Goal: Task Accomplishment & Management: Use online tool/utility

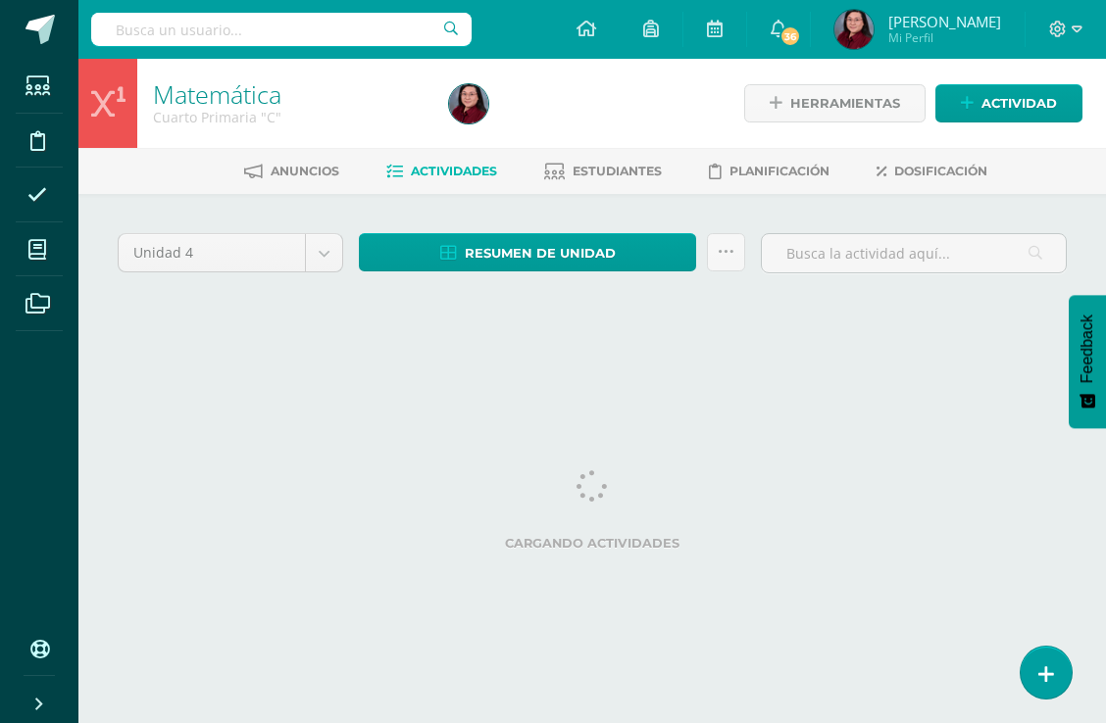
click at [524, 252] on span "Resumen de unidad" at bounding box center [540, 253] width 151 height 36
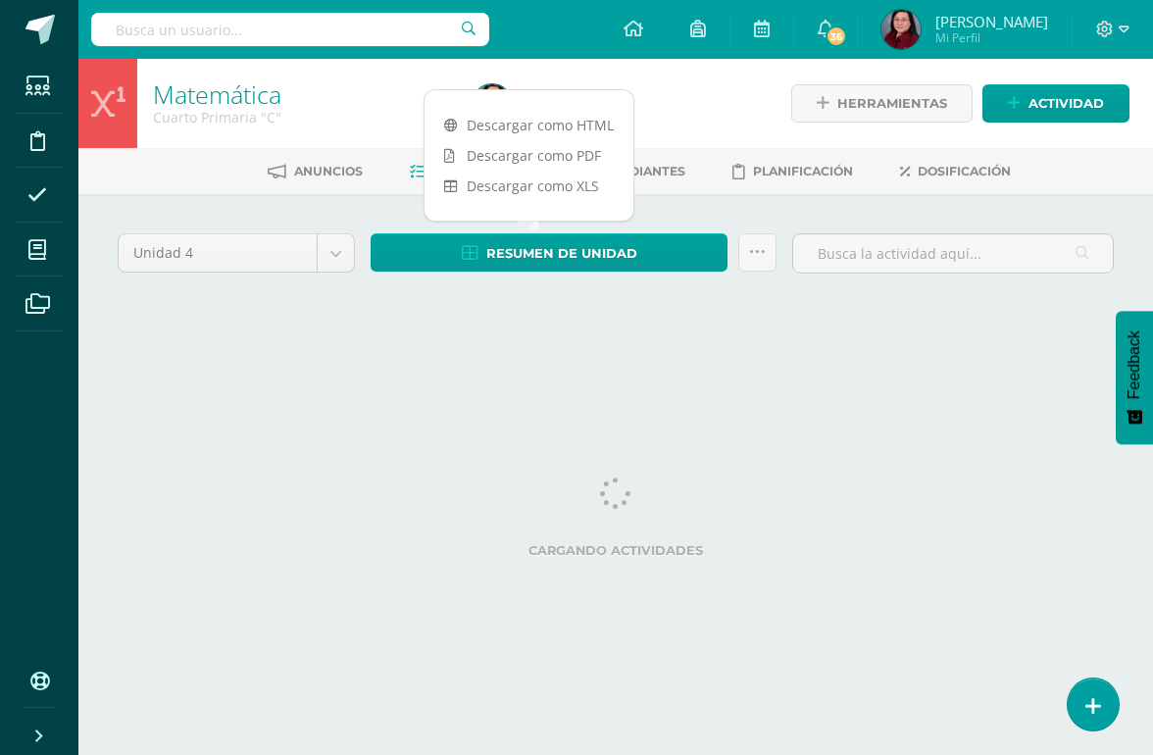
click at [544, 119] on link "Descargar como HTML" at bounding box center [528, 125] width 209 height 30
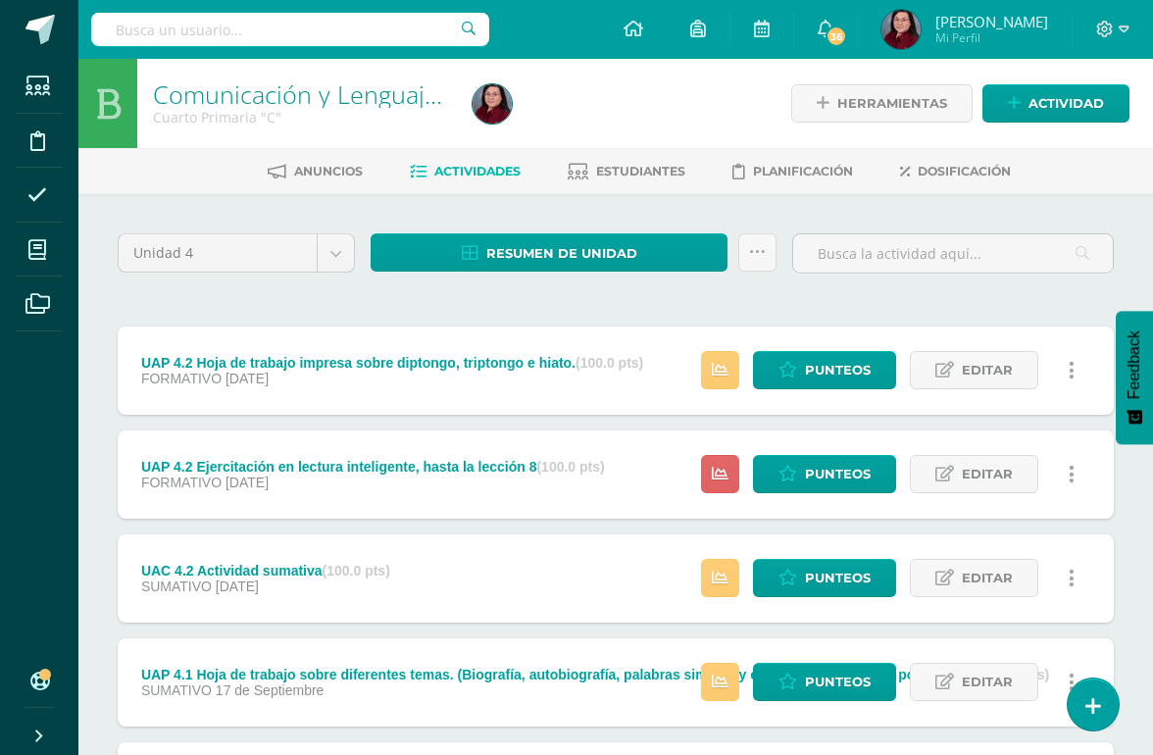
click at [547, 241] on span "Resumen de unidad" at bounding box center [561, 253] width 151 height 36
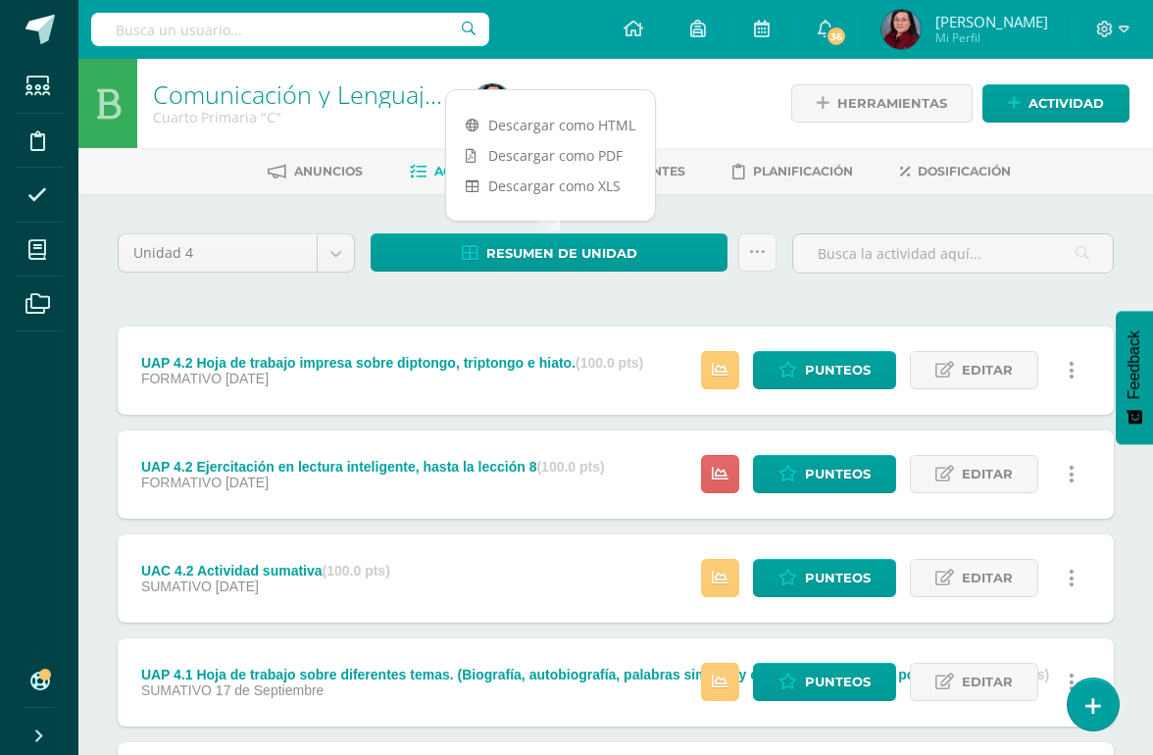
click at [558, 129] on link "Descargar como HTML" at bounding box center [550, 125] width 209 height 30
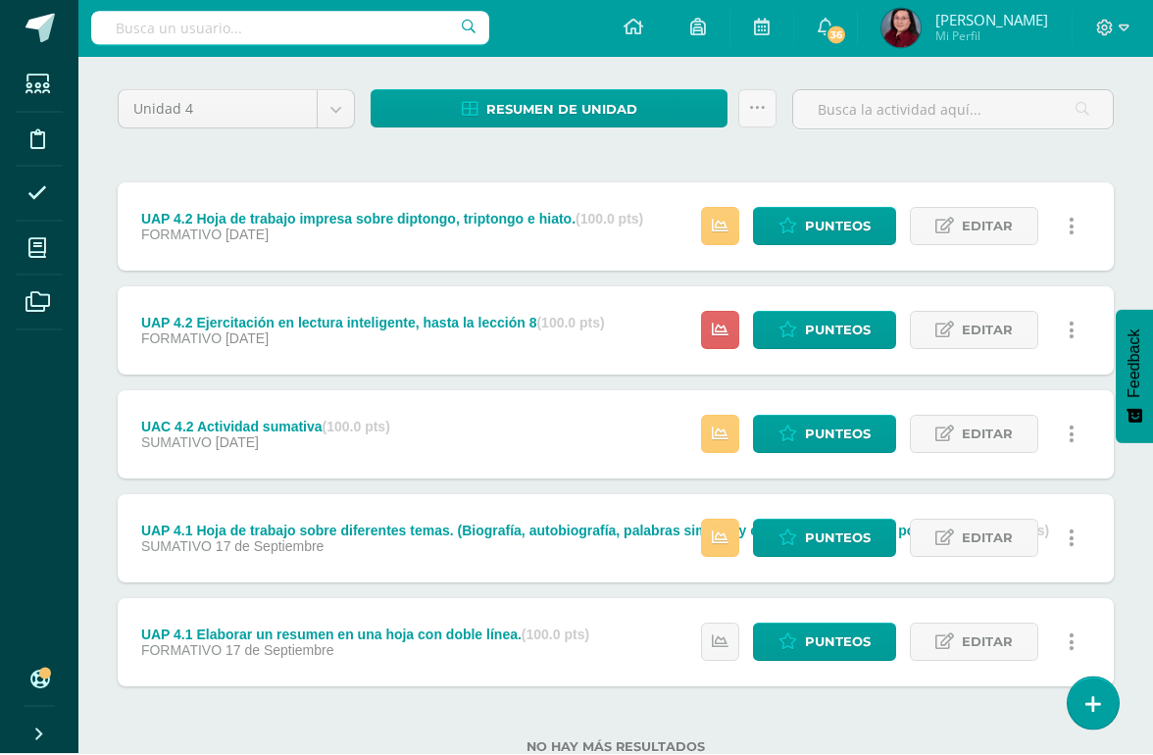
scroll to position [142, 0]
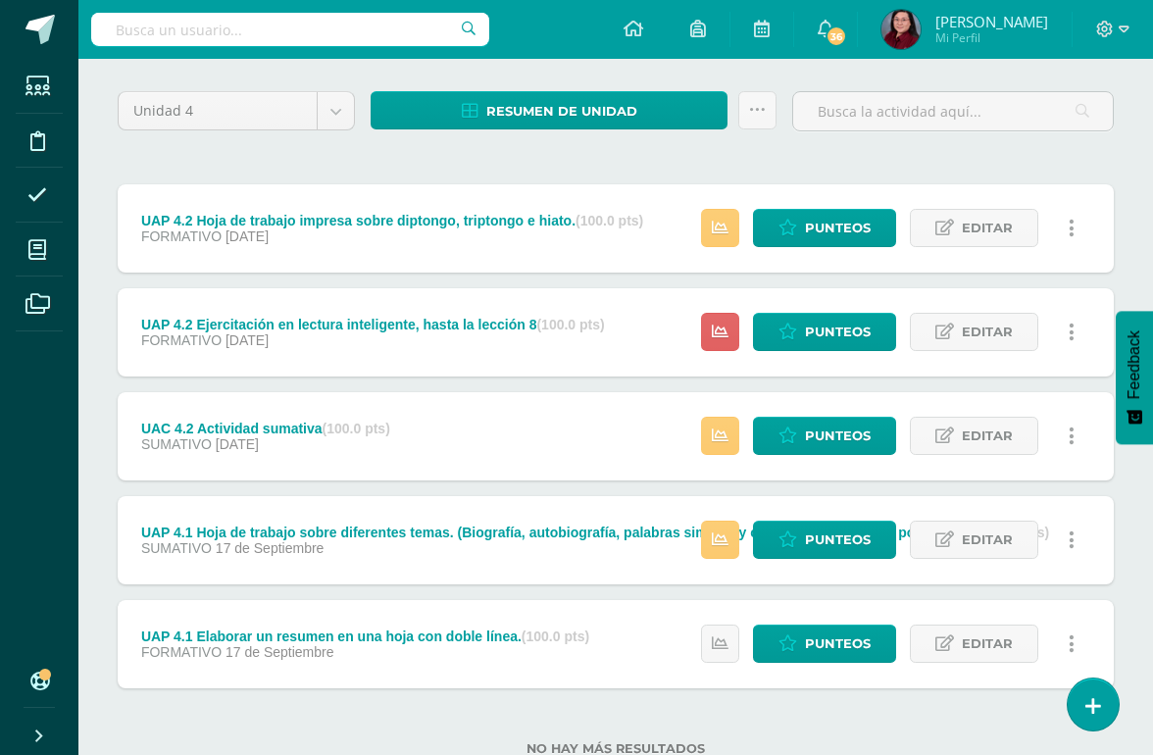
click at [823, 655] on span "Punteos" at bounding box center [838, 643] width 66 height 36
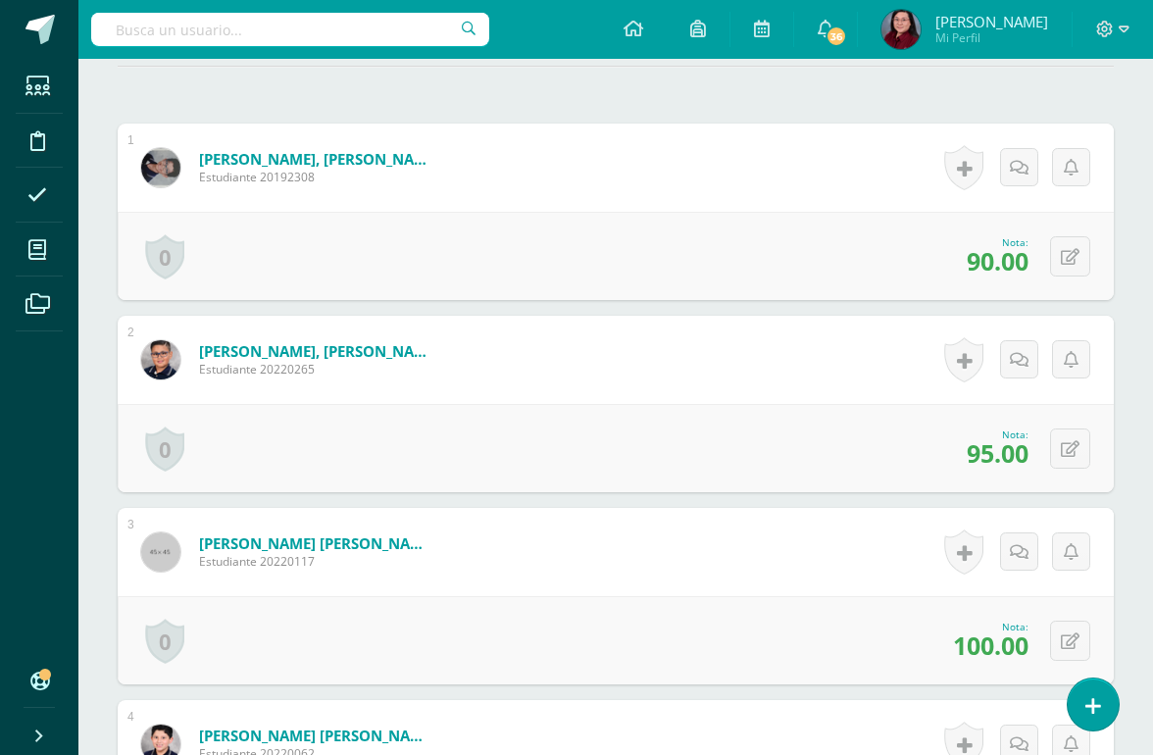
scroll to position [561, 0]
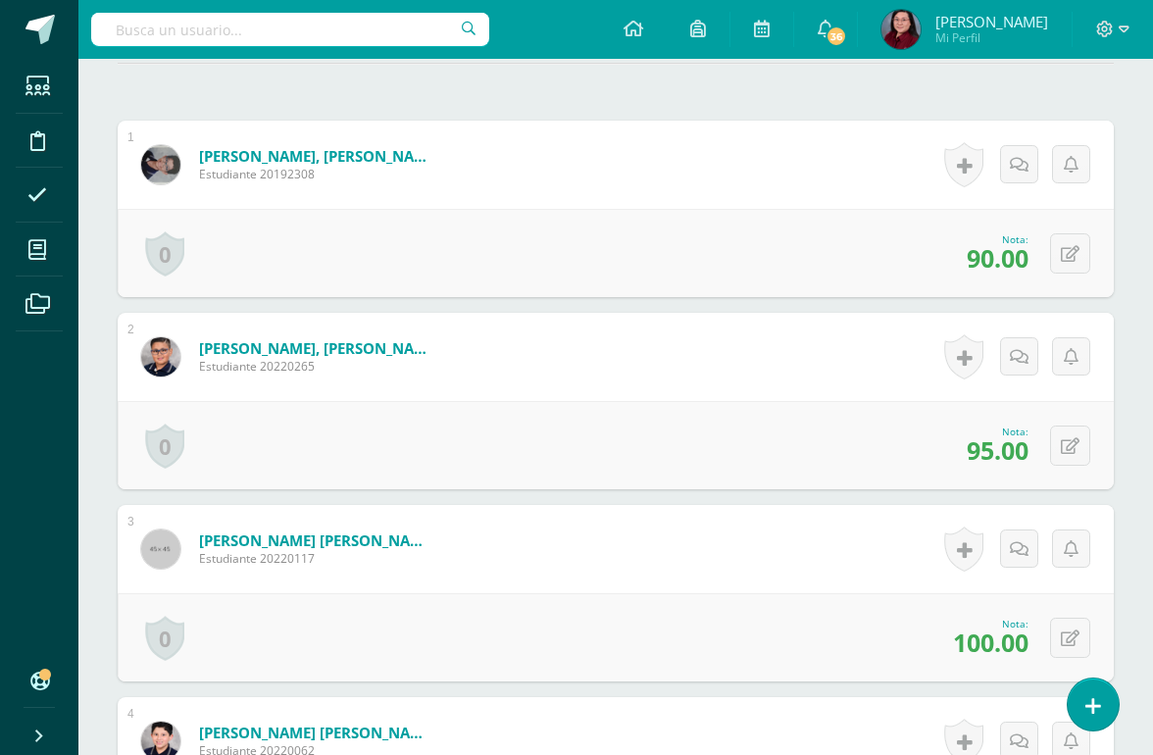
click at [1058, 454] on icon at bounding box center [1070, 446] width 19 height 17
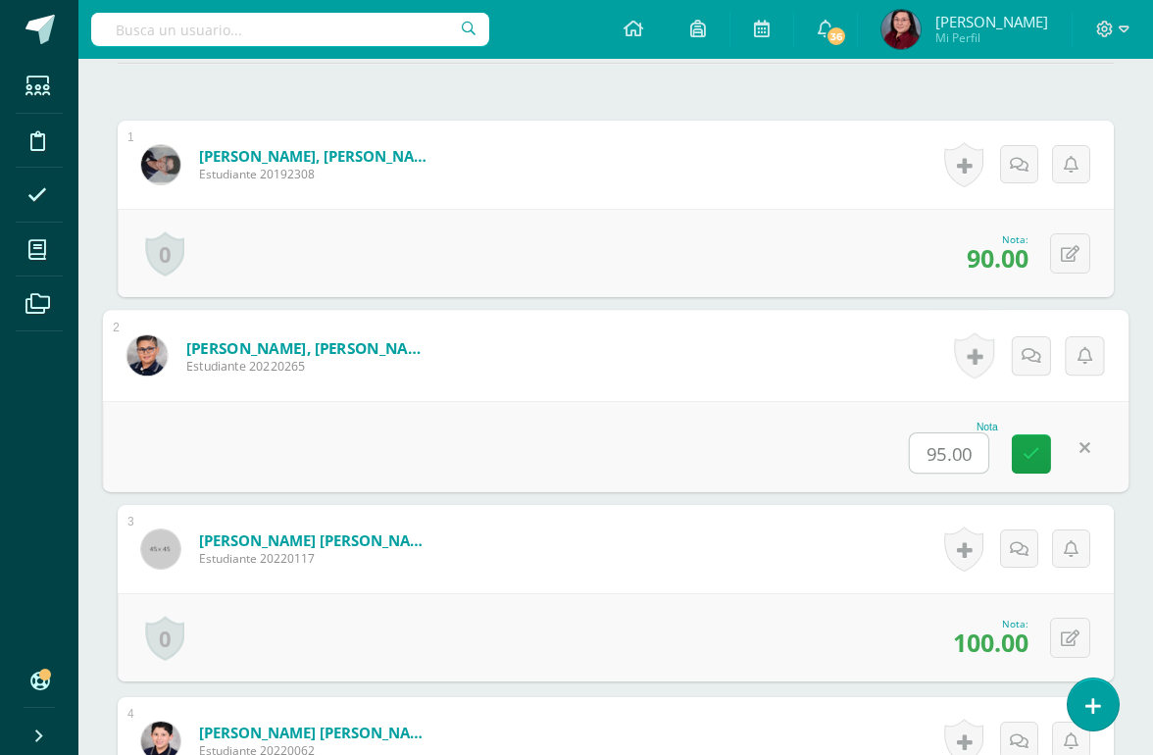
click at [924, 451] on input "95.00" at bounding box center [949, 452] width 78 height 39
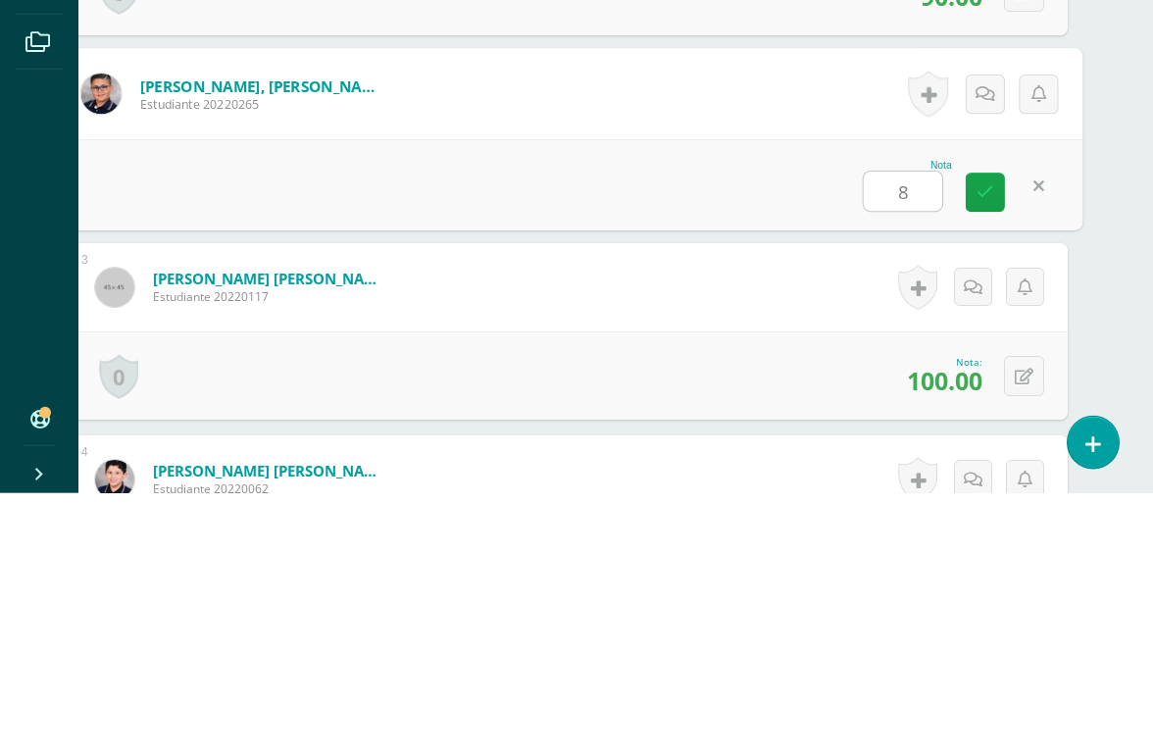
type input "85"
click at [987, 434] on link at bounding box center [985, 453] width 39 height 39
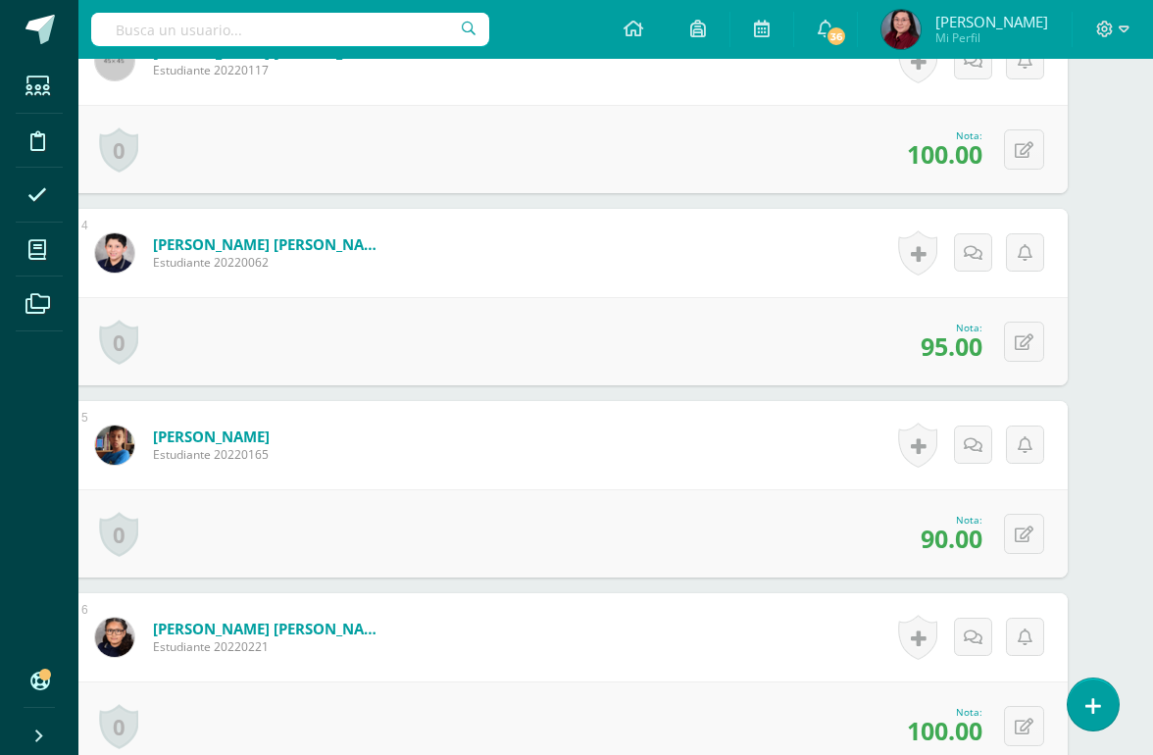
scroll to position [1049, 45]
click at [1037, 336] on button at bounding box center [1025, 342] width 40 height 40
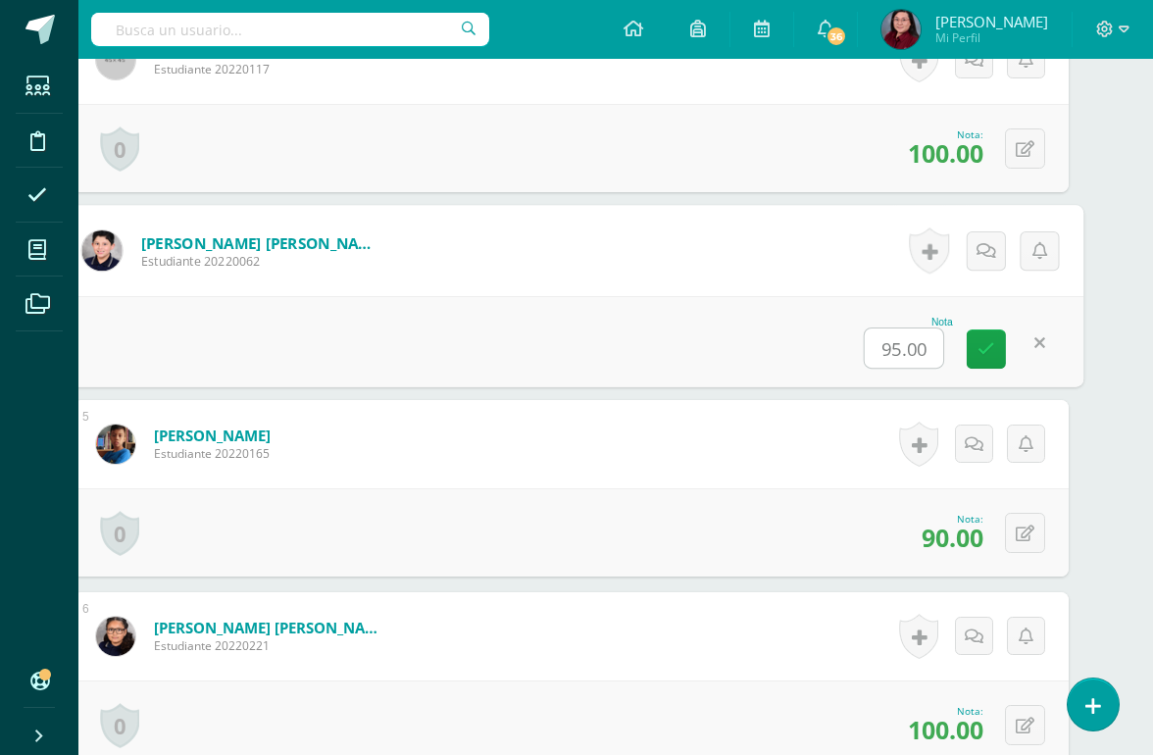
click at [904, 359] on input "95.00" at bounding box center [904, 347] width 78 height 39
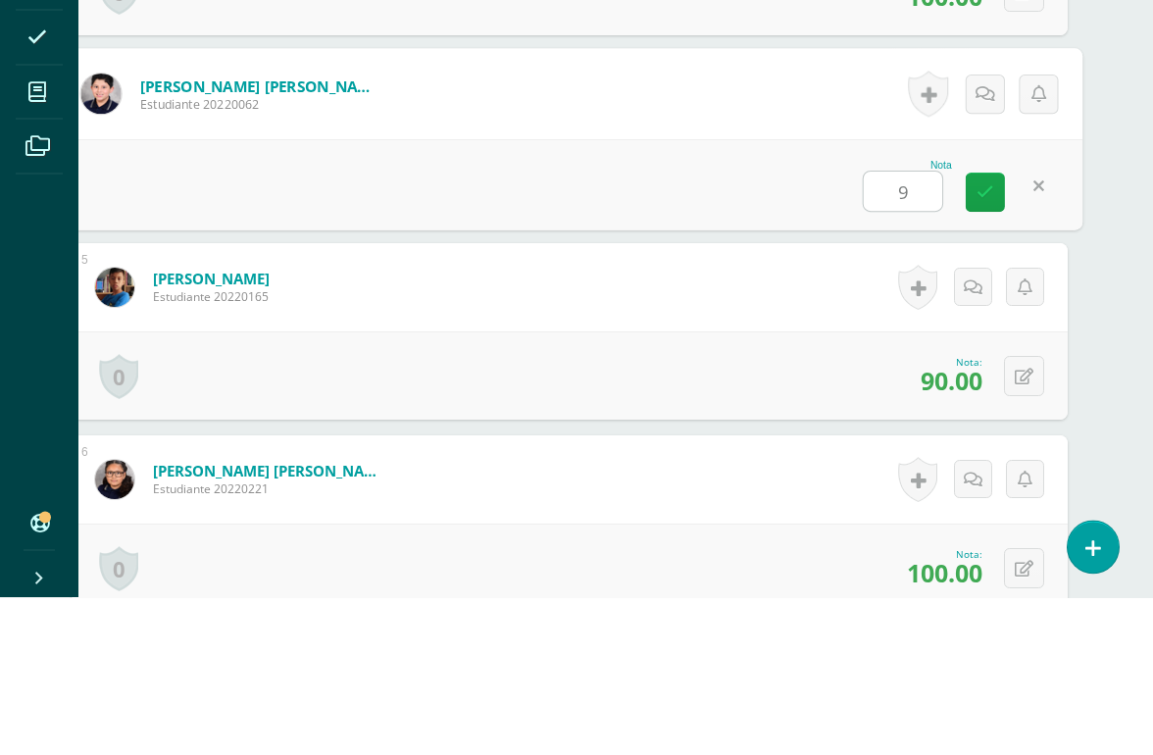
type input "90"
click at [980, 341] on icon at bounding box center [985, 349] width 18 height 17
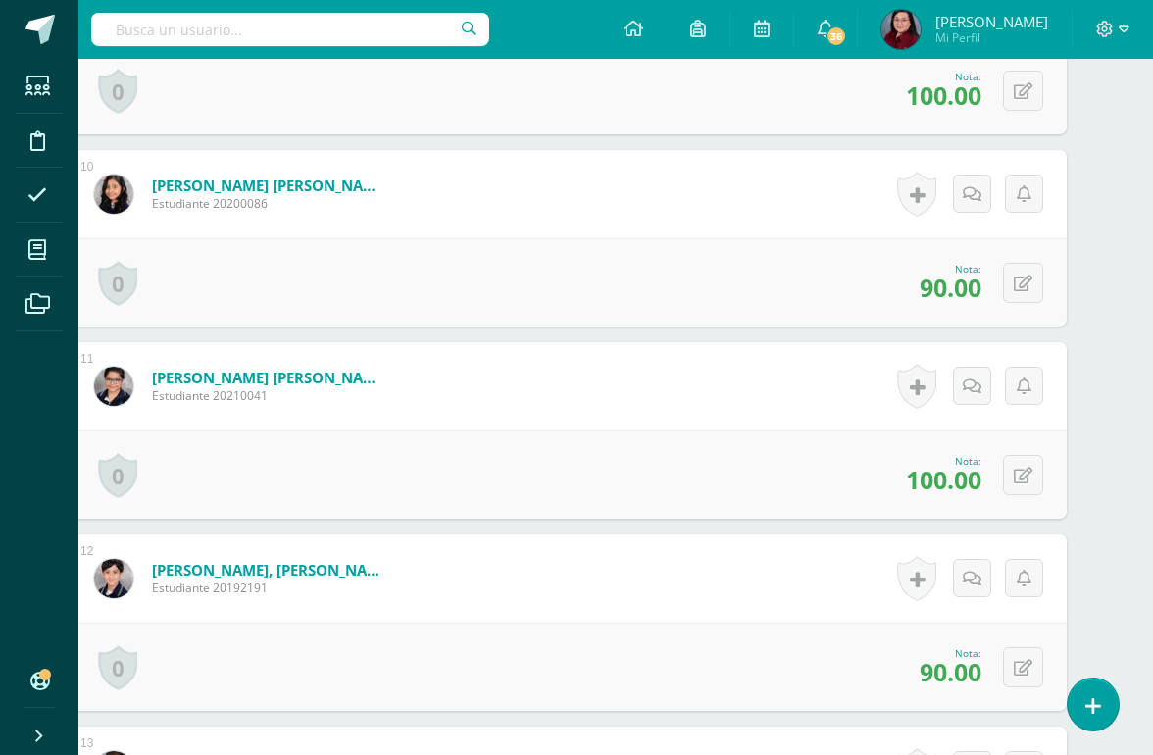
scroll to position [2261, 47]
click at [1010, 285] on button at bounding box center [1023, 282] width 40 height 40
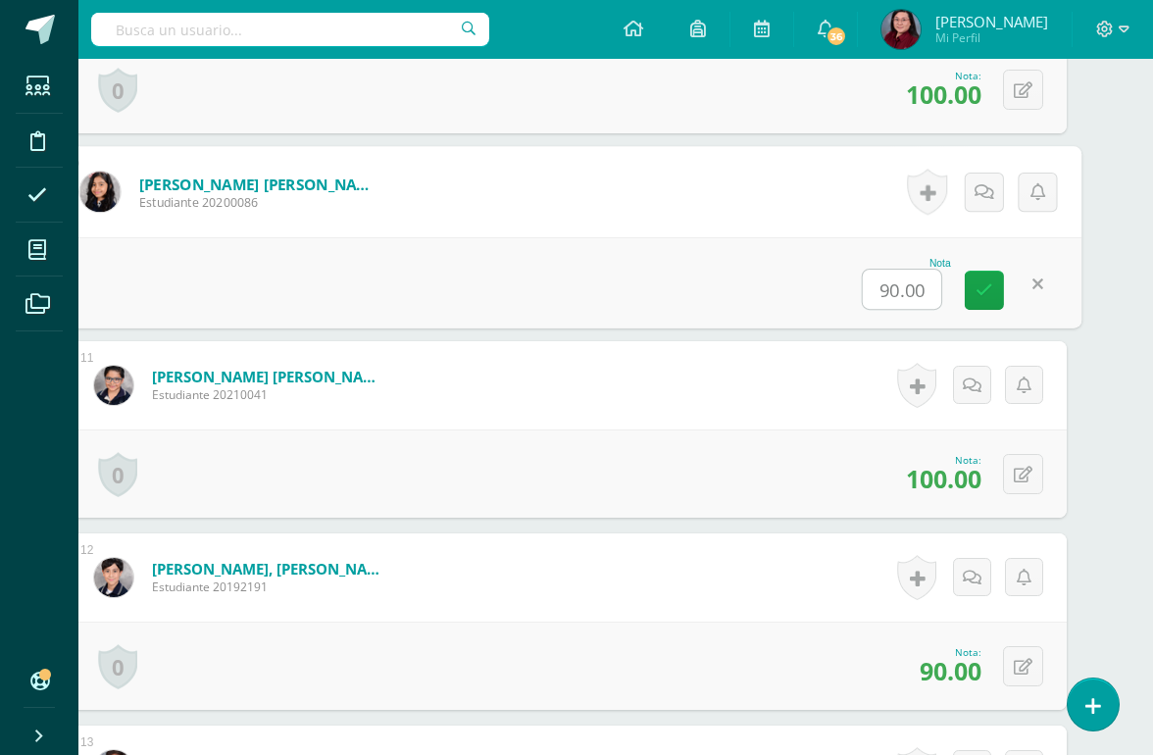
click at [892, 277] on input "90.00" at bounding box center [902, 289] width 78 height 39
click at [891, 277] on input "90.00" at bounding box center [902, 289] width 78 height 39
type input "95"
click at [976, 287] on icon at bounding box center [985, 290] width 18 height 17
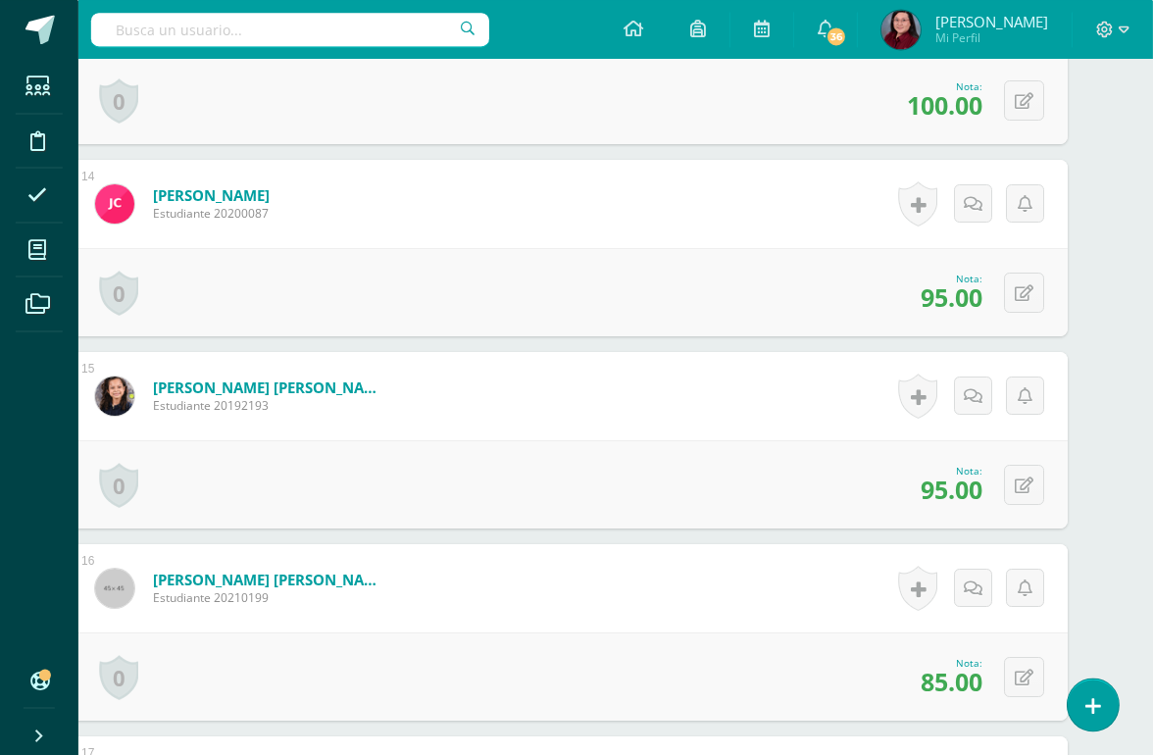
scroll to position [3019, 47]
click at [1028, 286] on icon at bounding box center [1023, 293] width 19 height 17
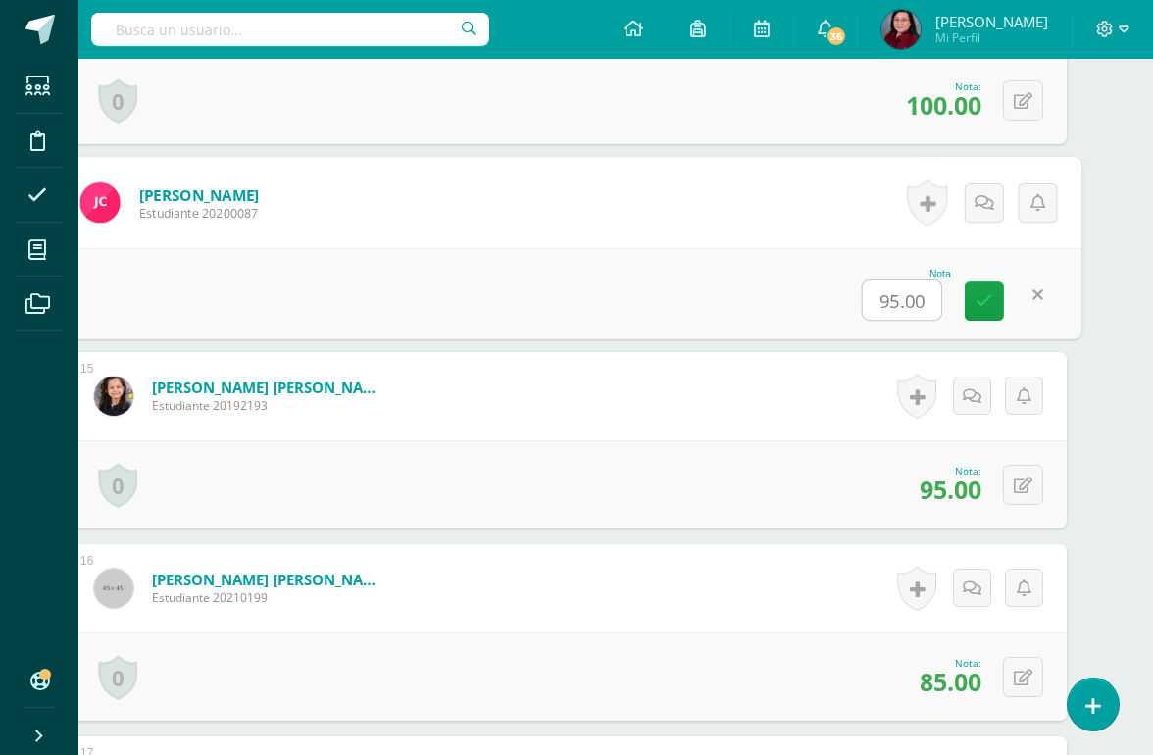
click at [879, 317] on input "95.00" at bounding box center [902, 299] width 78 height 39
click at [878, 316] on input "95.00" at bounding box center [903, 299] width 78 height 39
type input "90"
click at [987, 290] on link at bounding box center [985, 300] width 39 height 39
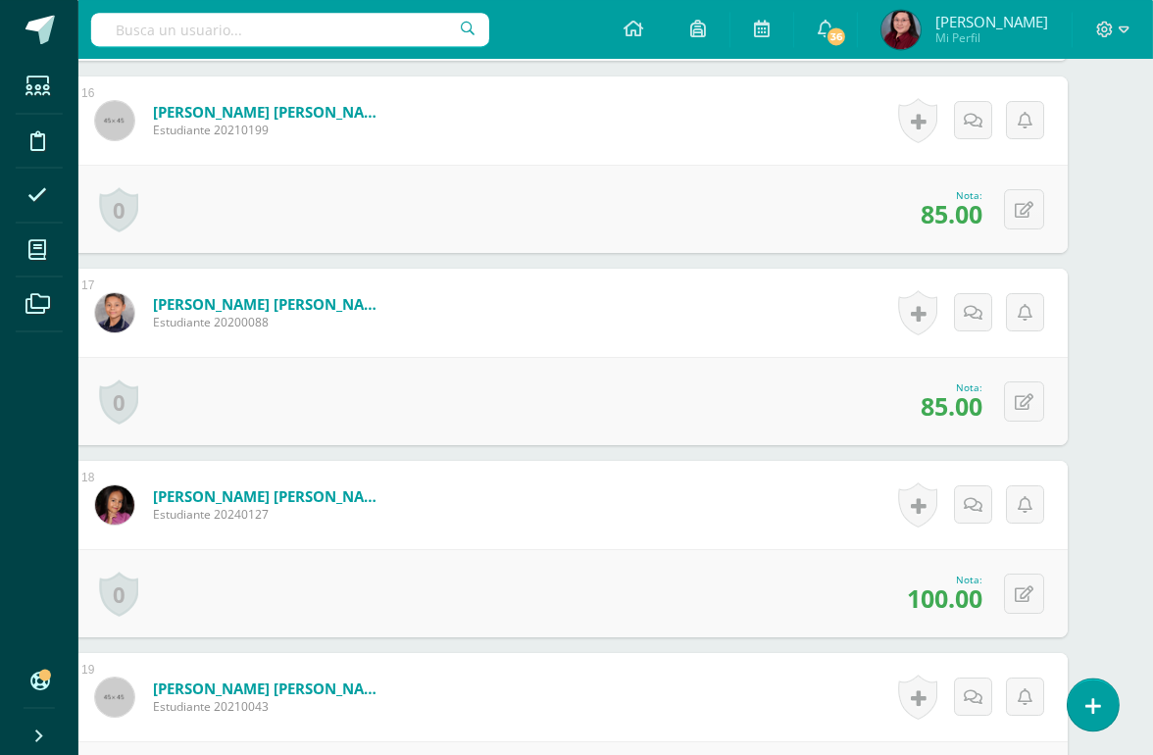
scroll to position [3491, 47]
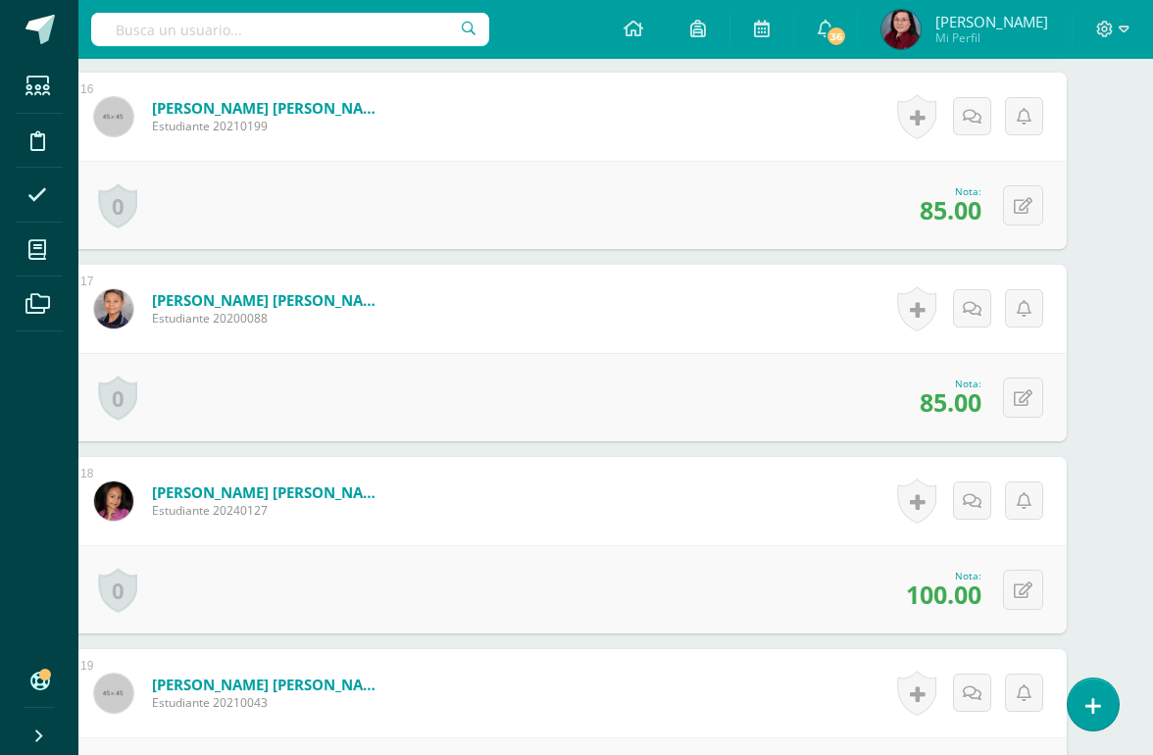
click at [1020, 197] on button at bounding box center [1023, 205] width 40 height 40
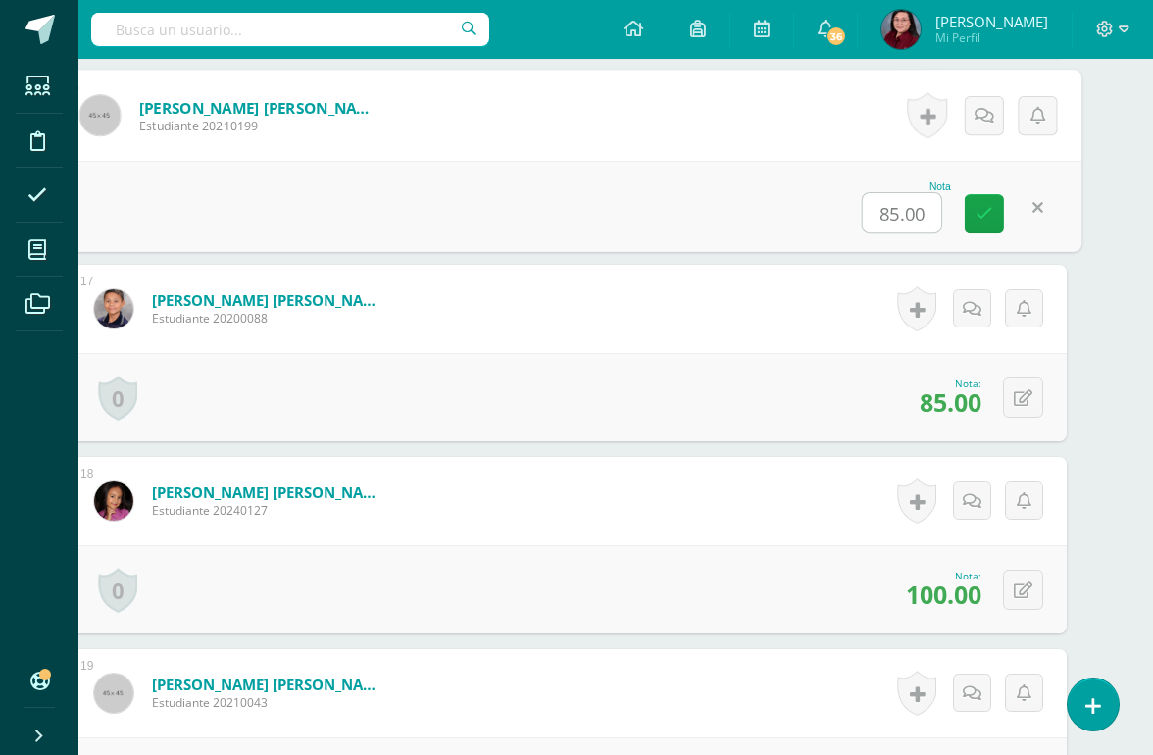
click at [893, 212] on input "85.00" at bounding box center [902, 212] width 78 height 39
type input "95"
click at [978, 222] on icon at bounding box center [985, 213] width 18 height 17
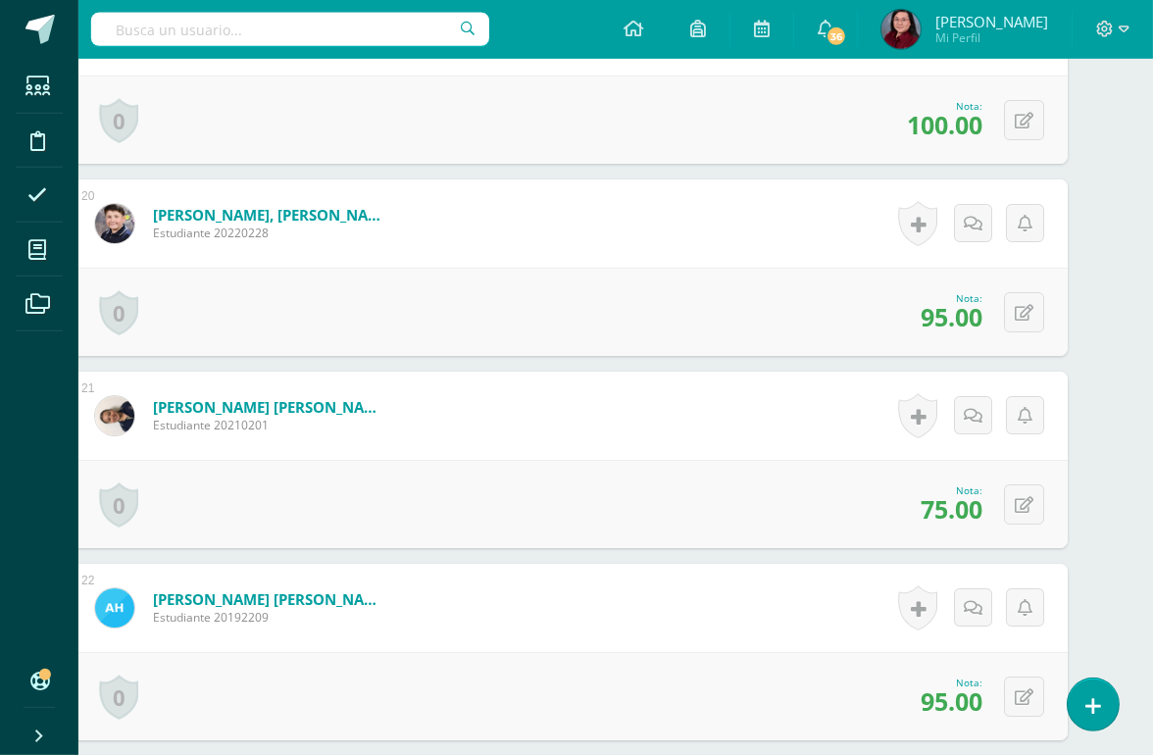
scroll to position [4156, 47]
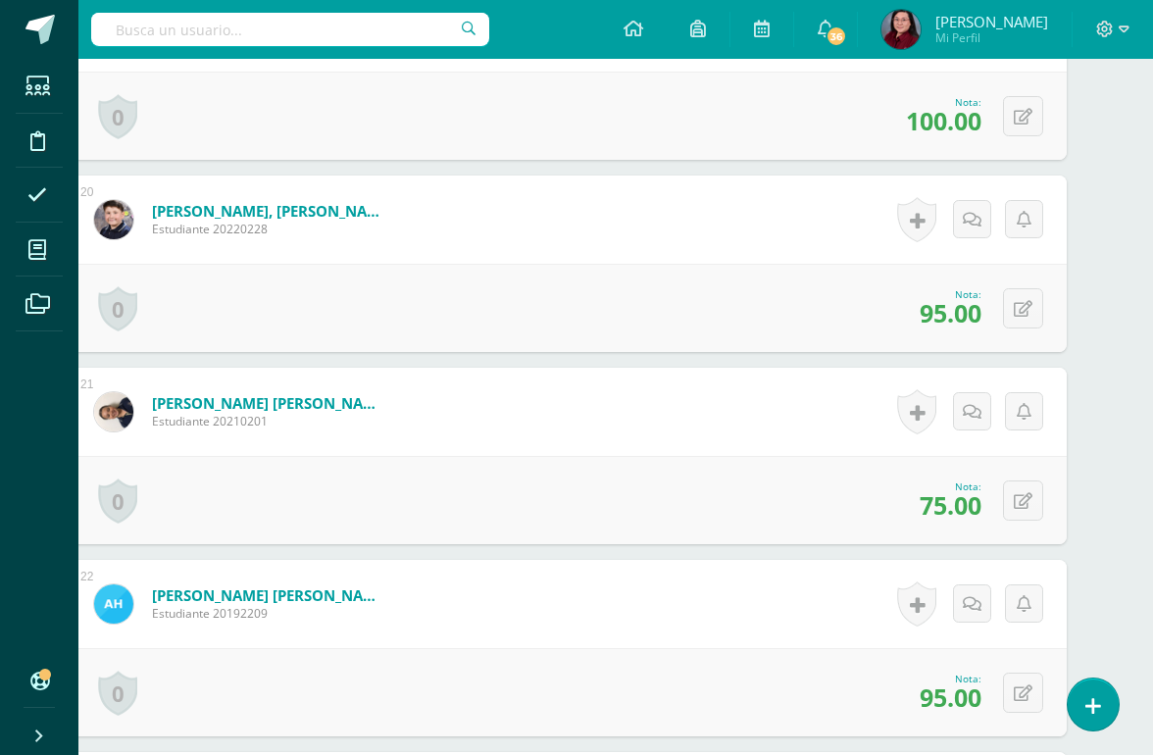
click at [1030, 314] on icon at bounding box center [1023, 309] width 19 height 17
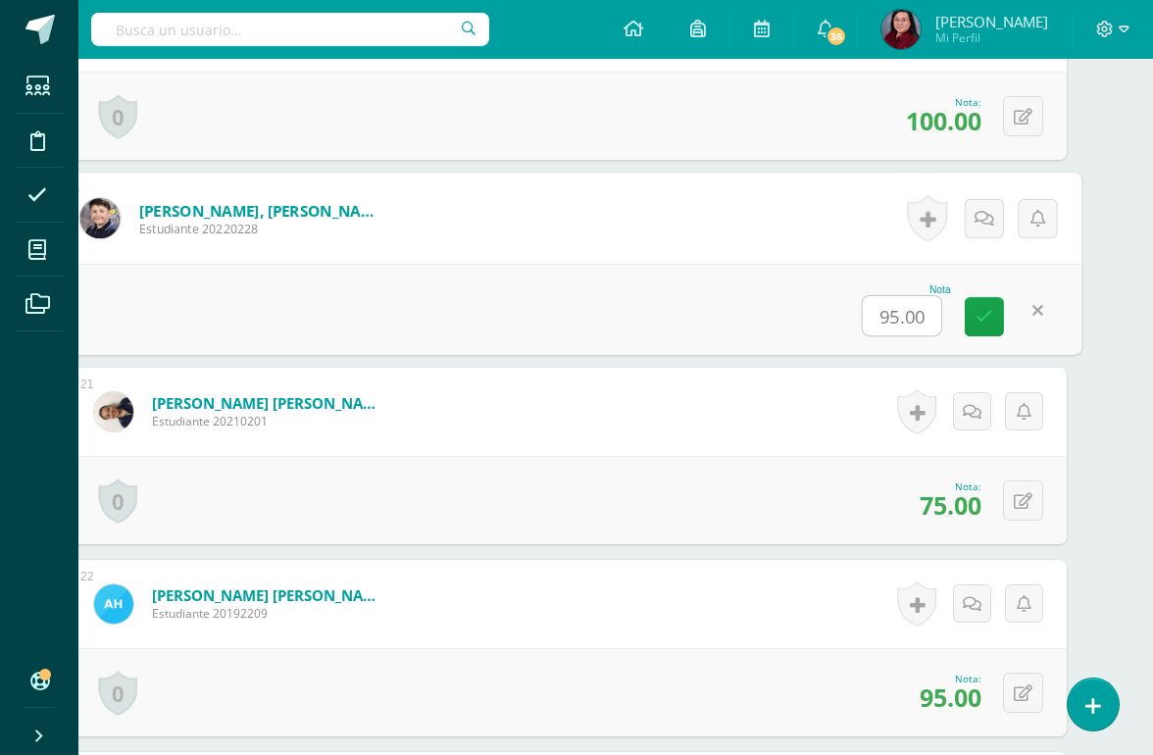
click at [893, 312] on input "95.00" at bounding box center [902, 315] width 78 height 39
type input "90"
click at [986, 306] on link at bounding box center [985, 317] width 39 height 39
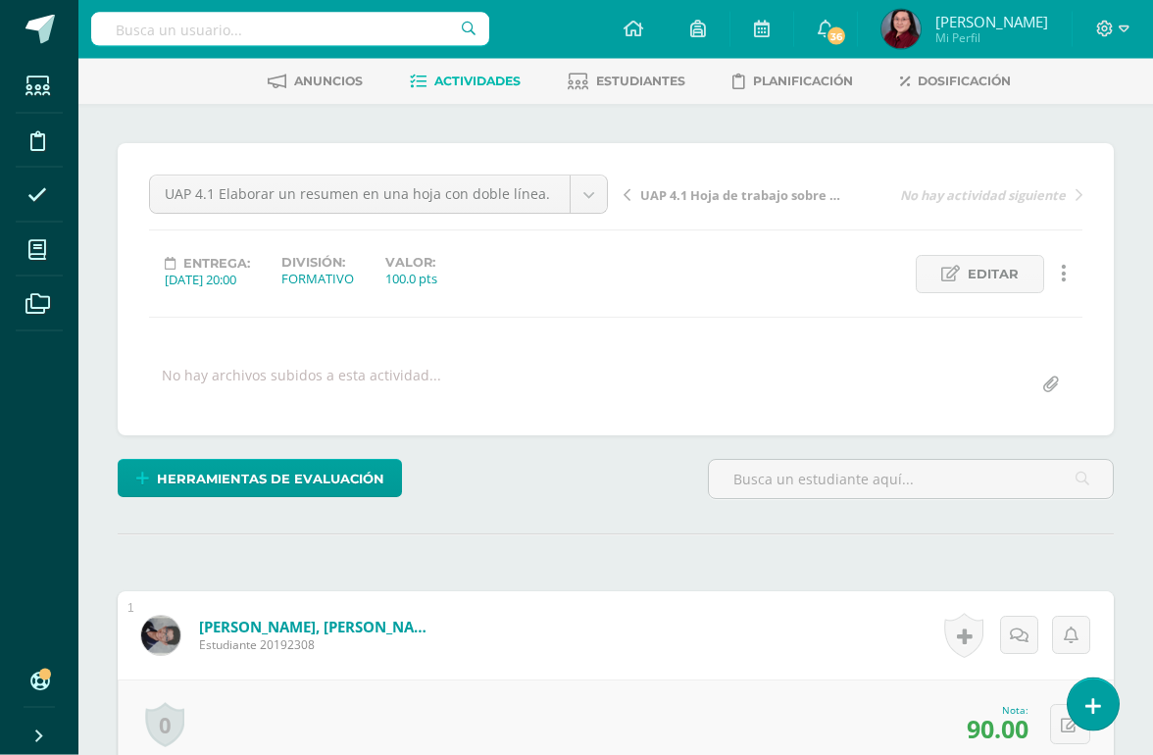
scroll to position [0, 0]
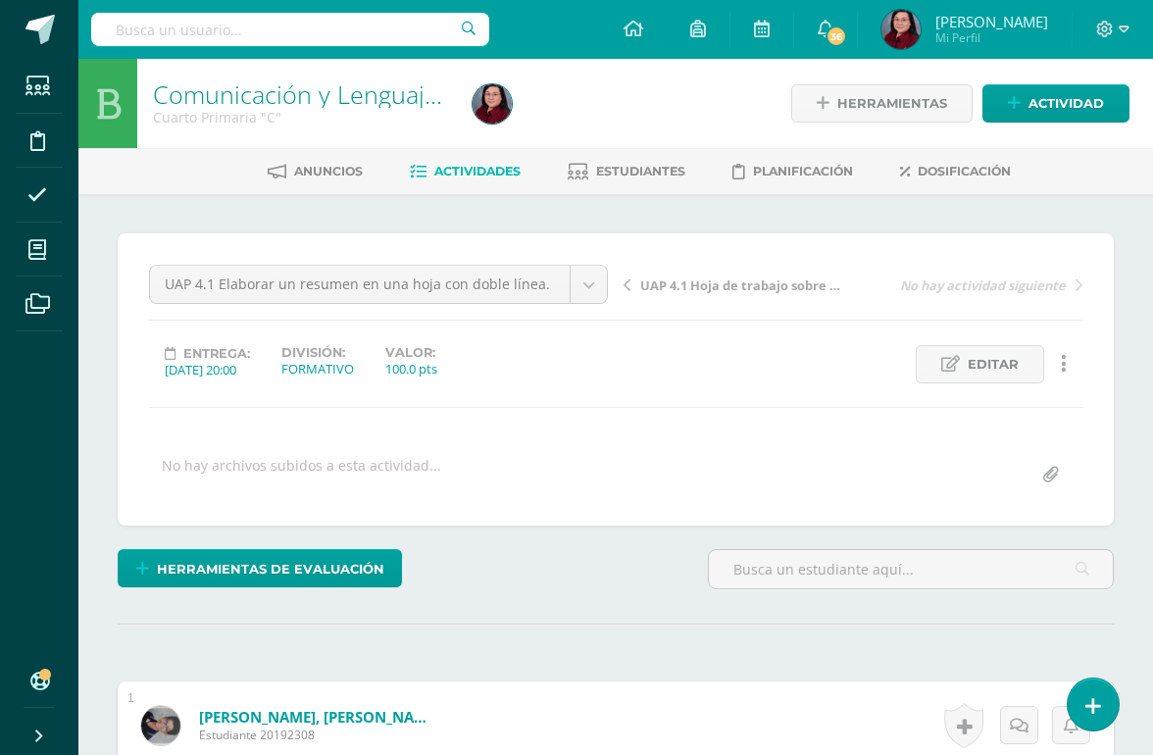
click at [353, 89] on link "Comunicación y Lenguaje,Idioma Español" at bounding box center [383, 93] width 461 height 33
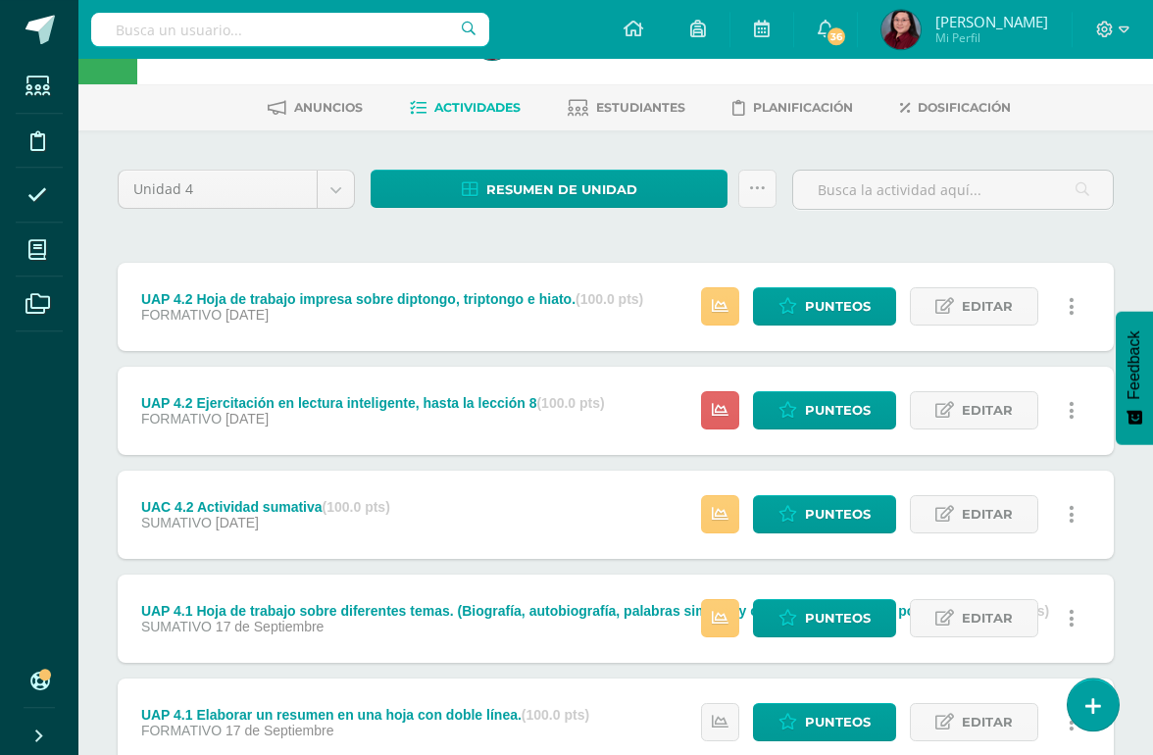
scroll to position [64, 0]
click at [832, 622] on span "Punteos" at bounding box center [838, 618] width 66 height 36
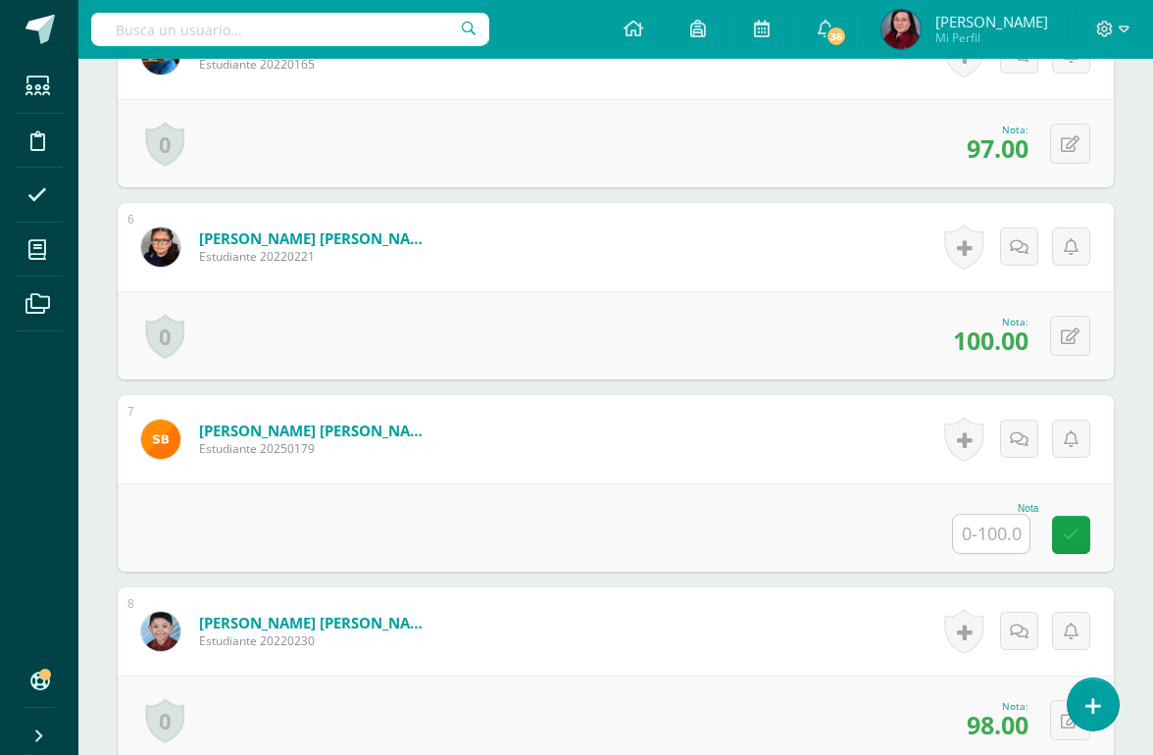
scroll to position [1451, 0]
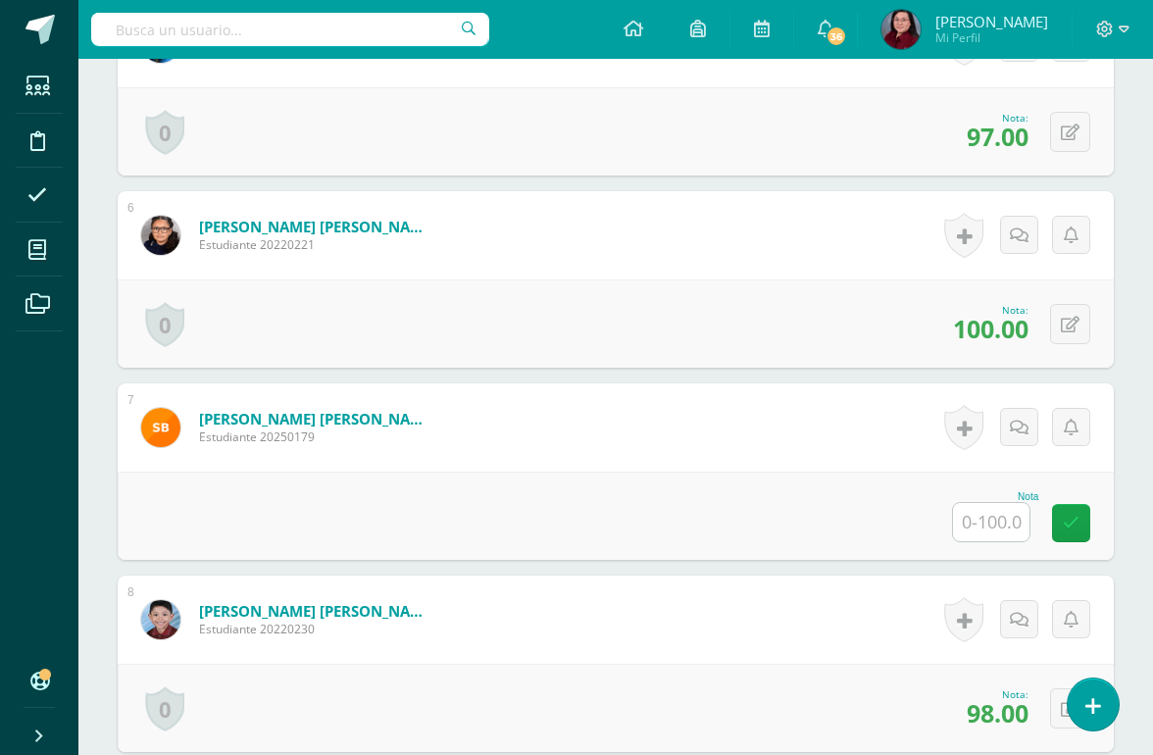
click at [981, 523] on input "text" at bounding box center [991, 522] width 76 height 38
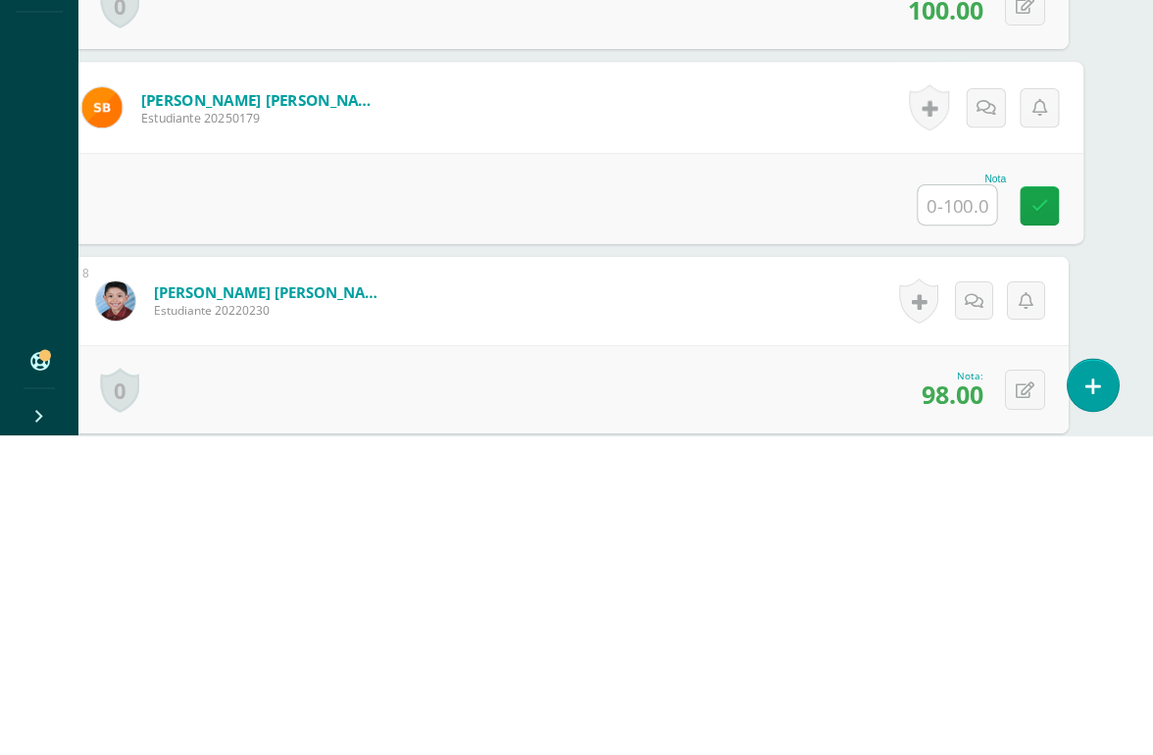
scroll to position [1450, 46]
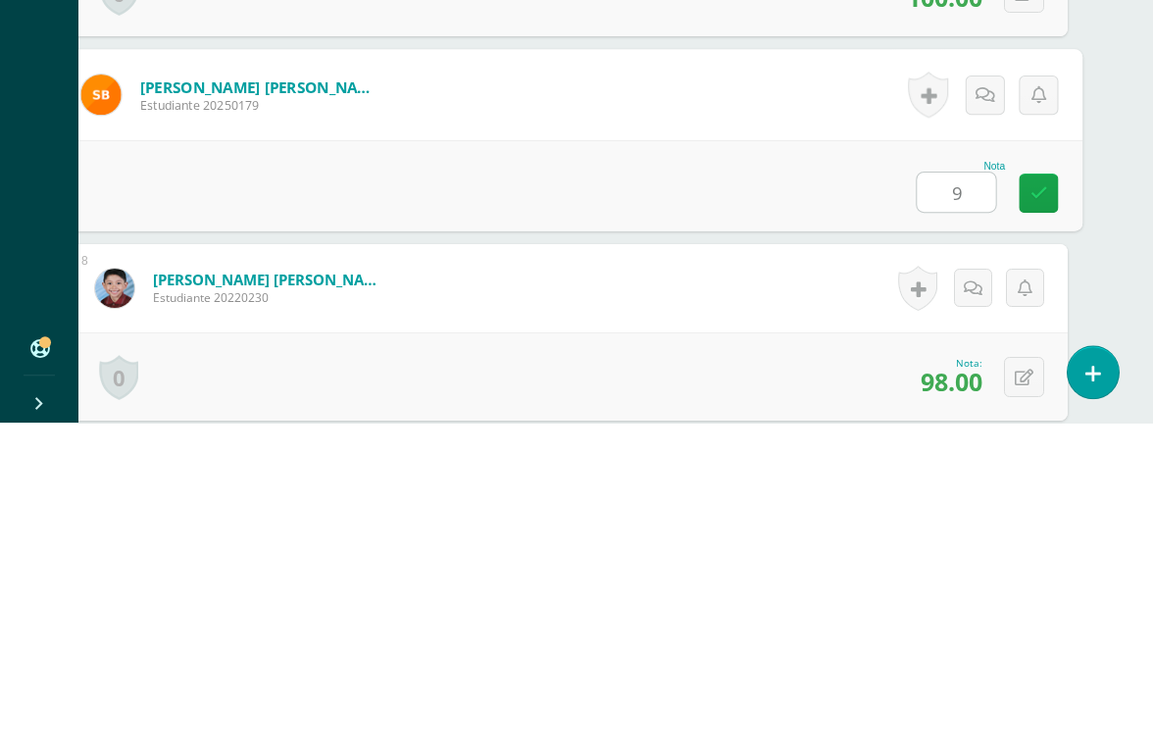
type input "90"
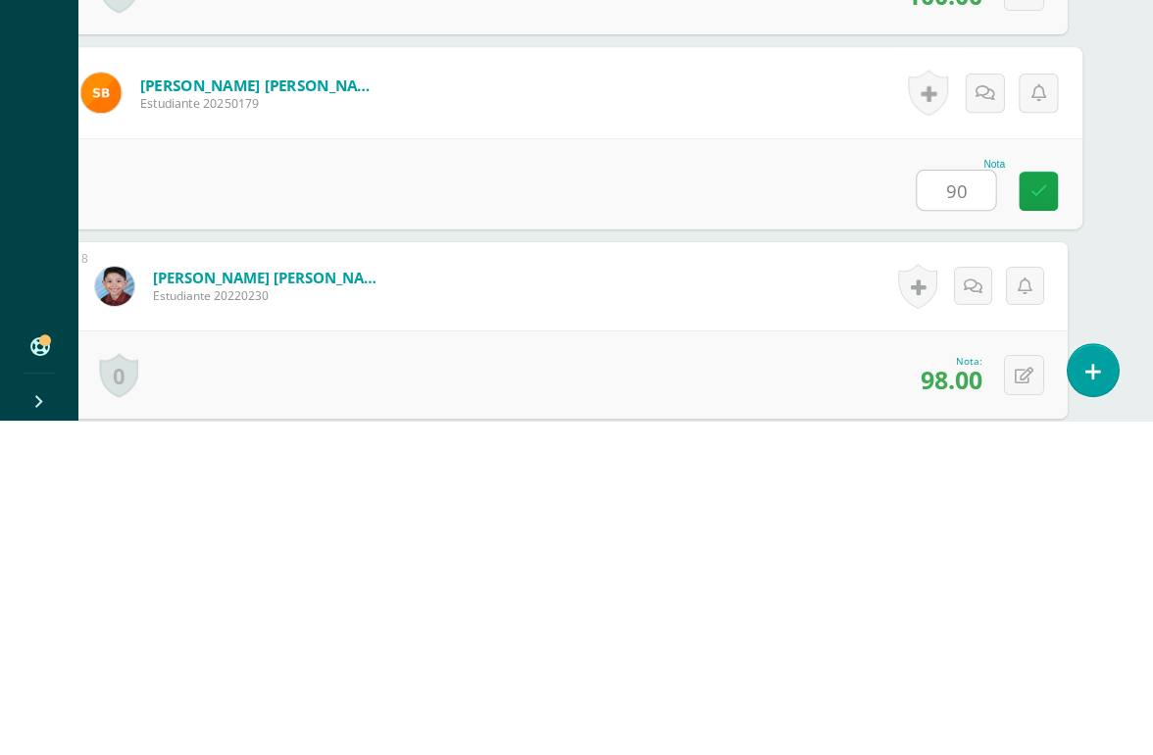
click at [1033, 506] on link at bounding box center [1037, 525] width 39 height 39
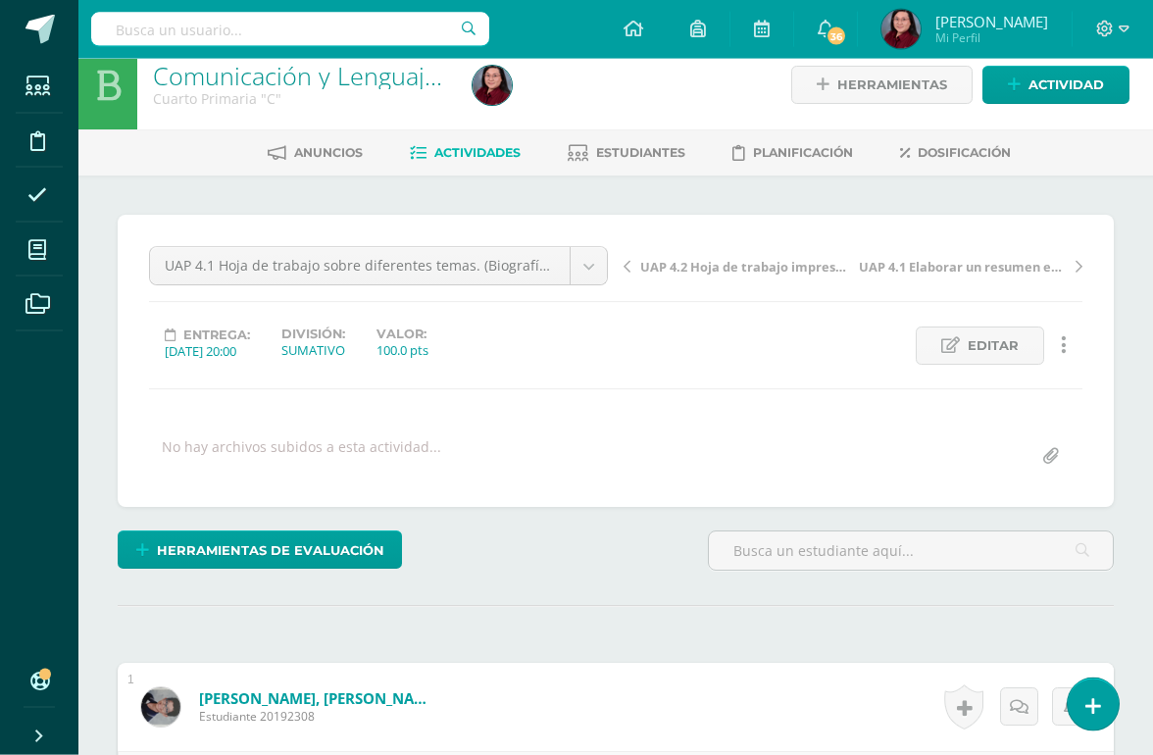
scroll to position [0, 0]
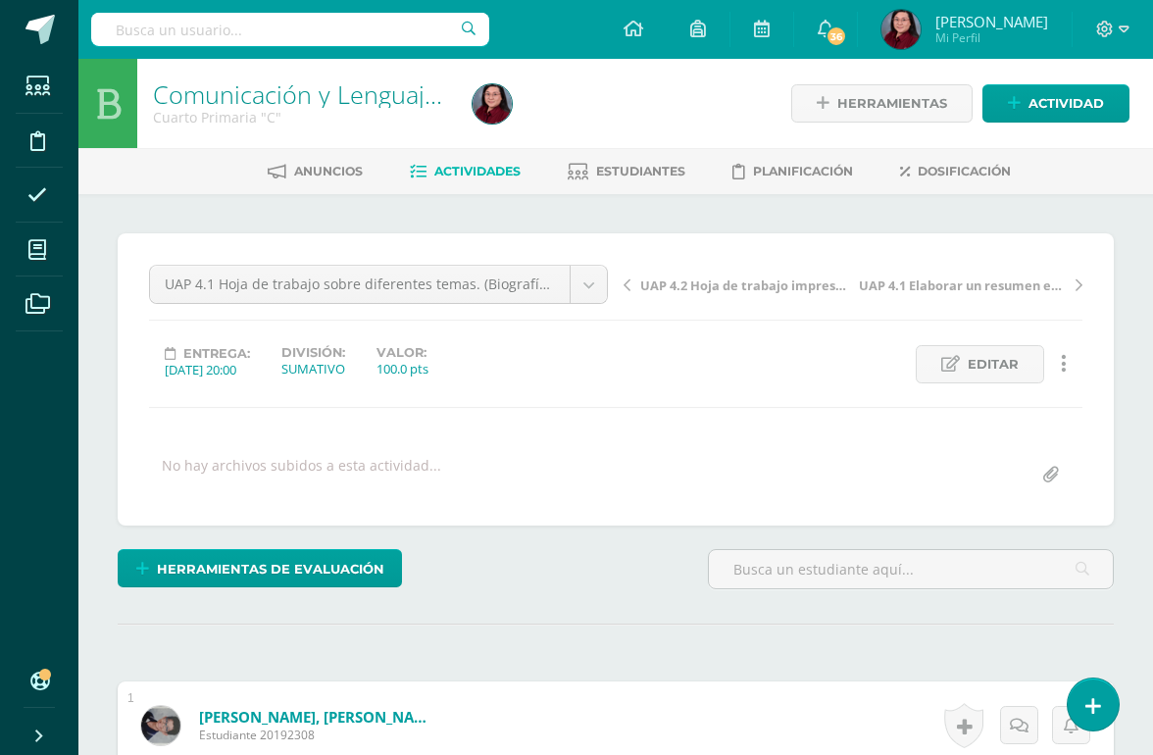
click at [295, 76] on div "Comunicación y Lenguaje,Idioma Español Cuarto Primaria "C"" at bounding box center [300, 103] width 327 height 89
click at [345, 90] on link "Comunicación y Lenguaje,Idioma Español" at bounding box center [383, 93] width 461 height 33
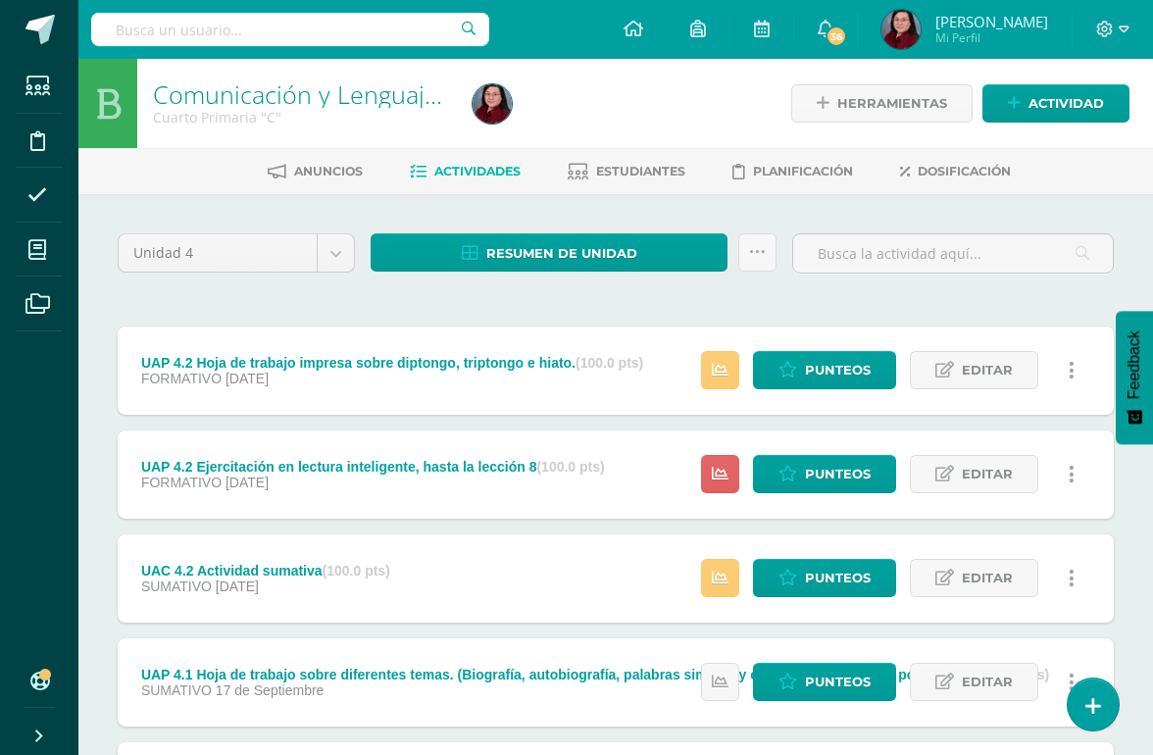
click at [836, 366] on span "Punteos" at bounding box center [838, 370] width 66 height 36
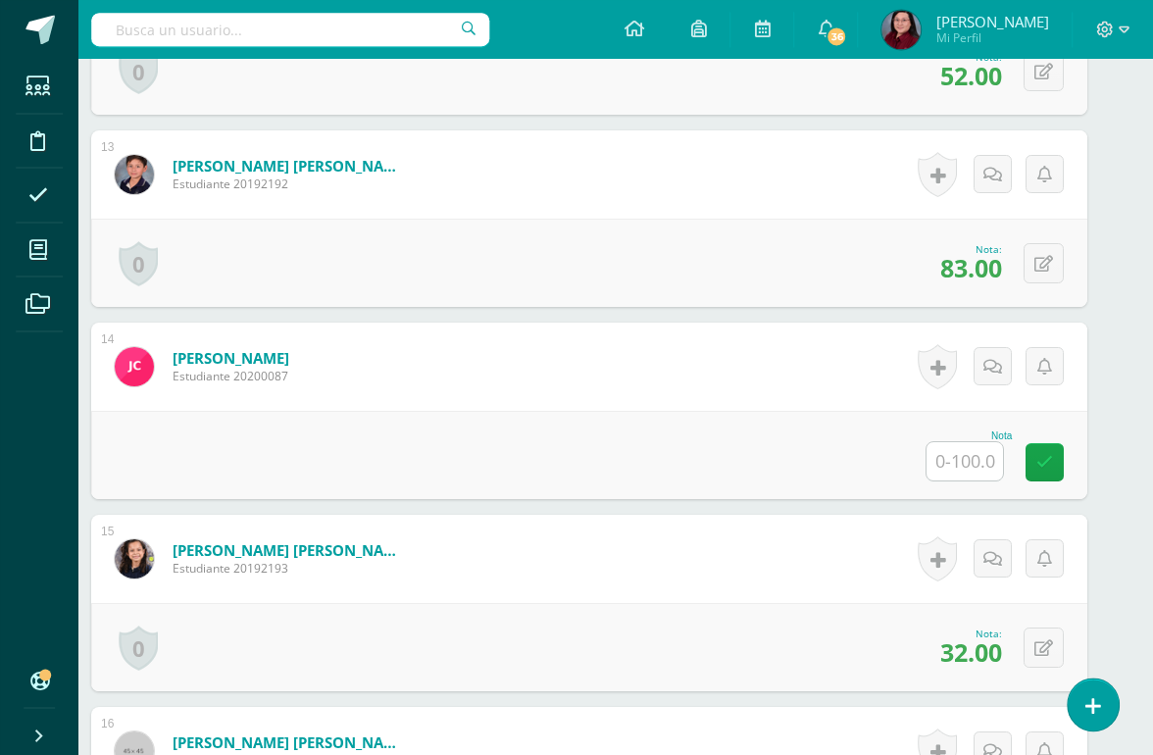
scroll to position [2856, 25]
click at [983, 471] on input "text" at bounding box center [965, 461] width 76 height 38
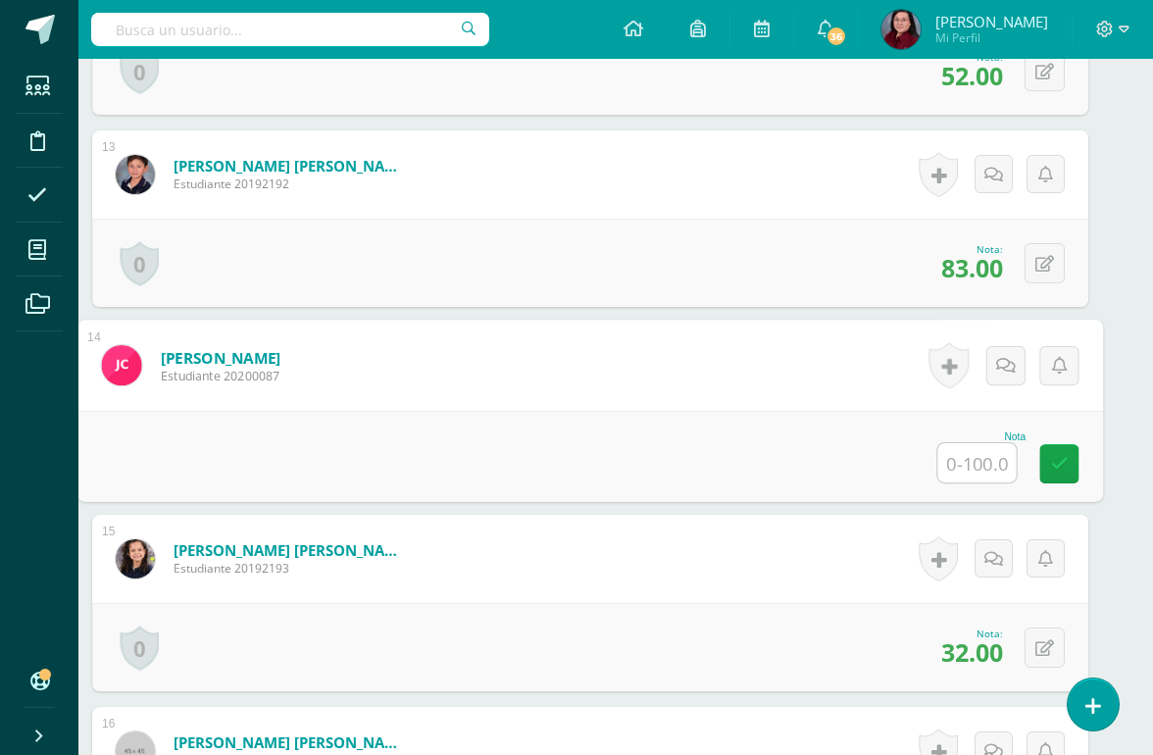
scroll to position [2856, 46]
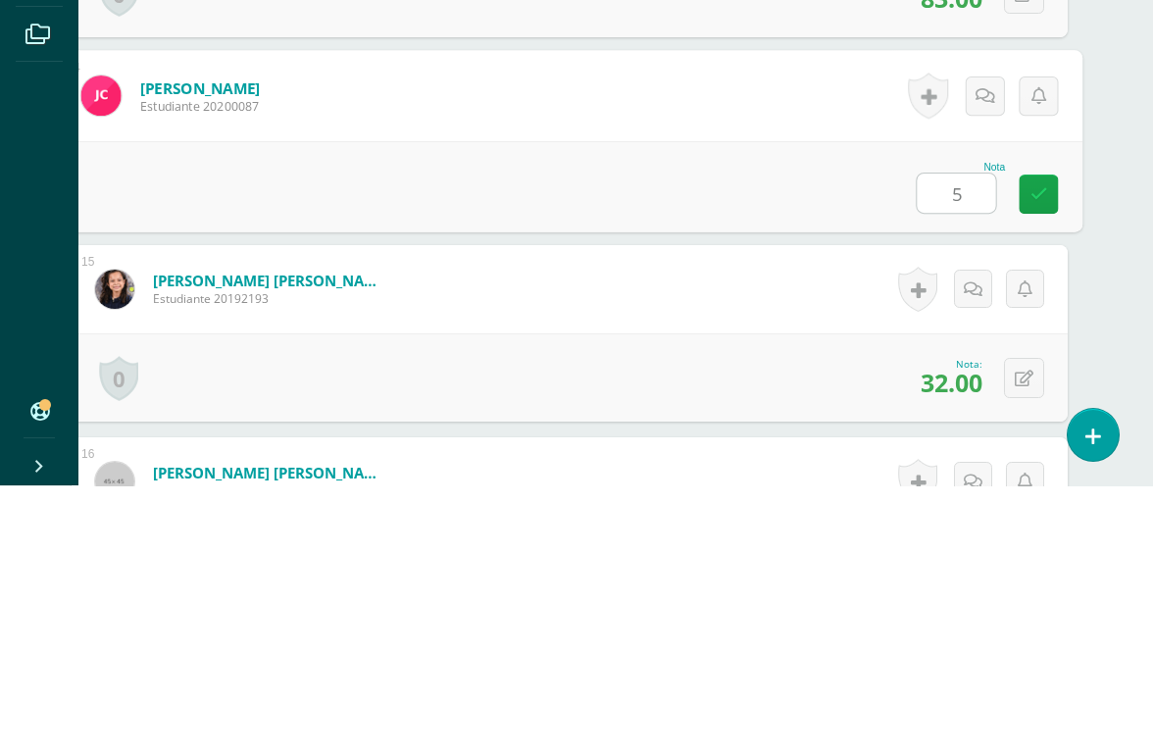
type input "57"
click at [1028, 444] on link at bounding box center [1037, 463] width 39 height 39
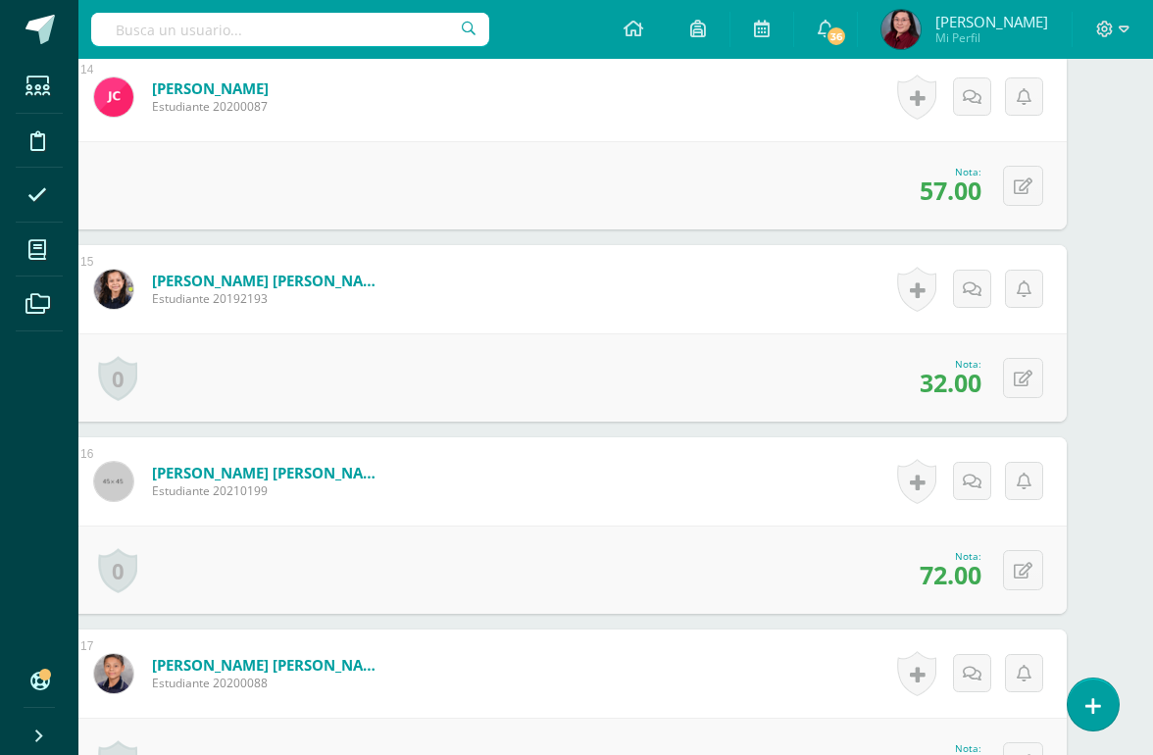
scroll to position [3127, 47]
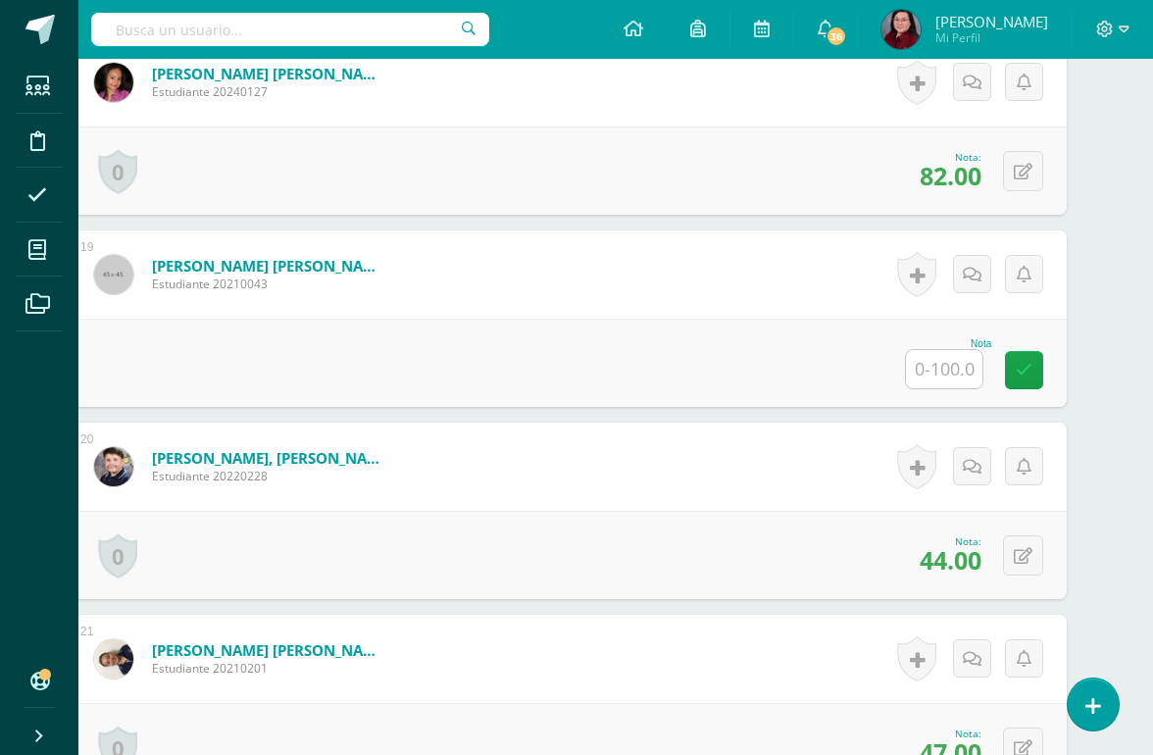
click at [948, 384] on input "text" at bounding box center [944, 369] width 76 height 38
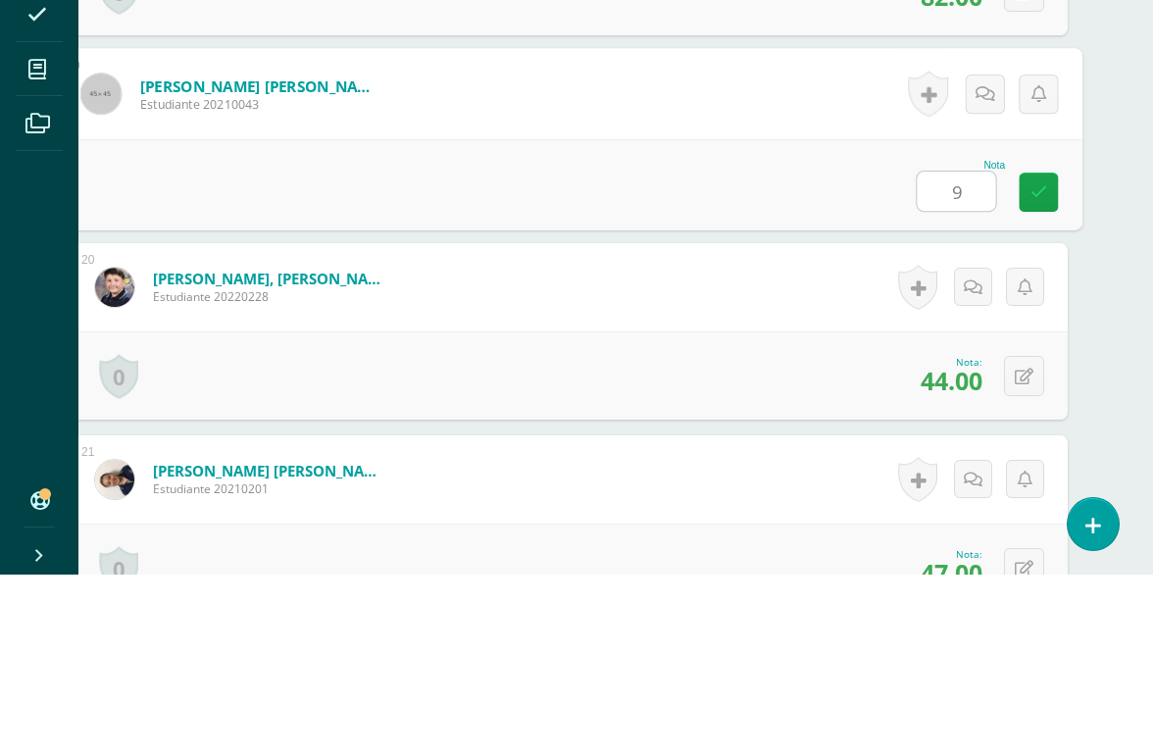
type input "90"
click at [1035, 364] on icon at bounding box center [1039, 372] width 18 height 17
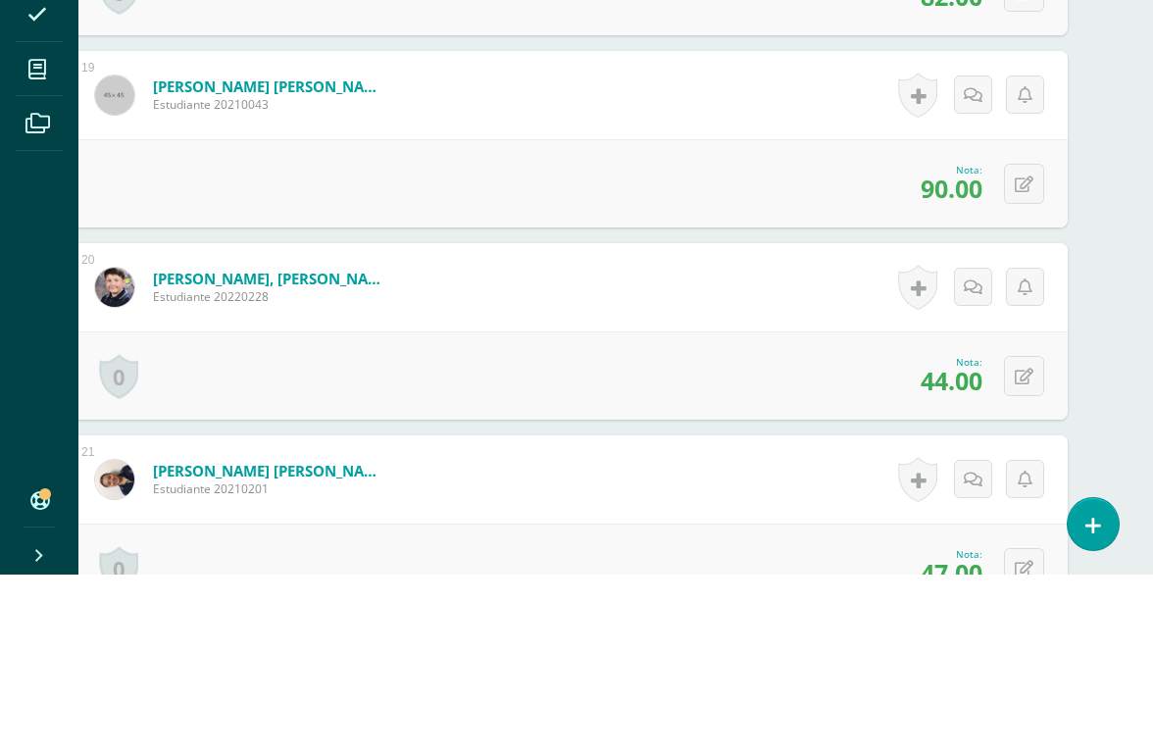
scroll to position [4089, 47]
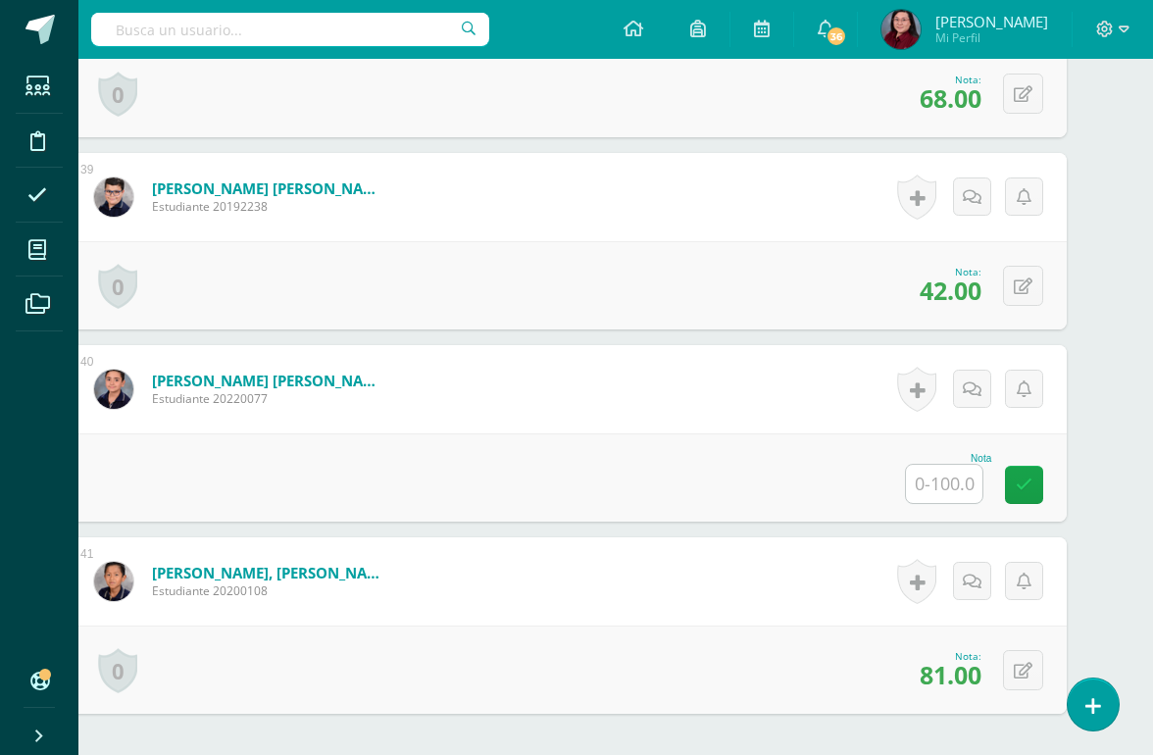
click at [929, 470] on input "text" at bounding box center [944, 484] width 76 height 38
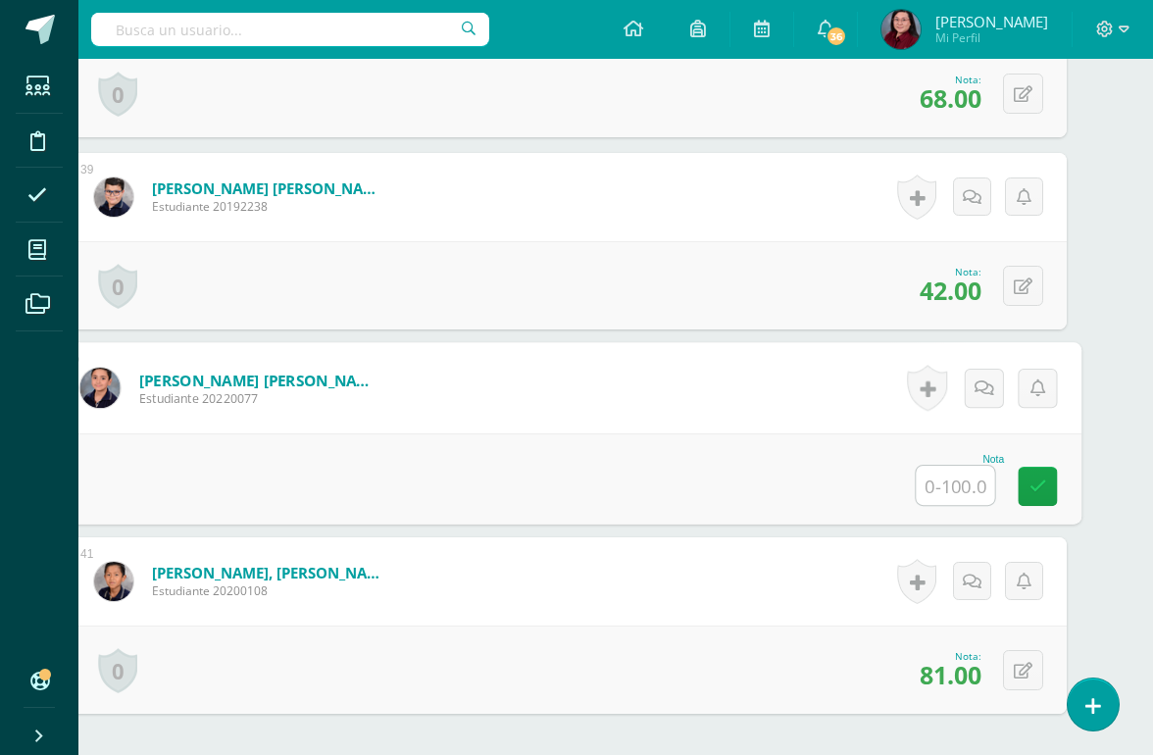
scroll to position [7829, 46]
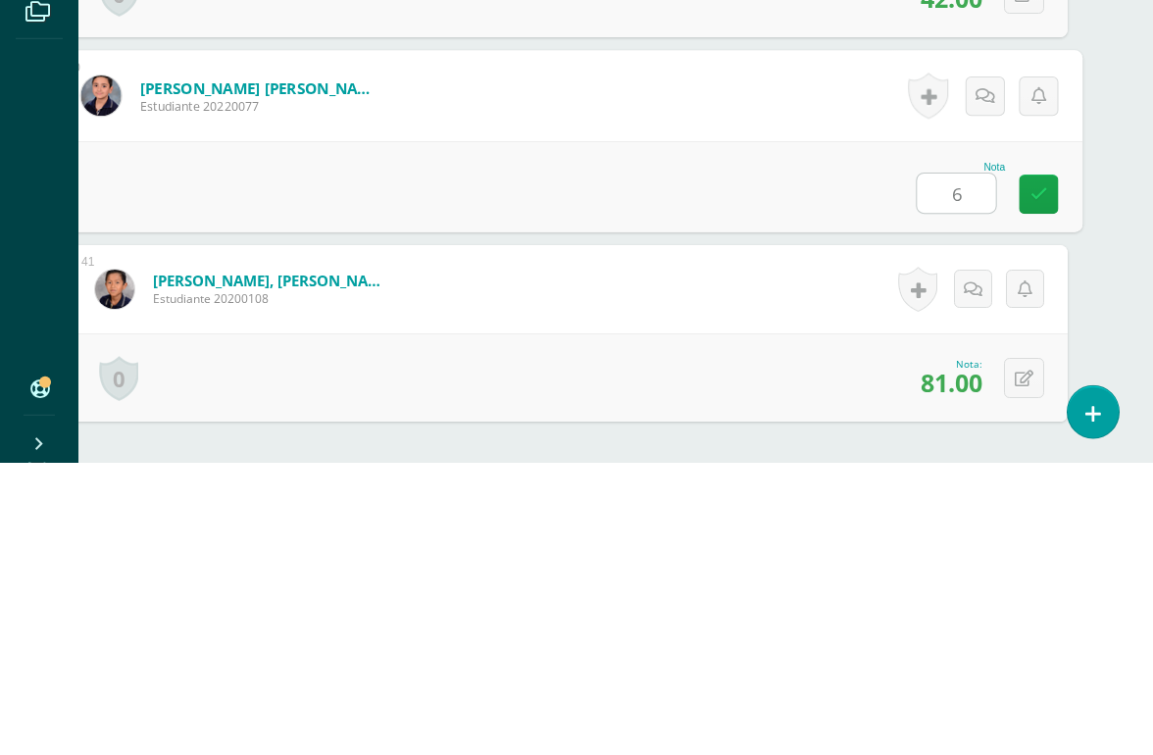
type input "62"
click at [1025, 467] on link at bounding box center [1037, 486] width 39 height 39
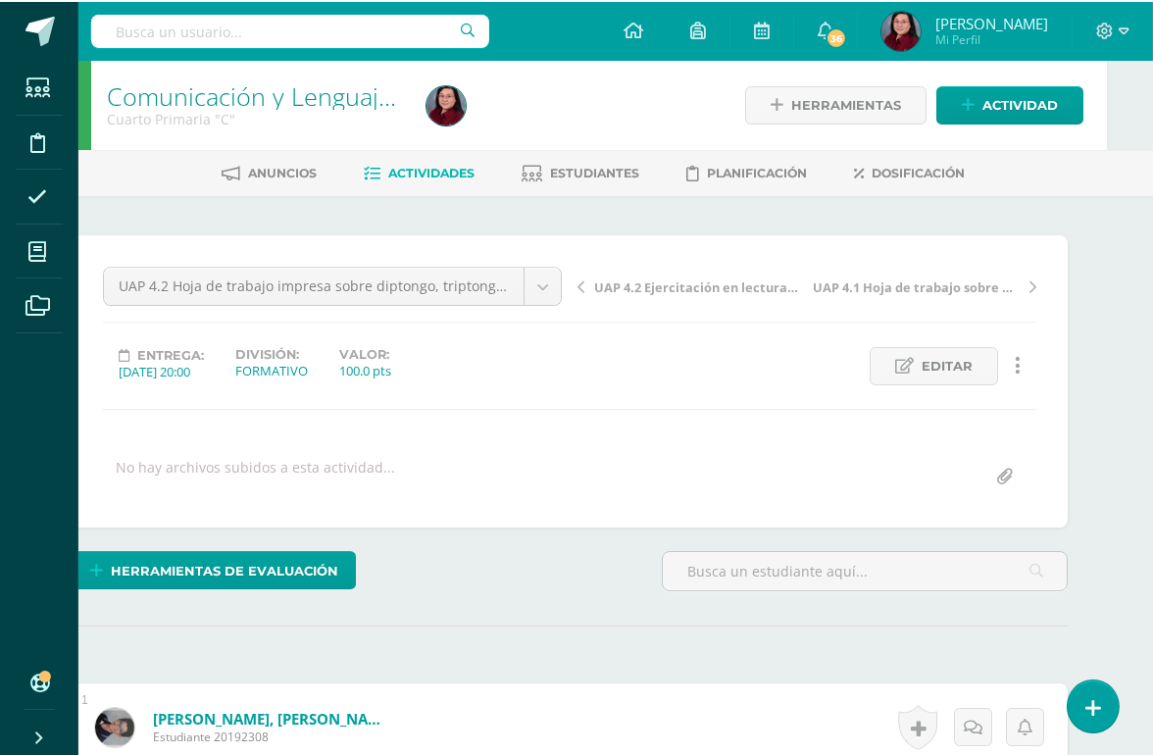
scroll to position [0, 47]
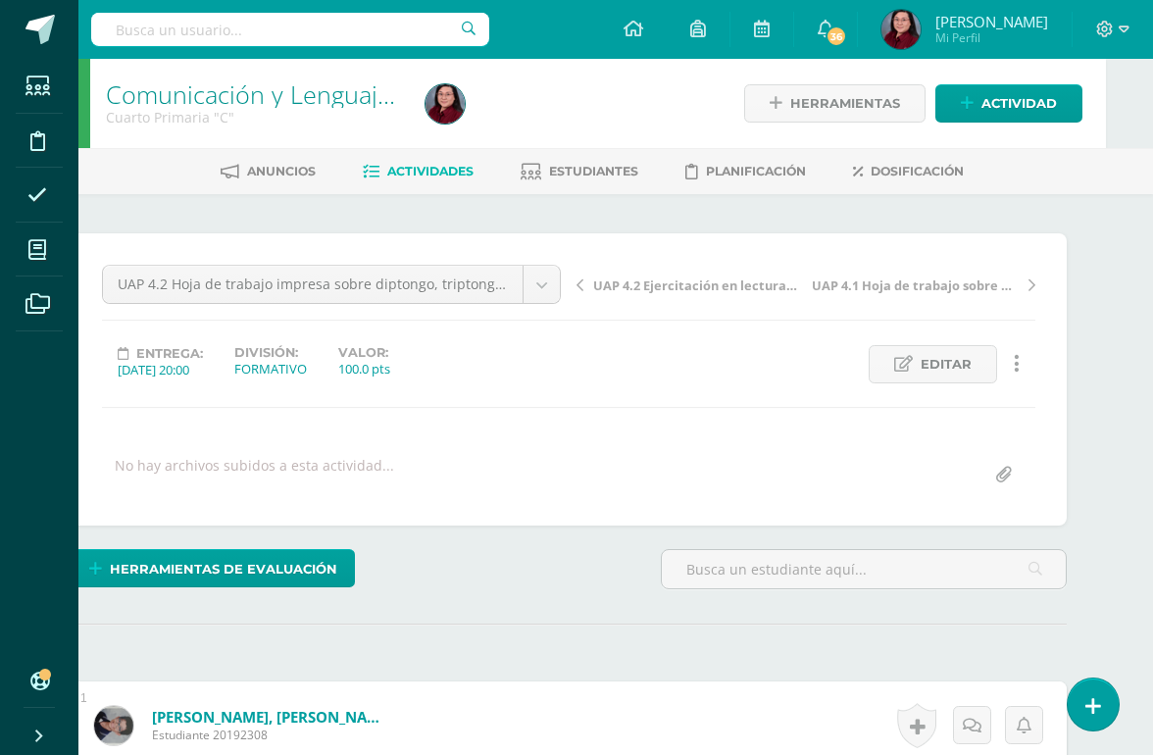
click at [286, 89] on link "Comunicación y Lenguaje,Idioma Español" at bounding box center [336, 93] width 461 height 33
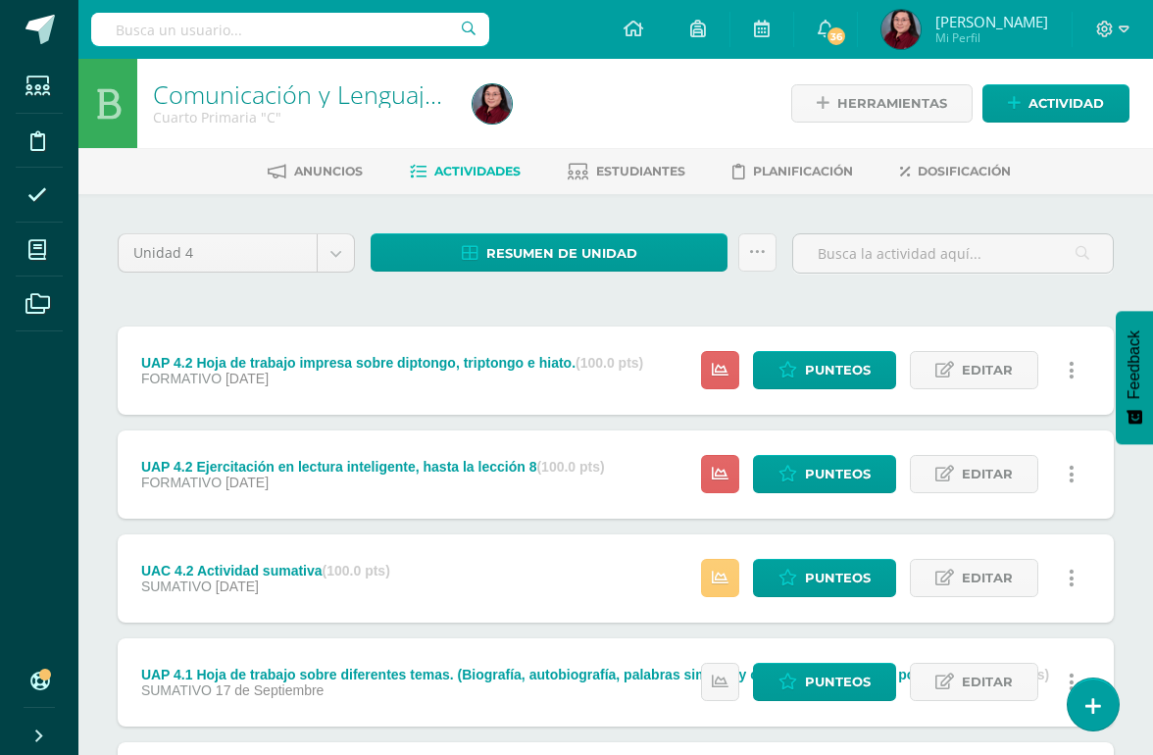
click at [557, 244] on span "Resumen de unidad" at bounding box center [561, 253] width 151 height 36
click at [805, 353] on span "Punteos" at bounding box center [838, 370] width 66 height 36
click at [568, 251] on span "Resumen de unidad" at bounding box center [561, 253] width 151 height 36
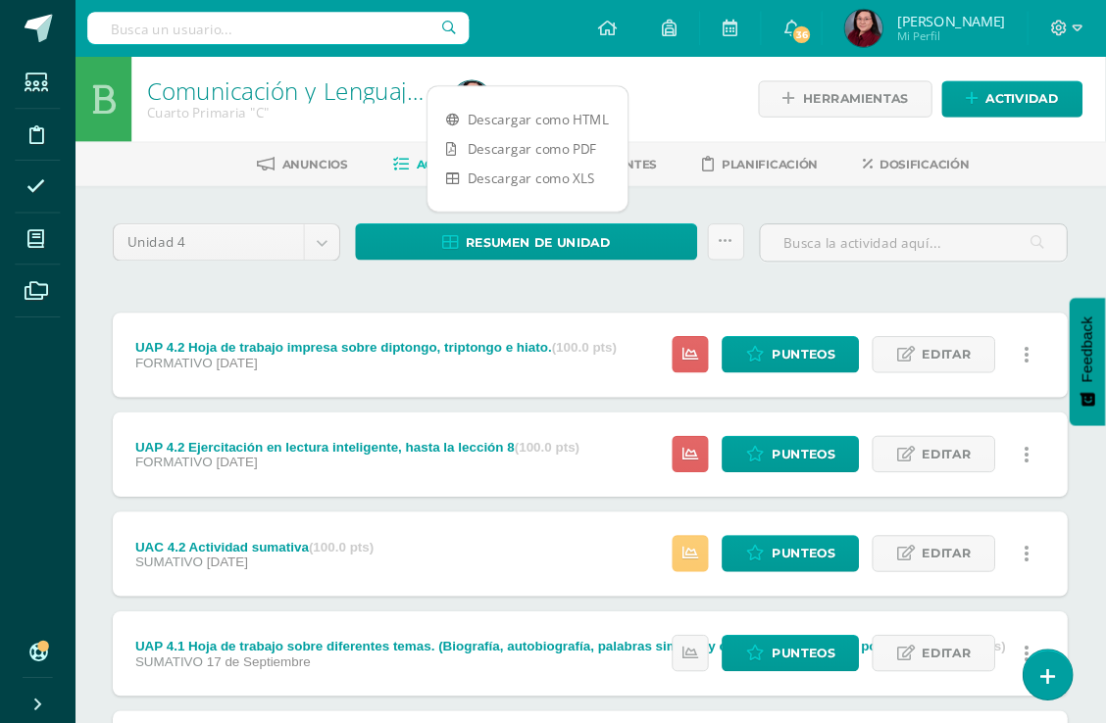
scroll to position [15, 1]
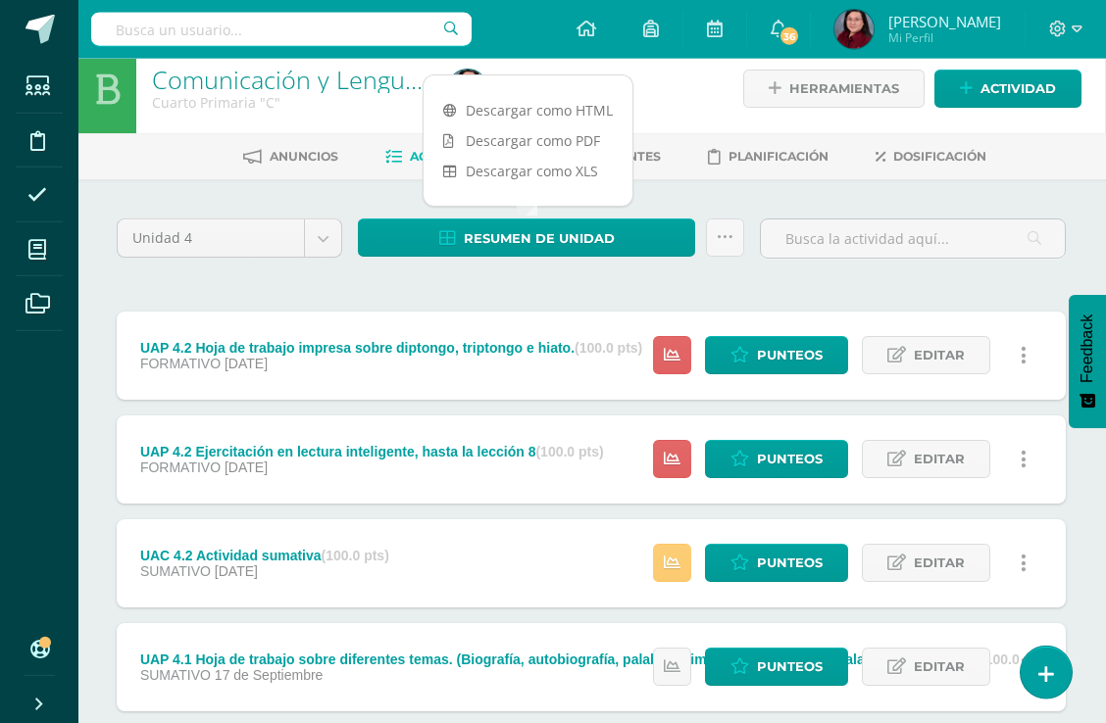
click at [557, 111] on link "Descargar como HTML" at bounding box center [527, 110] width 209 height 30
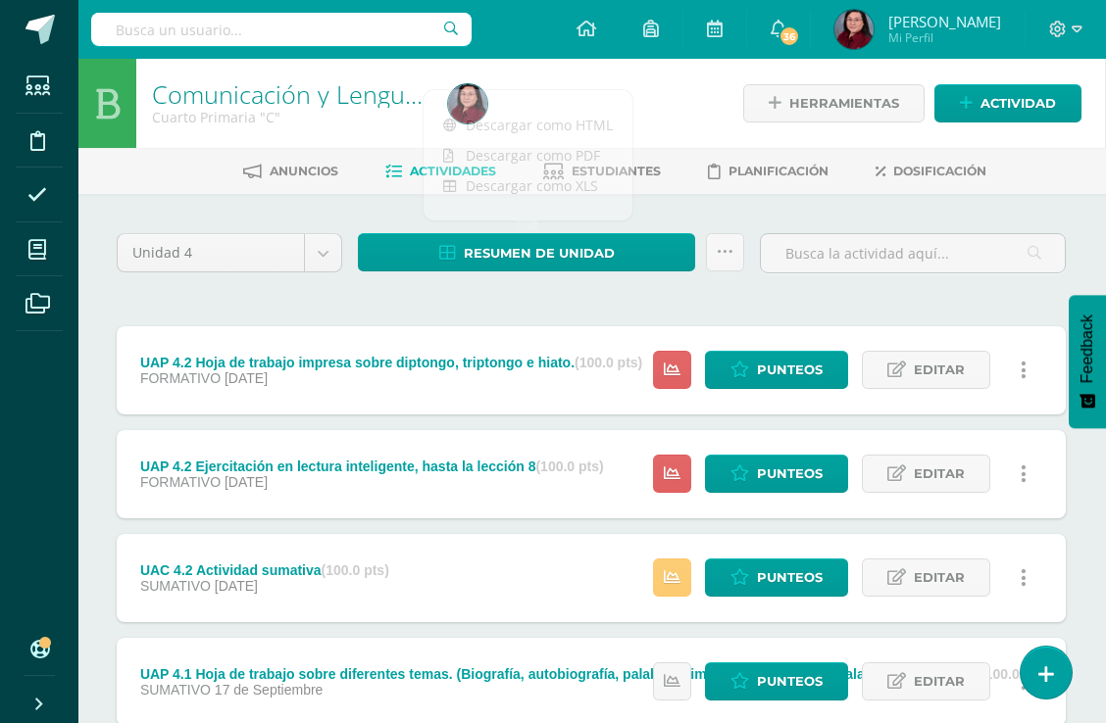
scroll to position [0, 1]
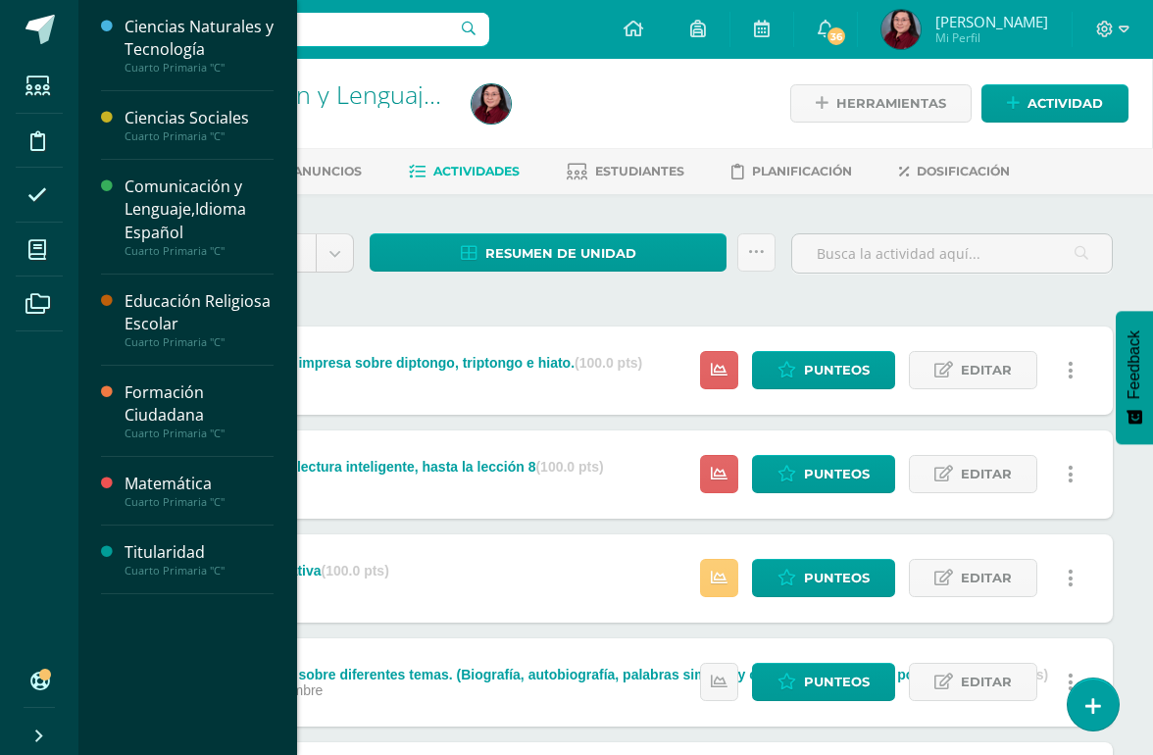
click at [37, 250] on icon at bounding box center [37, 250] width 18 height 20
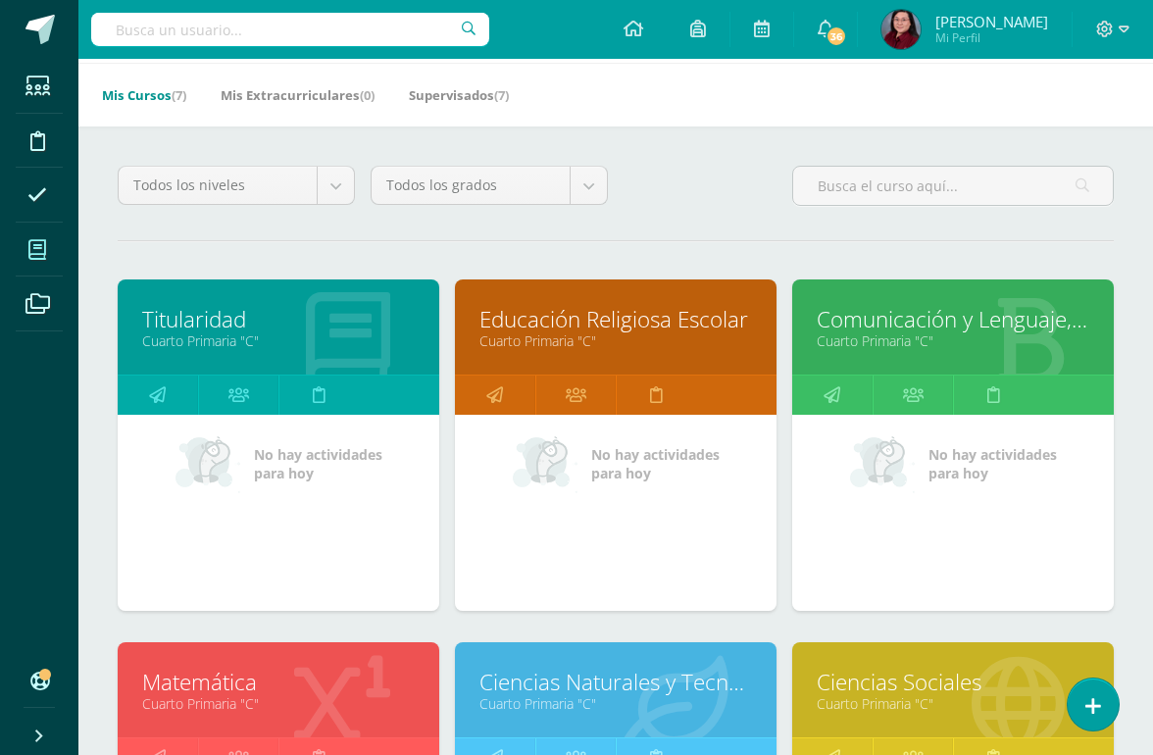
scroll to position [246, 0]
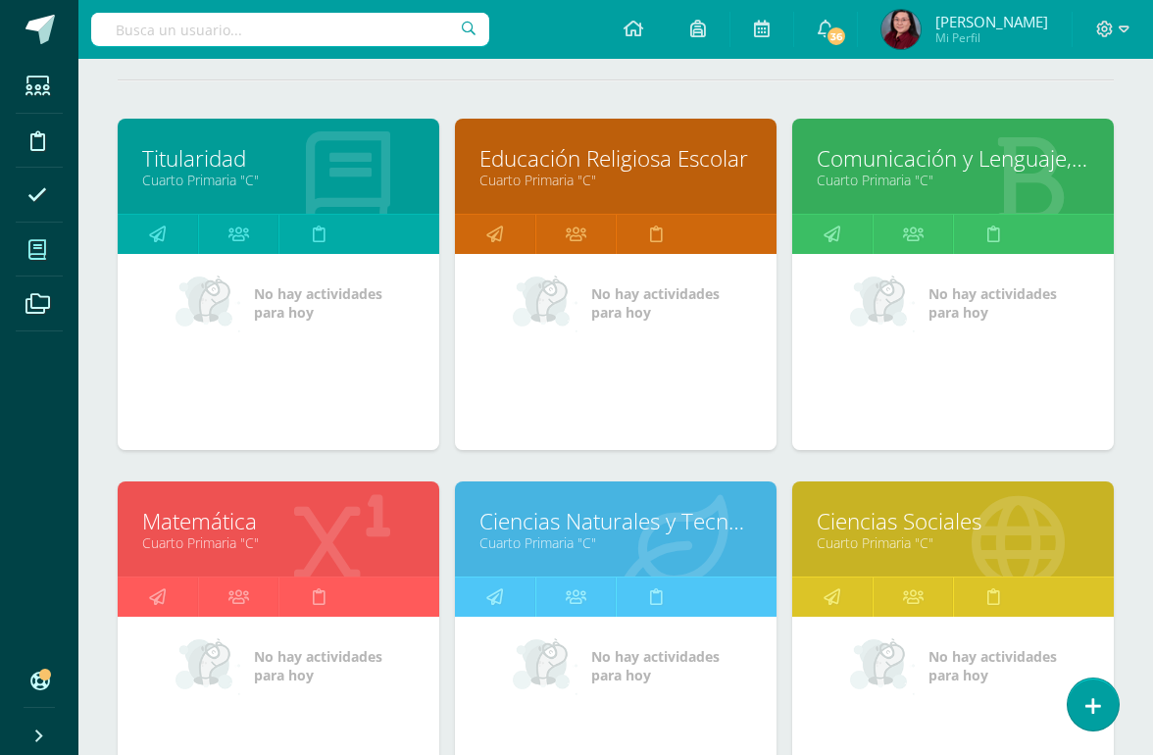
click at [612, 525] on link "Ciencias Naturales y Tecnología" at bounding box center [615, 521] width 272 height 30
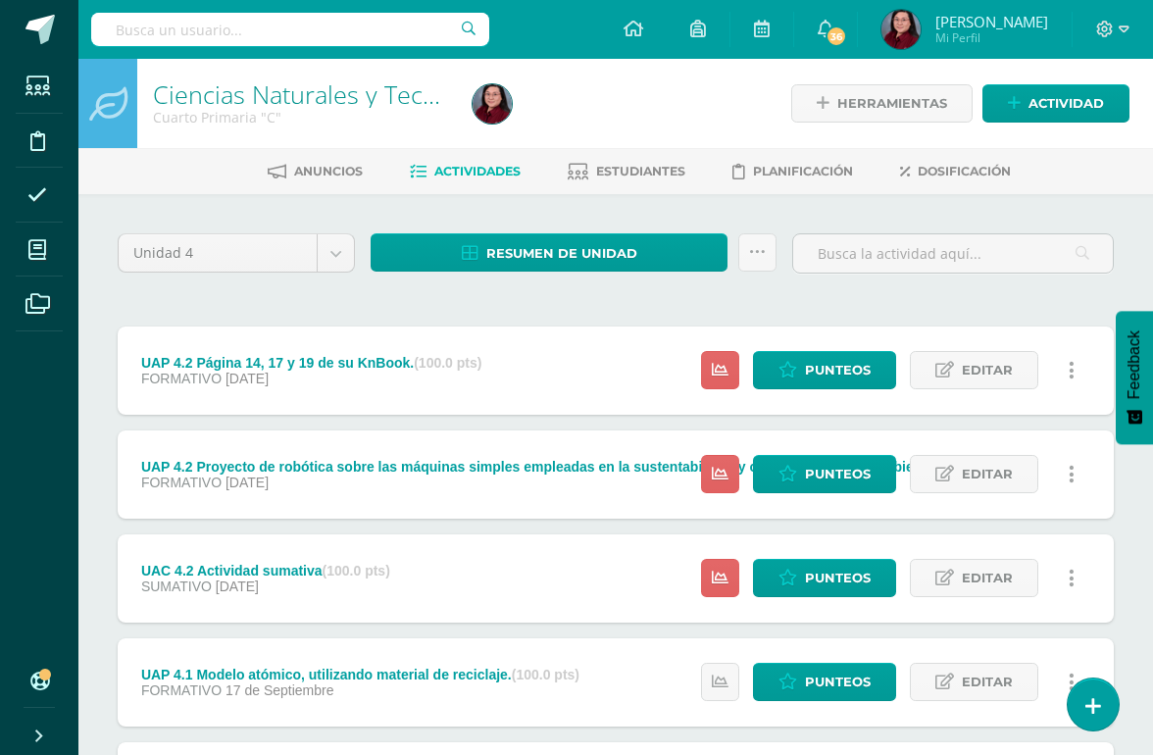
click at [820, 389] on link "Punteos" at bounding box center [824, 370] width 143 height 38
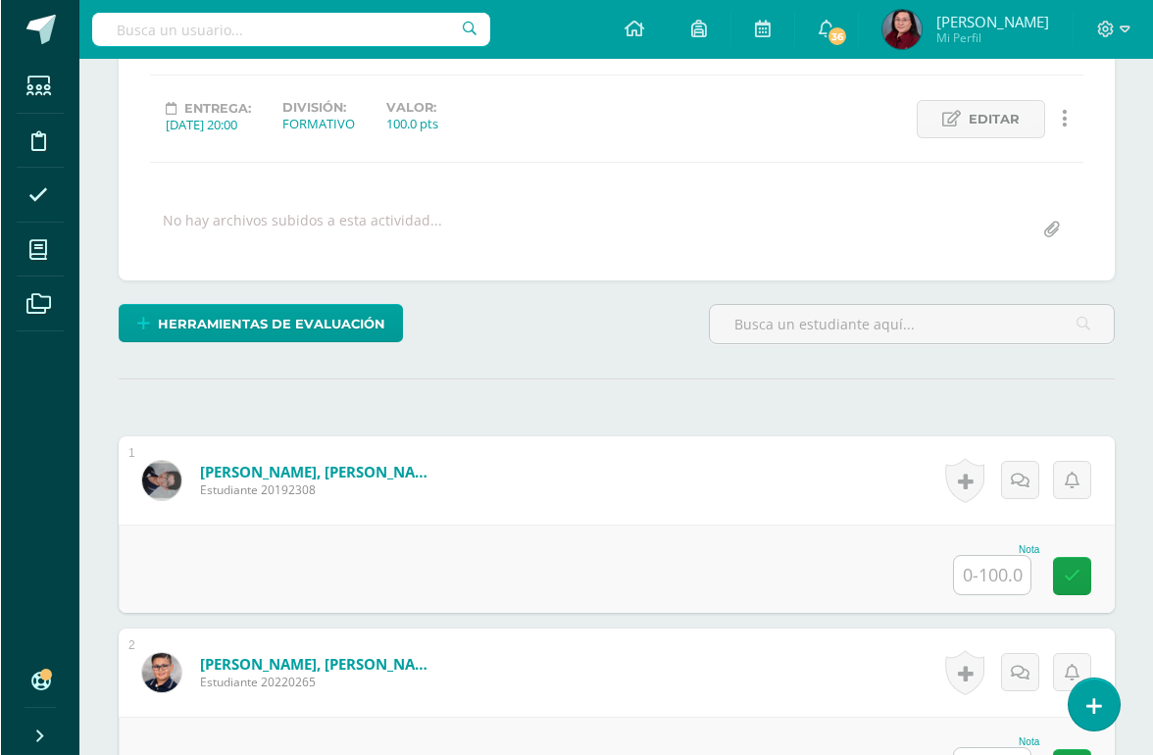
scroll to position [283, 0]
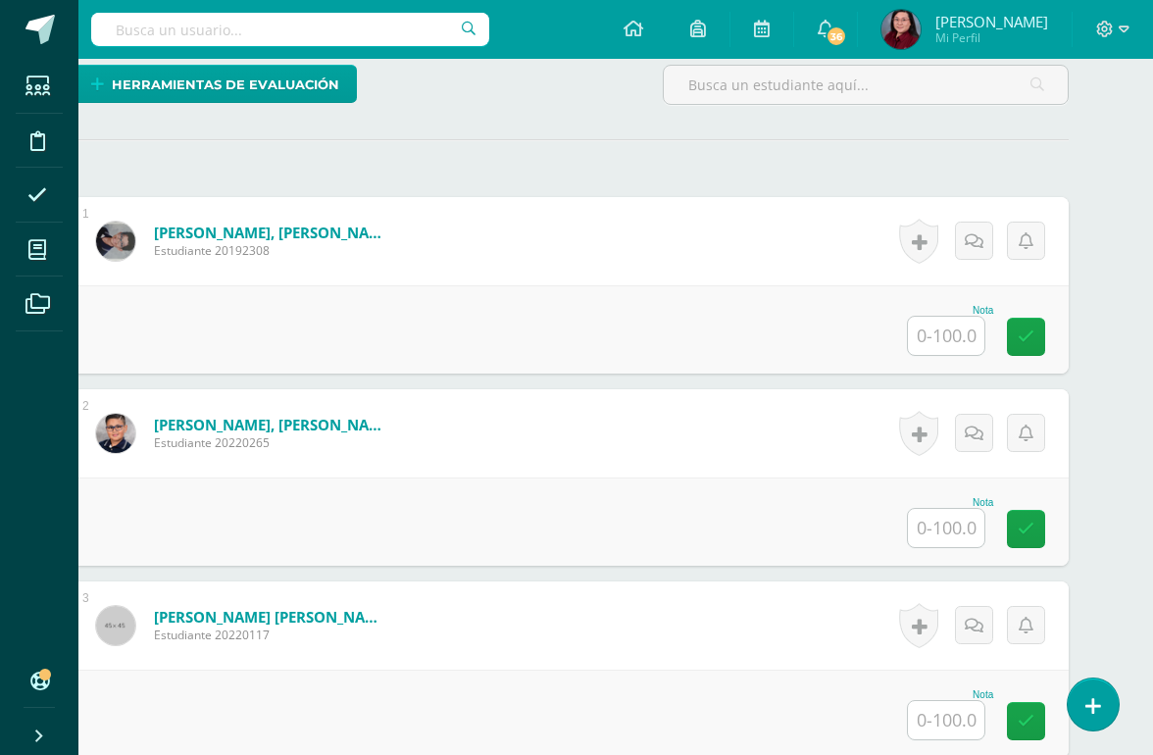
click at [945, 329] on input "text" at bounding box center [946, 336] width 76 height 38
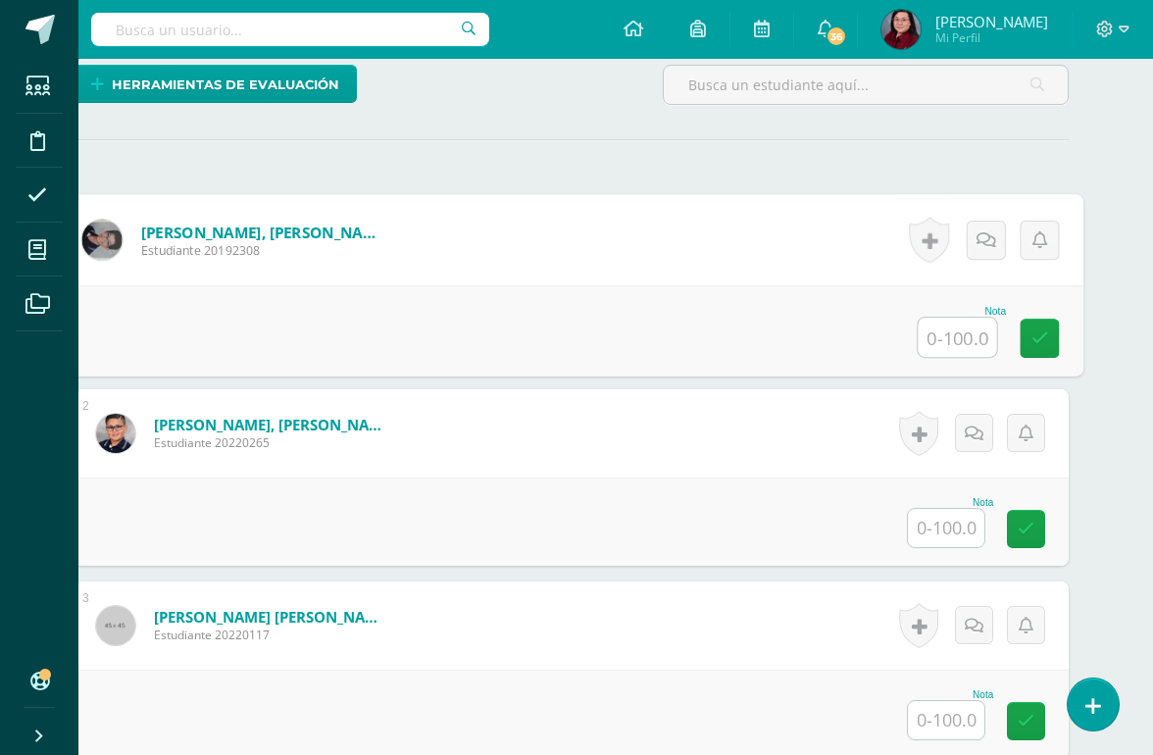
scroll to position [484, 46]
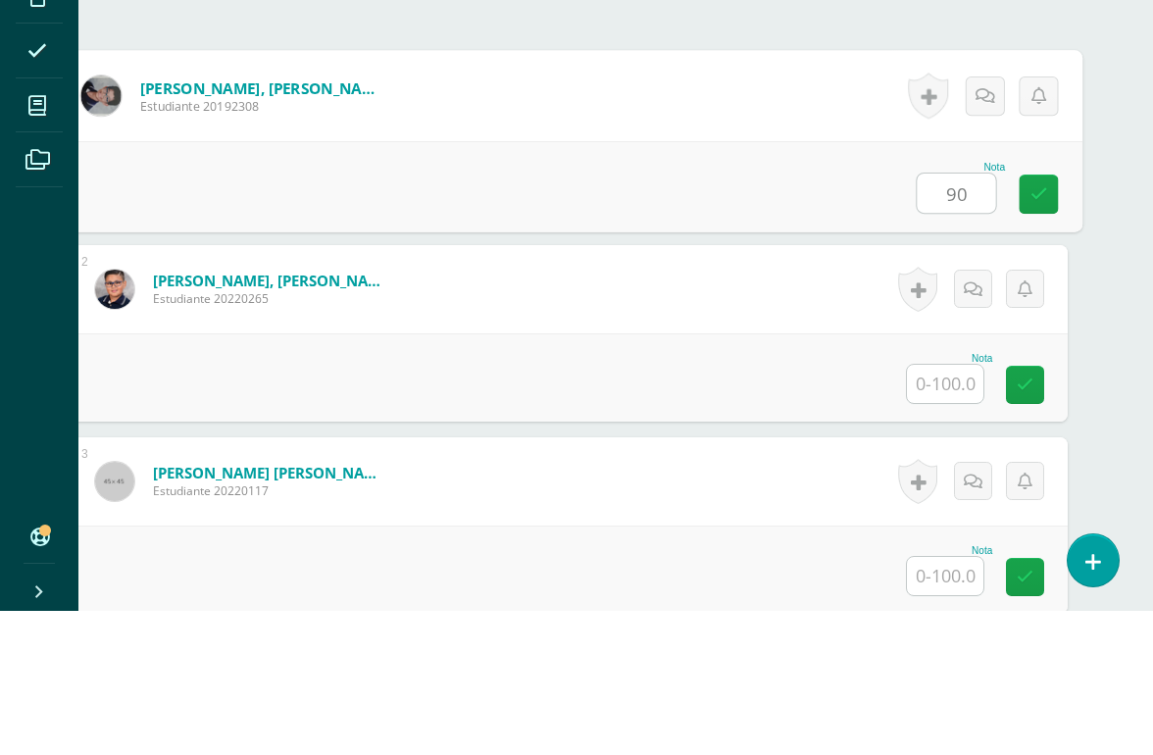
type input "90"
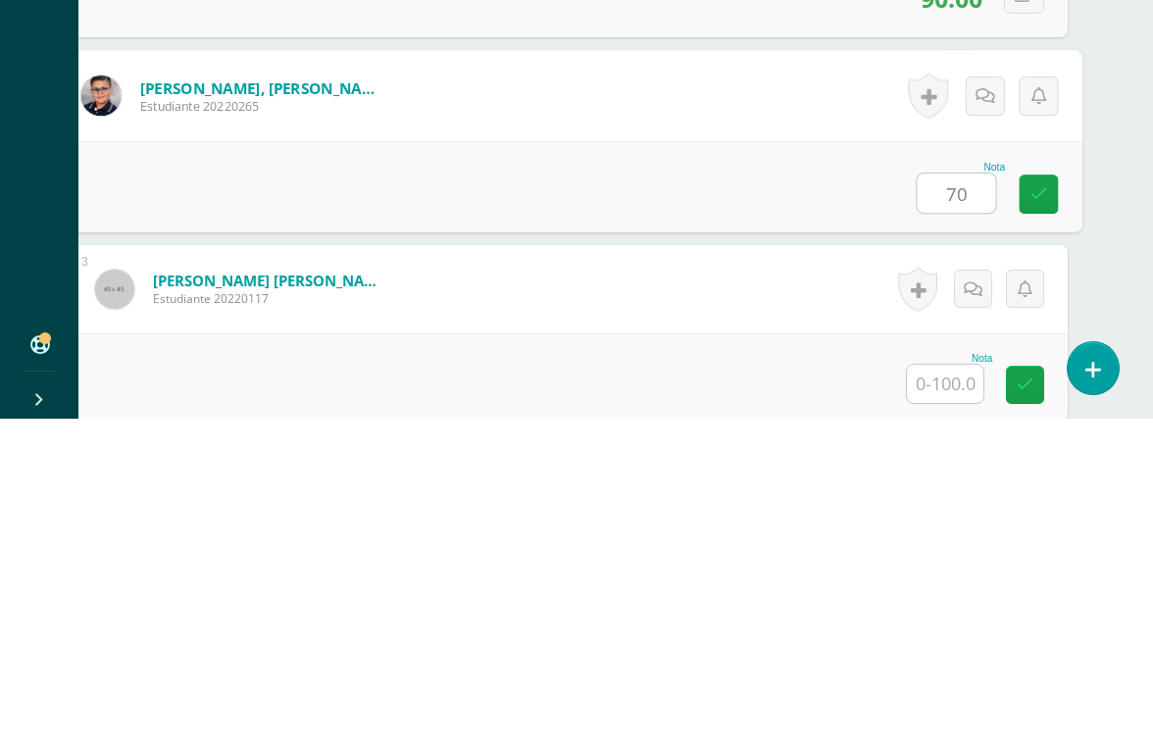
type input "70"
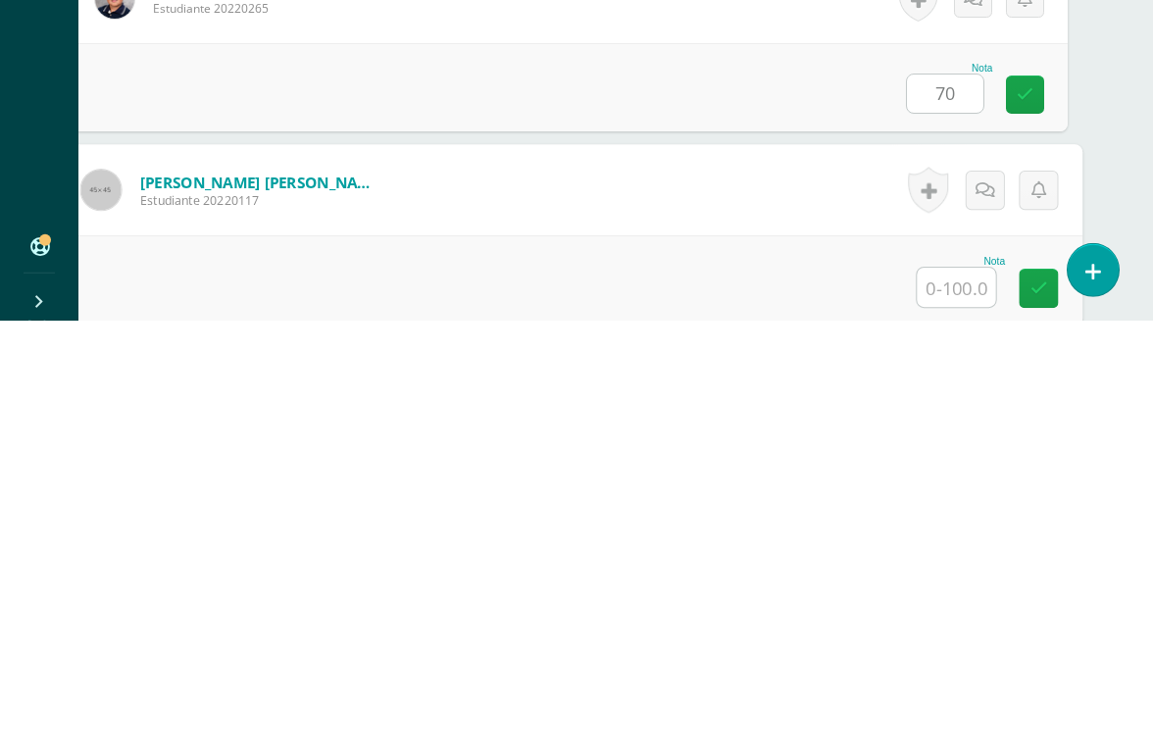
scroll to position [577, 46]
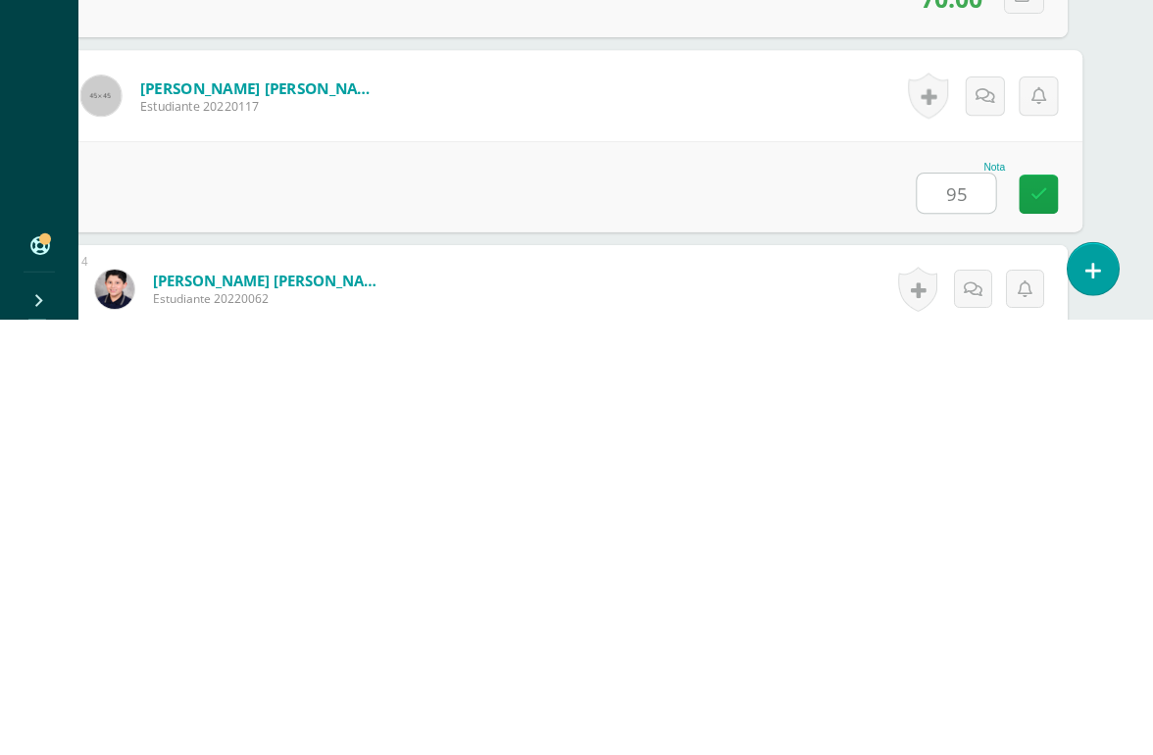
type input "95"
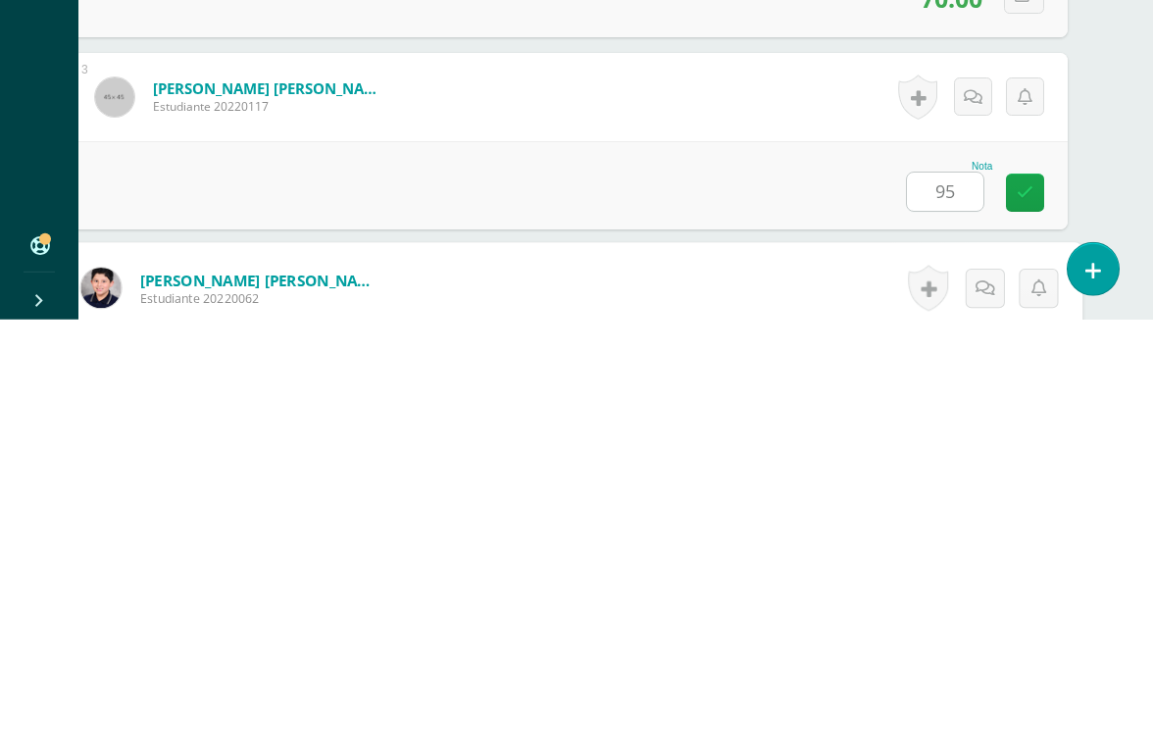
scroll to position [769, 46]
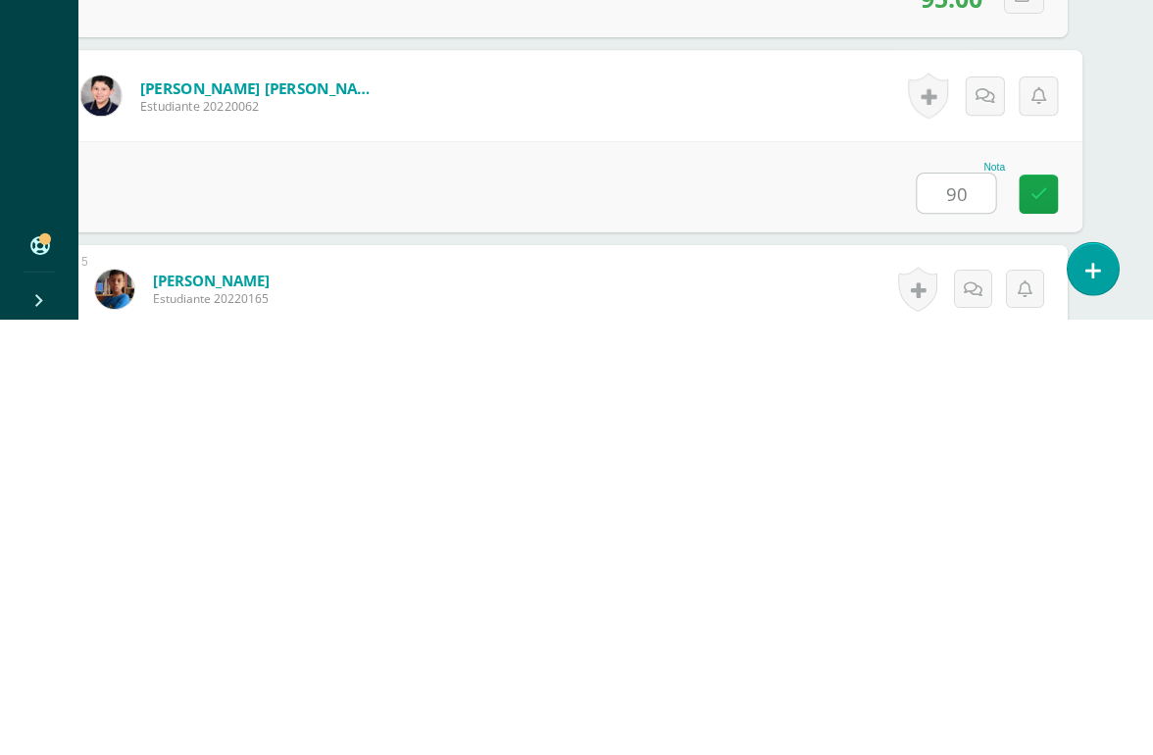
type input "90"
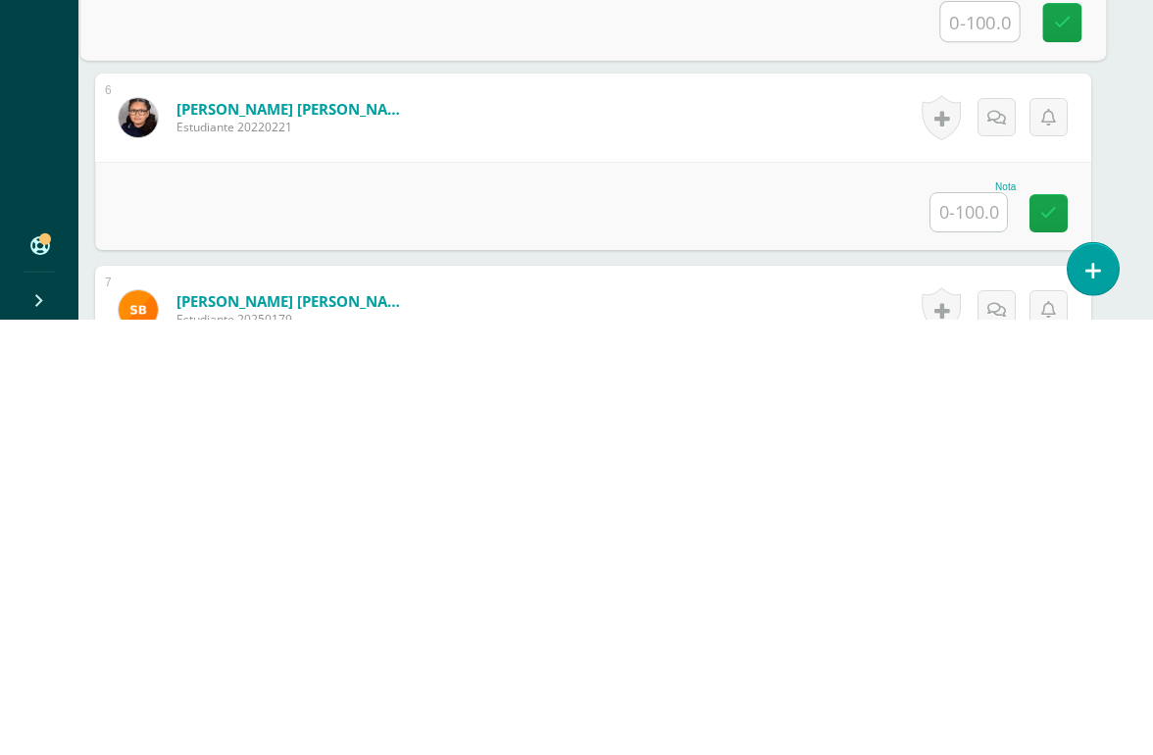
scroll to position [1135, 23]
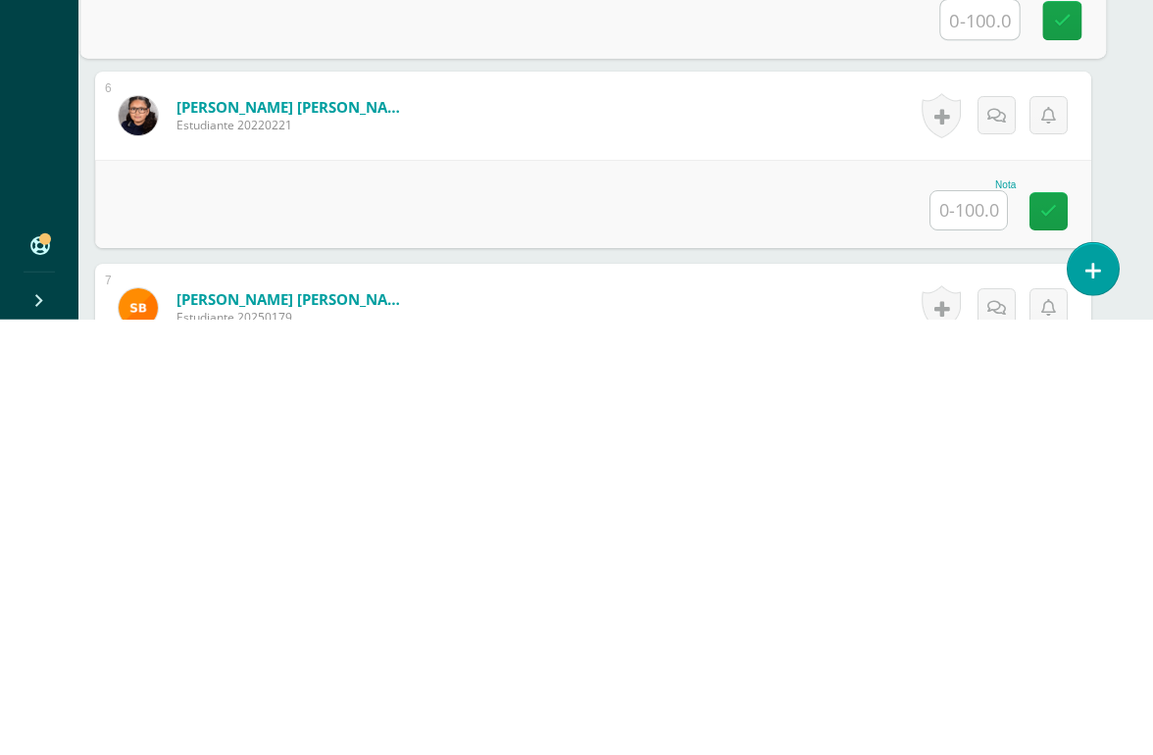
click at [974, 626] on input "text" at bounding box center [968, 645] width 76 height 38
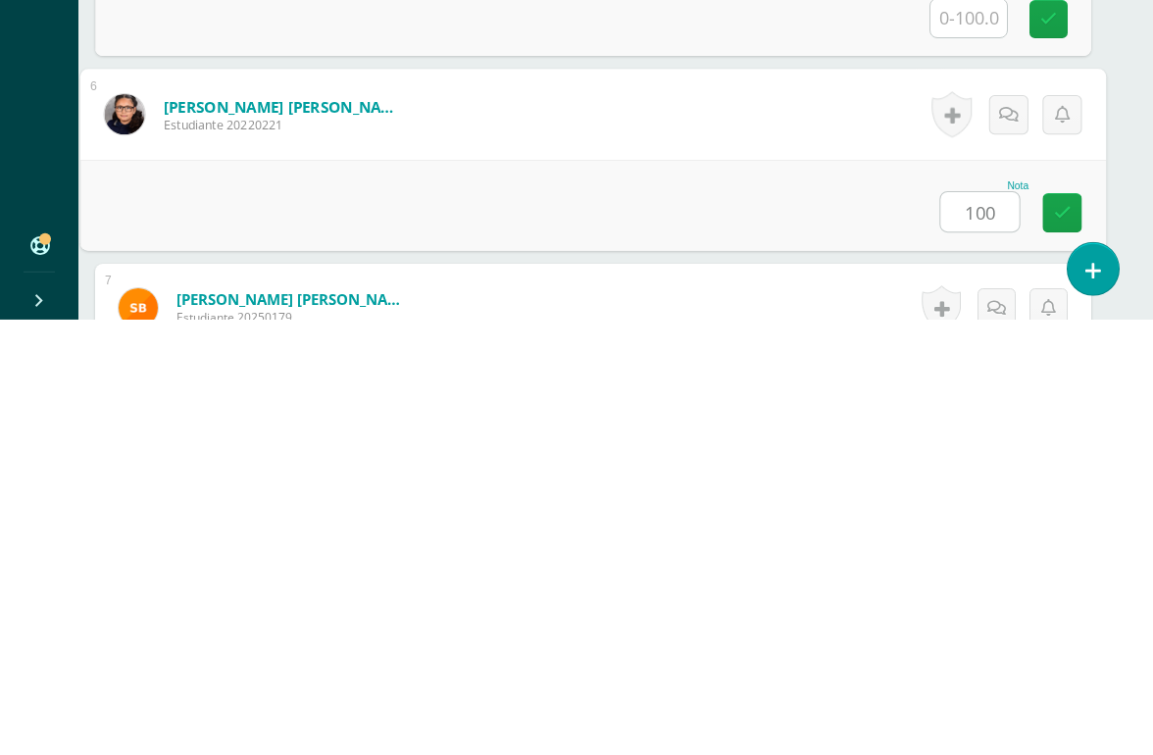
type input "100"
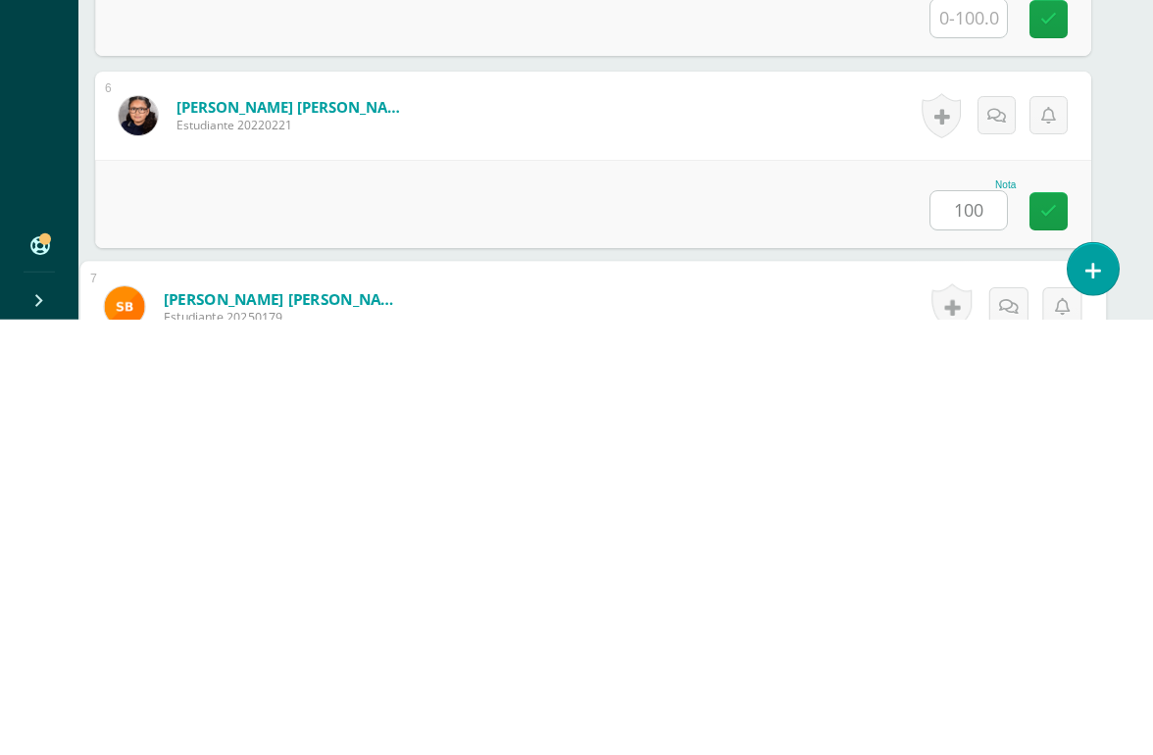
scroll to position [1346, 46]
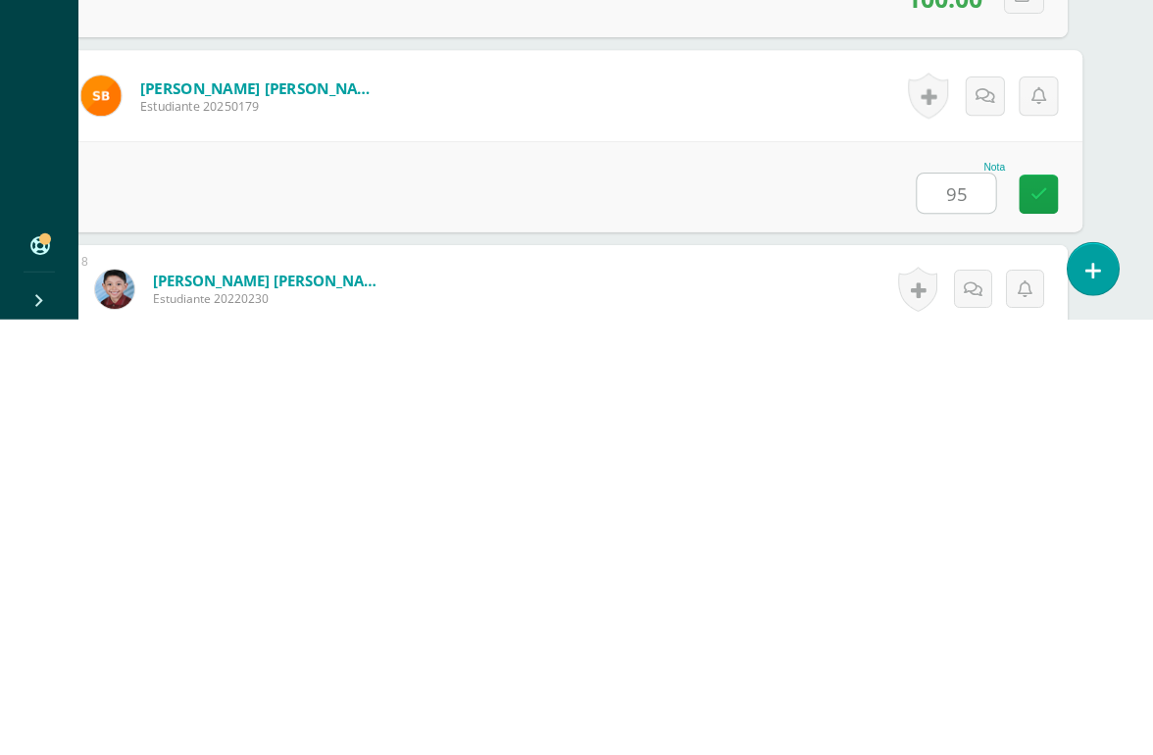
type input "95"
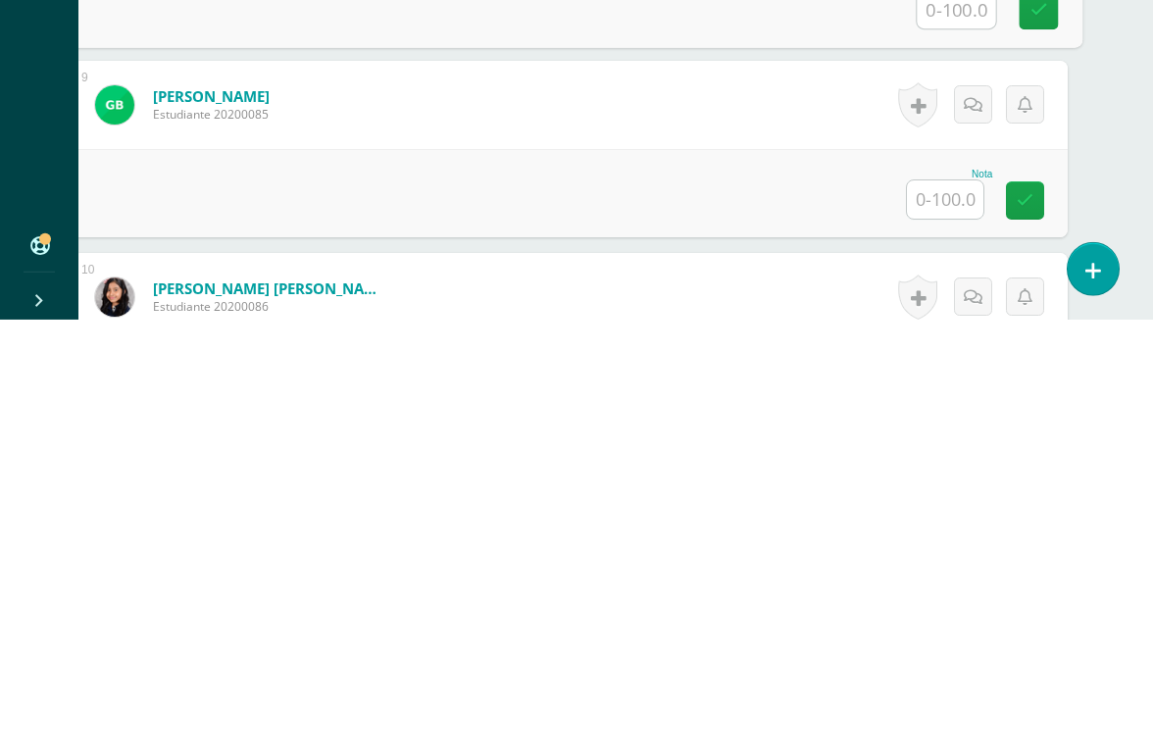
scroll to position [1731, 46]
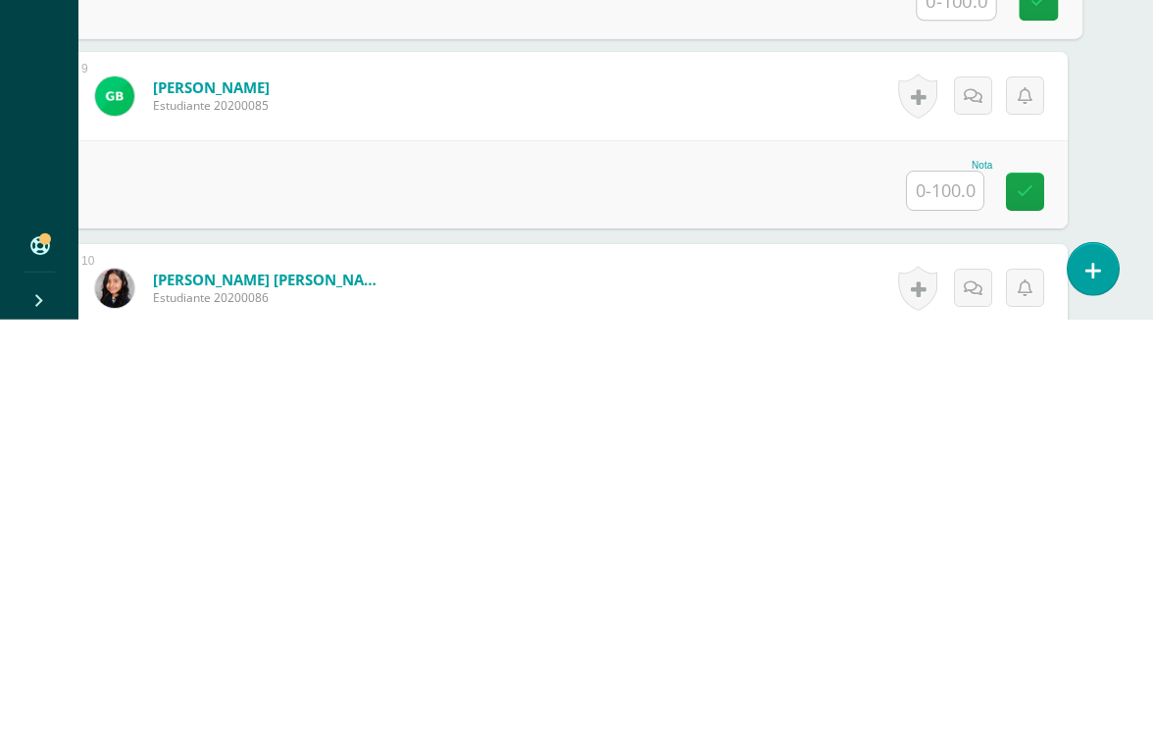
click at [945, 607] on input "text" at bounding box center [945, 626] width 76 height 38
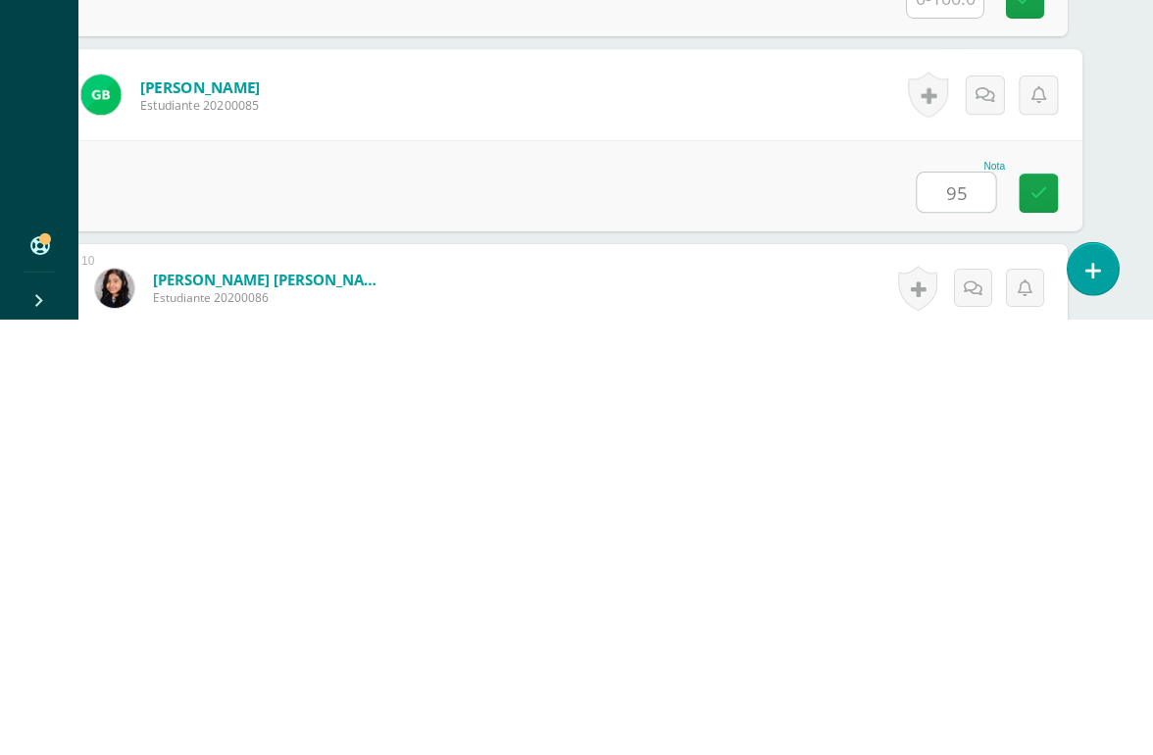
type input "95"
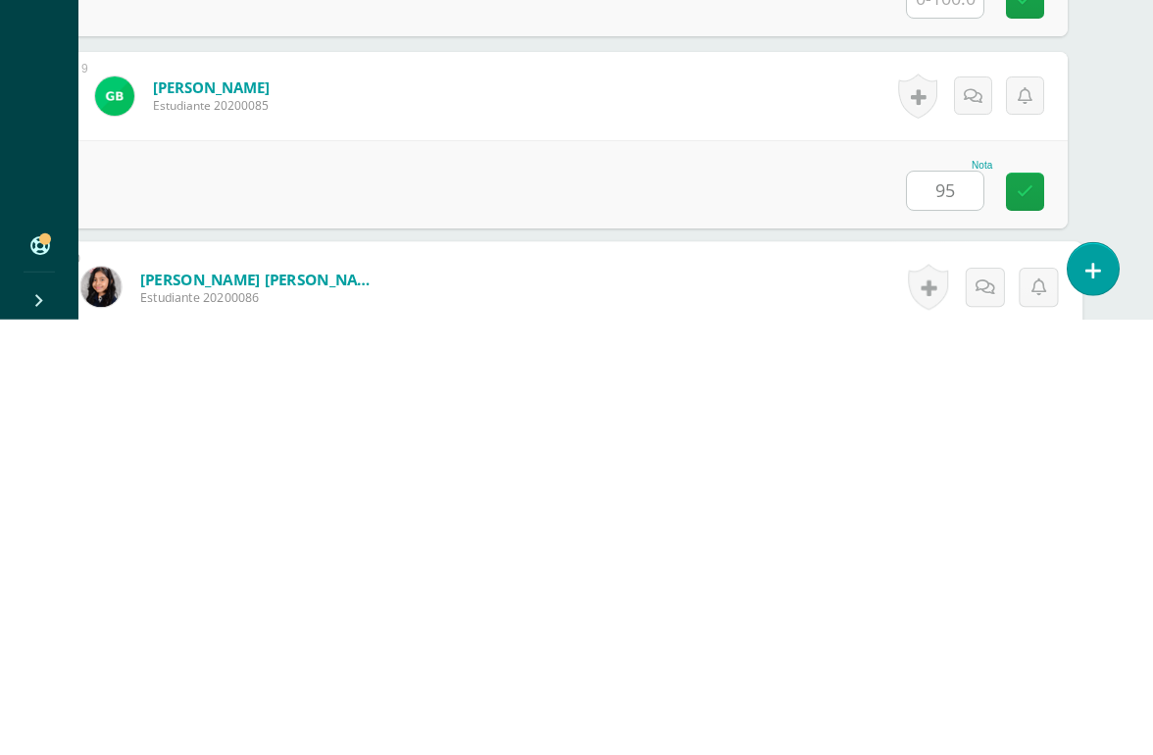
scroll to position [1922, 46]
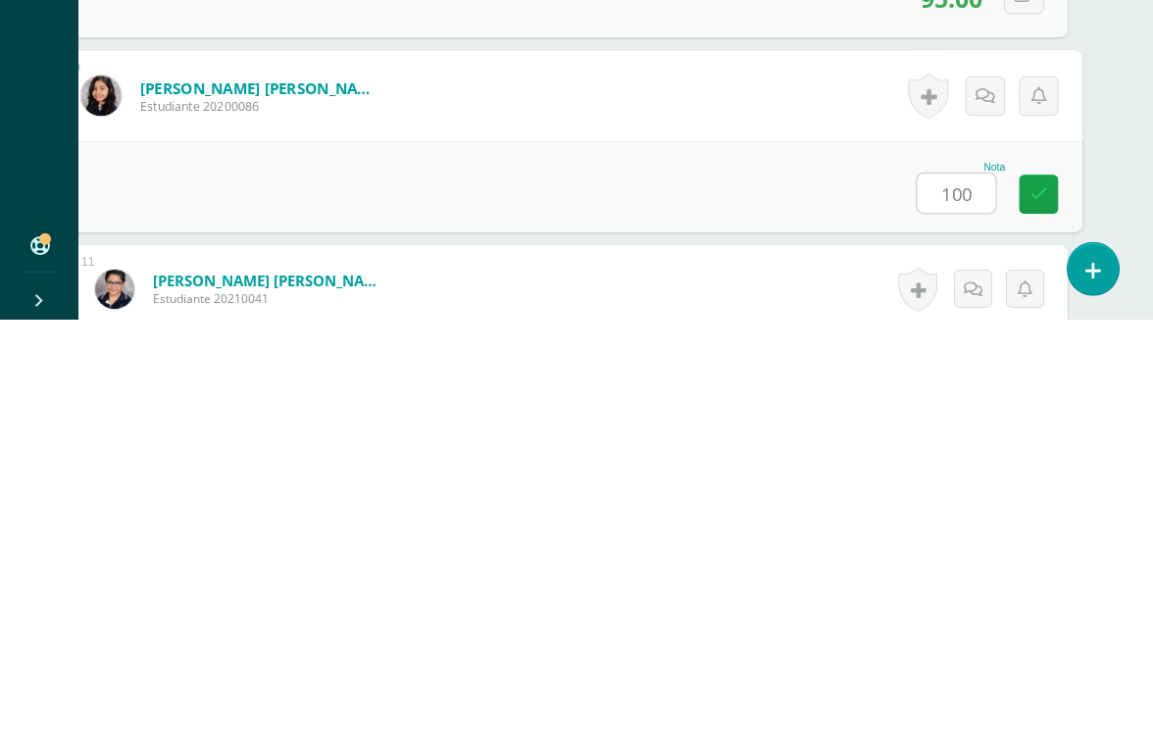
type input "100"
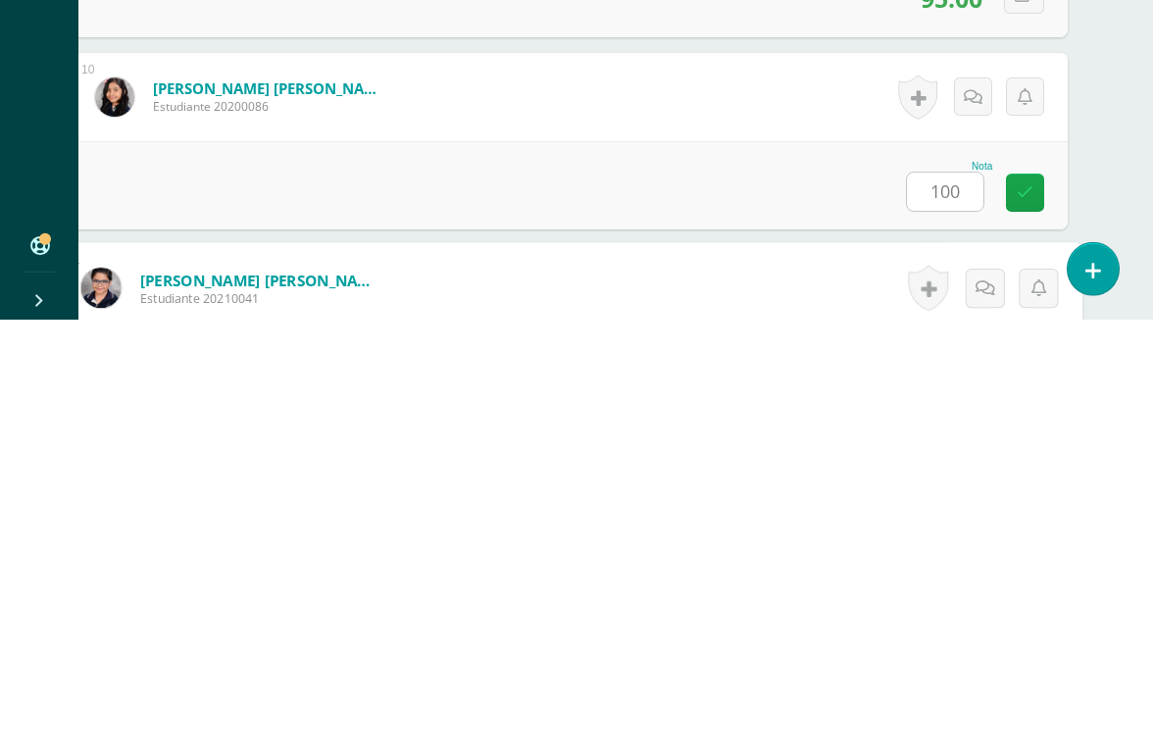
scroll to position [2114, 46]
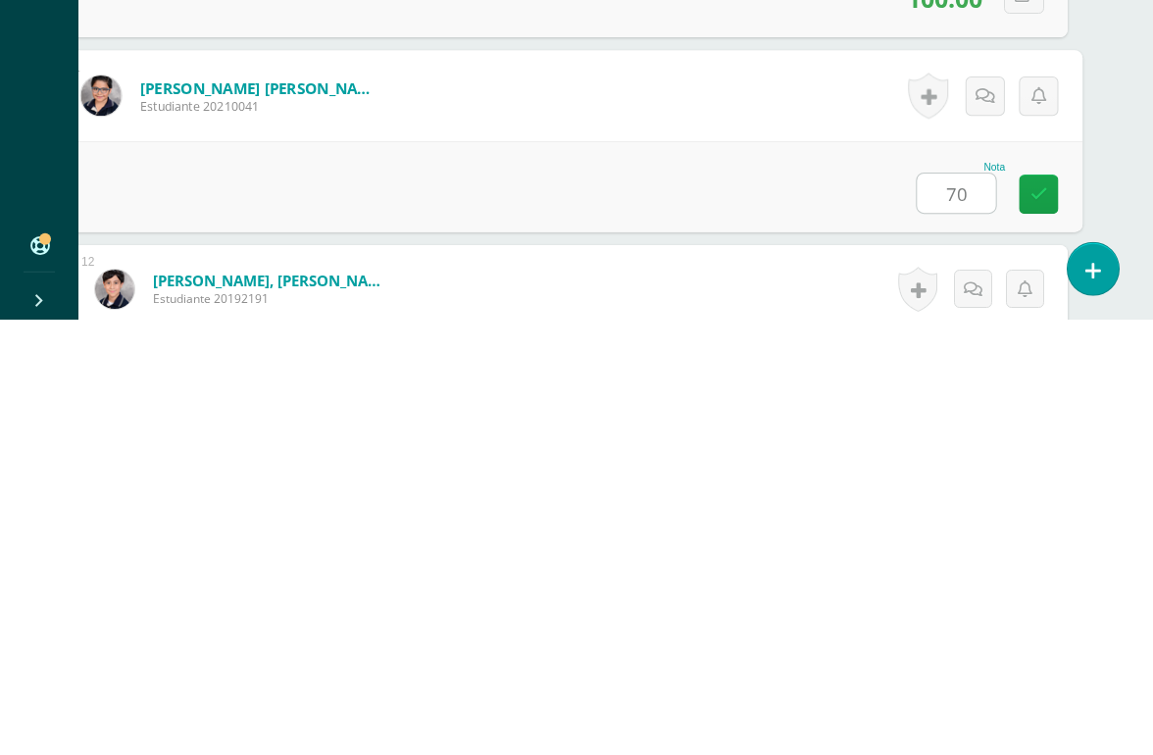
type input "70"
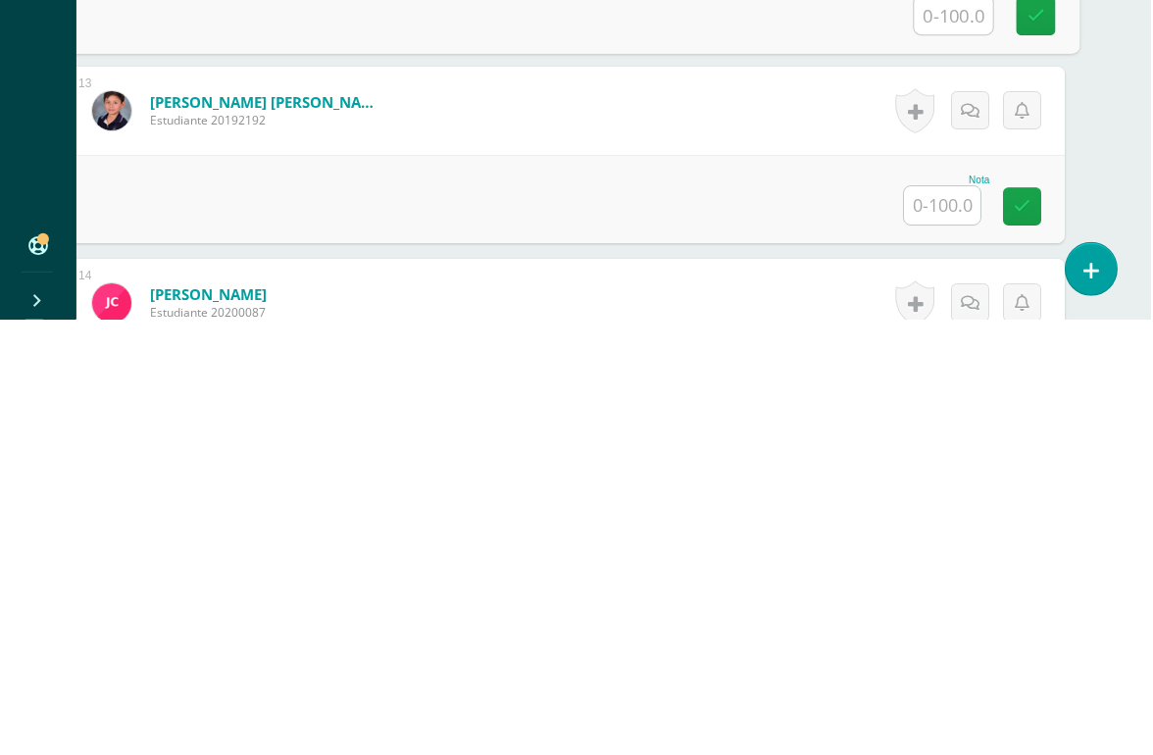
scroll to position [2487, 46]
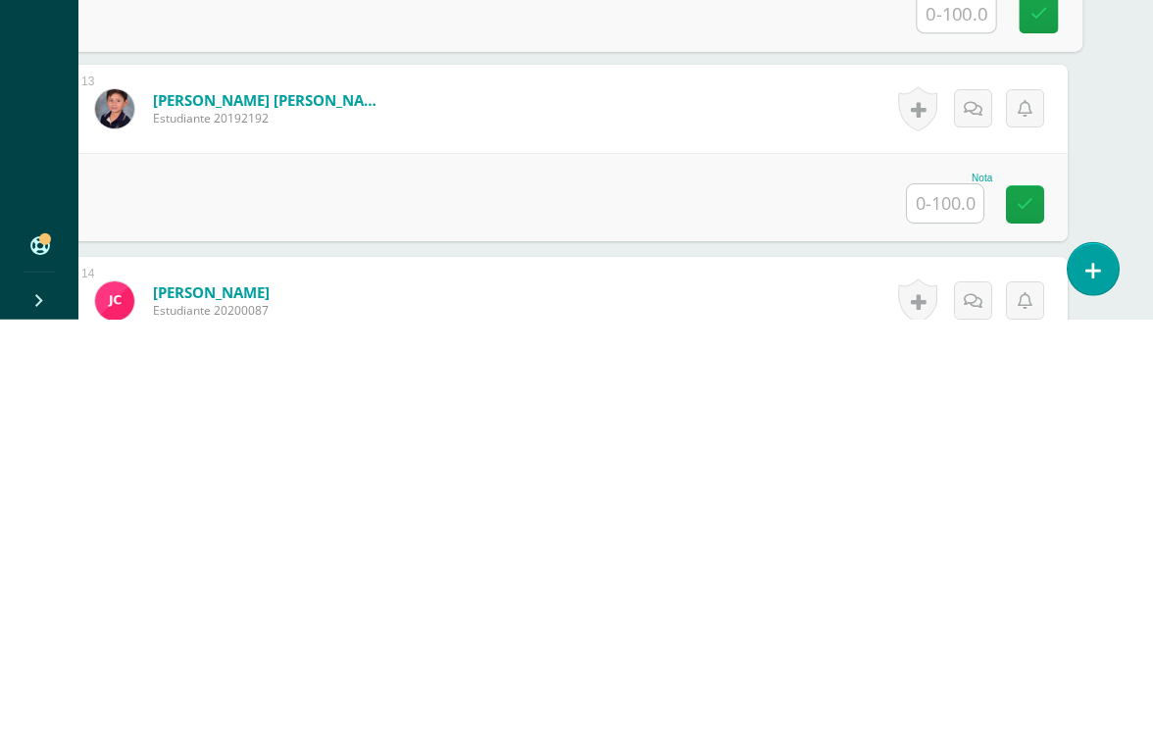
click at [949, 619] on input "text" at bounding box center [945, 638] width 76 height 38
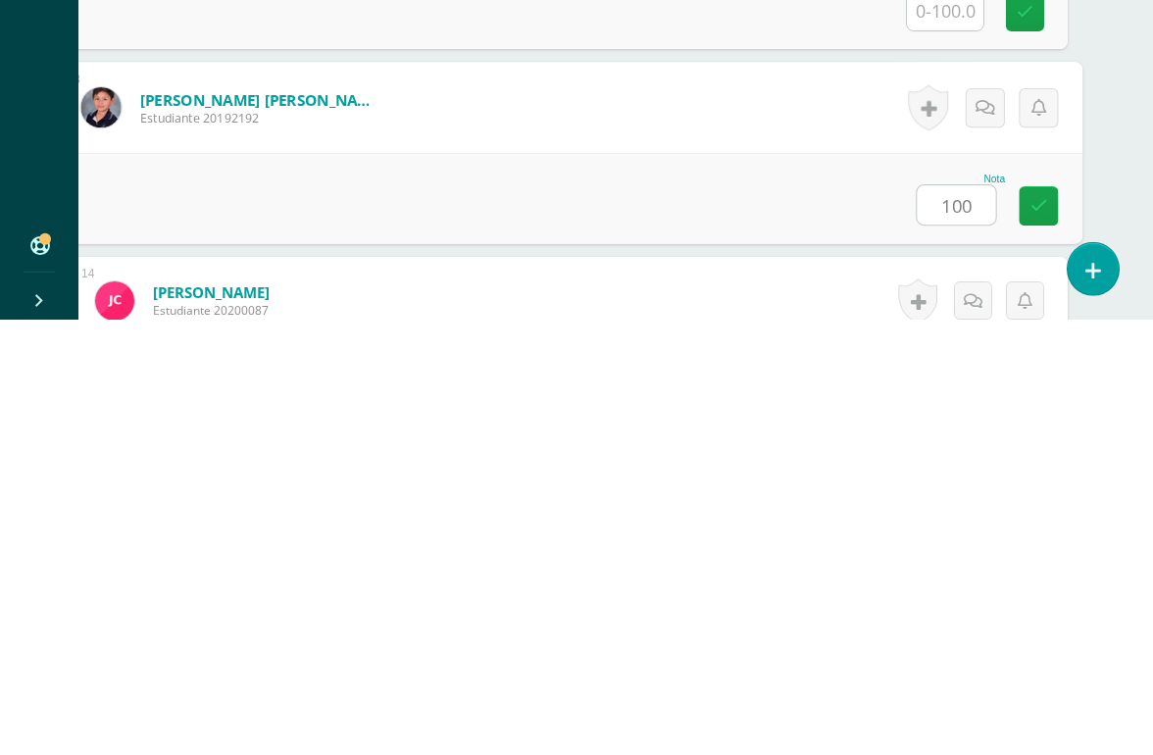
type input "100"
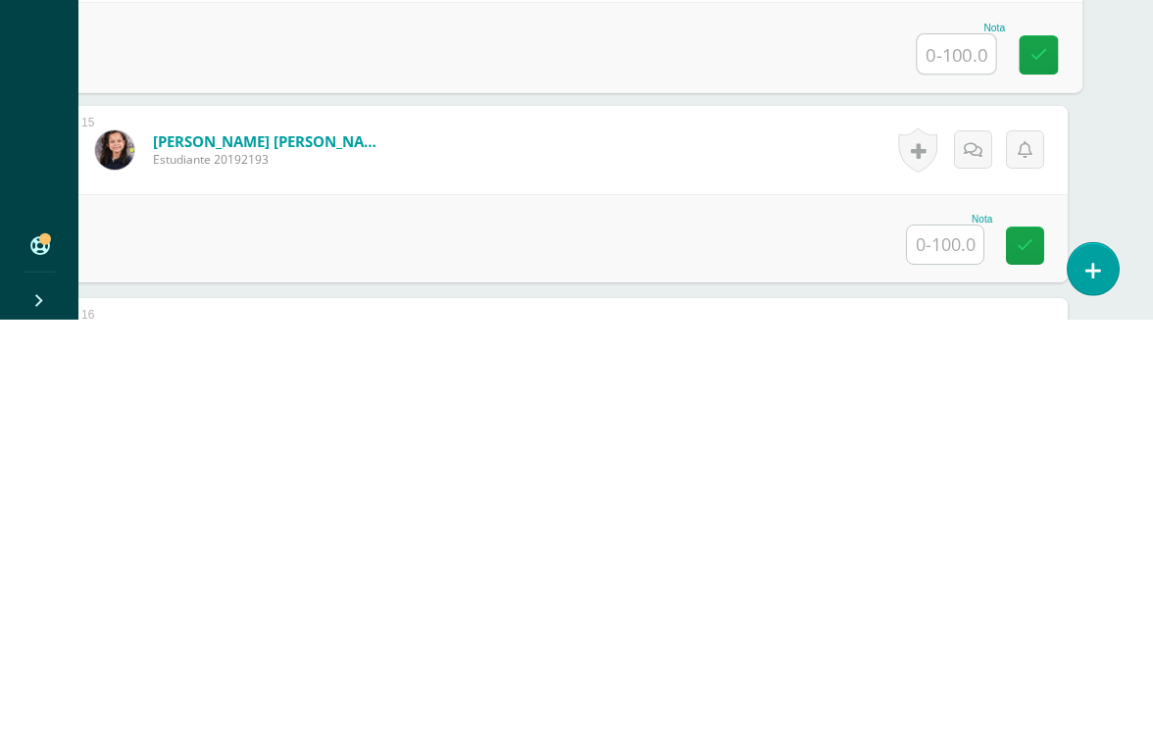
scroll to position [2834, 46]
click at [946, 657] on input "text" at bounding box center [945, 676] width 76 height 38
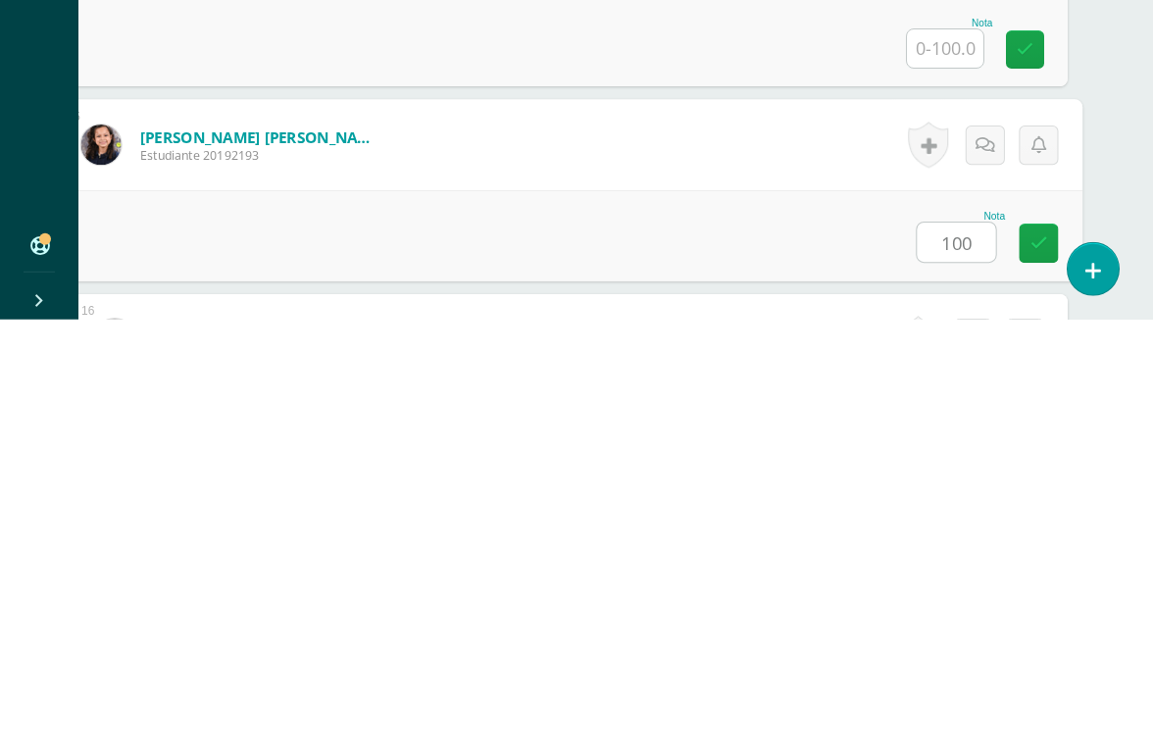
type input "100"
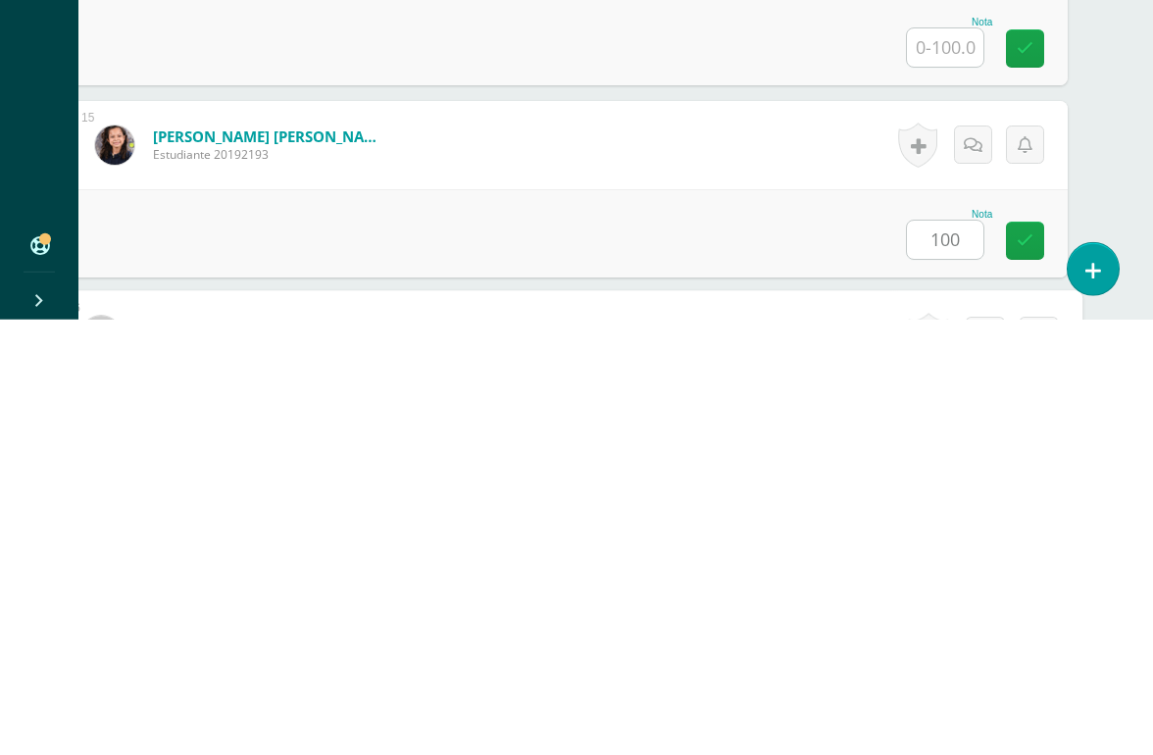
scroll to position [3075, 46]
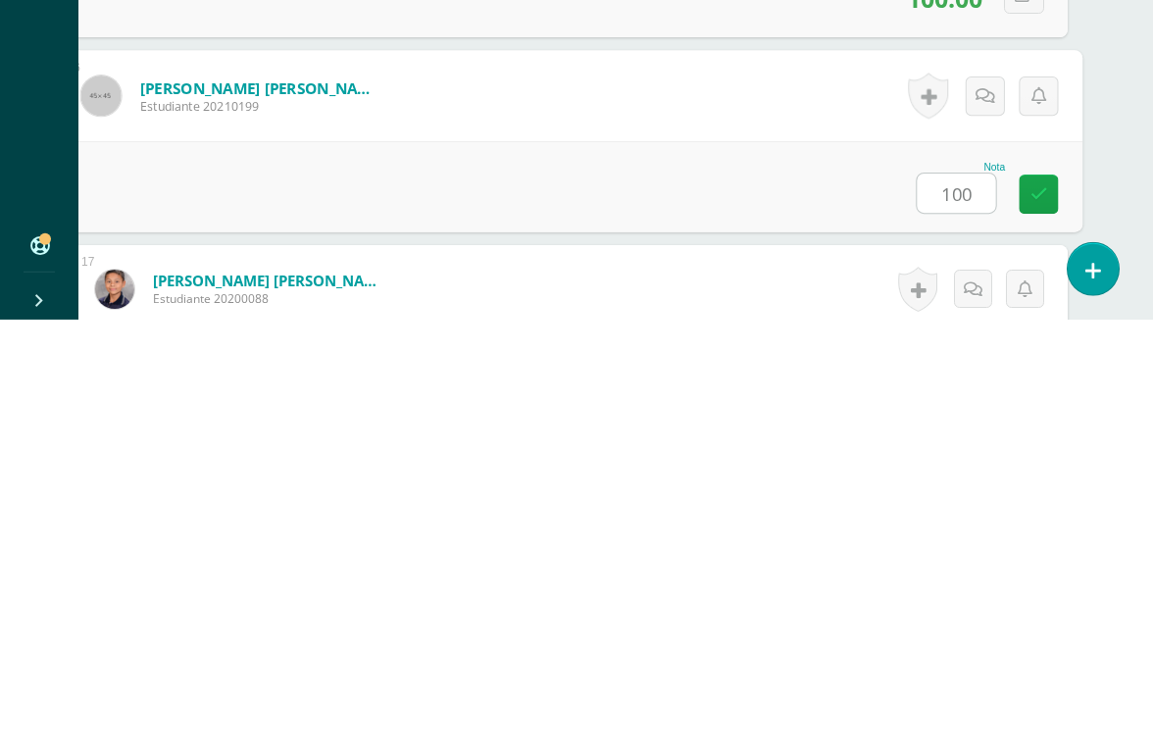
type input "100"
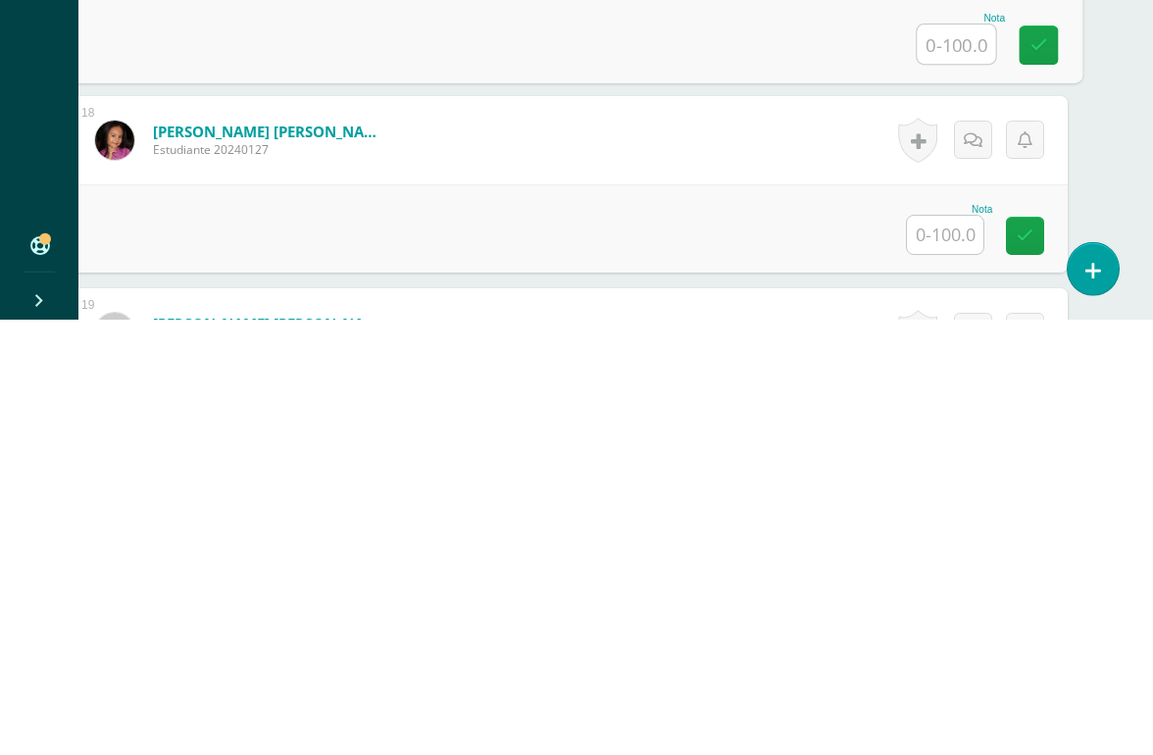
scroll to position [3417, 46]
click at [941, 650] on input "text" at bounding box center [945, 669] width 76 height 38
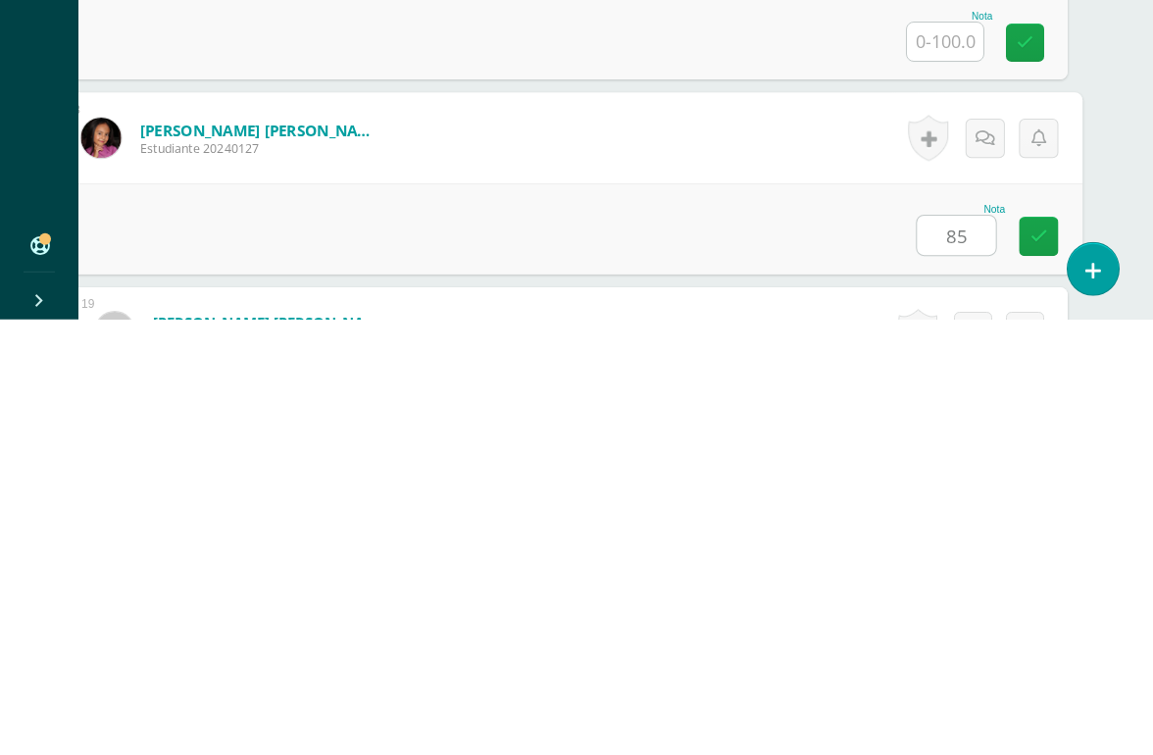
type input "85"
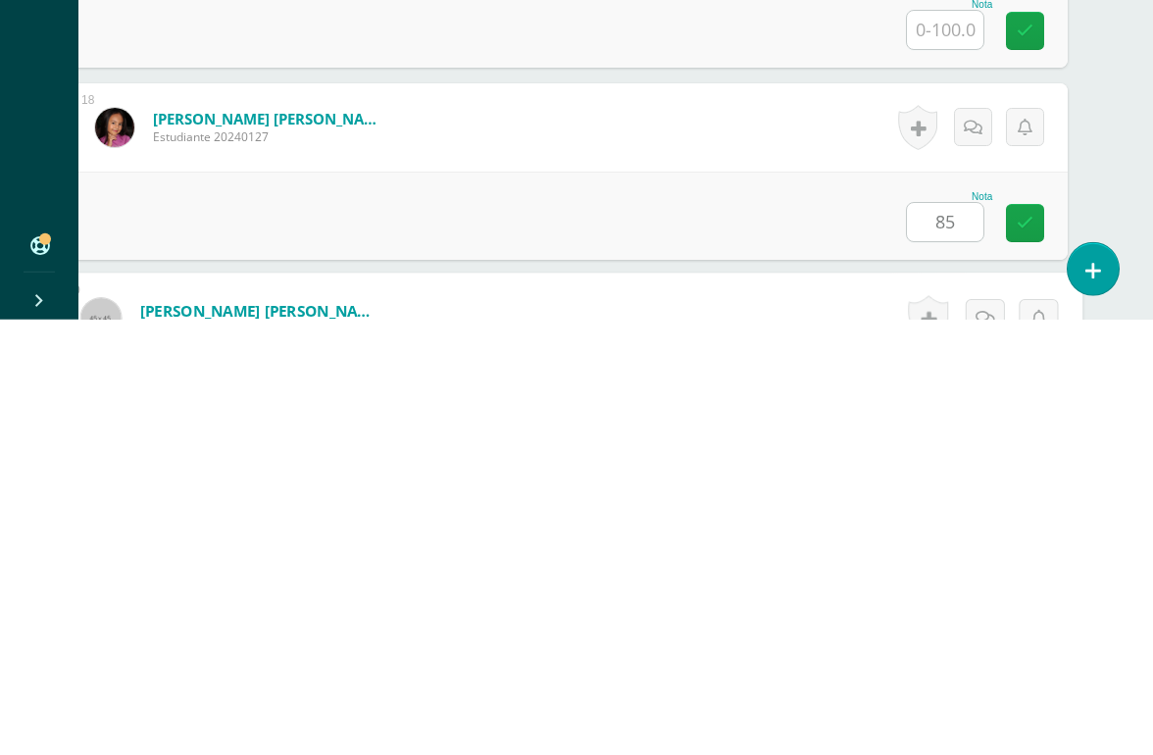
scroll to position [3651, 46]
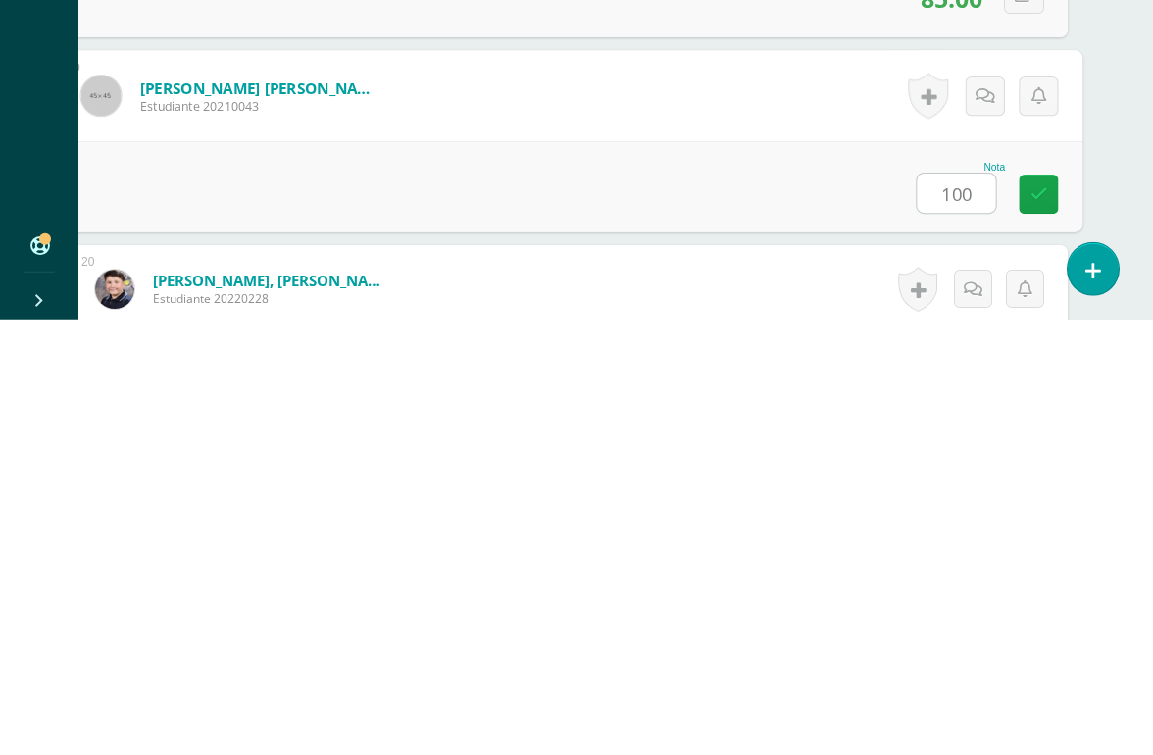
type input "100"
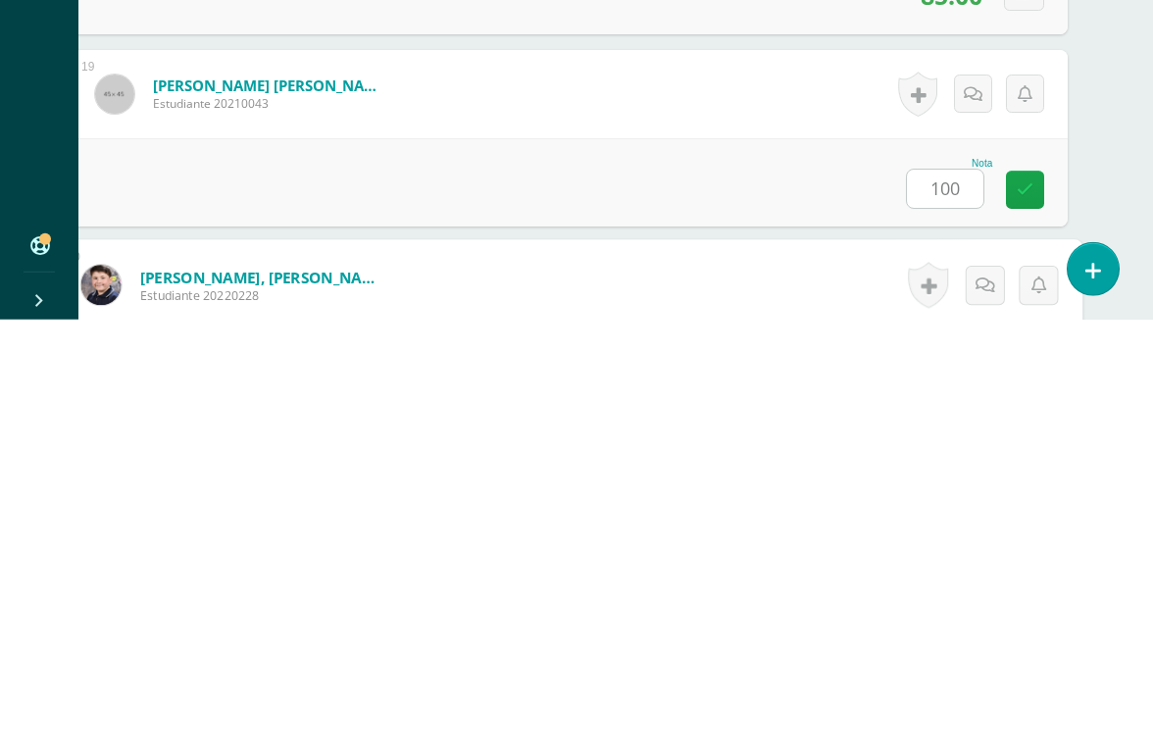
scroll to position [3843, 46]
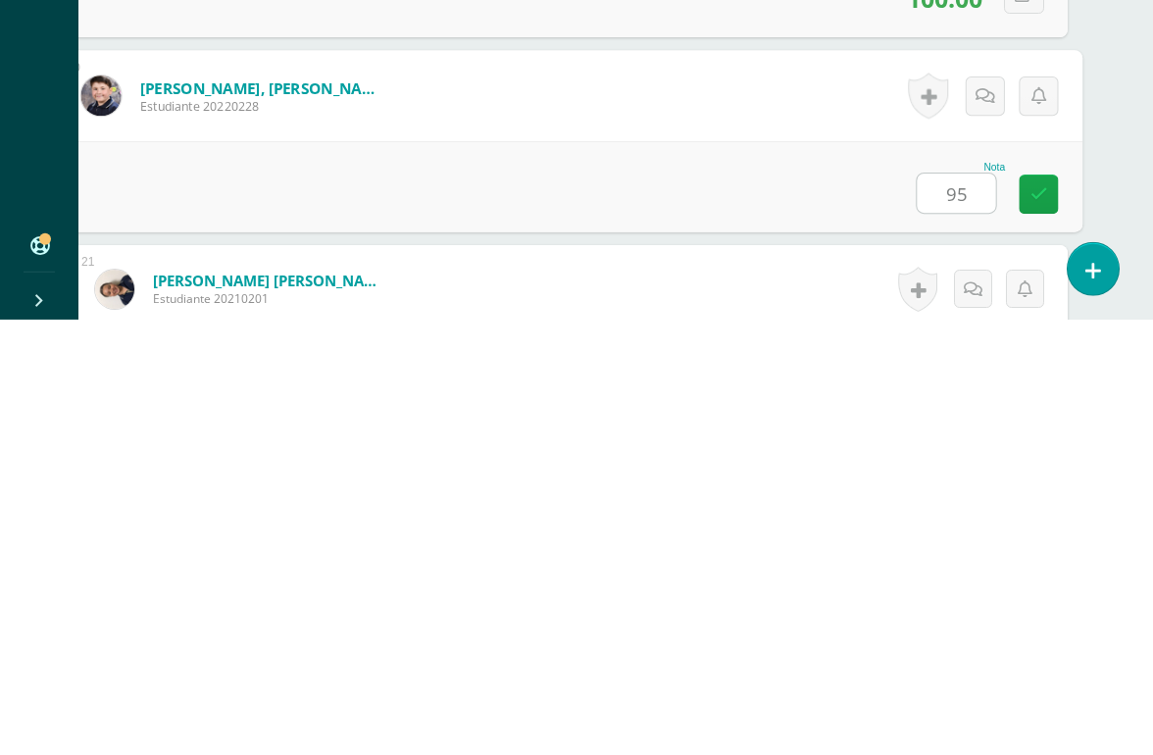
type input "95"
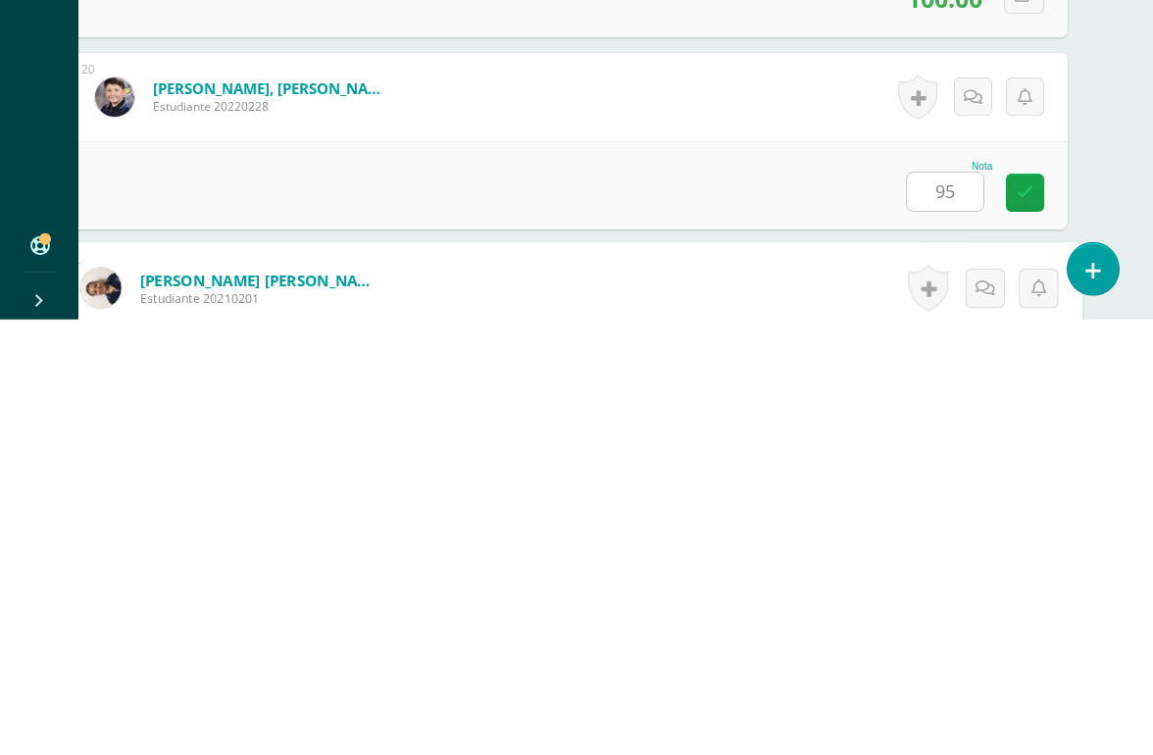
scroll to position [4035, 46]
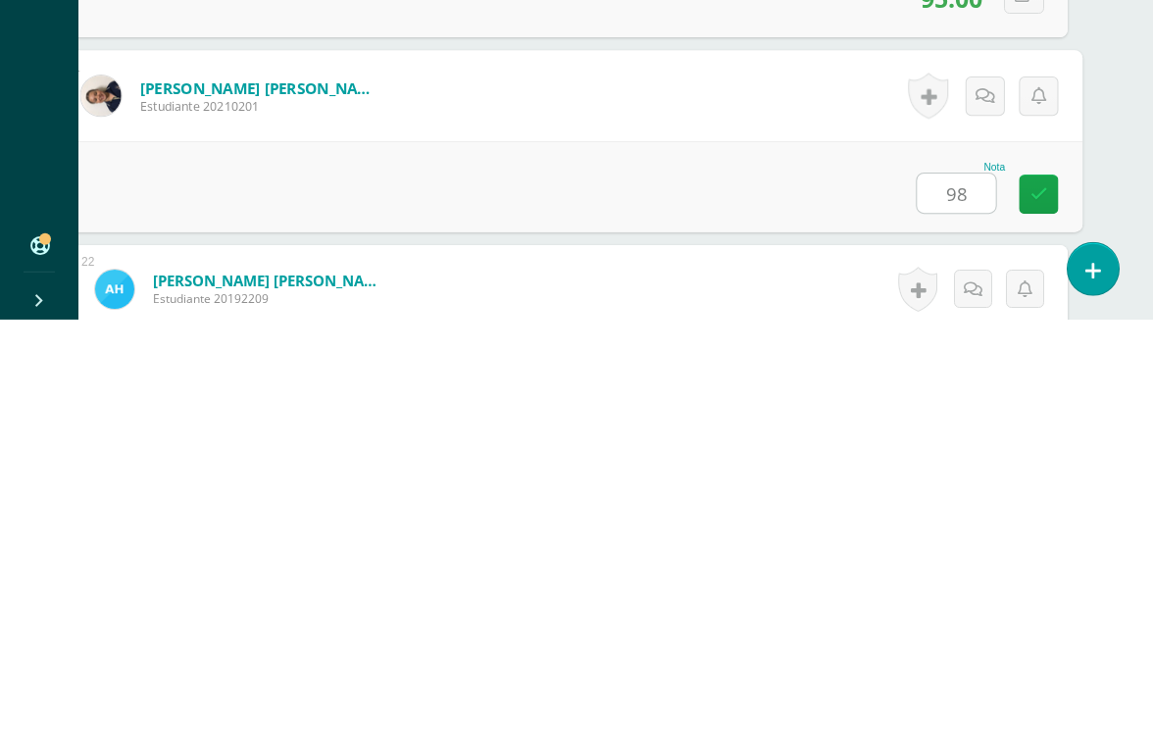
type input "98"
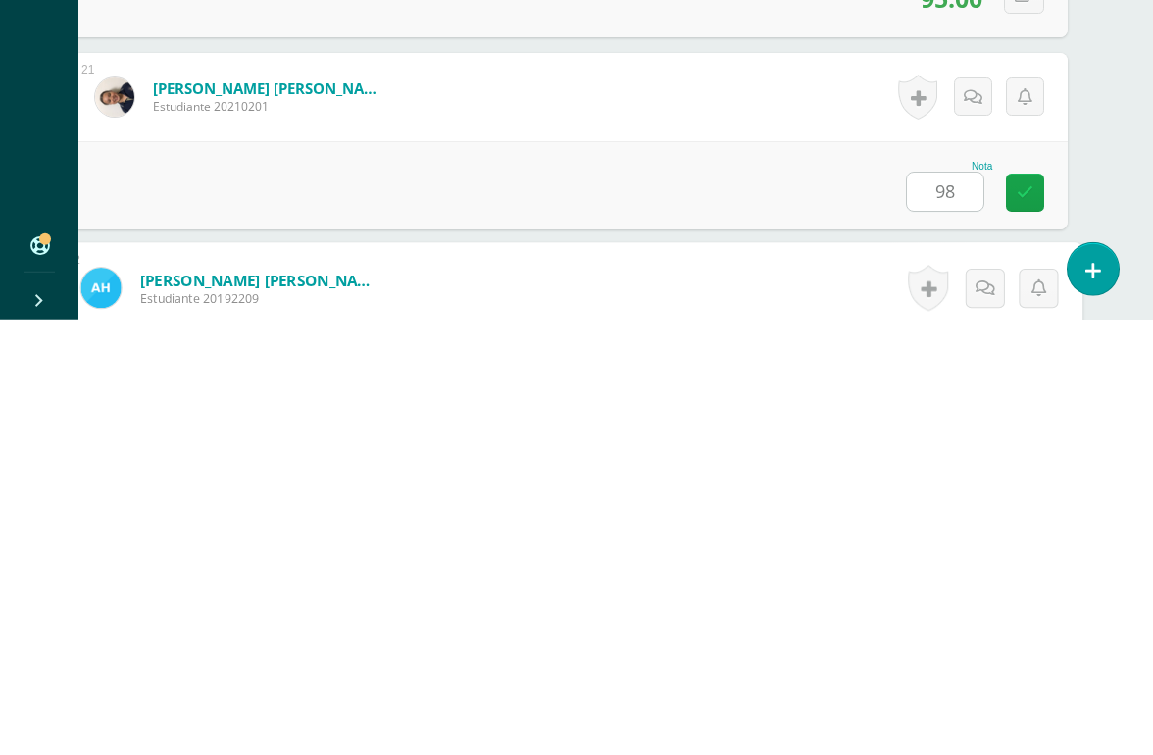
scroll to position [4228, 46]
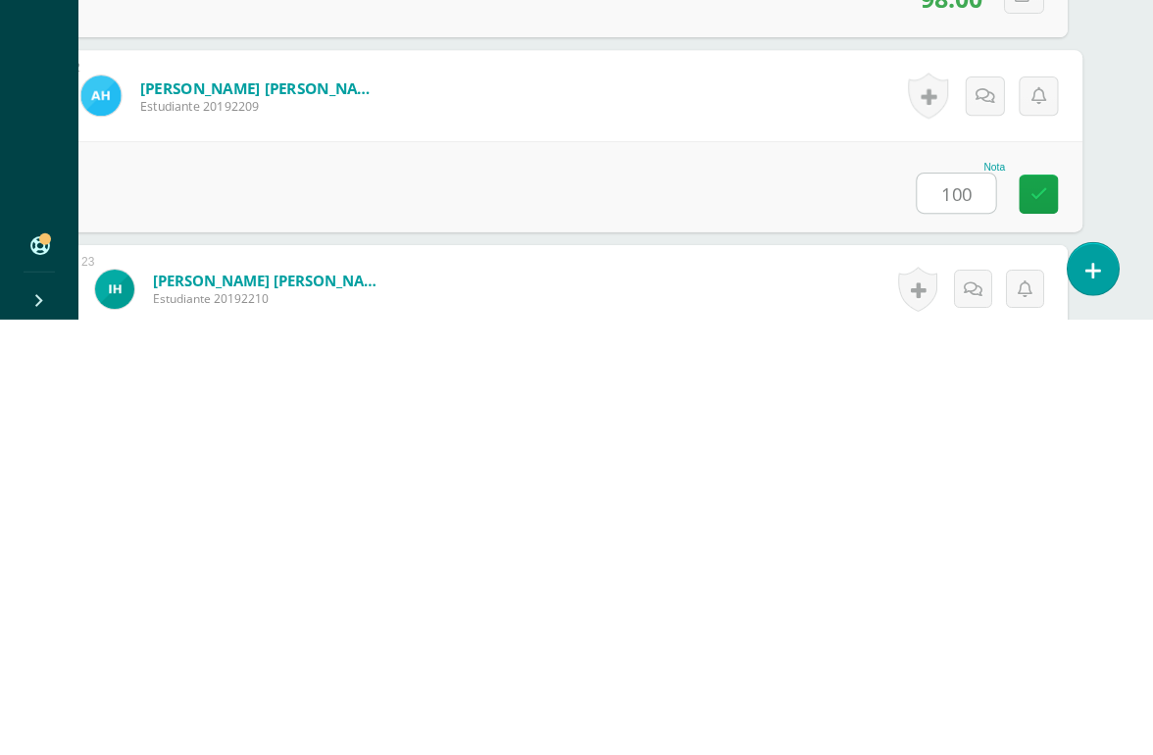
type input "100"
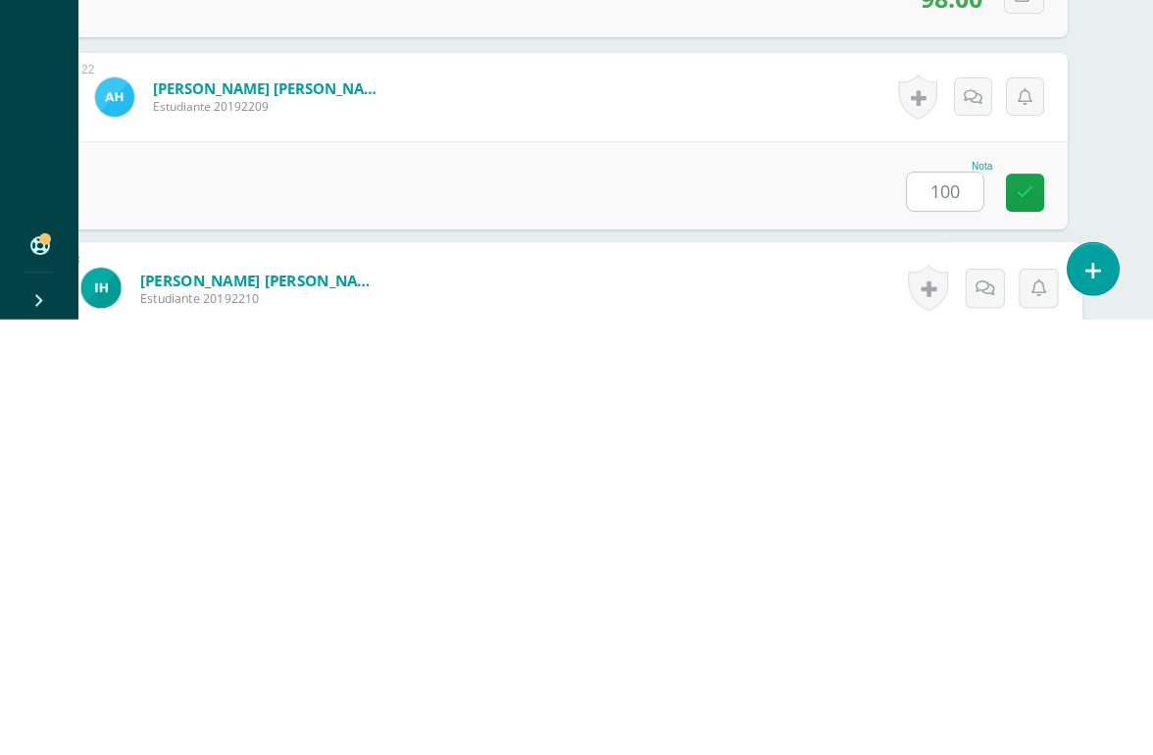
scroll to position [4420, 46]
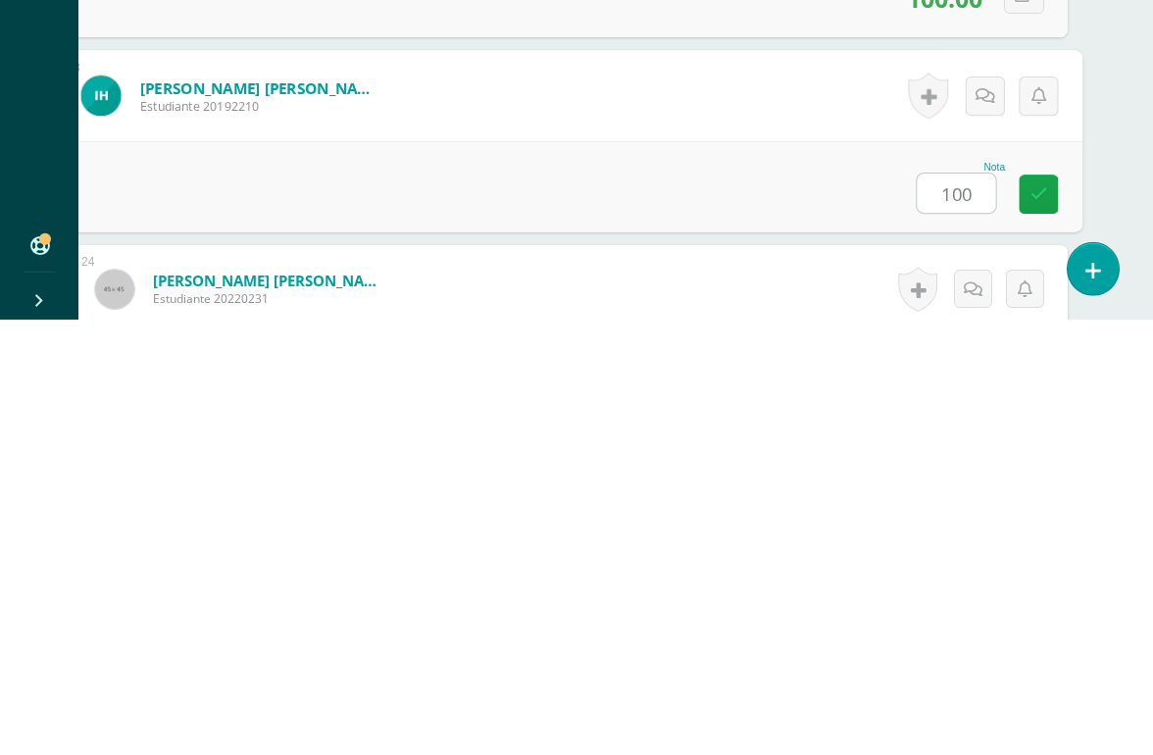
type input "100"
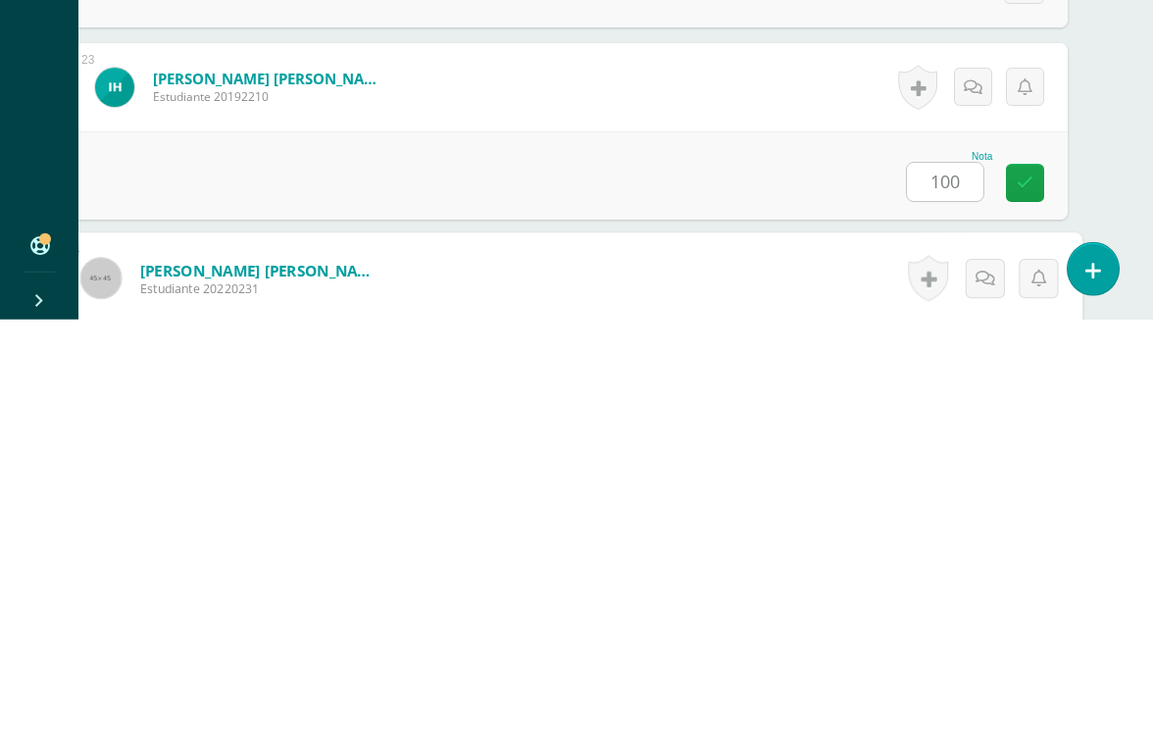
scroll to position [4612, 46]
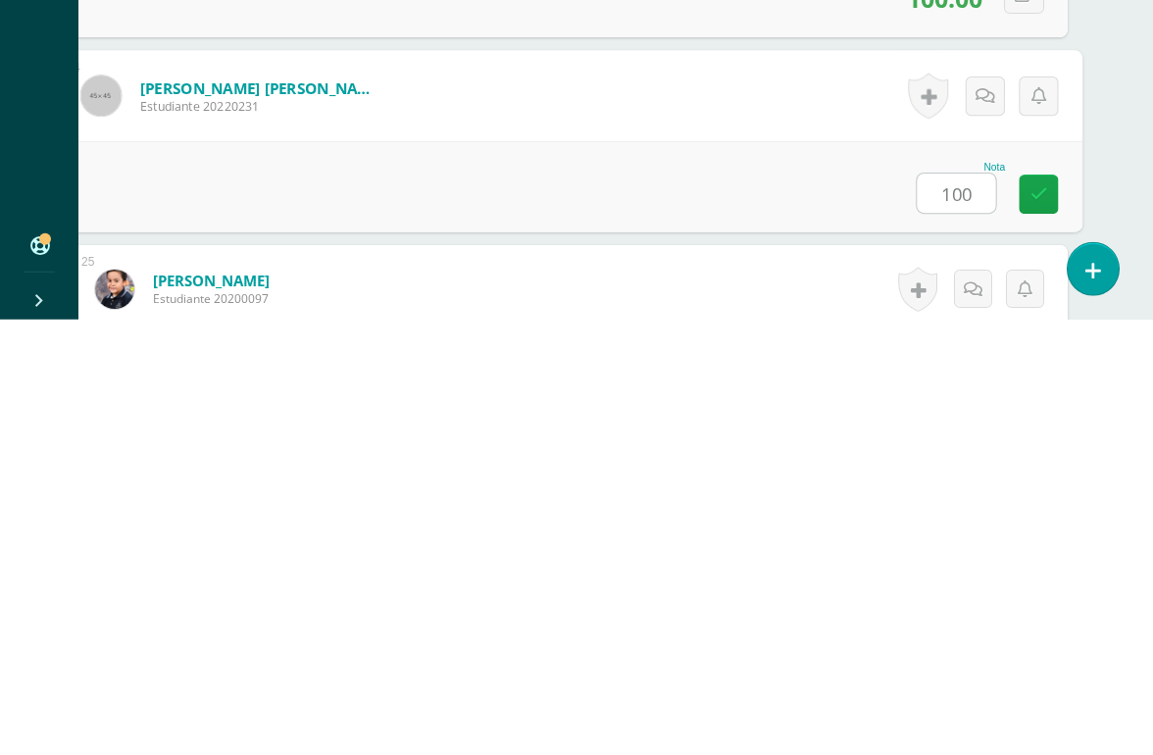
type input "100"
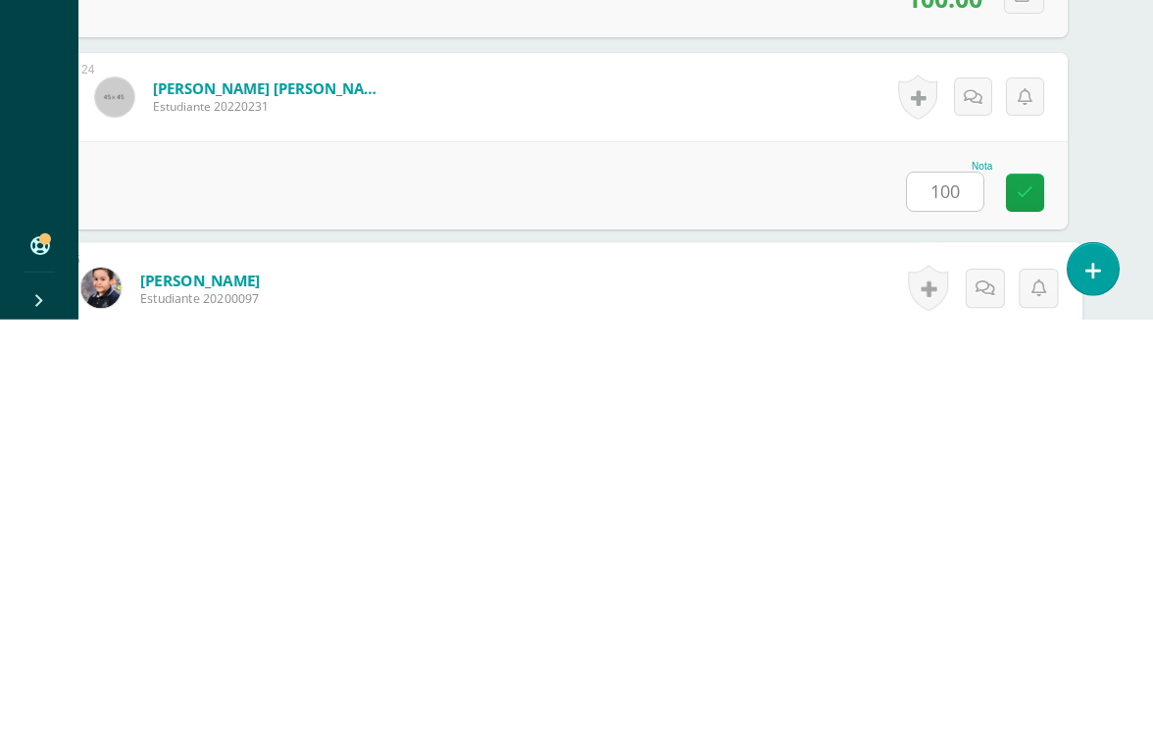
scroll to position [4804, 46]
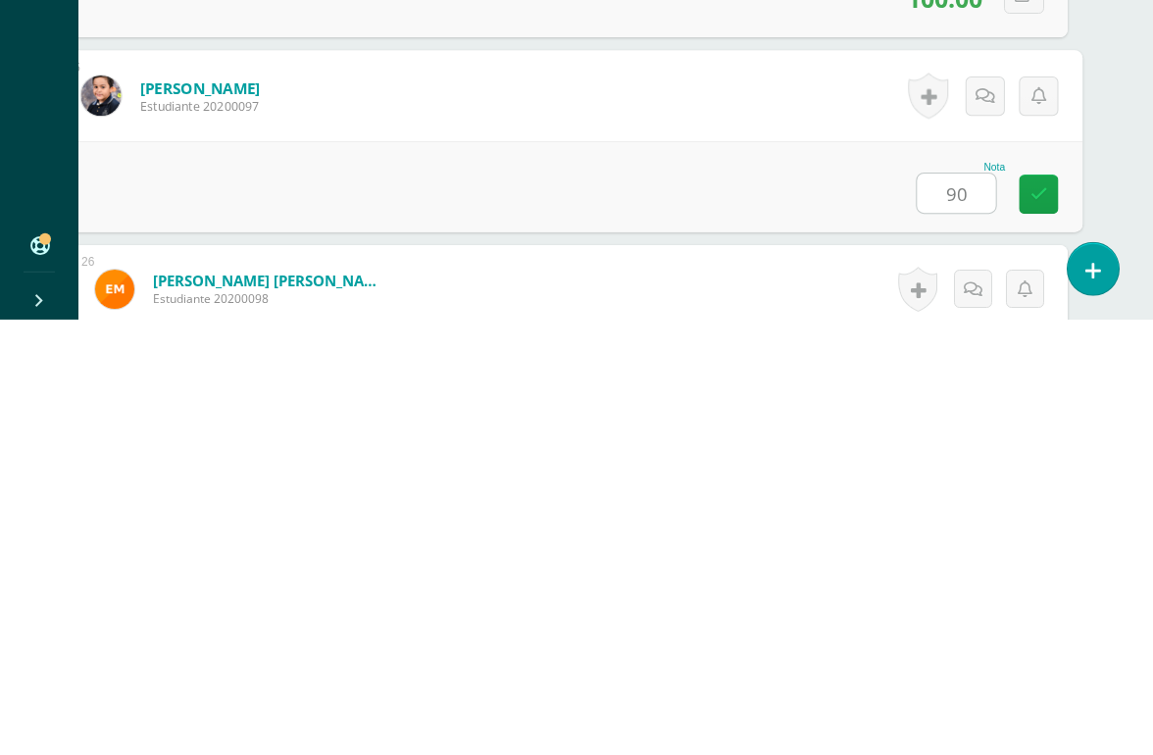
type input "90"
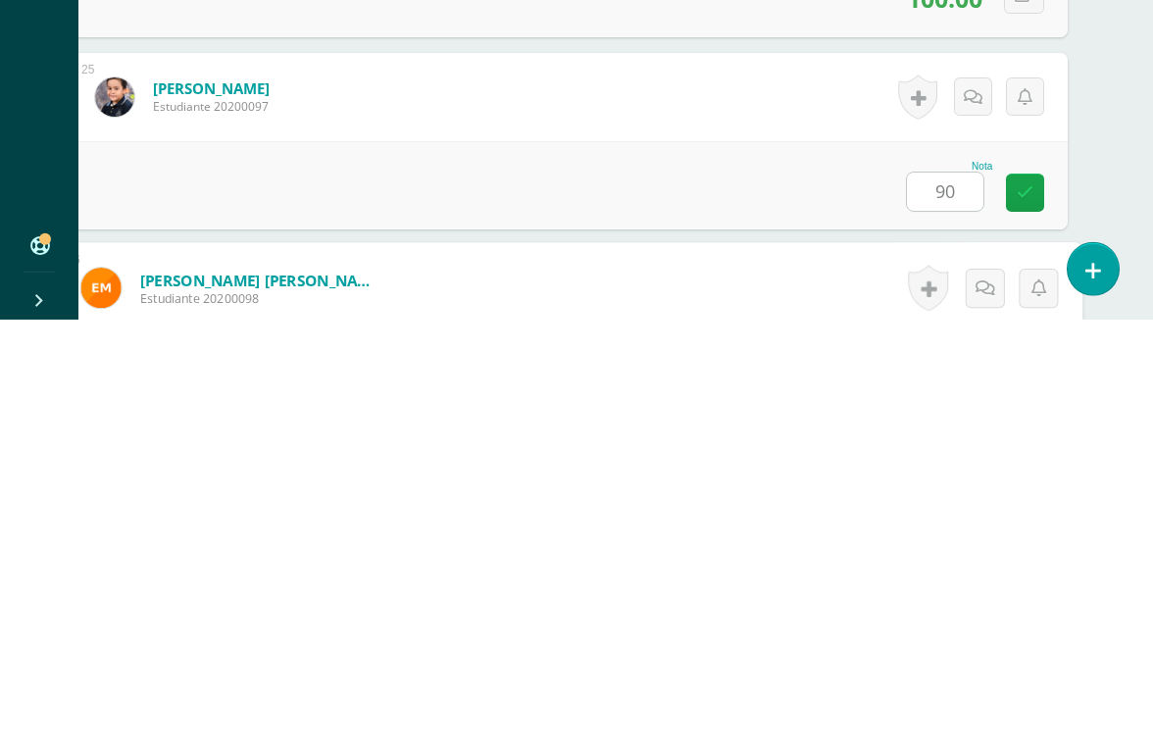
scroll to position [4996, 46]
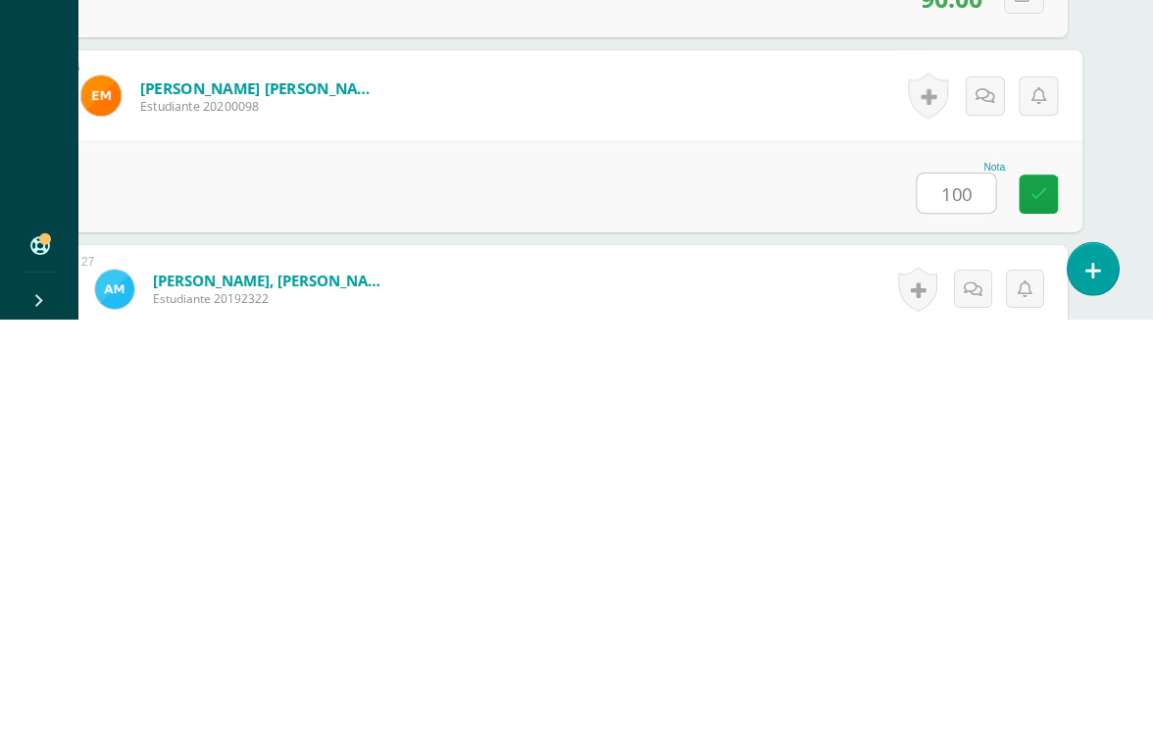
type input "100"
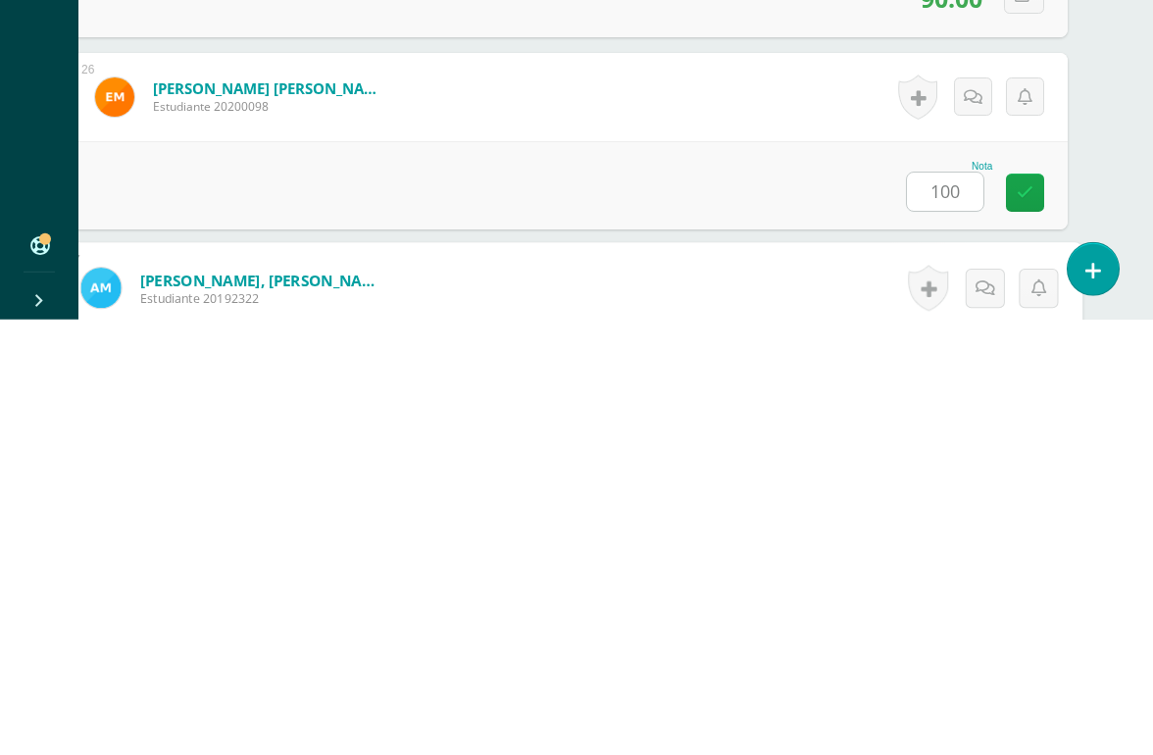
scroll to position [5188, 46]
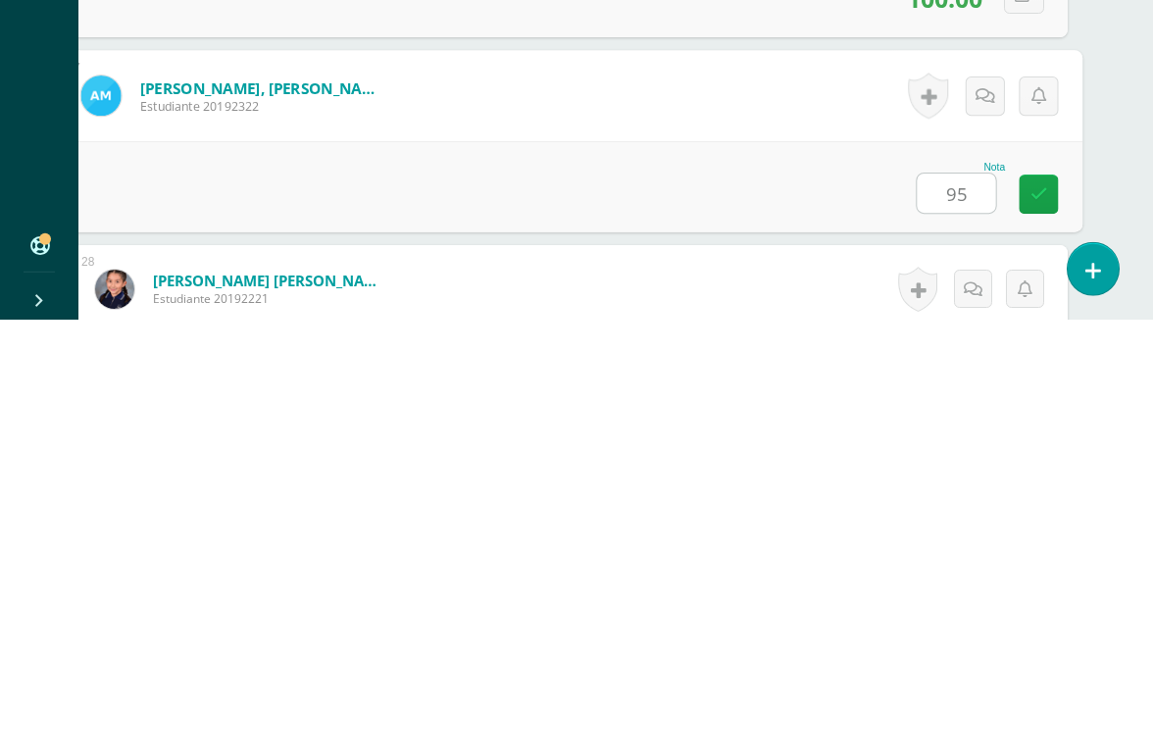
type input "95"
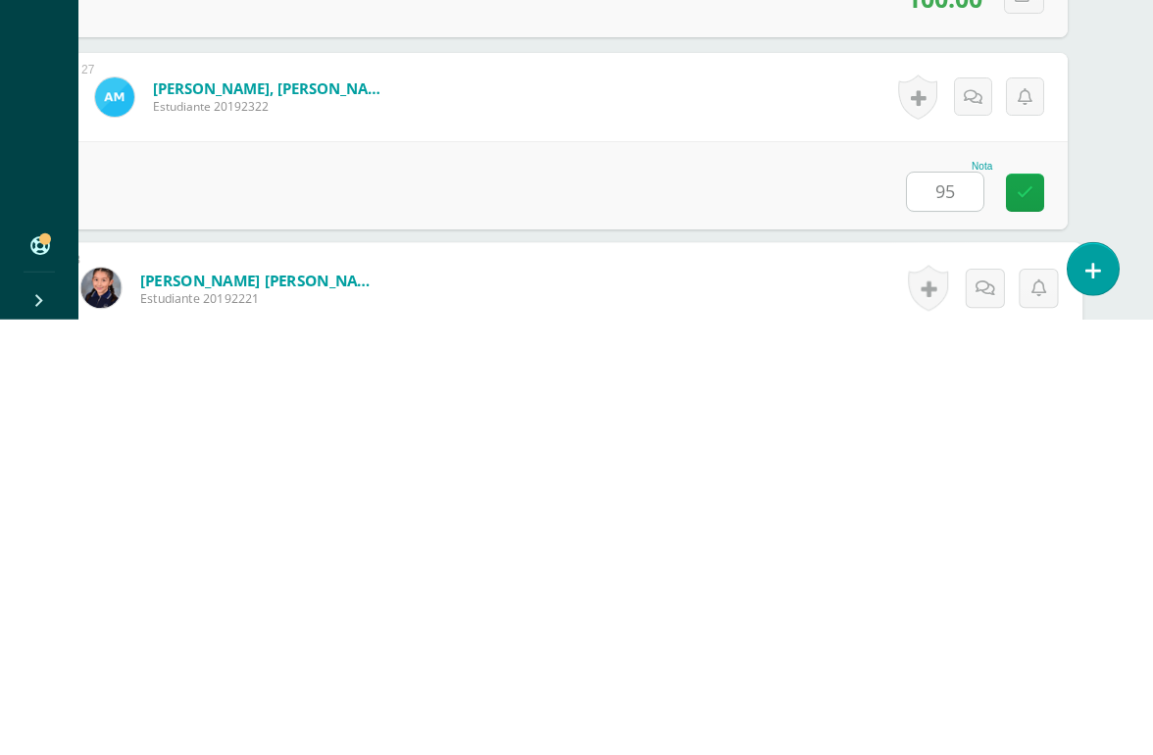
scroll to position [5380, 46]
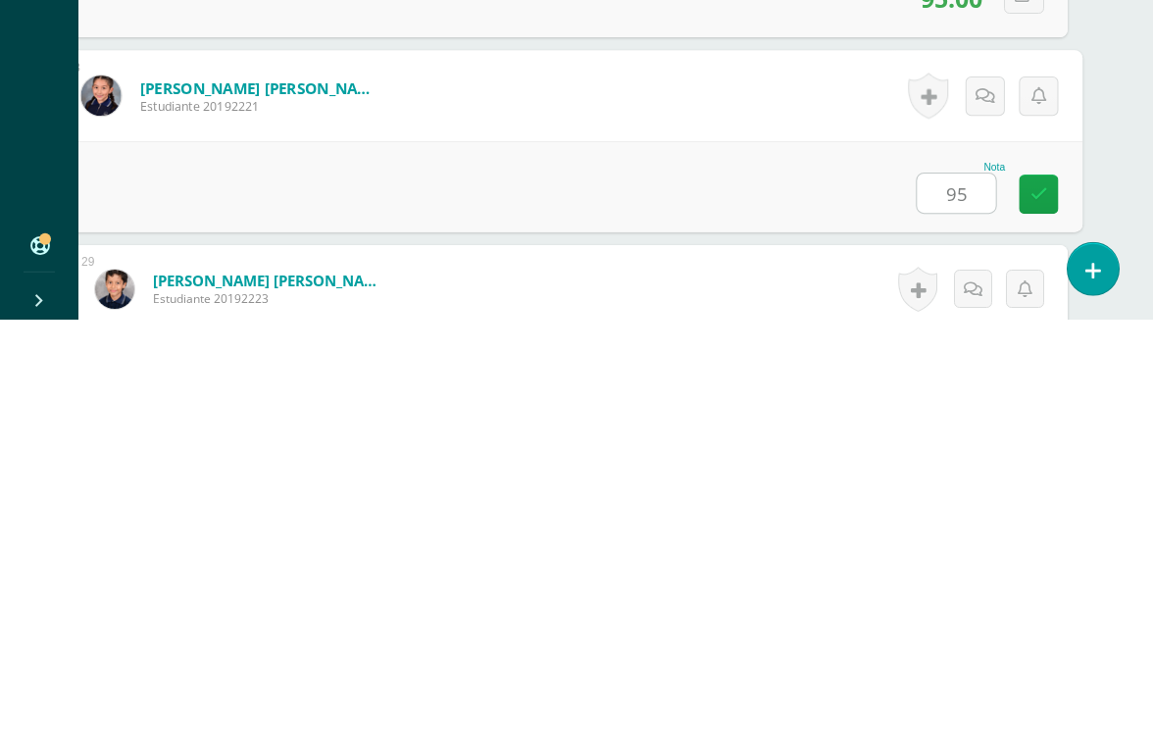
type input "95"
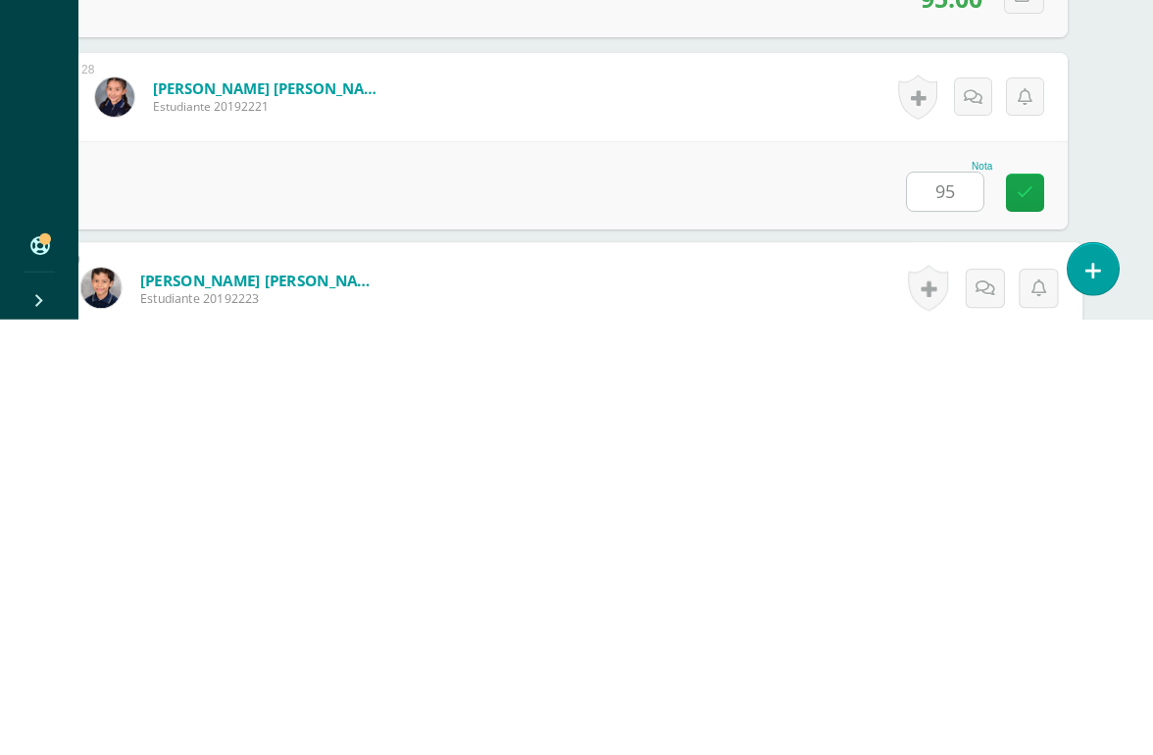
scroll to position [5572, 46]
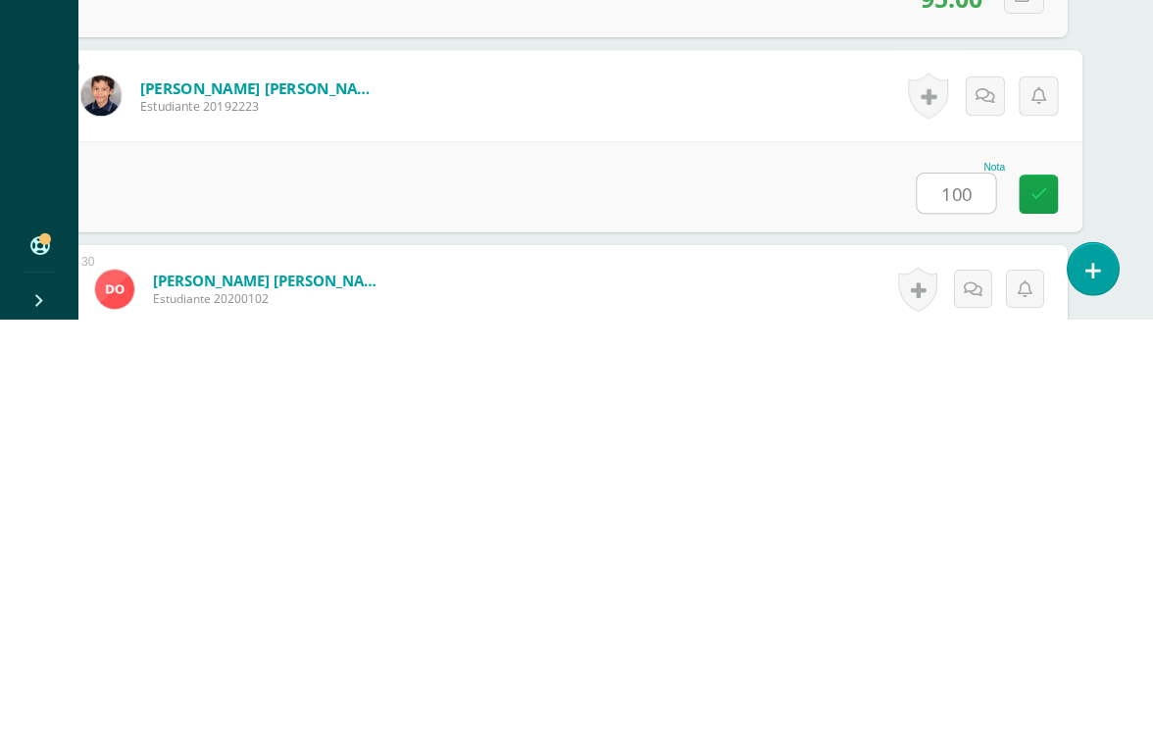
type input "100"
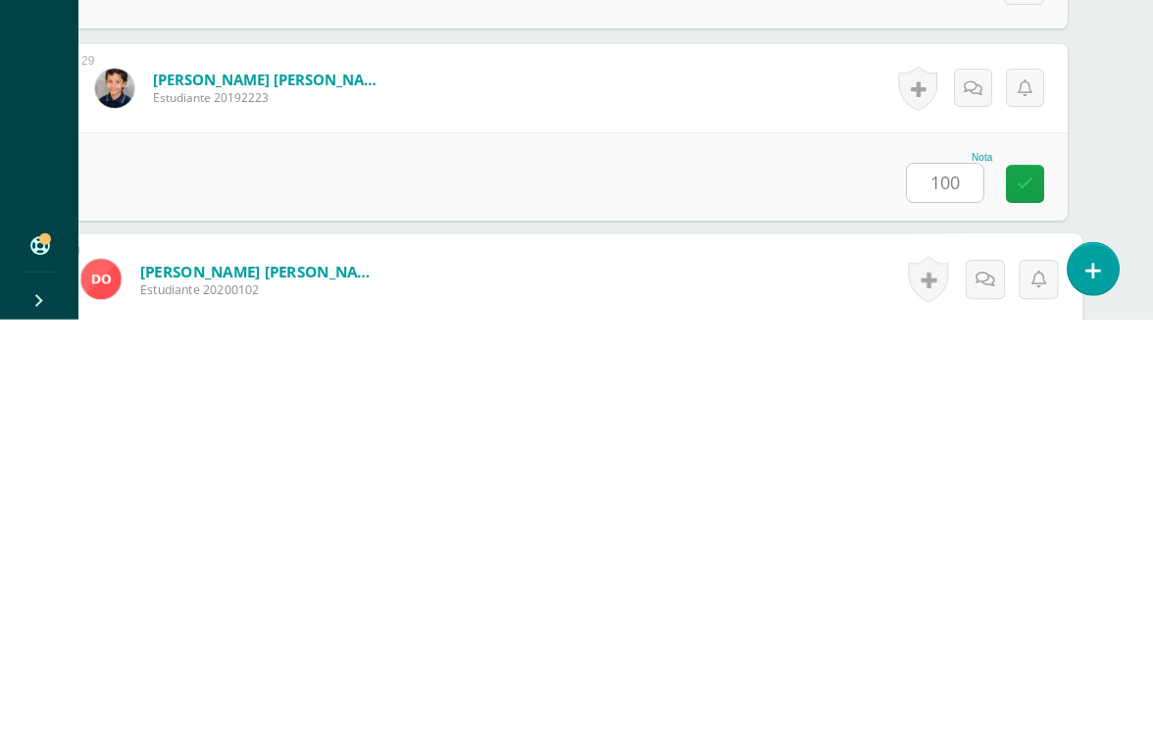
scroll to position [5765, 46]
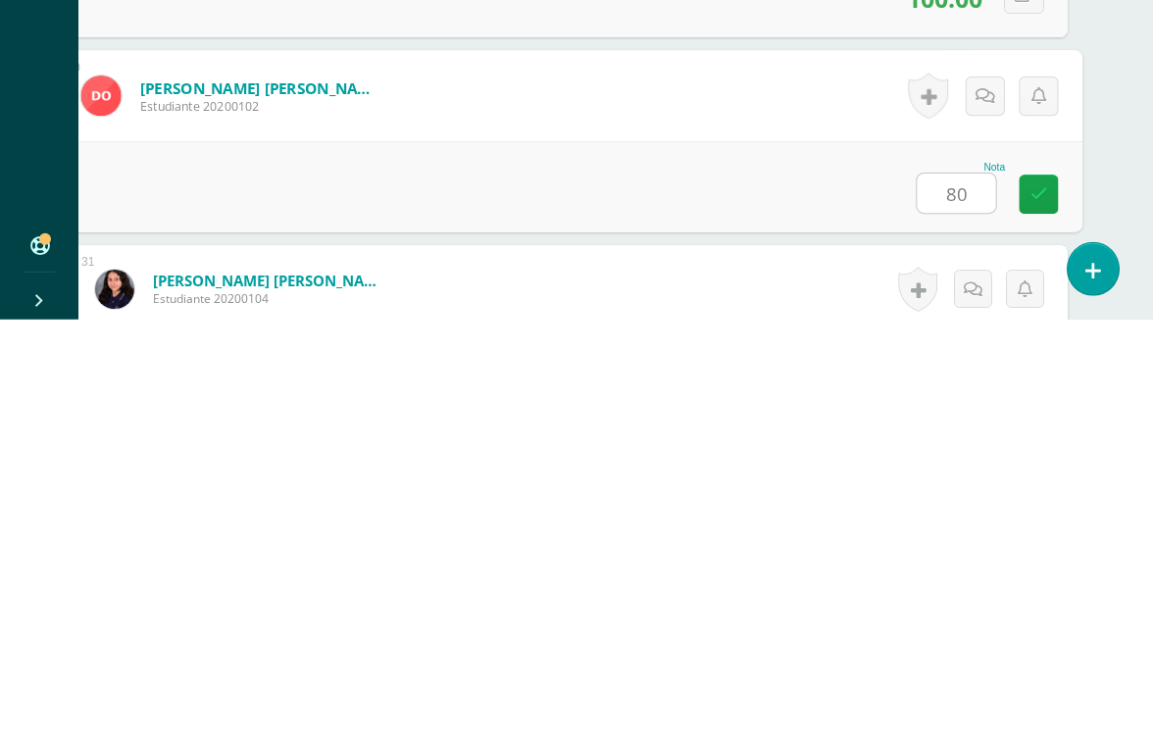
type input "80"
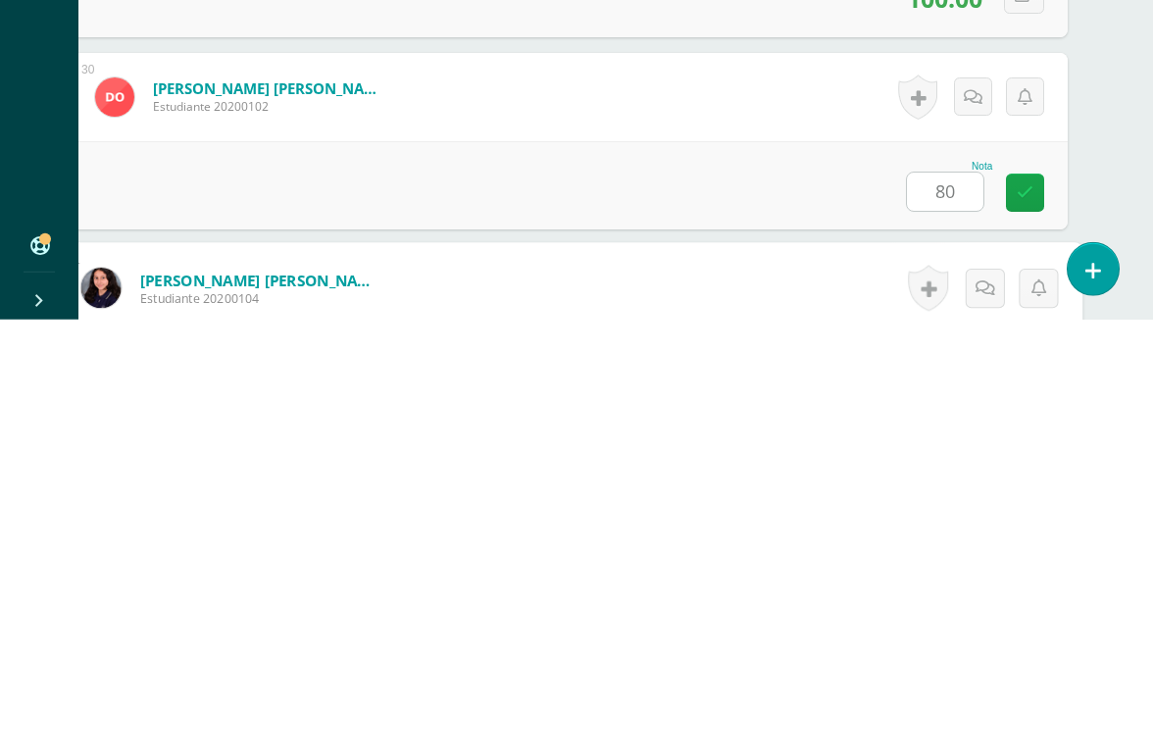
scroll to position [5957, 46]
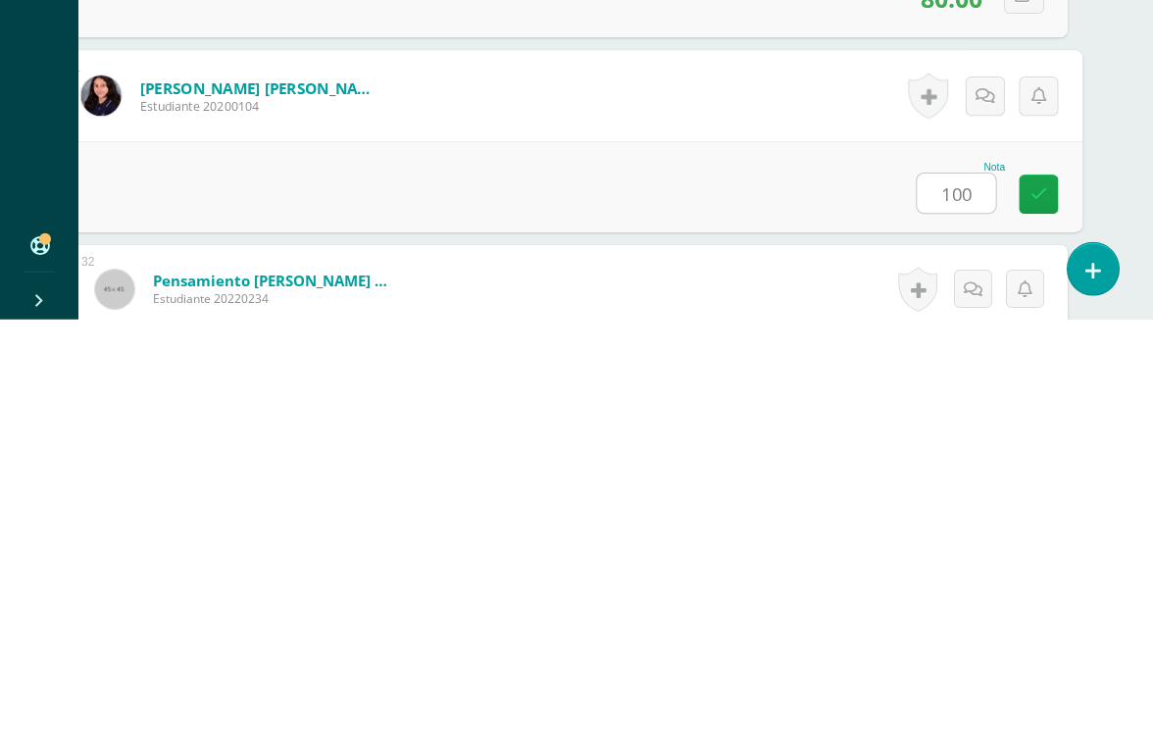
type input "100"
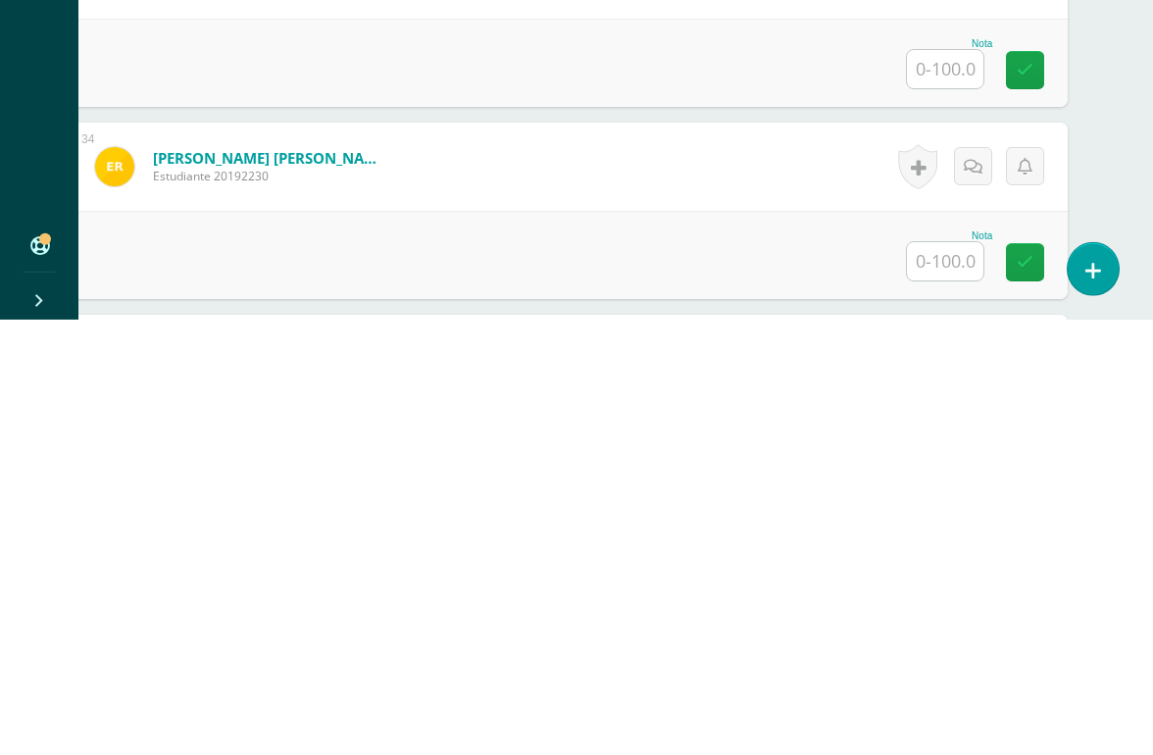
scroll to position [6464, 46]
click at [956, 676] on input "text" at bounding box center [945, 695] width 76 height 38
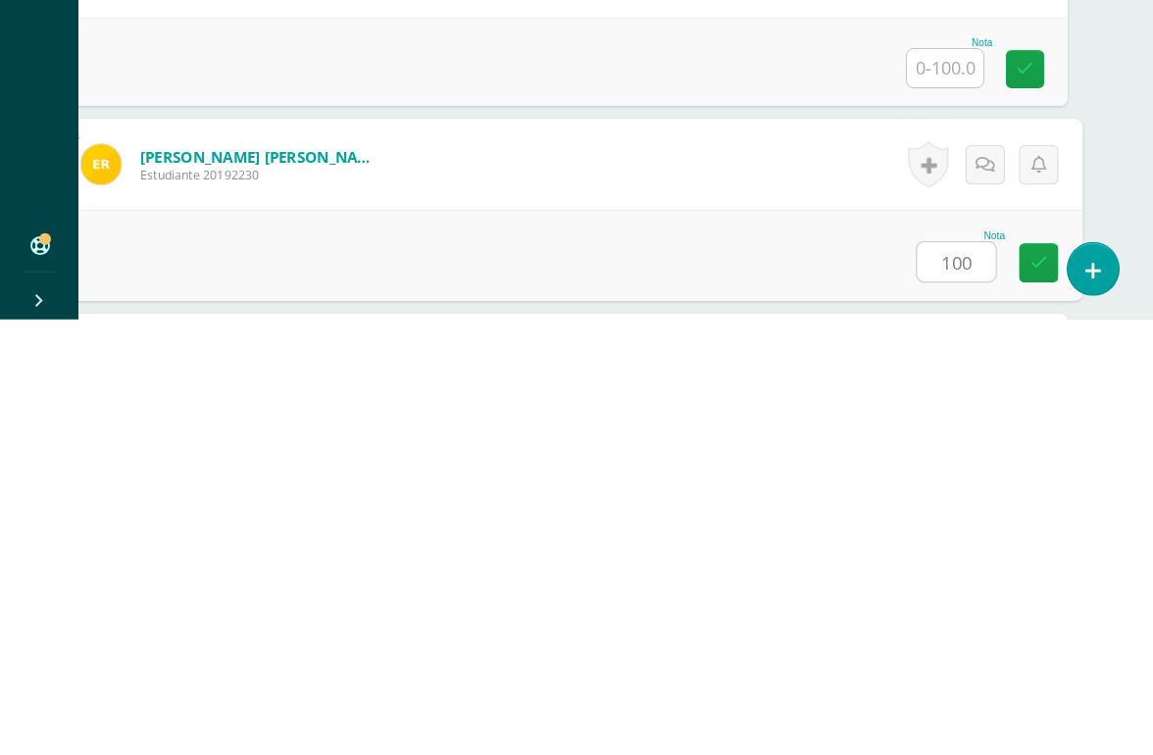
type input "100"
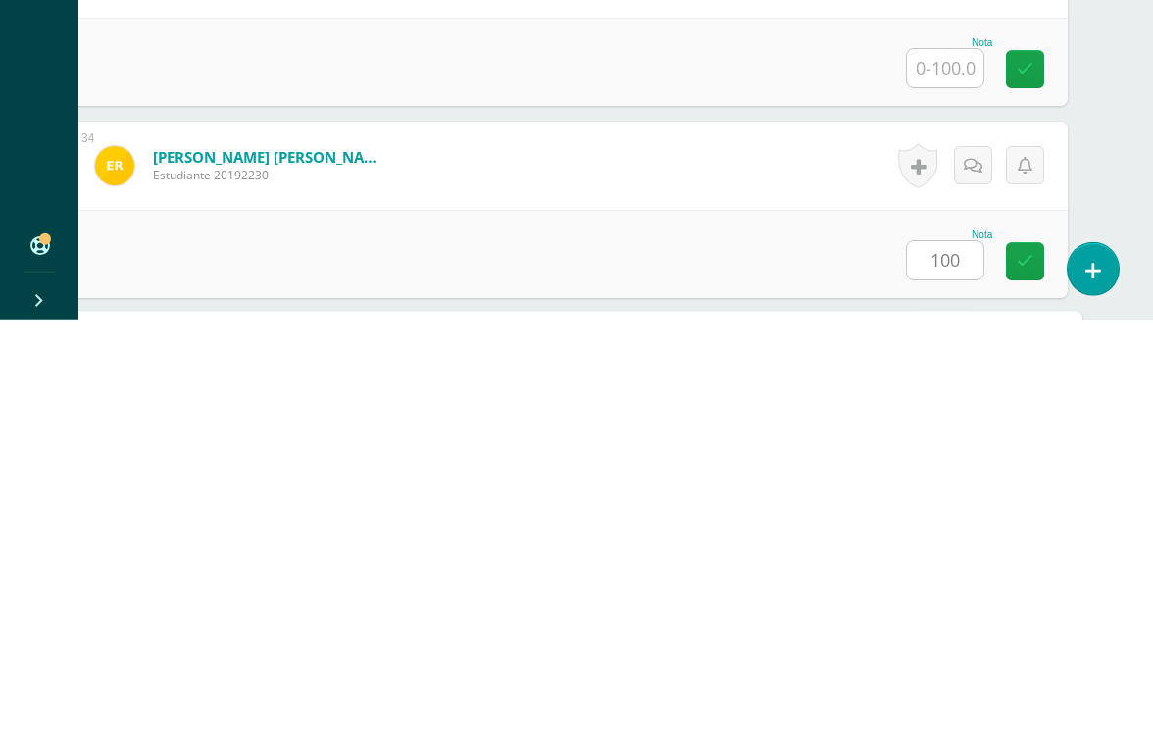
scroll to position [6725, 46]
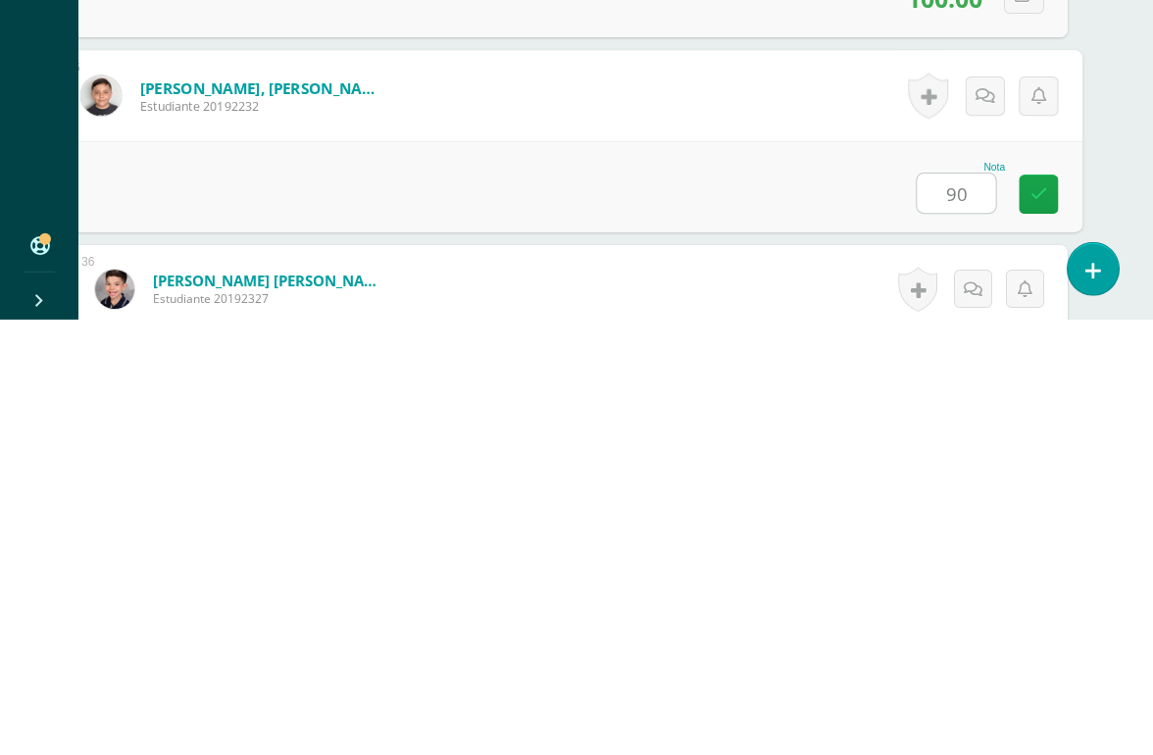
type input "90"
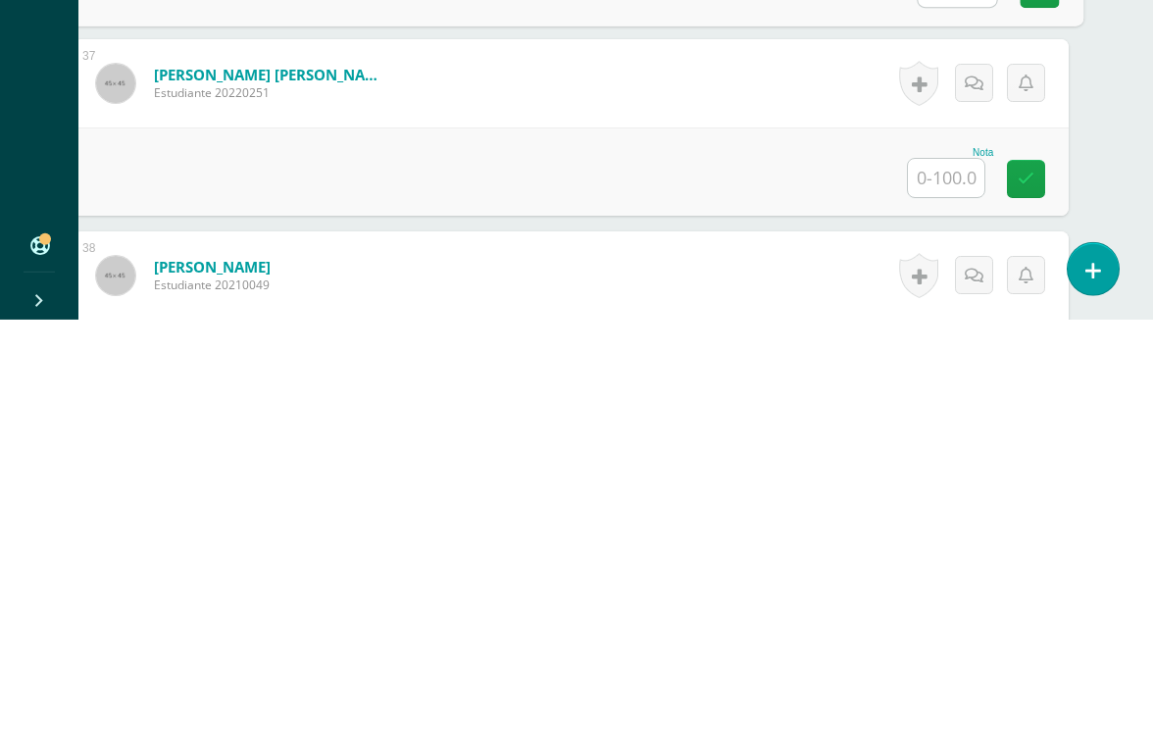
scroll to position [7123, 44]
click at [954, 594] on input "text" at bounding box center [947, 613] width 76 height 38
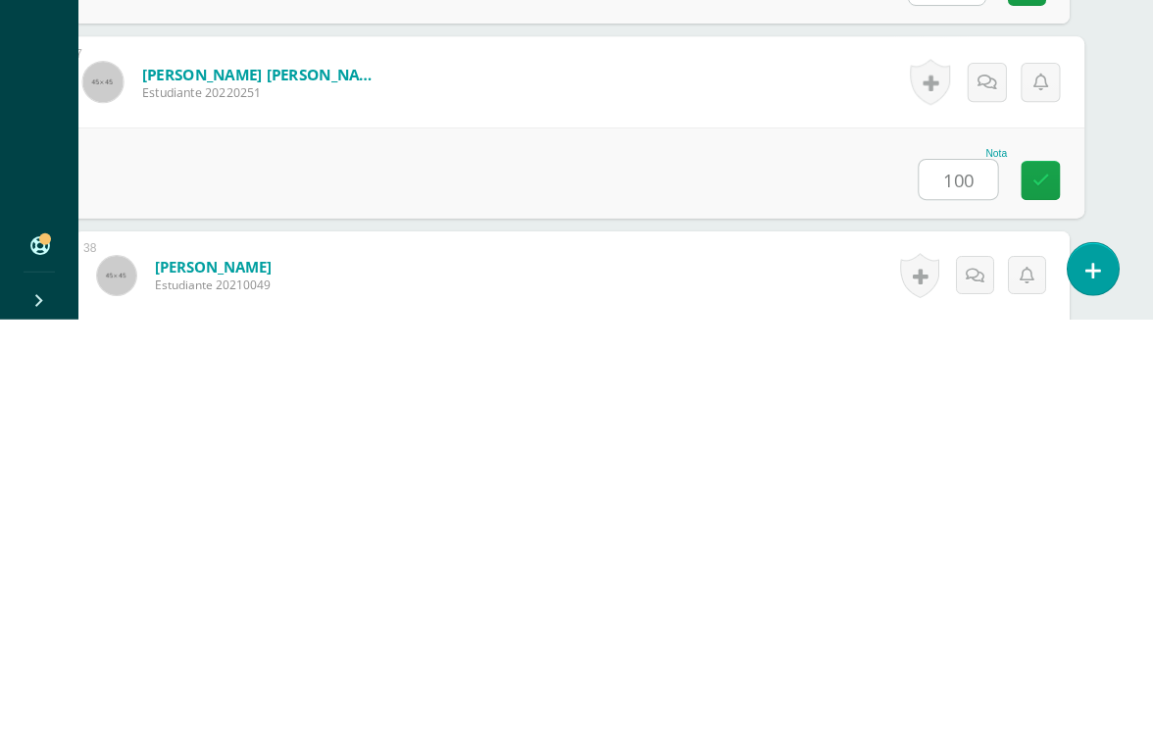
type input "100"
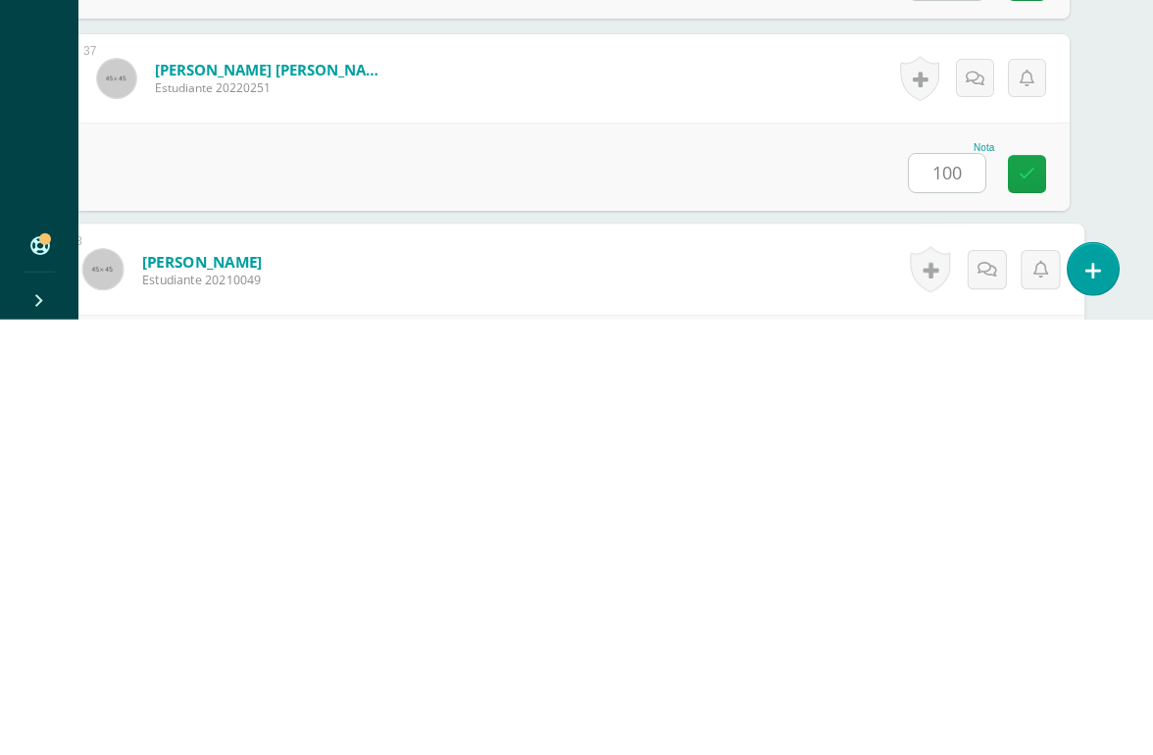
scroll to position [7302, 46]
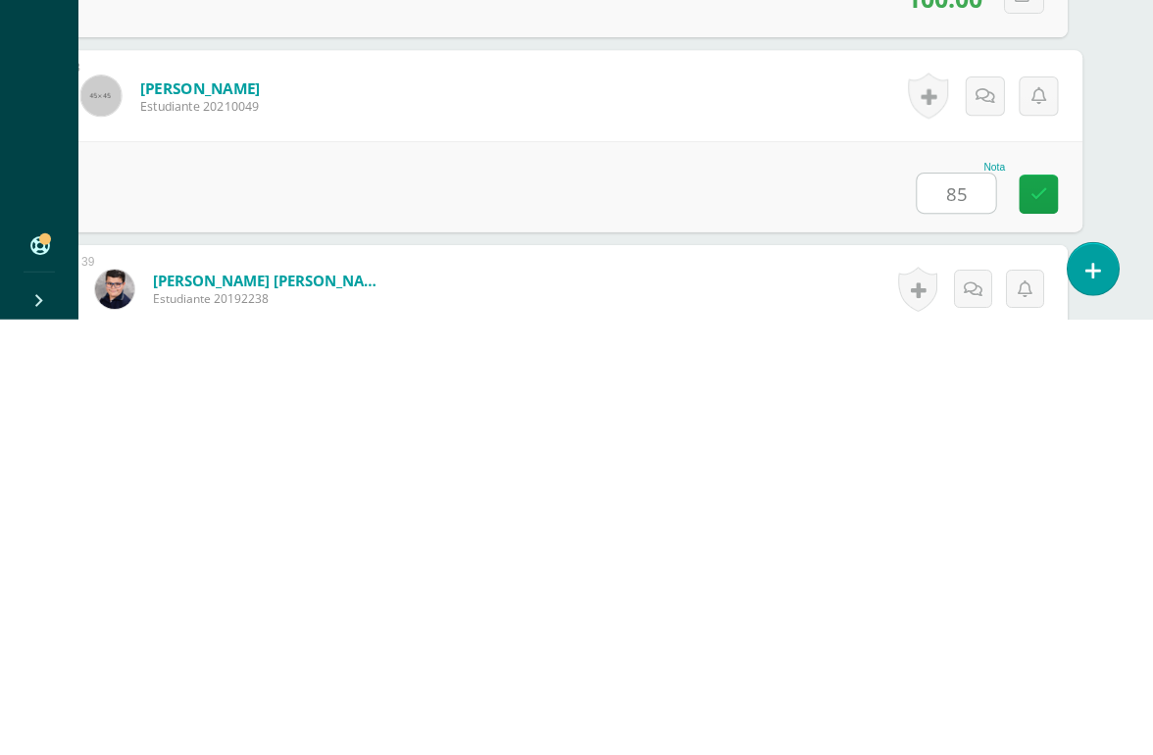
type input "85"
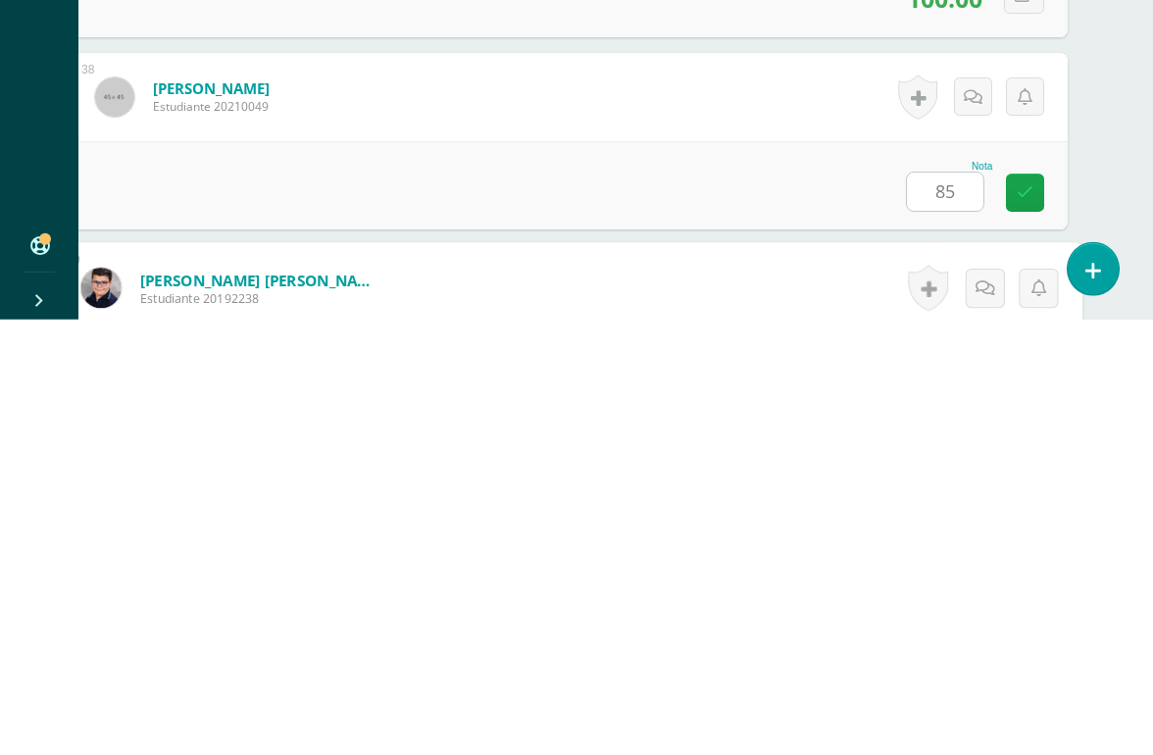
scroll to position [7494, 46]
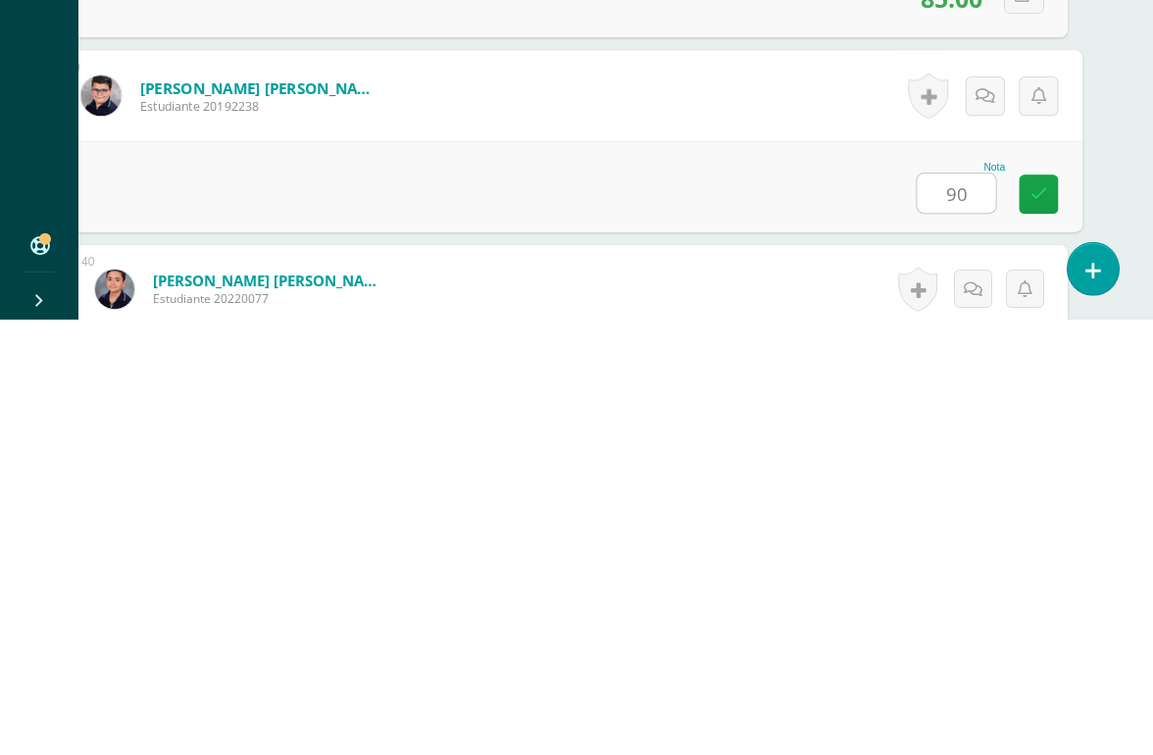
type input "90"
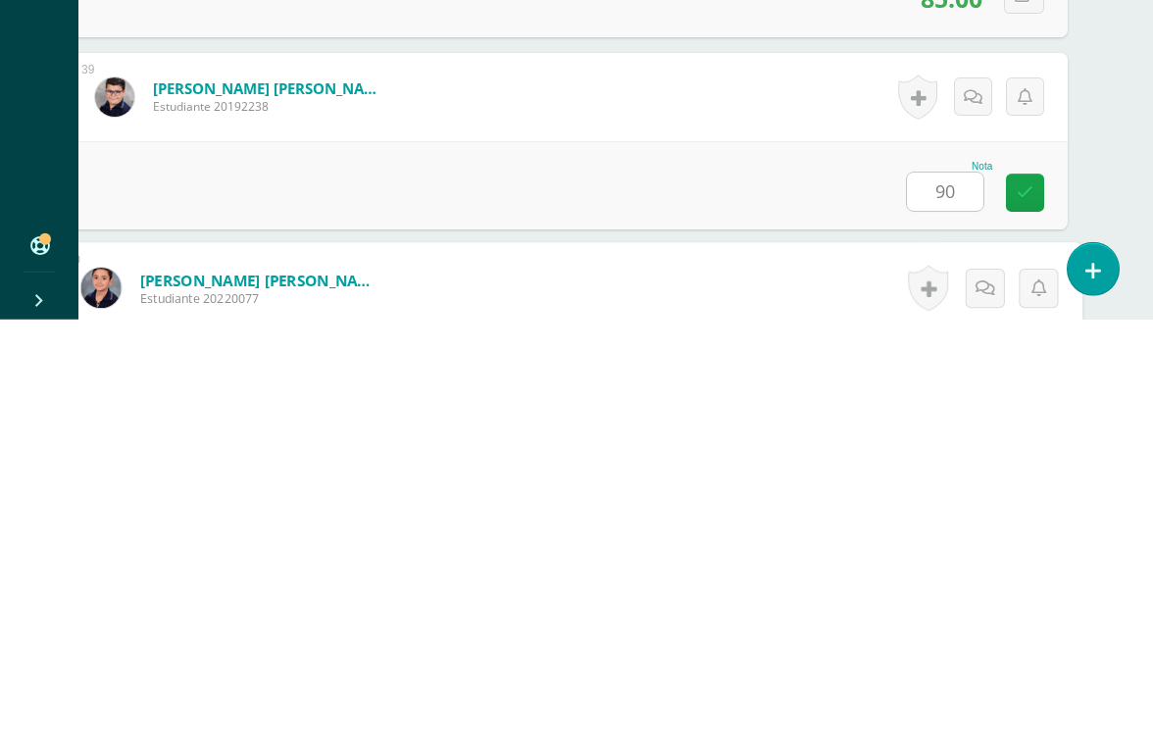
scroll to position [7753, 46]
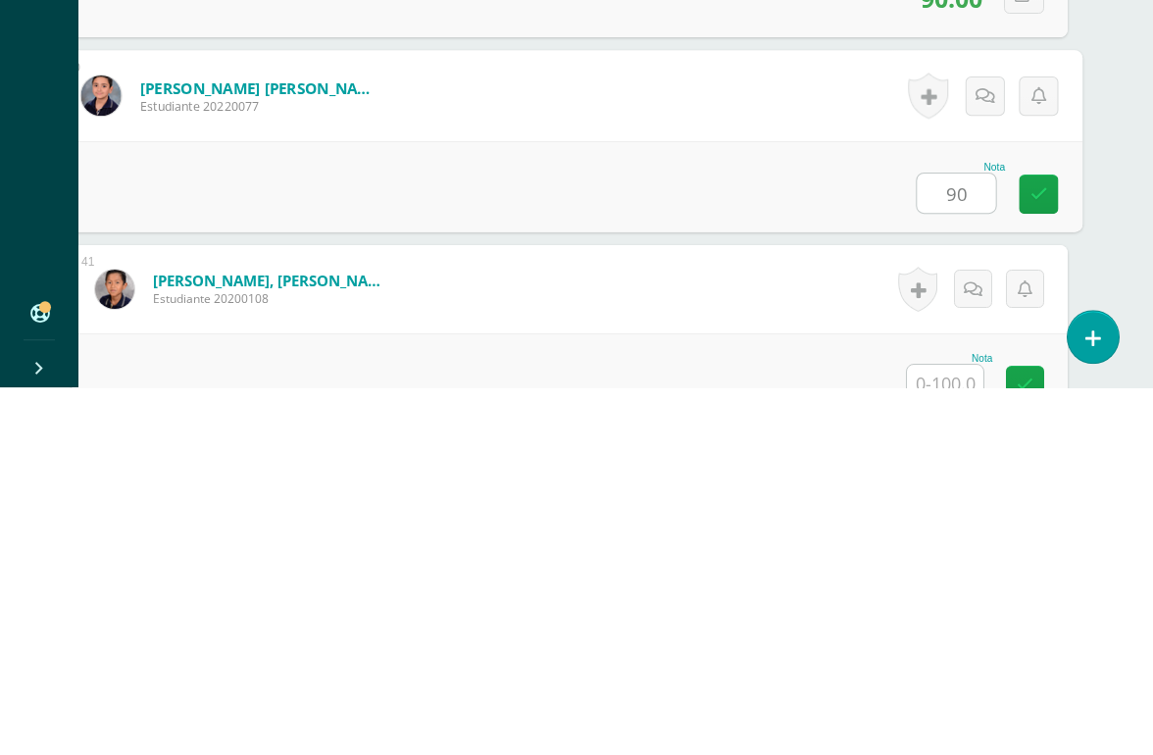
type input "90"
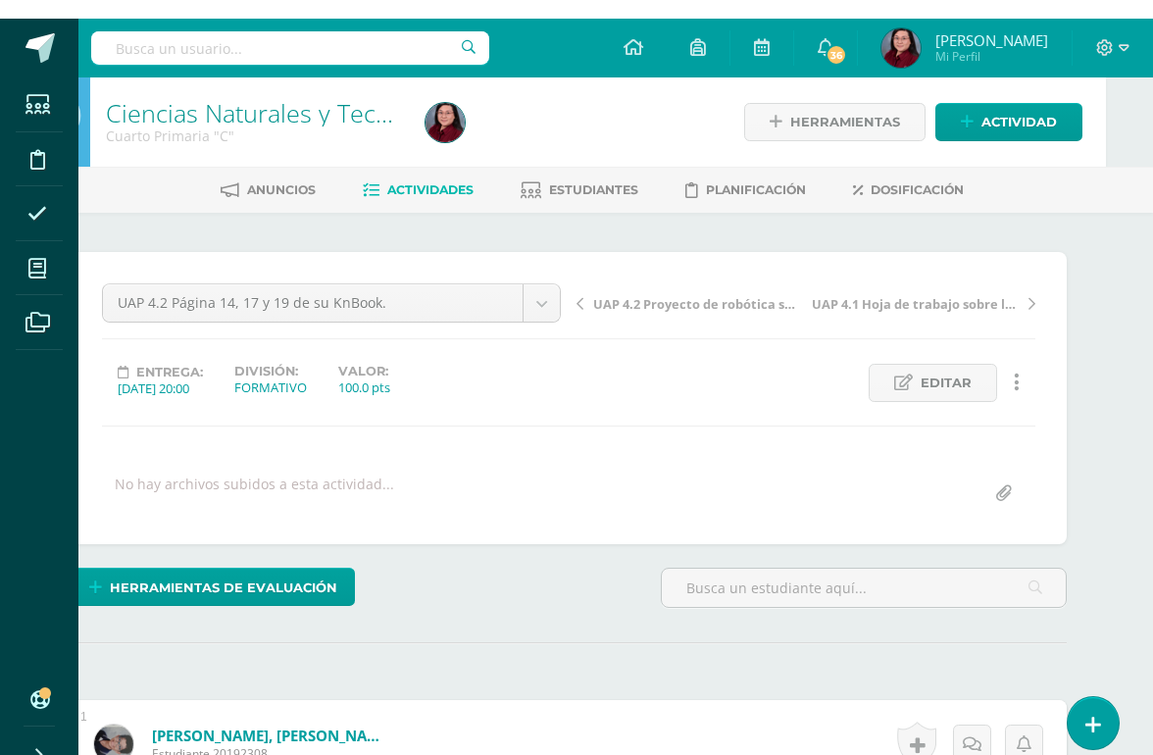
scroll to position [0, 47]
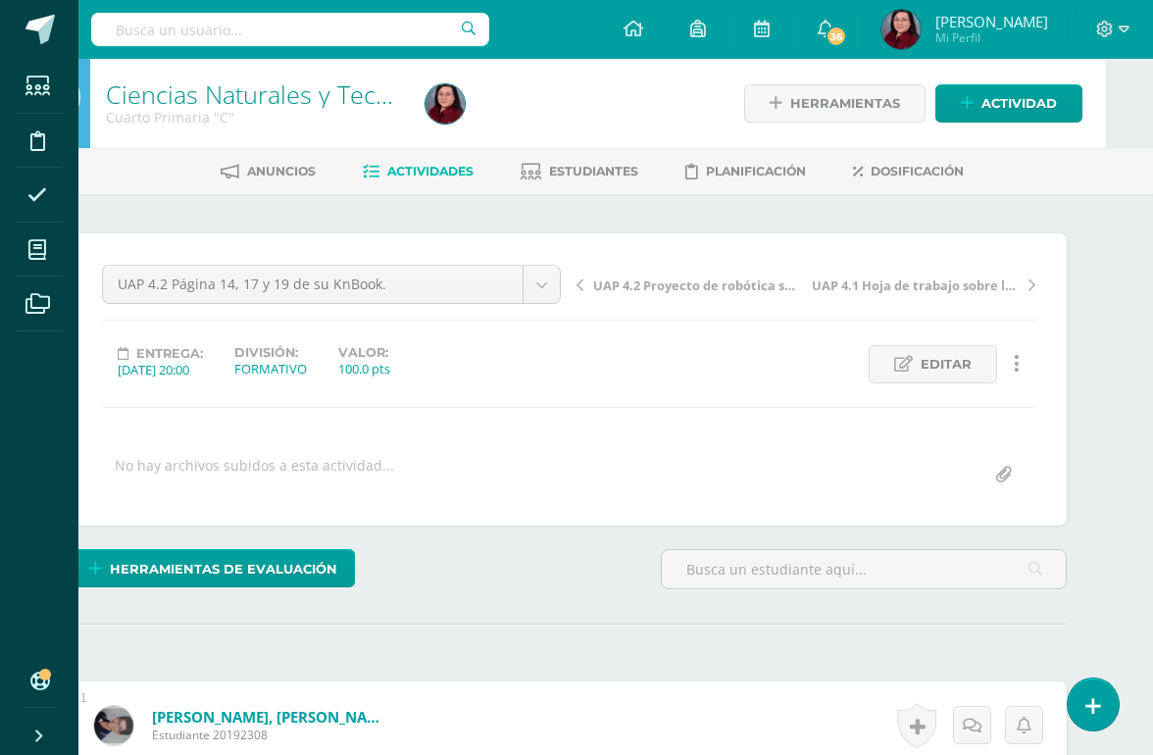
click at [300, 88] on link "Ciencias Naturales y Tecnología" at bounding box center [281, 93] width 351 height 33
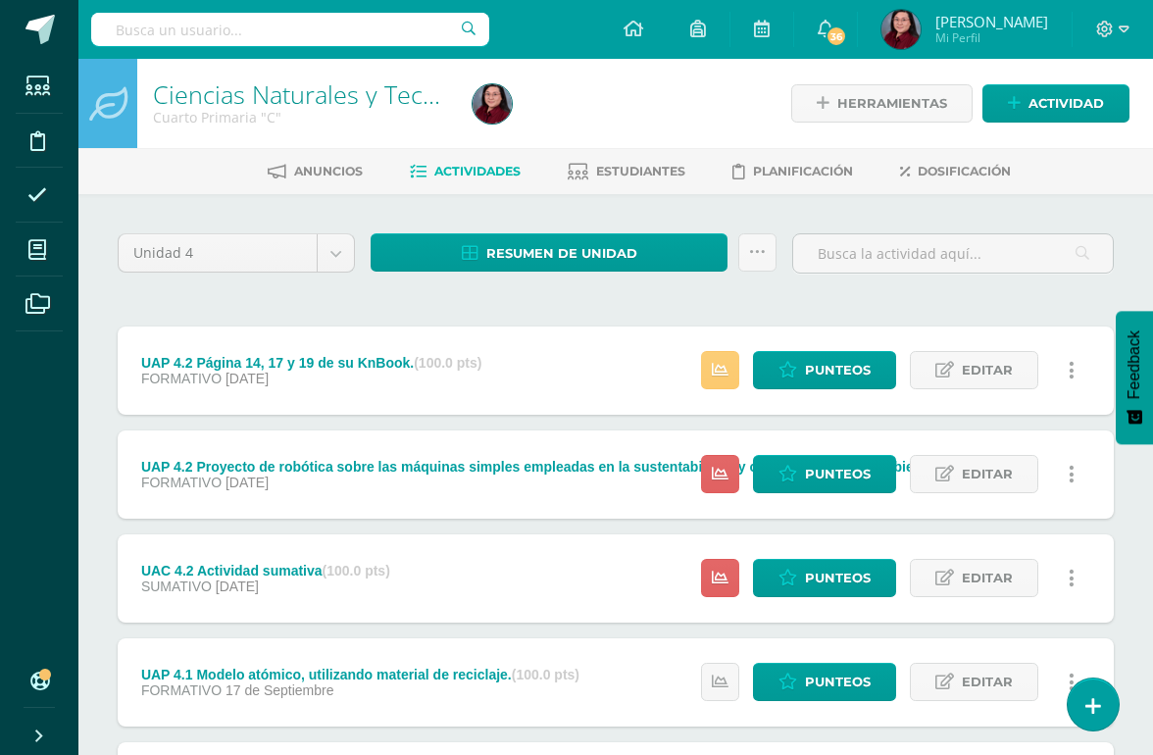
click at [832, 474] on span "Punteos" at bounding box center [838, 474] width 66 height 36
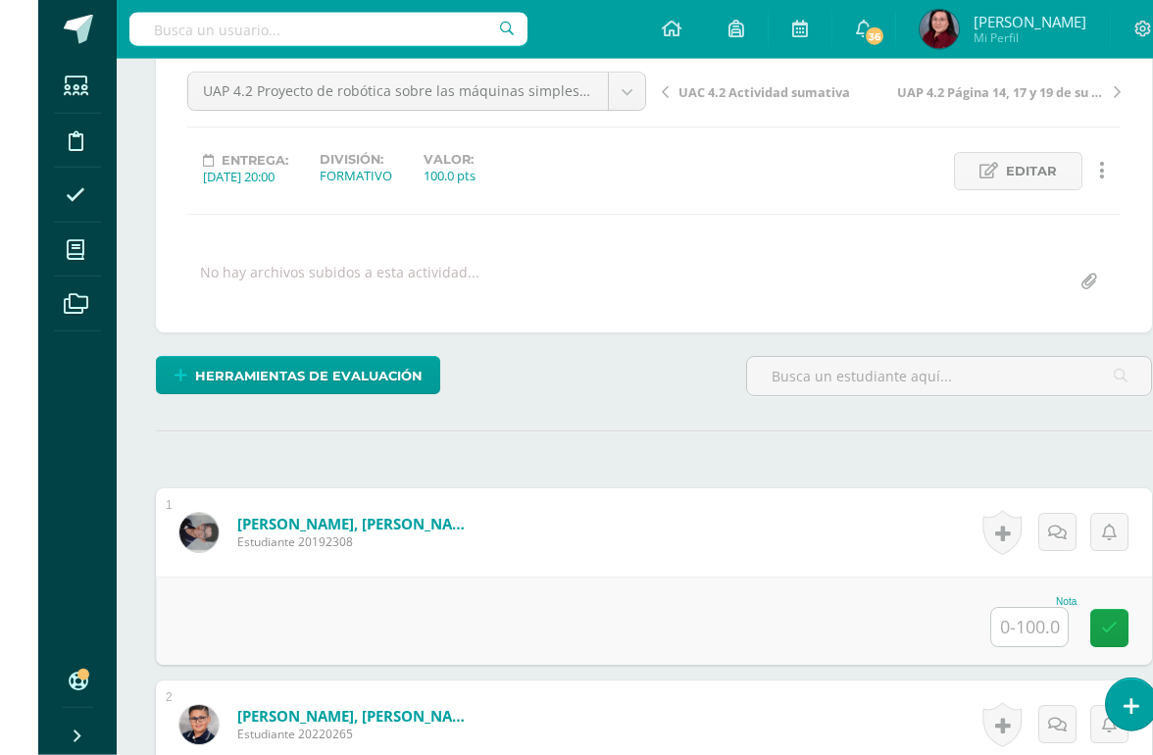
scroll to position [257, 0]
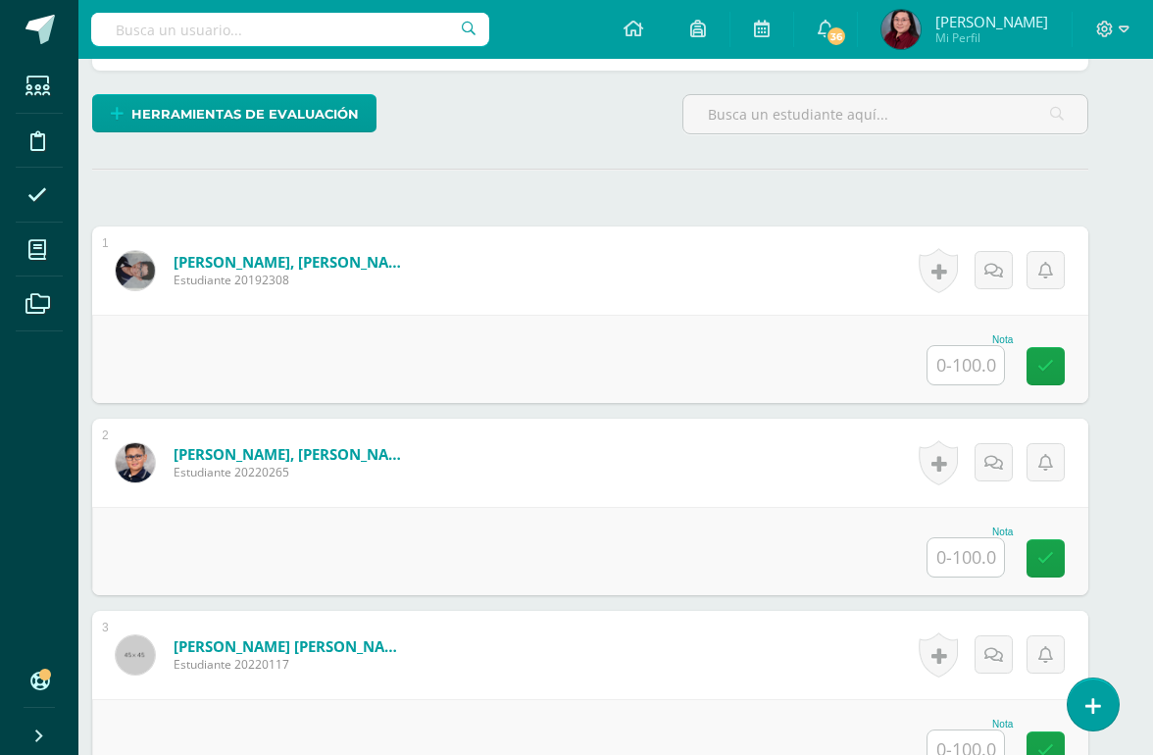
click at [966, 354] on input "text" at bounding box center [965, 365] width 76 height 38
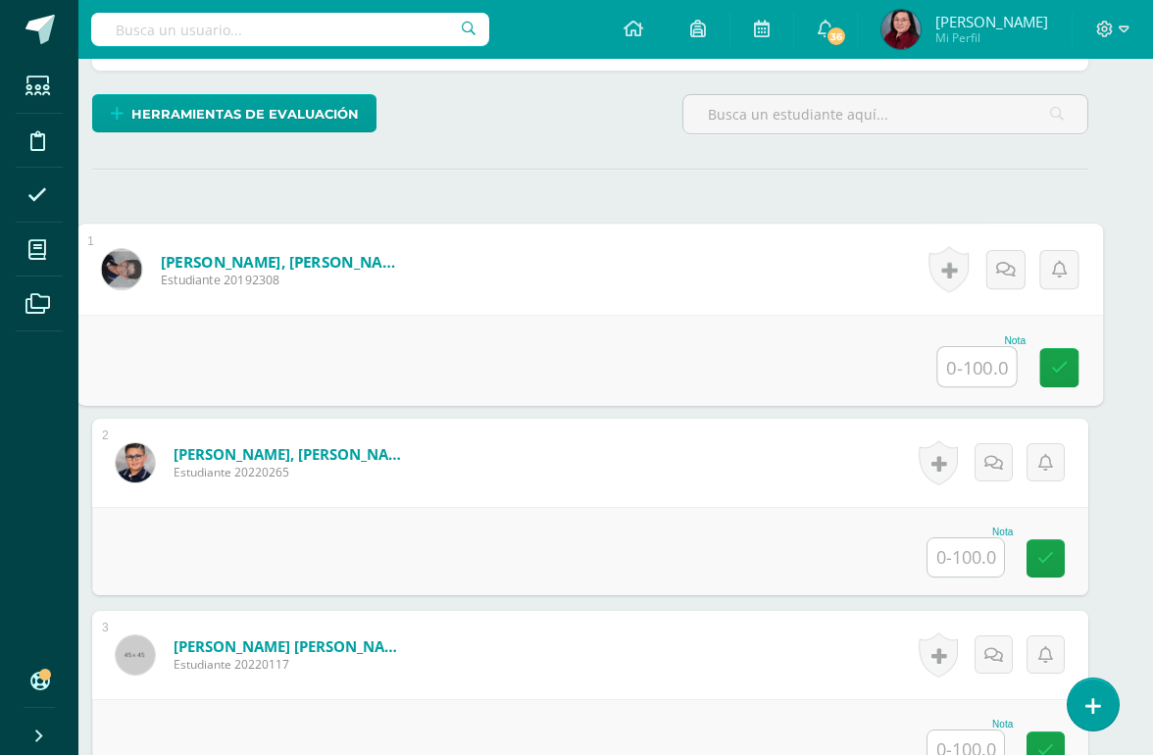
scroll to position [455, 46]
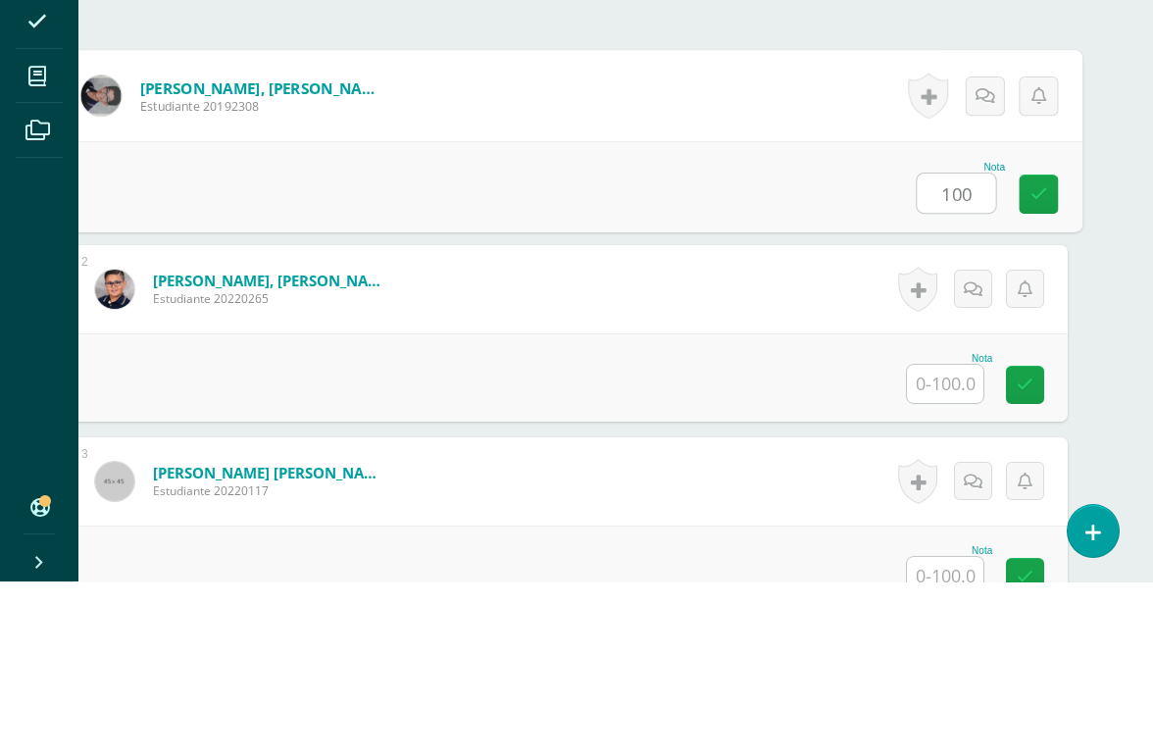
type input "100"
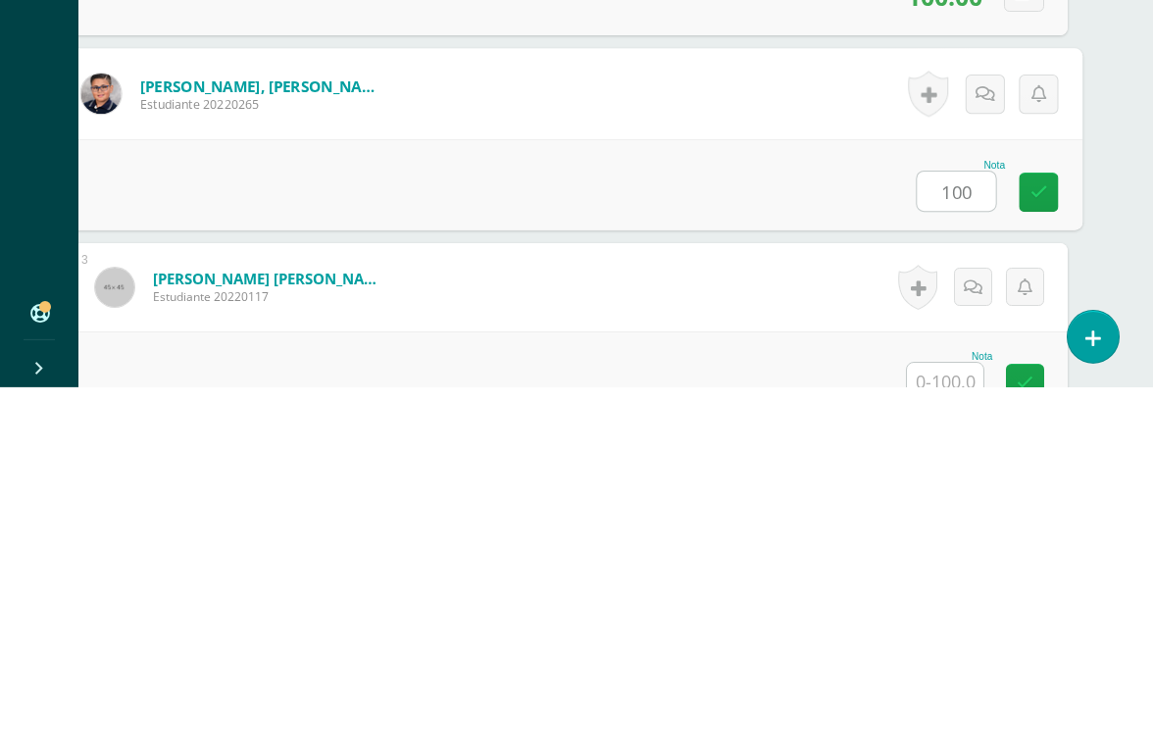
type input "100"
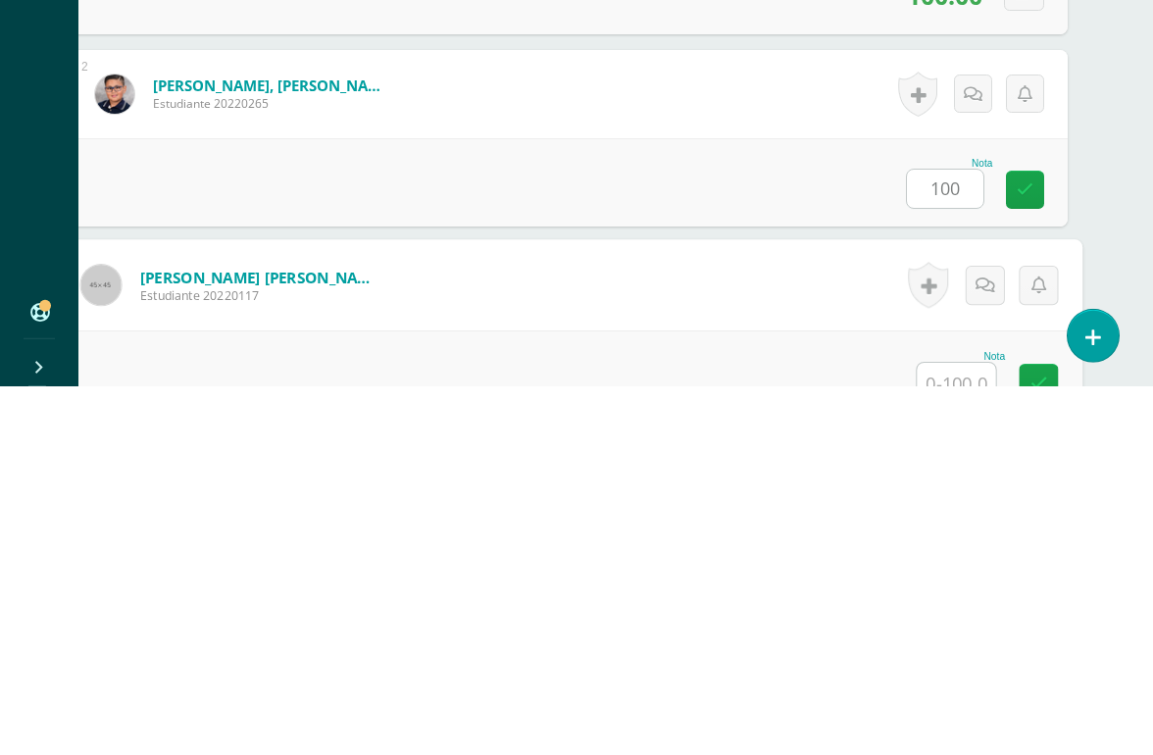
scroll to position [577, 46]
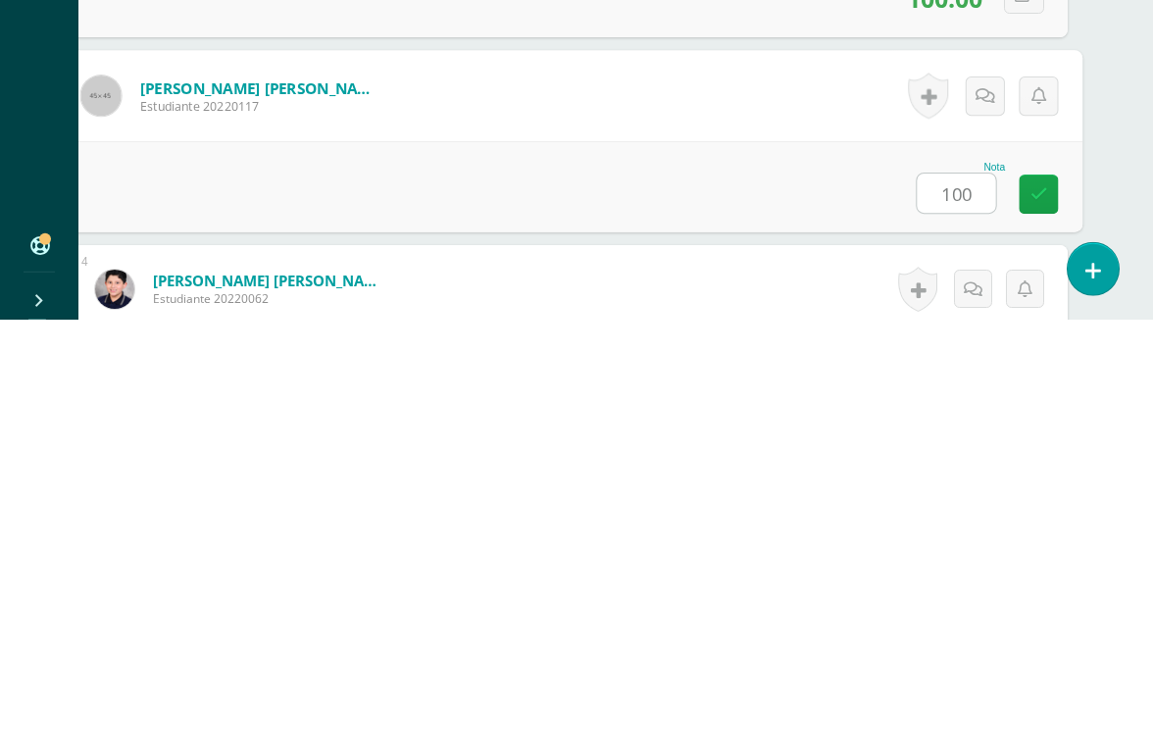
type input "100"
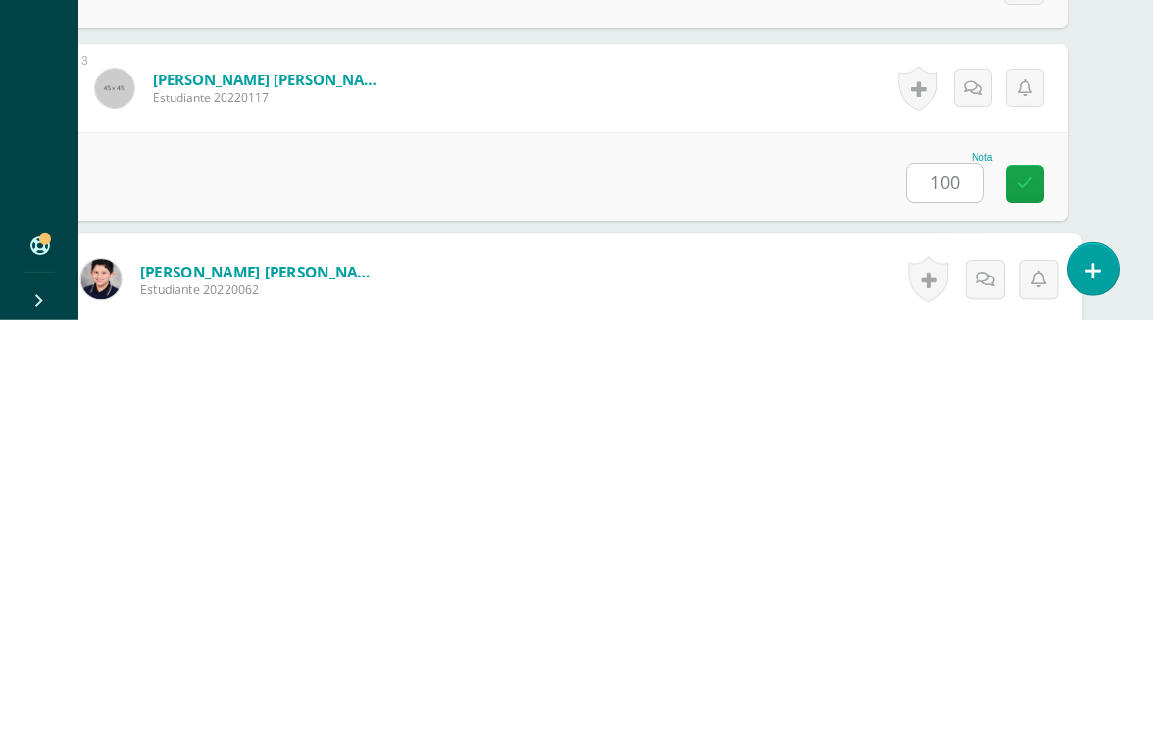
scroll to position [769, 46]
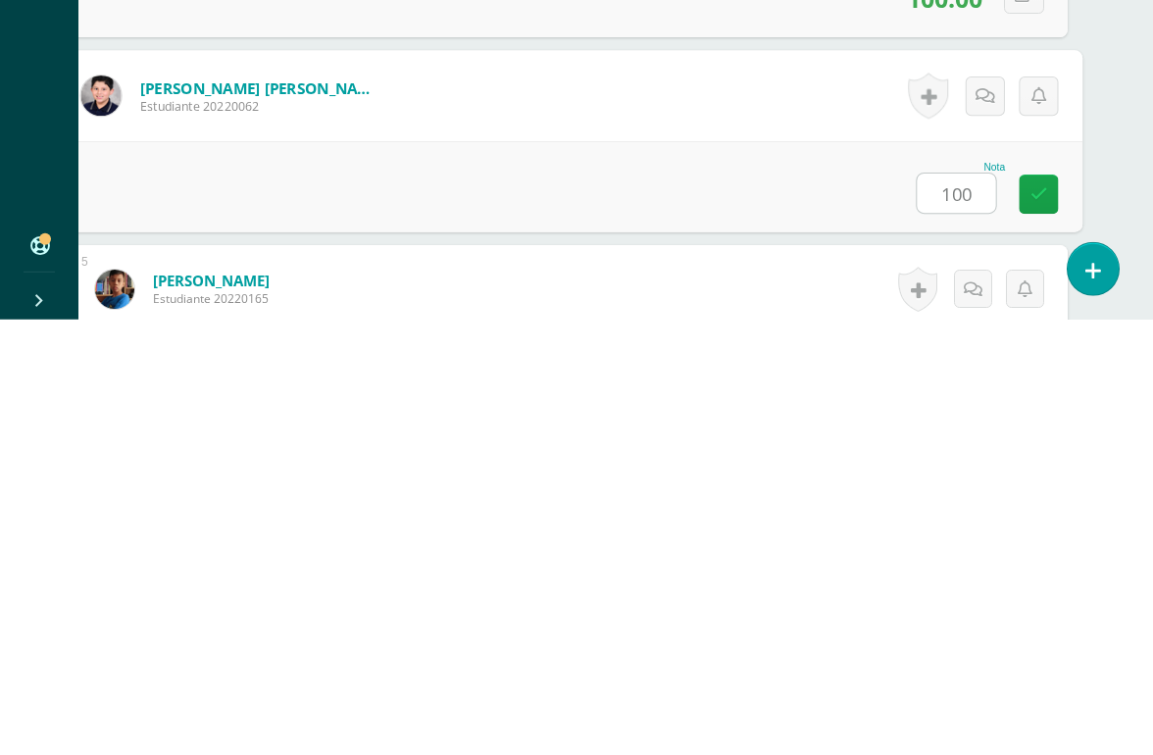
type input "100"
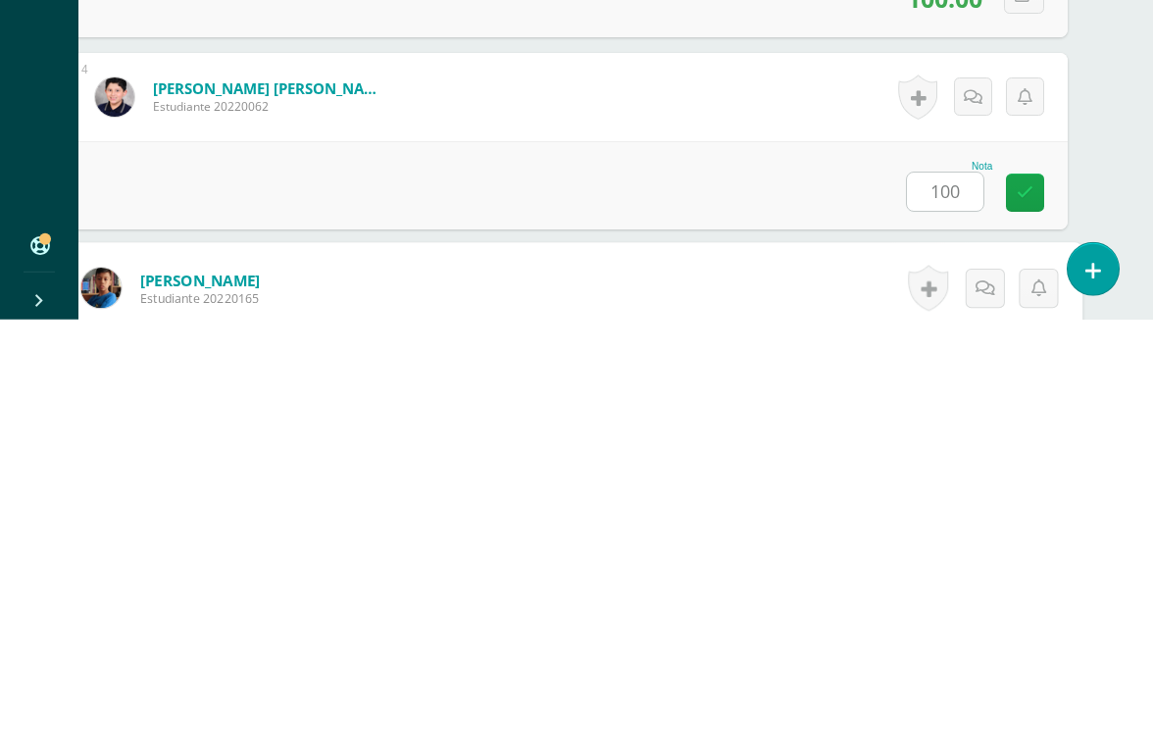
scroll to position [962, 46]
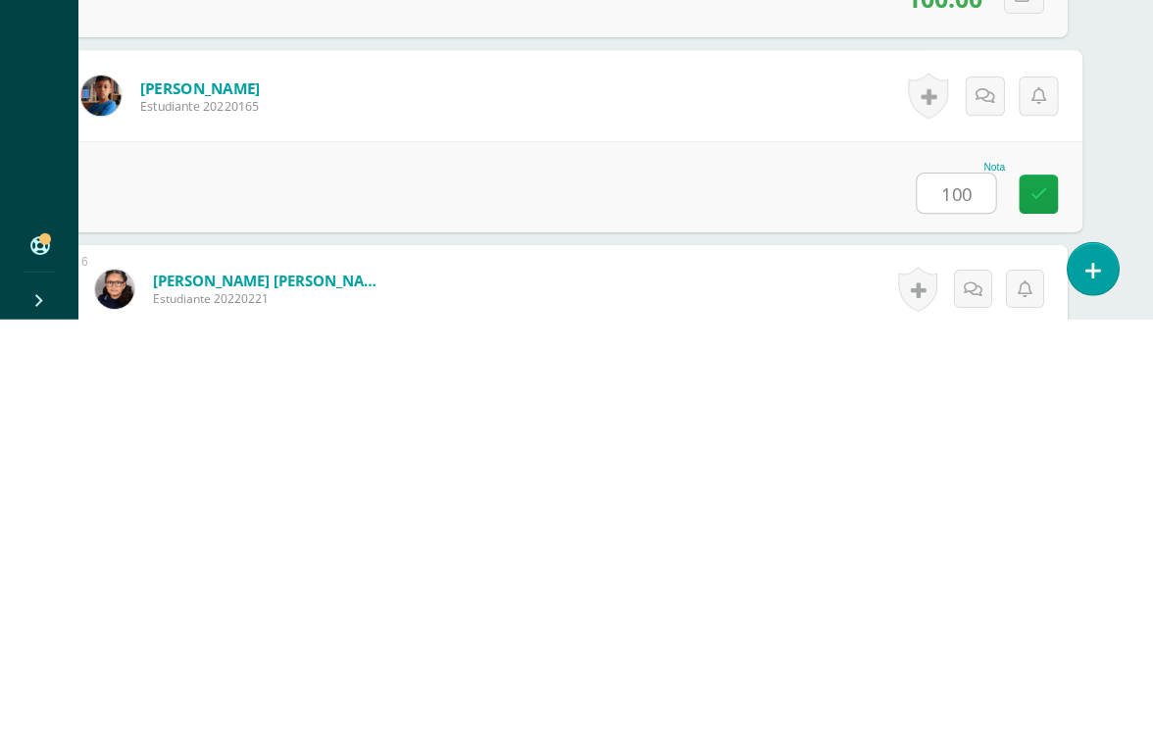
type input "100"
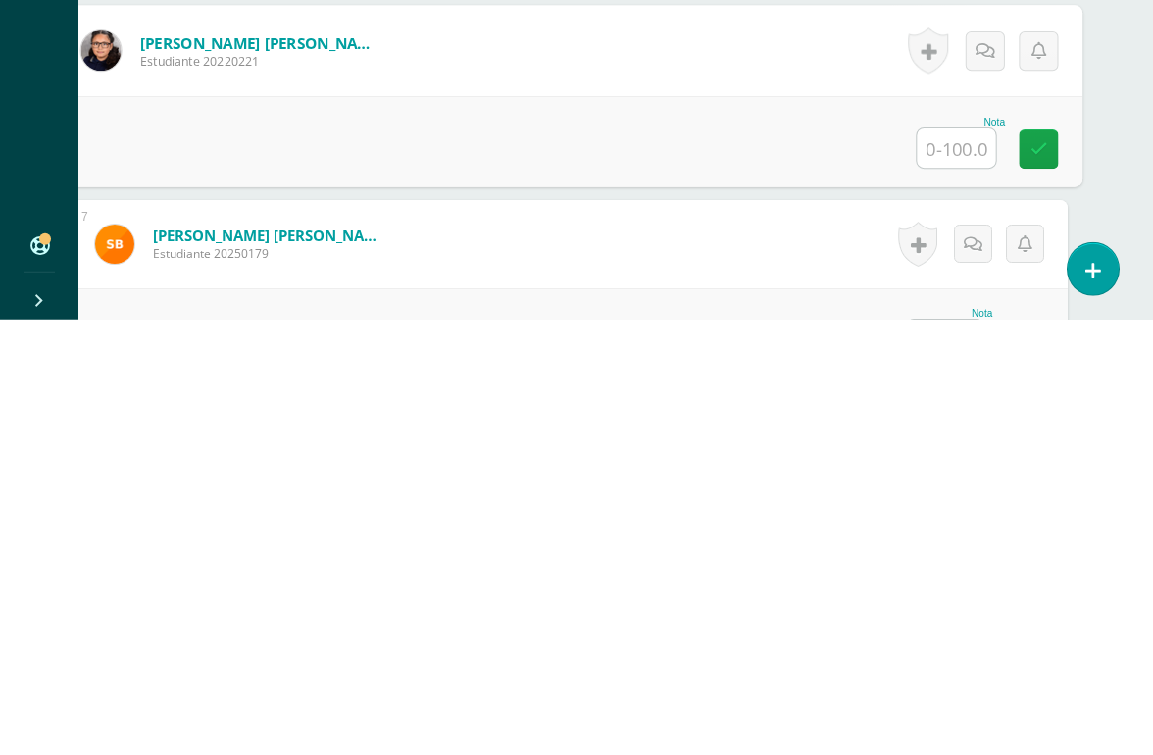
scroll to position [1233, 46]
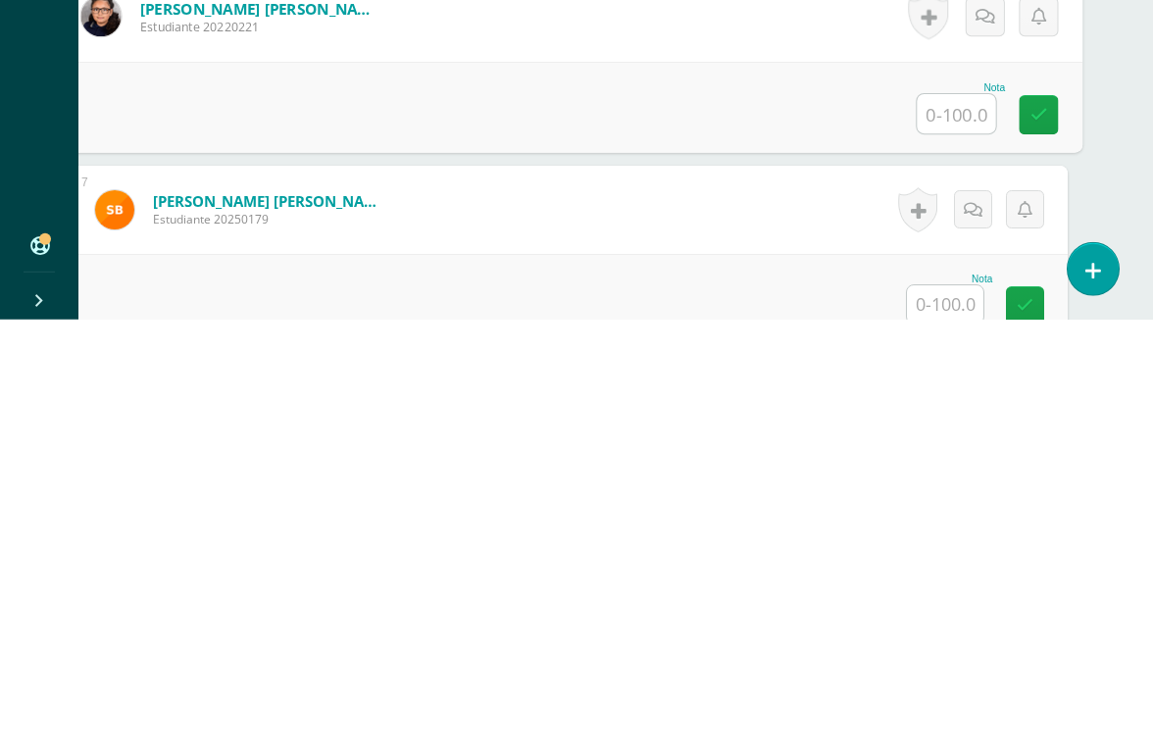
click at [953, 692] on input "text" at bounding box center [945, 739] width 76 height 38
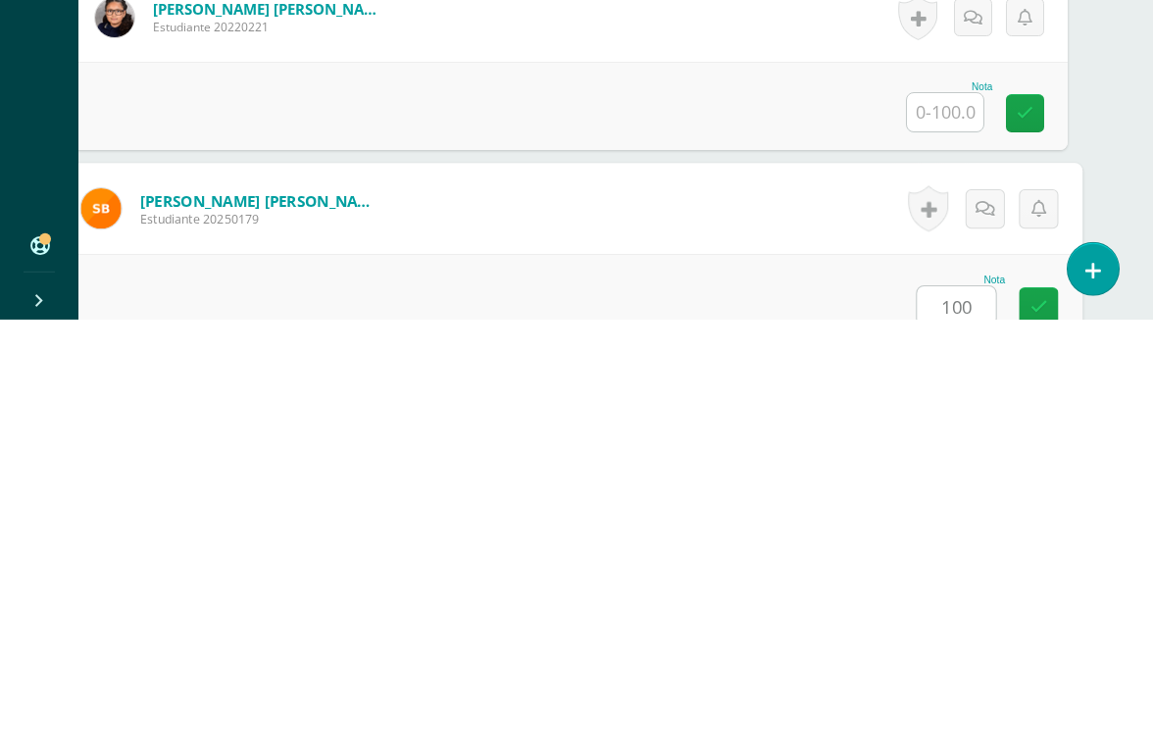
type input "100"
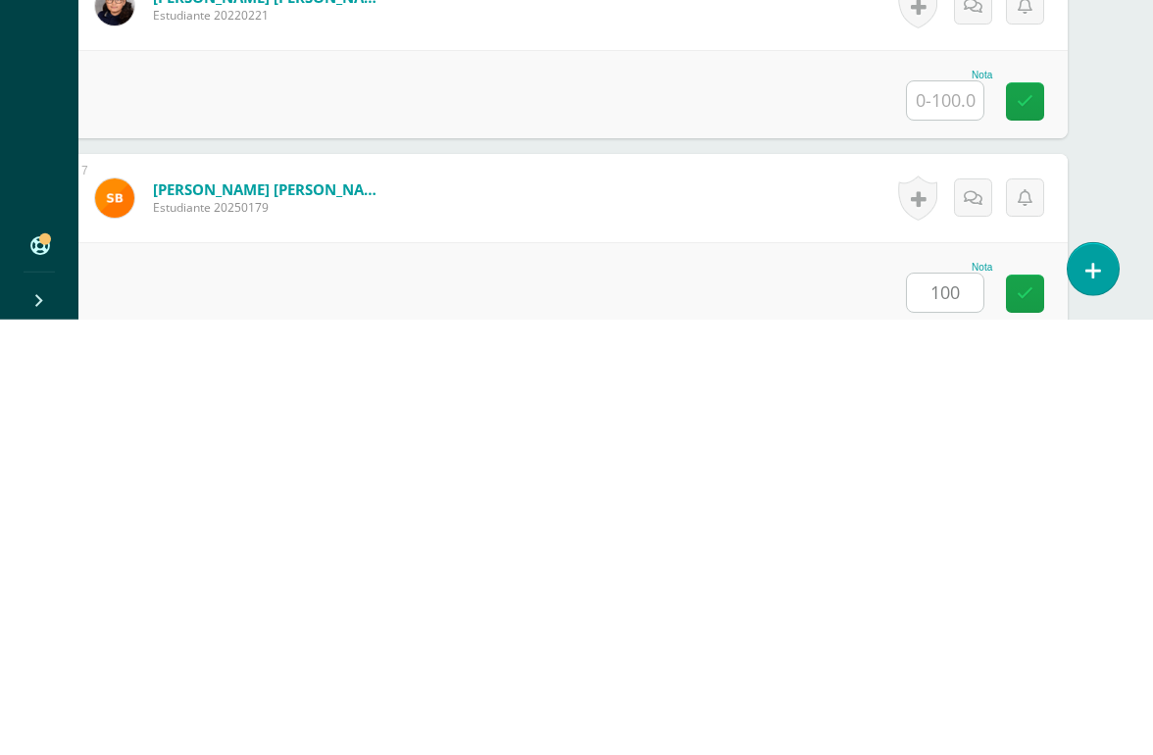
scroll to position [1538, 46]
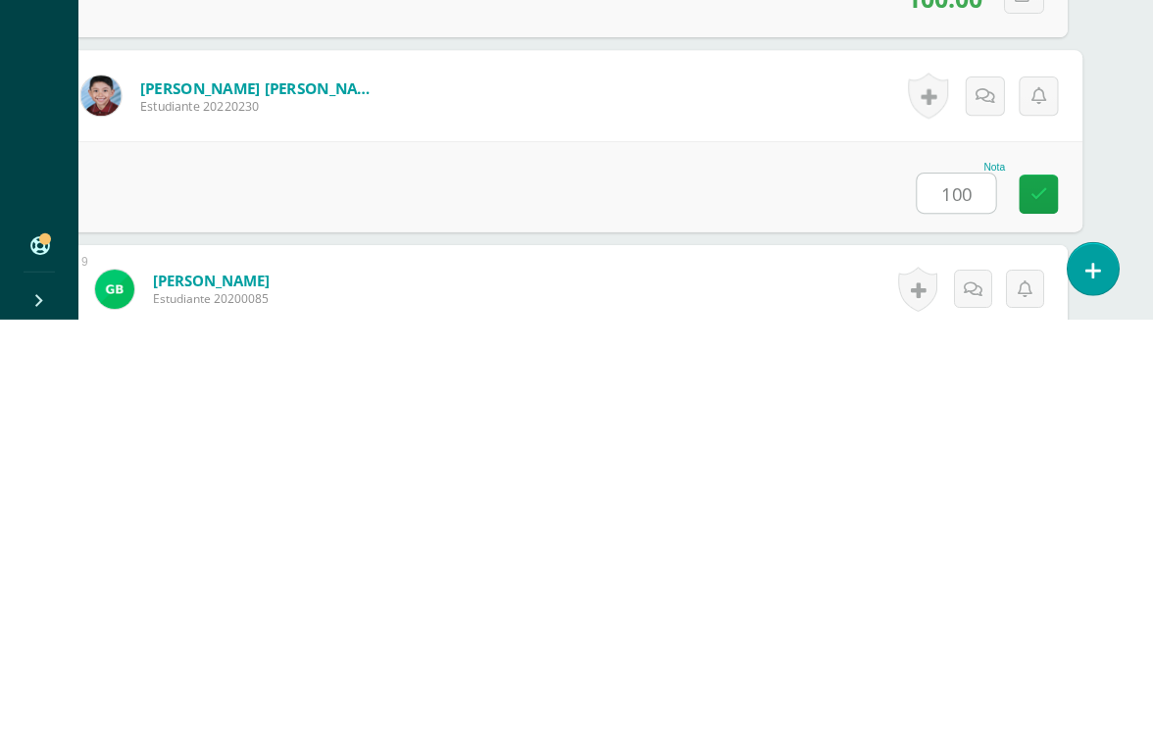
type input "100"
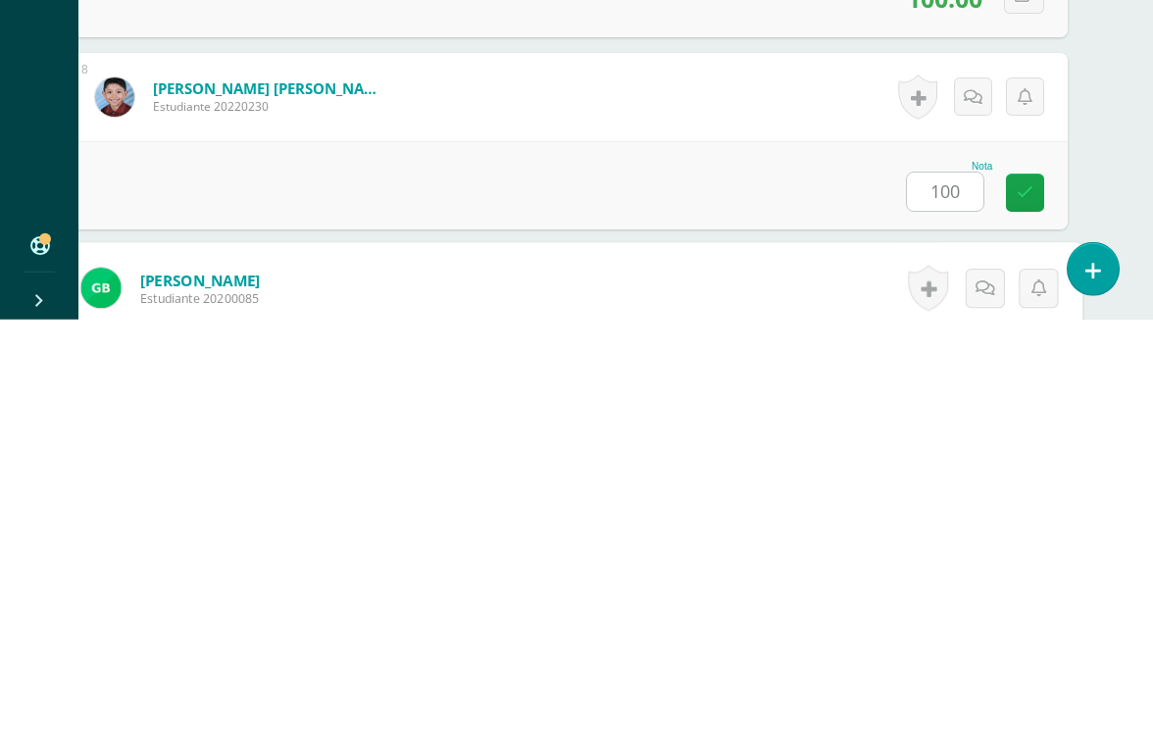
scroll to position [1730, 46]
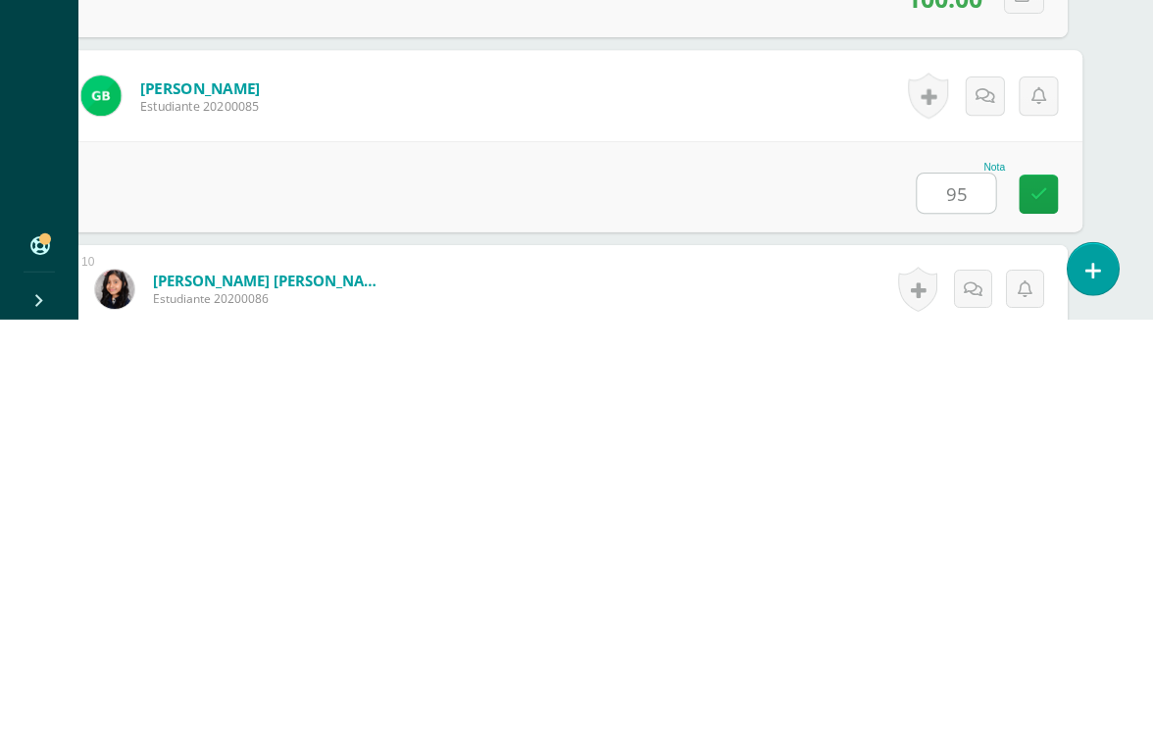
type input "95"
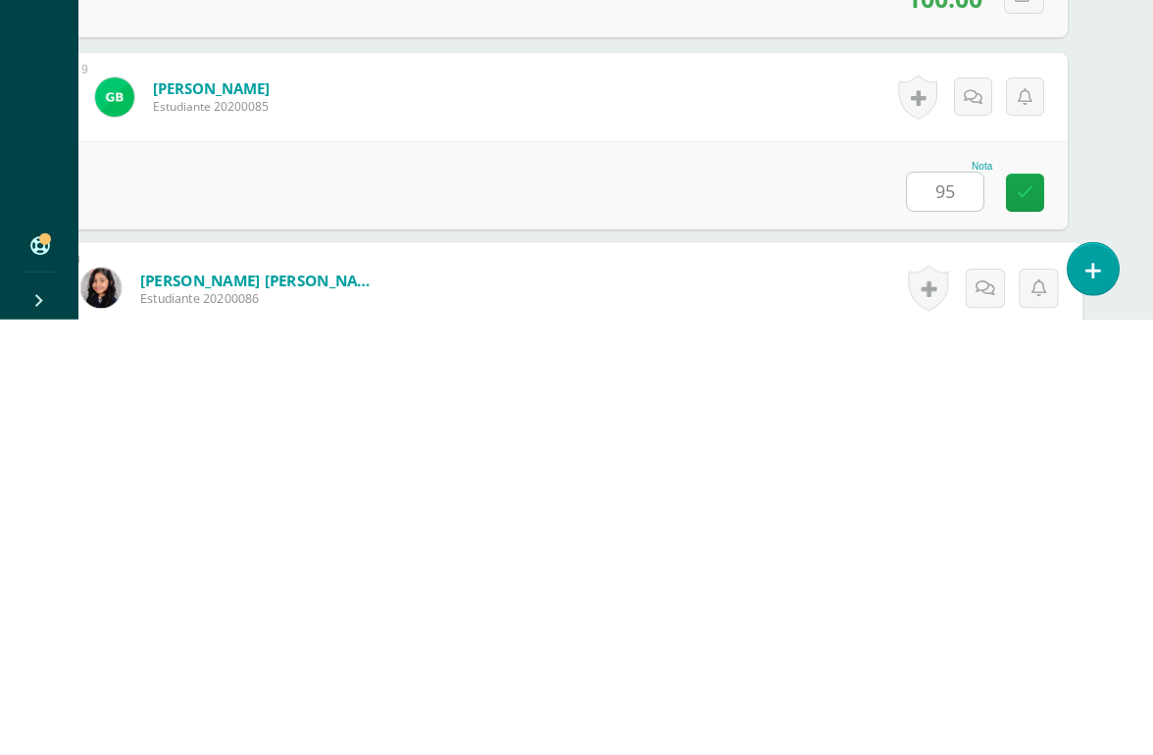
scroll to position [1922, 46]
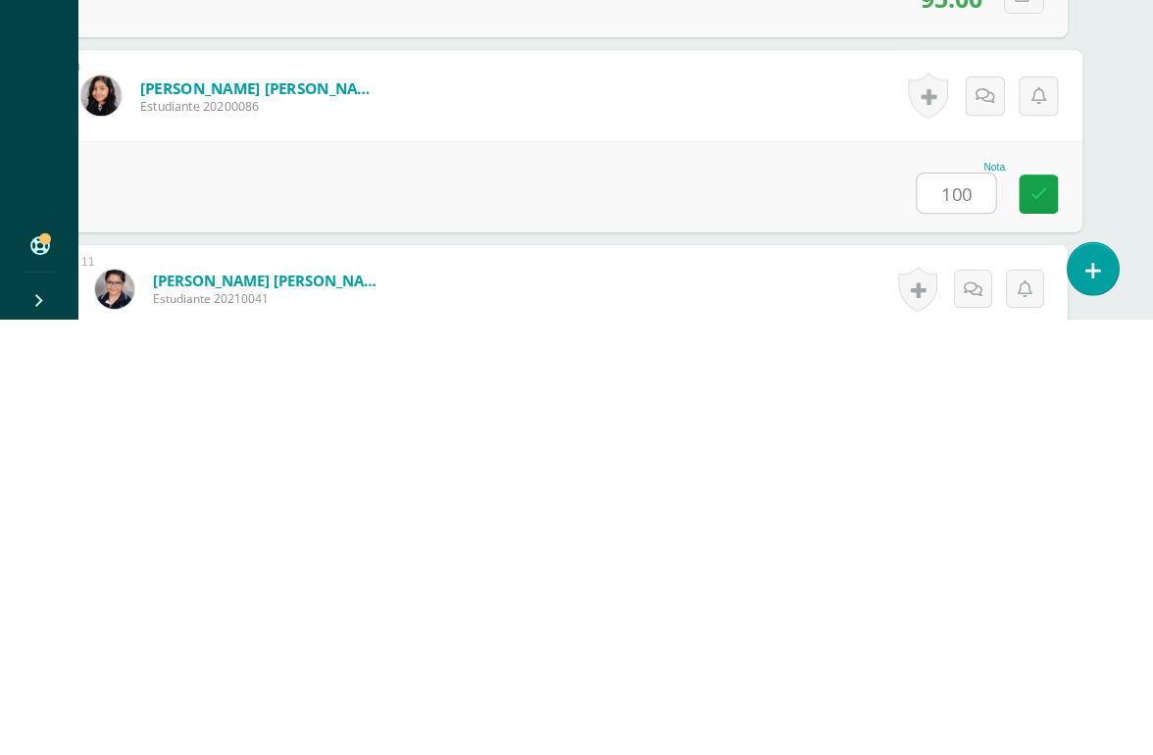
type input "100"
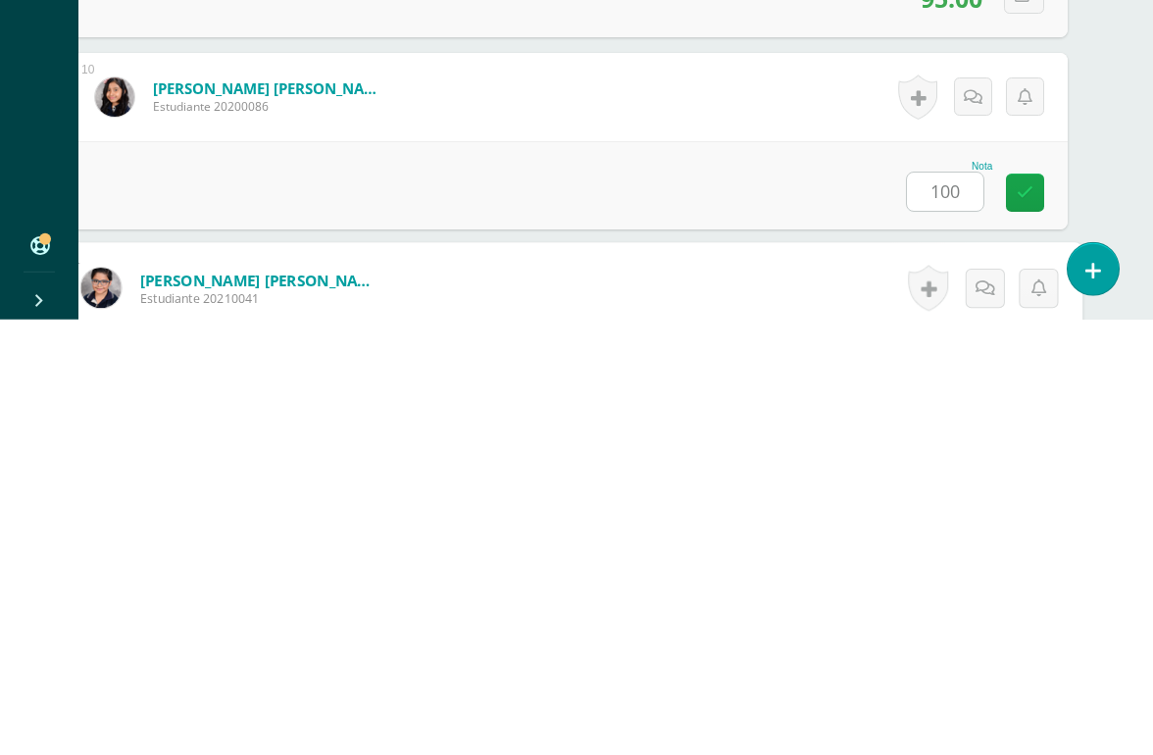
scroll to position [2114, 46]
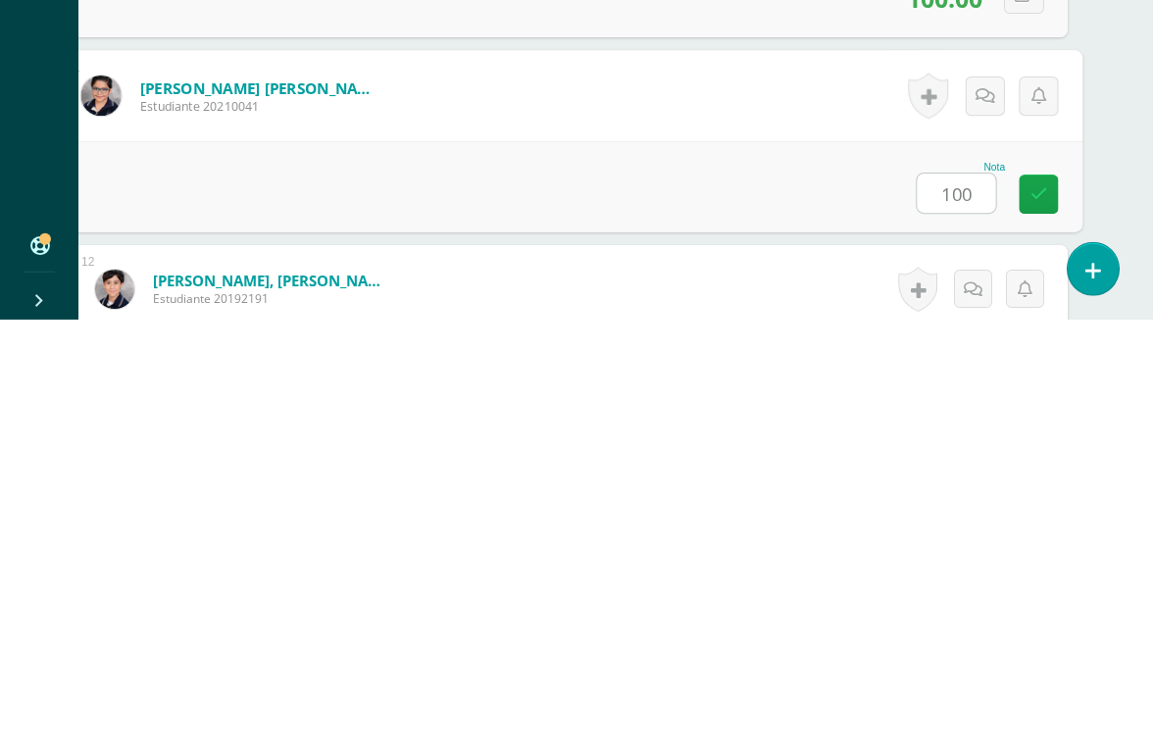
type input "100"
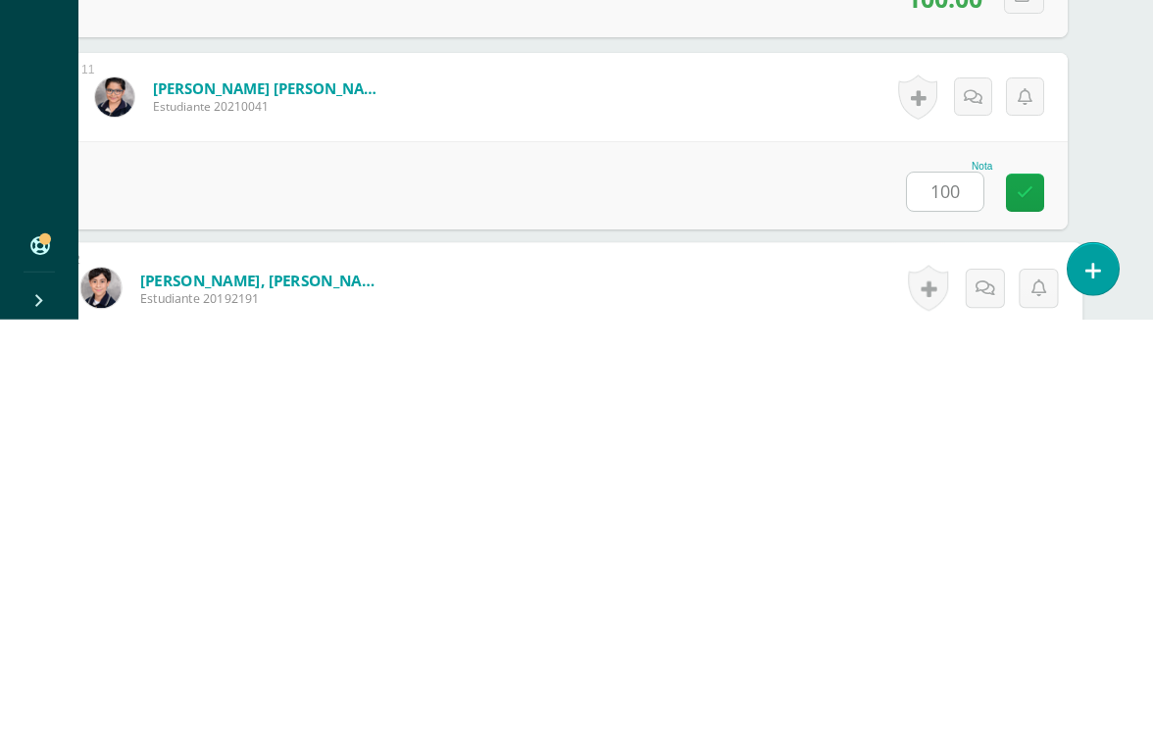
scroll to position [2306, 46]
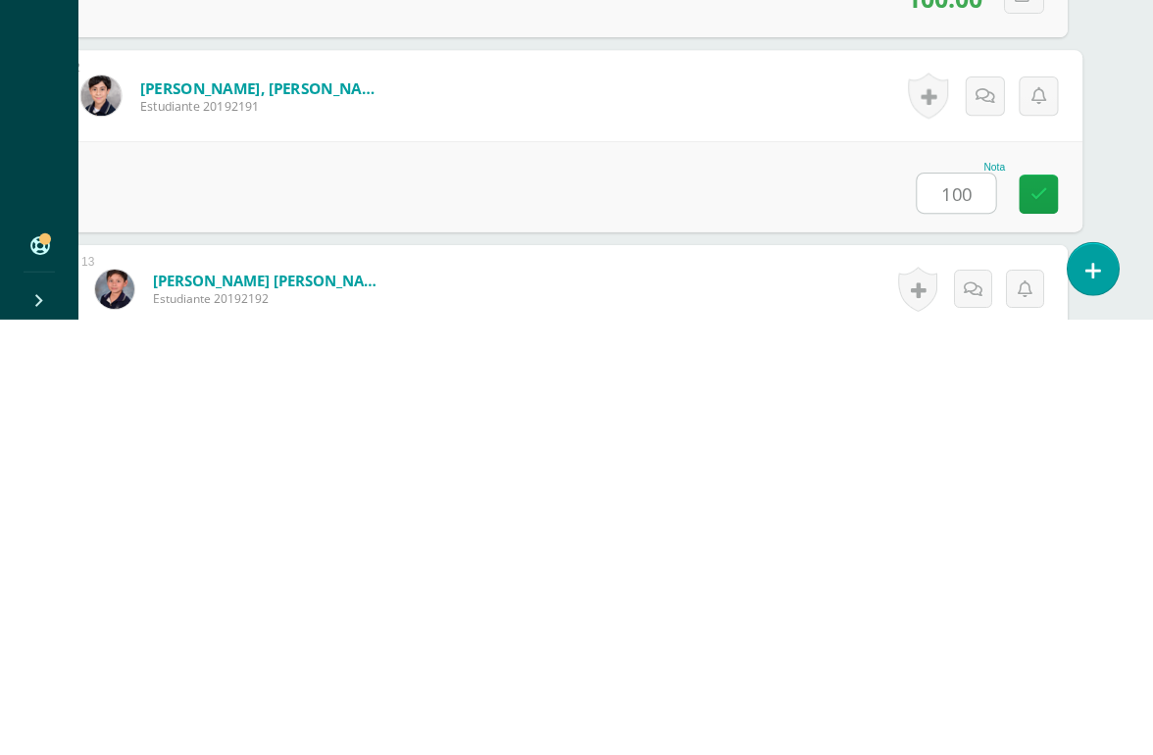
type input "100"
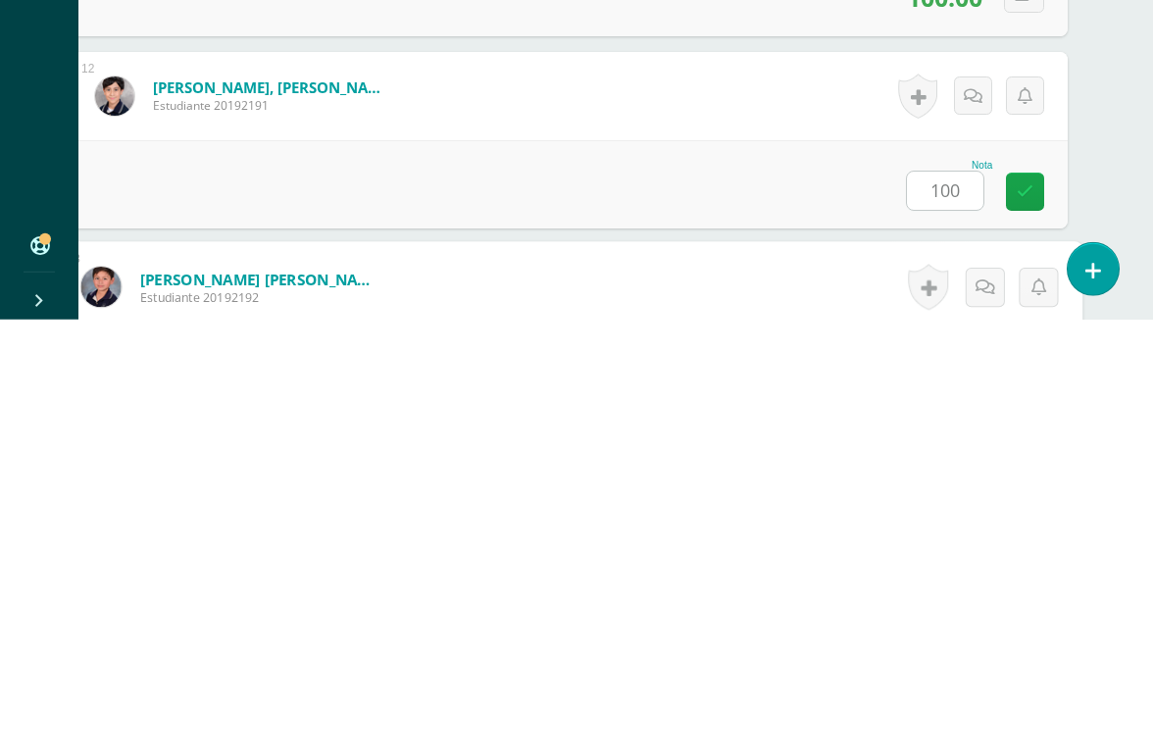
scroll to position [2499, 46]
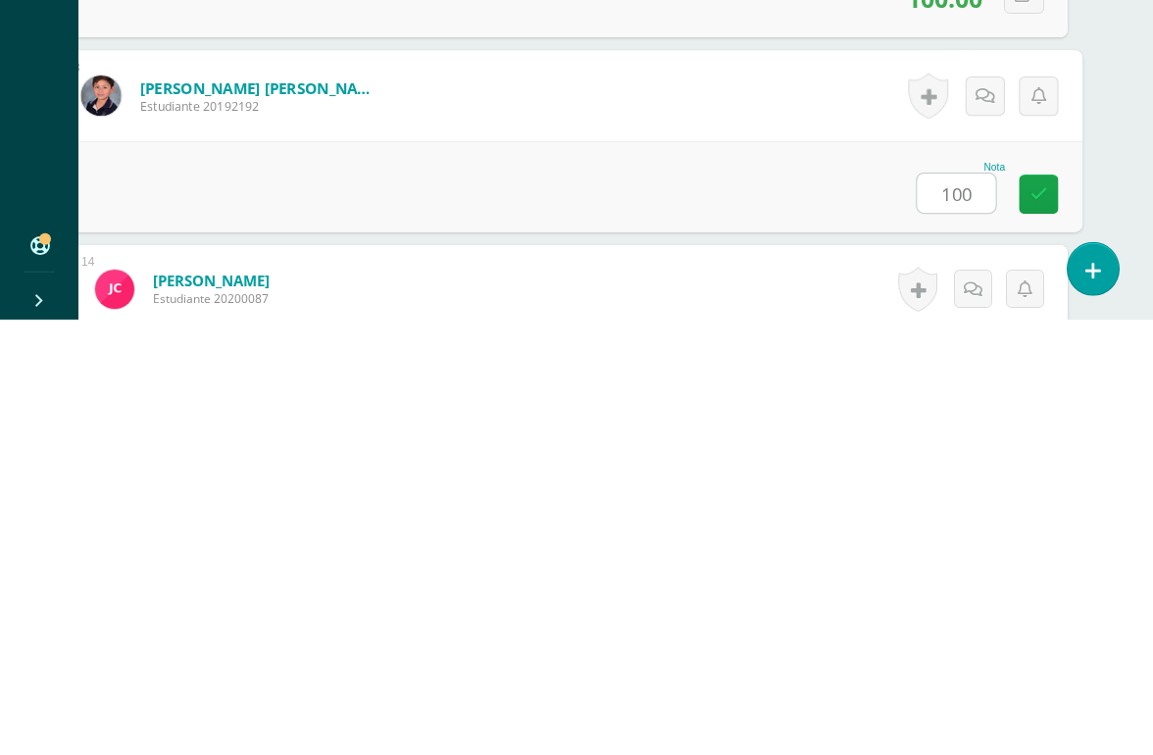
type input "100"
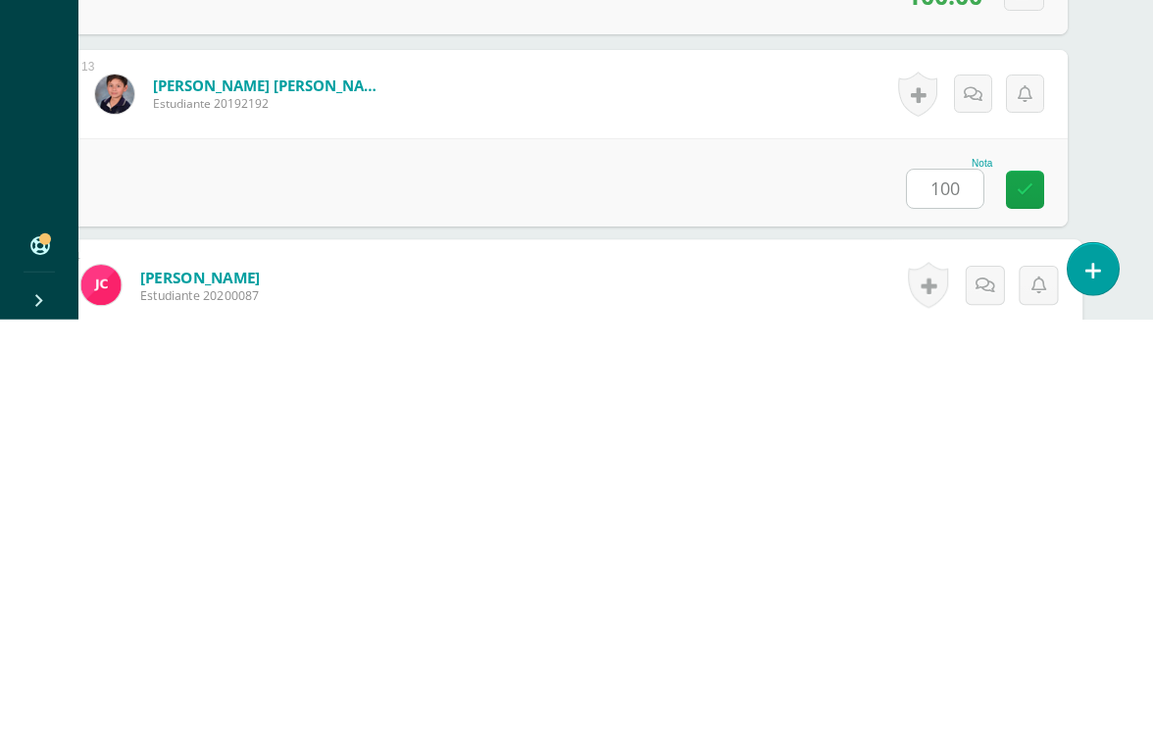
scroll to position [2691, 46]
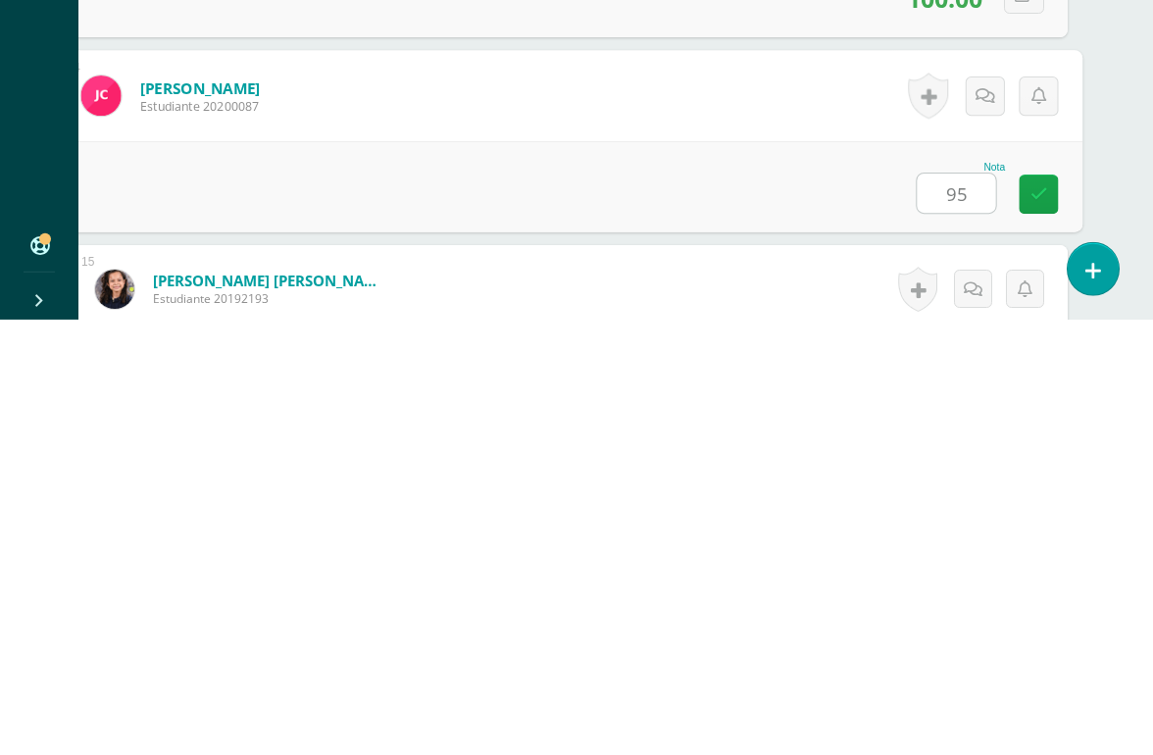
type input "95"
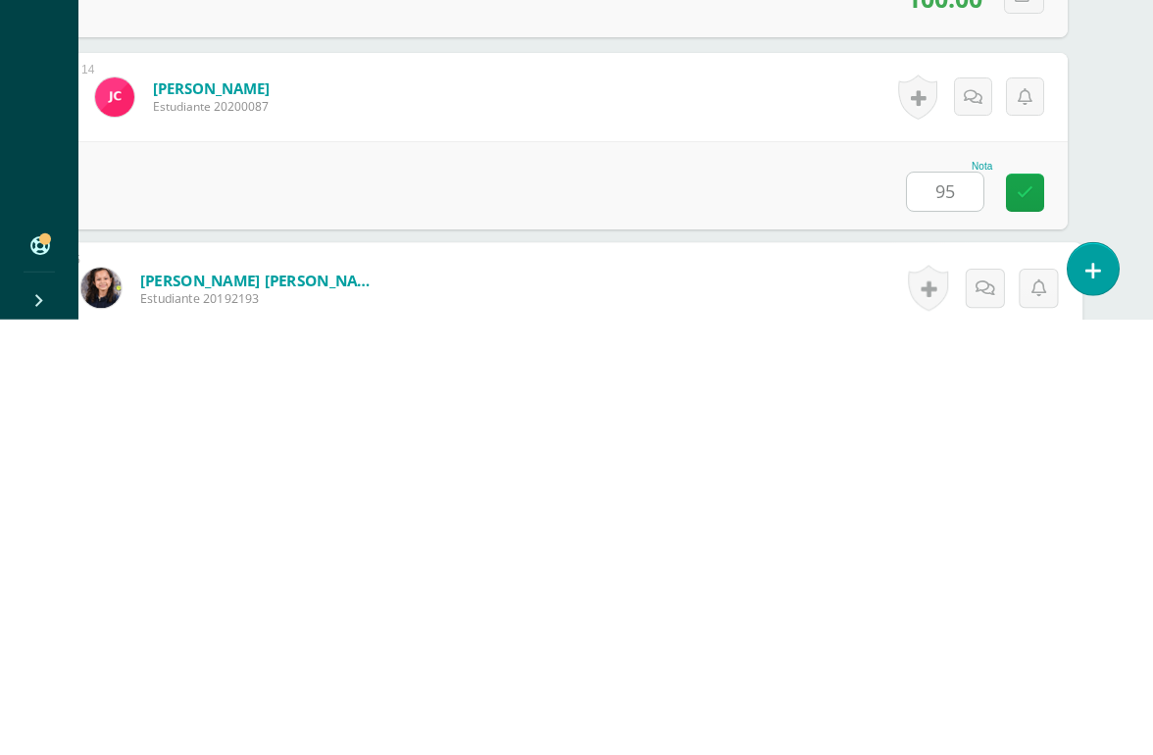
scroll to position [2883, 46]
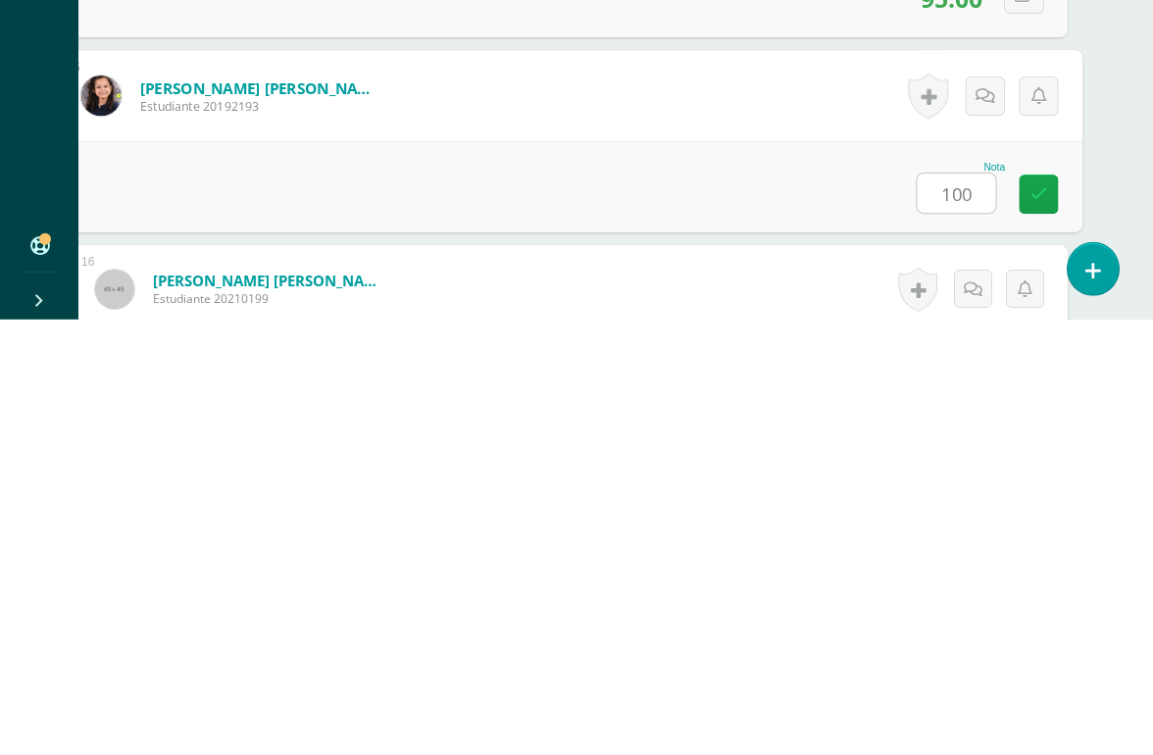
type input "100"
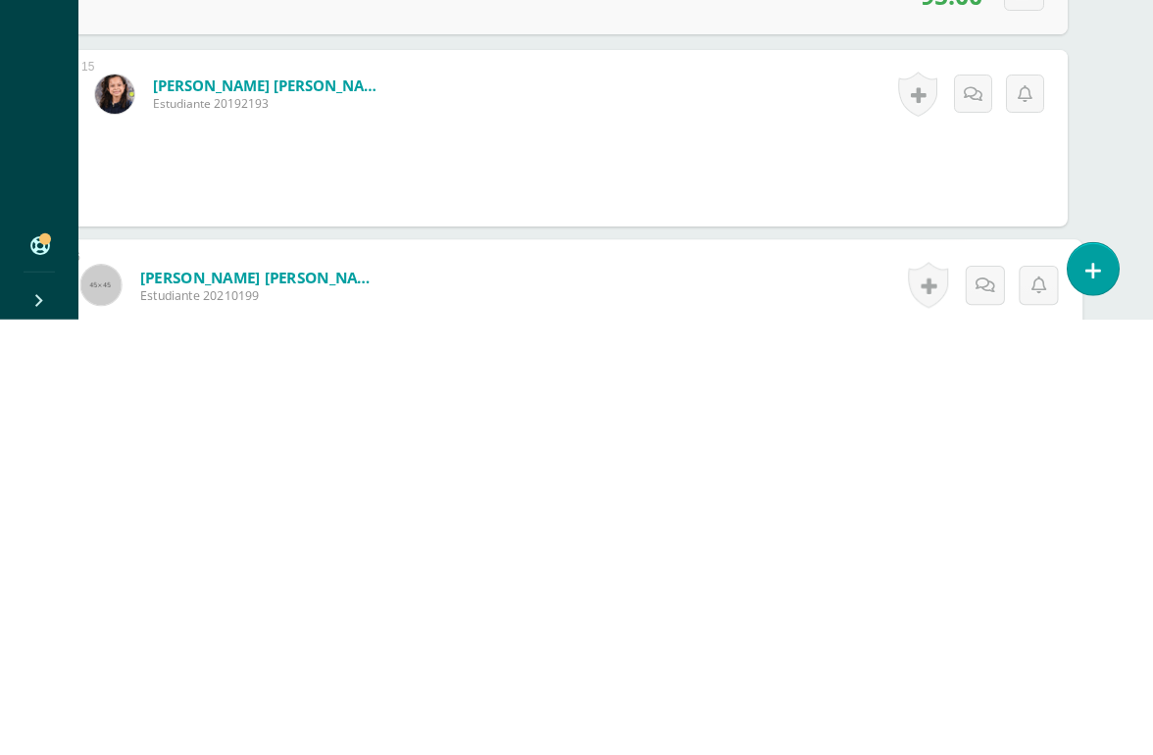
scroll to position [3075, 46]
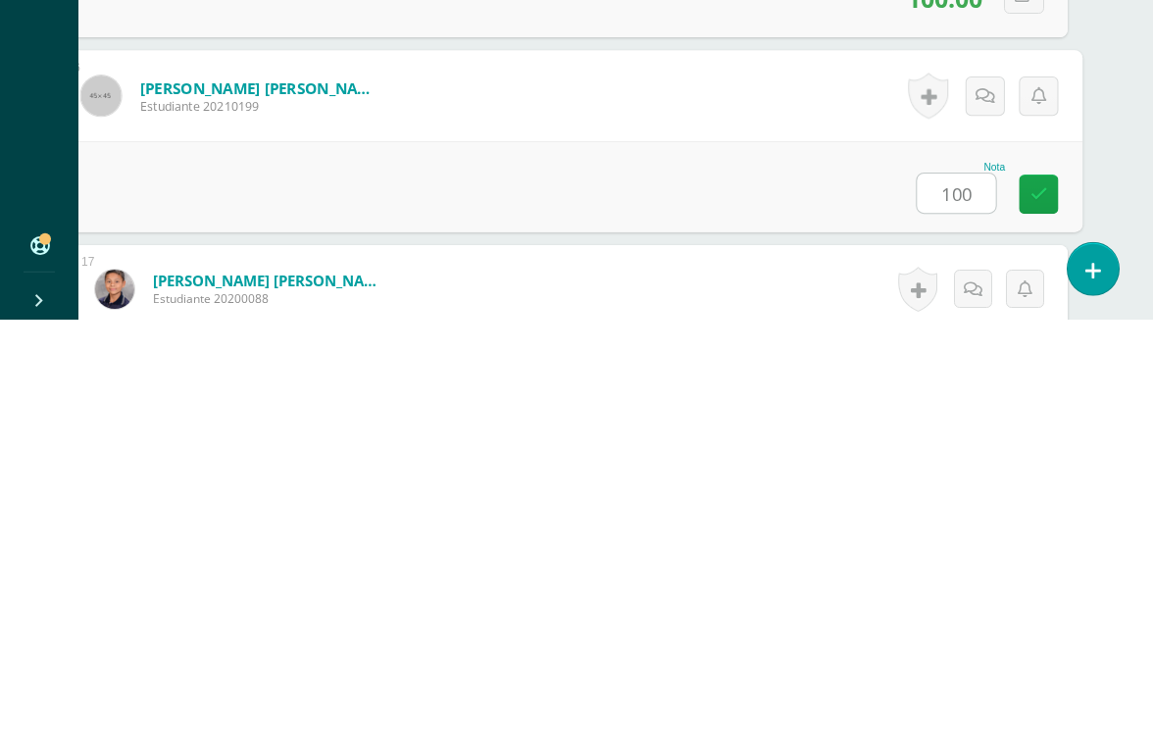
type input "100"
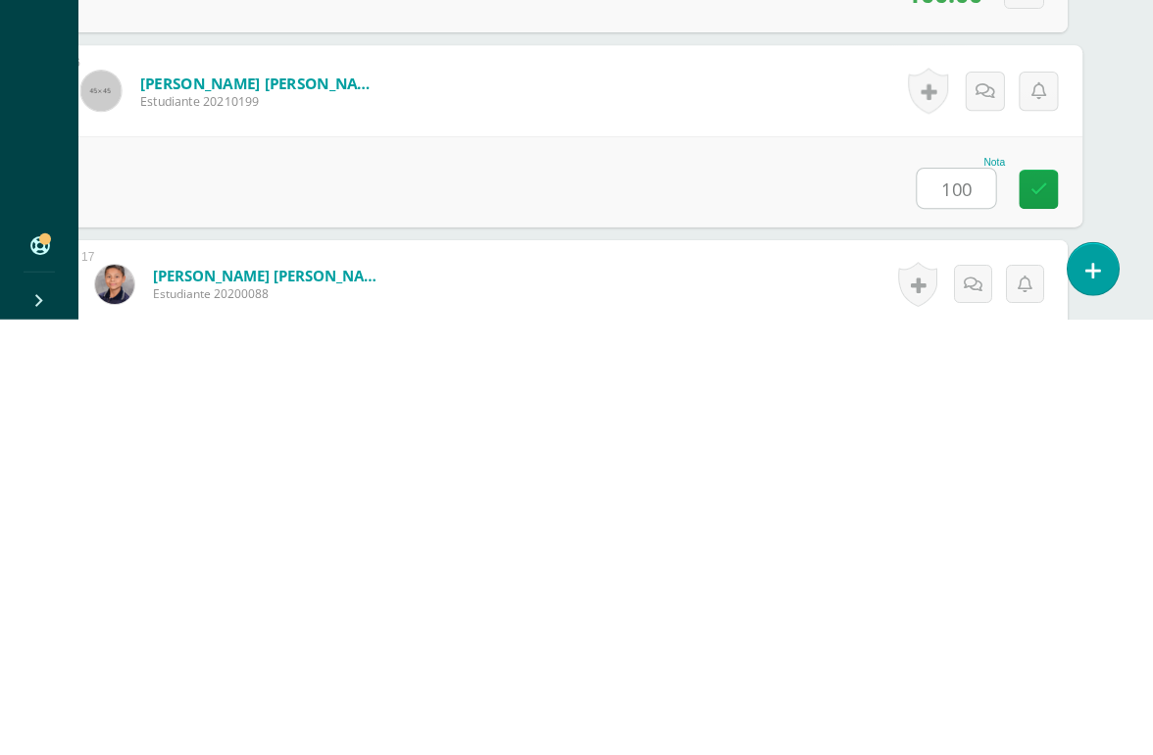
scroll to position [3267, 46]
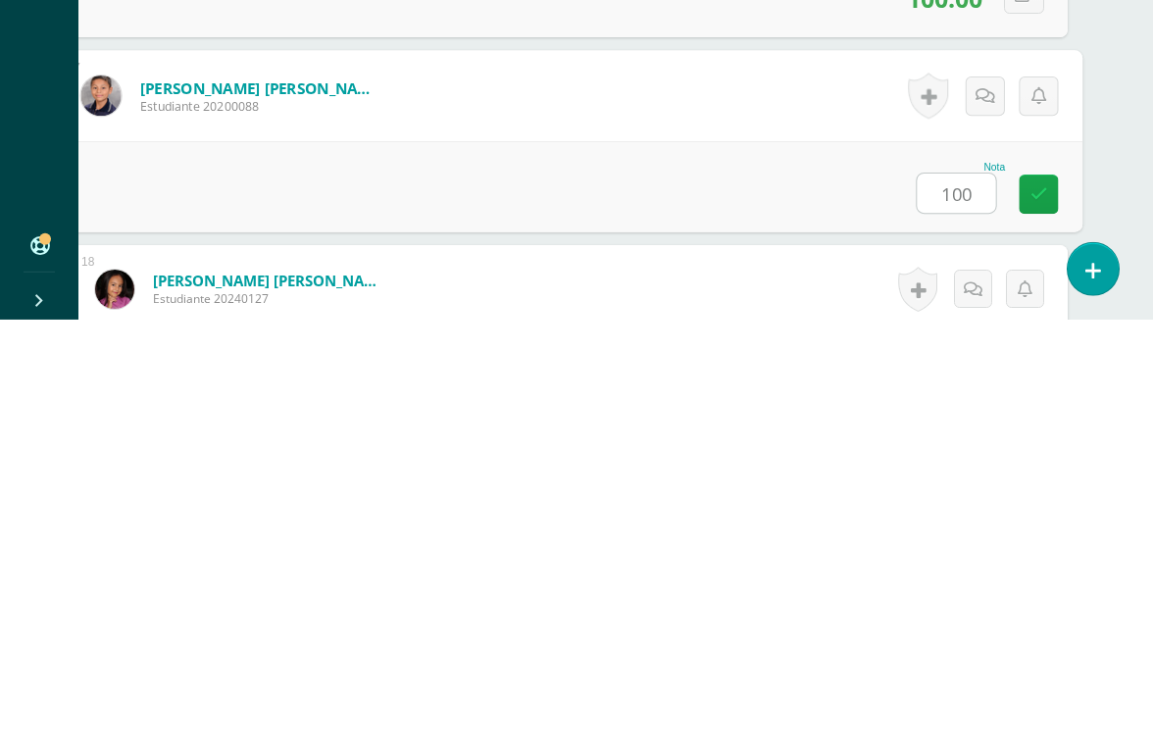
type input "100"
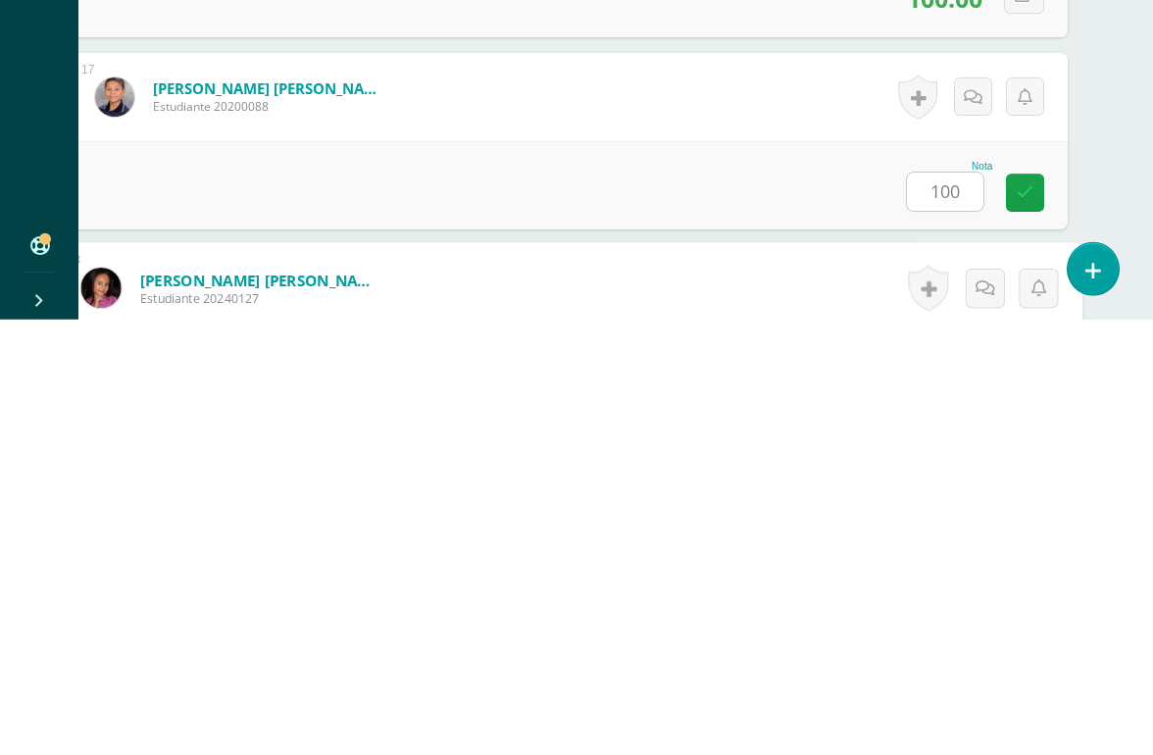
scroll to position [3459, 46]
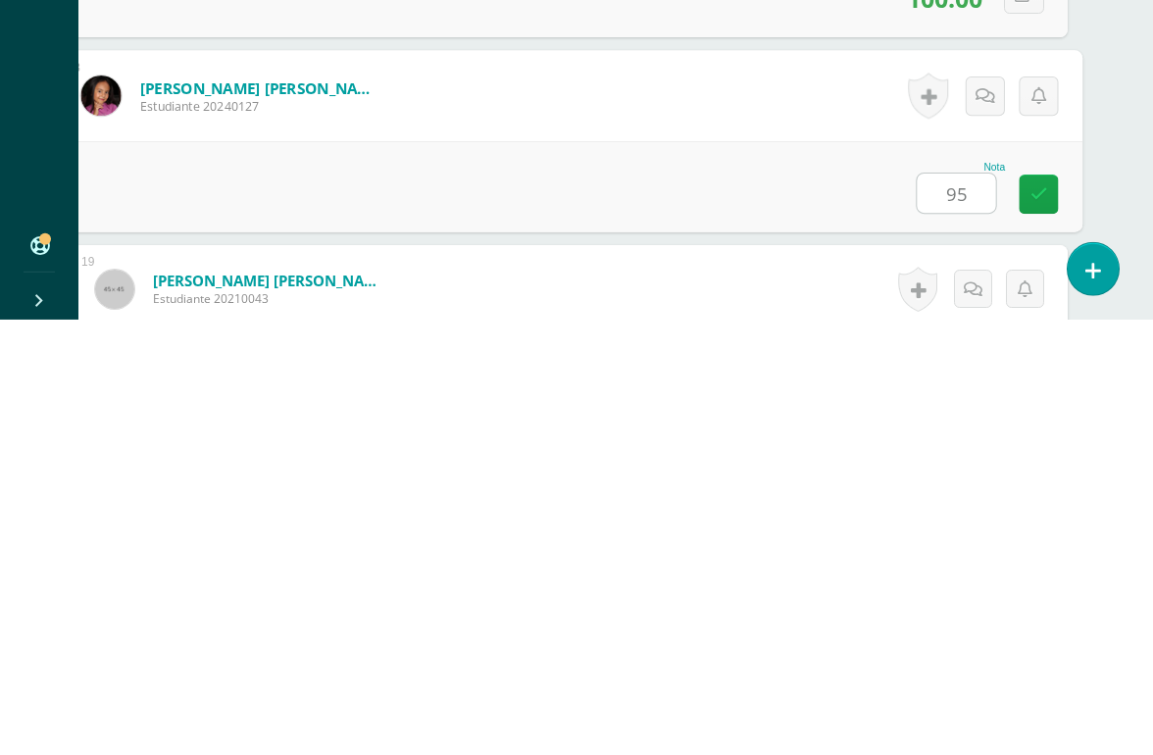
type input "95"
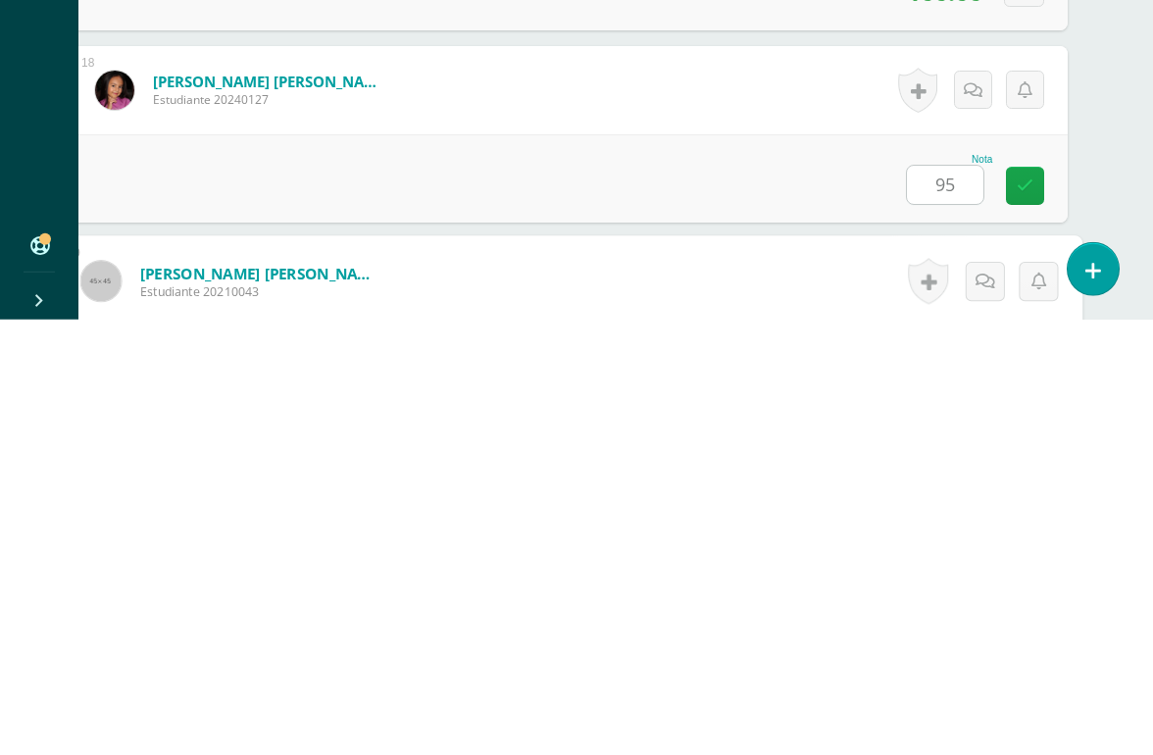
scroll to position [3651, 46]
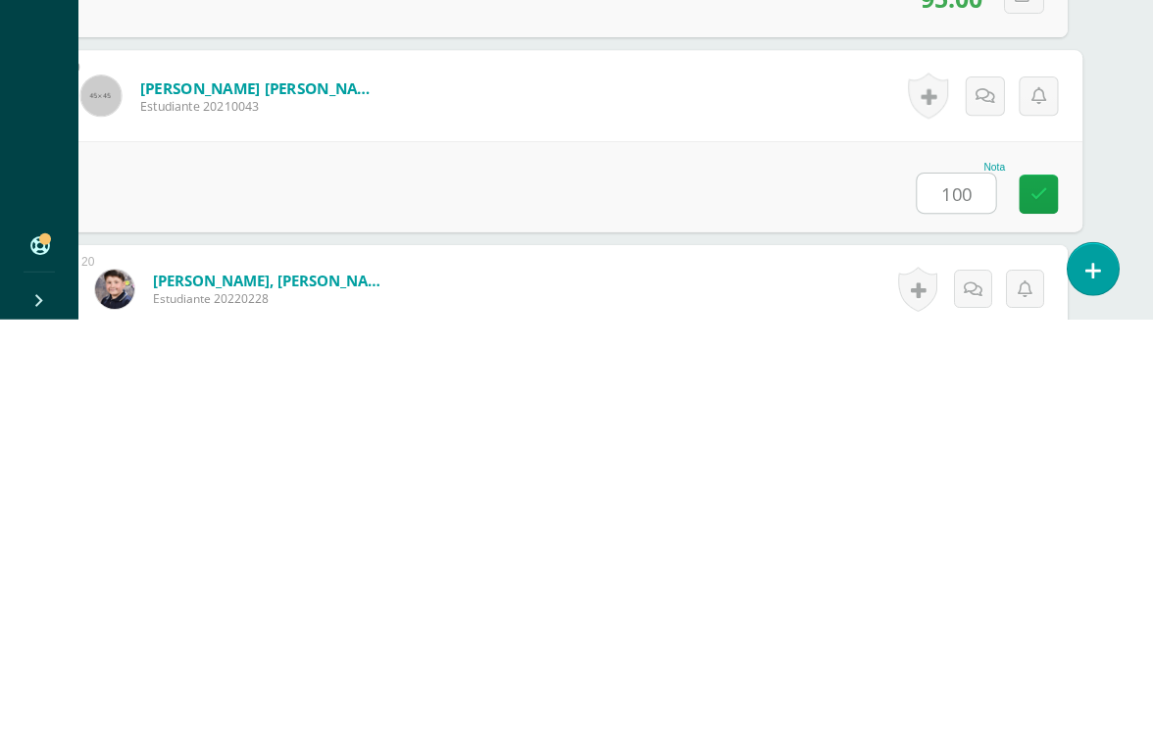
type input "100"
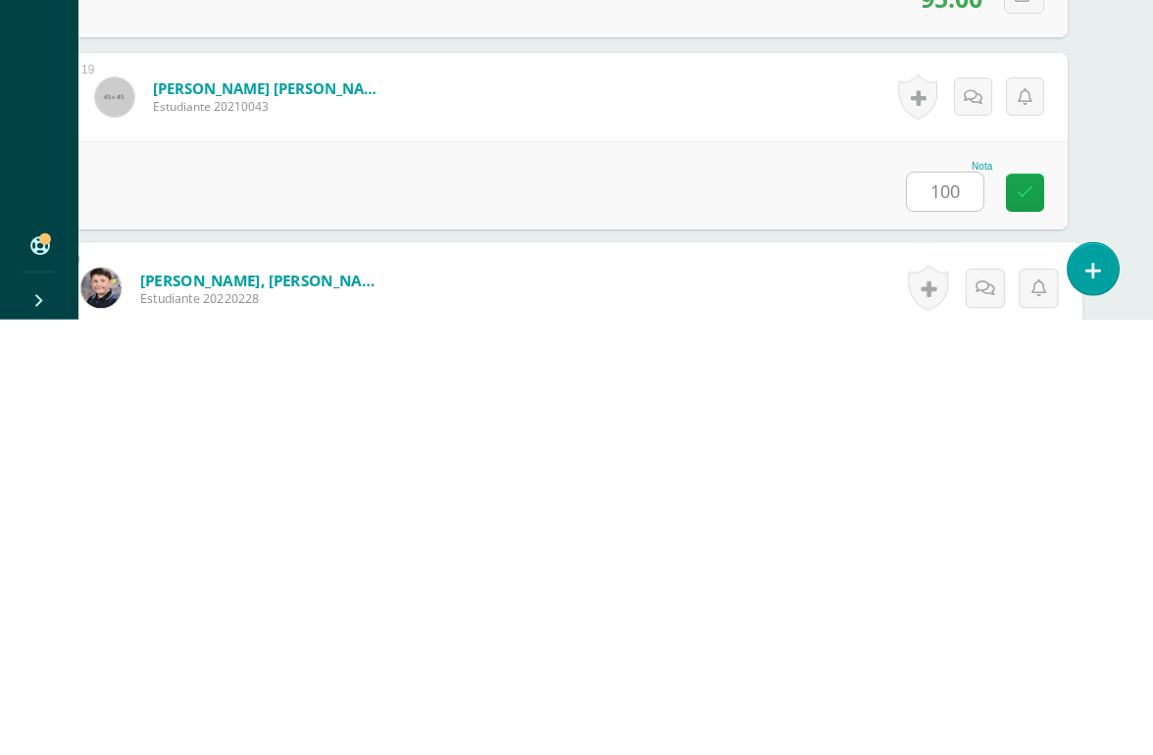
scroll to position [3843, 46]
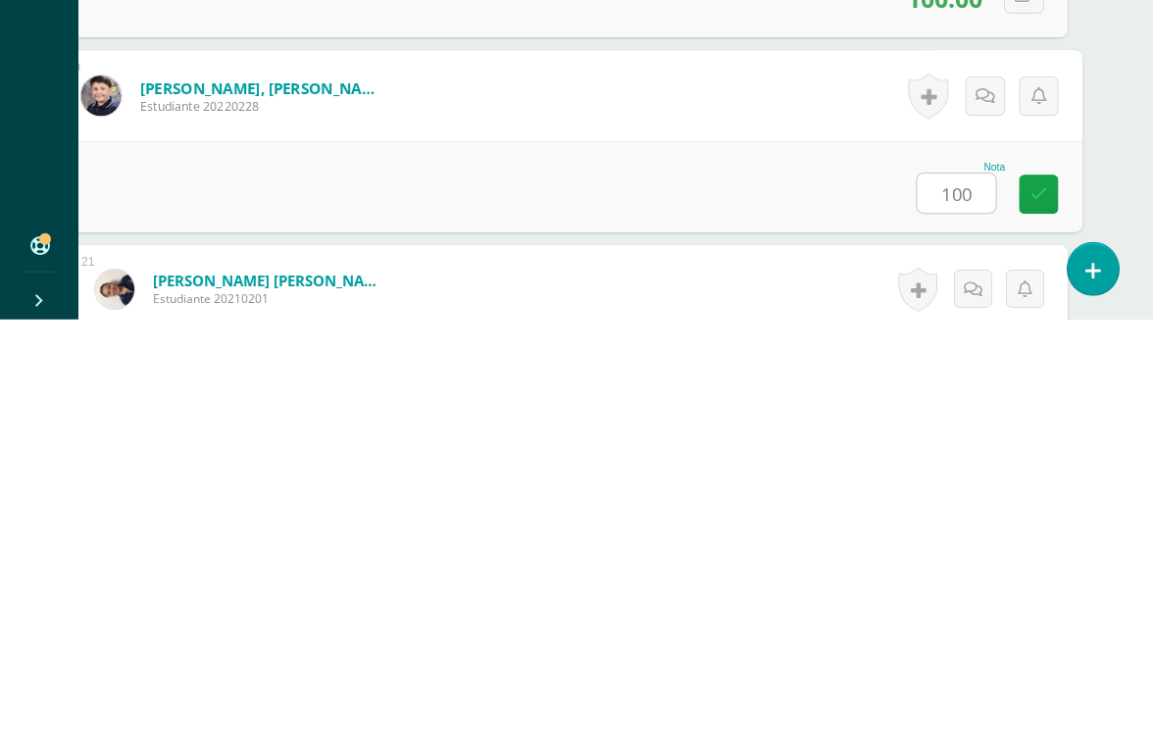
type input "100"
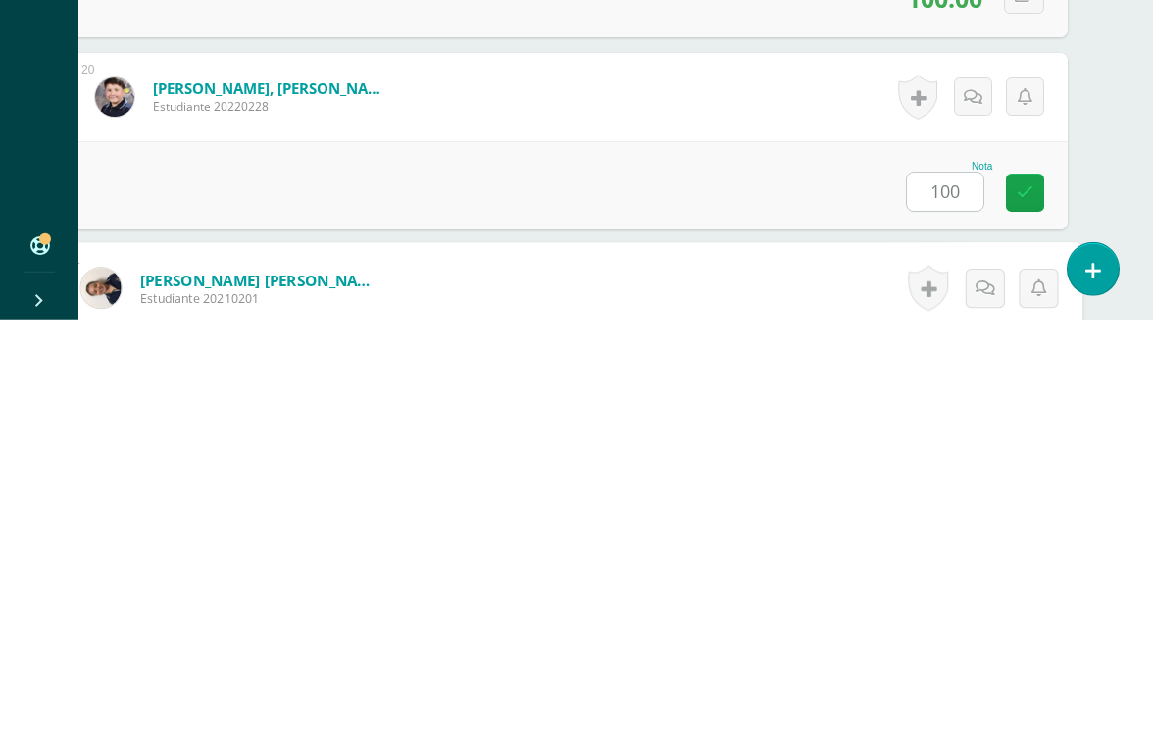
scroll to position [4035, 46]
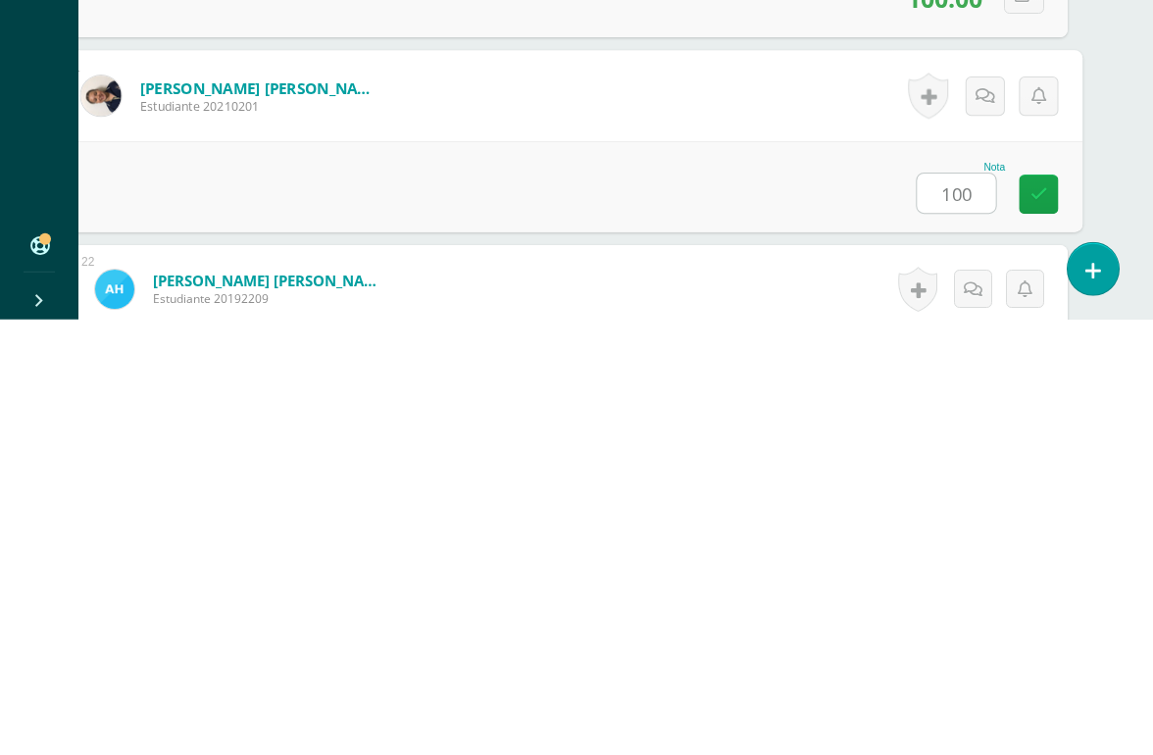
type input "100"
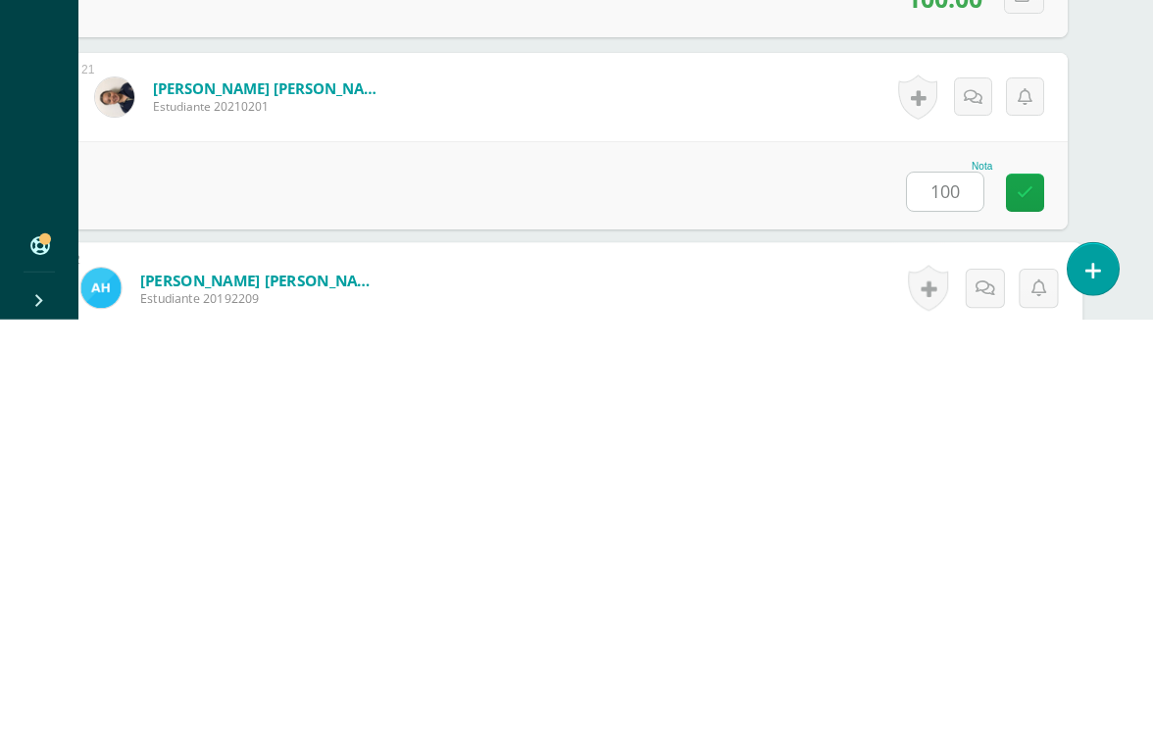
scroll to position [4228, 46]
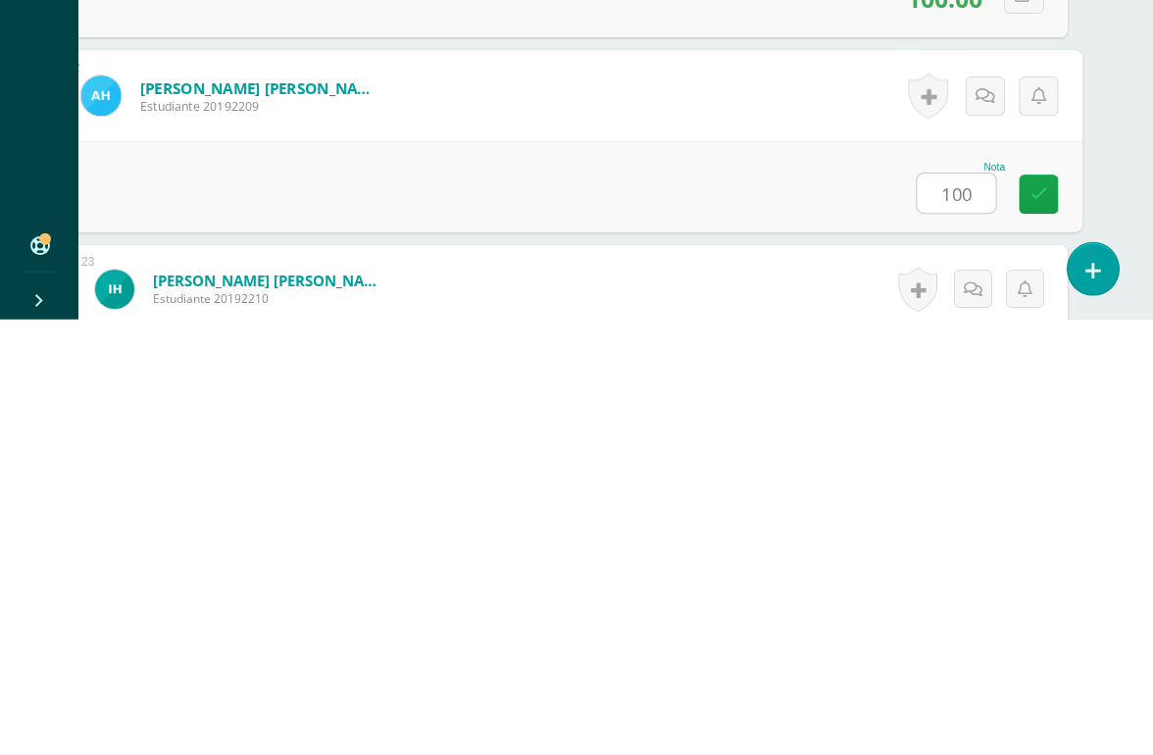
type input "100"
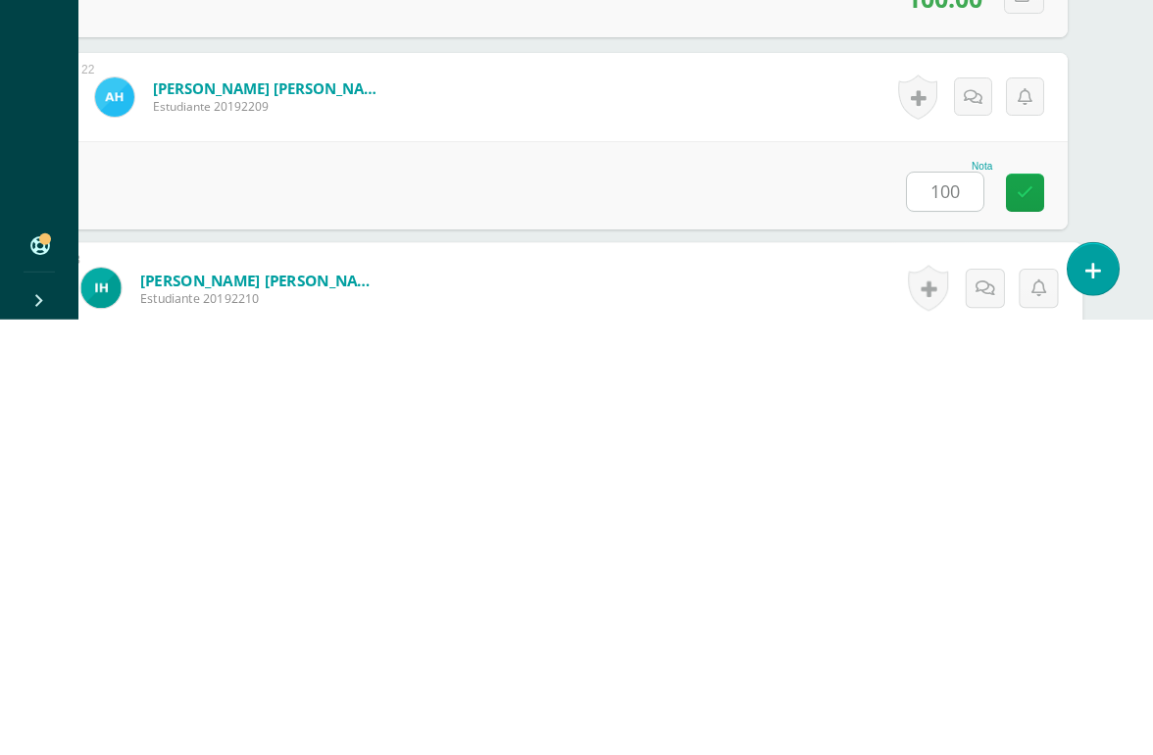
scroll to position [4420, 46]
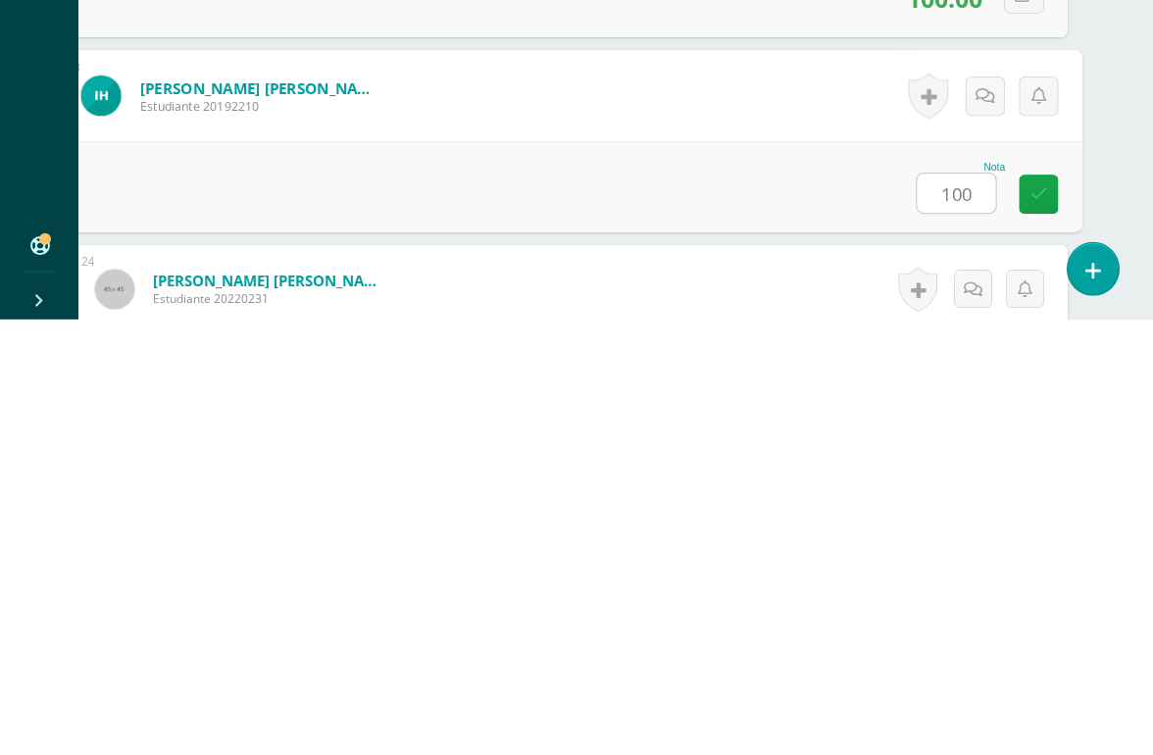
type input "100"
type input "95"
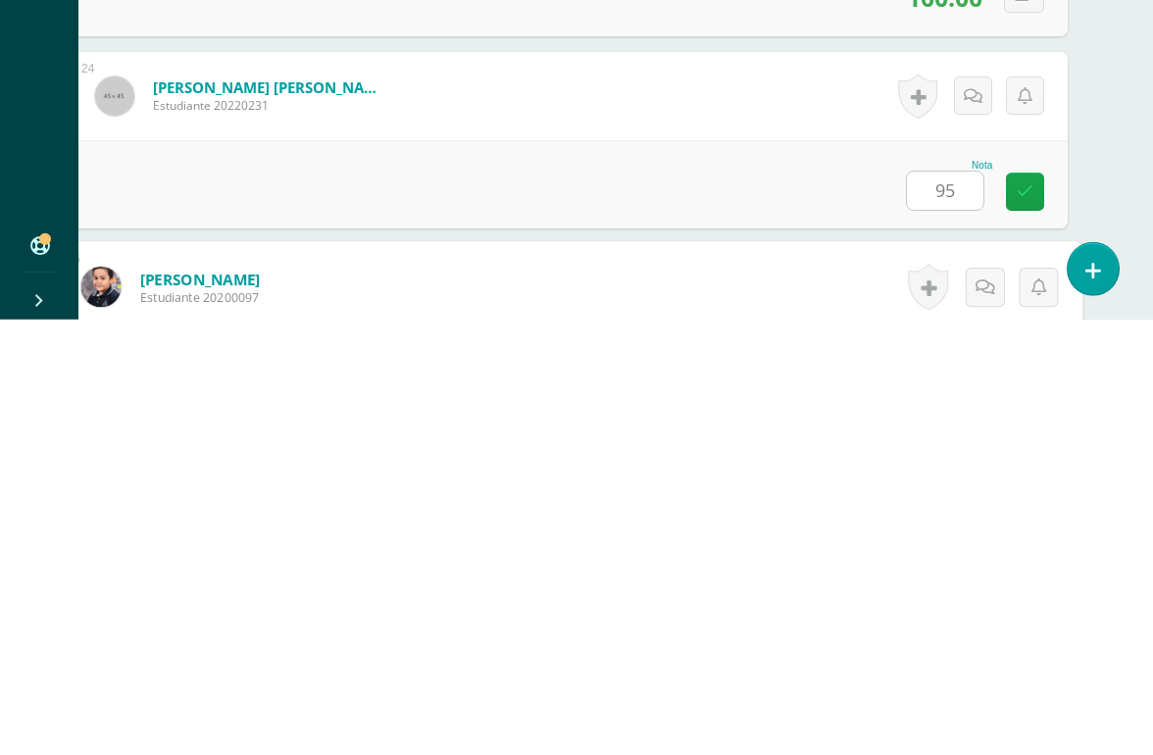
scroll to position [4804, 46]
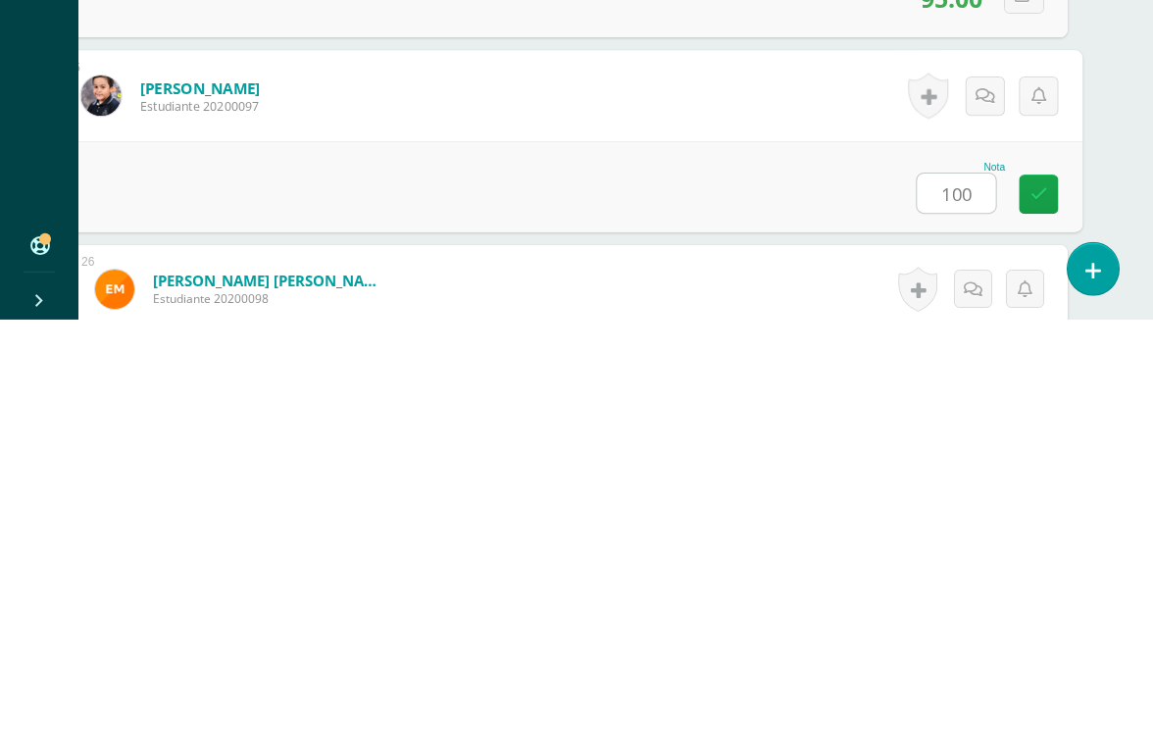
type input "100"
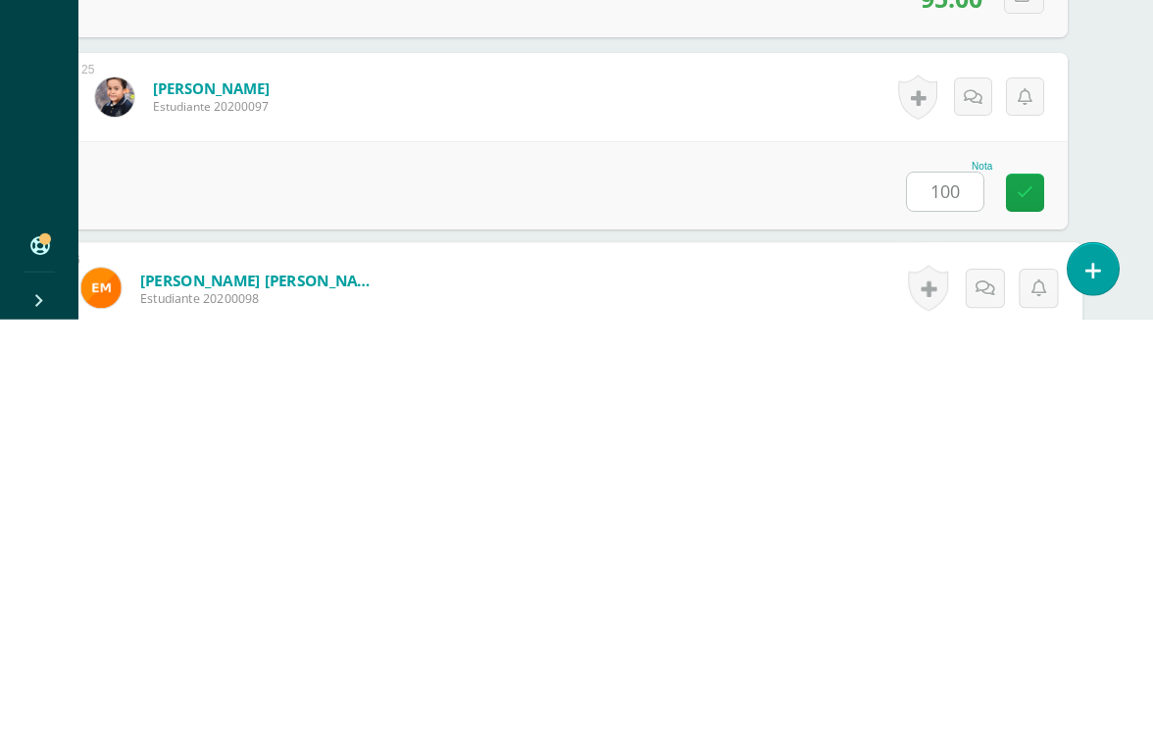
scroll to position [4996, 46]
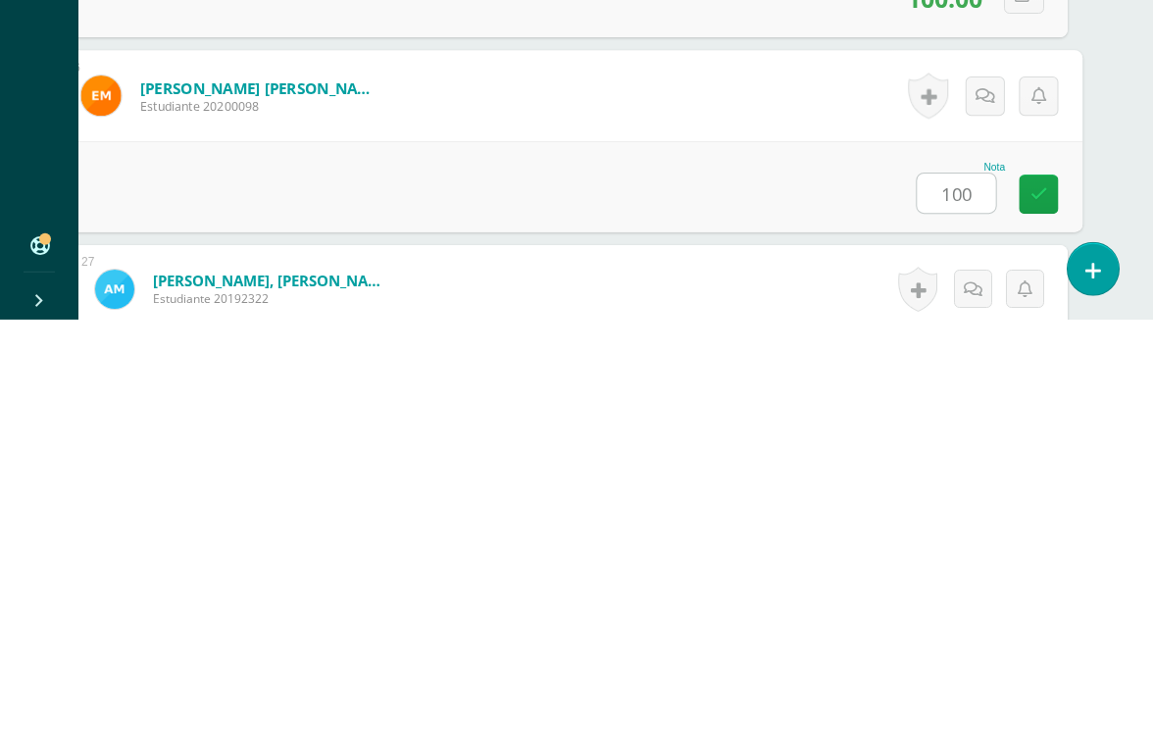
type input "100"
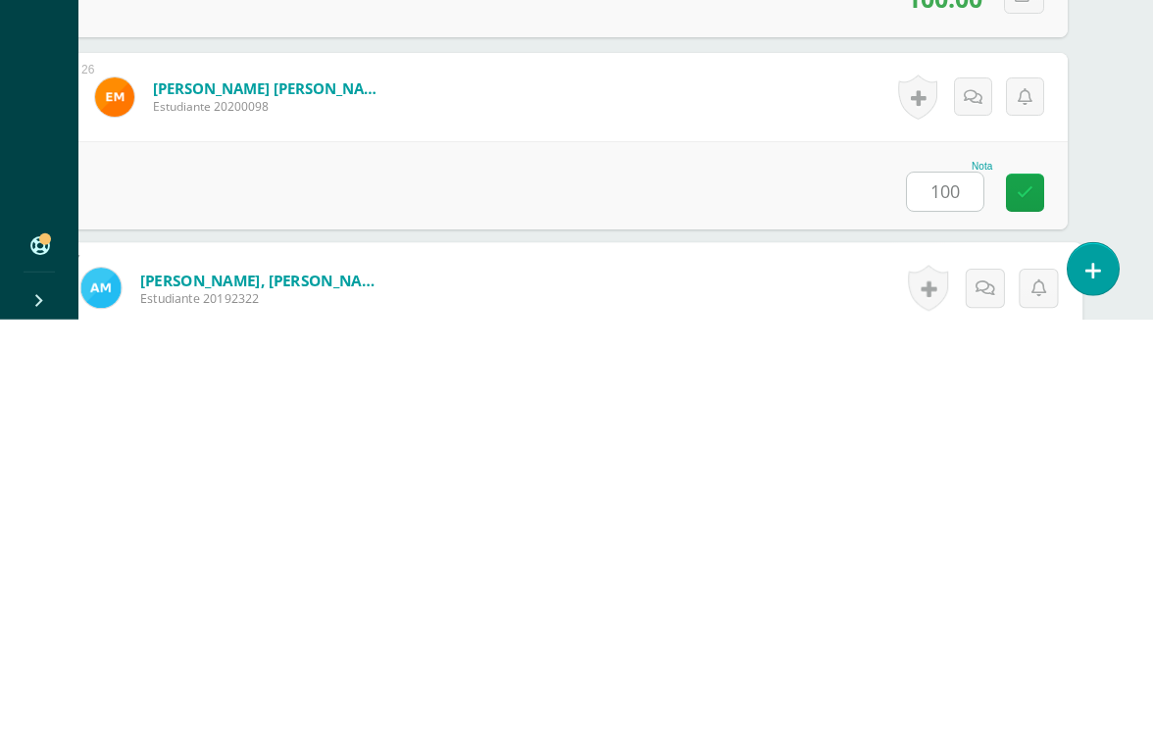
scroll to position [5188, 46]
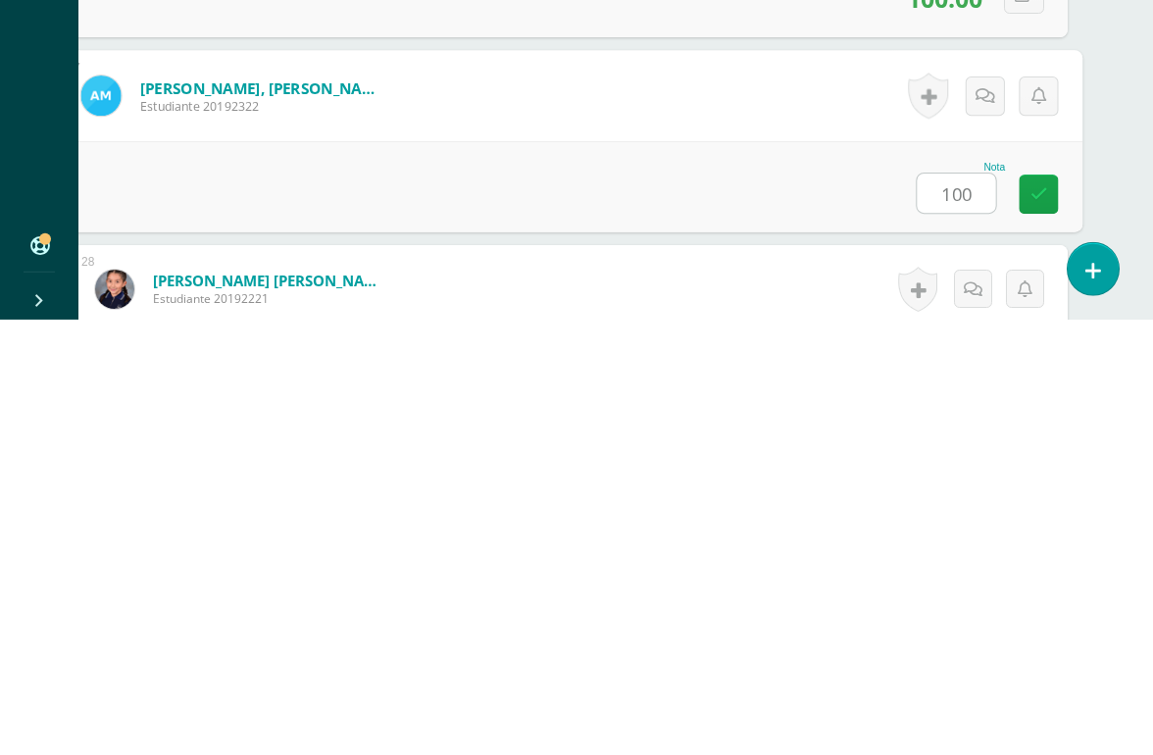
type input "100"
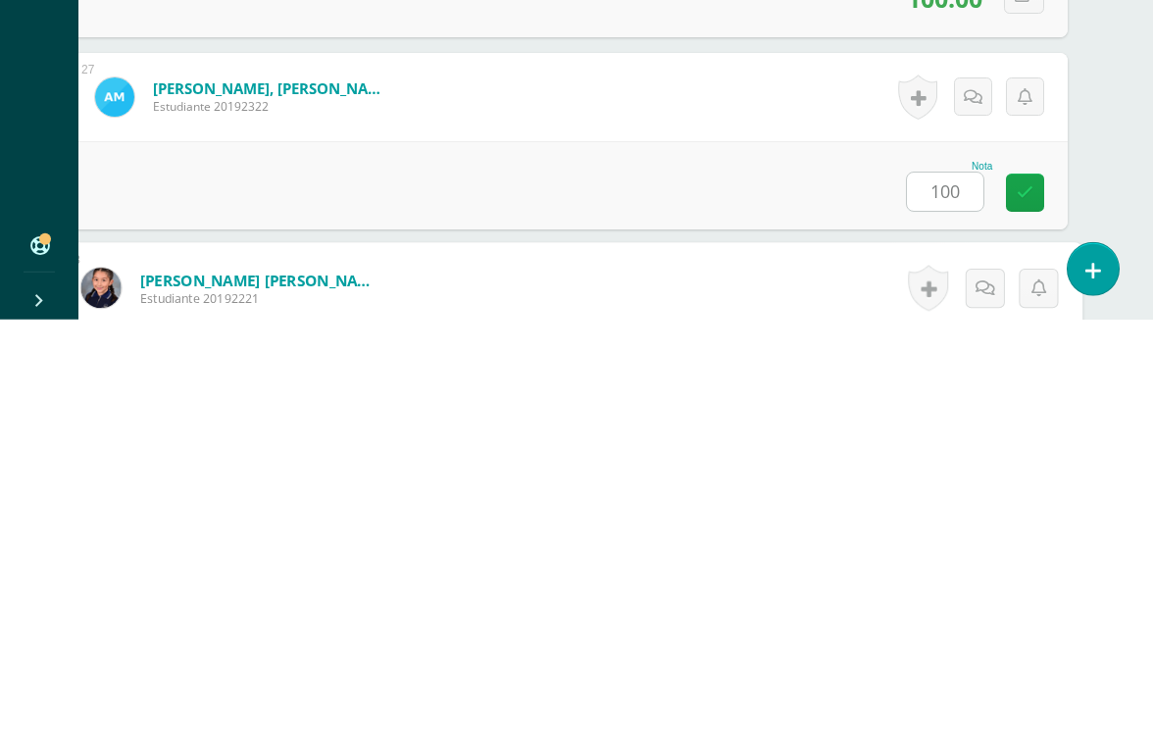
scroll to position [5380, 46]
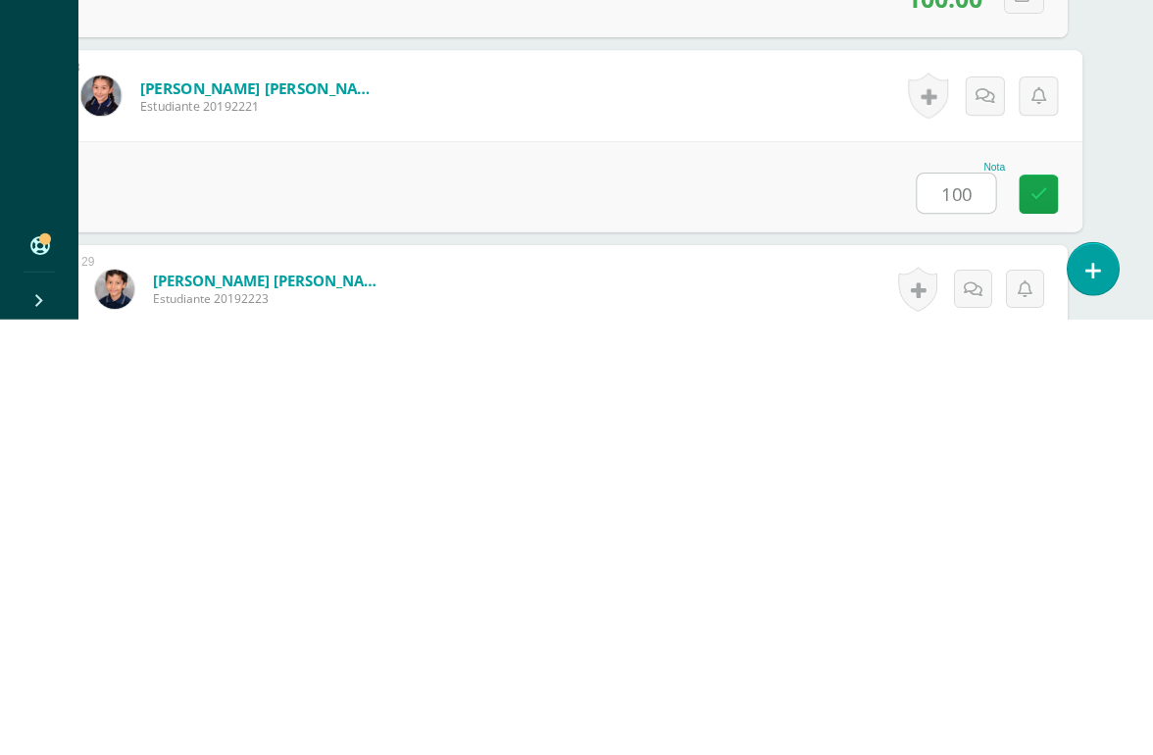
type input "100"
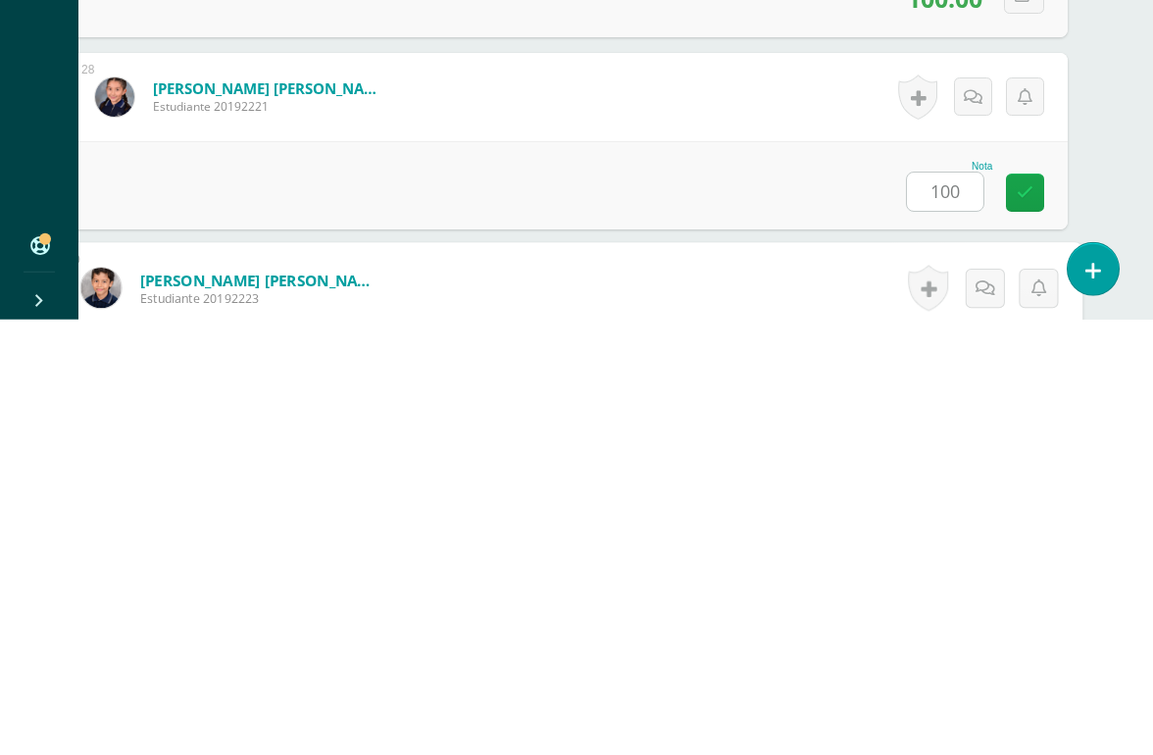
scroll to position [5572, 46]
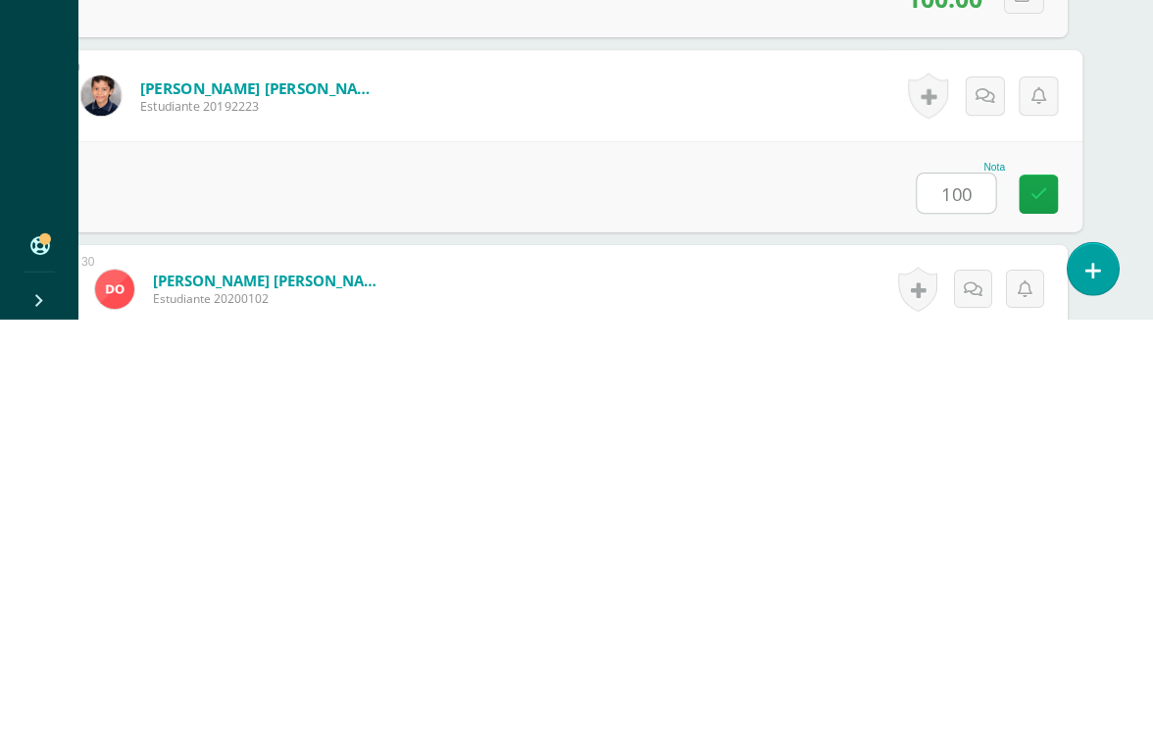
type input "100"
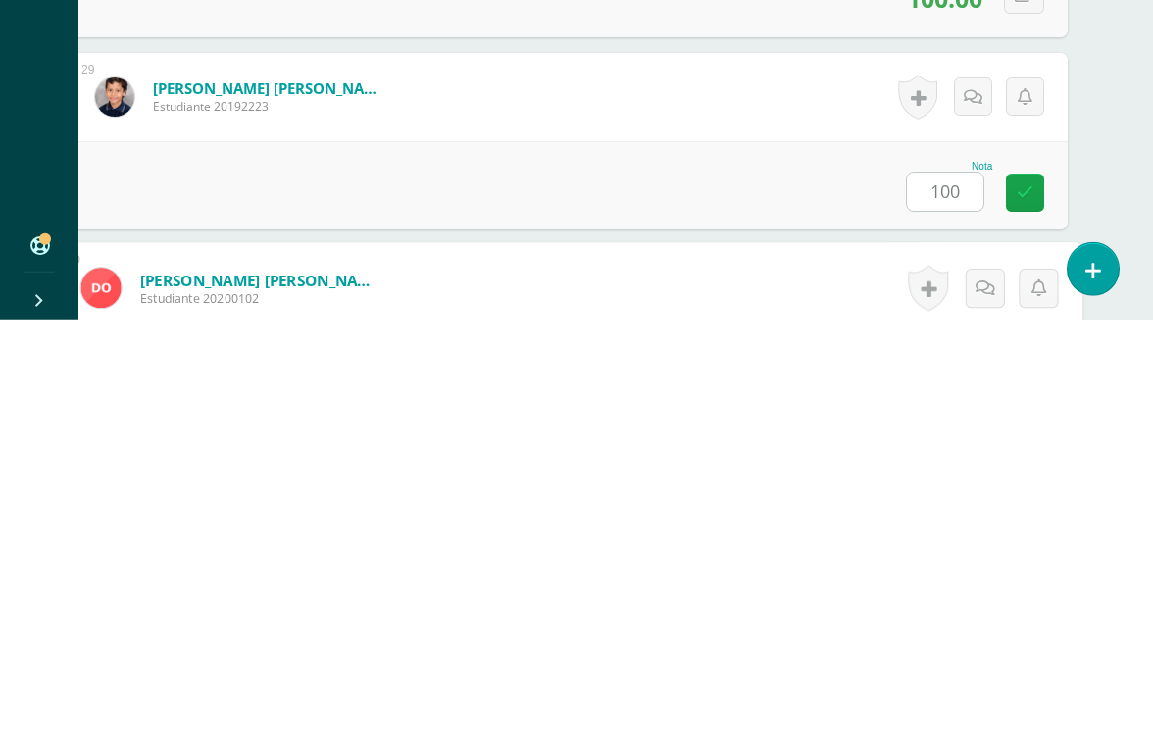
scroll to position [5765, 46]
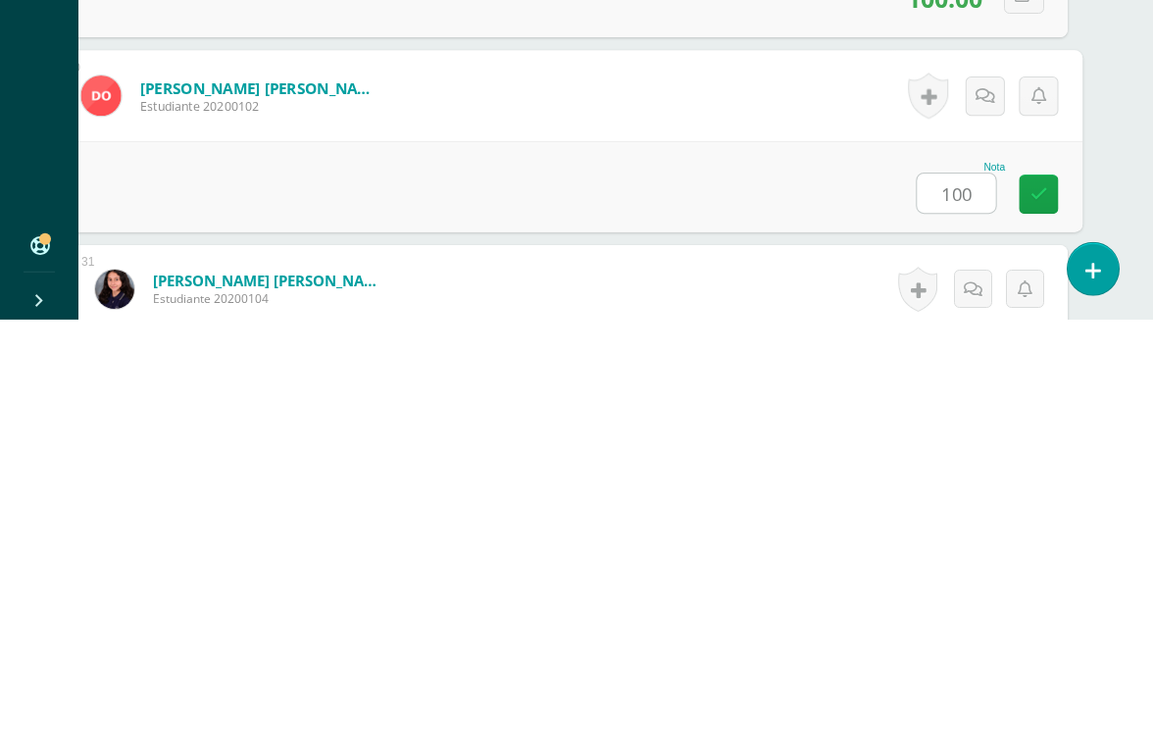
type input "100"
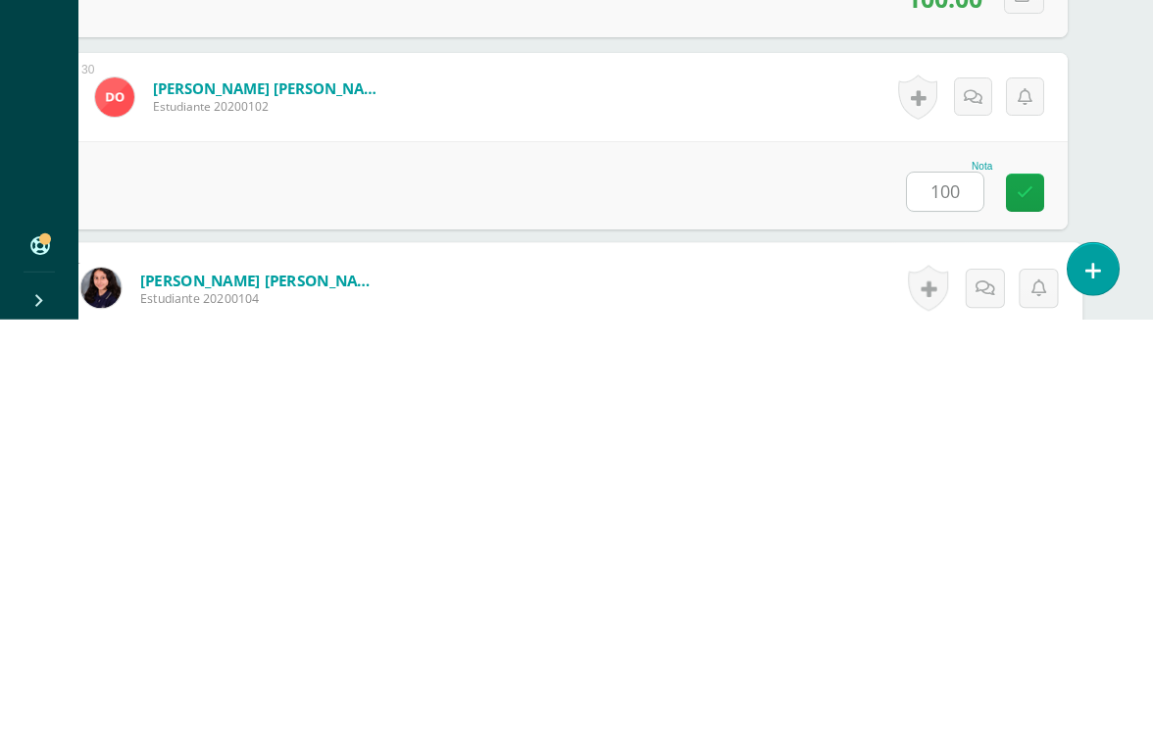
scroll to position [5957, 46]
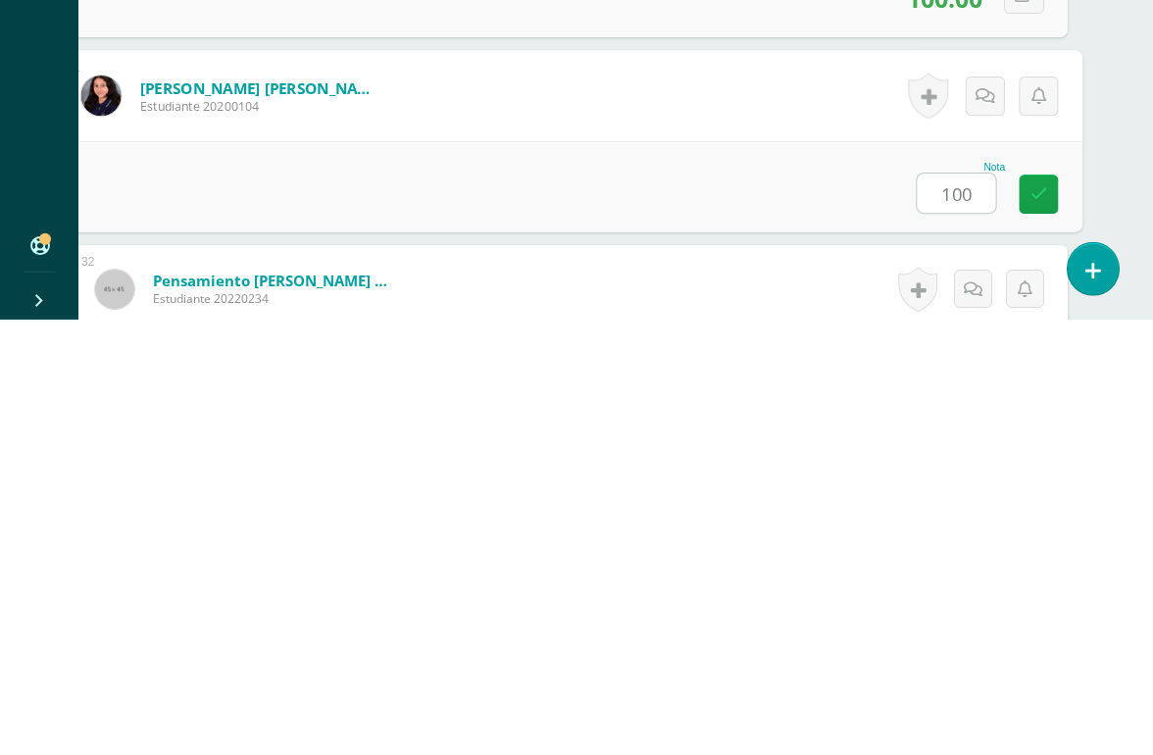
type input "100"
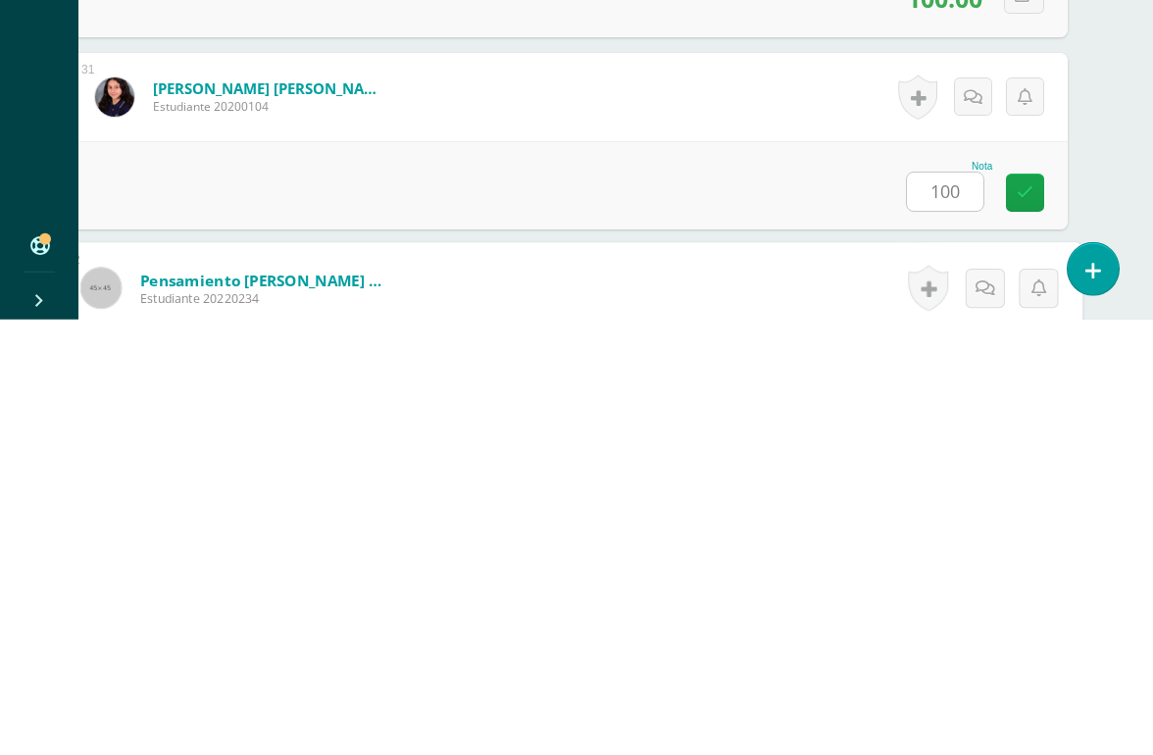
scroll to position [6149, 46]
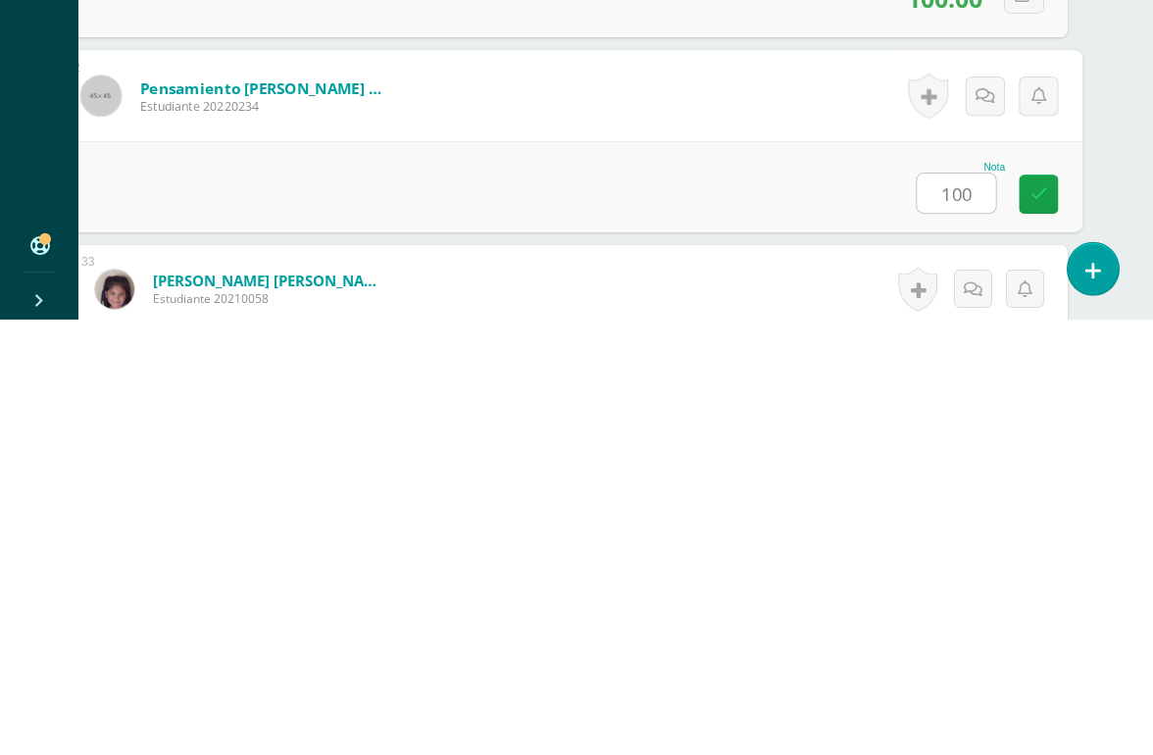
type input "100"
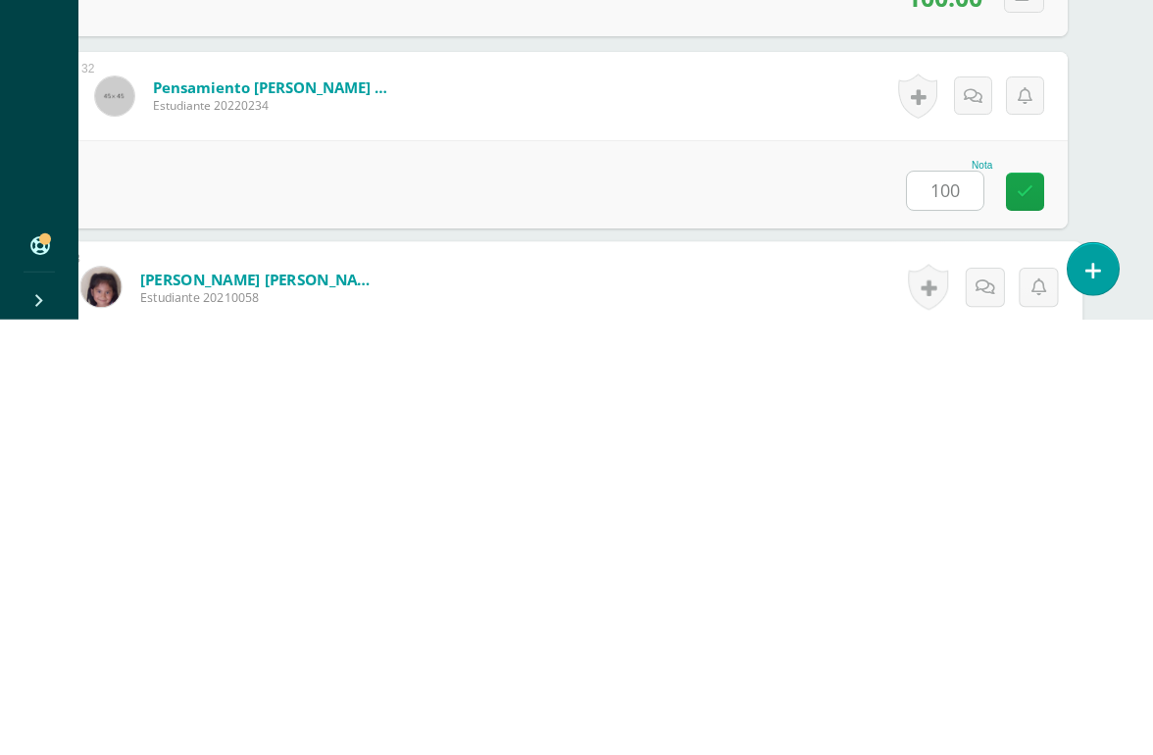
scroll to position [6341, 46]
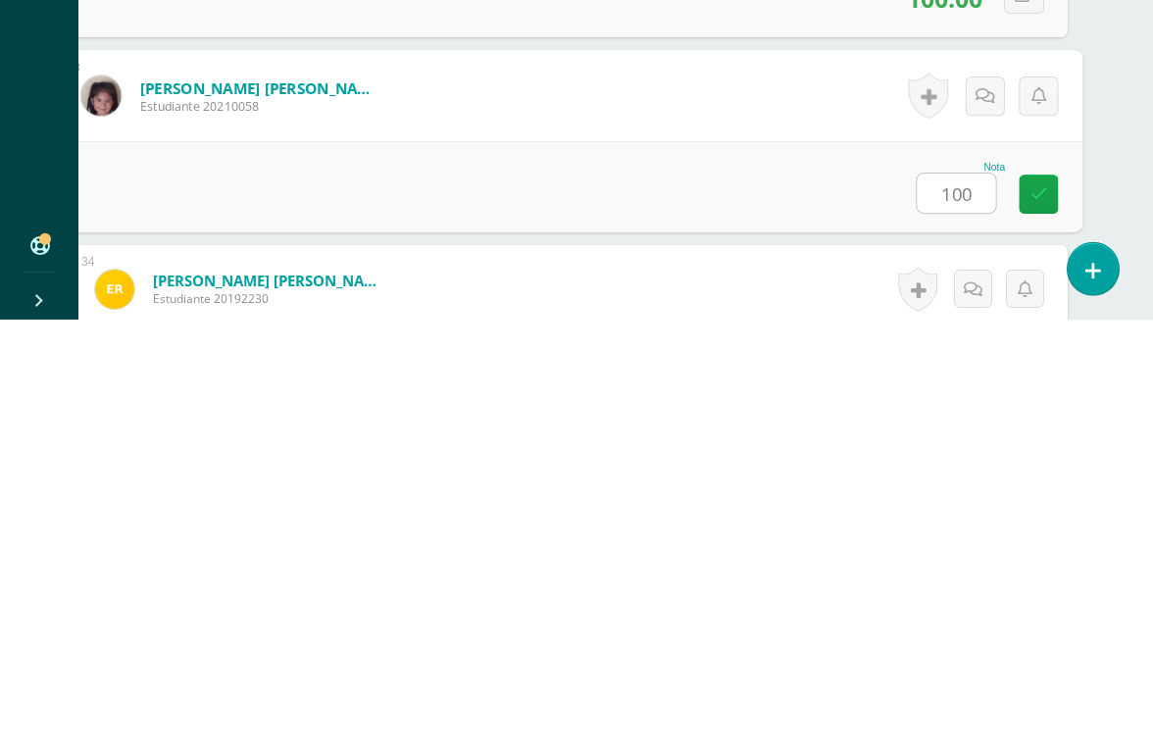
type input "100"
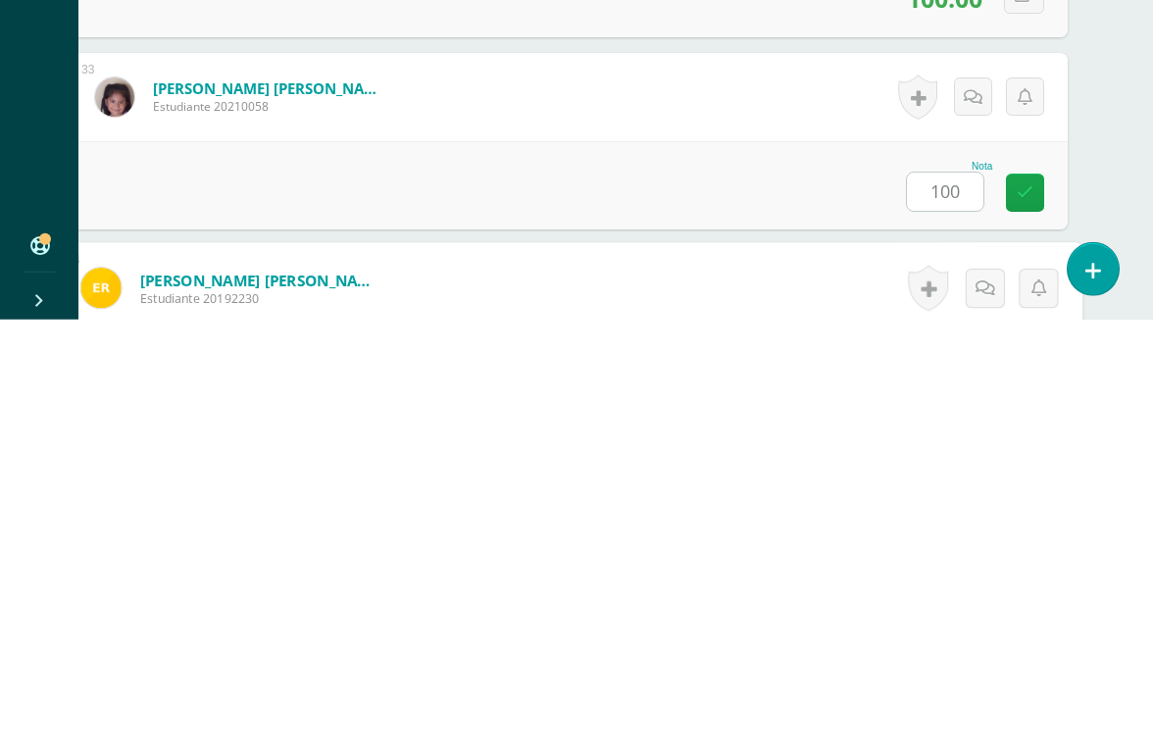
scroll to position [6533, 46]
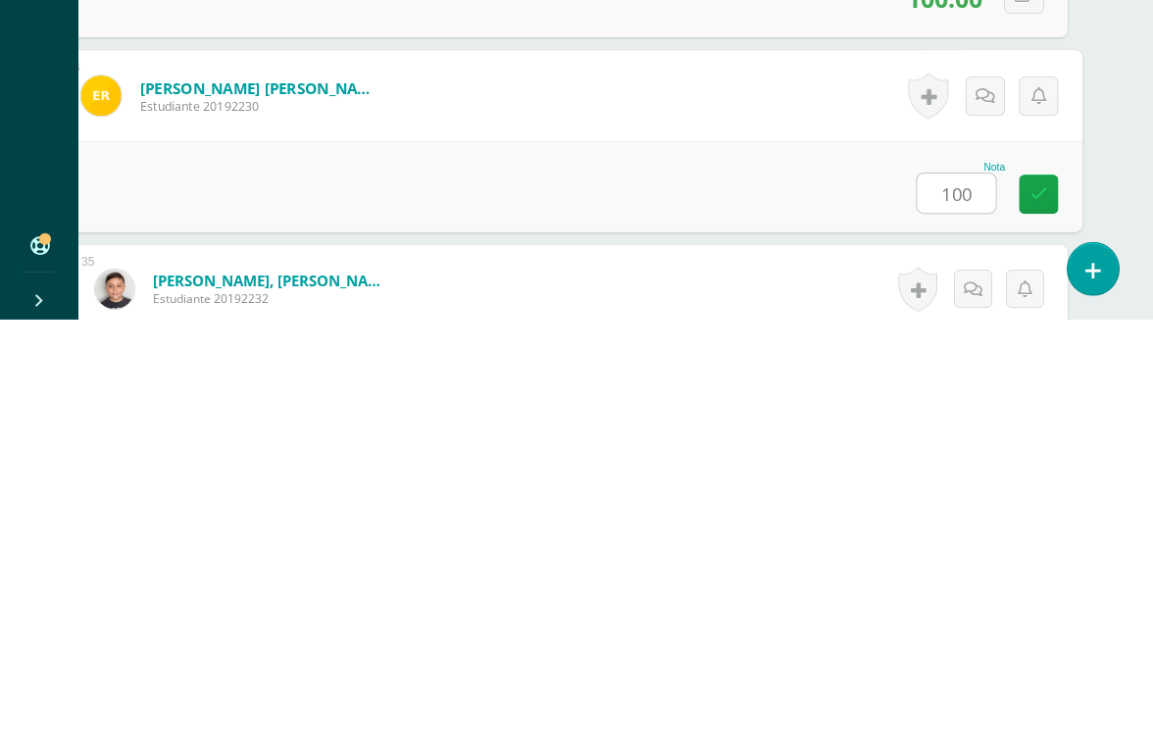
type input "100"
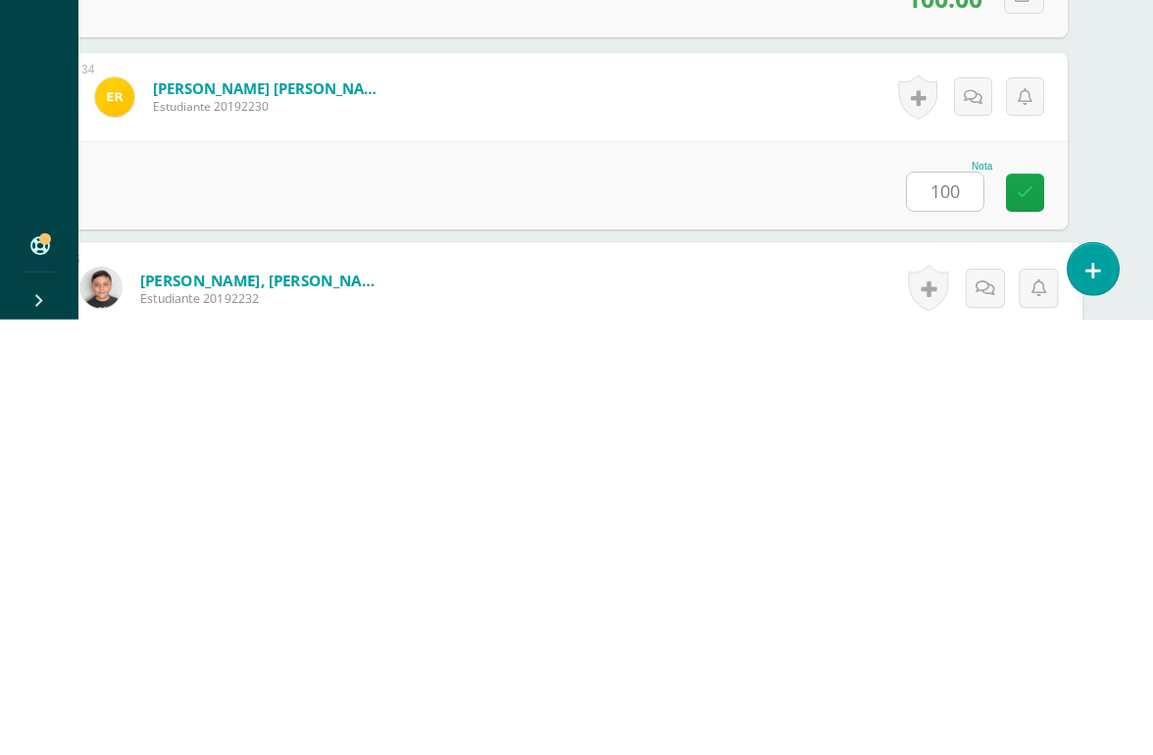
scroll to position [6725, 46]
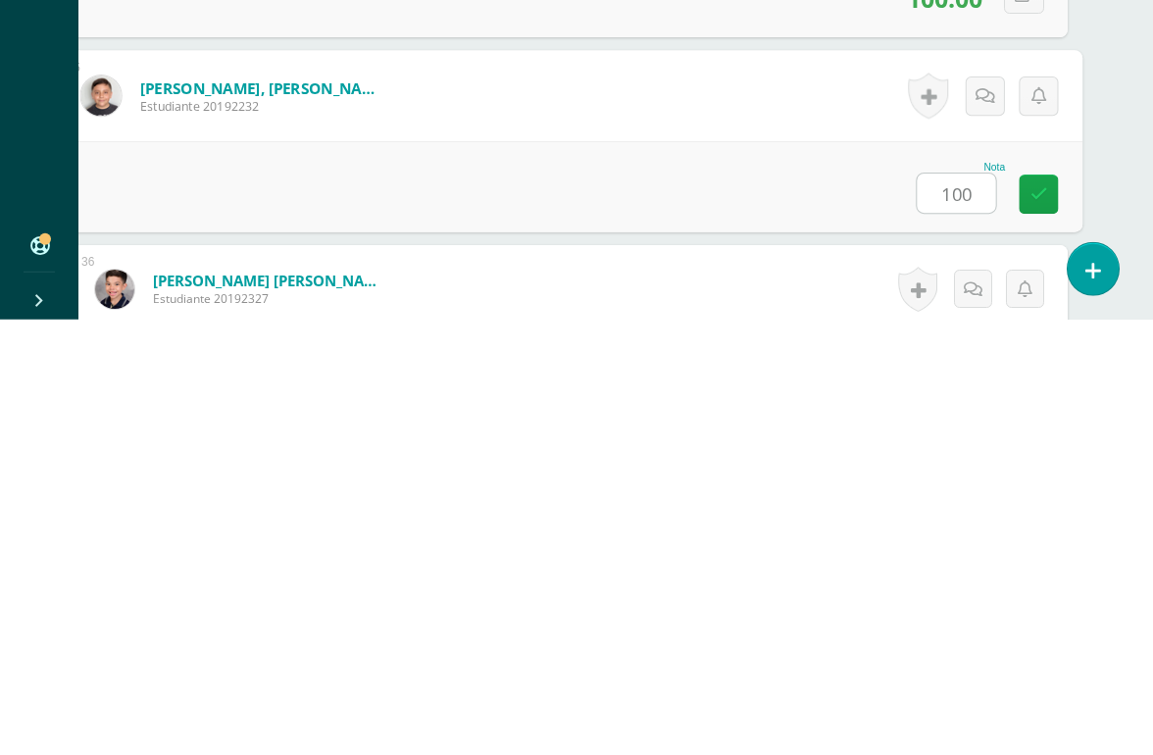
type input "100"
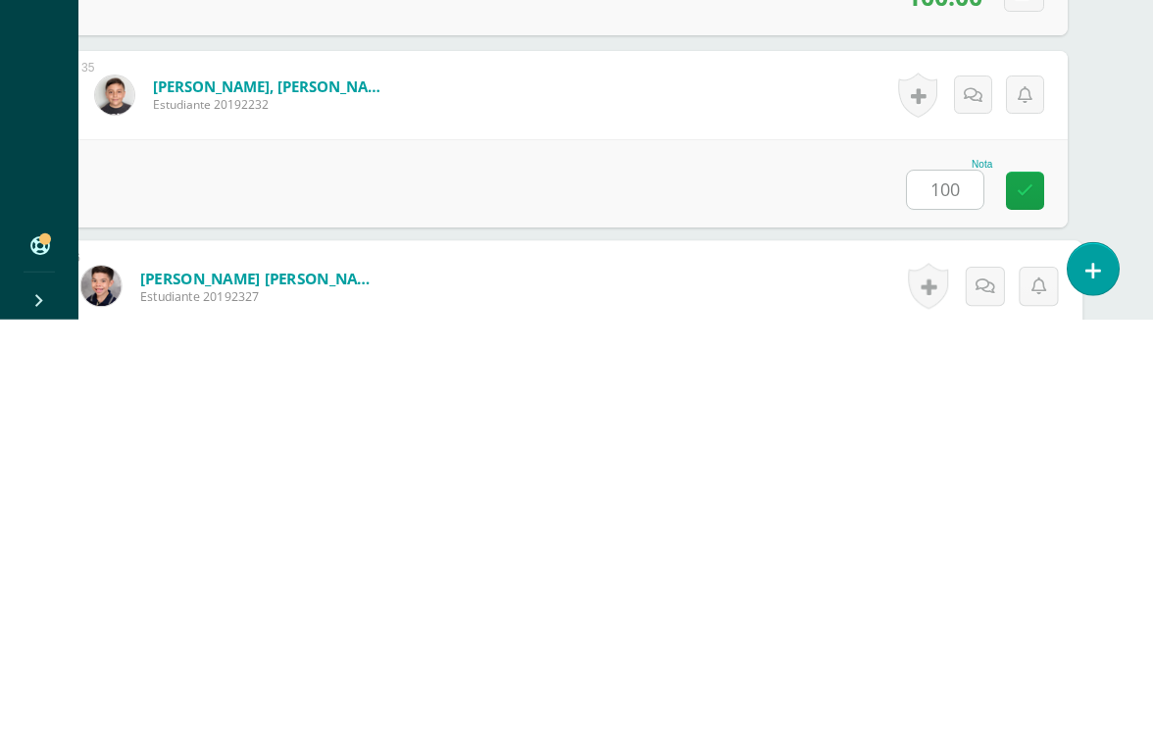
scroll to position [6917, 46]
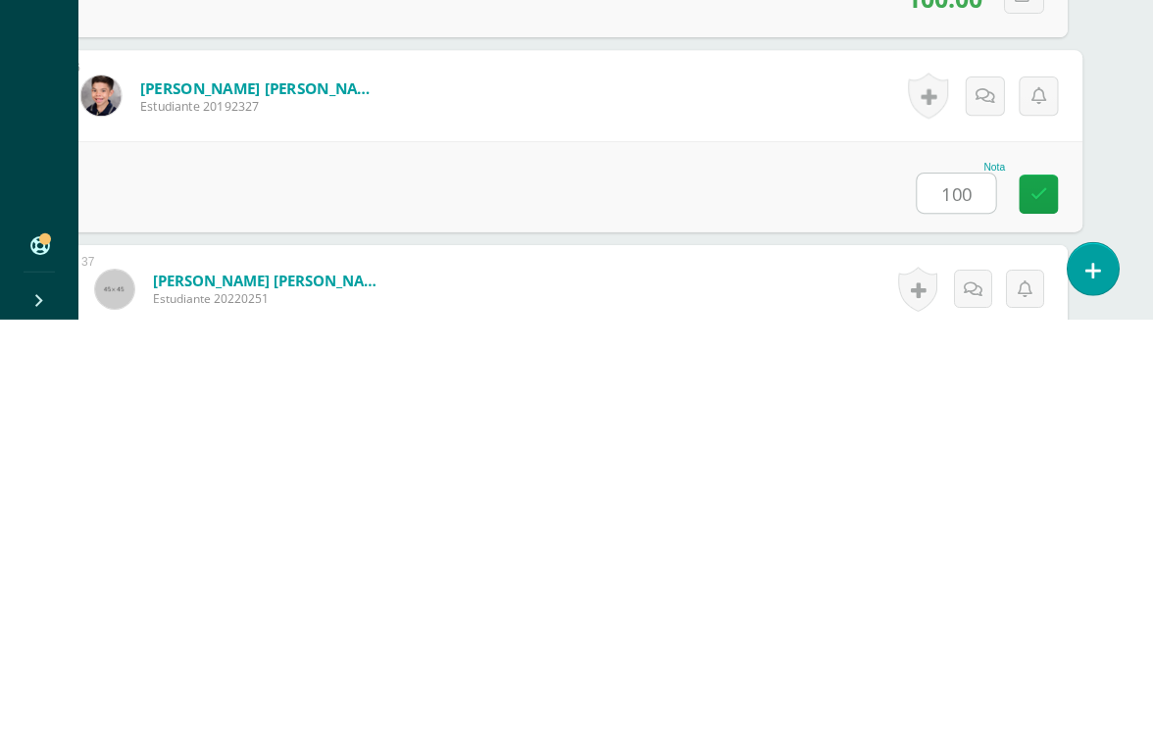
type input "100"
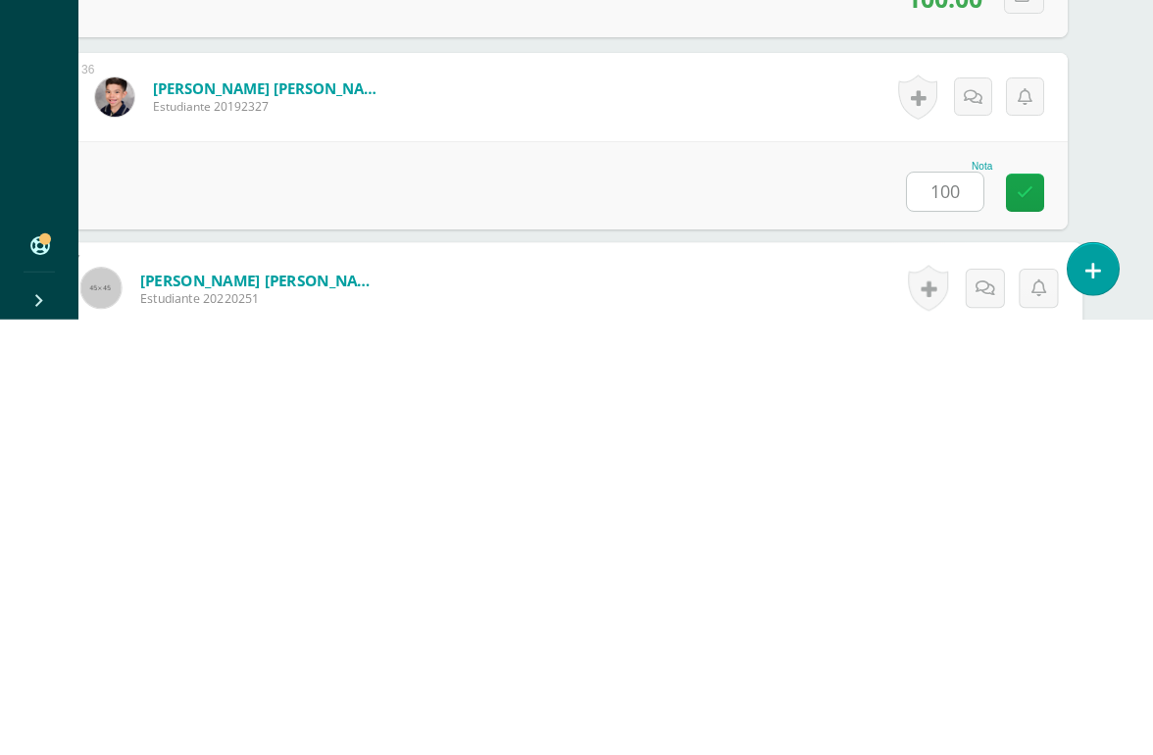
scroll to position [7109, 46]
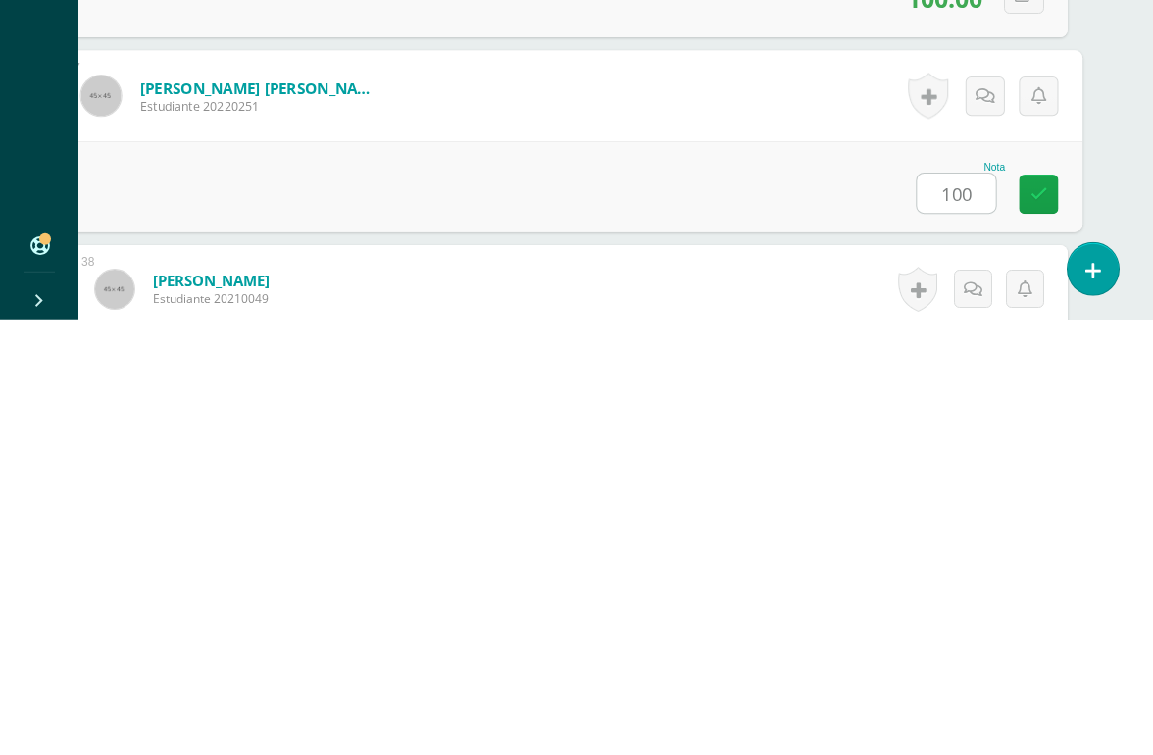
type input "100"
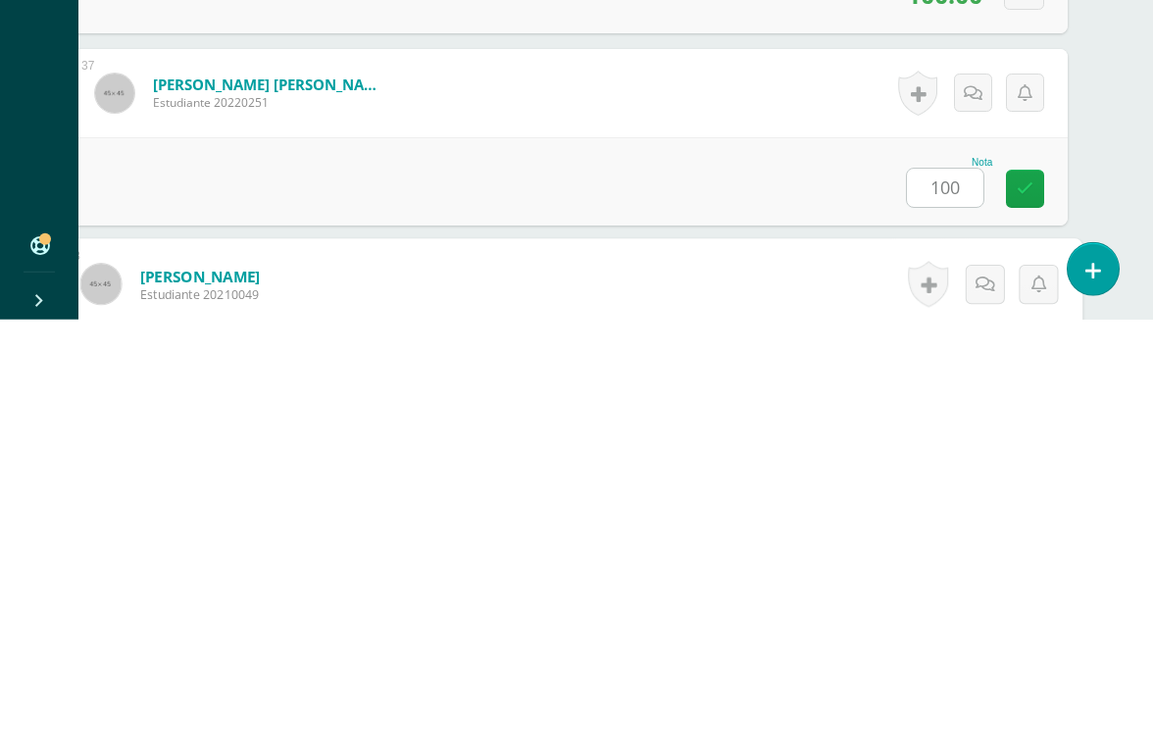
scroll to position [7302, 46]
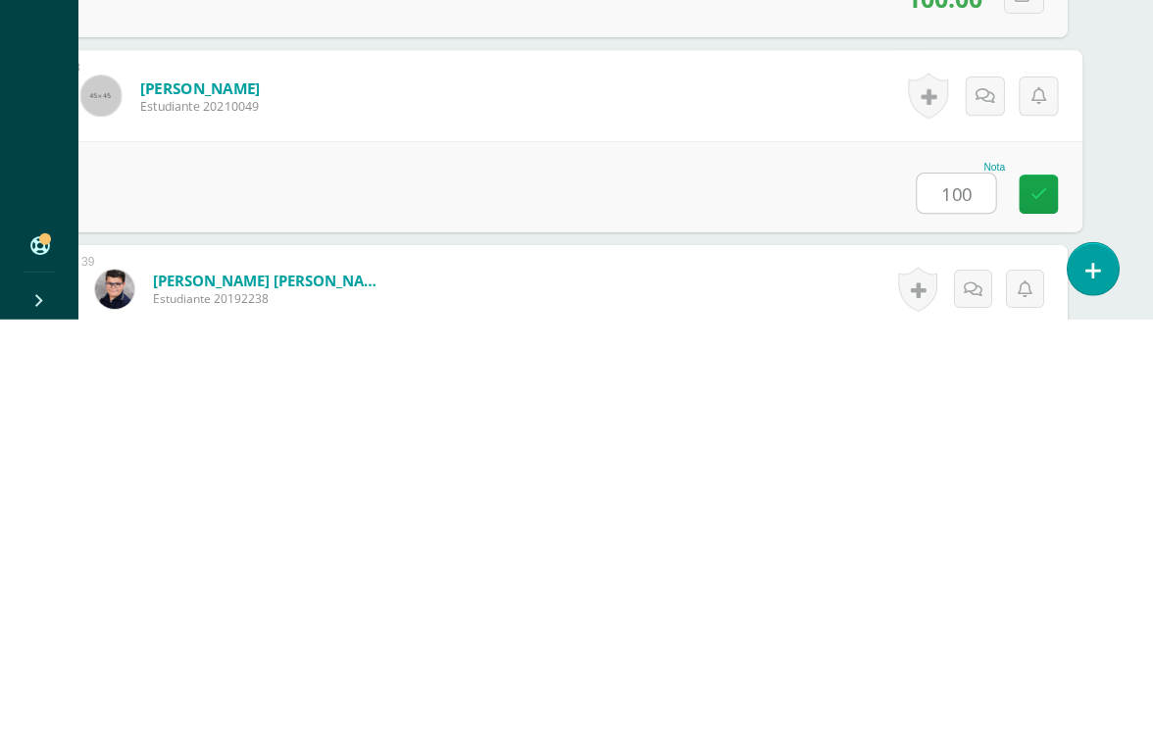
type input "100"
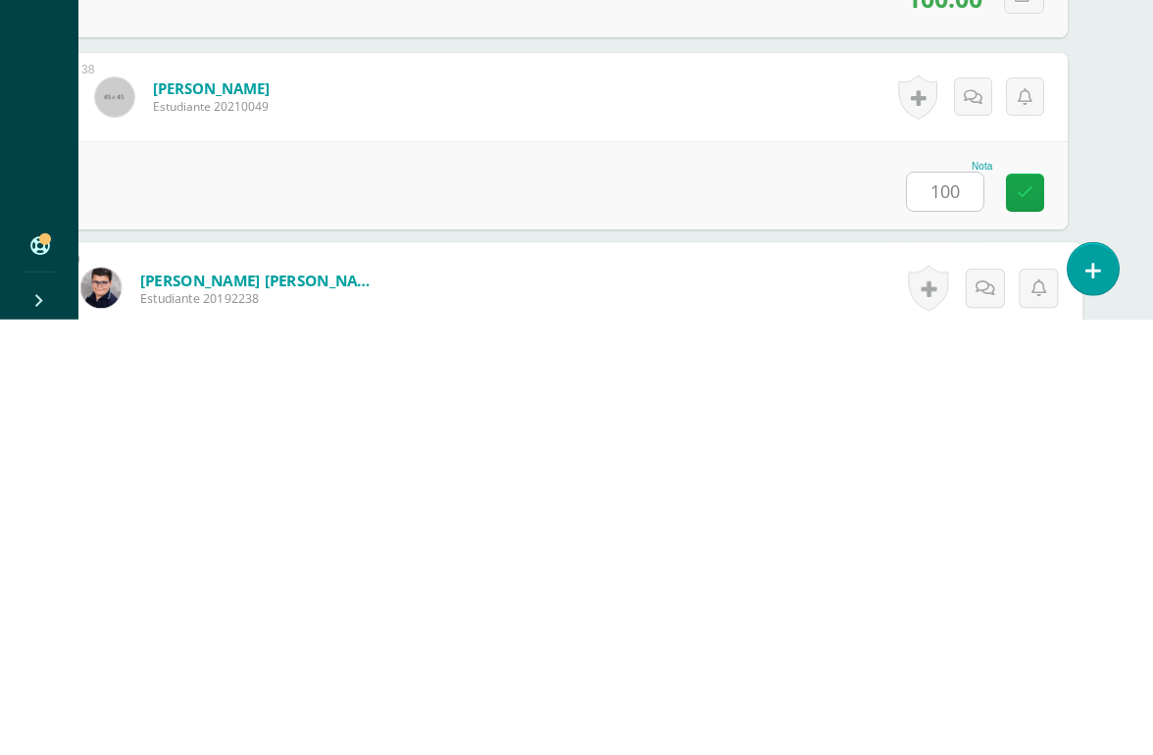
scroll to position [7494, 46]
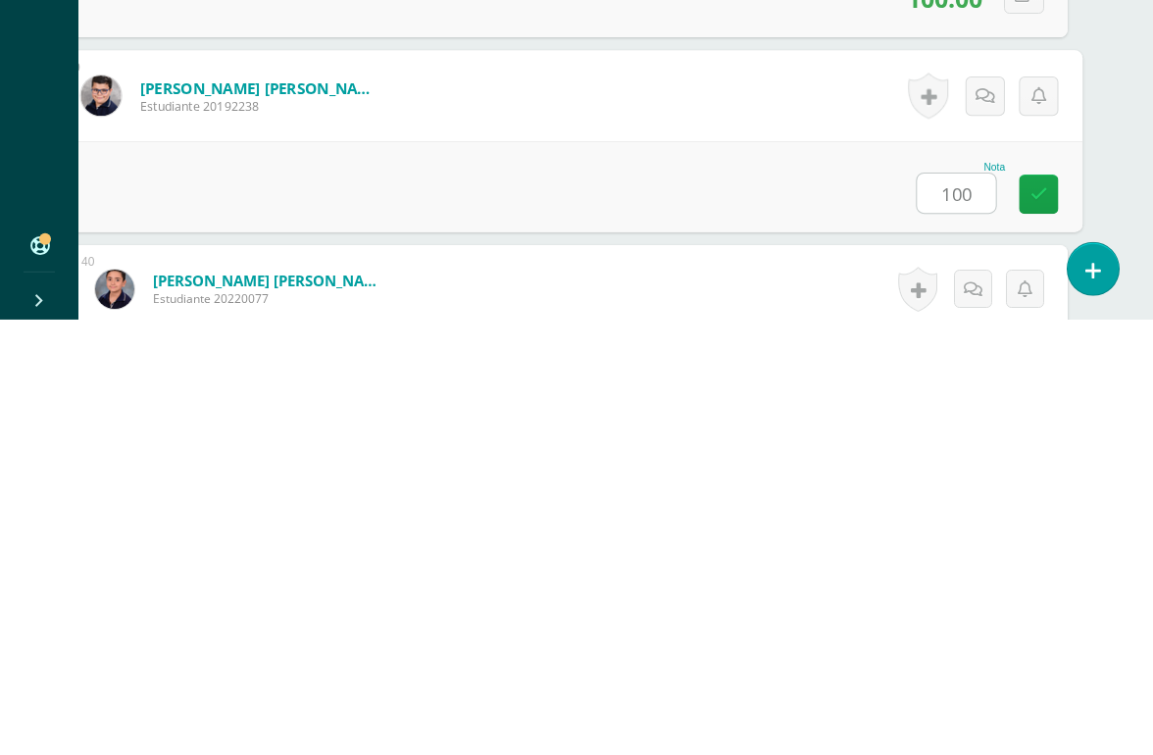
type input "100"
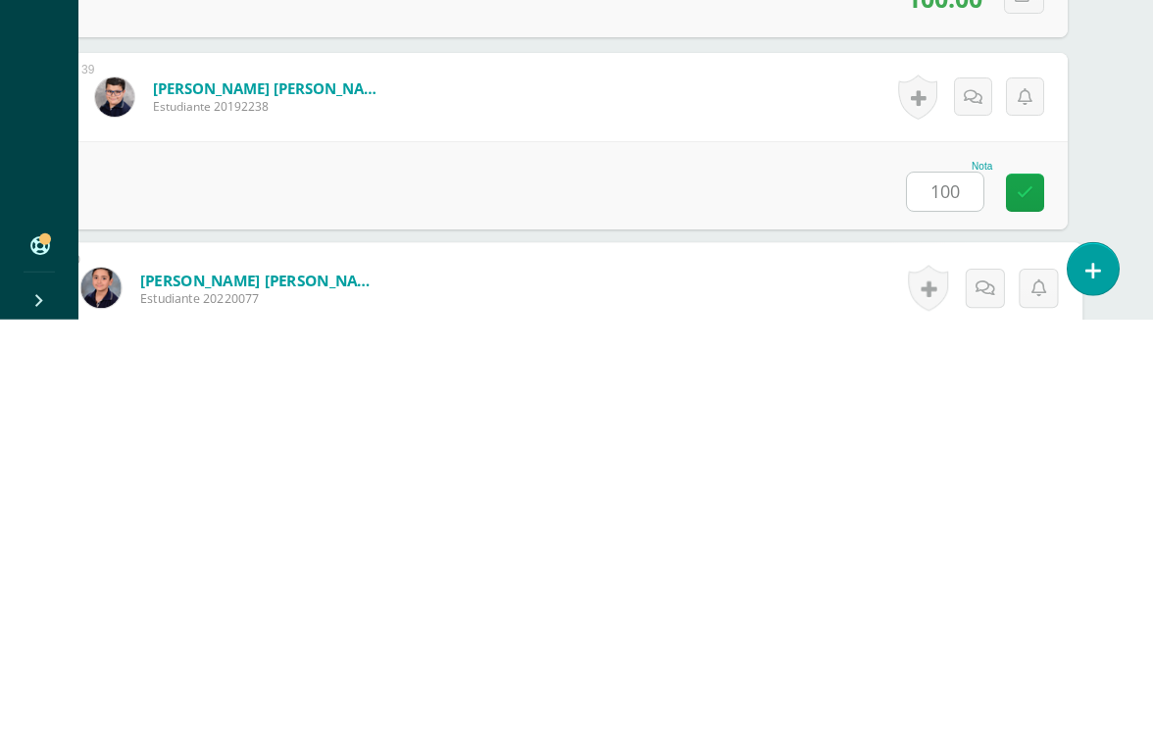
scroll to position [7753, 46]
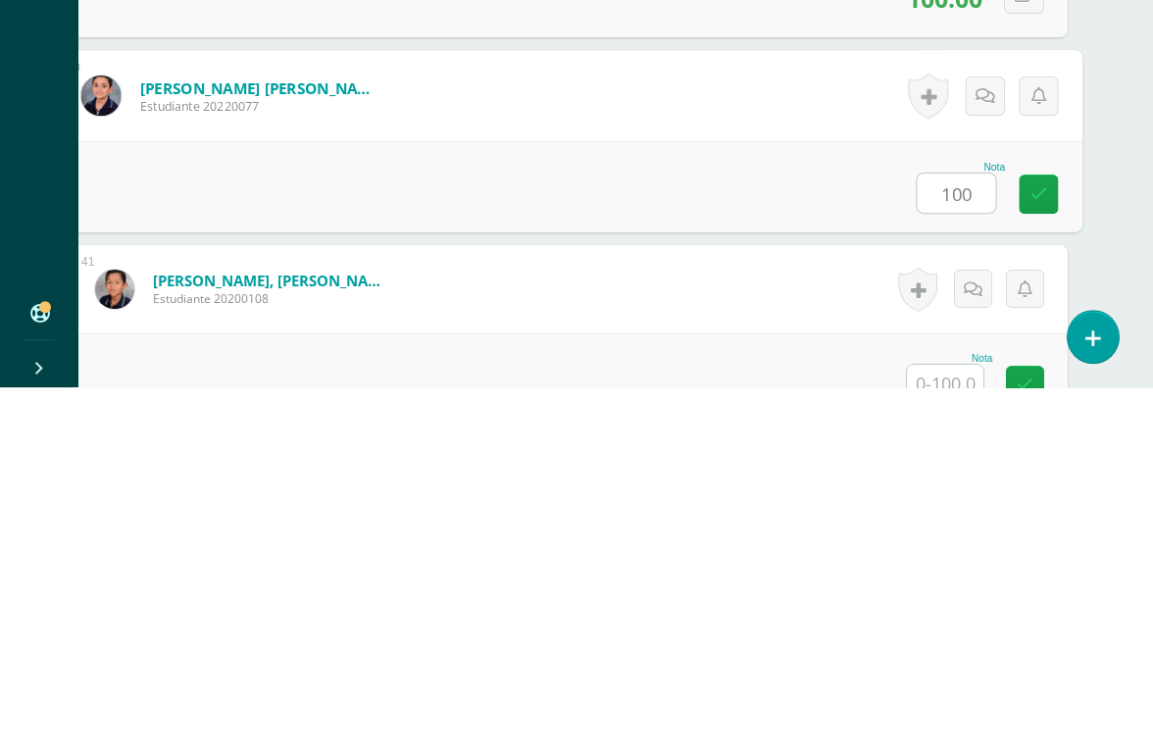
type input "100"
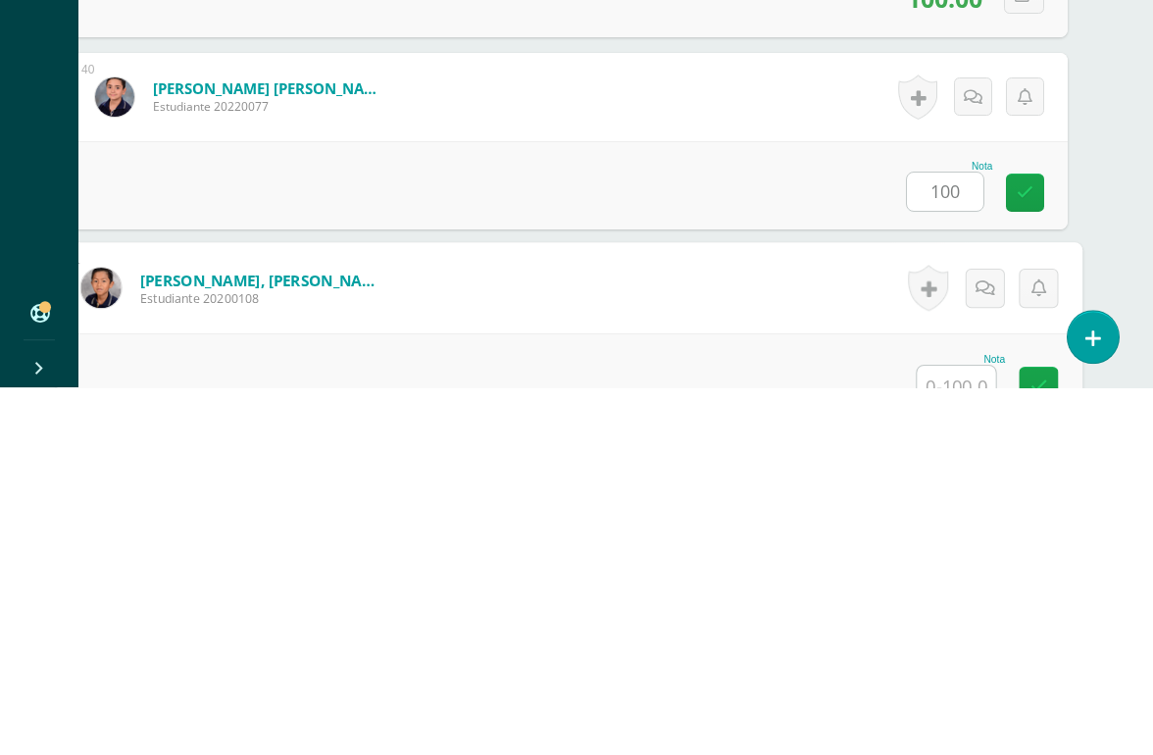
scroll to position [7946, 46]
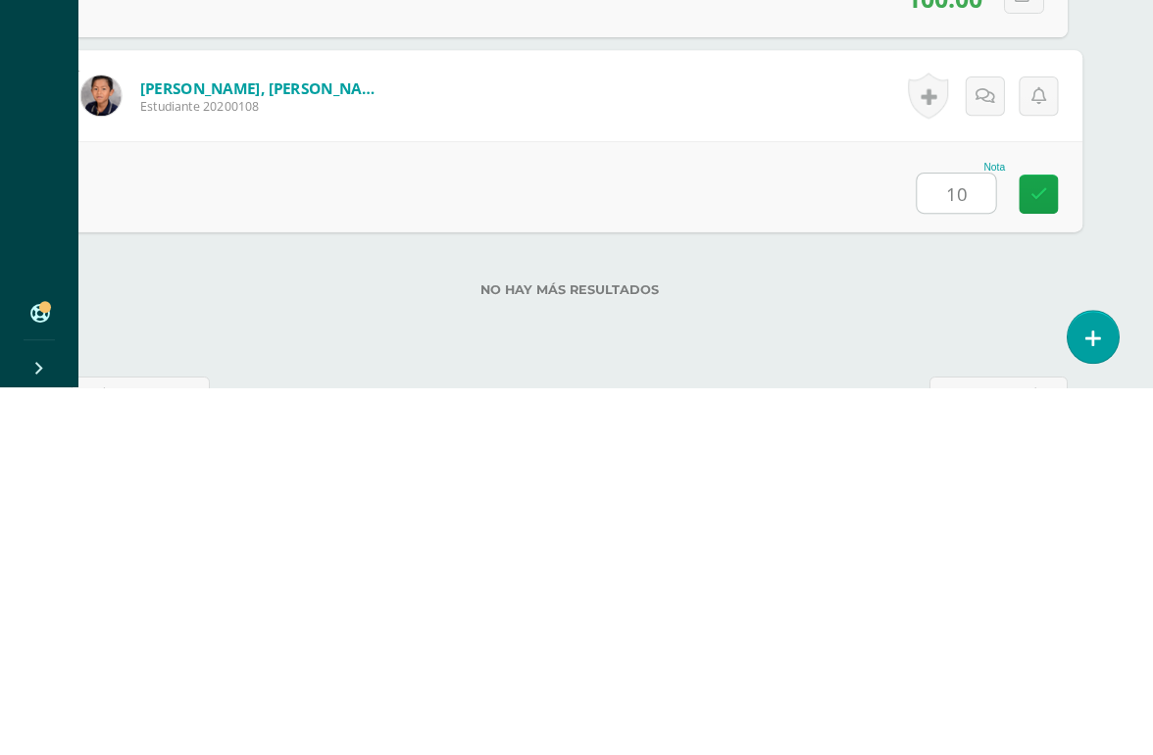
type input "100"
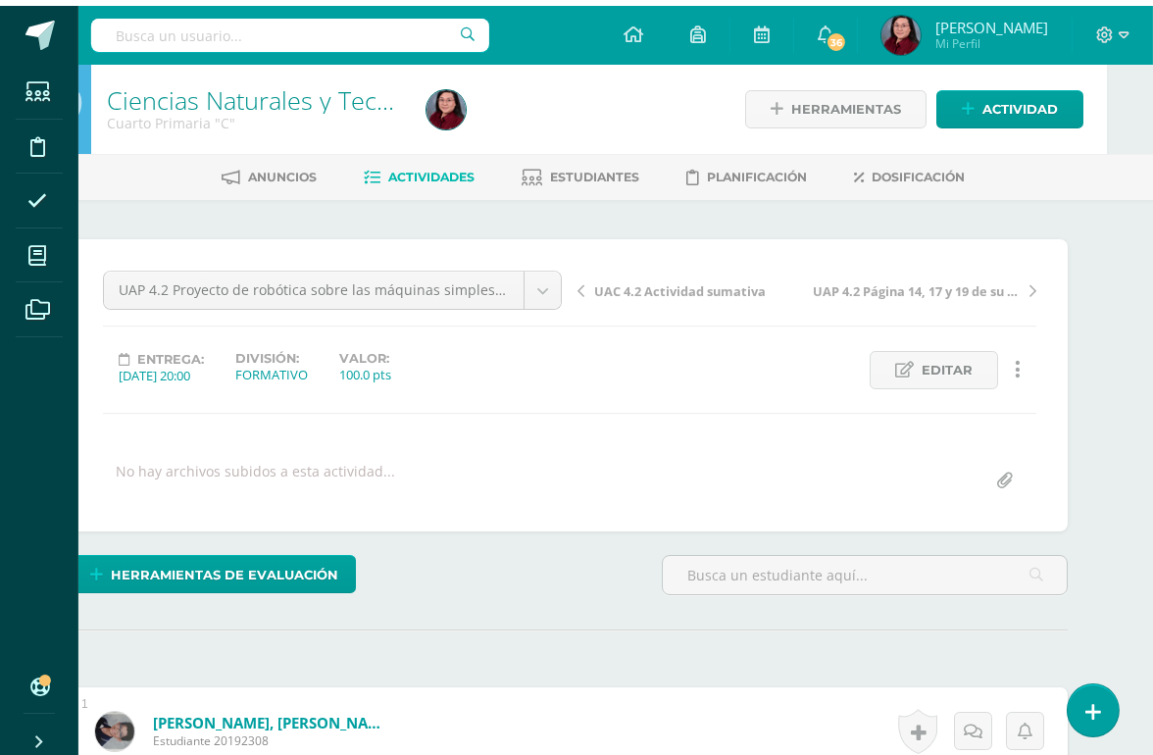
scroll to position [0, 47]
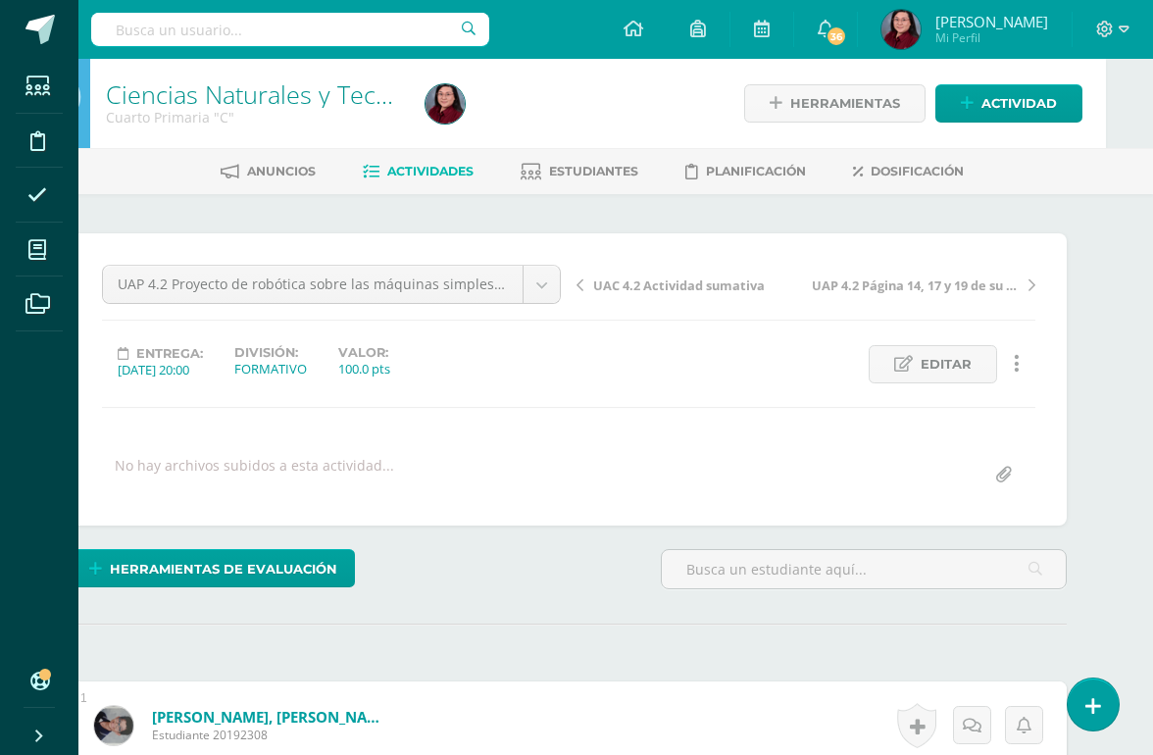
click at [282, 83] on link "Ciencias Naturales y Tecnología" at bounding box center [281, 93] width 351 height 33
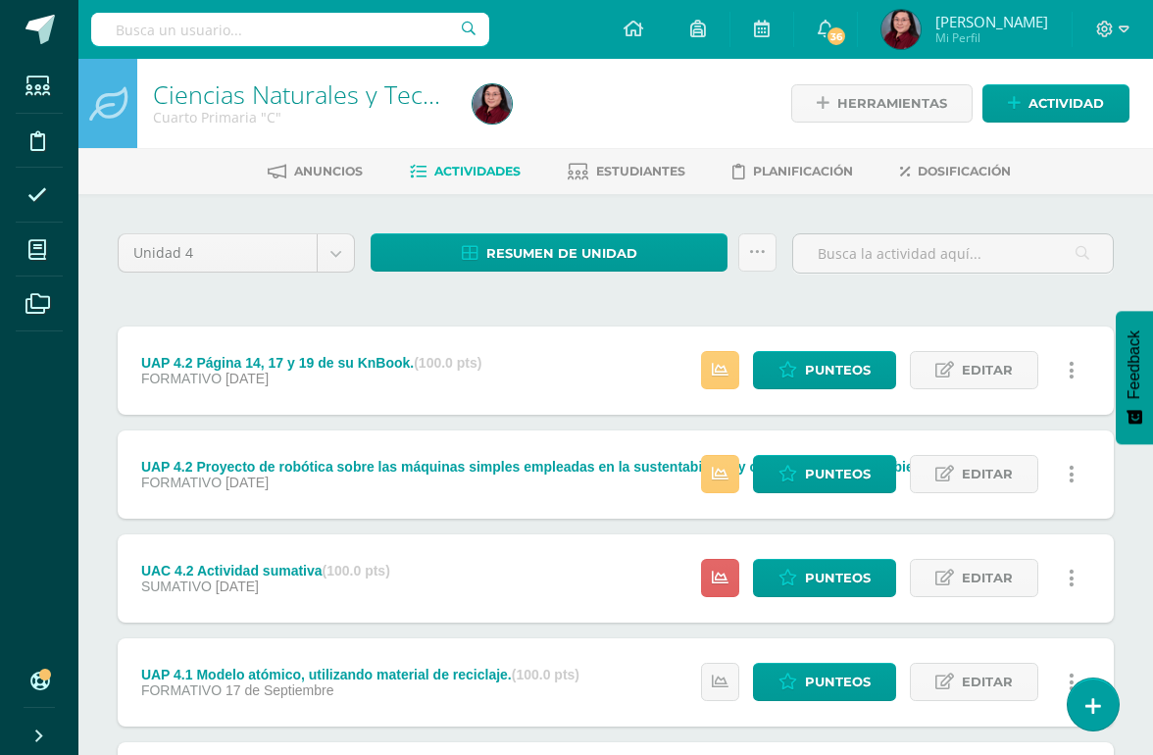
click at [571, 252] on span "Resumen de unidad" at bounding box center [561, 253] width 151 height 36
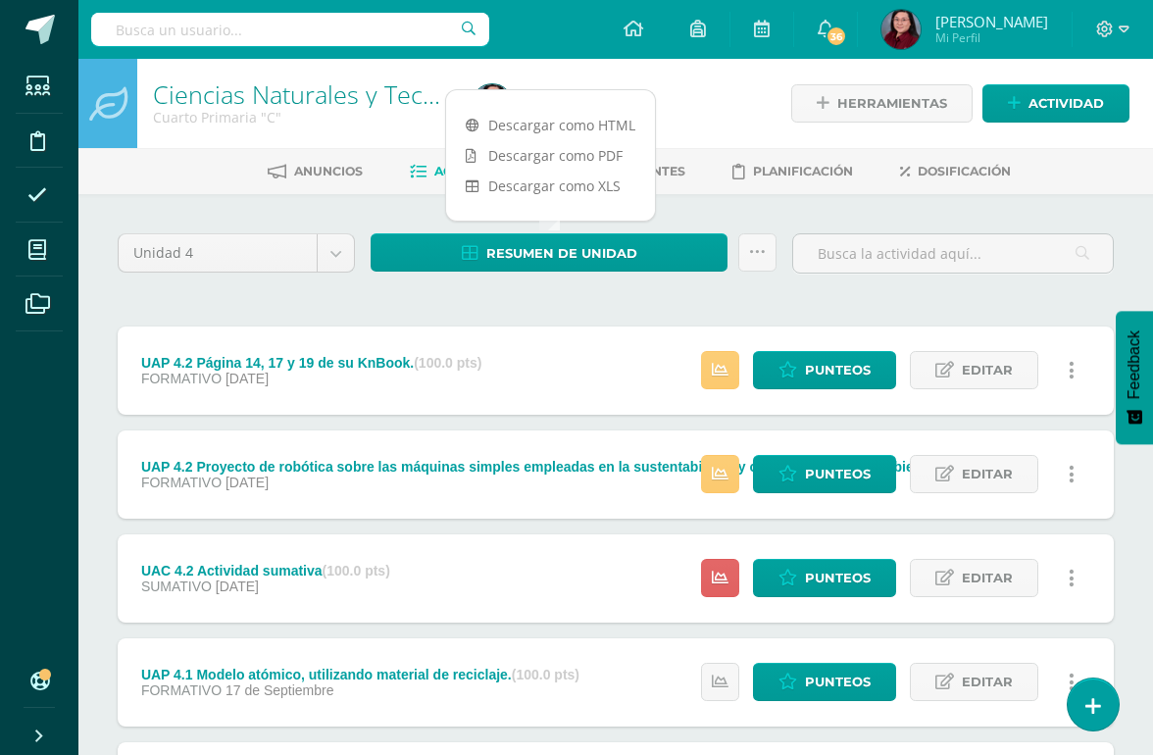
click at [595, 124] on link "Descargar como HTML" at bounding box center [550, 125] width 209 height 30
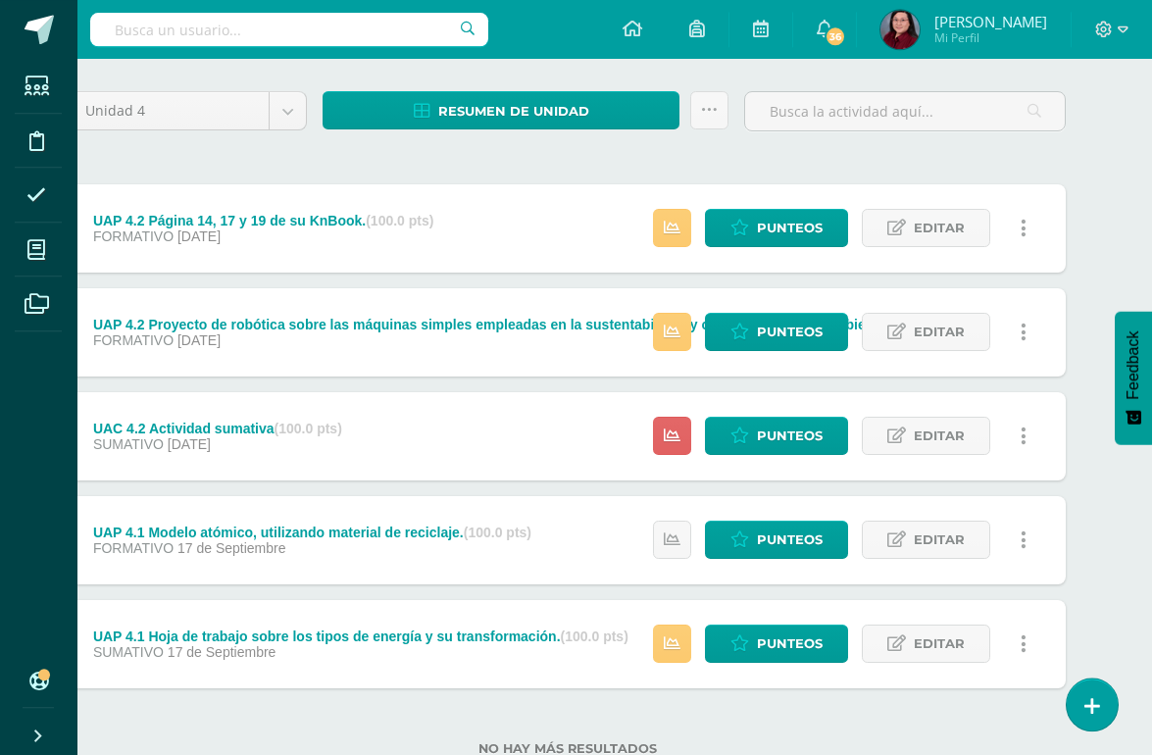
scroll to position [142, 47]
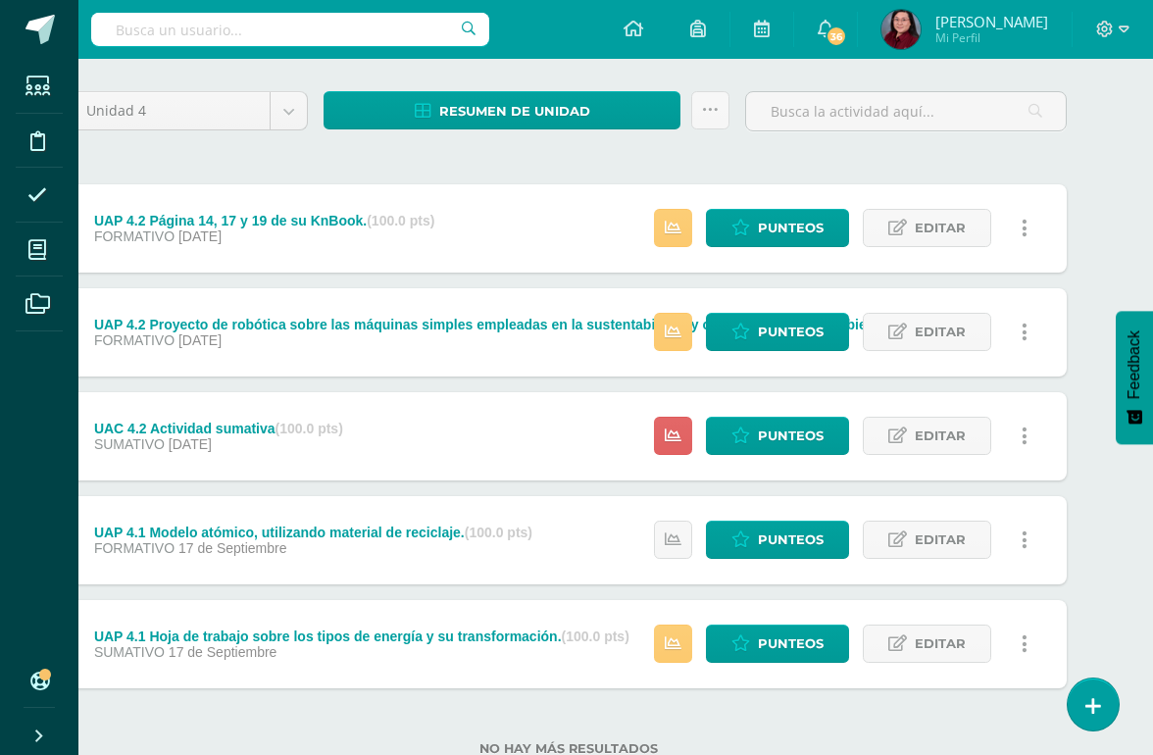
click at [770, 653] on span "Punteos" at bounding box center [791, 643] width 66 height 36
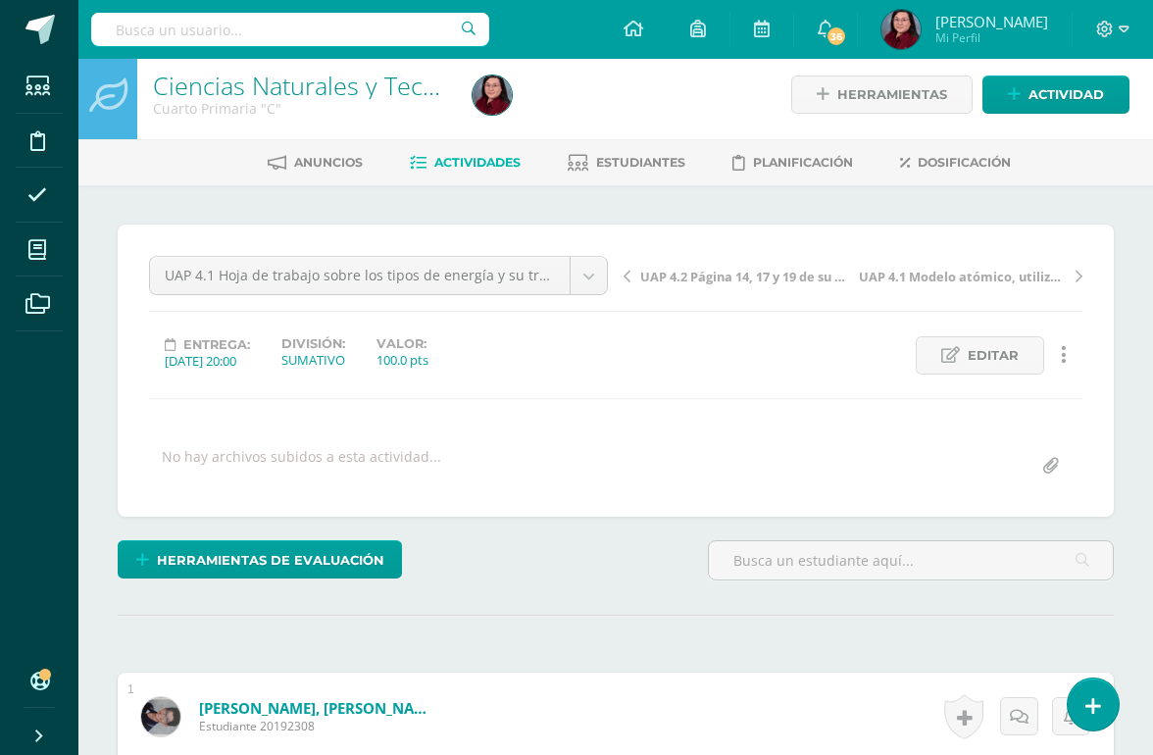
scroll to position [10, 0]
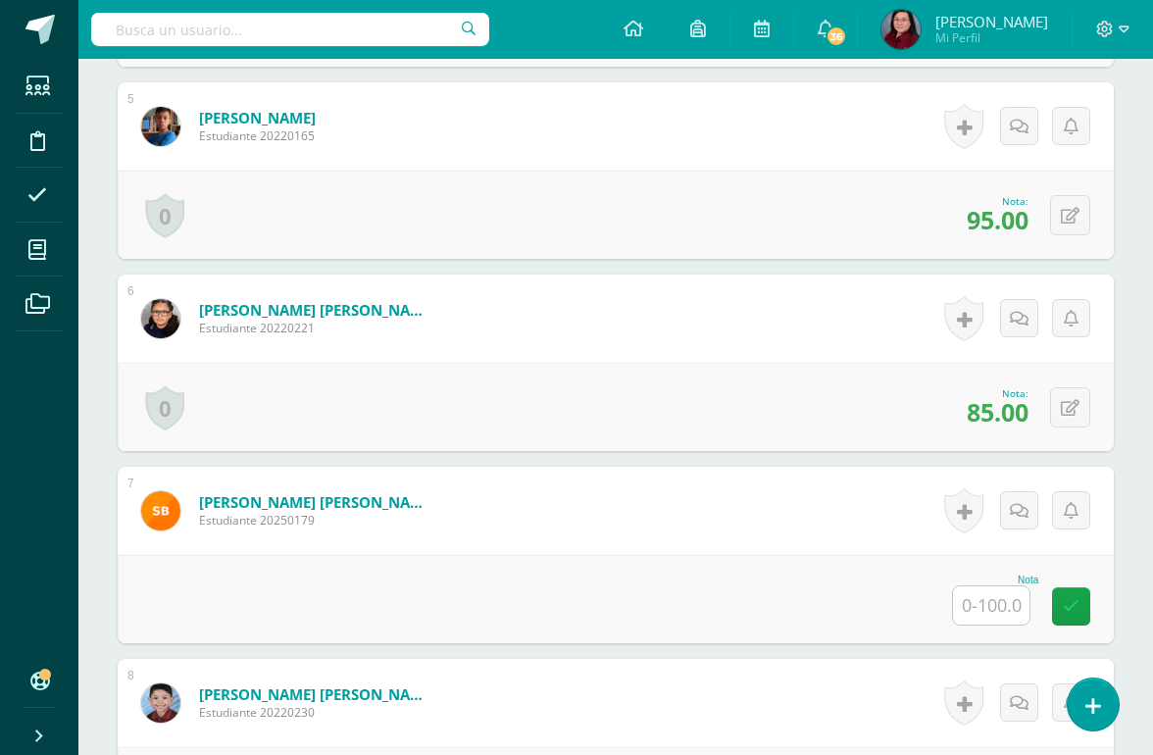
click at [995, 603] on input "text" at bounding box center [991, 605] width 76 height 38
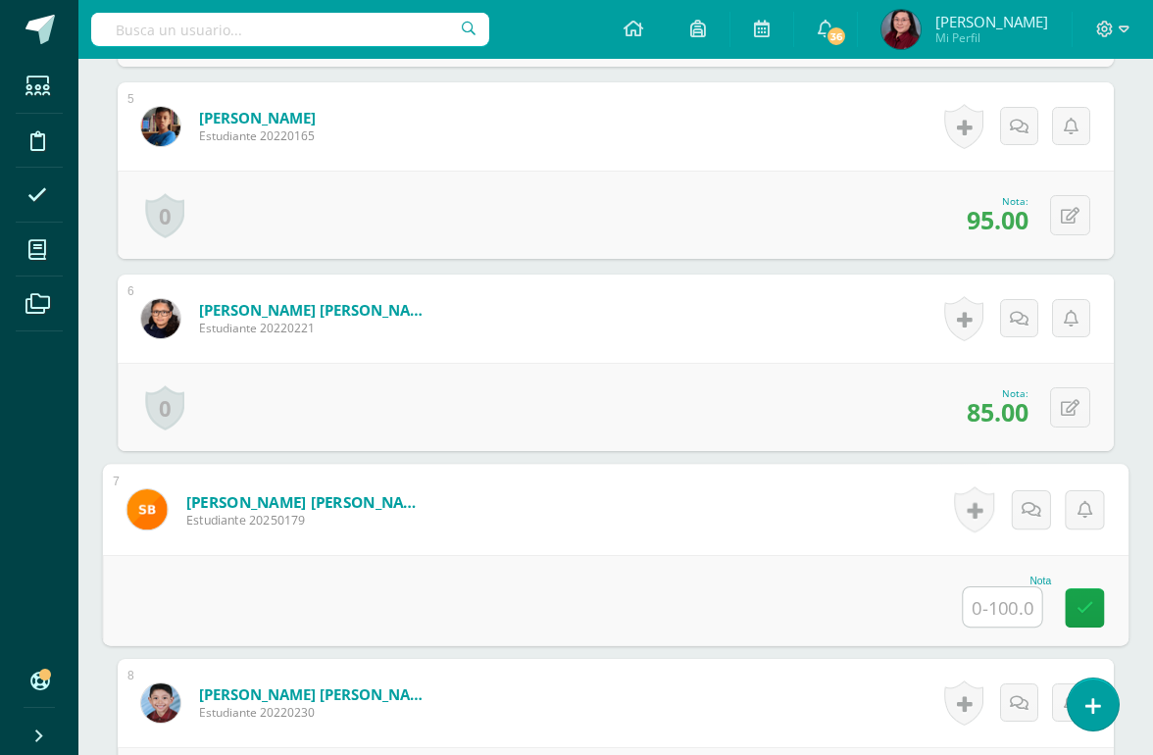
scroll to position [1367, 46]
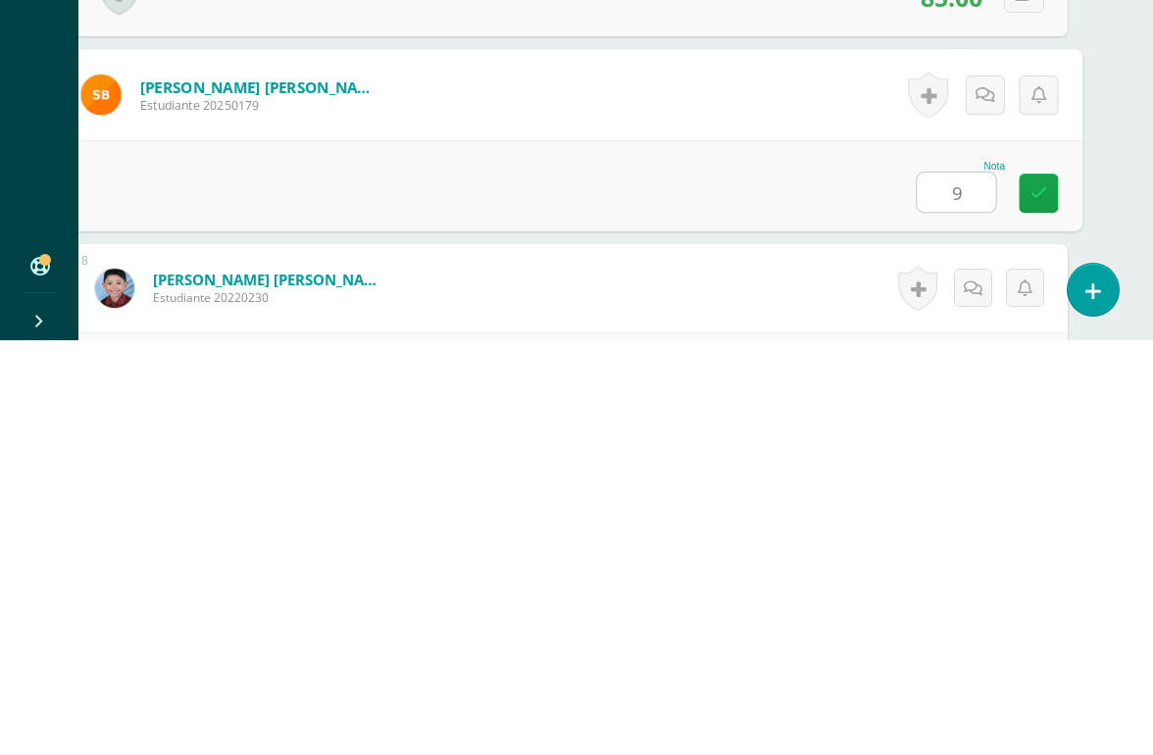
type input "90"
click at [1041, 599] on icon at bounding box center [1039, 607] width 18 height 17
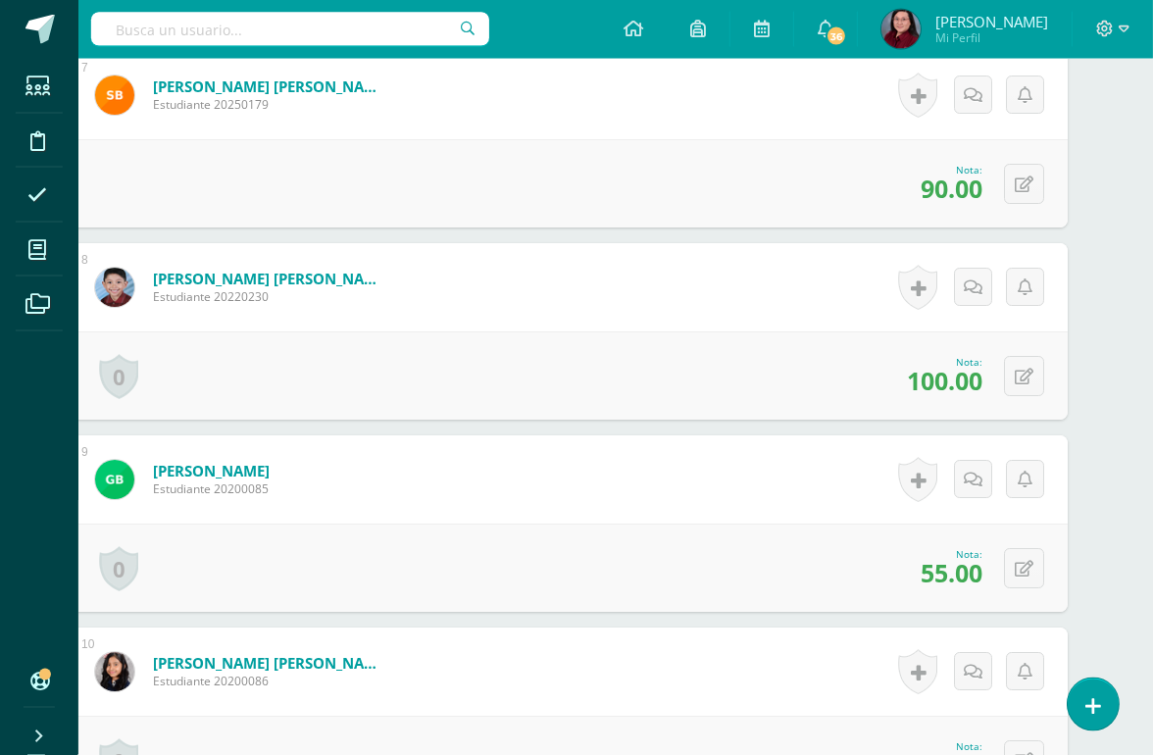
scroll to position [1784, 47]
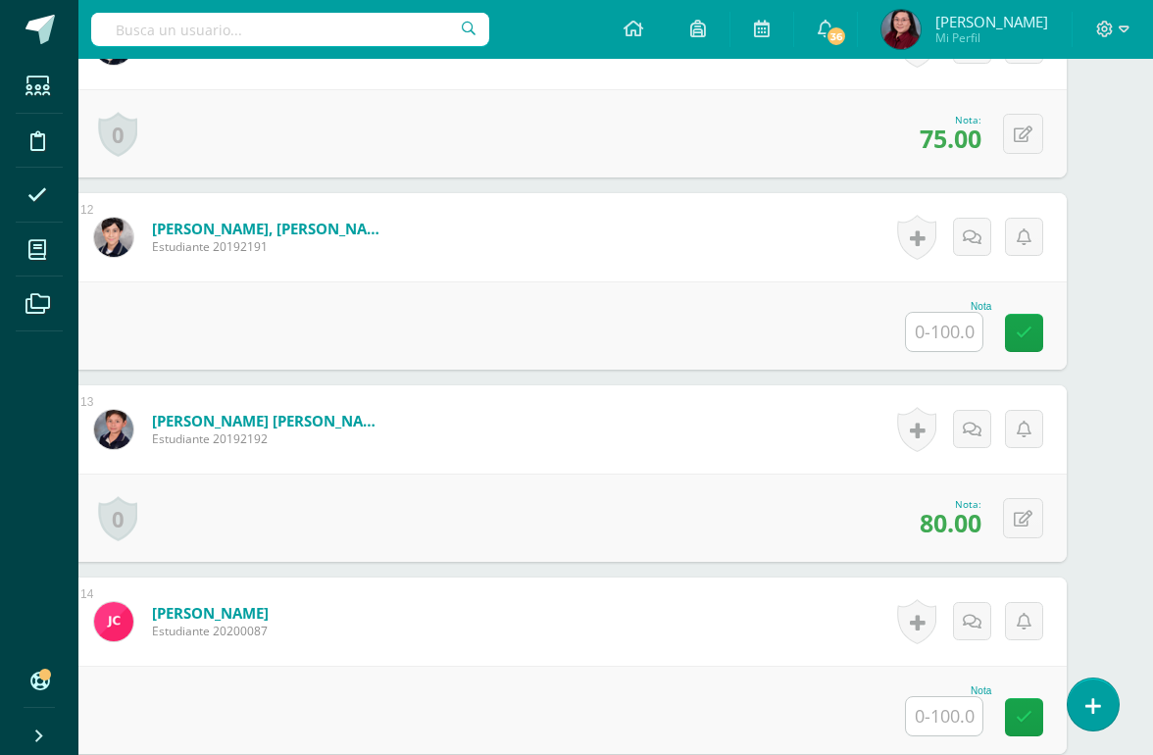
click at [941, 338] on input "text" at bounding box center [944, 332] width 76 height 38
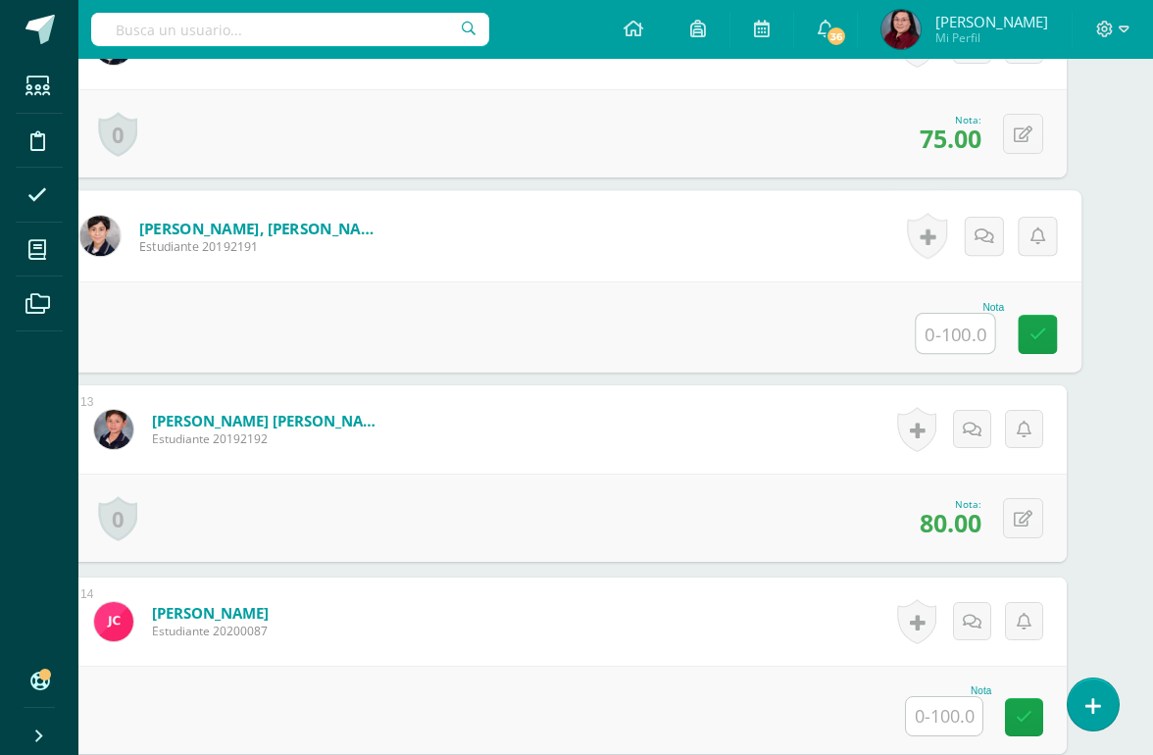
scroll to position [2601, 46]
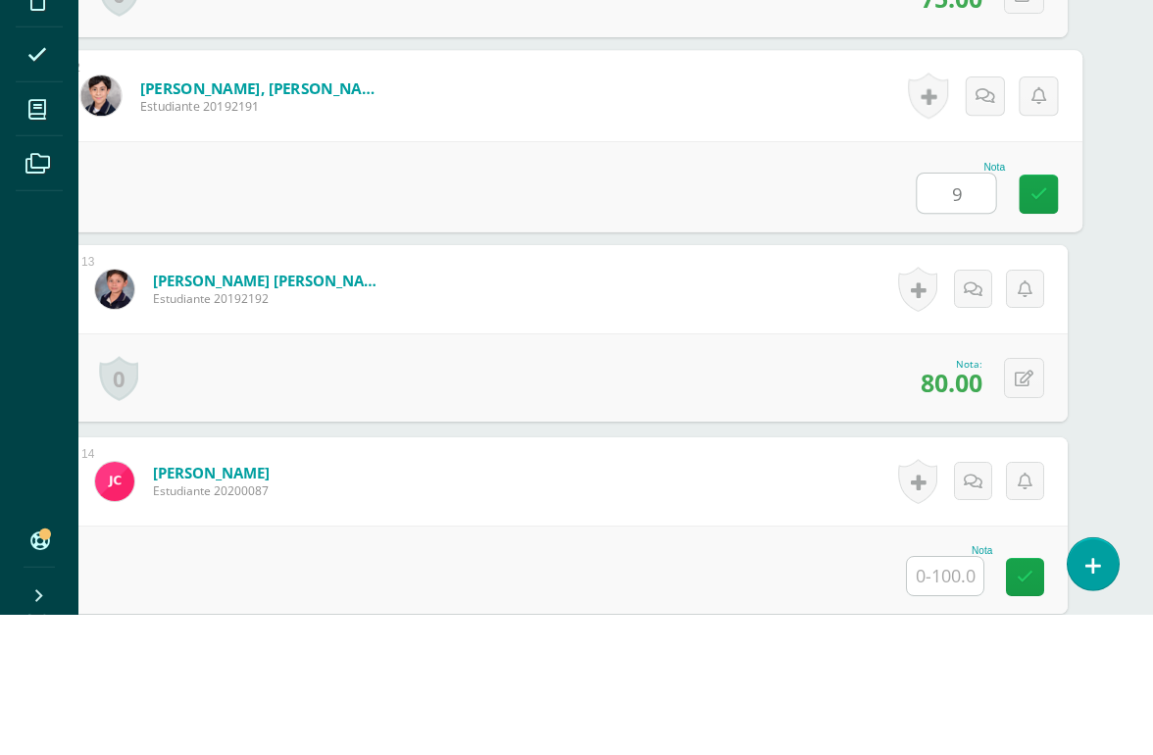
type input "90"
click at [1050, 315] on link at bounding box center [1037, 334] width 39 height 39
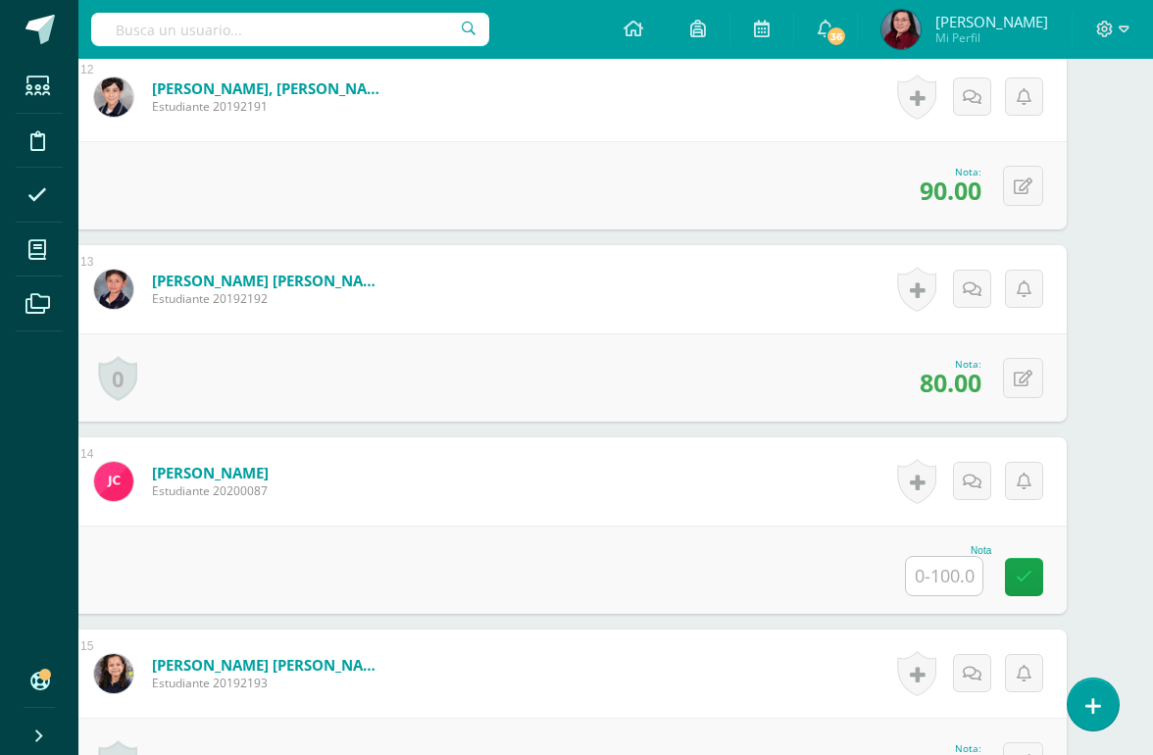
click at [946, 589] on input "text" at bounding box center [944, 576] width 76 height 38
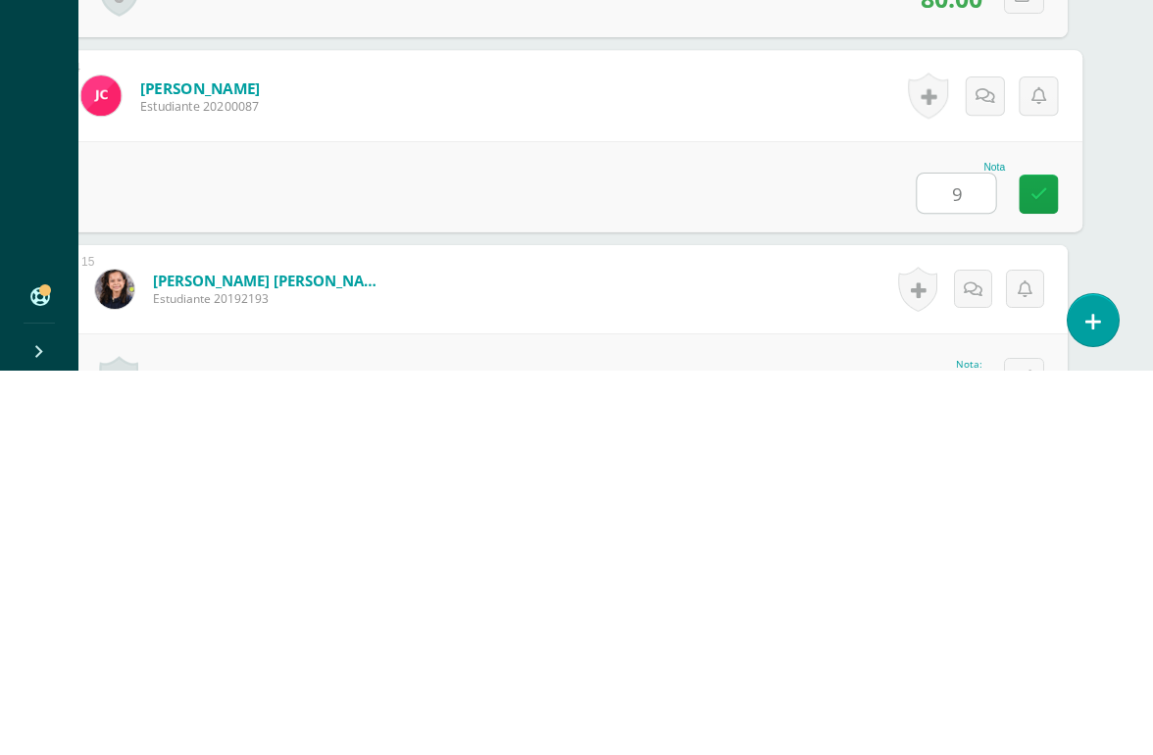
type input "90"
click at [1035, 559] on link at bounding box center [1037, 578] width 39 height 39
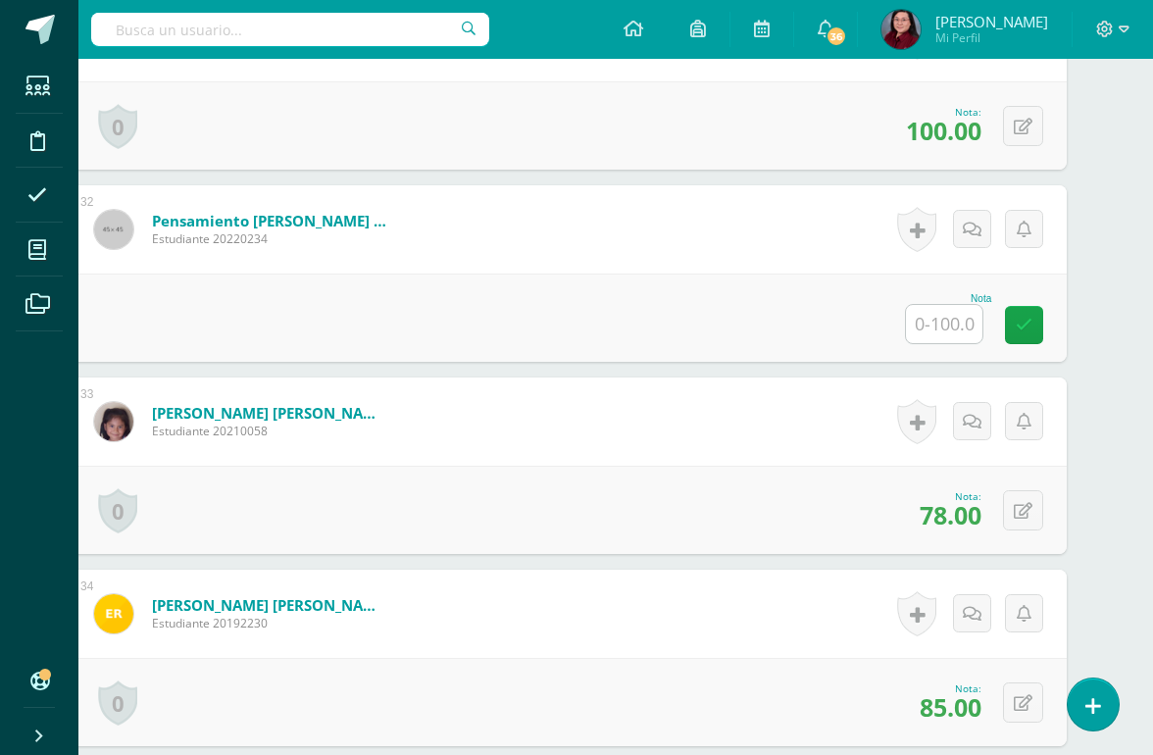
click at [953, 322] on input "text" at bounding box center [944, 324] width 76 height 38
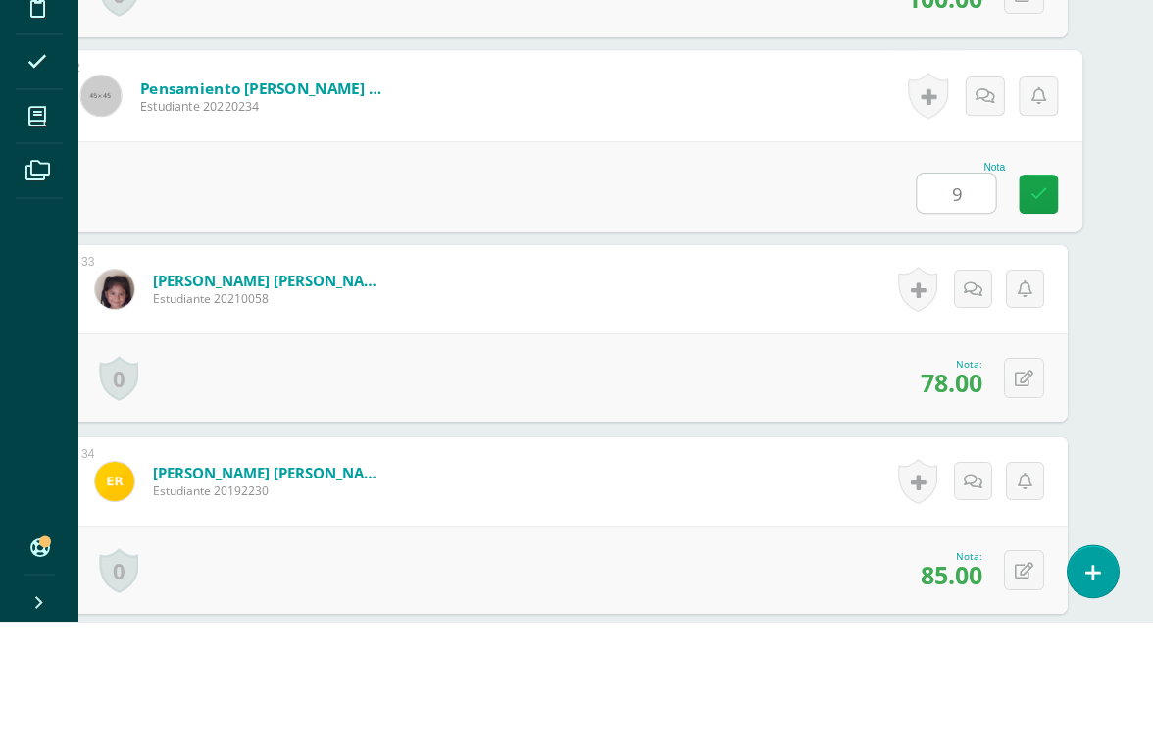
type input "95"
click at [1047, 308] on link at bounding box center [1037, 327] width 39 height 39
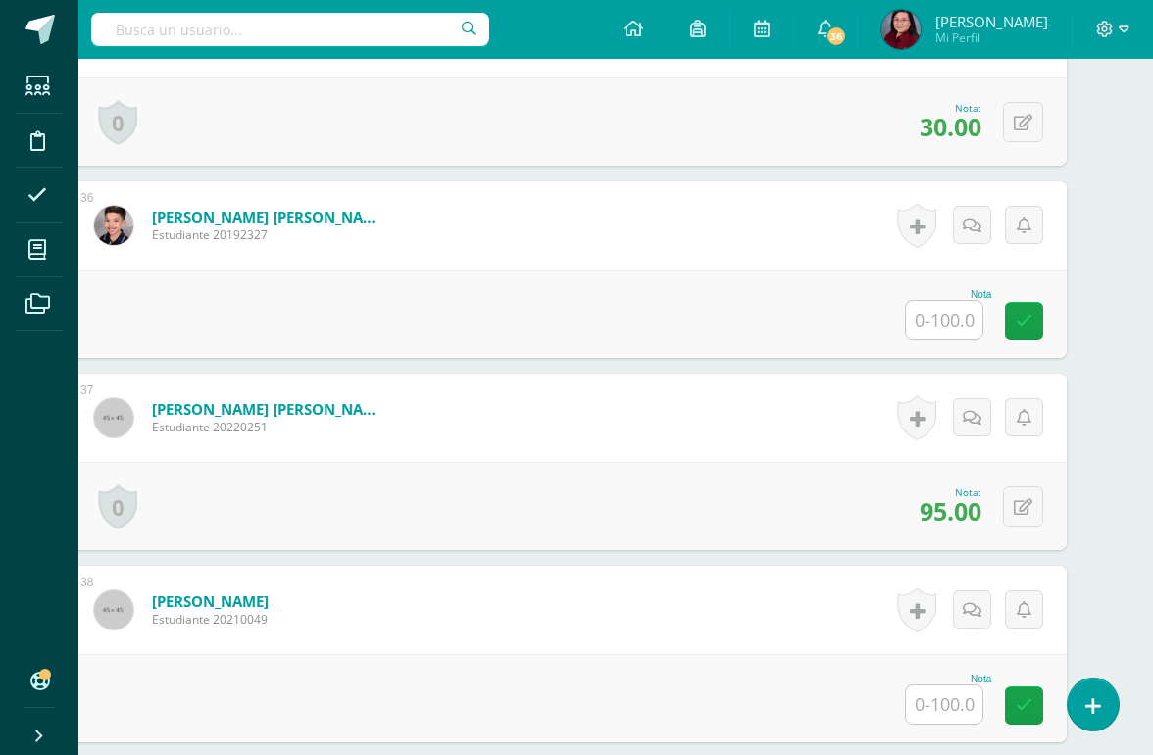
click at [965, 321] on input "text" at bounding box center [944, 320] width 76 height 38
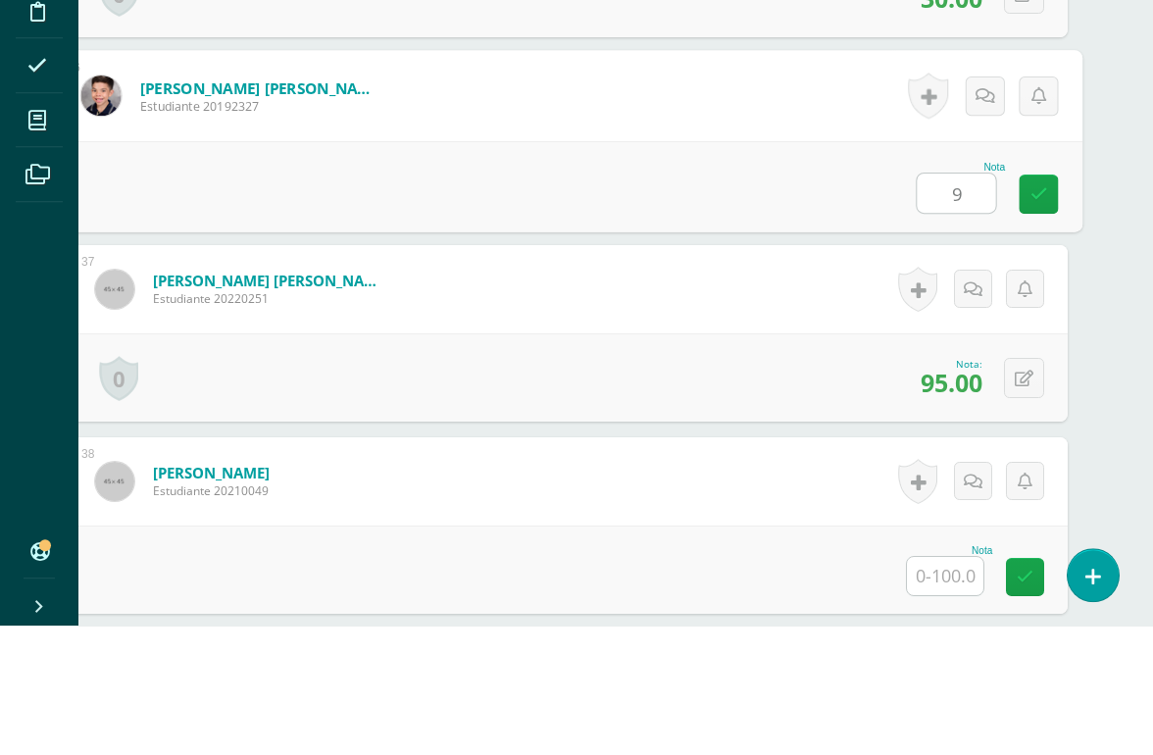
type input "95"
click at [1038, 304] on link at bounding box center [1037, 323] width 39 height 39
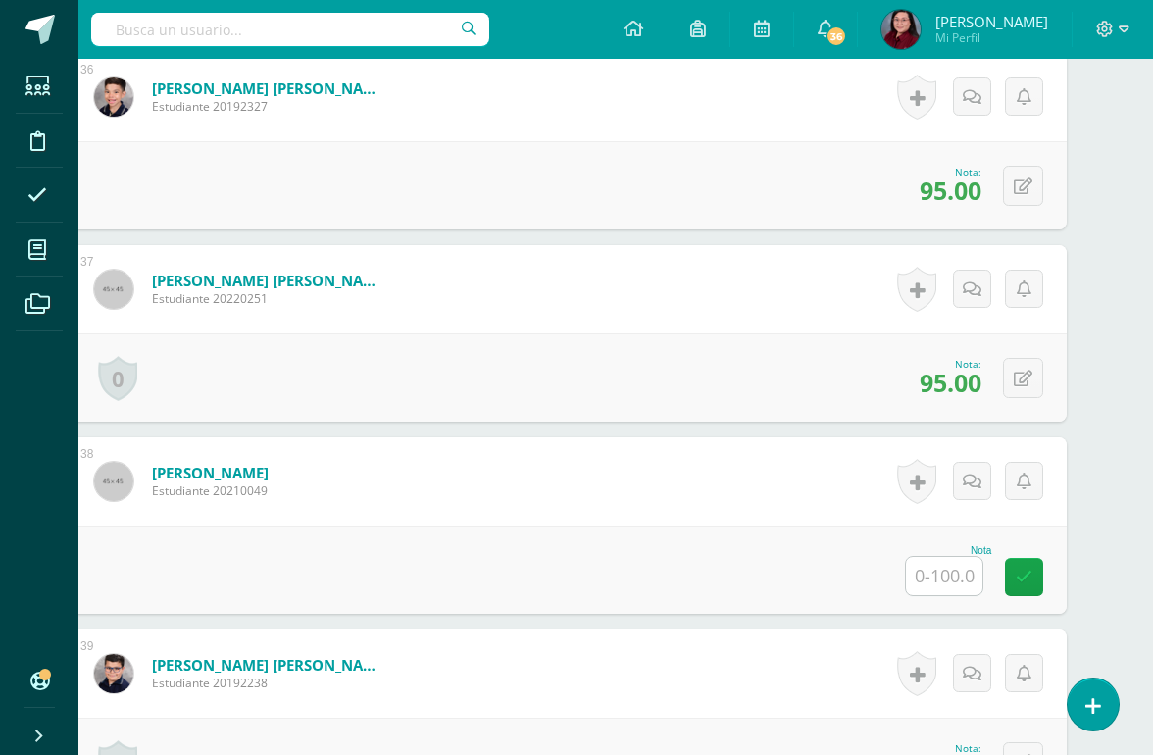
click at [953, 579] on input "text" at bounding box center [944, 576] width 76 height 38
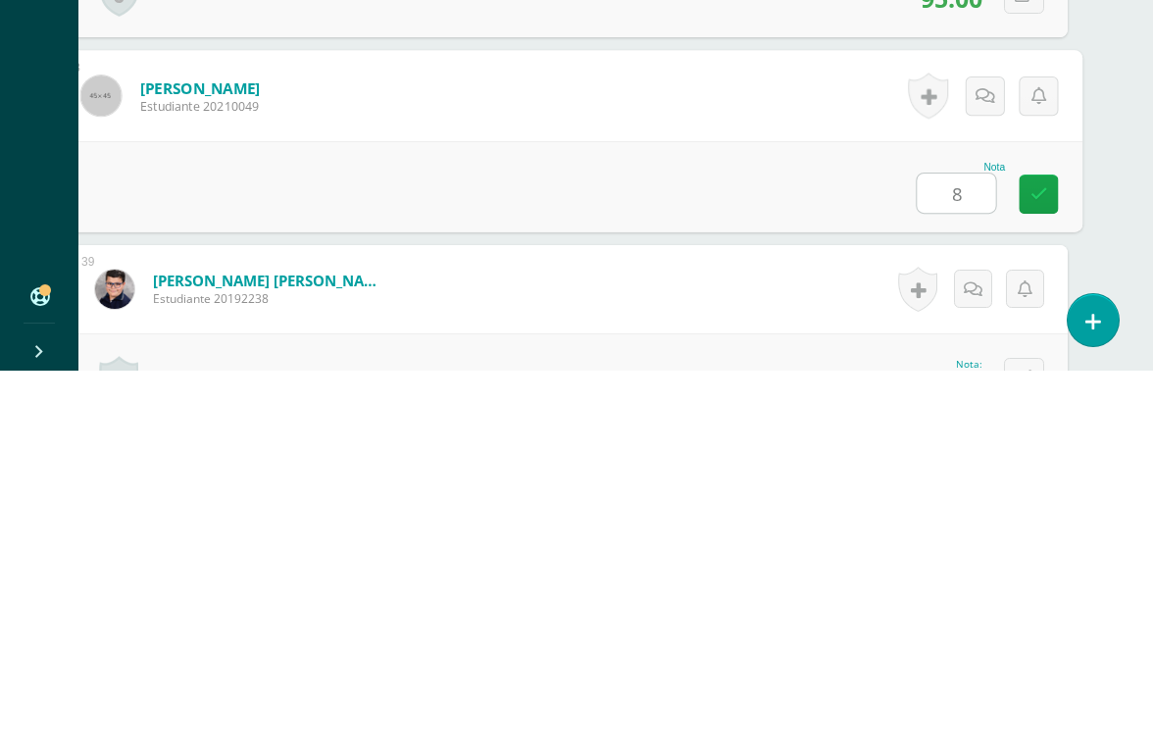
type input "80"
click at [1044, 569] on icon at bounding box center [1039, 577] width 18 height 17
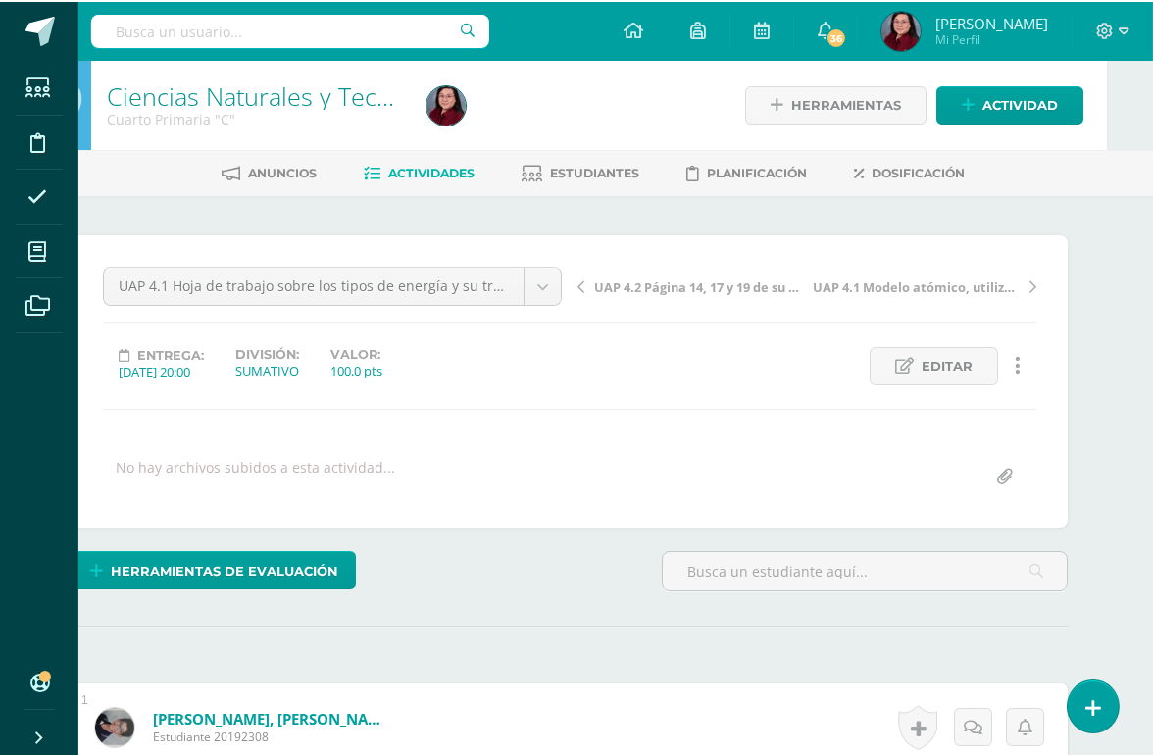
scroll to position [0, 47]
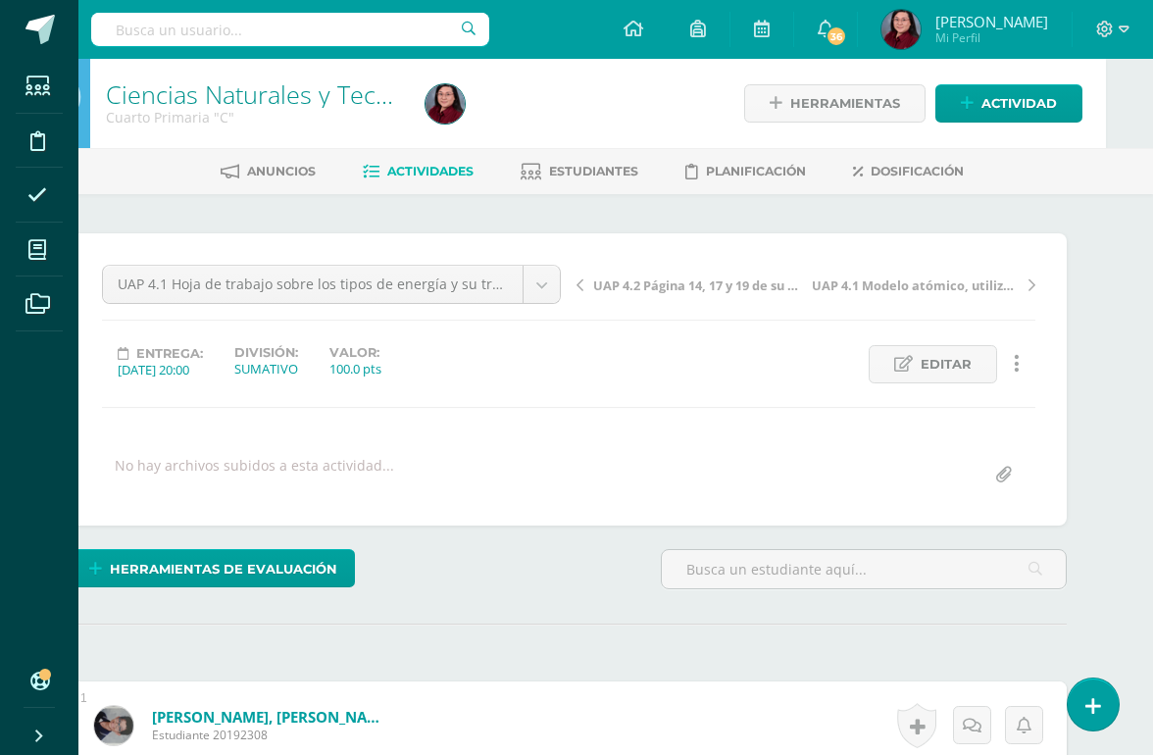
click at [277, 86] on link "Ciencias Naturales y Tecnología" at bounding box center [281, 93] width 351 height 33
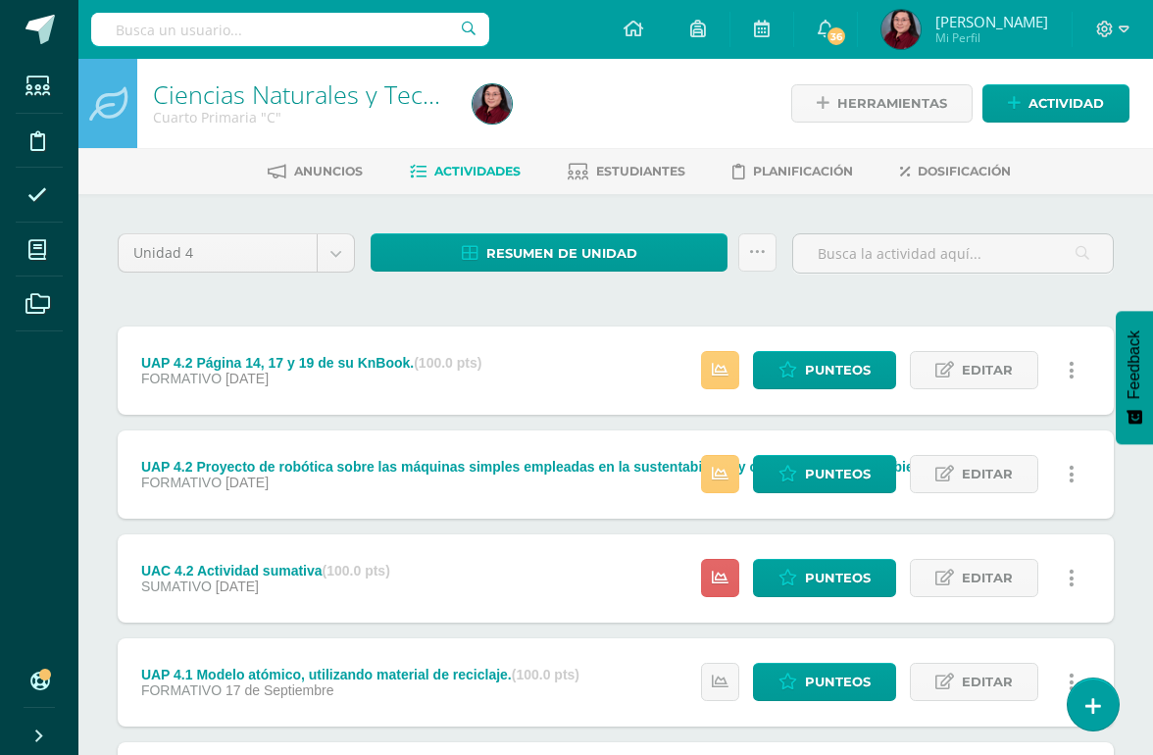
click at [825, 572] on span "Punteos" at bounding box center [838, 578] width 66 height 36
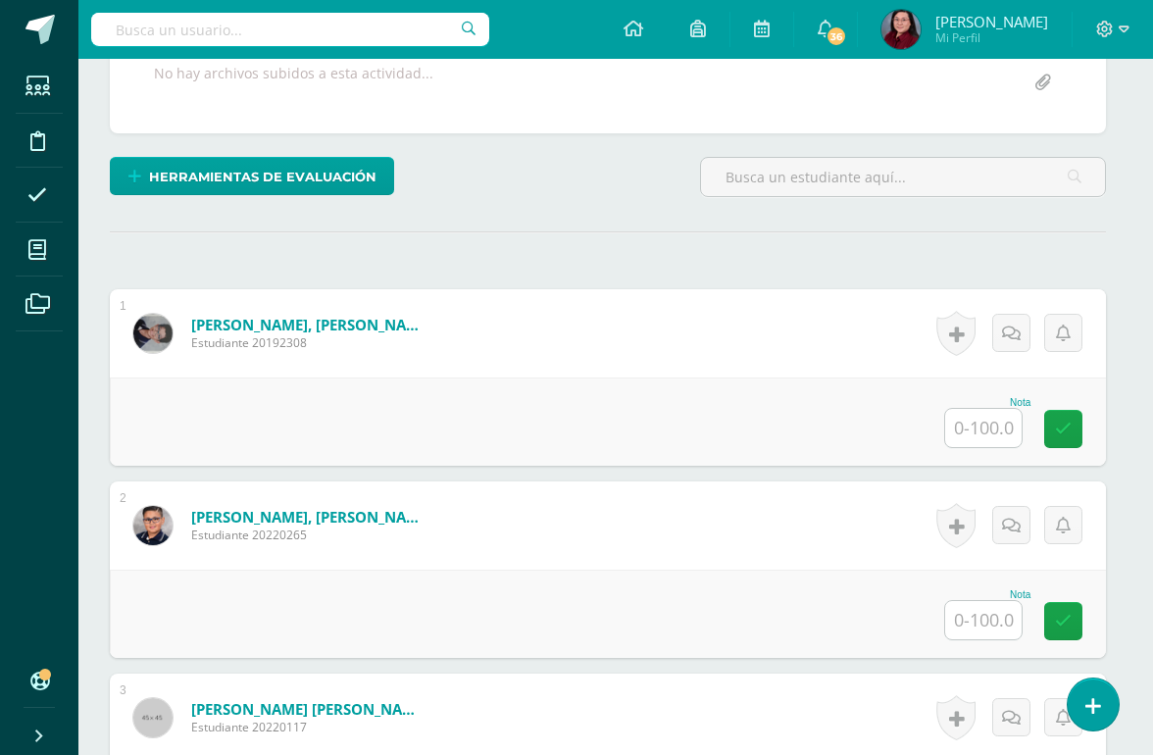
scroll to position [393, 8]
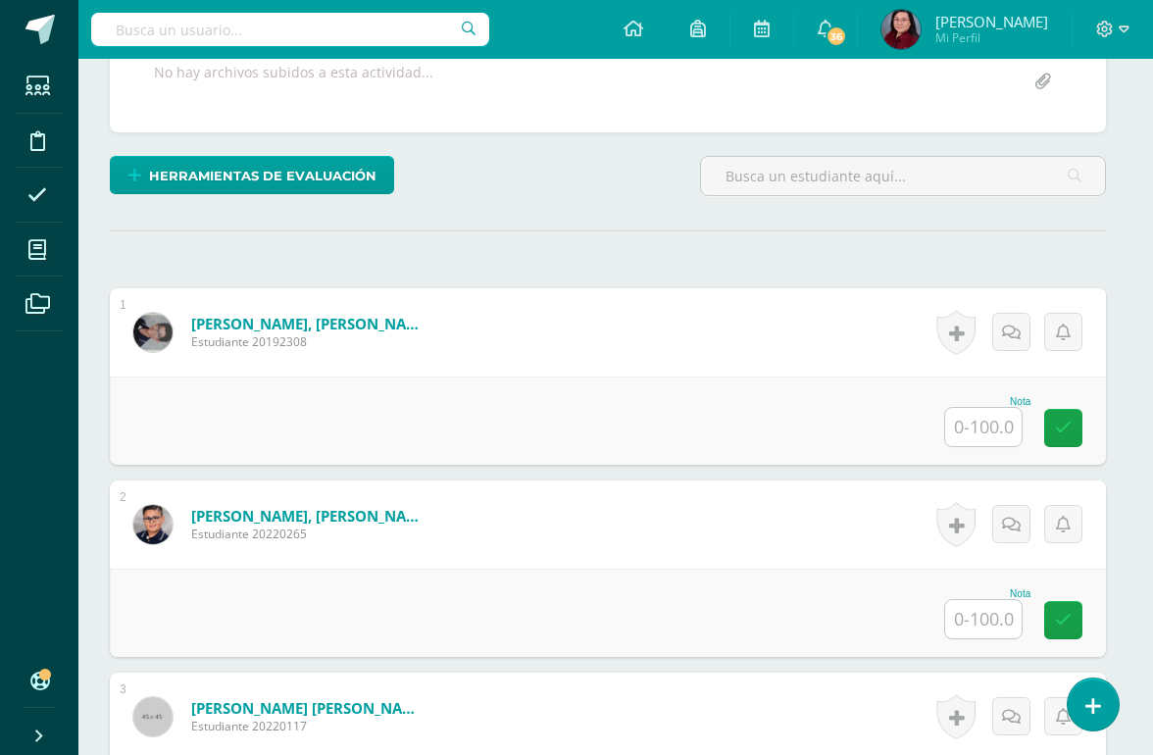
click at [992, 417] on input "text" at bounding box center [983, 427] width 76 height 38
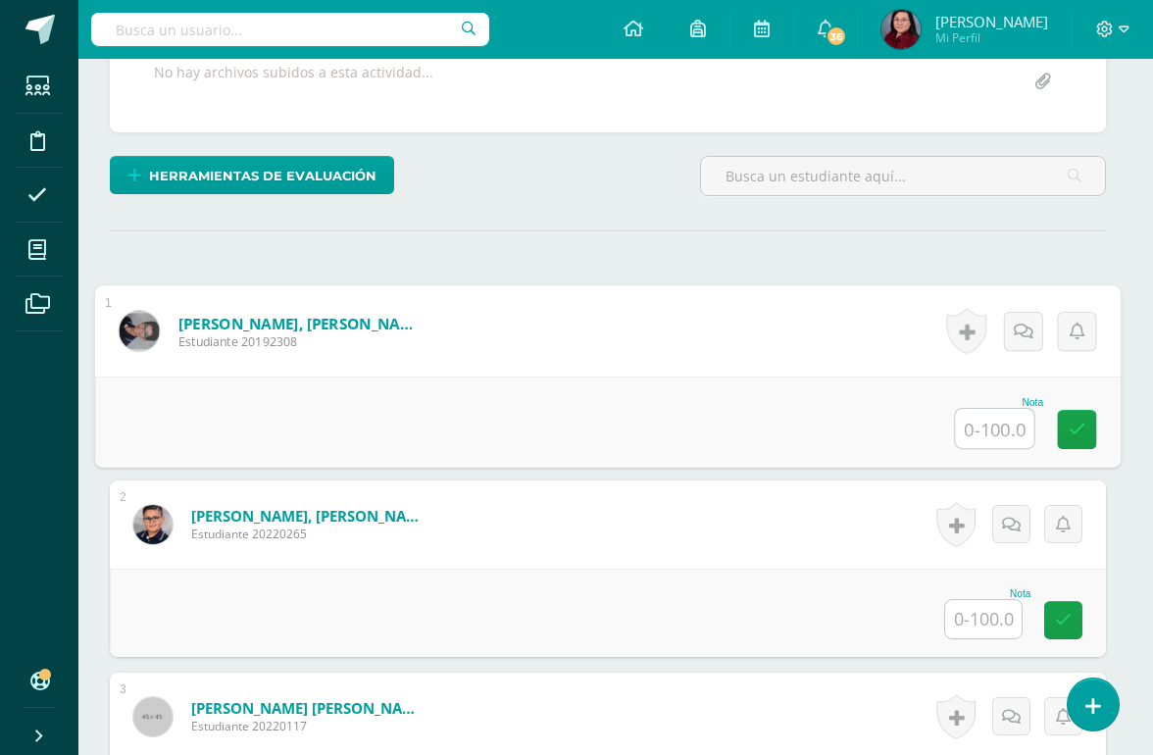
scroll to position [392, 46]
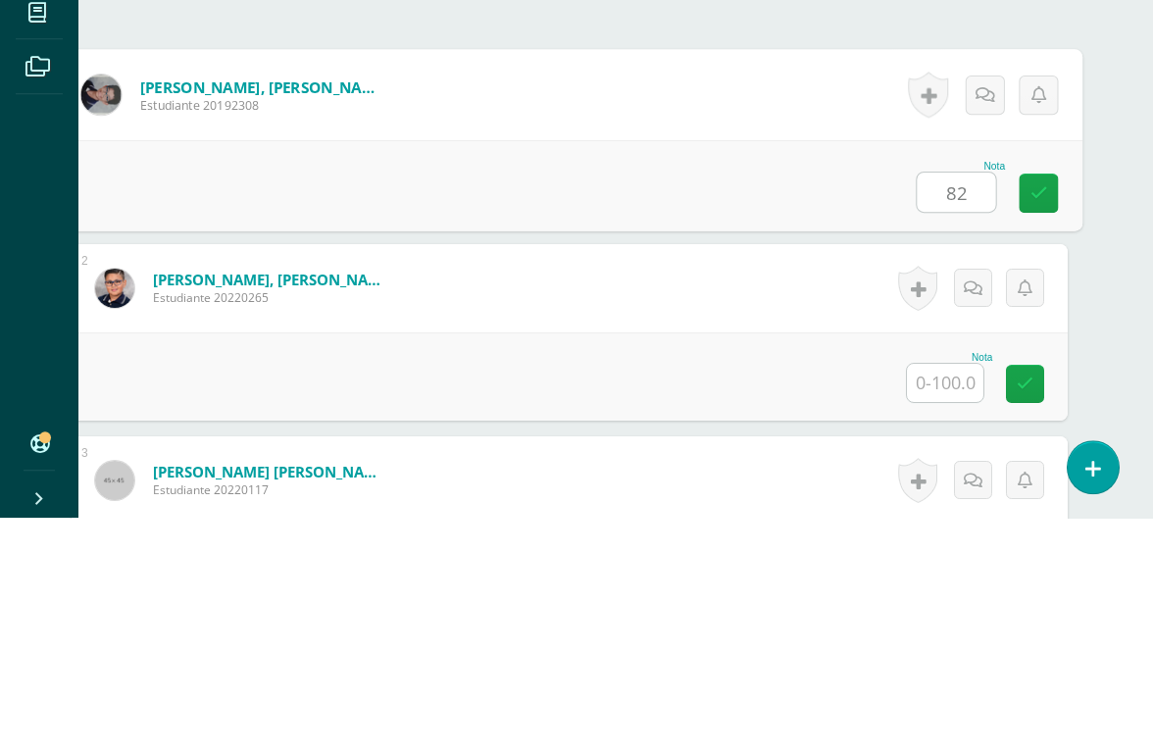
type input "82"
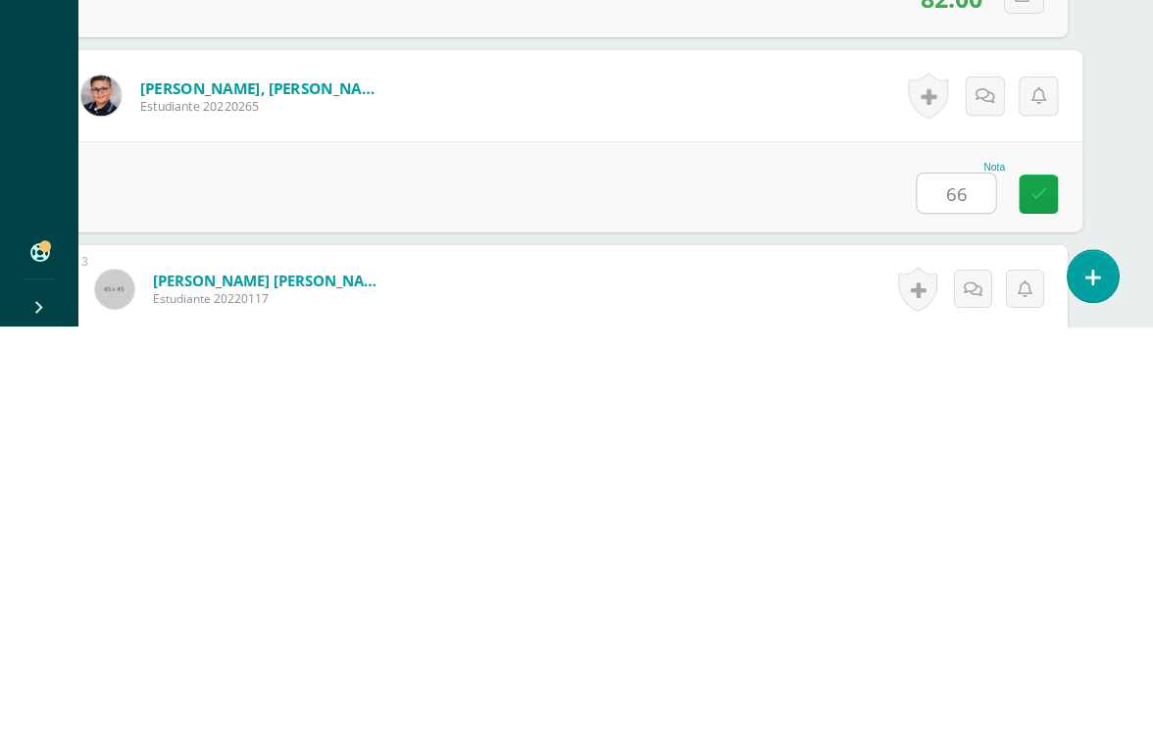
type input "66"
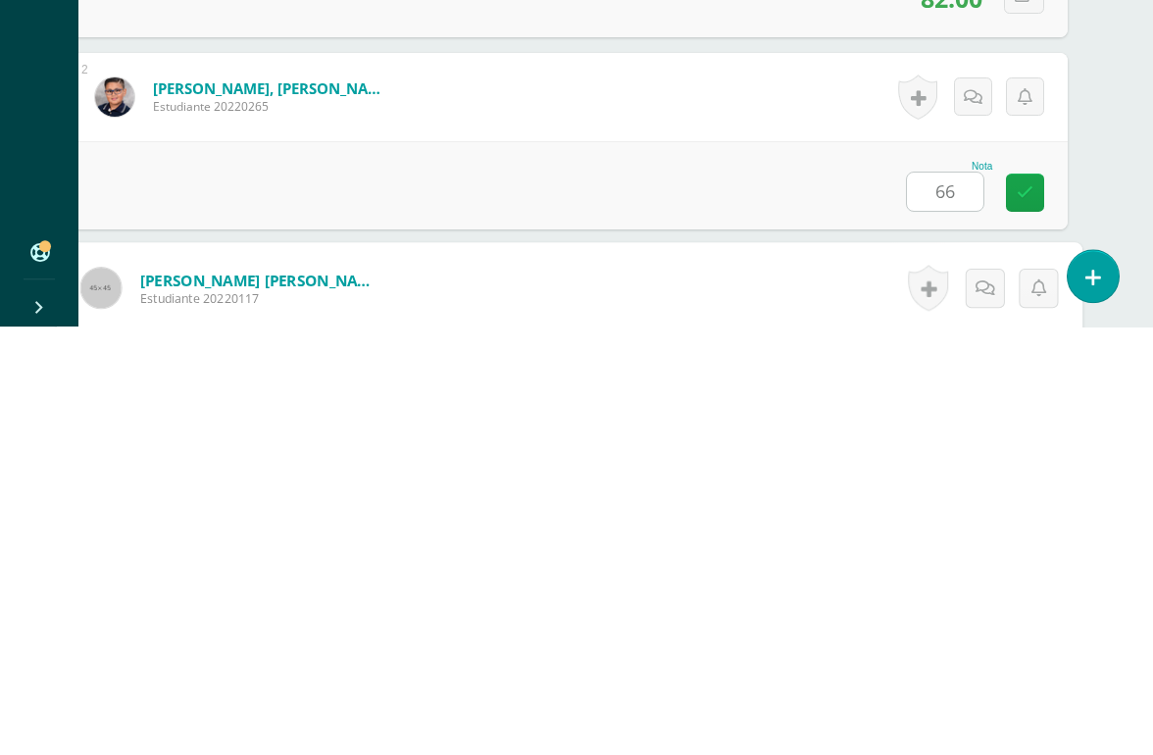
scroll to position [577, 46]
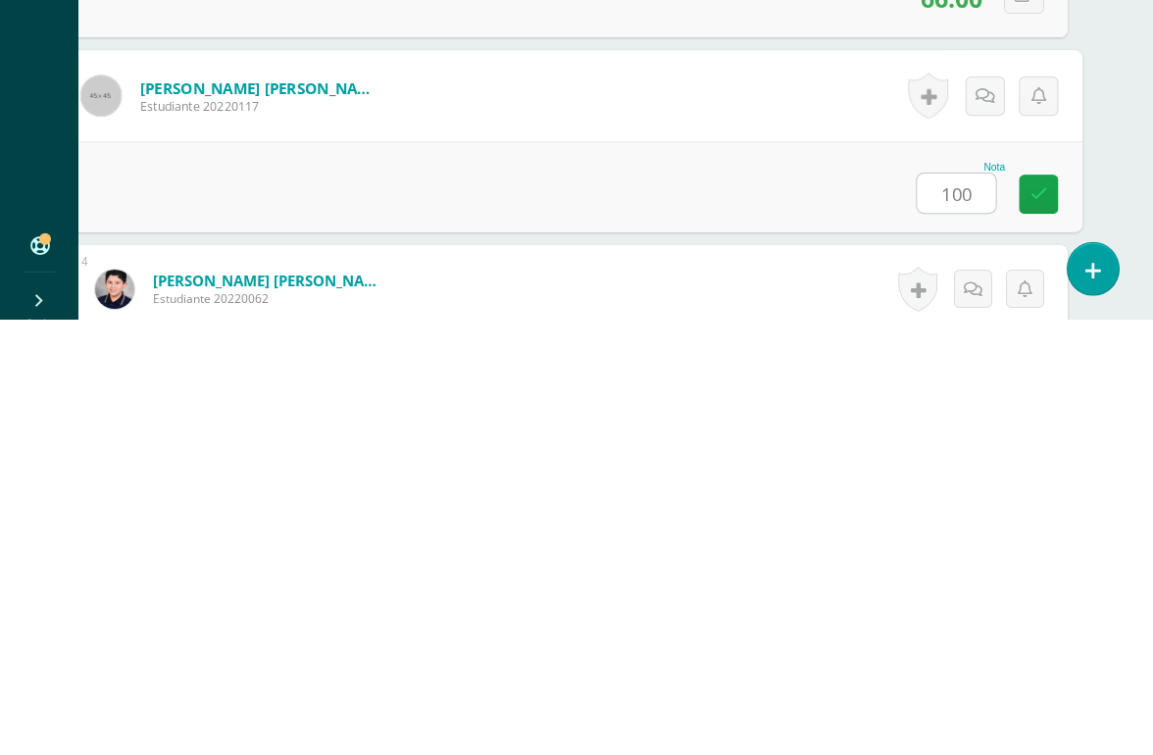
type input "100"
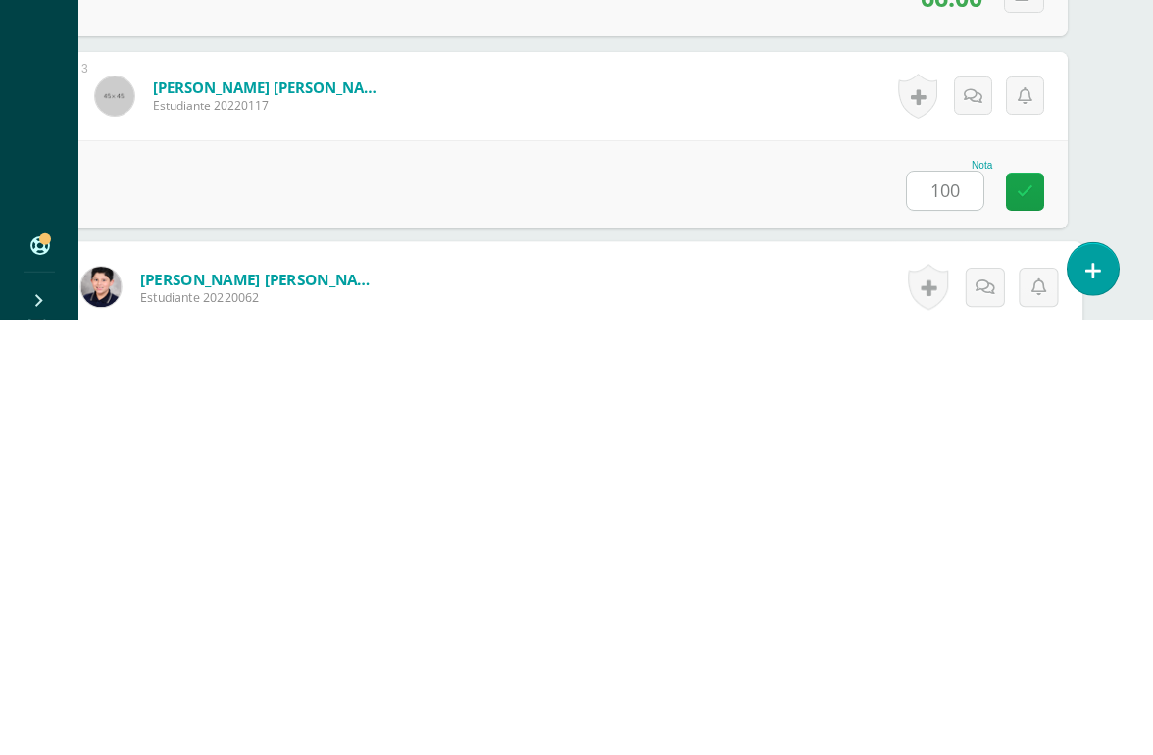
scroll to position [769, 46]
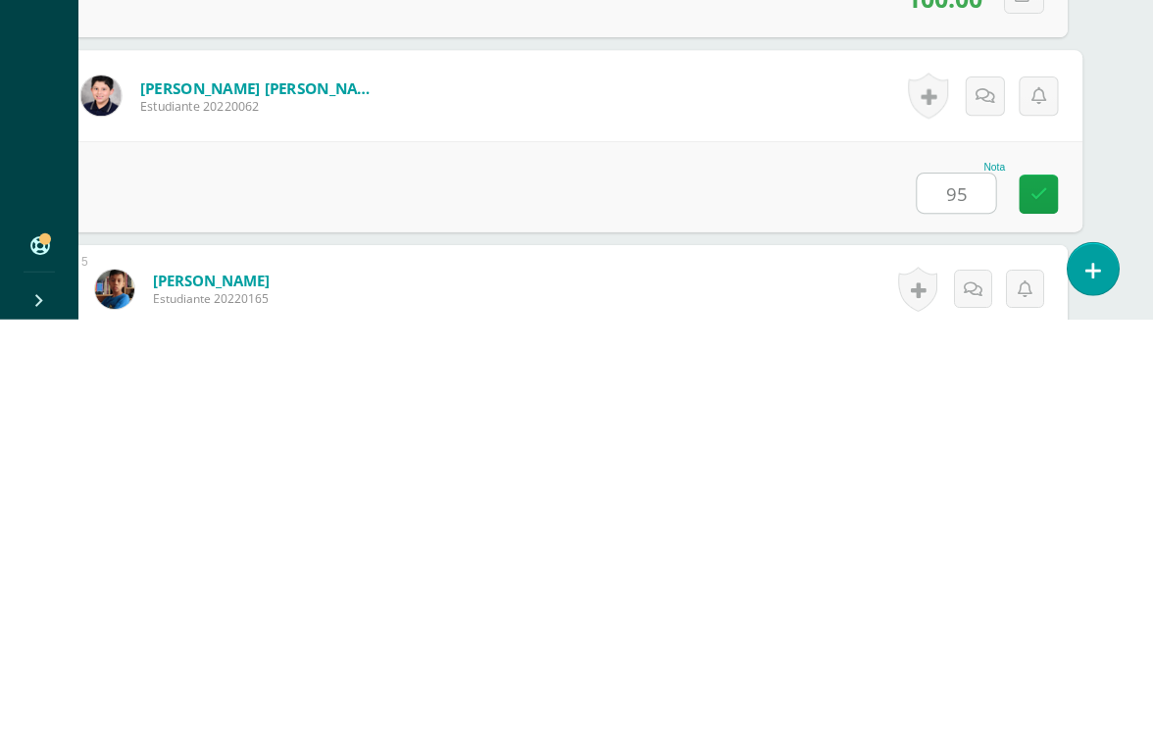
type input "95"
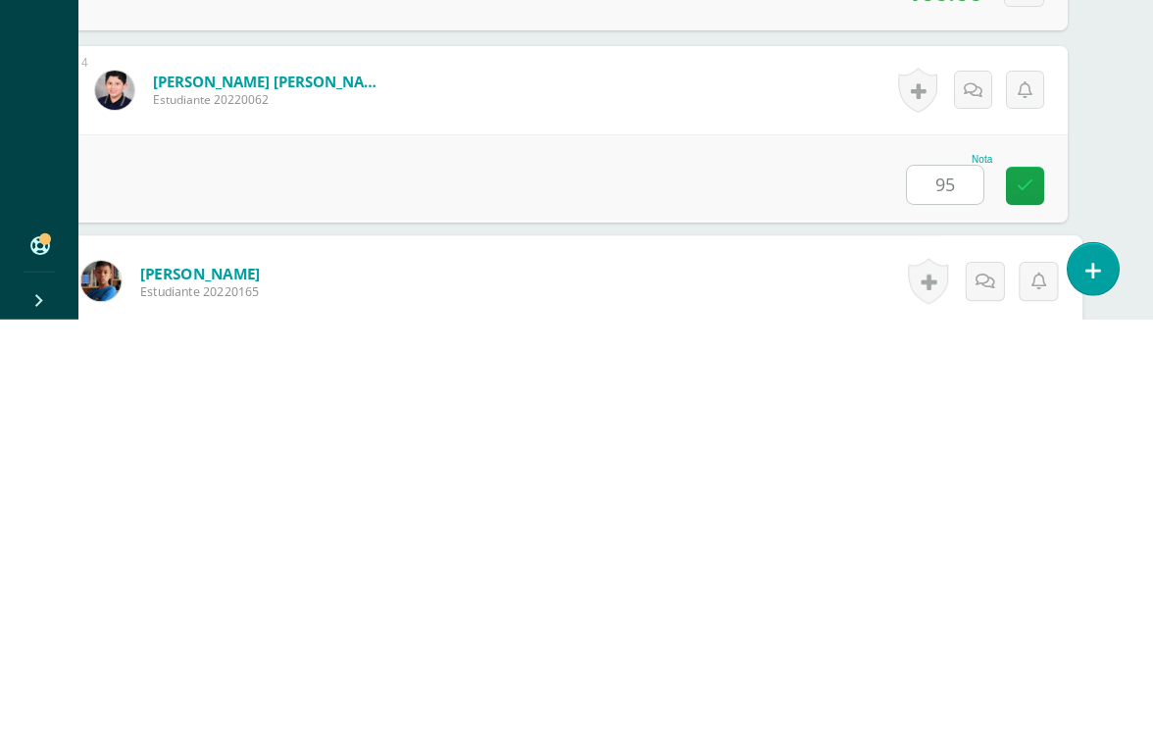
scroll to position [962, 46]
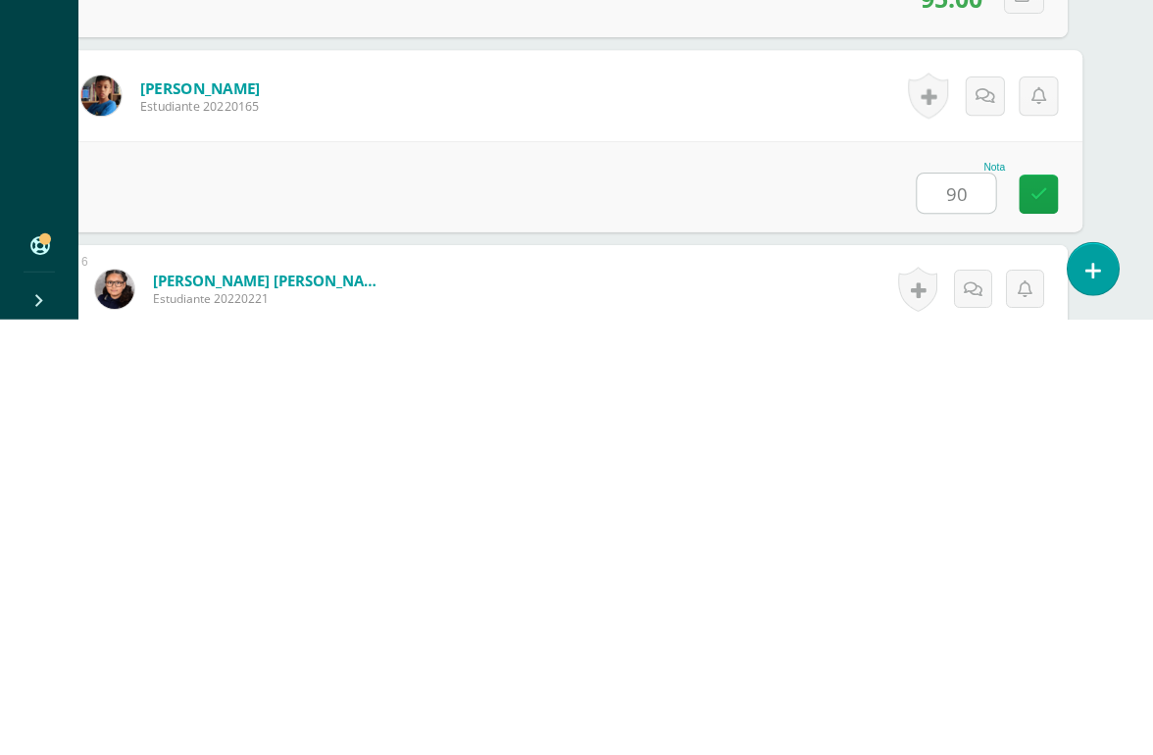
type input "90"
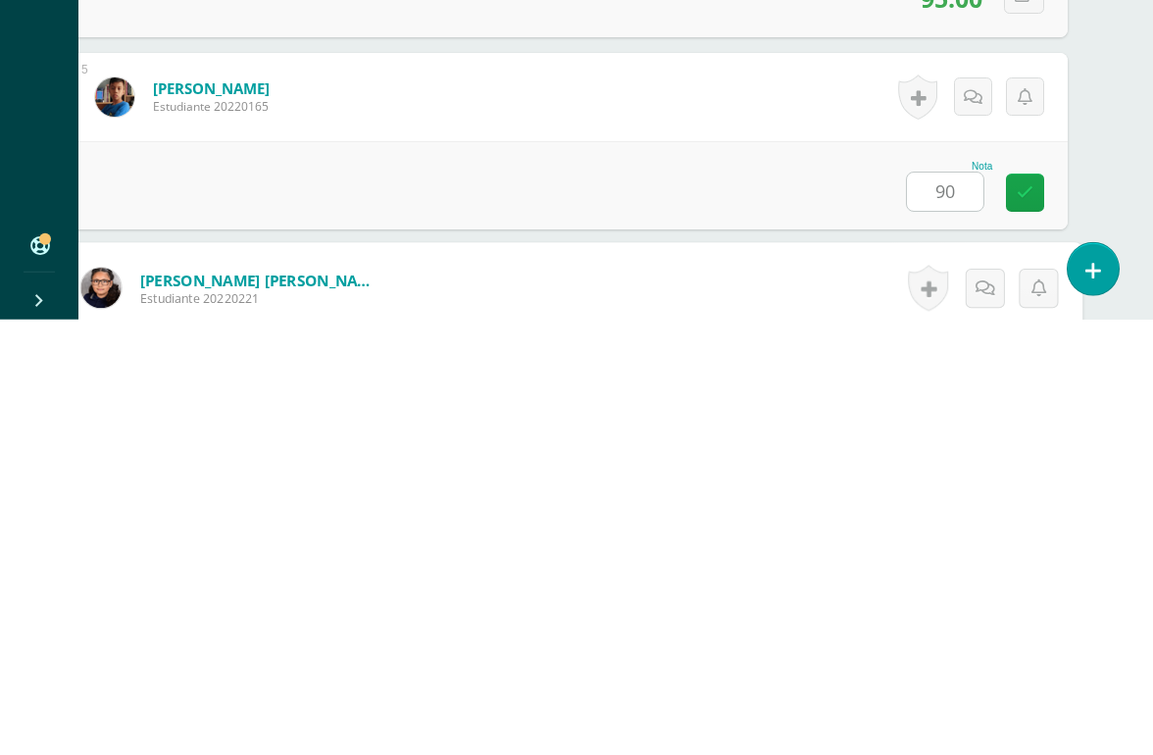
scroll to position [1154, 46]
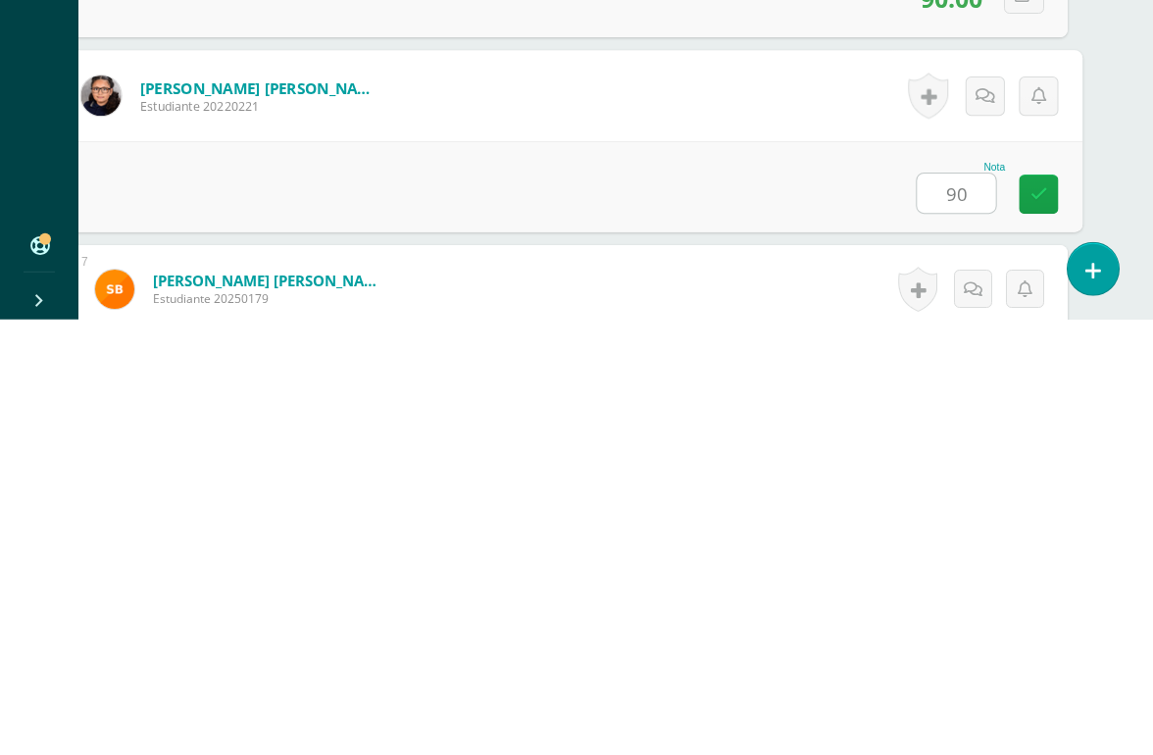
type input "90"
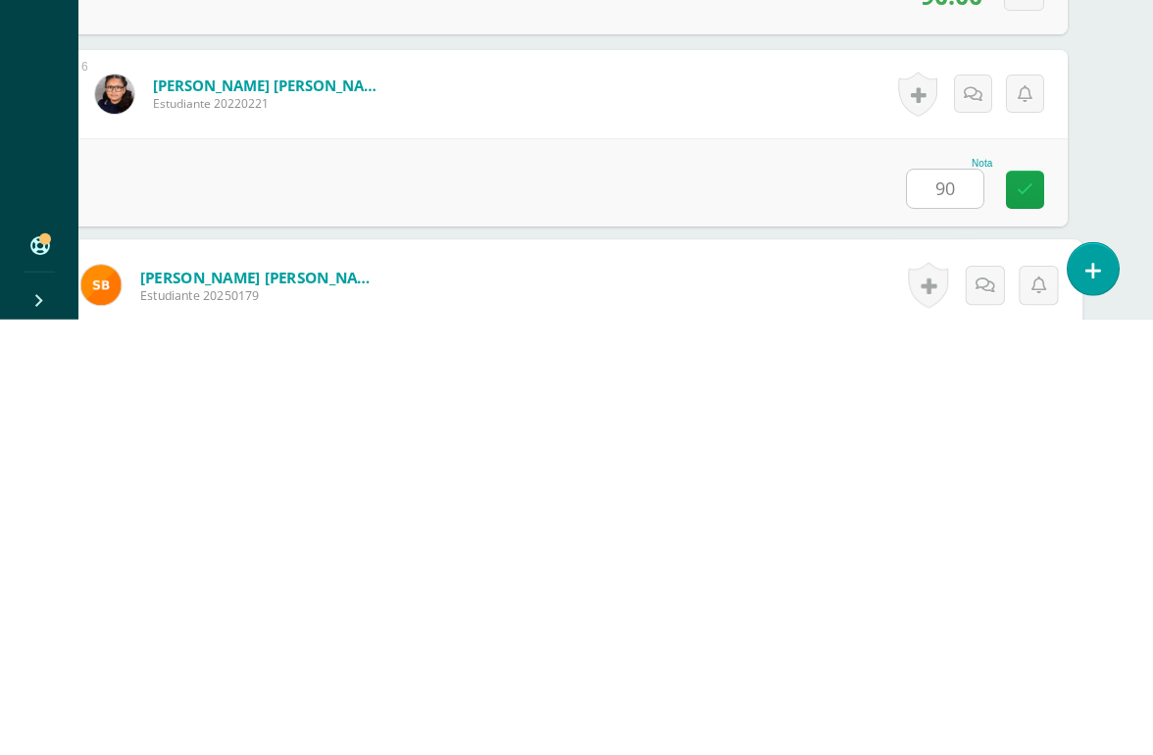
scroll to position [1346, 46]
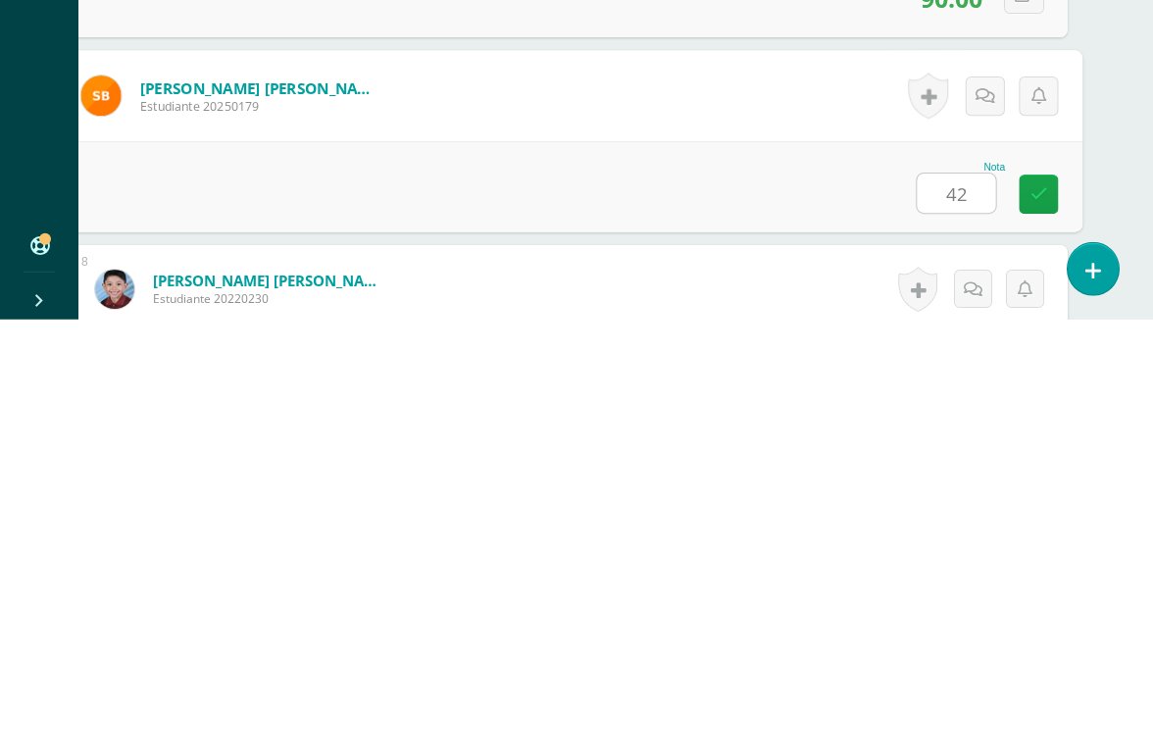
type input "42"
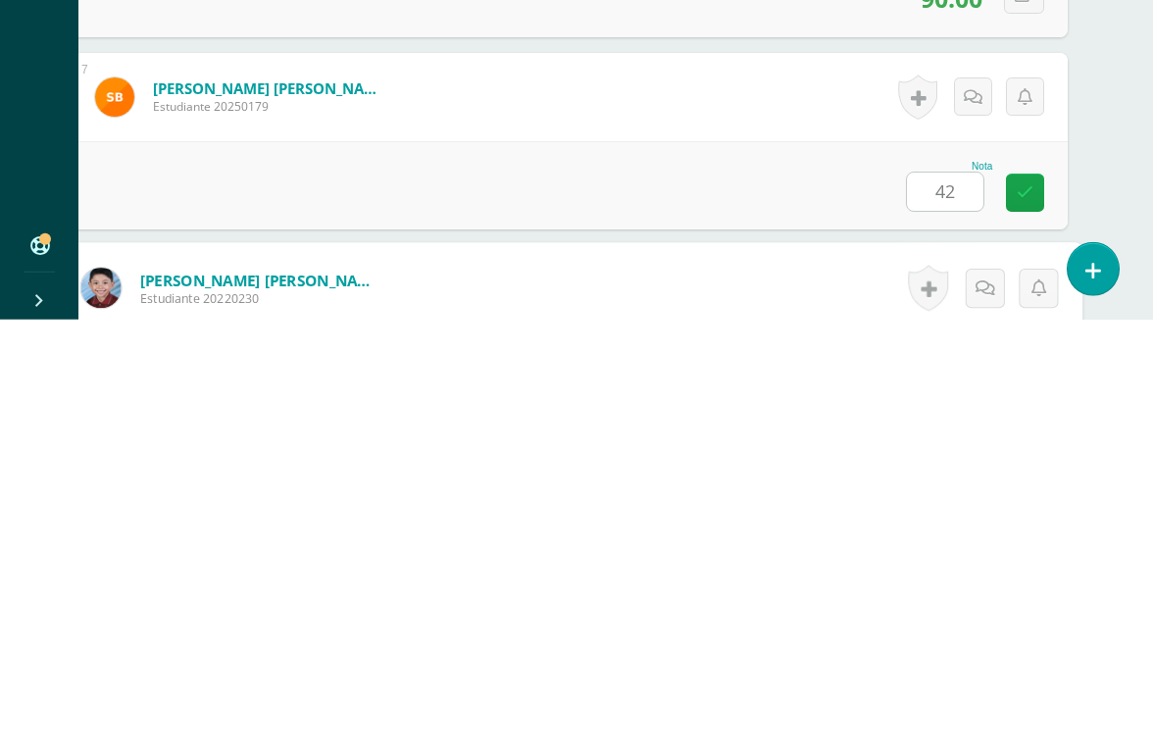
scroll to position [1538, 46]
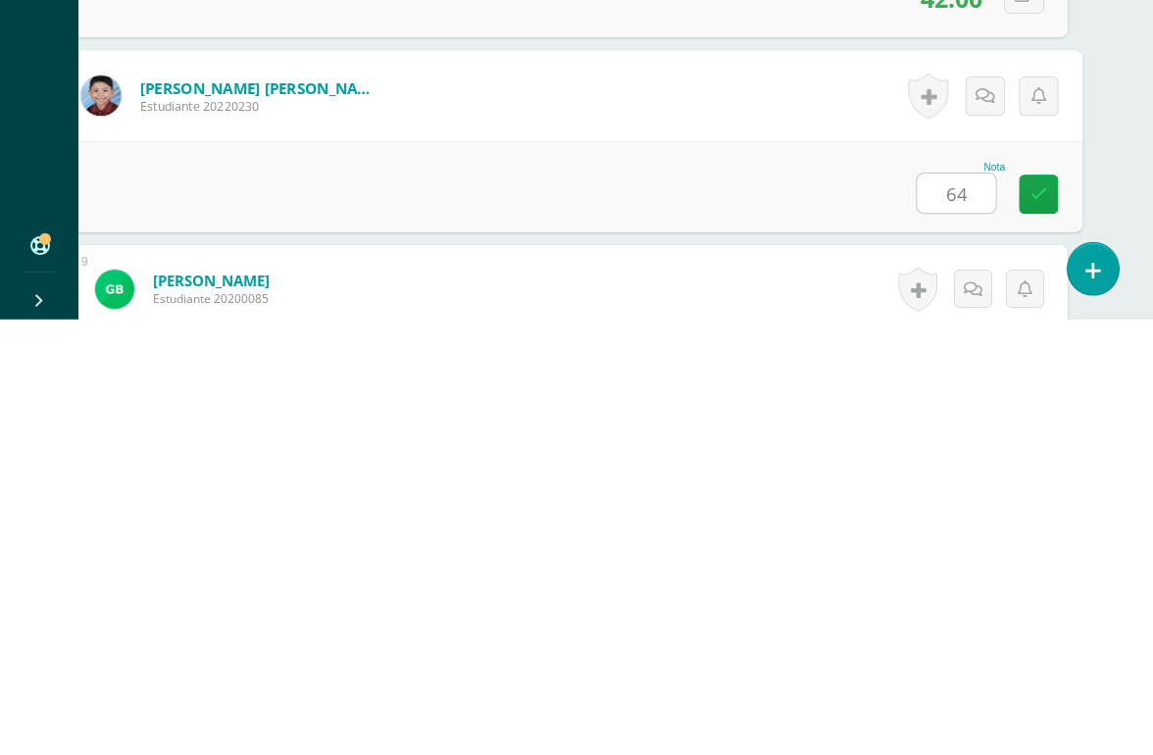
type input "64"
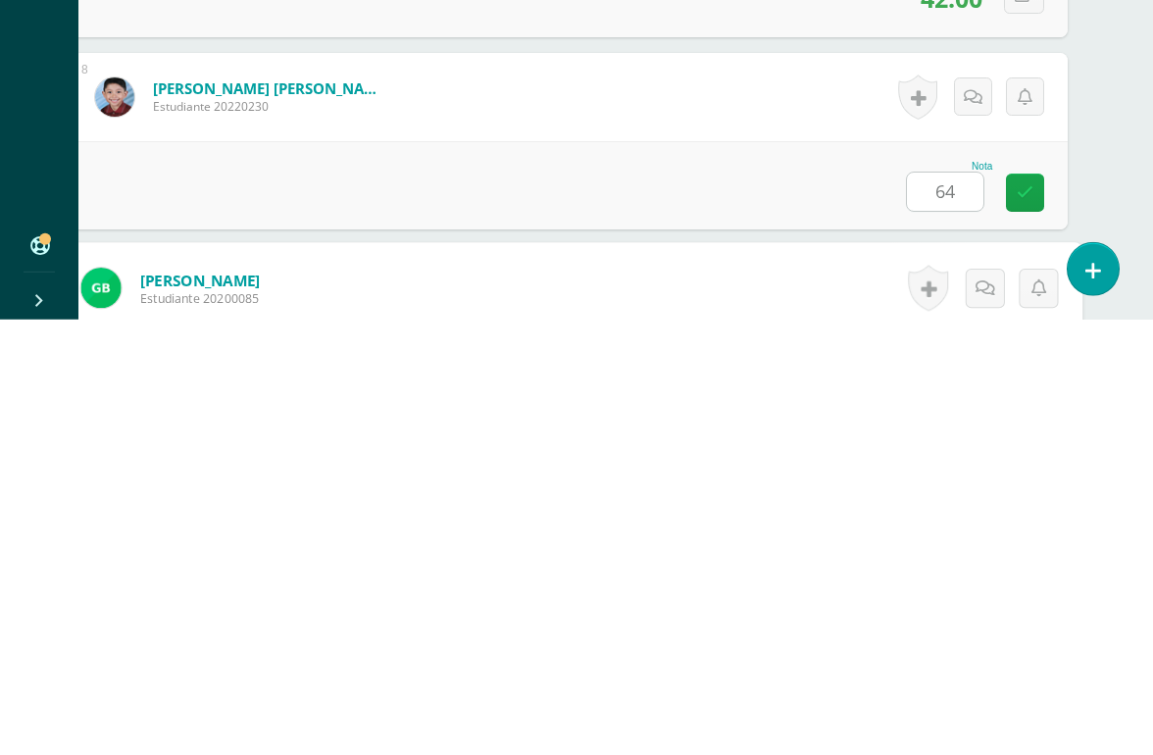
scroll to position [1730, 46]
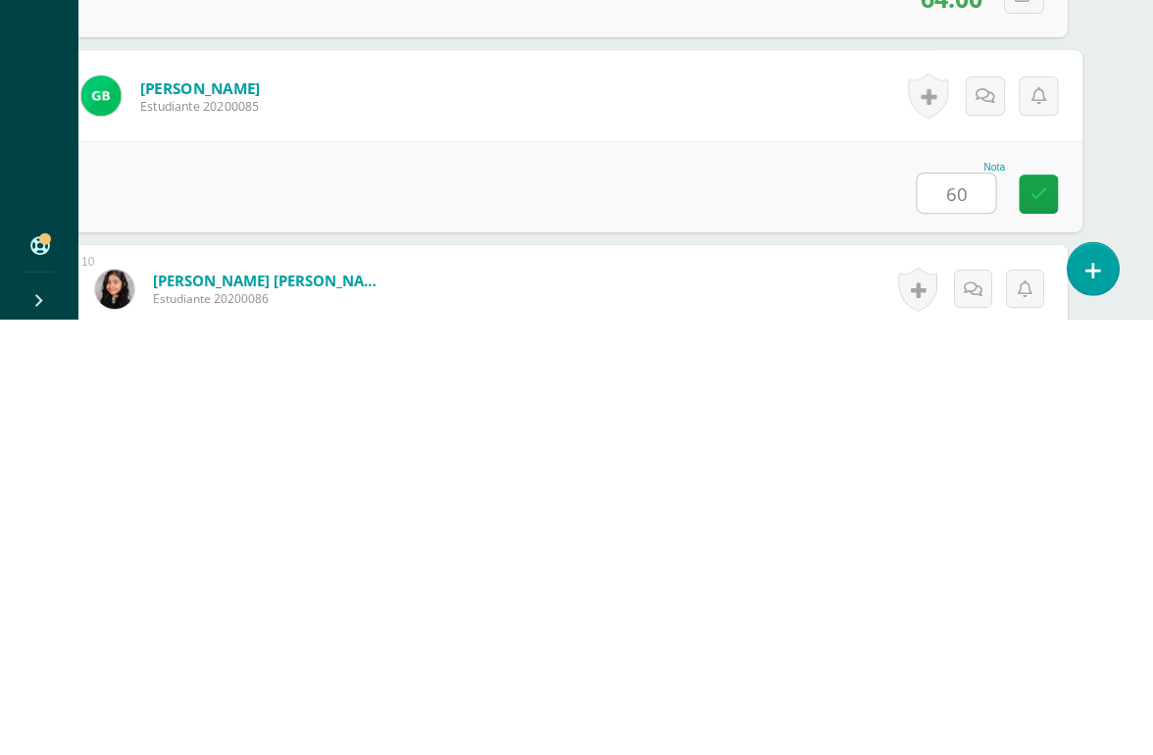
type input "60"
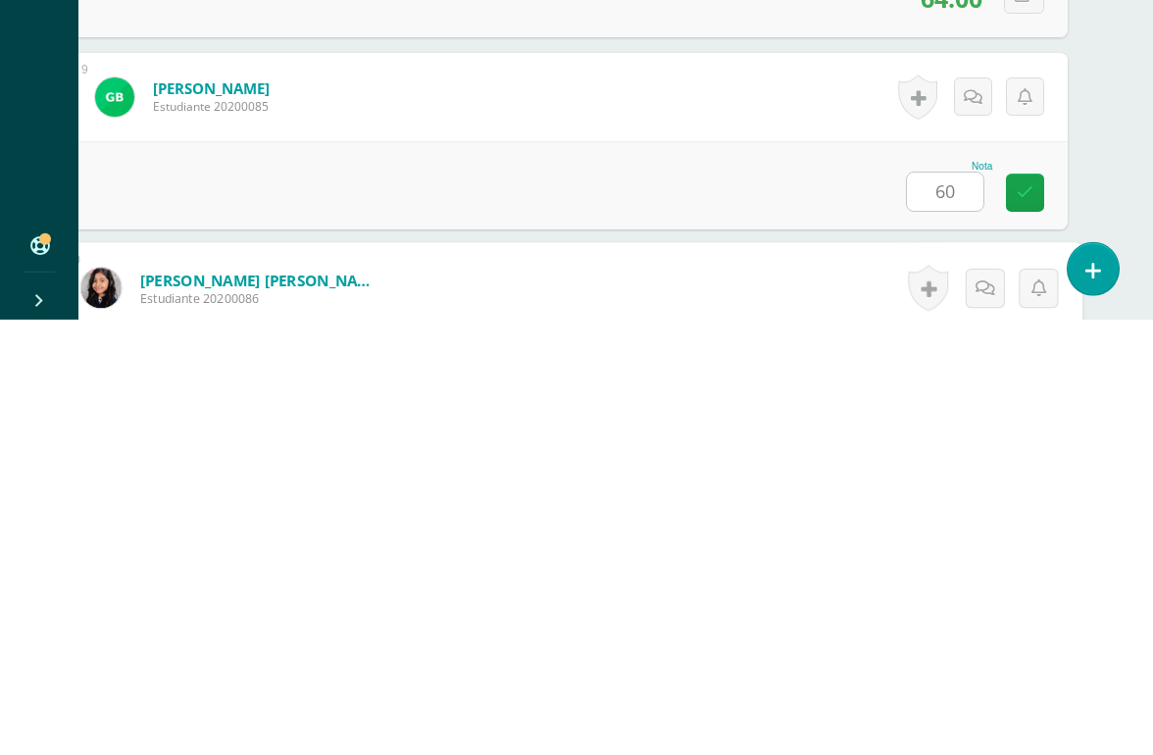
scroll to position [1922, 46]
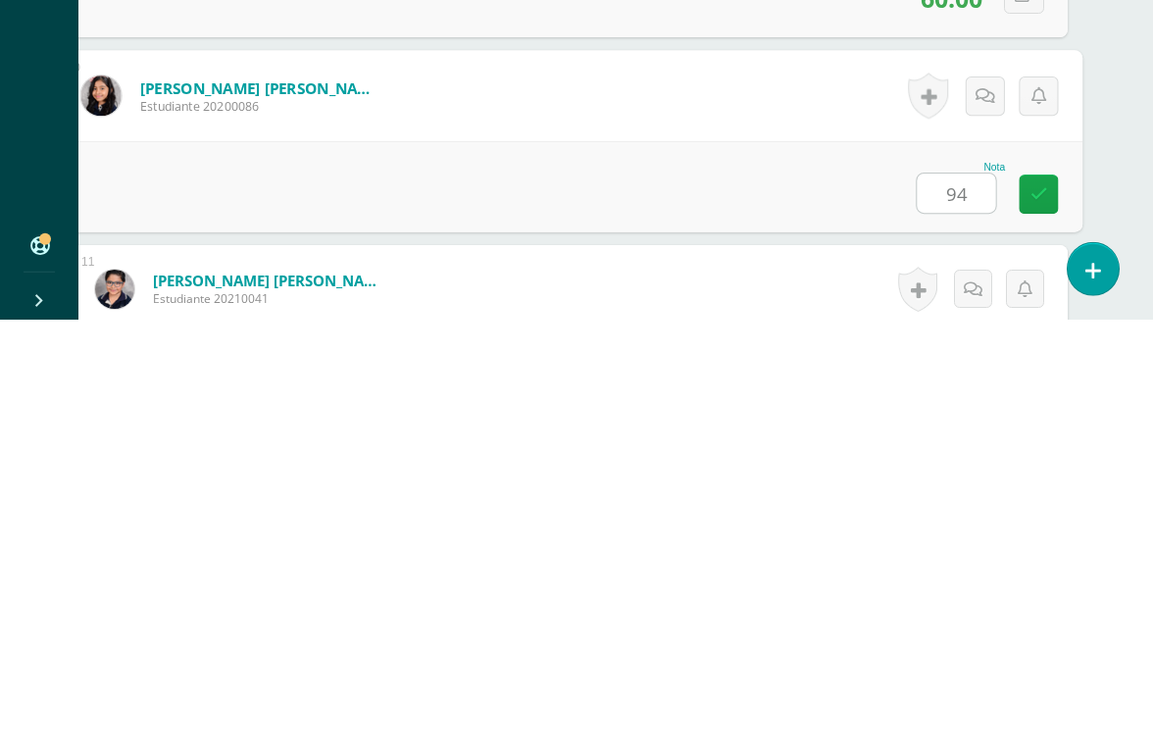
type input "94"
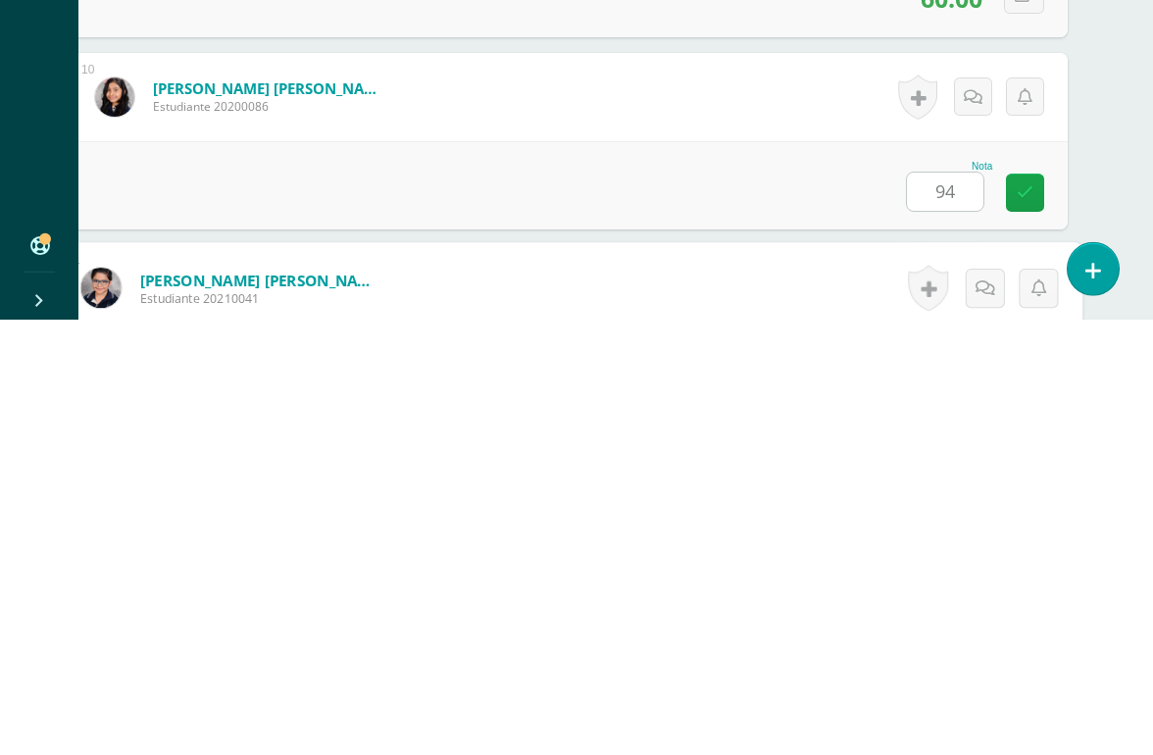
scroll to position [2114, 46]
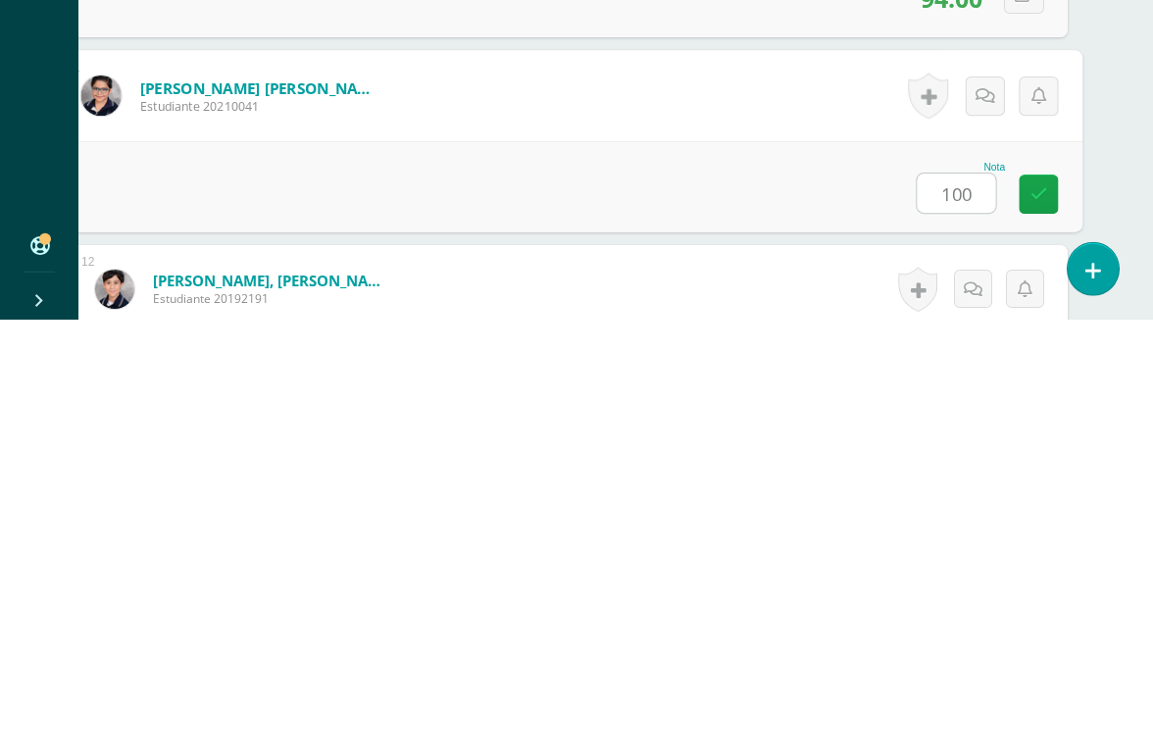
type input "100"
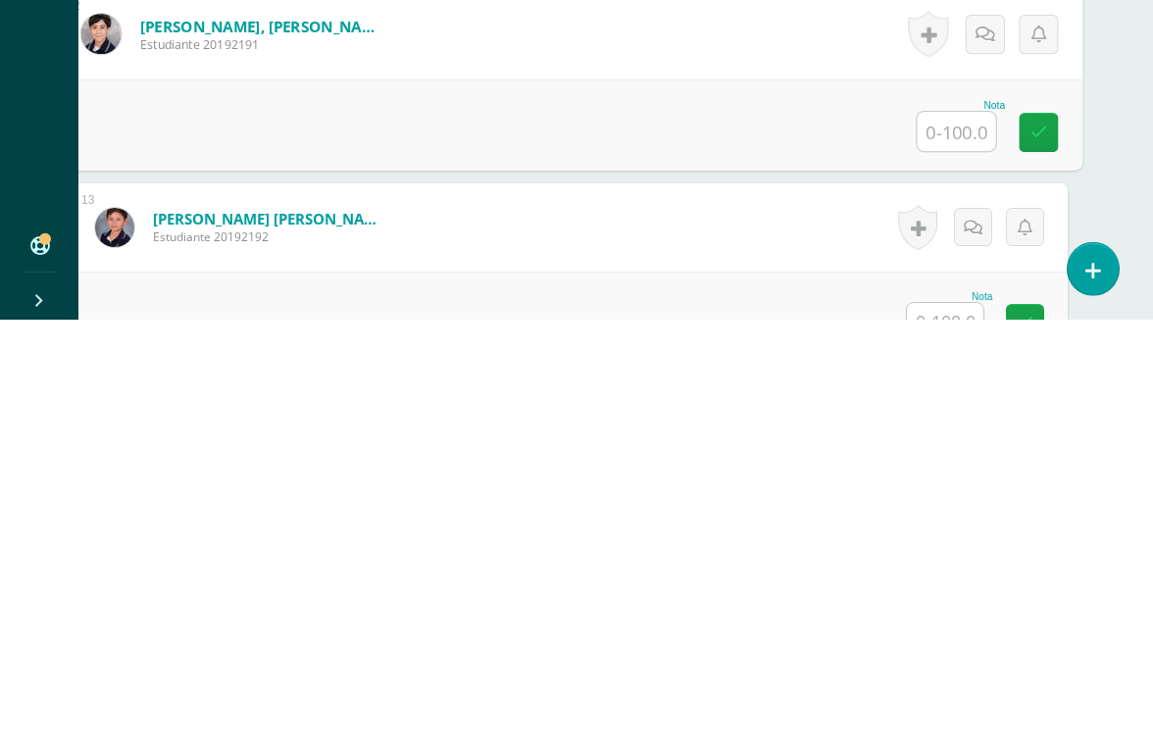
scroll to position [2441, 46]
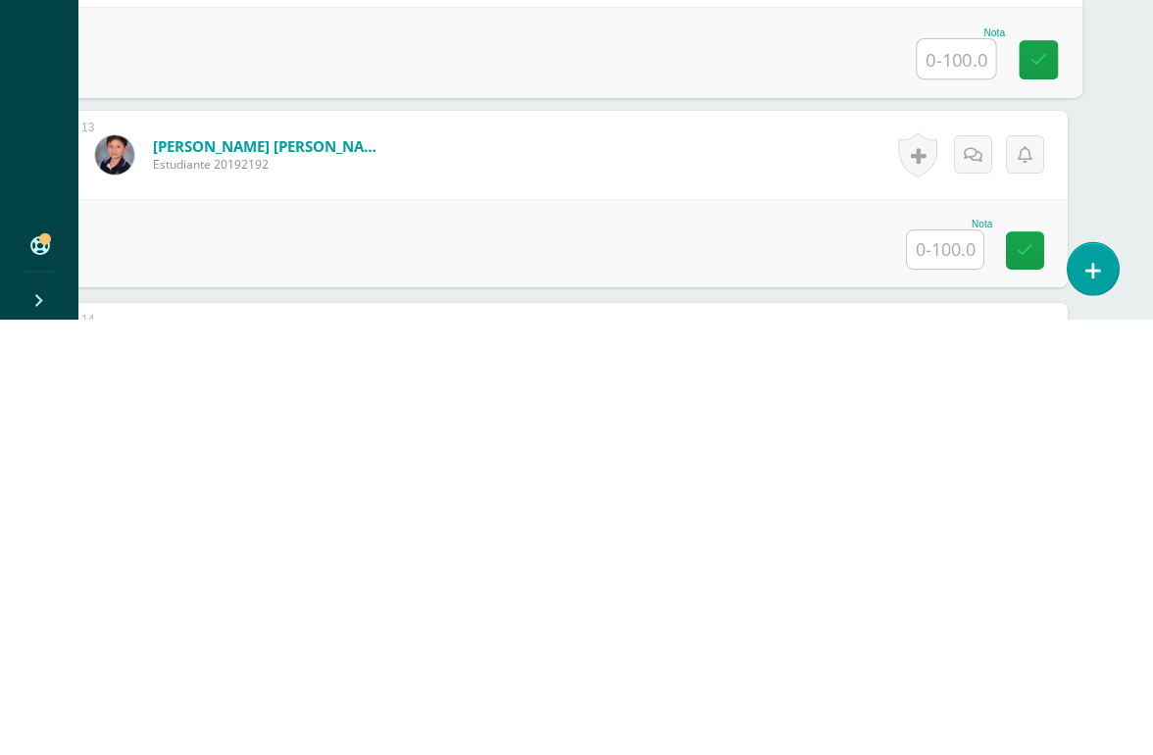
click at [951, 665] on div at bounding box center [945, 685] width 78 height 40
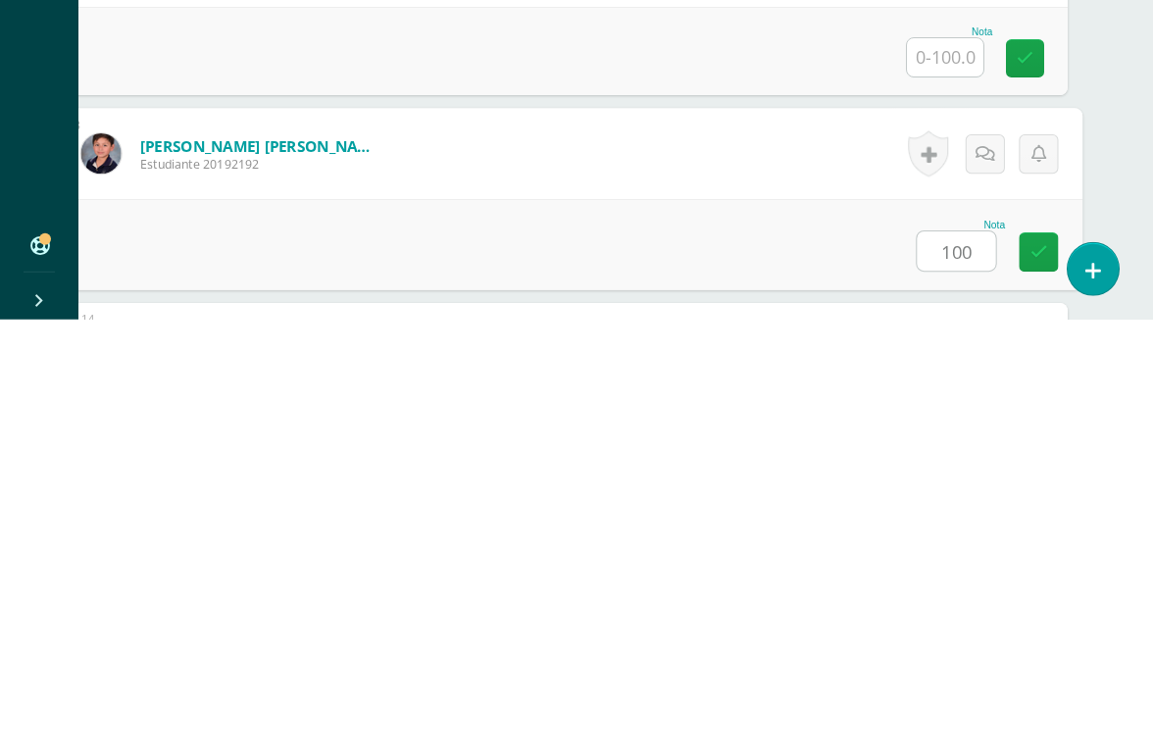
type input "100"
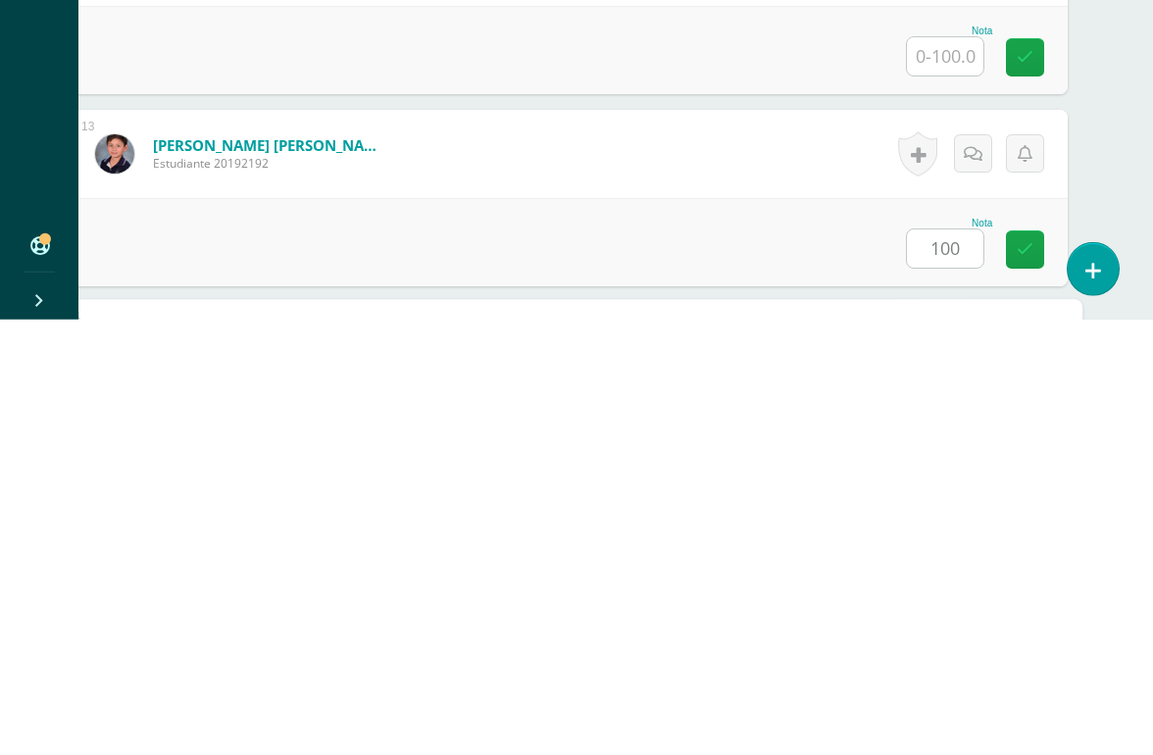
scroll to position [2691, 46]
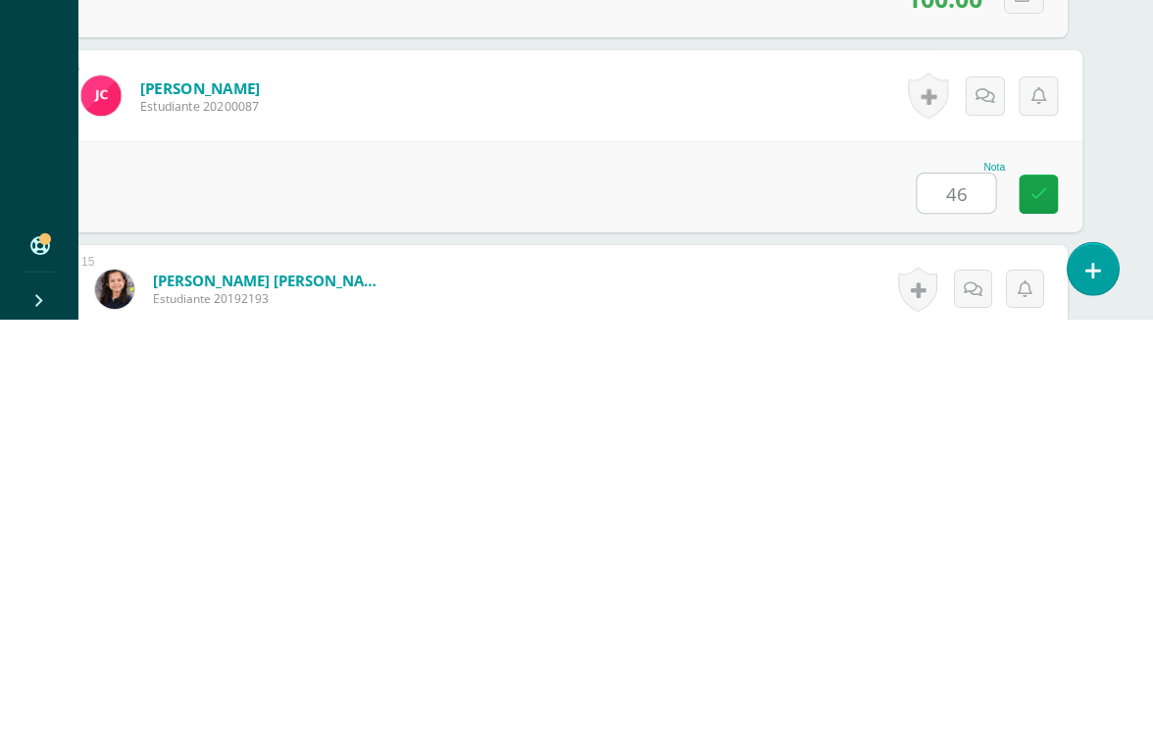
type input "46"
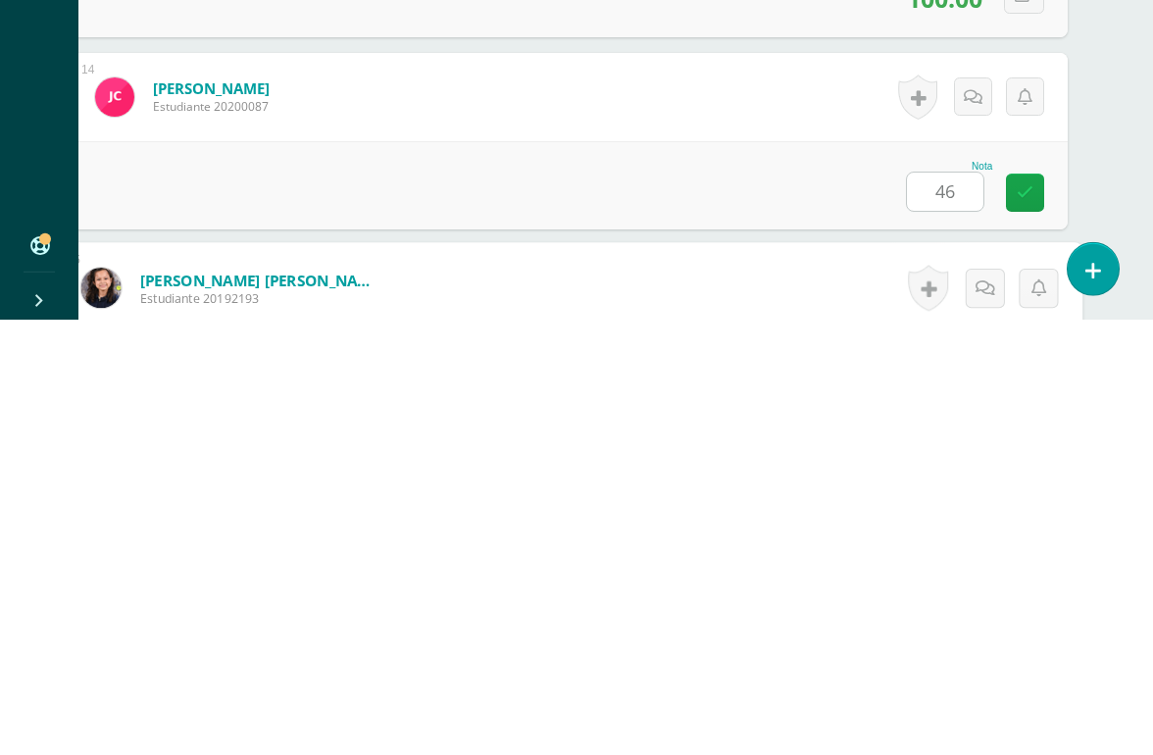
scroll to position [2883, 46]
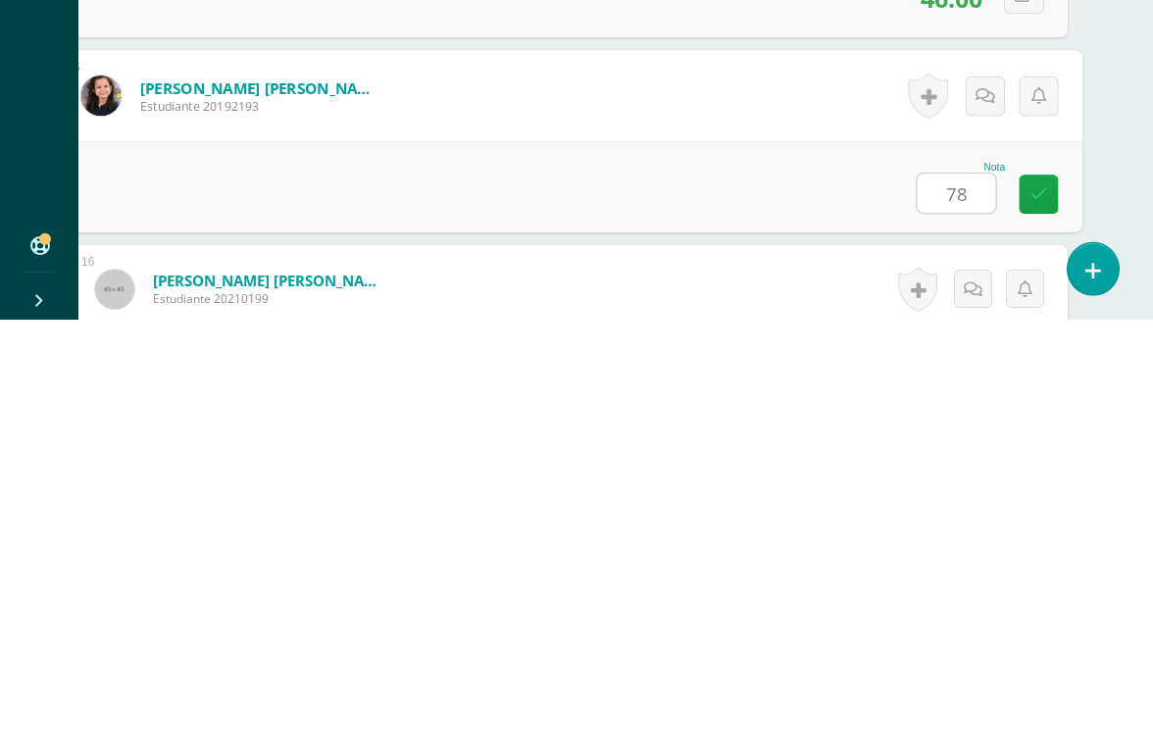
type input "78"
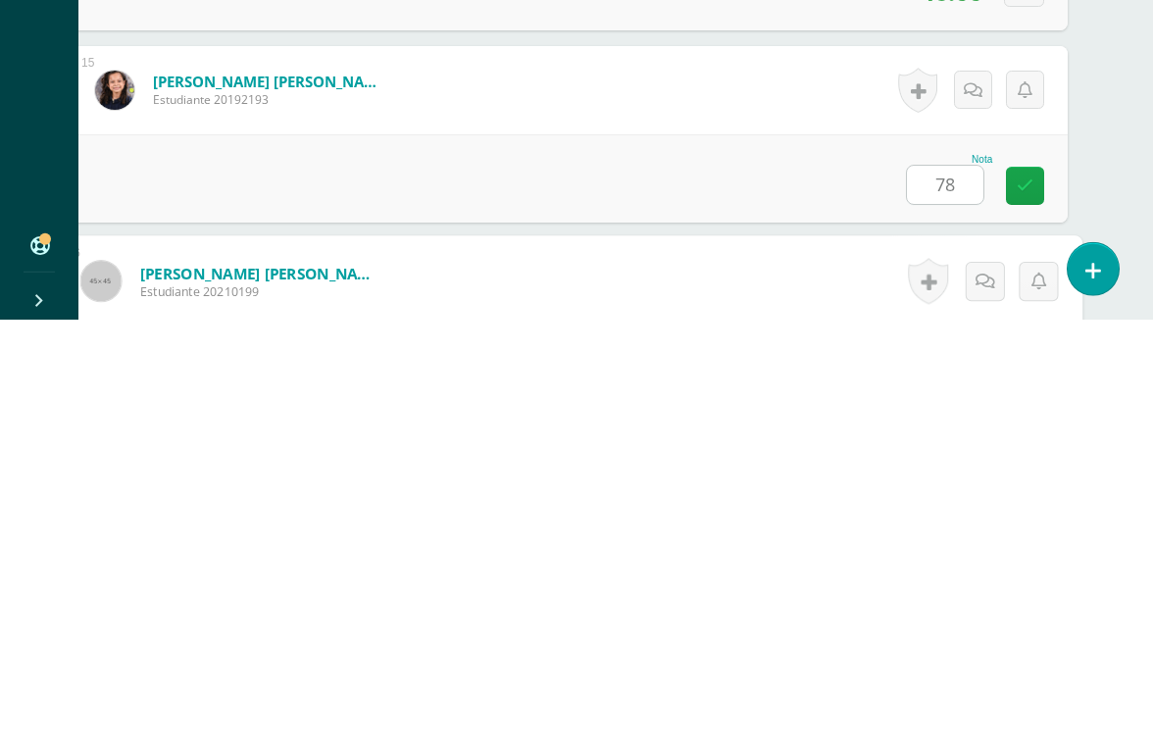
scroll to position [3075, 46]
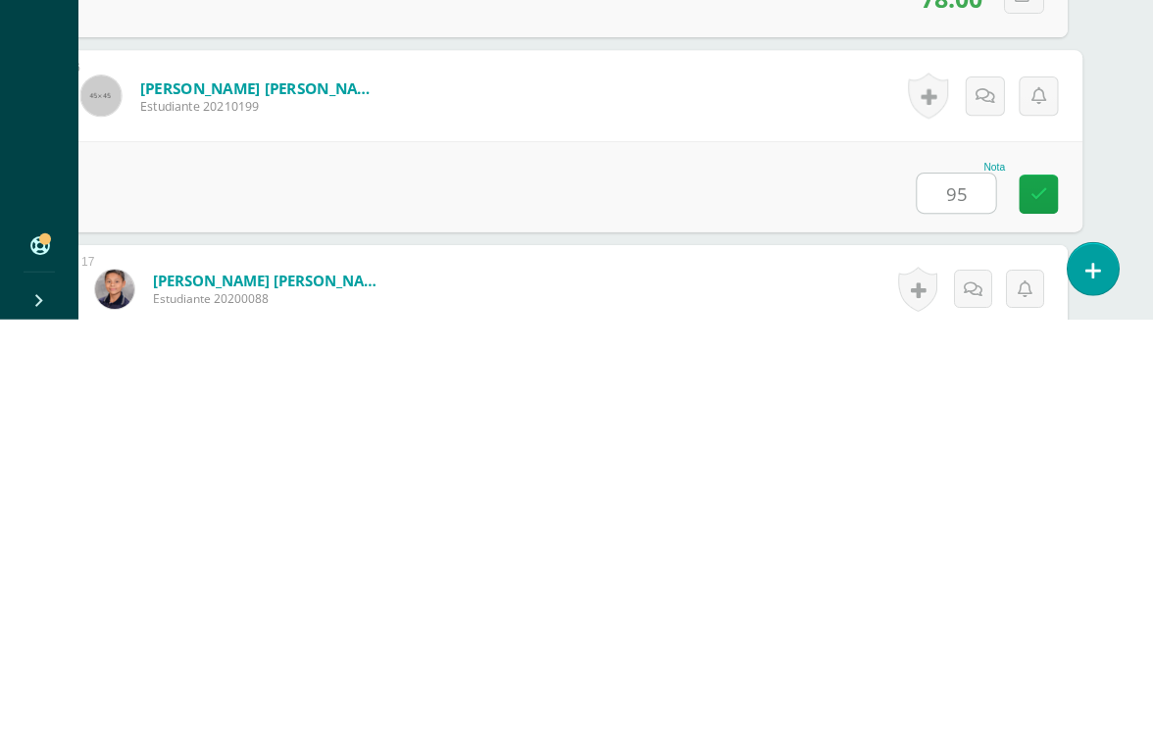
type input "95"
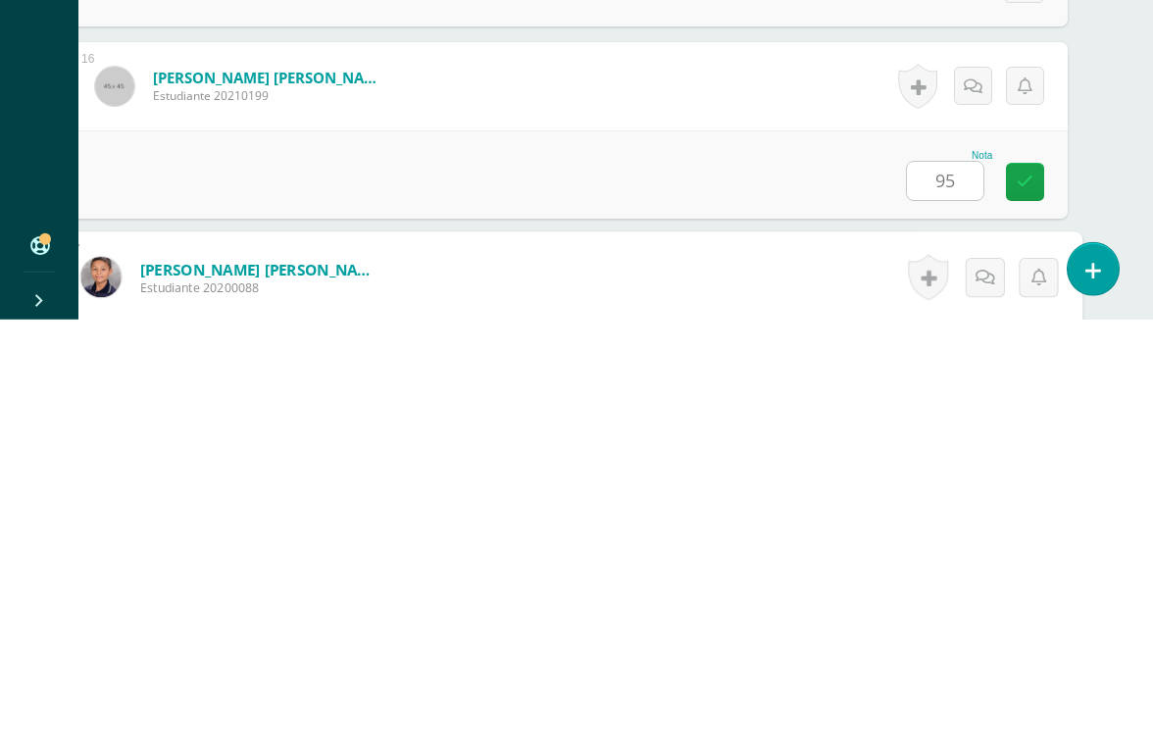
scroll to position [3267, 46]
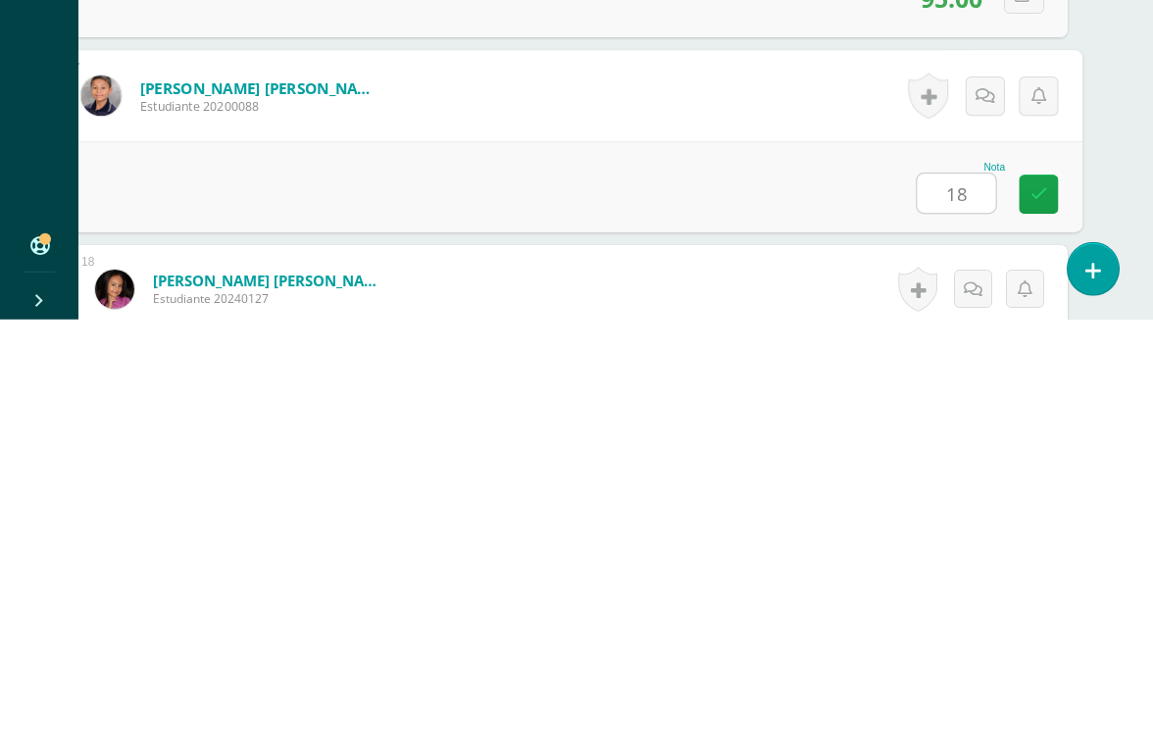
type input "18"
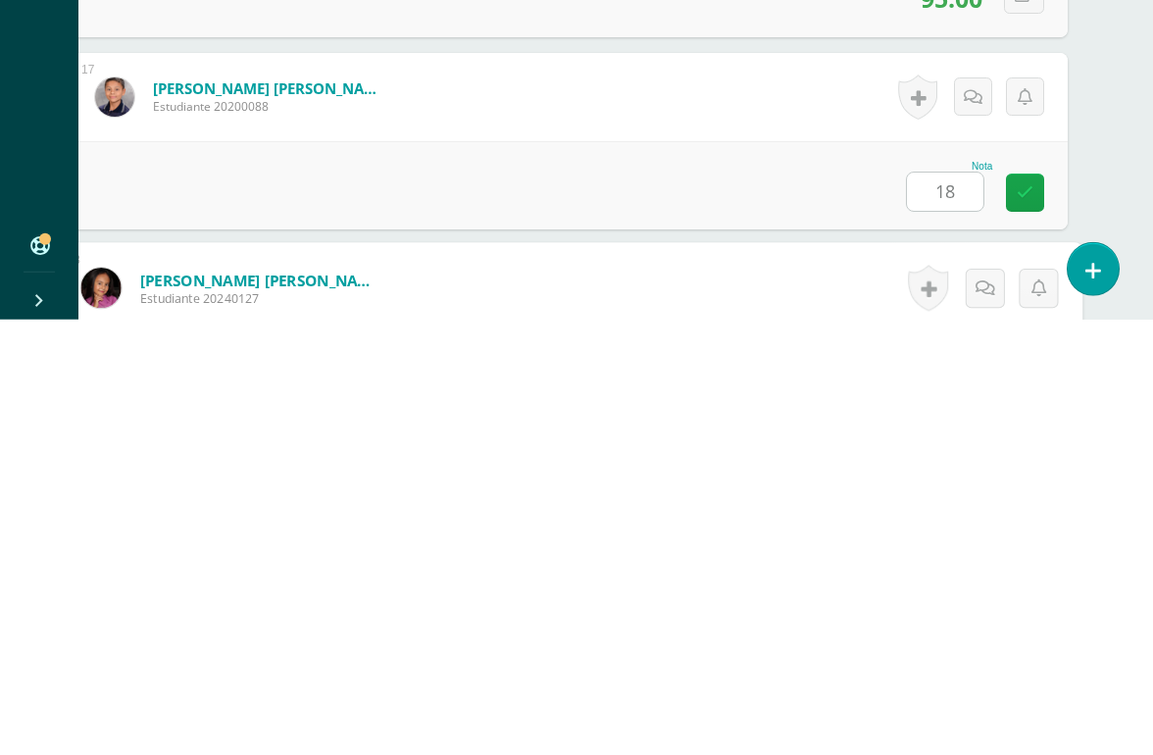
scroll to position [3459, 46]
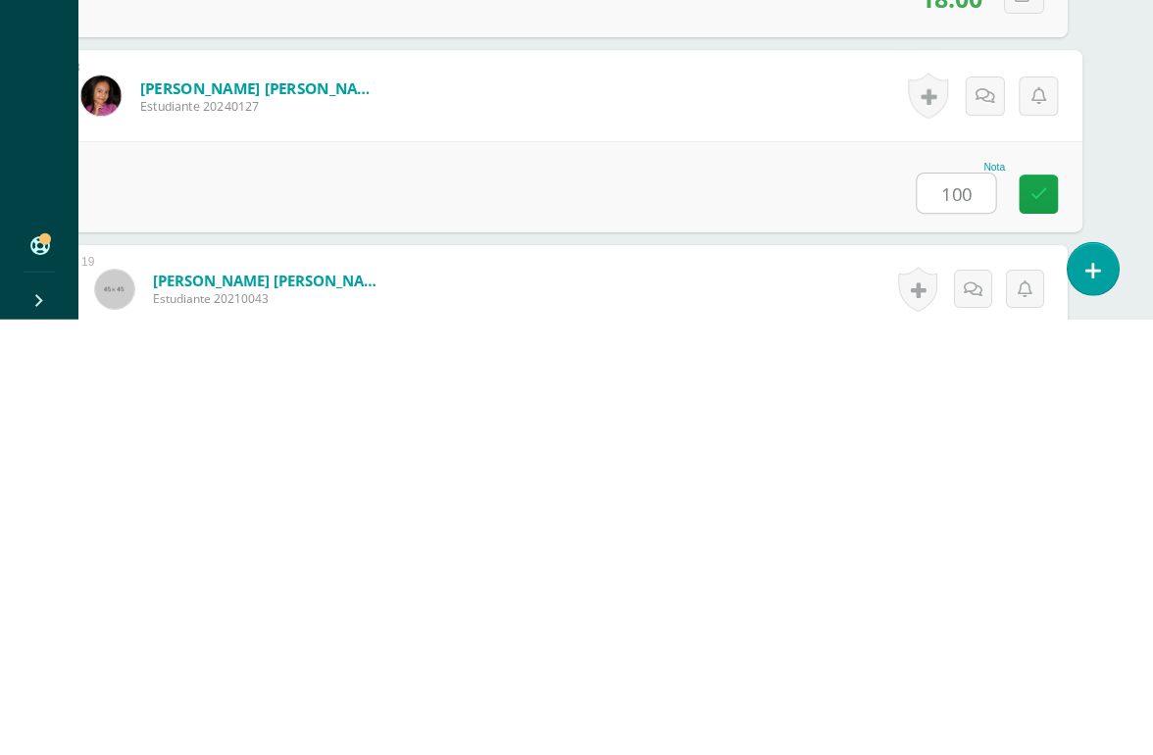
type input "100"
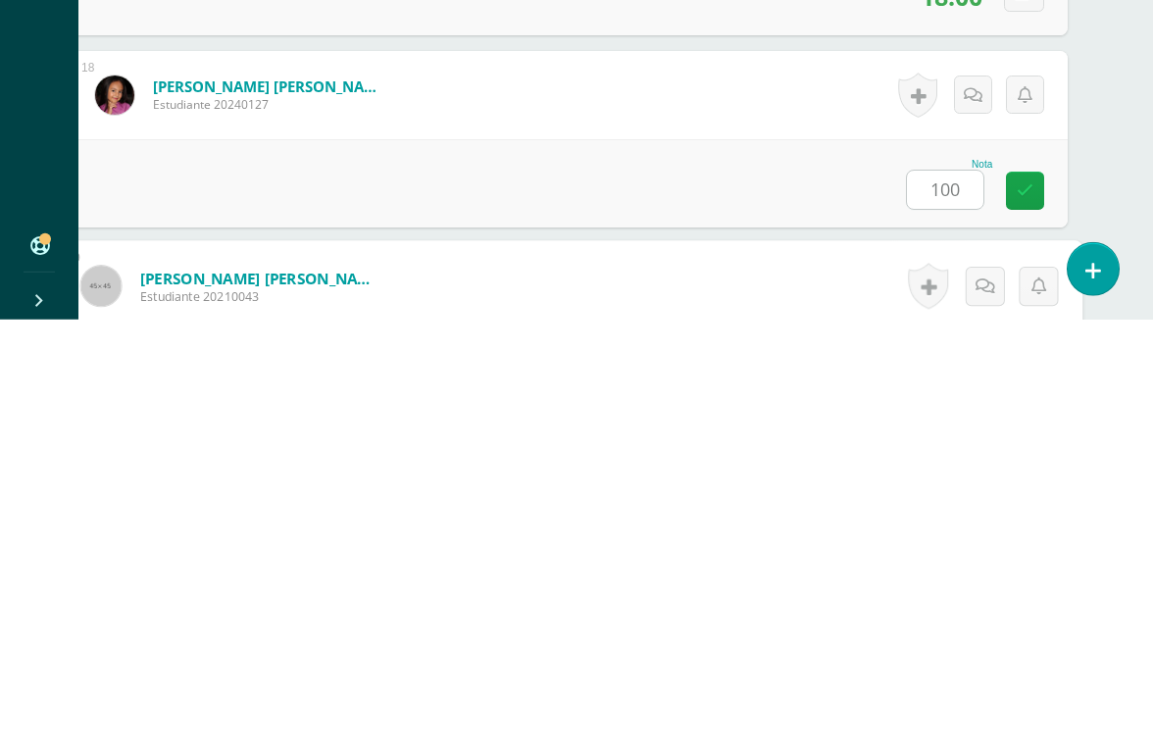
scroll to position [3651, 46]
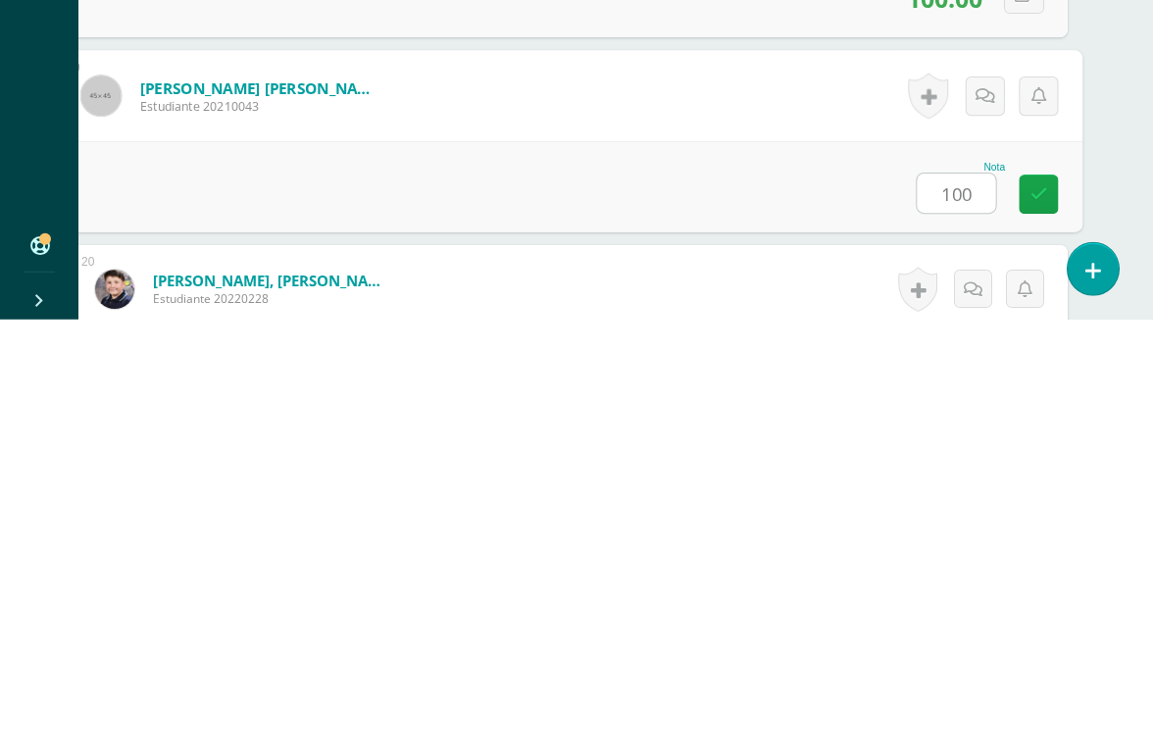
type input "100"
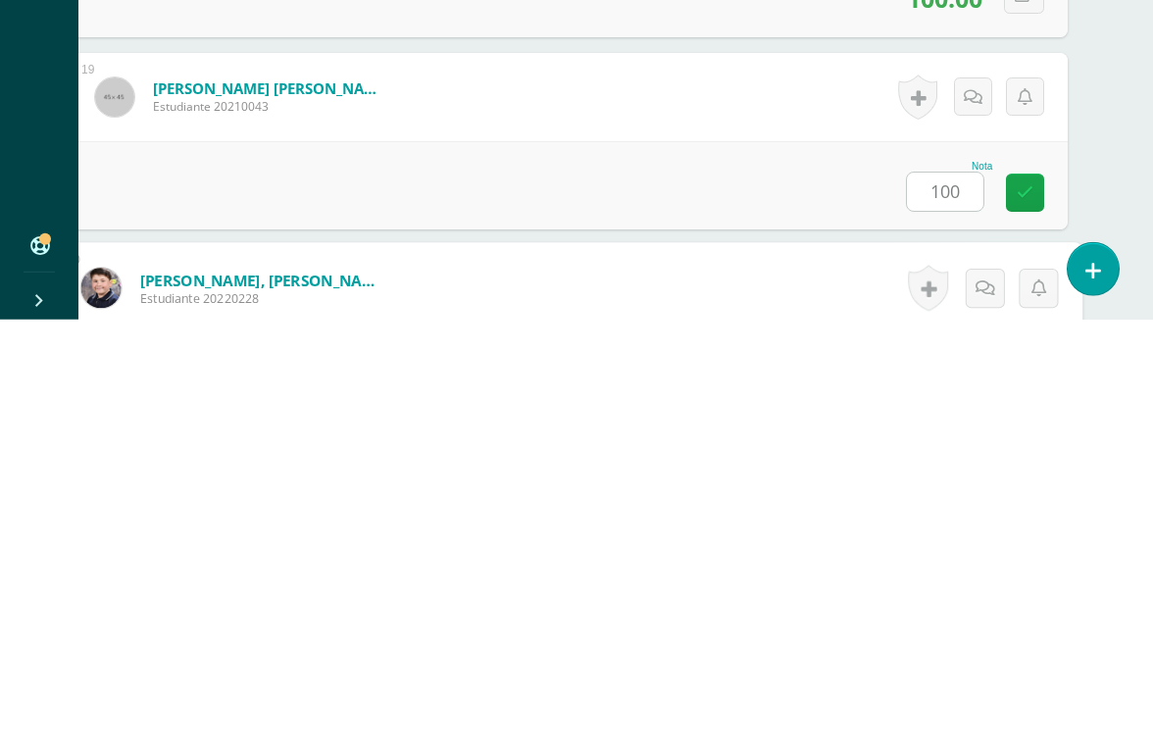
scroll to position [3843, 46]
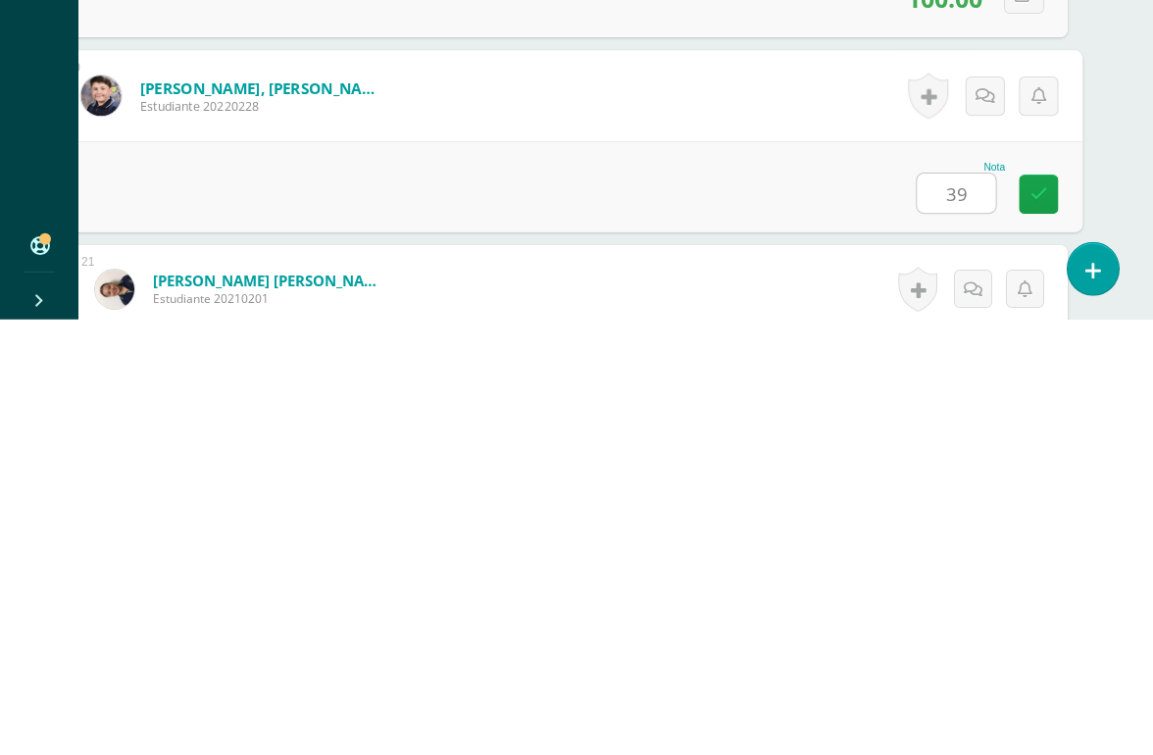
type input "39"
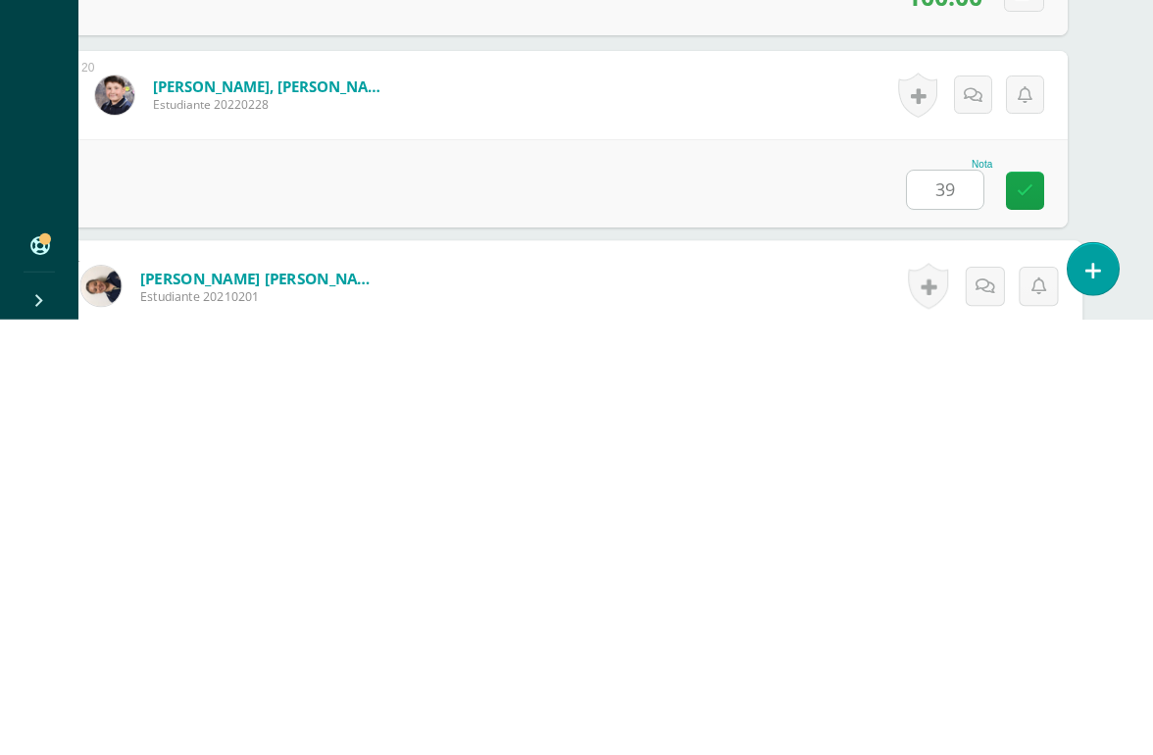
scroll to position [4035, 46]
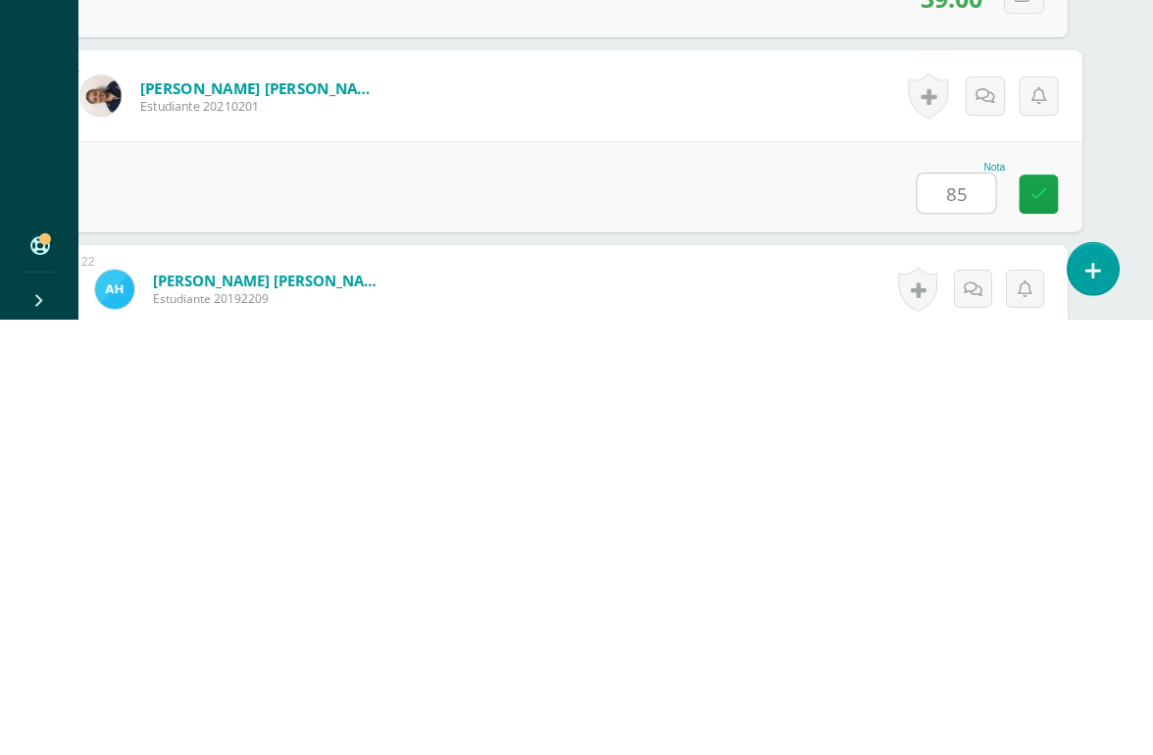
type input "85"
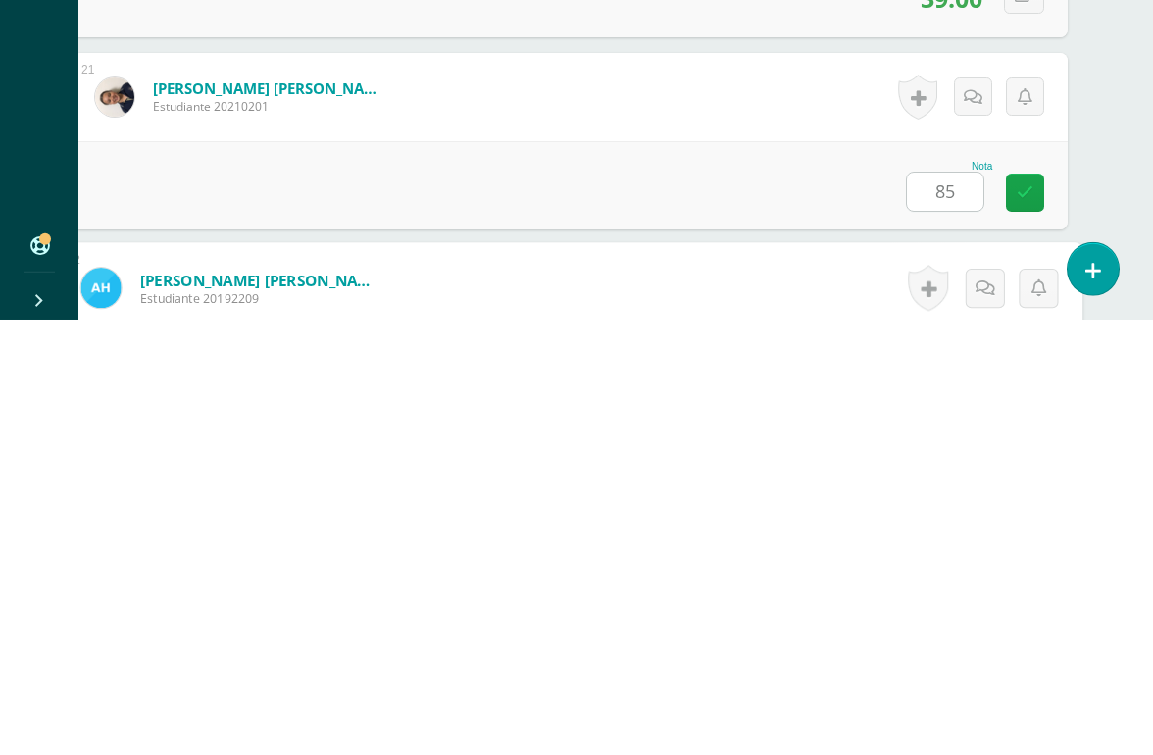
scroll to position [4228, 46]
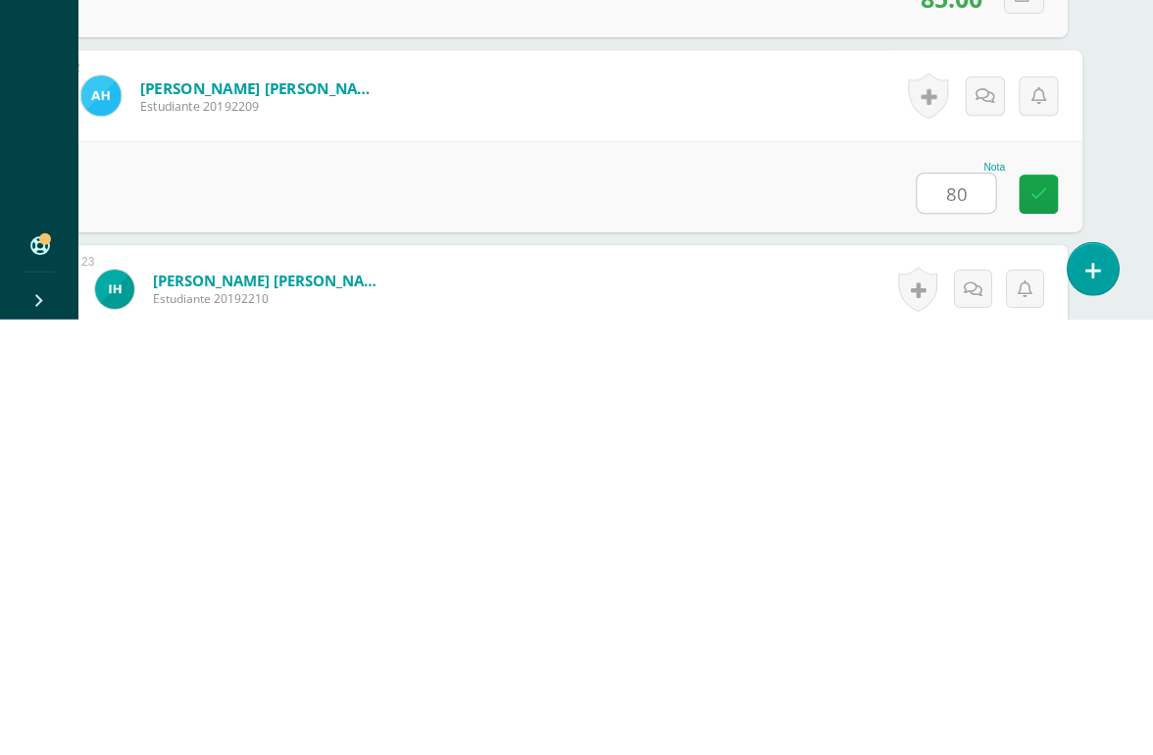
type input "80"
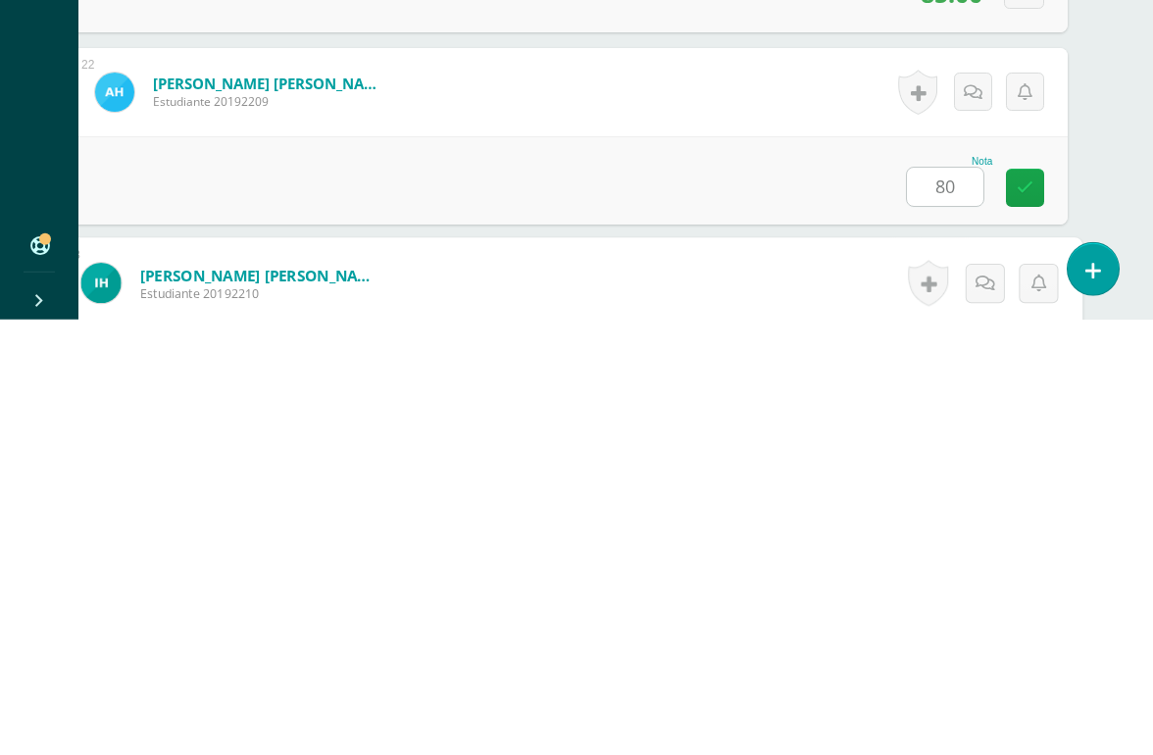
scroll to position [4420, 46]
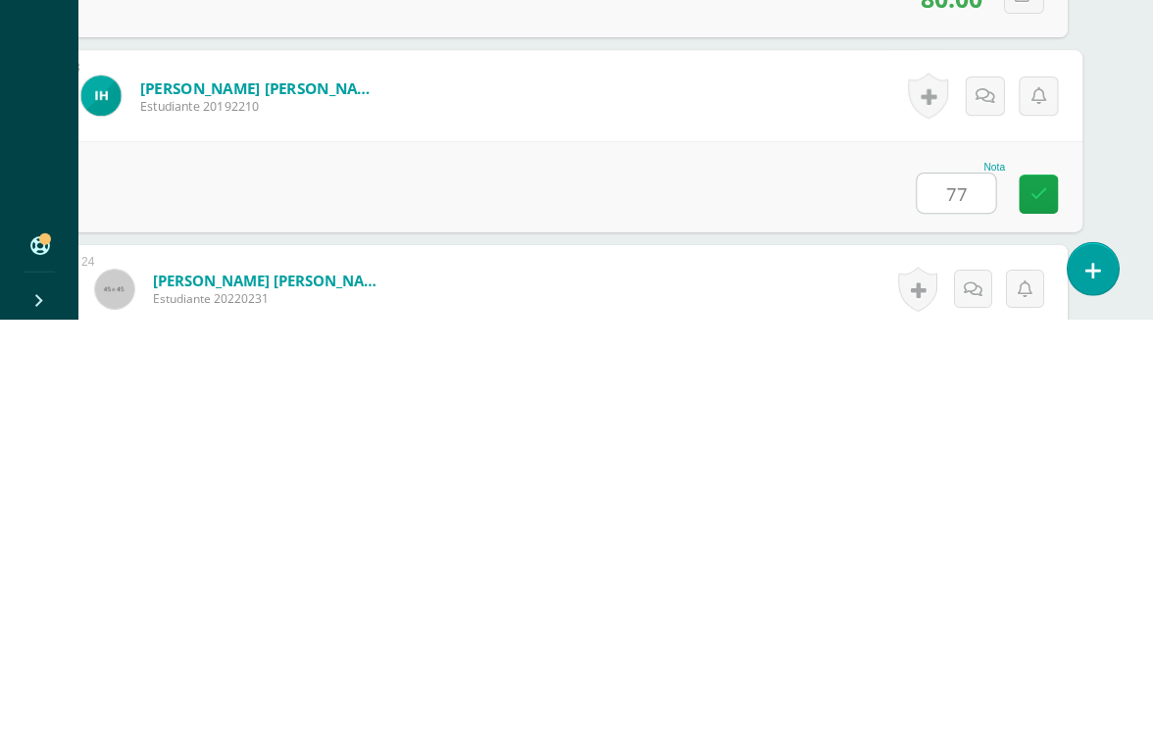
type input "77"
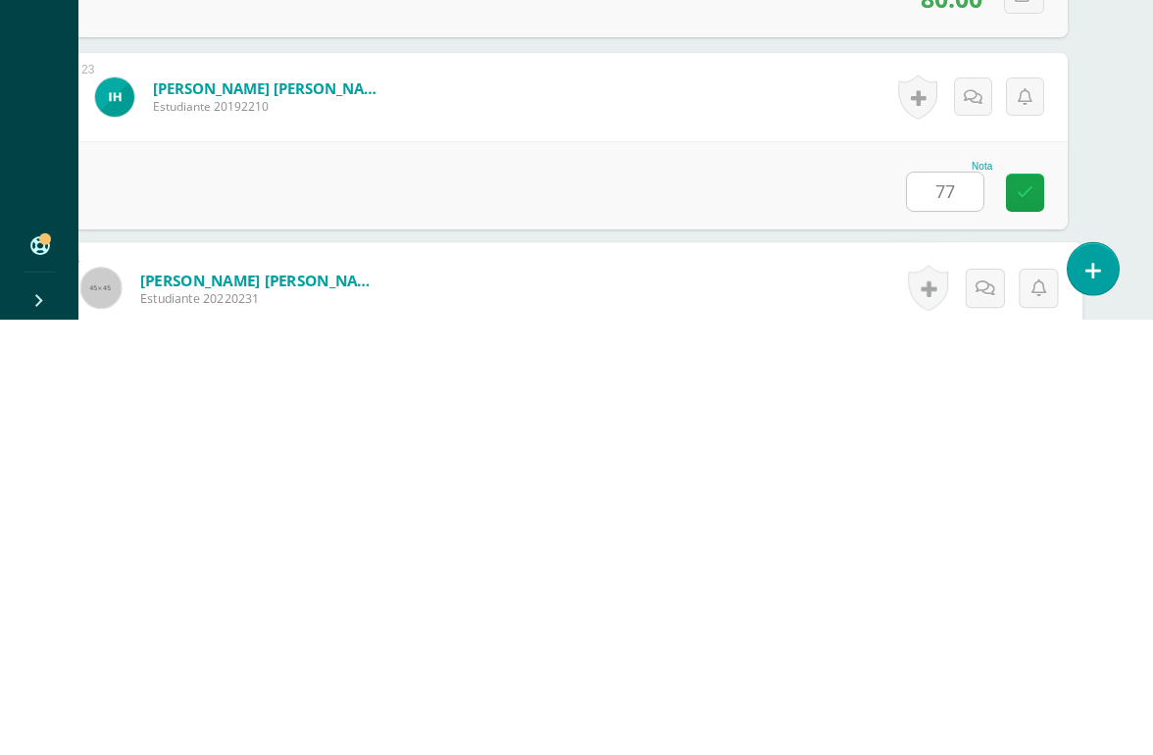
scroll to position [4612, 46]
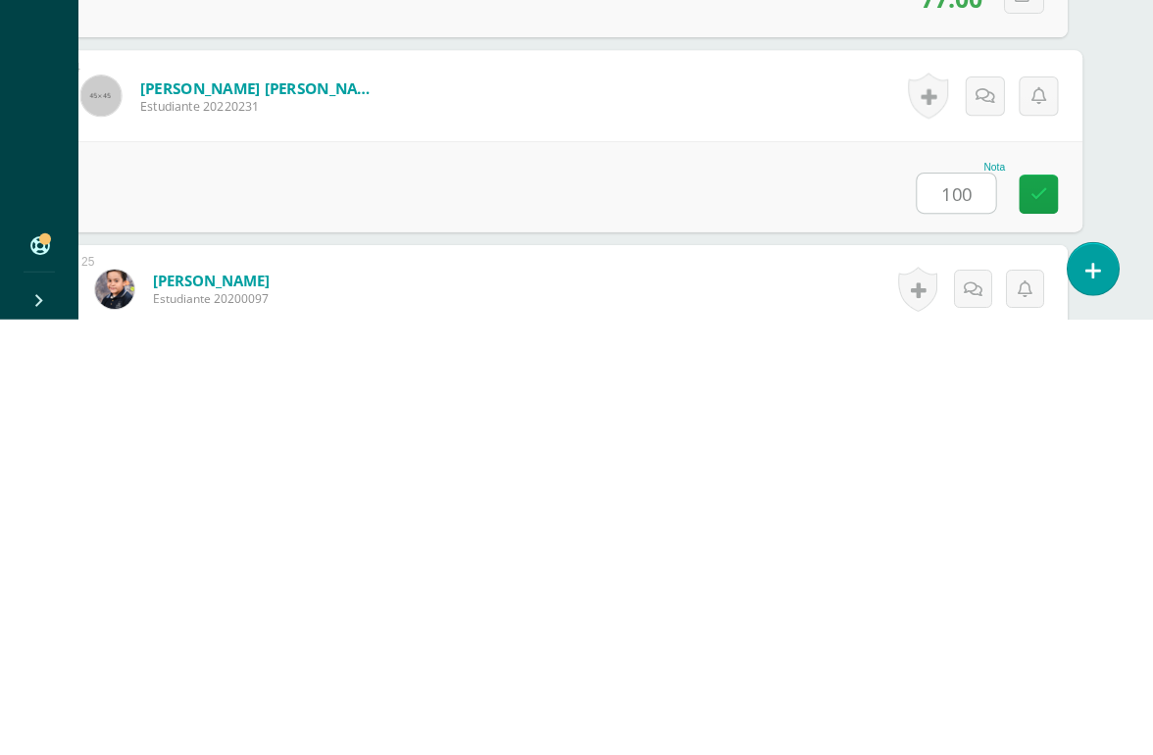
type input "100"
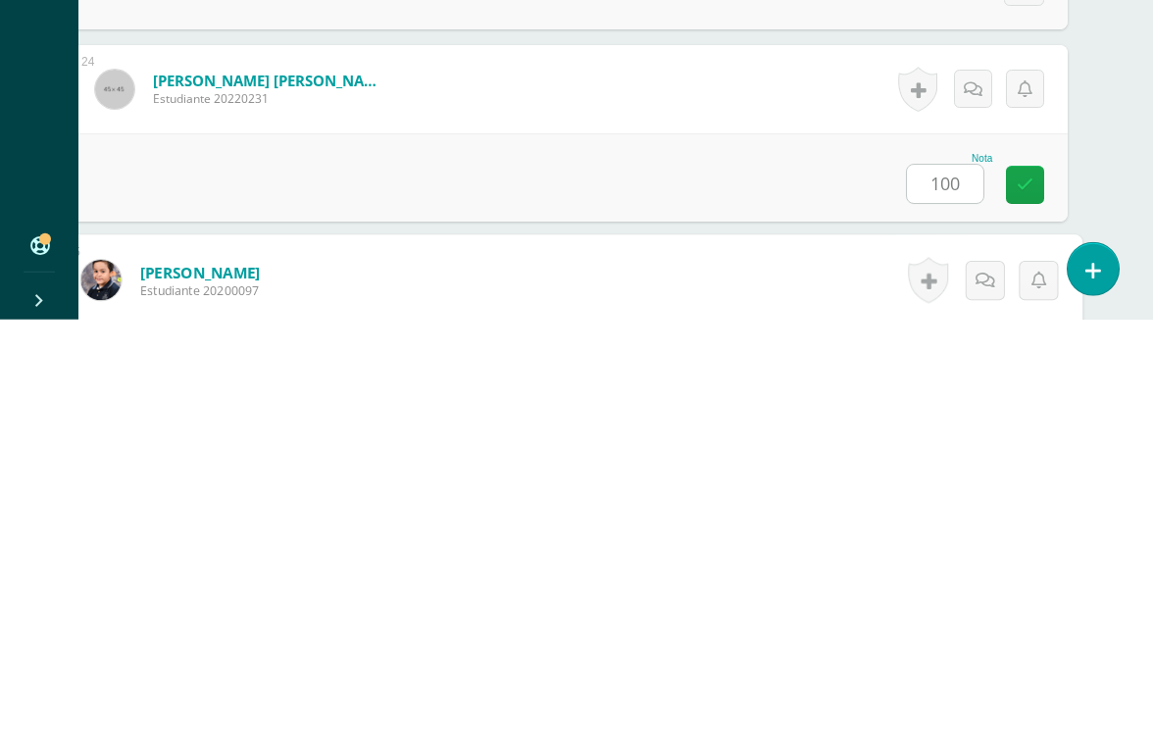
scroll to position [4804, 46]
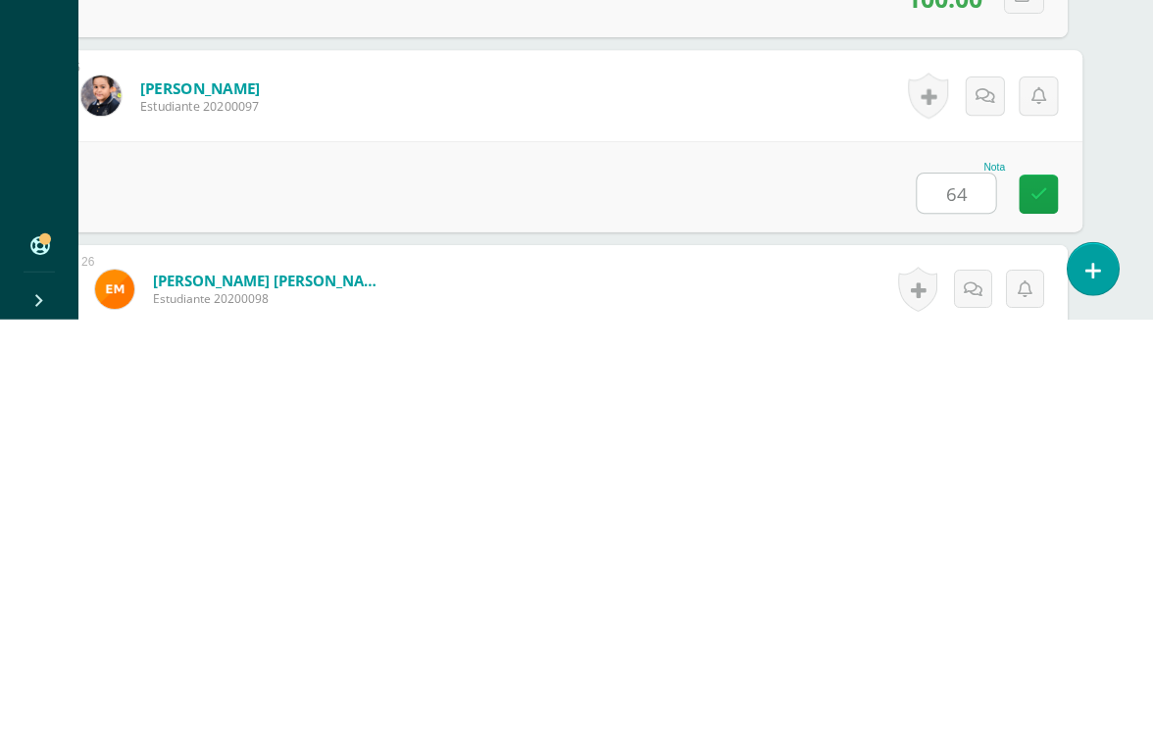
type input "64"
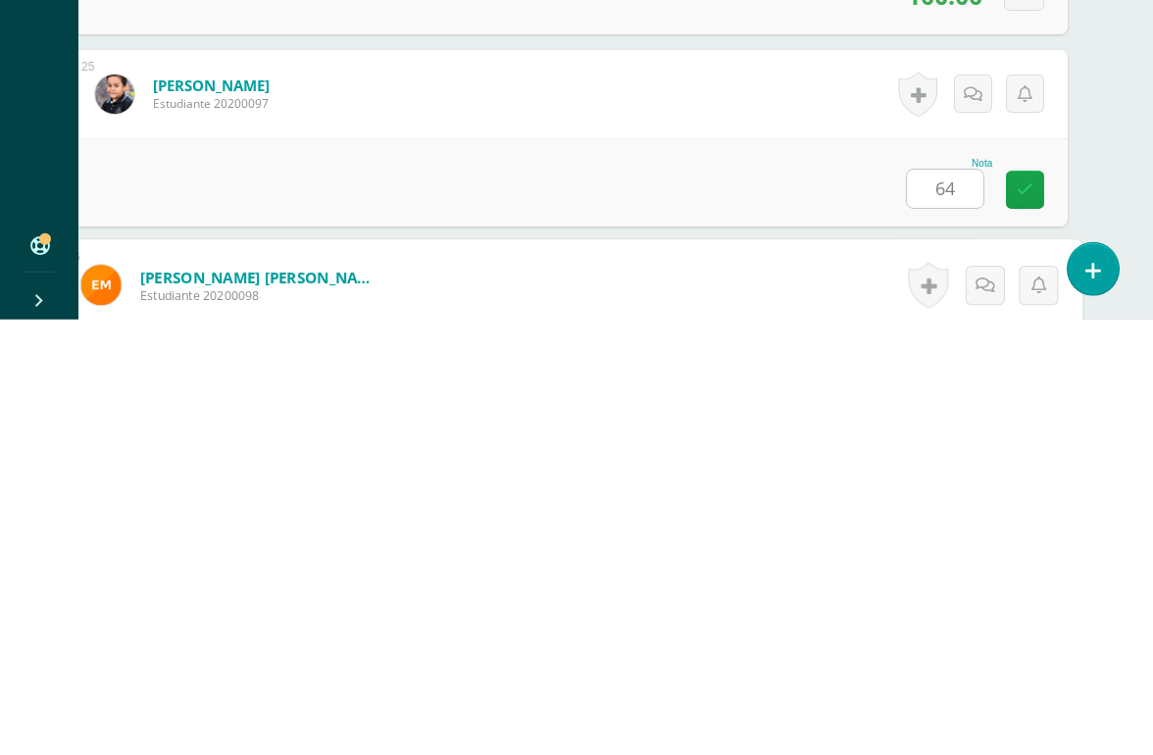
scroll to position [4996, 46]
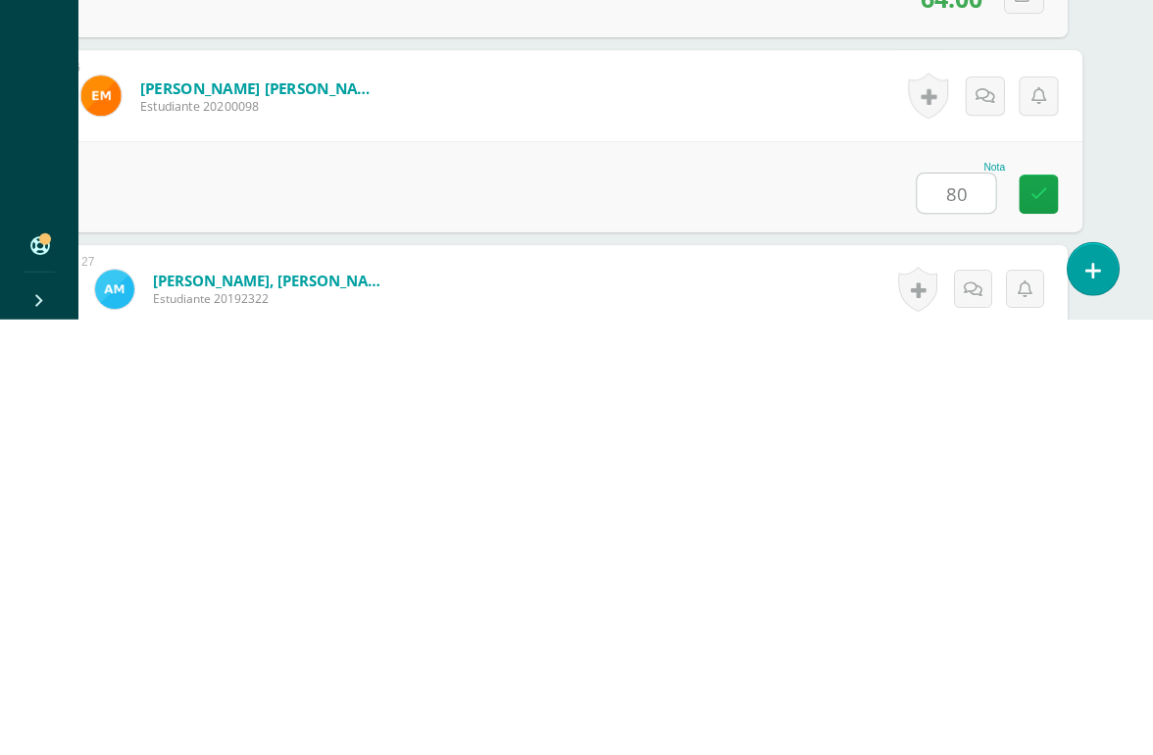
type input "80"
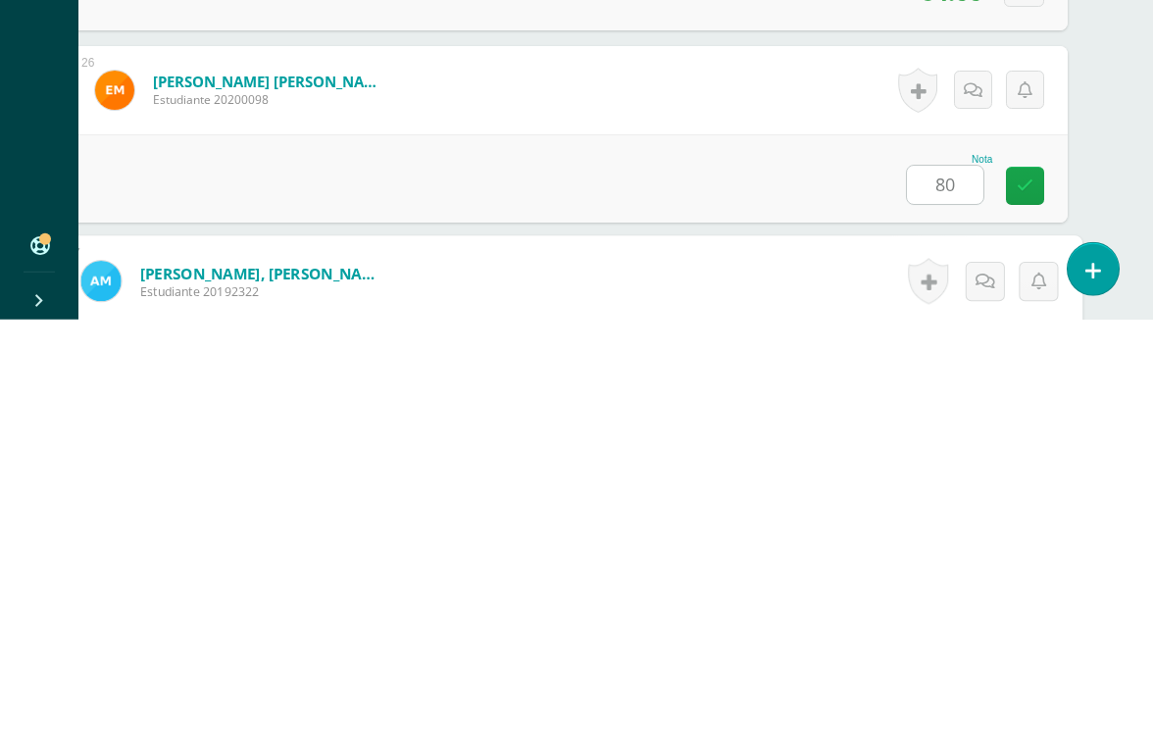
scroll to position [5188, 46]
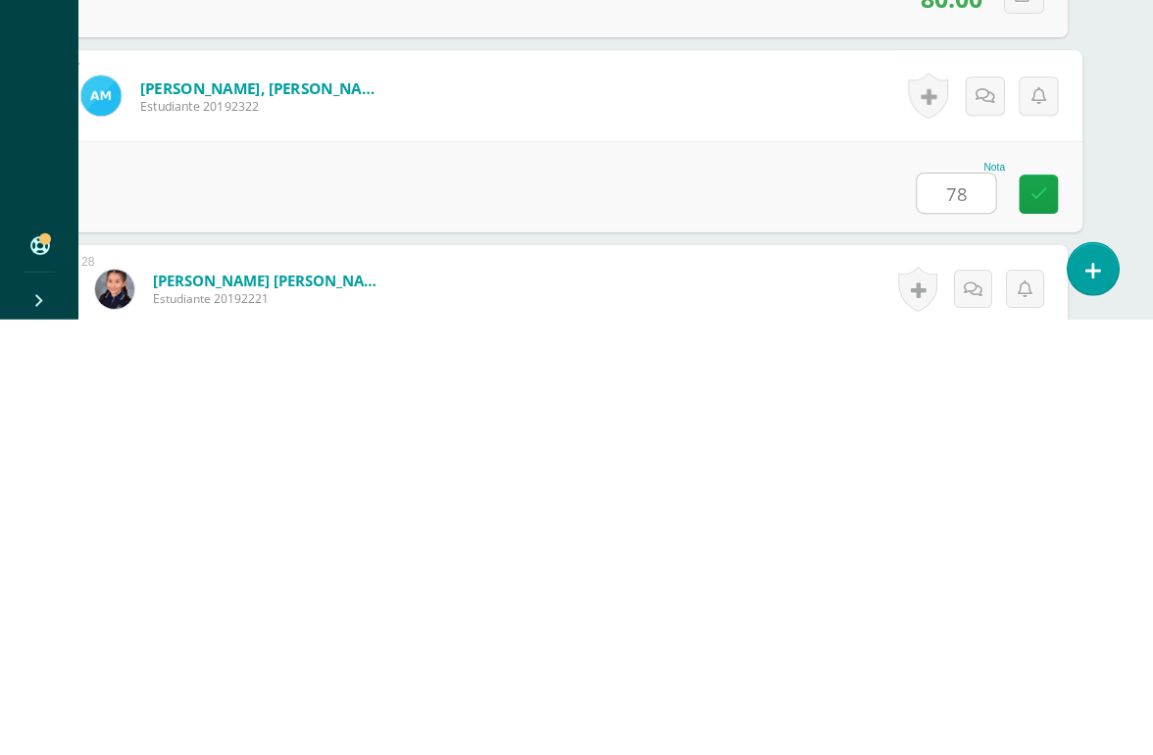
type input "78"
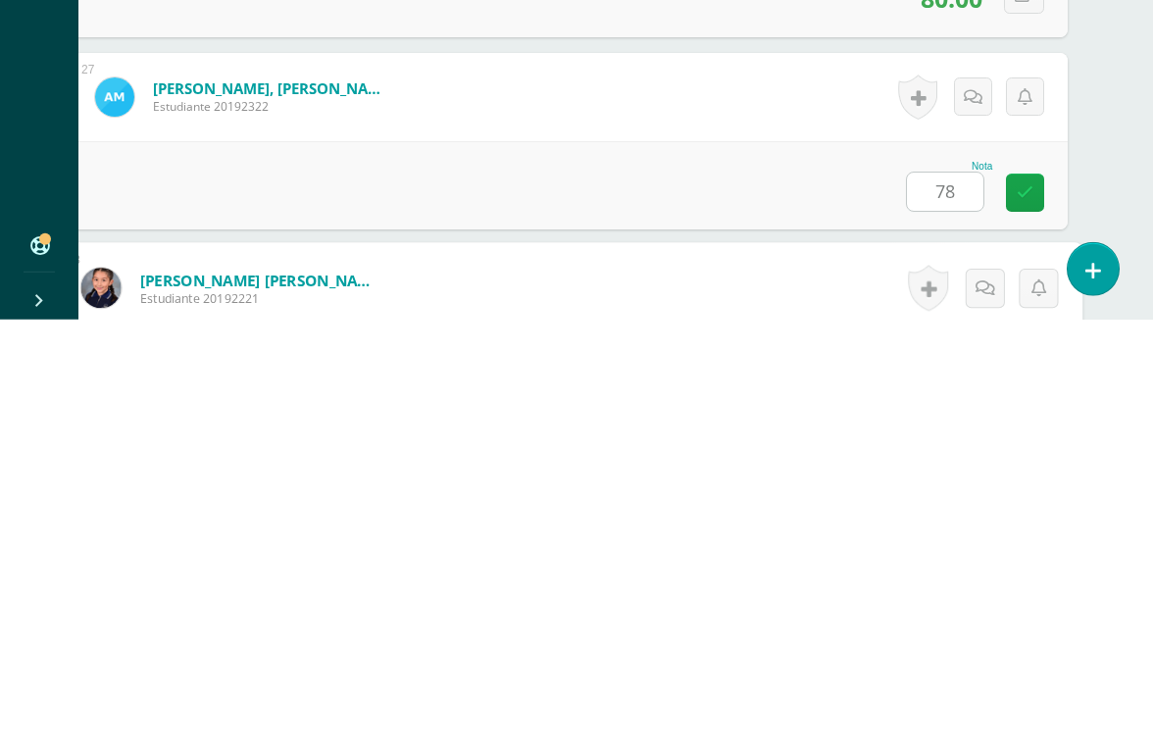
scroll to position [5380, 46]
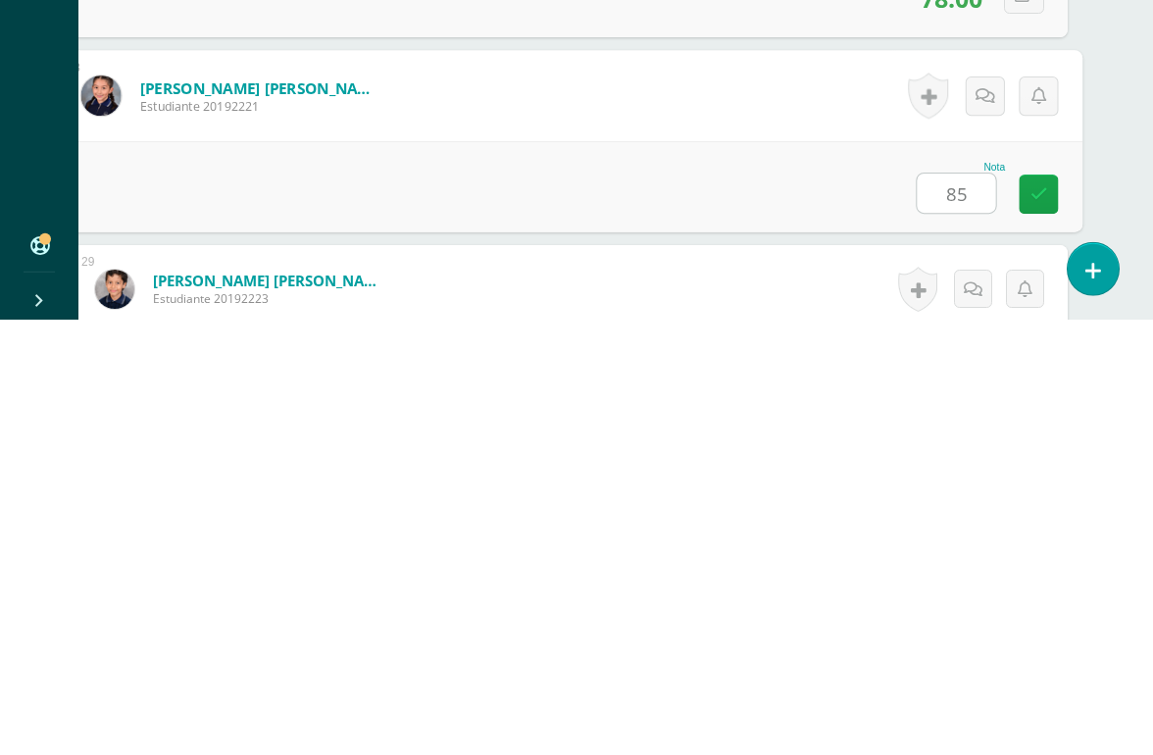
type input "85"
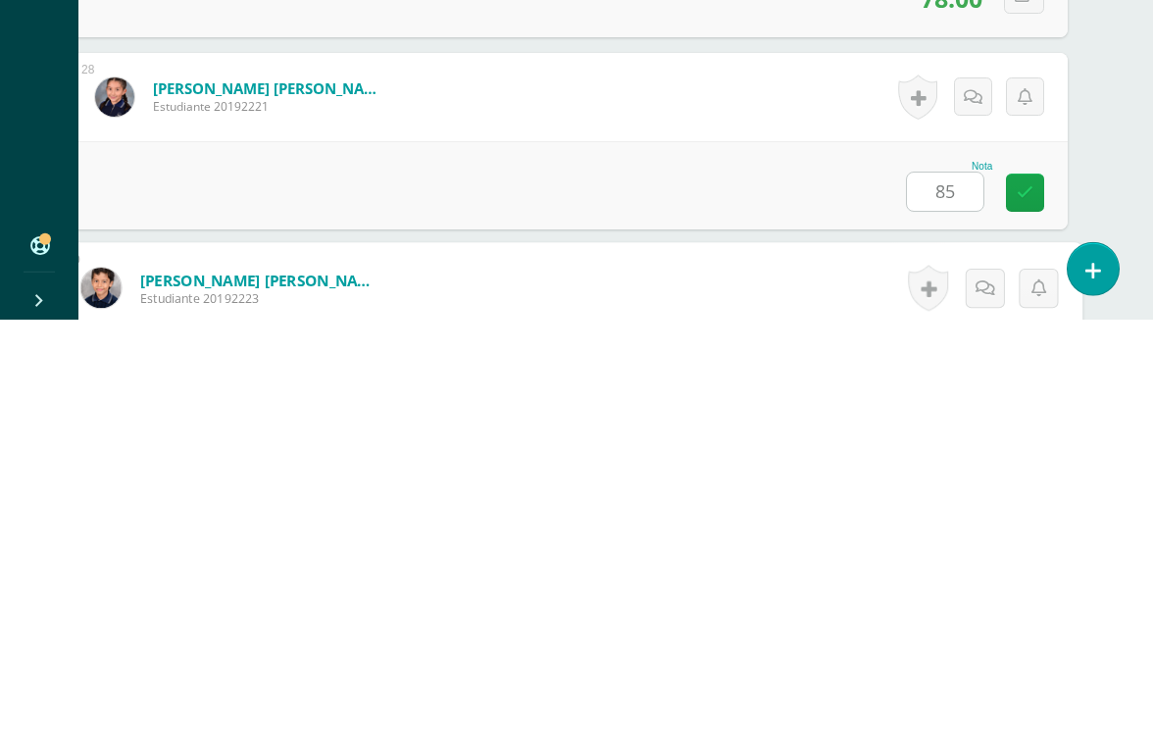
scroll to position [5572, 46]
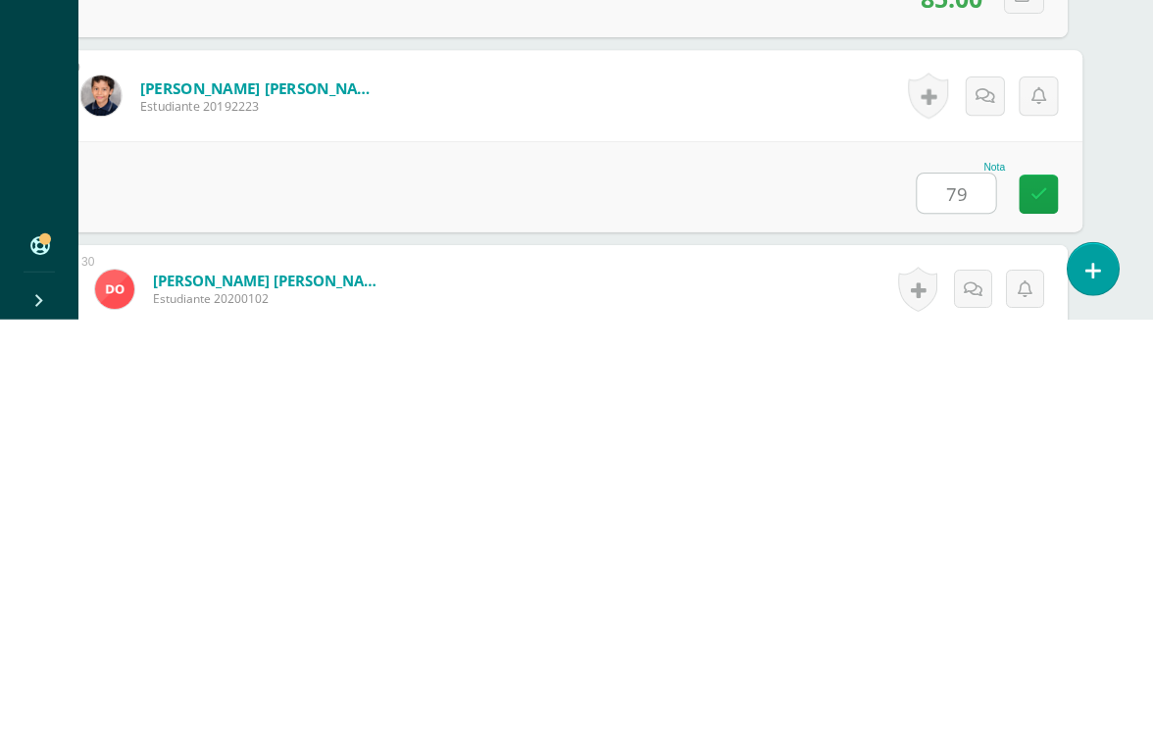
type input "79"
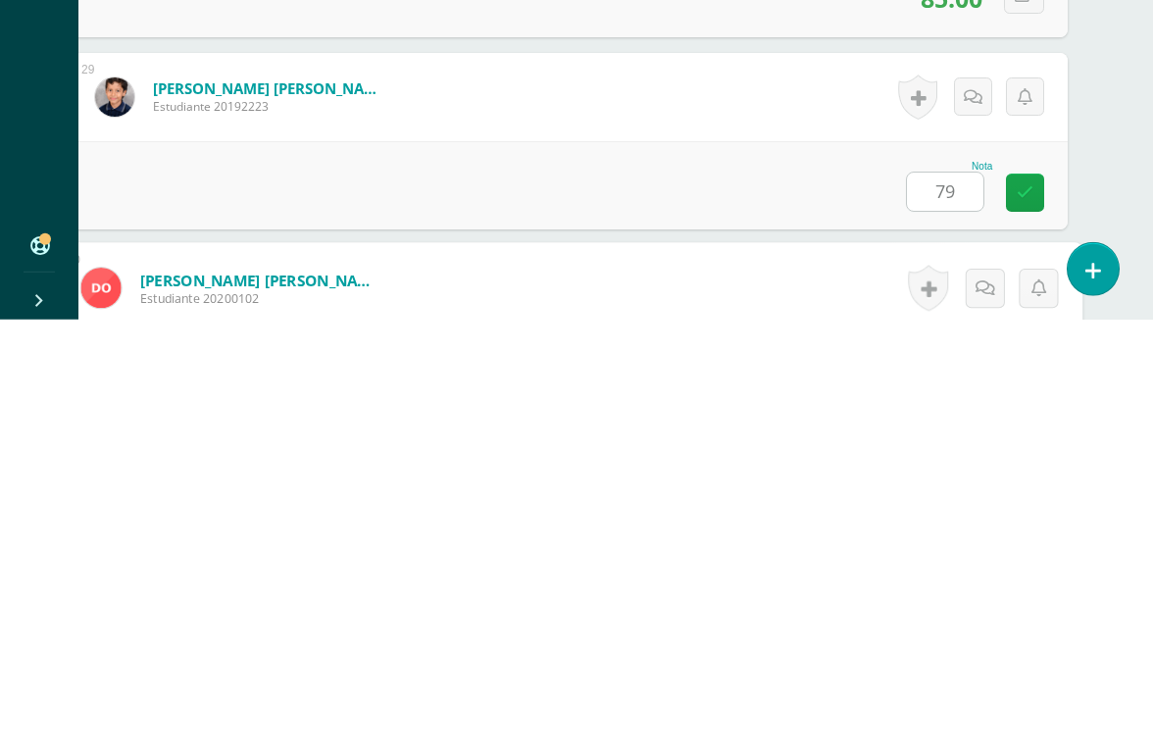
scroll to position [5765, 46]
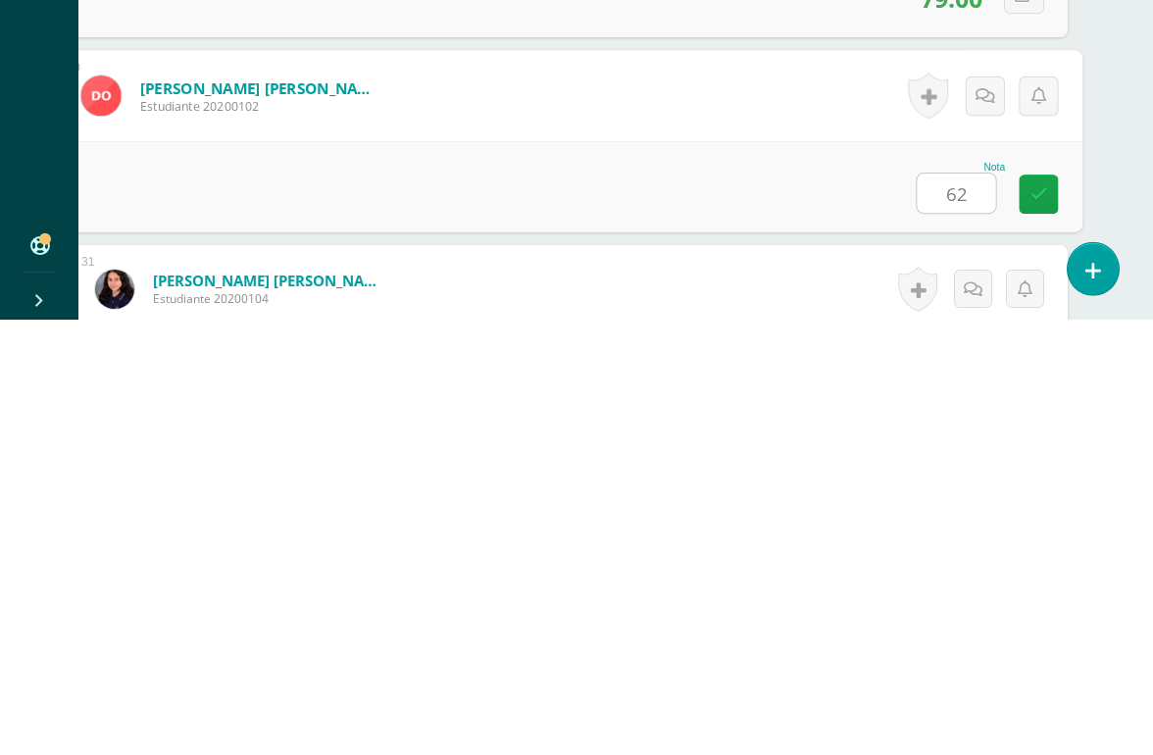
type input "62"
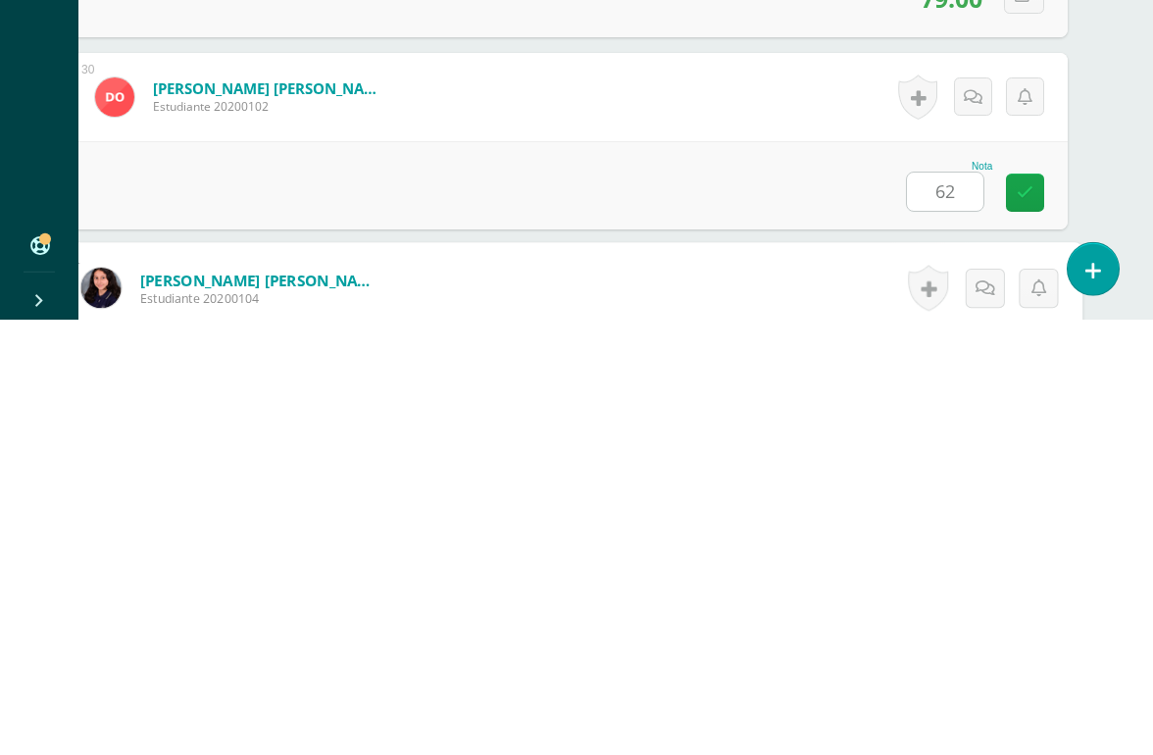
scroll to position [5957, 46]
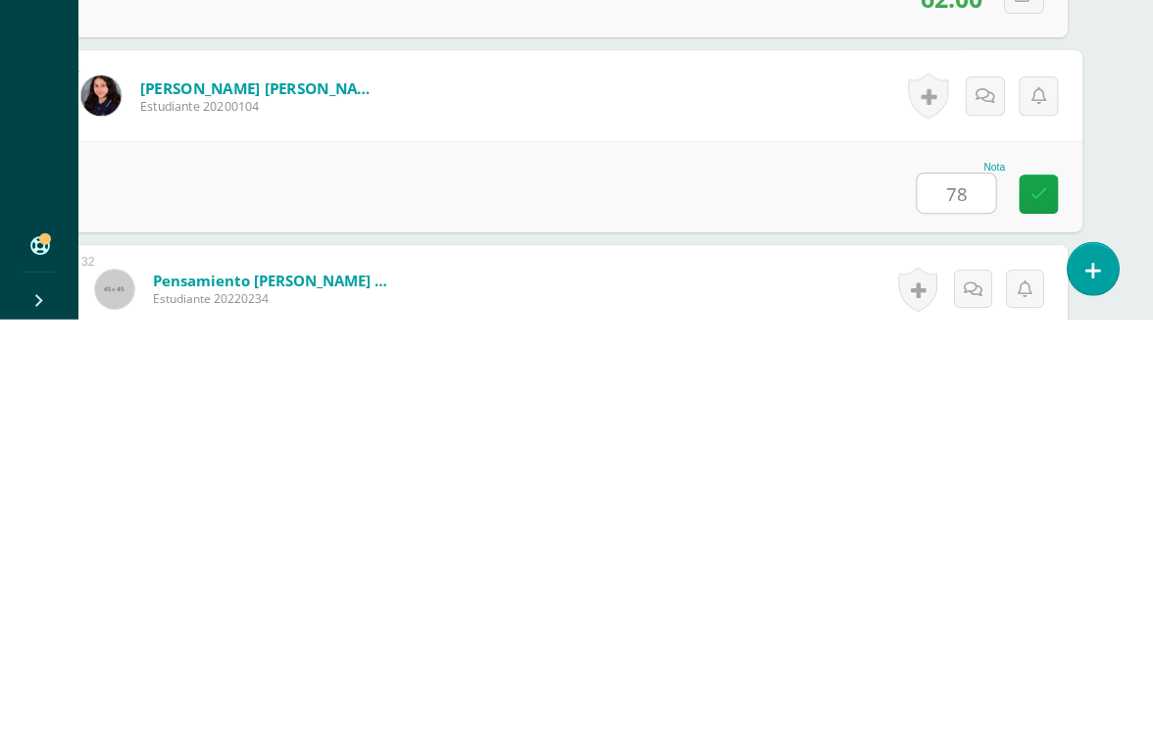
type input "78"
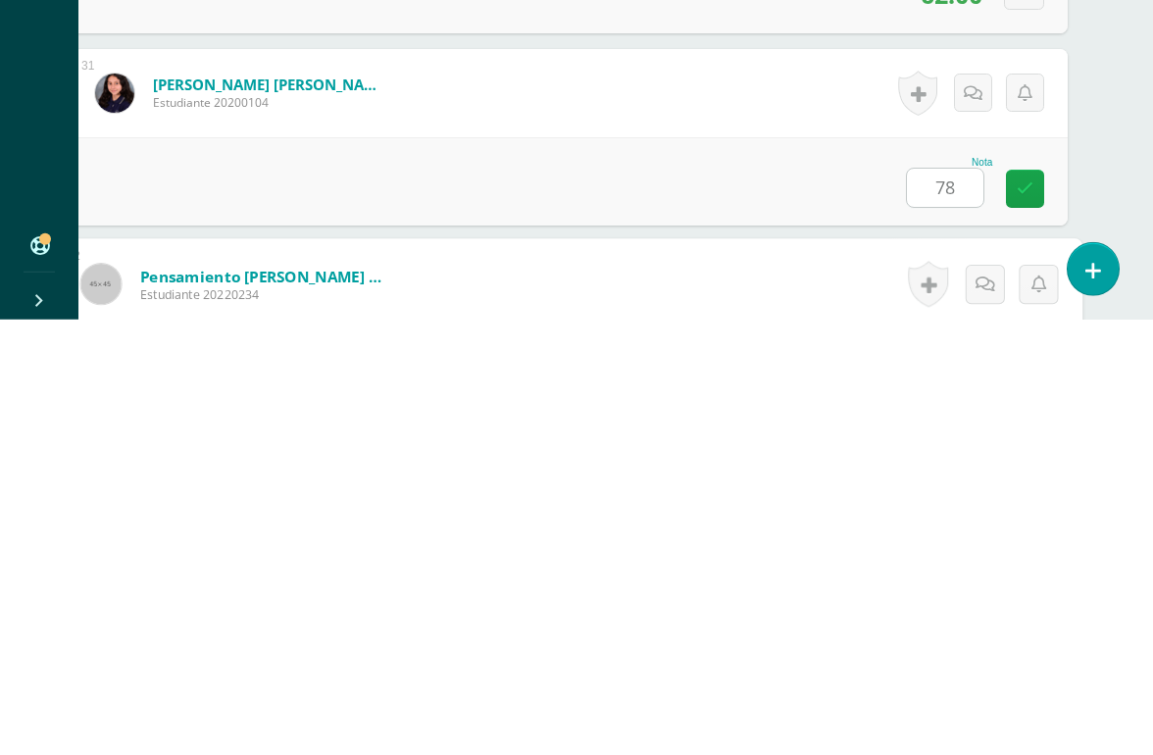
scroll to position [6149, 46]
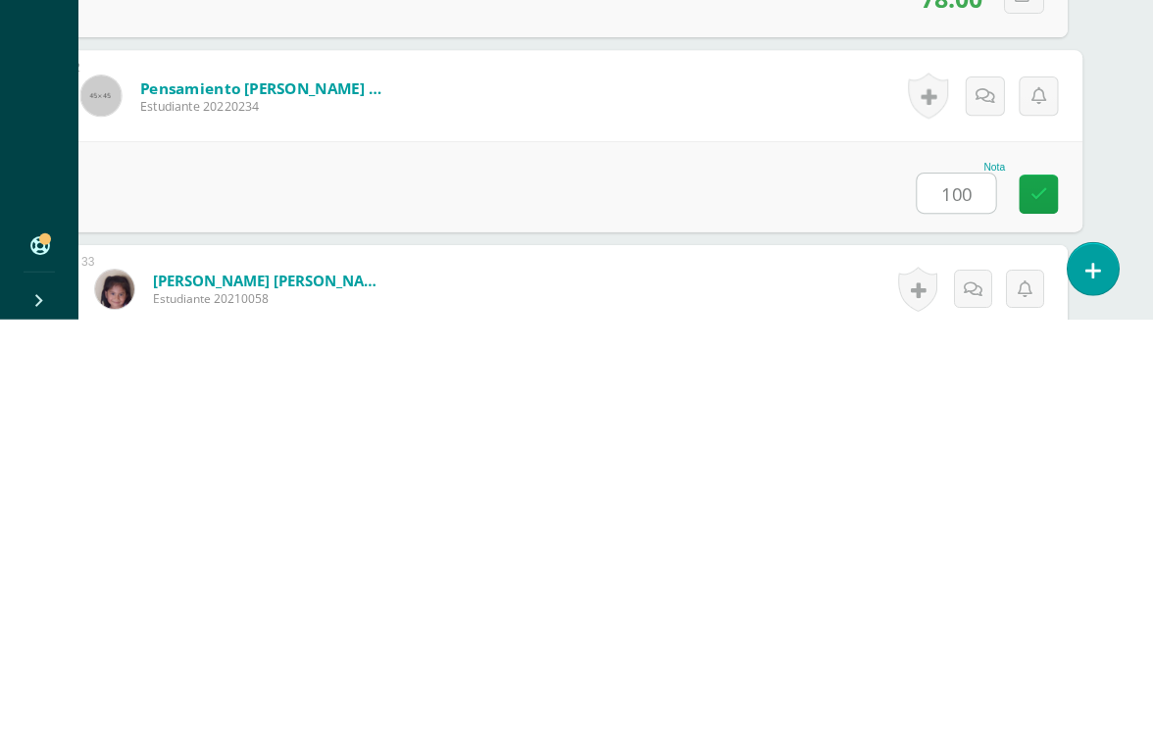
type input "100"
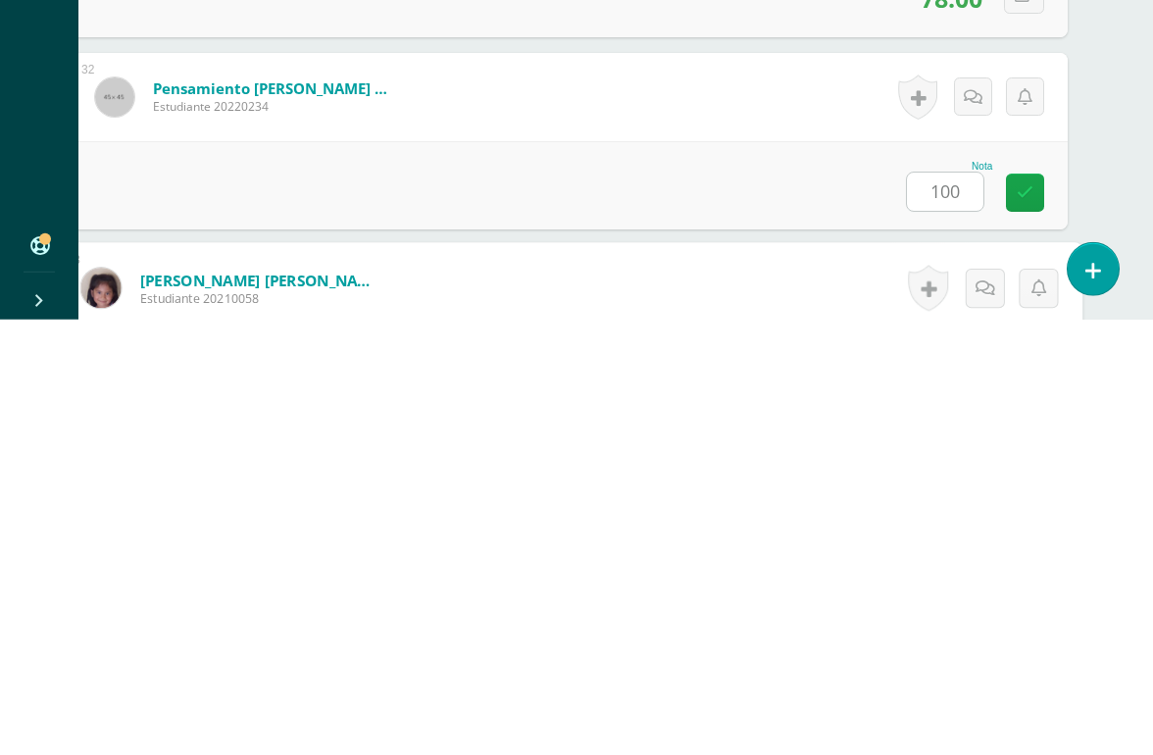
scroll to position [6341, 46]
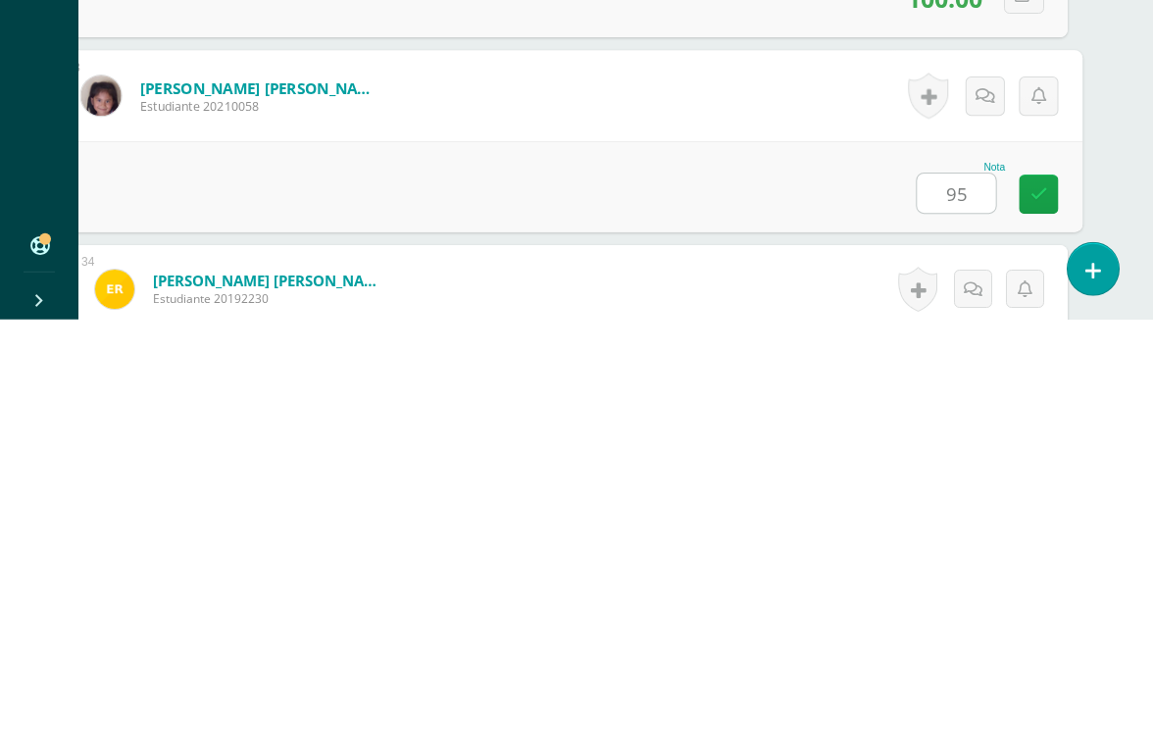
type input "95"
type input "72"
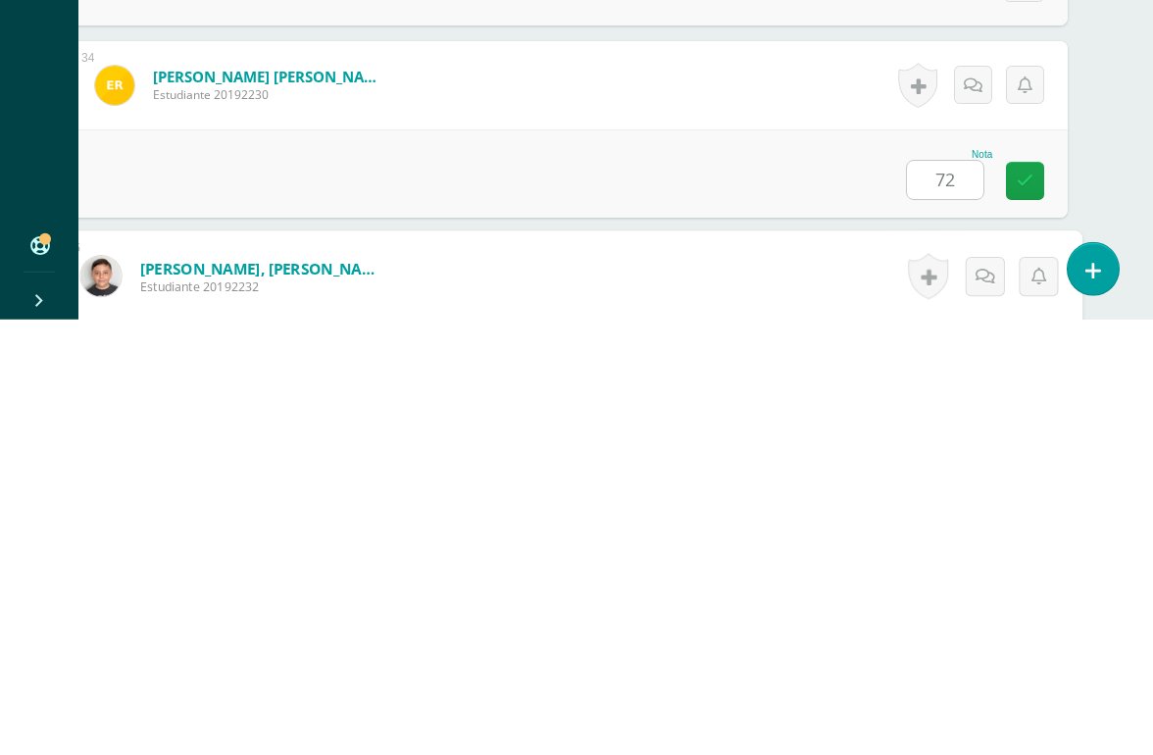
scroll to position [6725, 46]
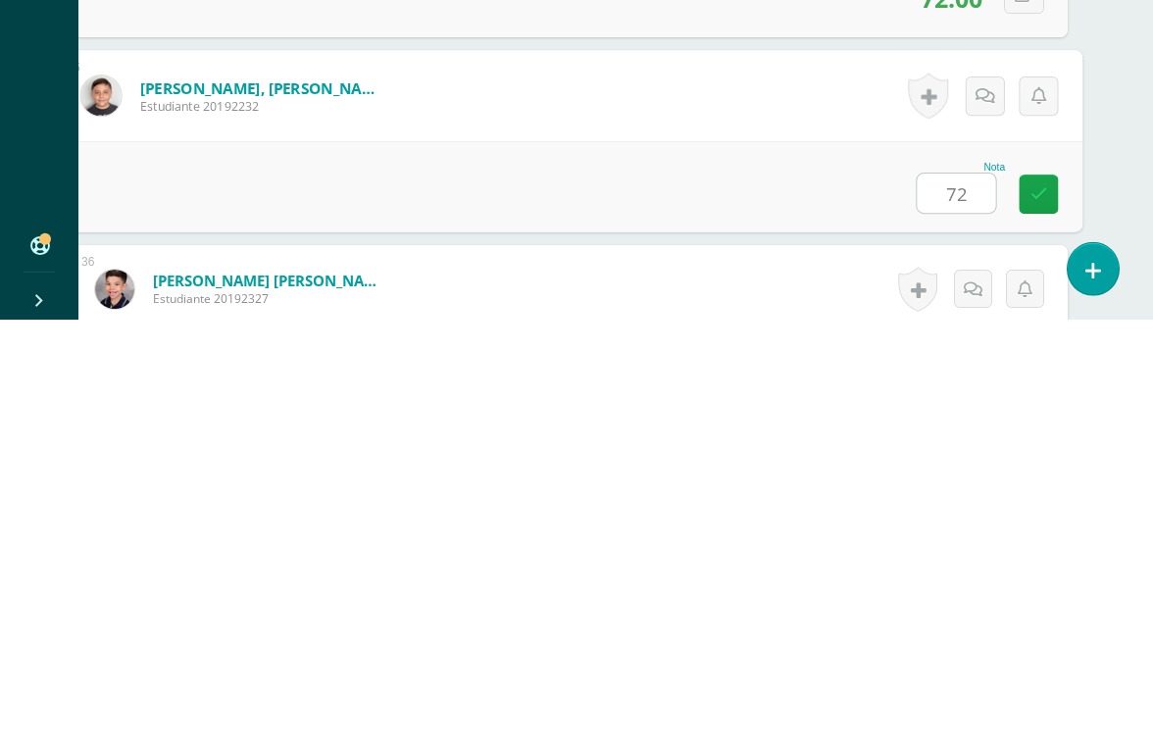
type input "72"
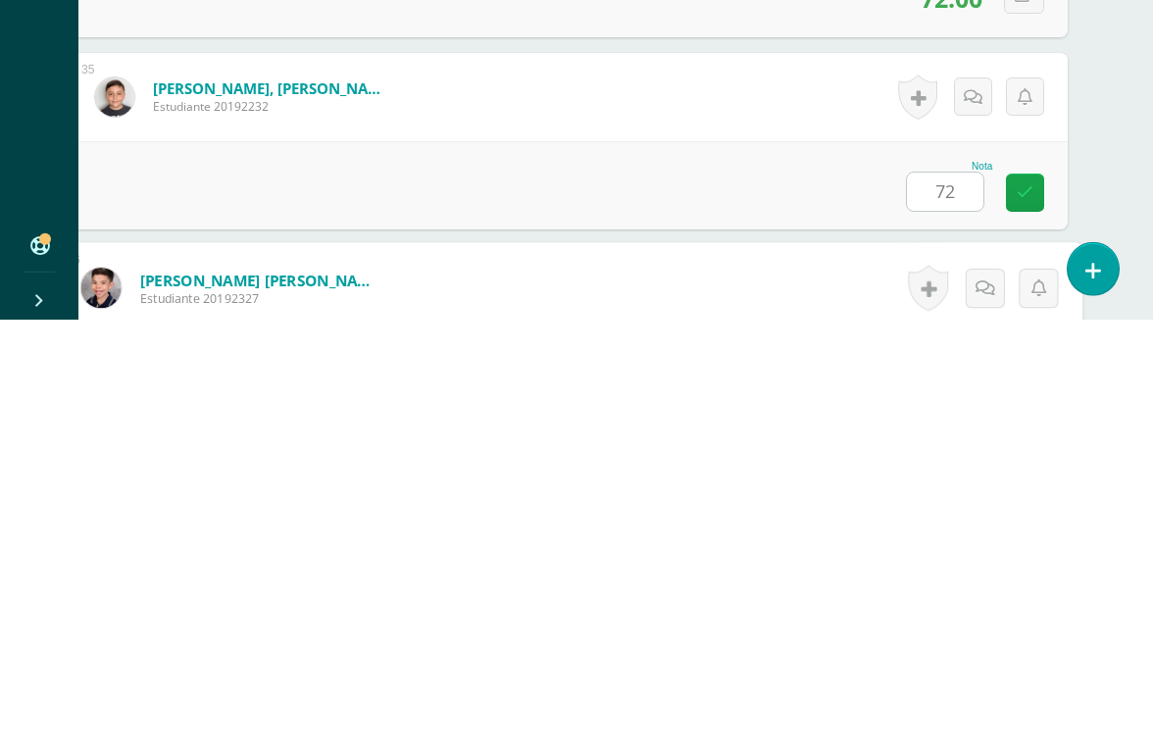
scroll to position [6917, 46]
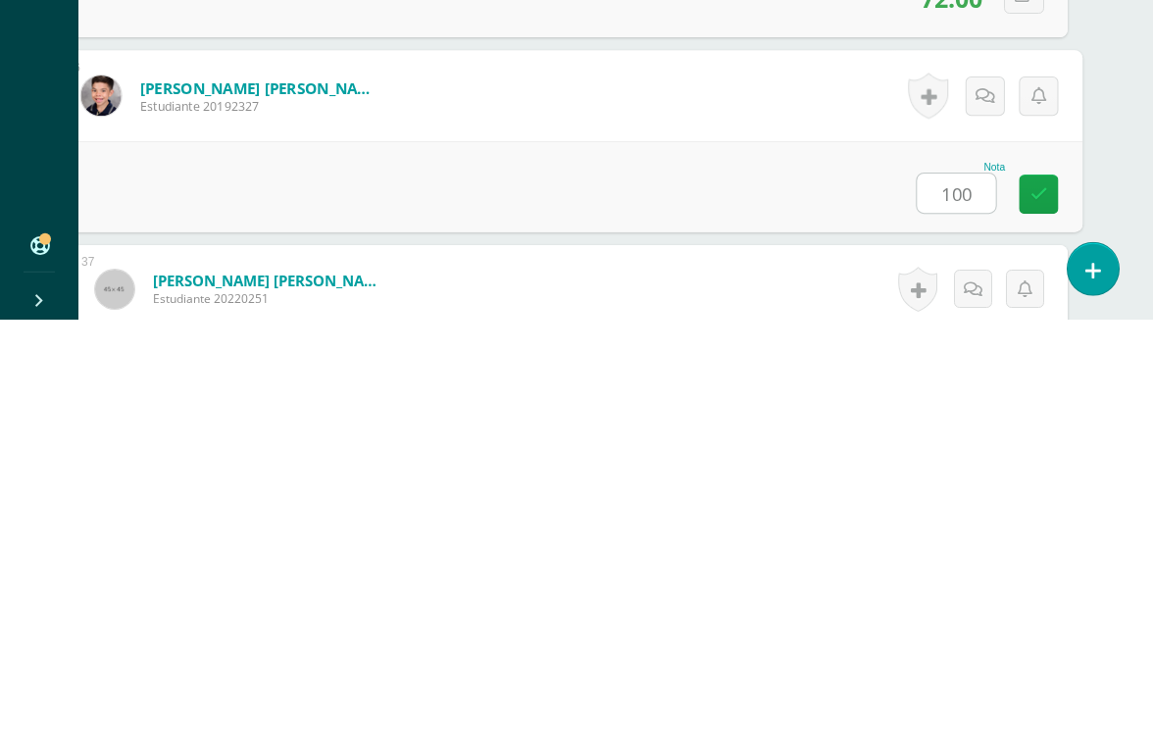
type input "100"
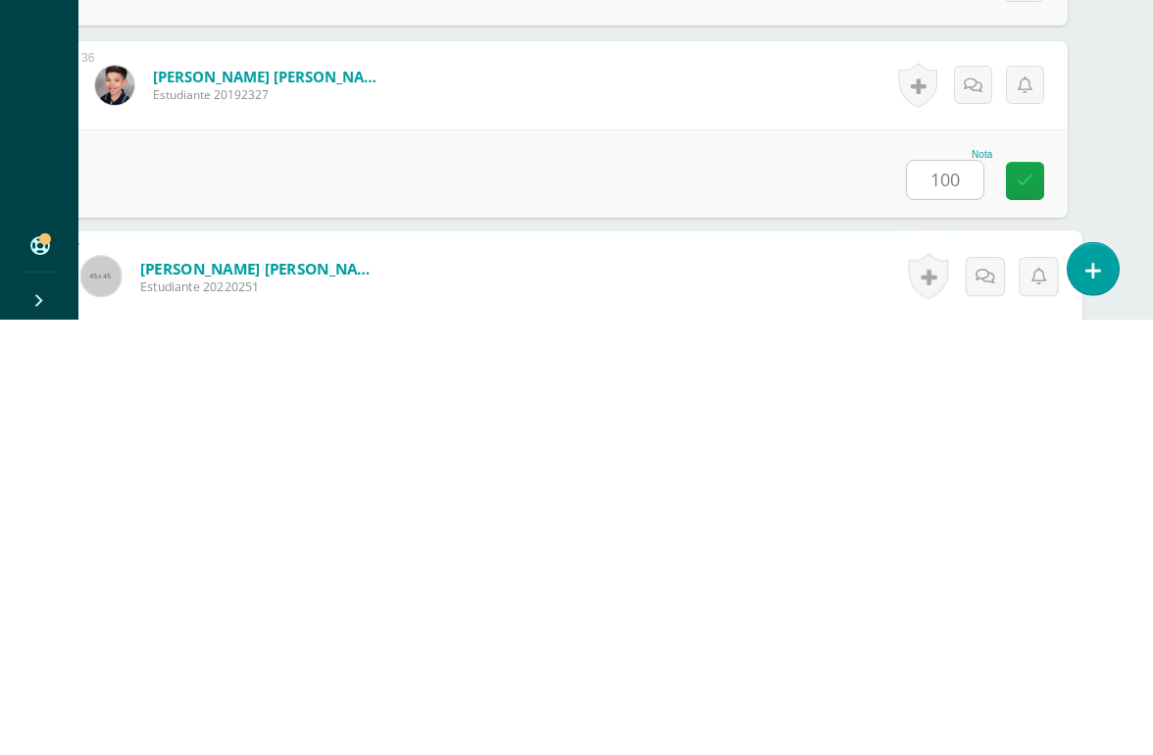
scroll to position [7109, 46]
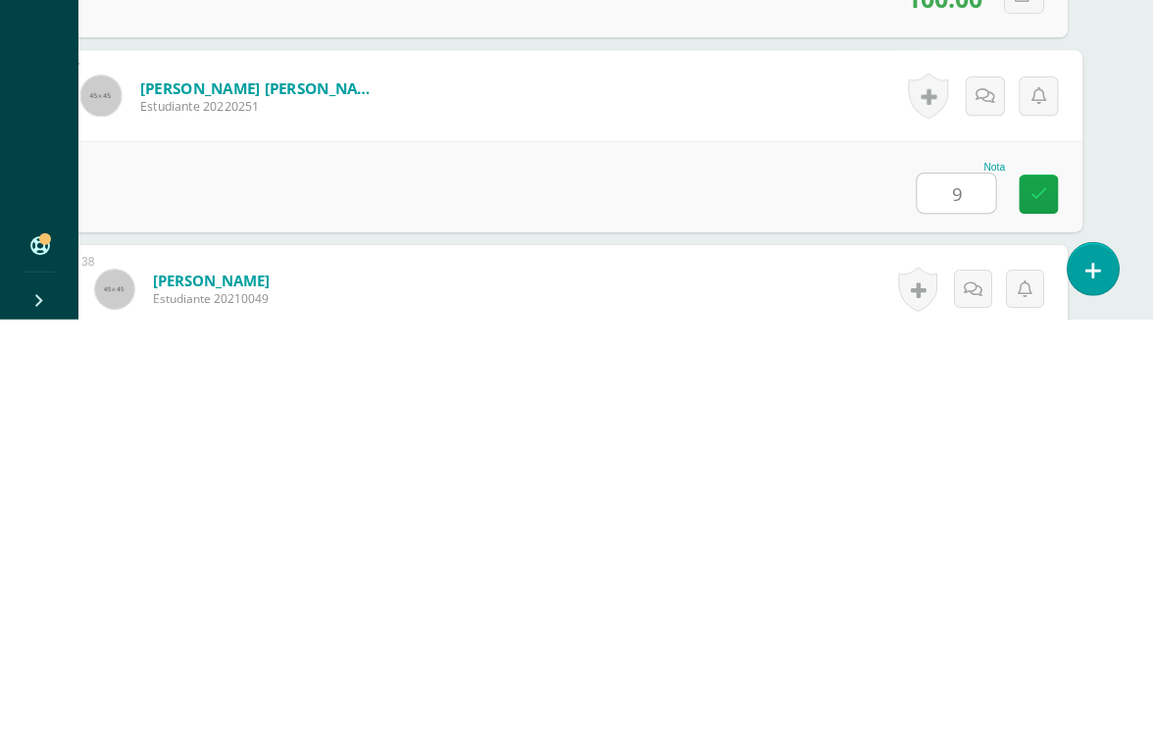
type input "95"
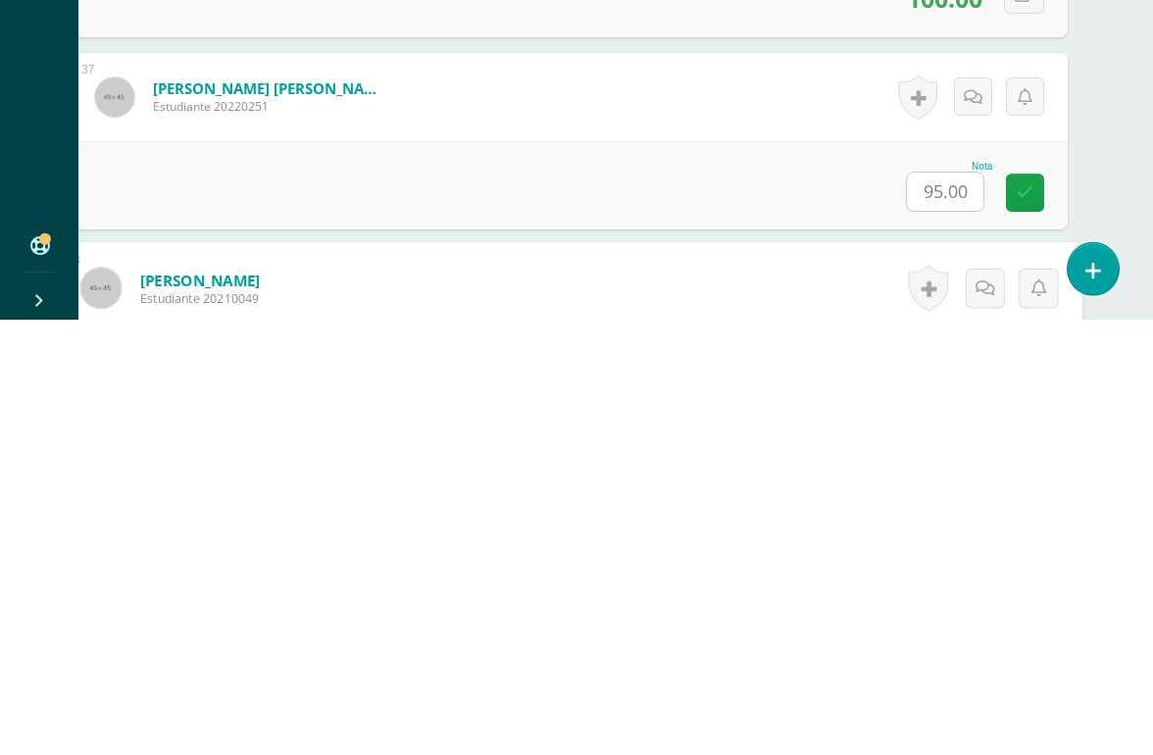
scroll to position [7298, 45]
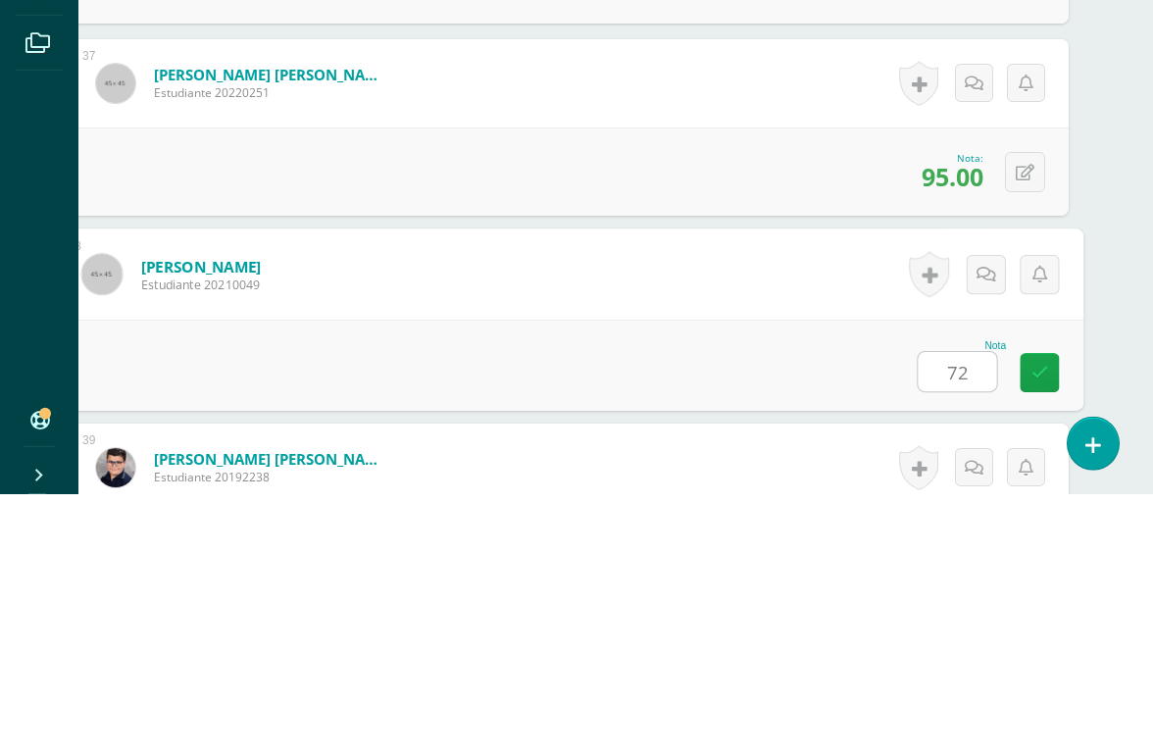
type input "72"
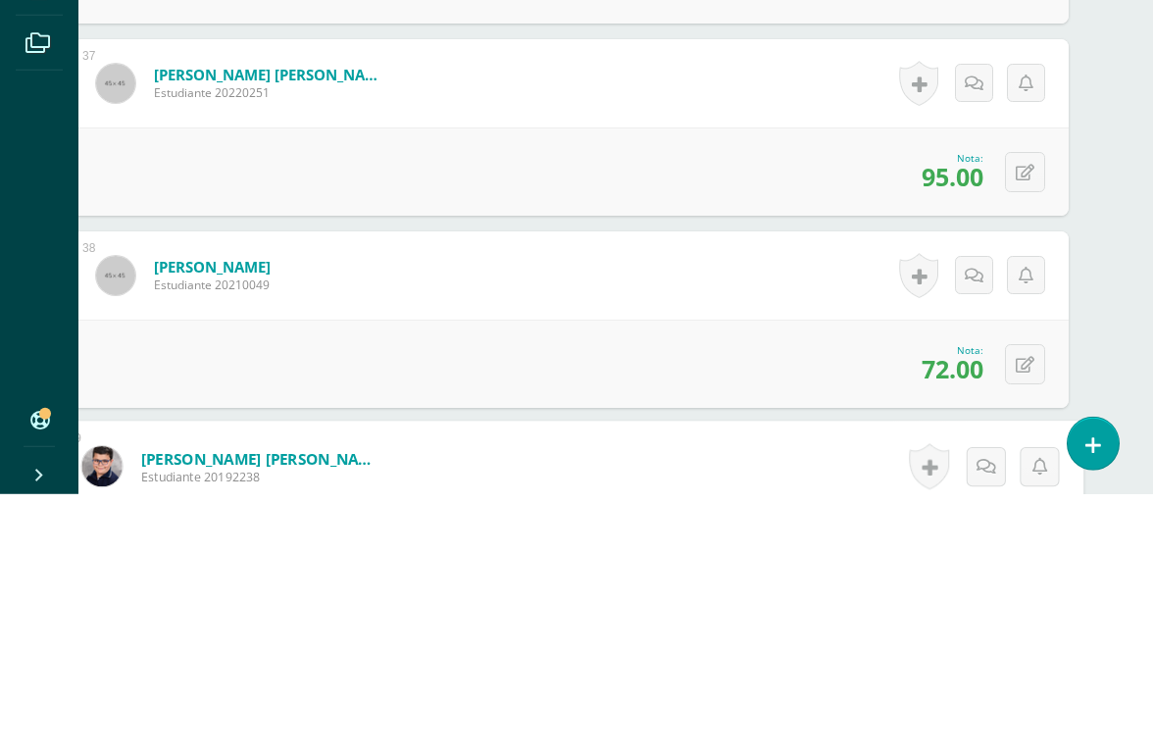
scroll to position [7494, 46]
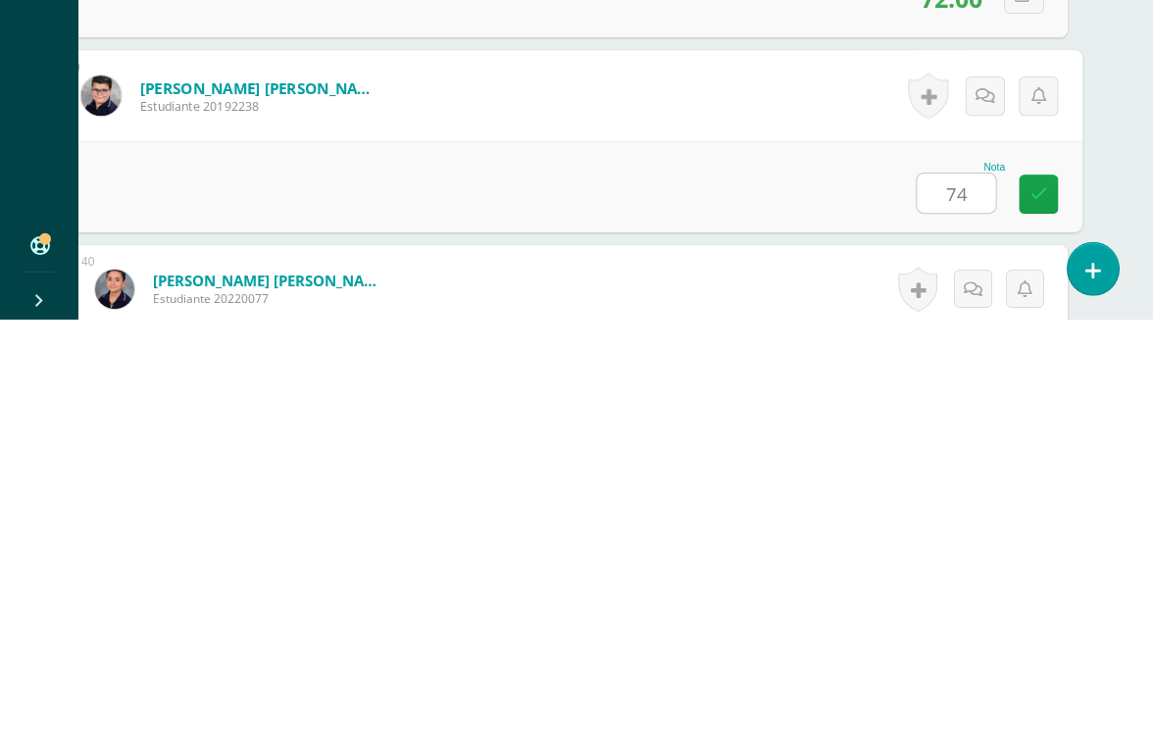
type input "74"
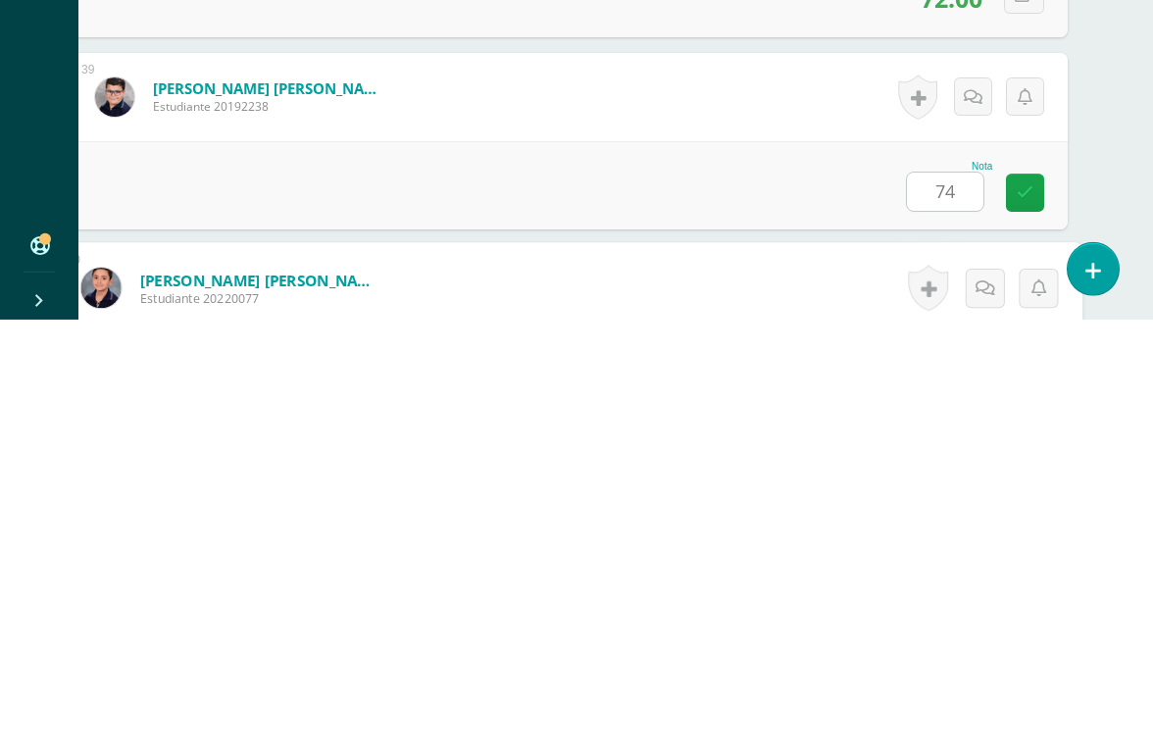
scroll to position [7753, 46]
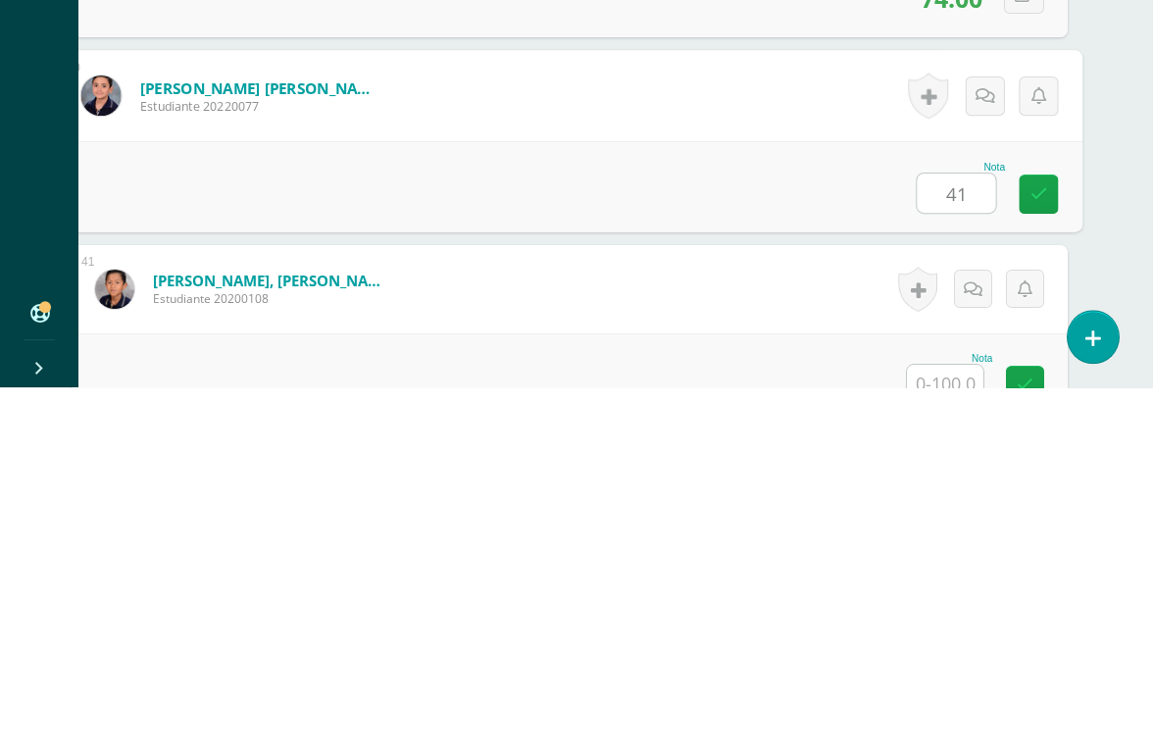
type input "41"
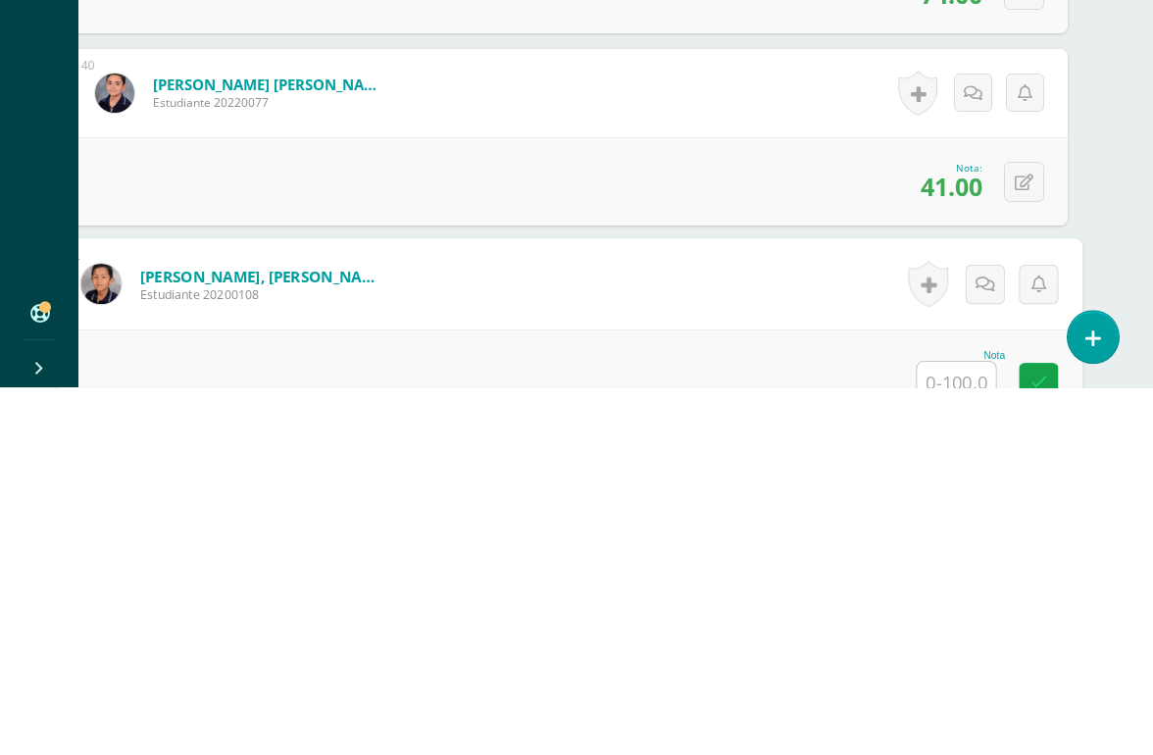
scroll to position [7946, 46]
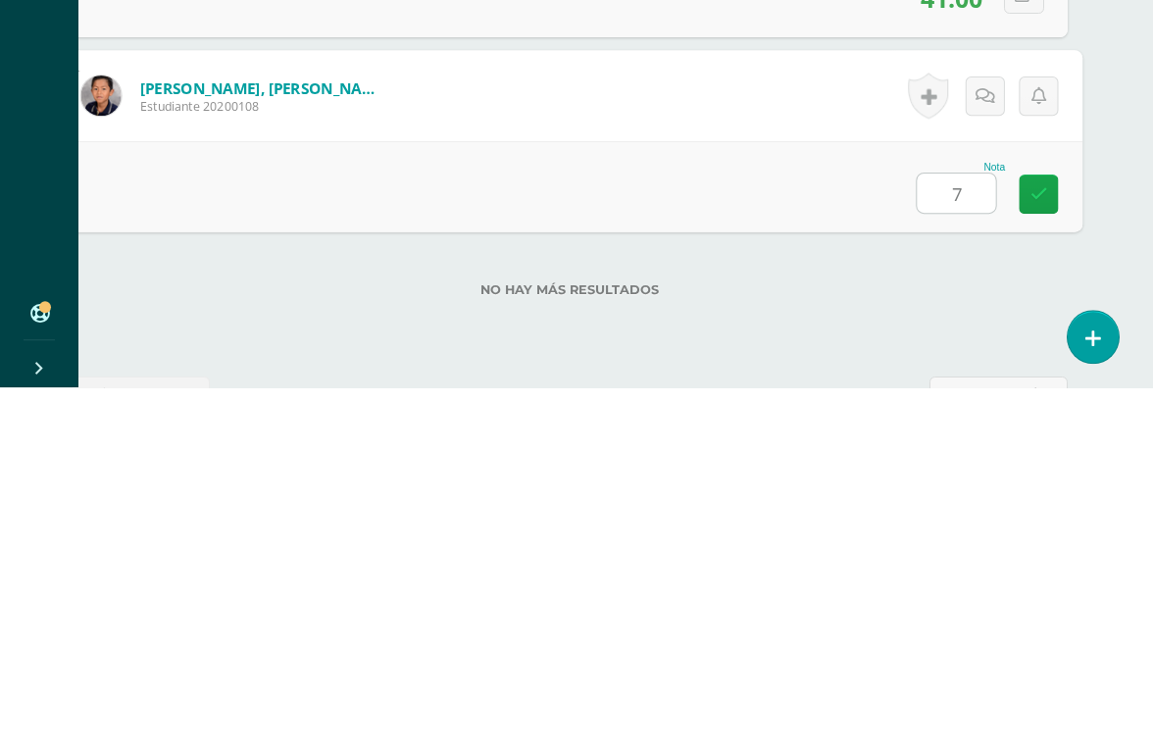
type input "73"
click at [1043, 553] on icon at bounding box center [1039, 561] width 18 height 17
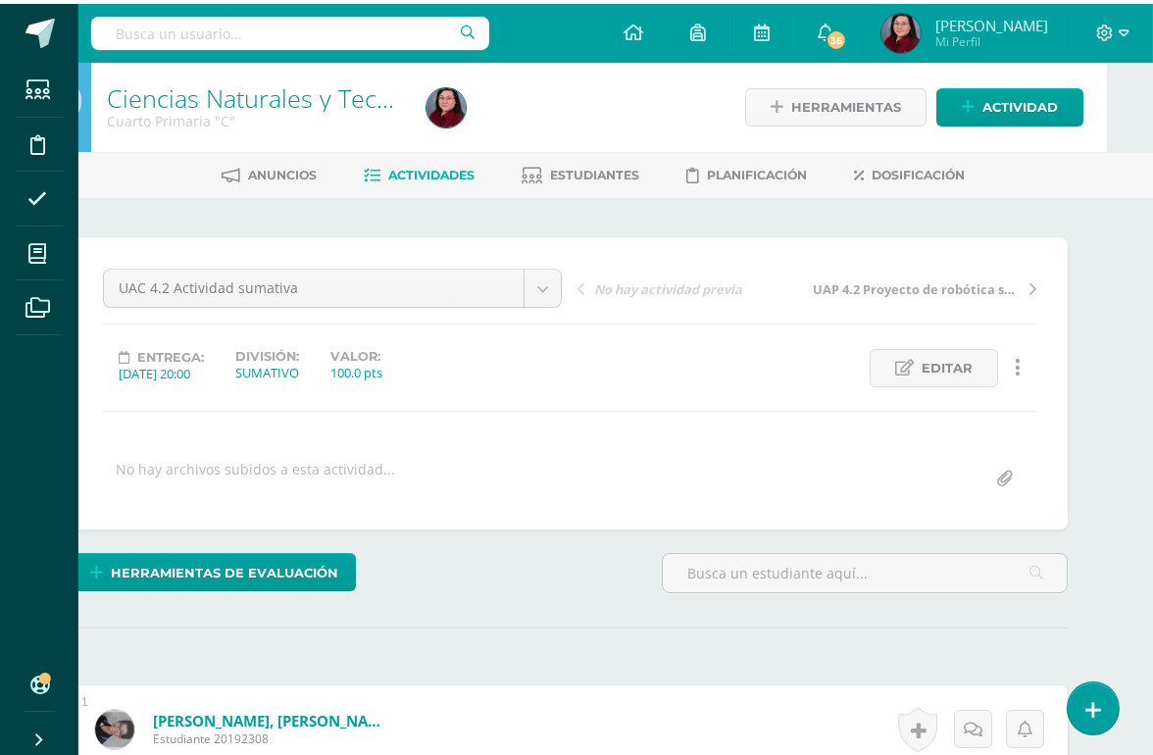
scroll to position [0, 47]
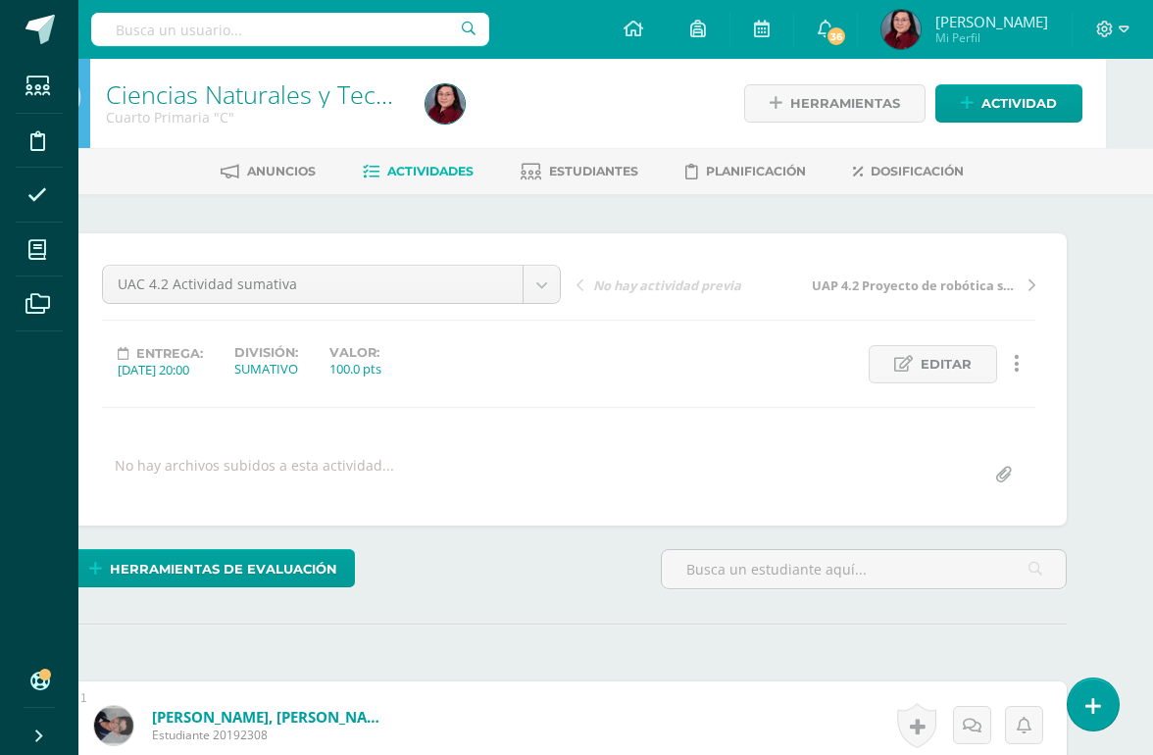
click at [279, 107] on link "Ciencias Naturales y Tecnología" at bounding box center [281, 93] width 351 height 33
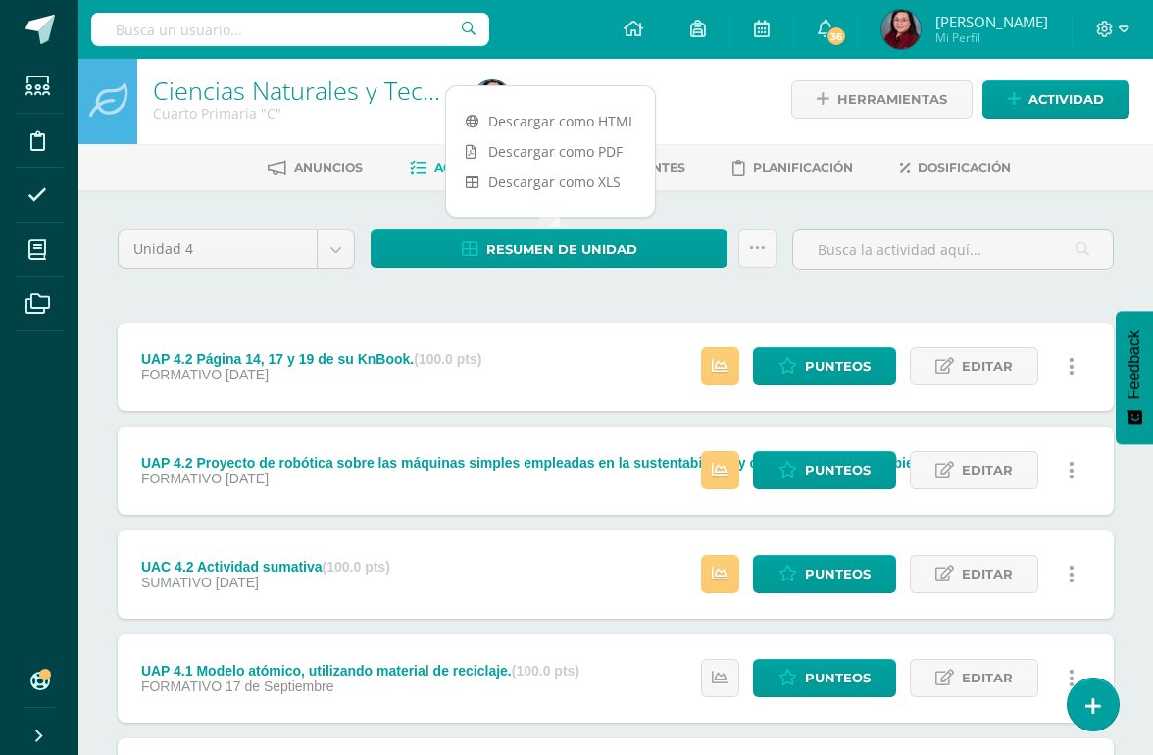
click at [879, 197] on div "Unidad 4 Unidad 1 Unidad 2 Unidad 3 Unidad 4 Resumen de unidad Subir actividade…" at bounding box center [615, 573] width 1074 height 767
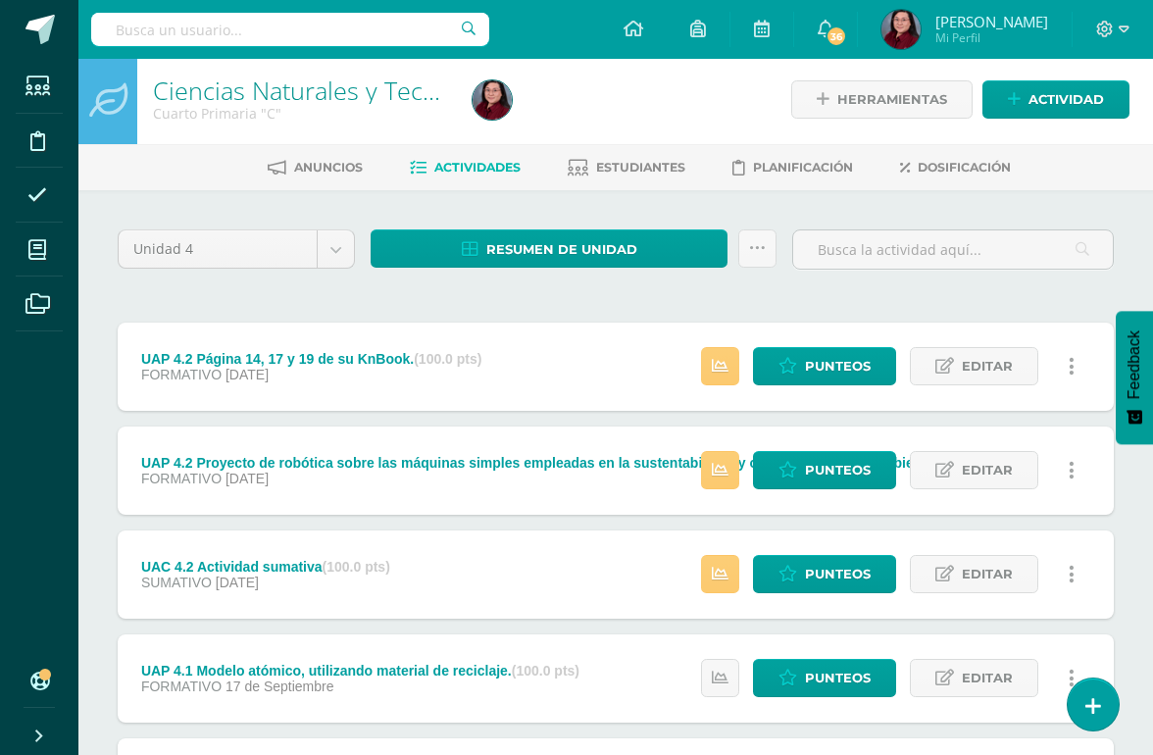
click at [40, 252] on icon at bounding box center [37, 250] width 18 height 20
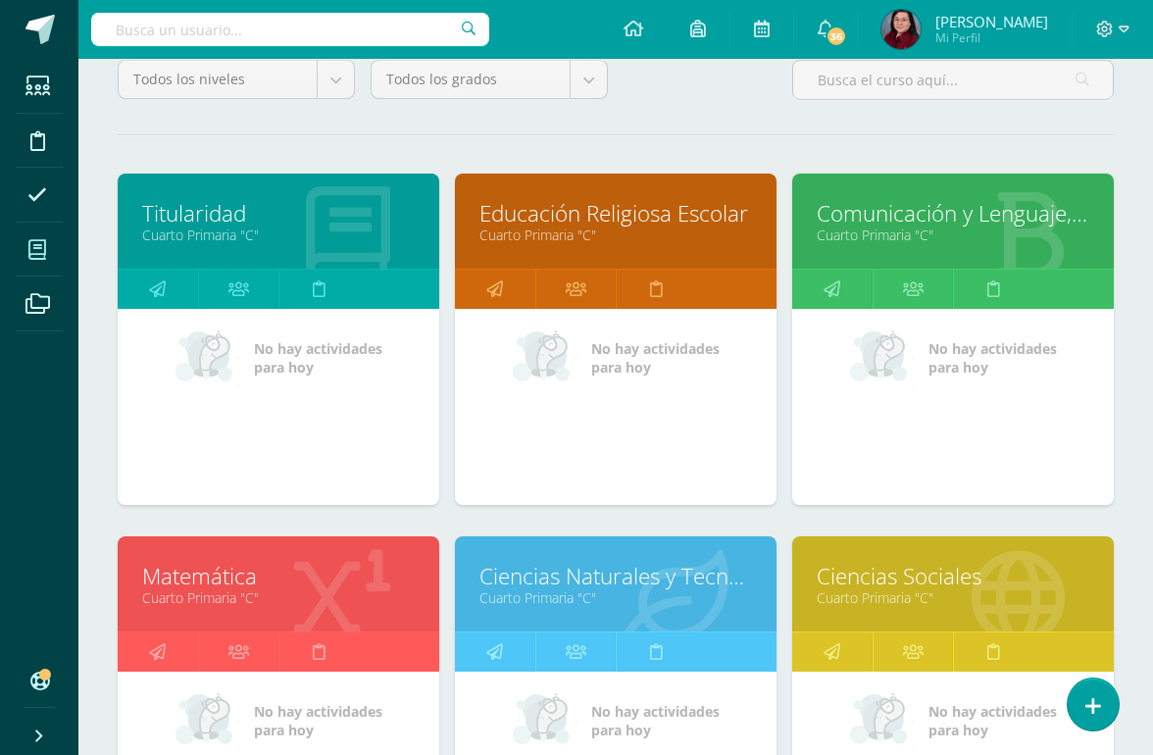
scroll to position [194, 0]
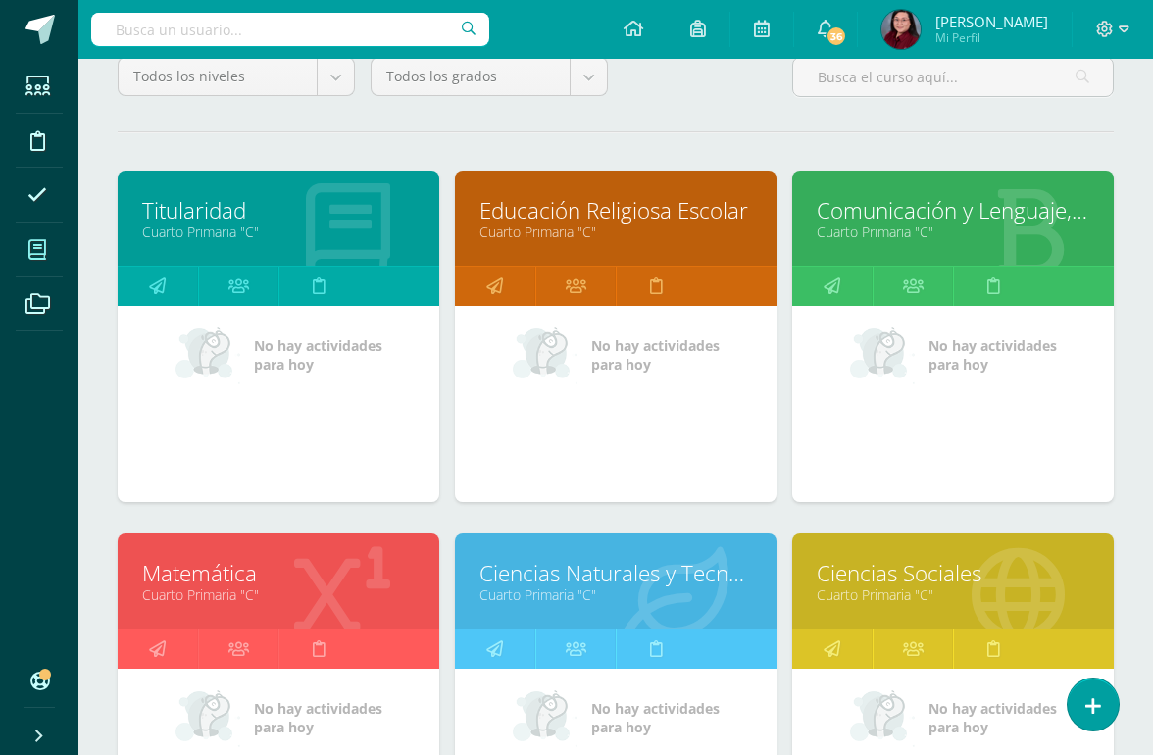
click at [943, 573] on link "Ciencias Sociales" at bounding box center [953, 573] width 272 height 30
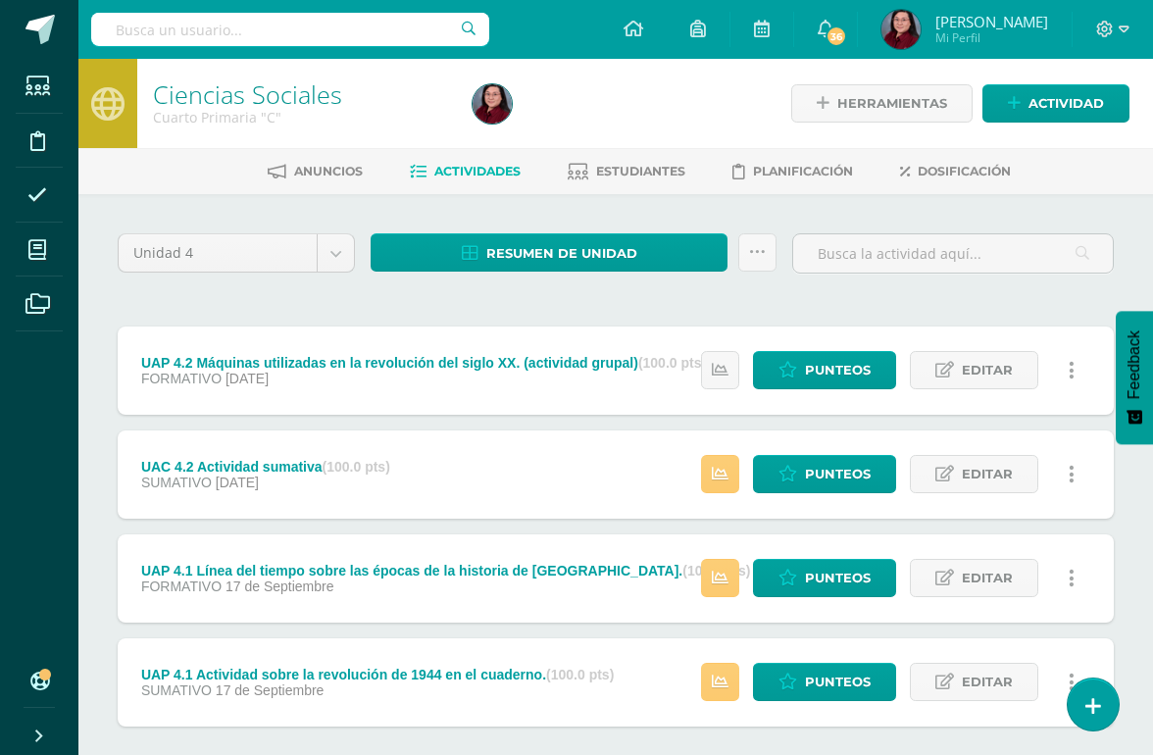
click at [589, 243] on span "Resumen de unidad" at bounding box center [561, 253] width 151 height 36
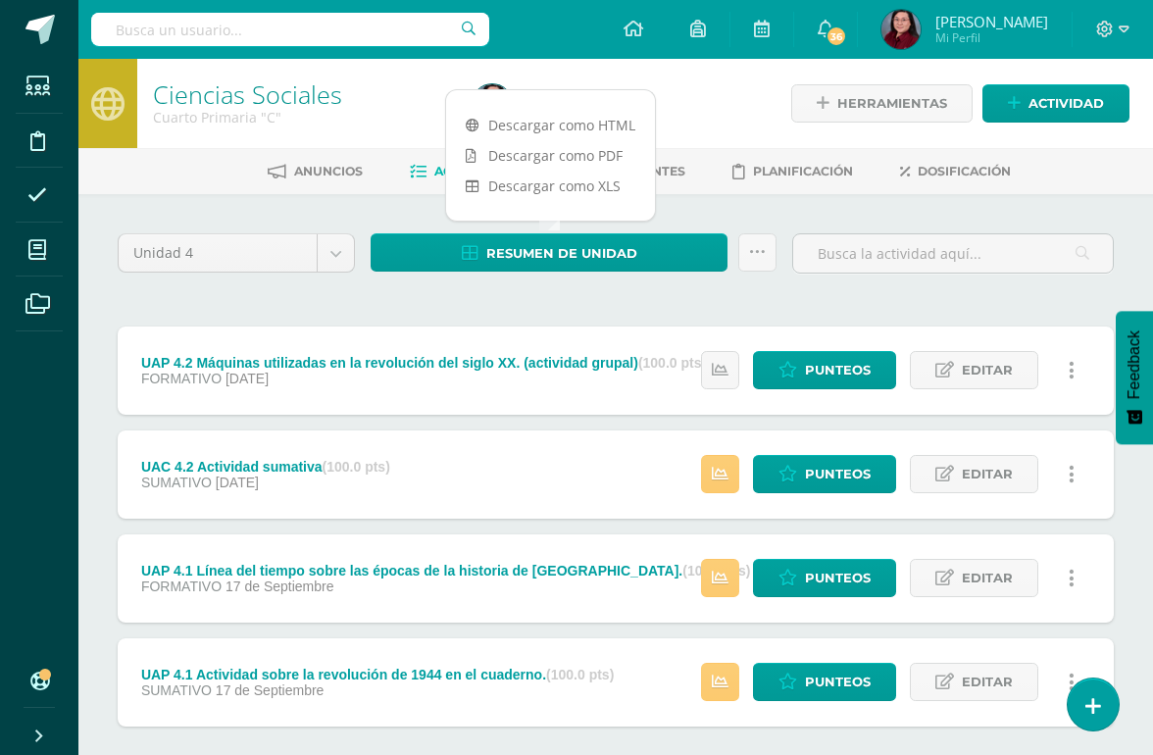
click at [591, 119] on link "Descargar como HTML" at bounding box center [550, 125] width 209 height 30
click at [712, 318] on div "Unidad 4 Unidad 1 Unidad 2 Unidad 3 Unidad 4 Resumen de unidad Subir actividade…" at bounding box center [616, 525] width 1012 height 584
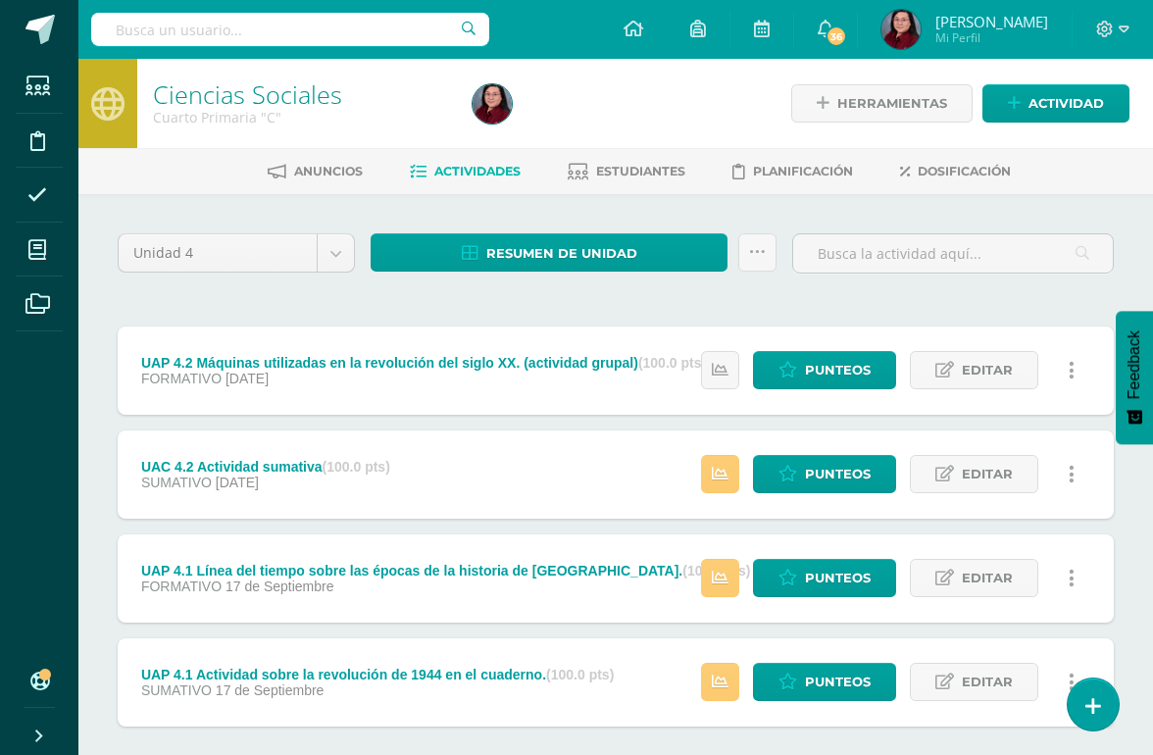
click at [829, 578] on span "Punteos" at bounding box center [838, 578] width 66 height 36
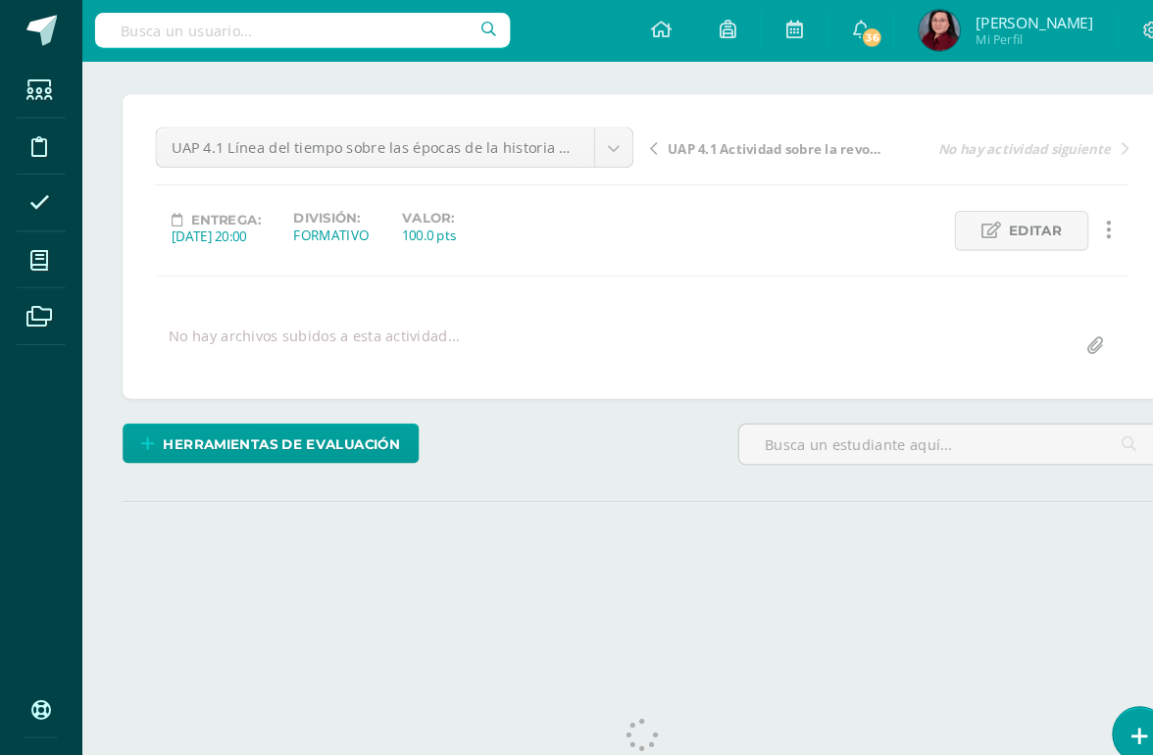
scroll to position [116, 0]
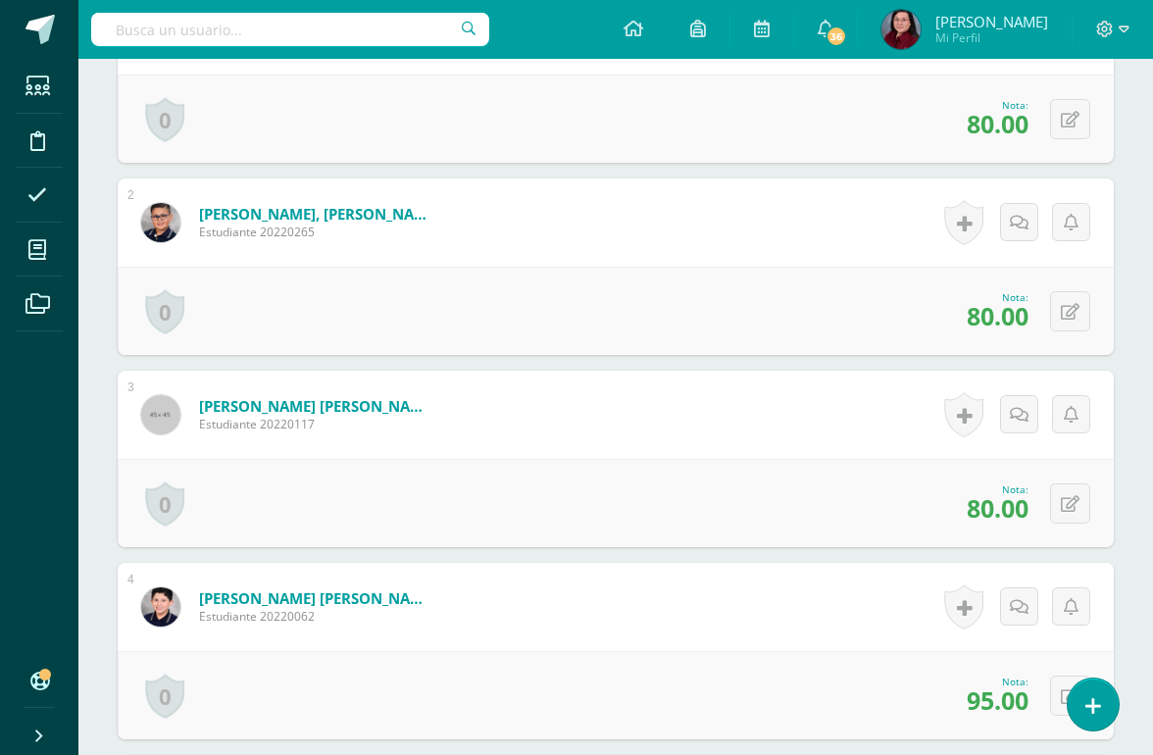
click at [1069, 499] on icon at bounding box center [1070, 504] width 19 height 17
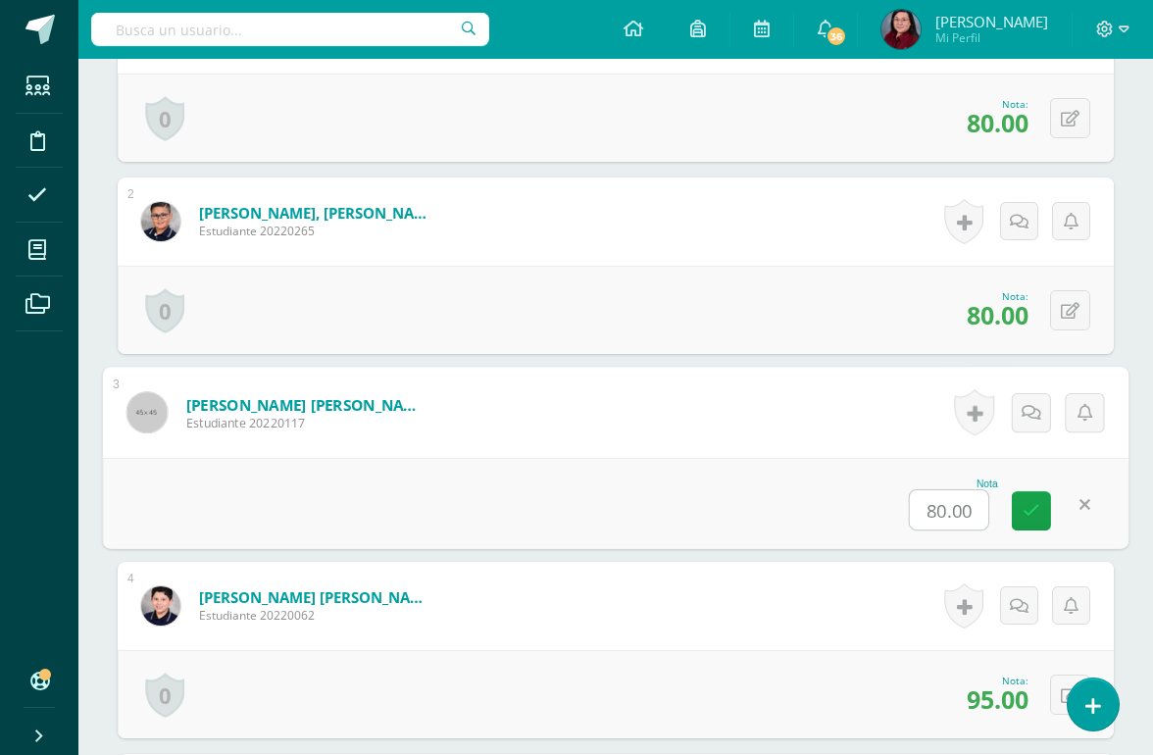
click at [944, 517] on input "80.00" at bounding box center [949, 509] width 78 height 39
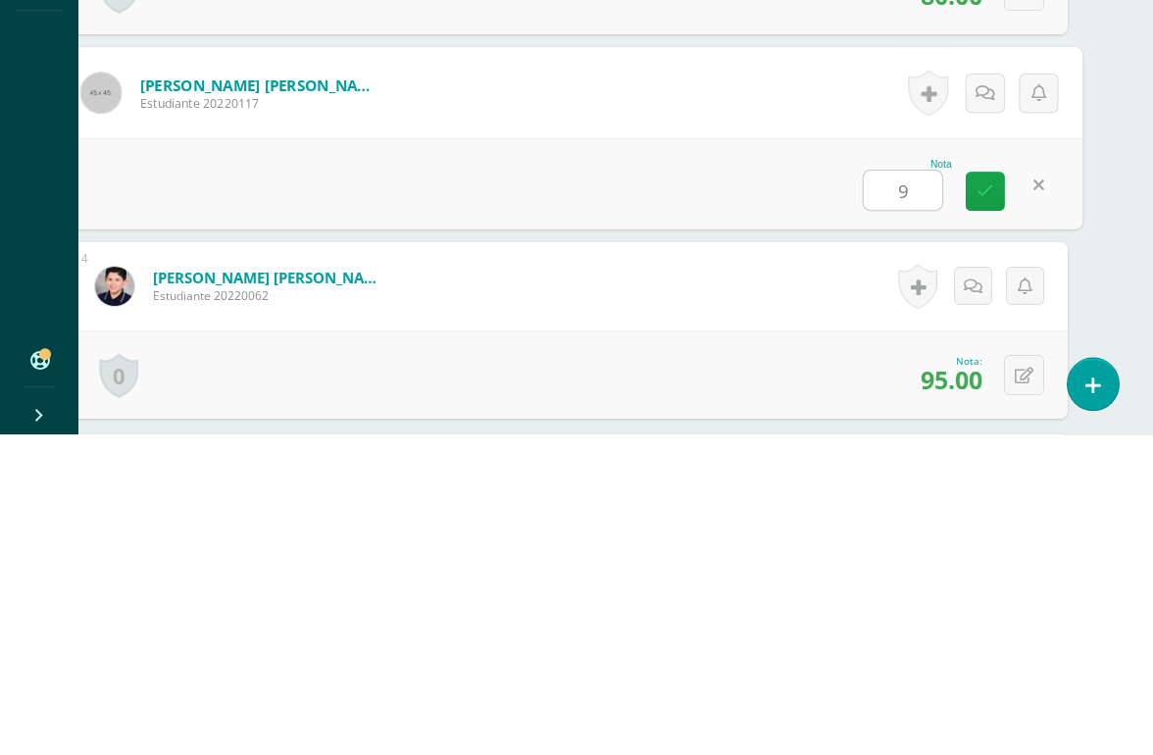
type input "90"
click at [989, 503] on icon at bounding box center [985, 511] width 18 height 17
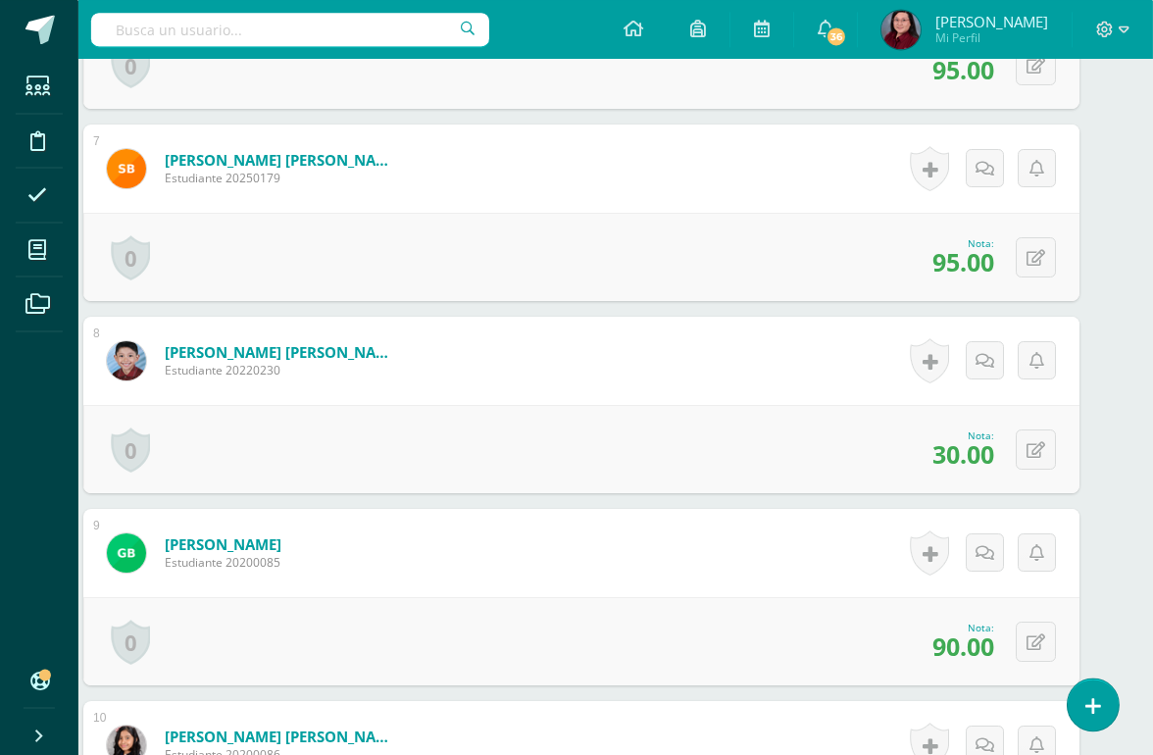
scroll to position [1714, 34]
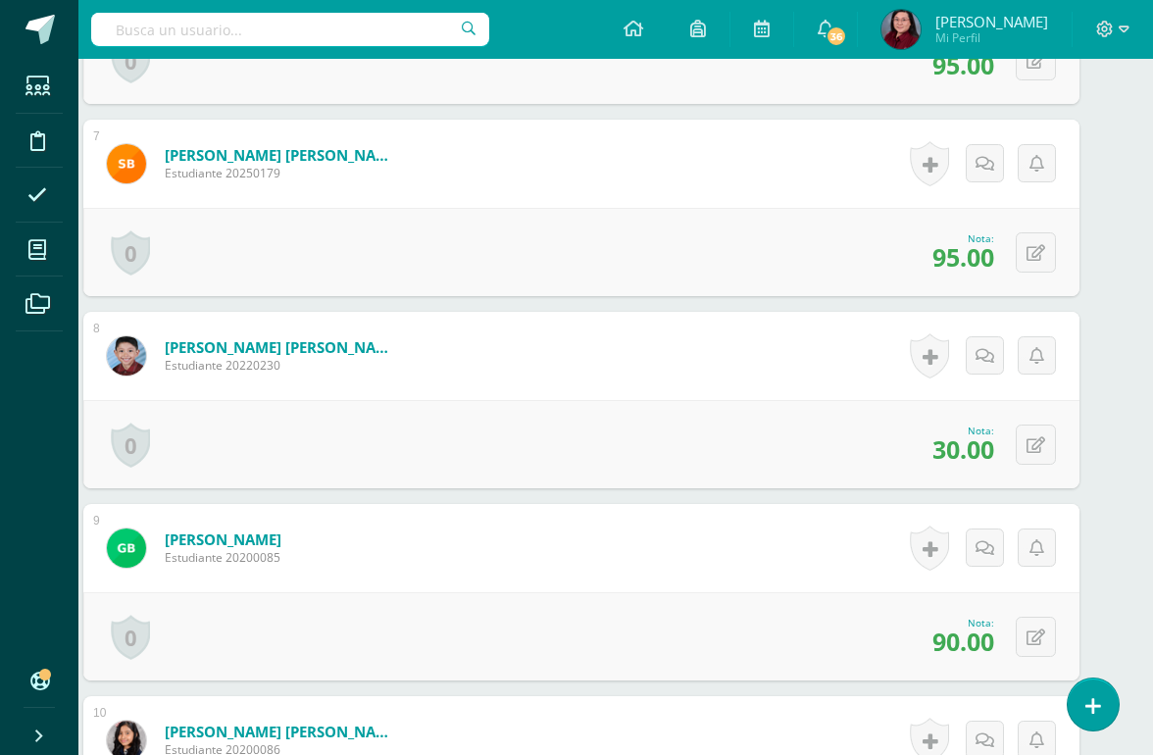
click at [1035, 437] on icon at bounding box center [1035, 445] width 19 height 17
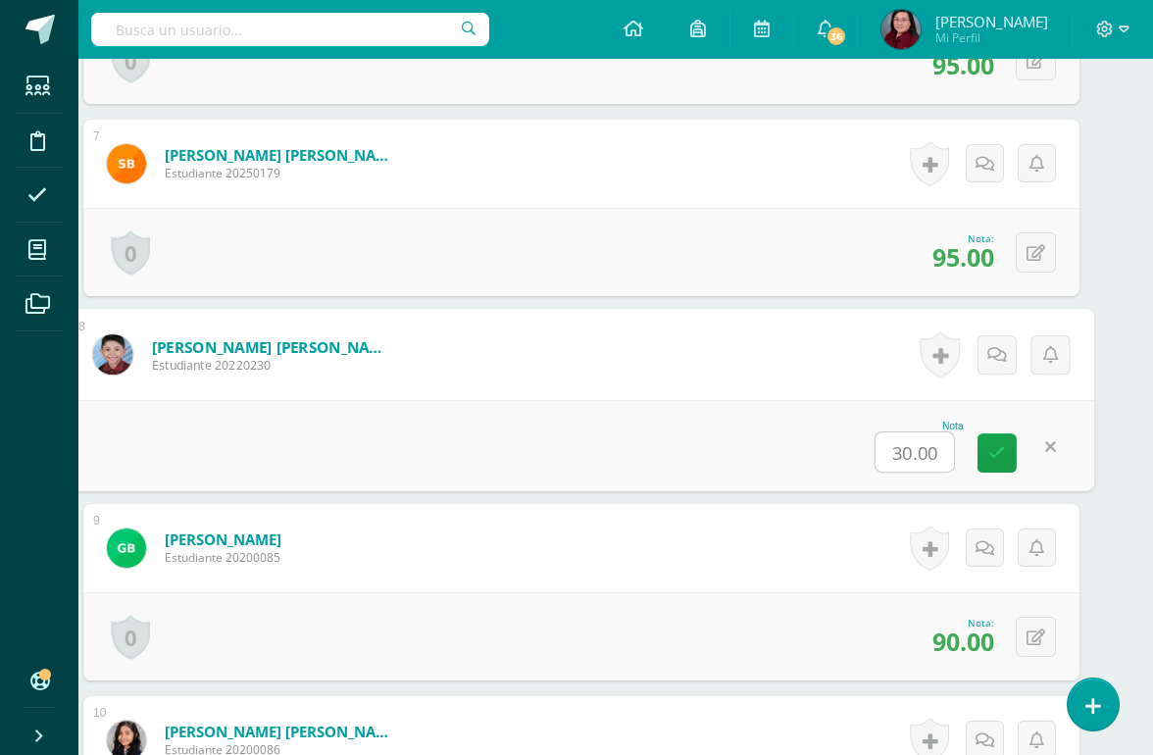
click at [928, 440] on input "30.00" at bounding box center [914, 451] width 78 height 39
click at [928, 439] on input "30.00" at bounding box center [914, 451] width 78 height 39
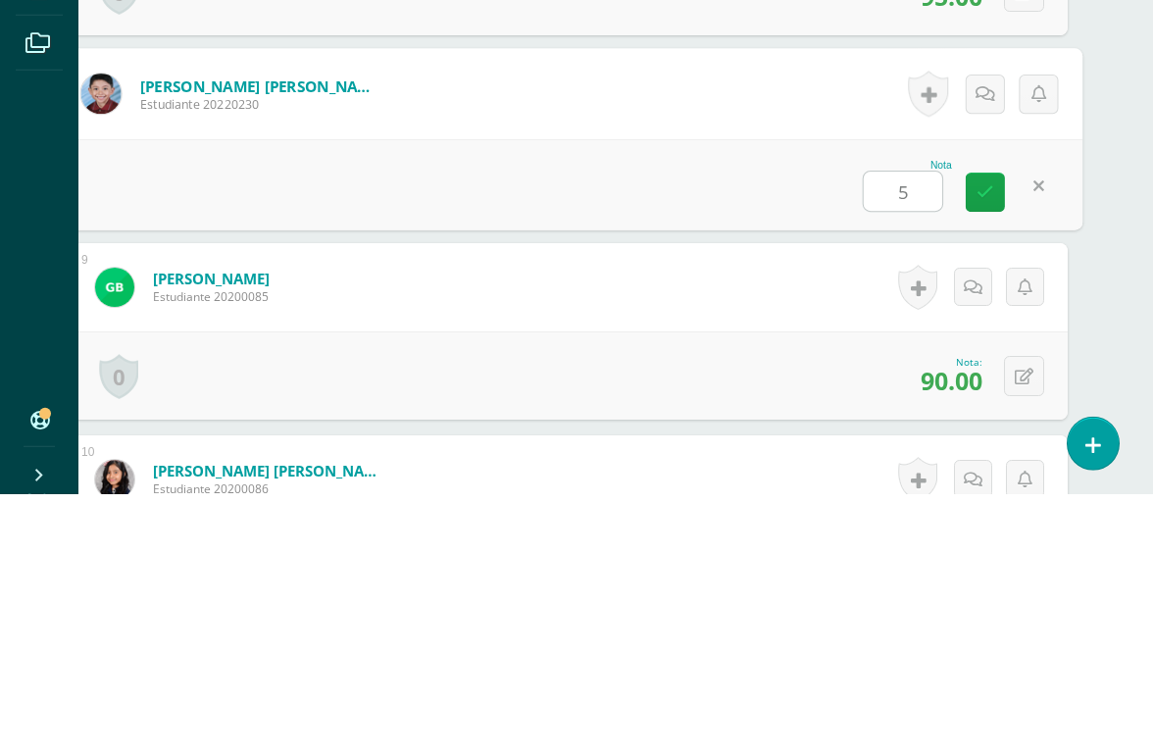
type input "50"
click at [988, 444] on icon at bounding box center [985, 452] width 18 height 17
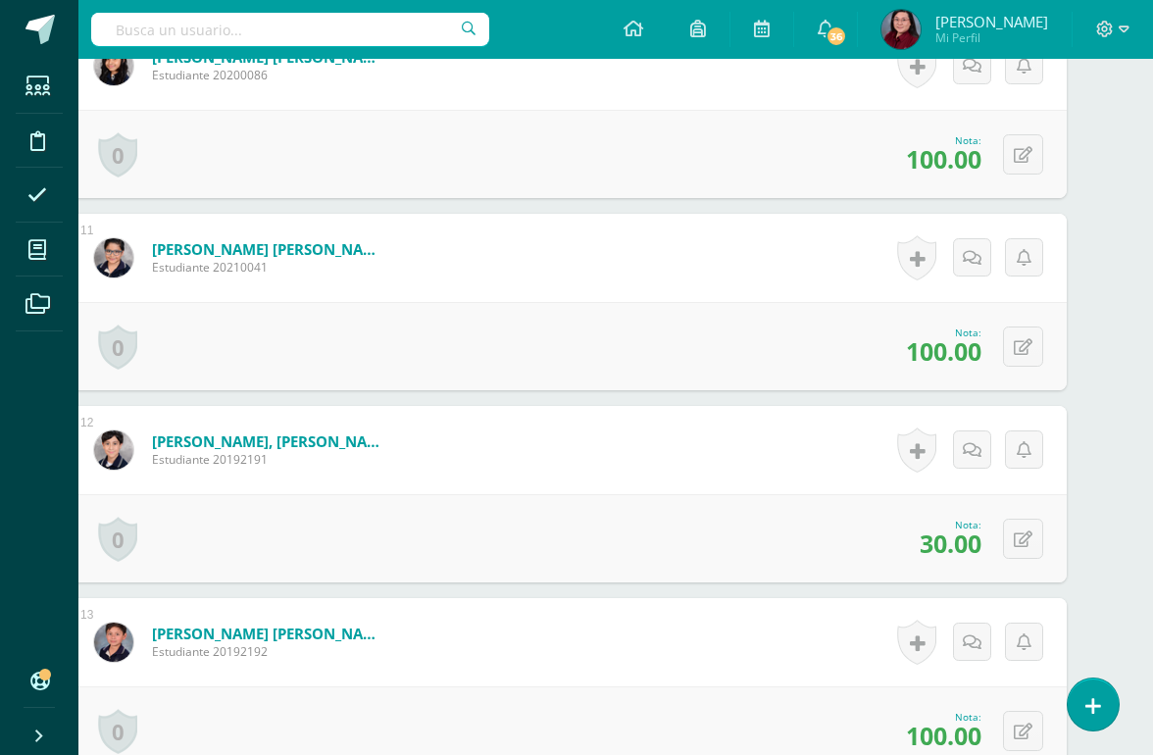
scroll to position [2397, 47]
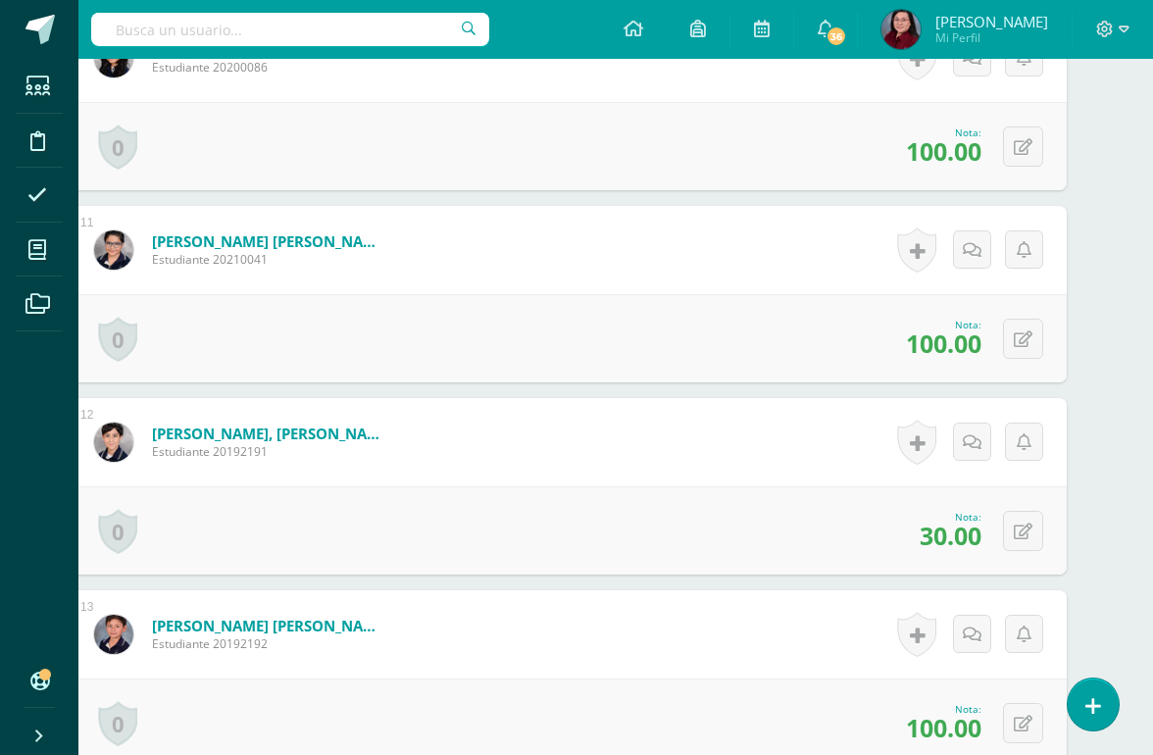
click at [1023, 524] on icon at bounding box center [1023, 531] width 19 height 17
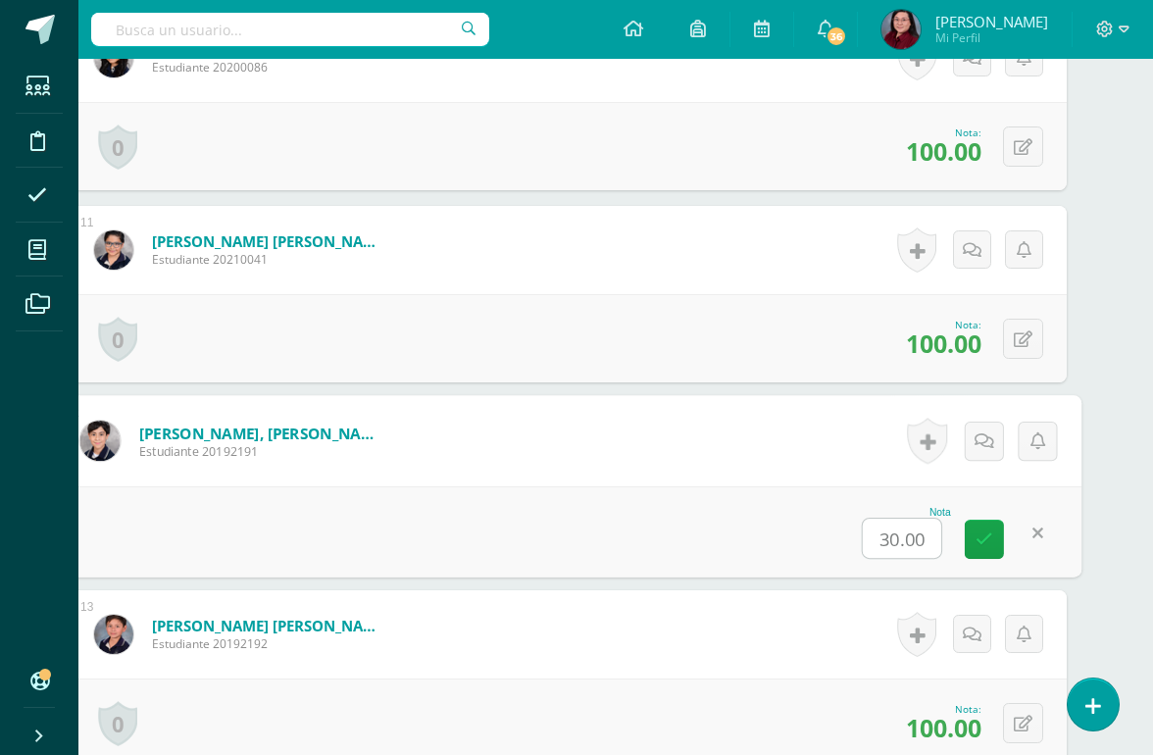
click at [908, 535] on input "30.00" at bounding box center [902, 538] width 78 height 39
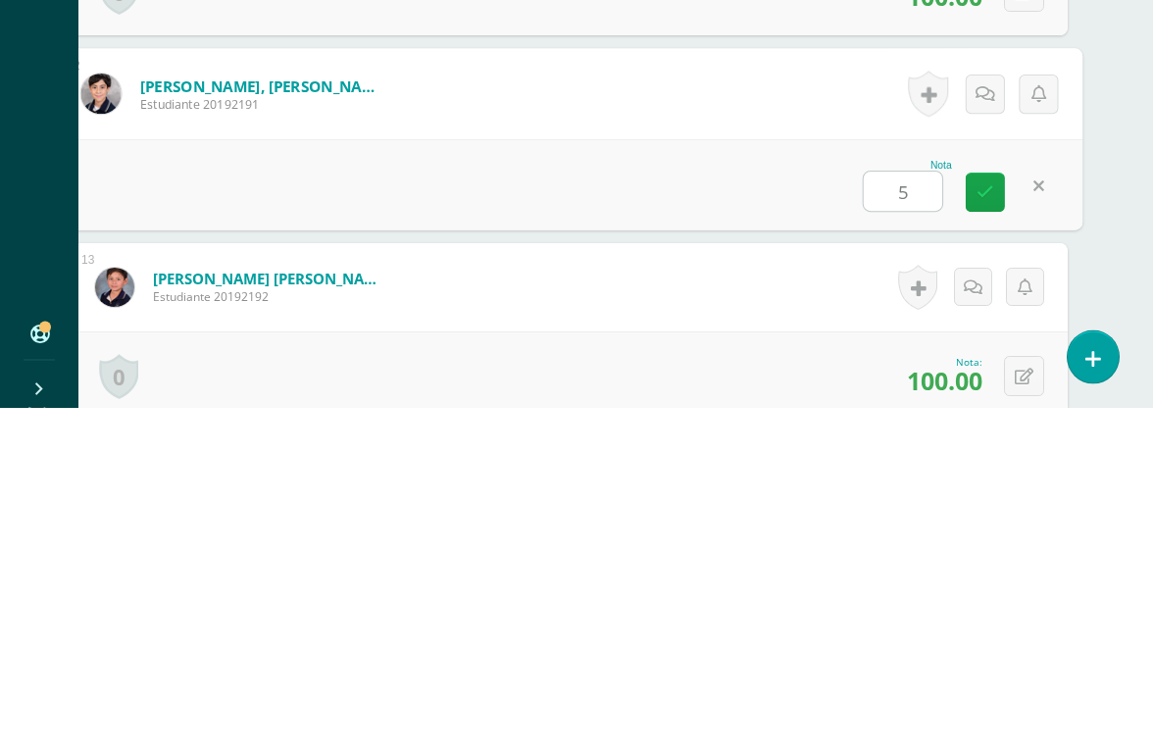
type input "50"
click at [981, 530] on icon at bounding box center [985, 538] width 18 height 17
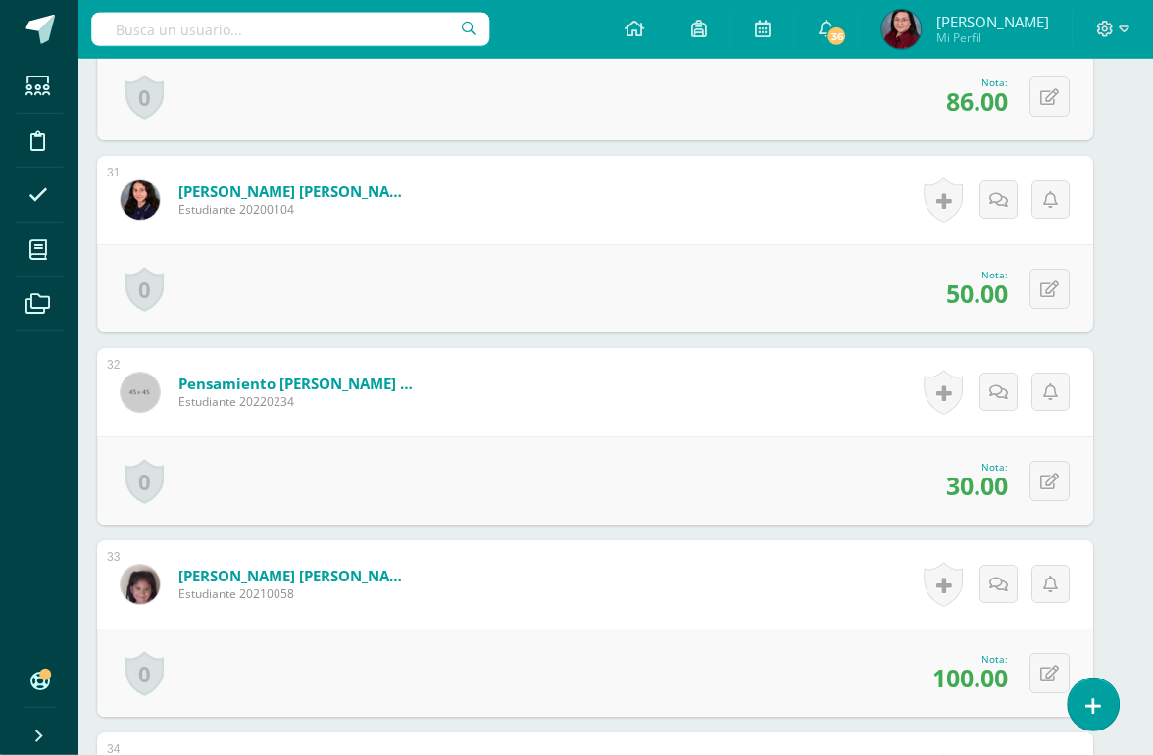
scroll to position [6291, 21]
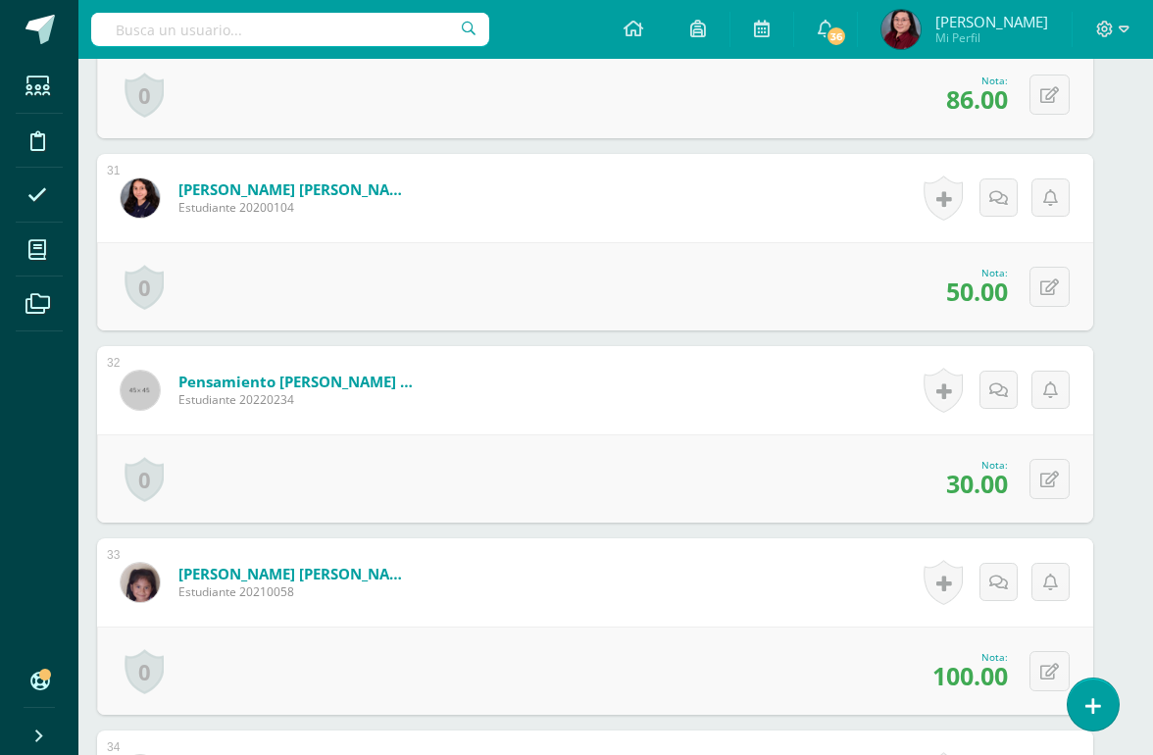
click at [1046, 488] on icon at bounding box center [1049, 479] width 19 height 17
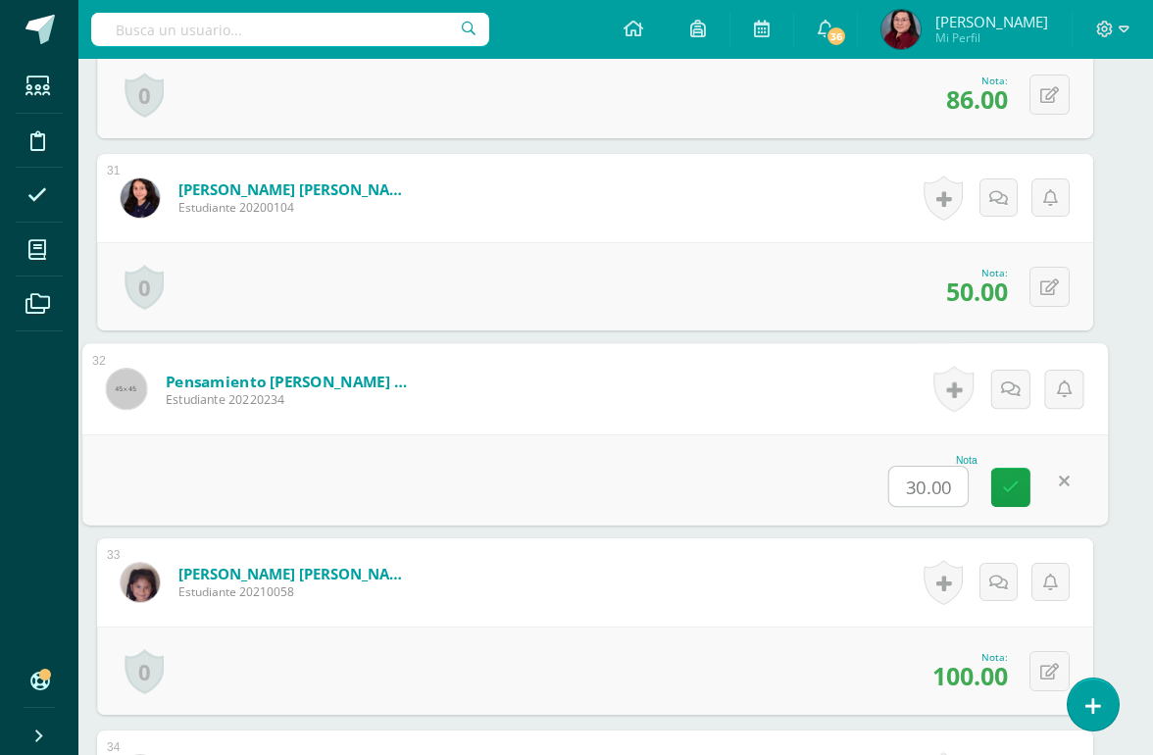
click at [936, 491] on input "30.00" at bounding box center [928, 486] width 78 height 39
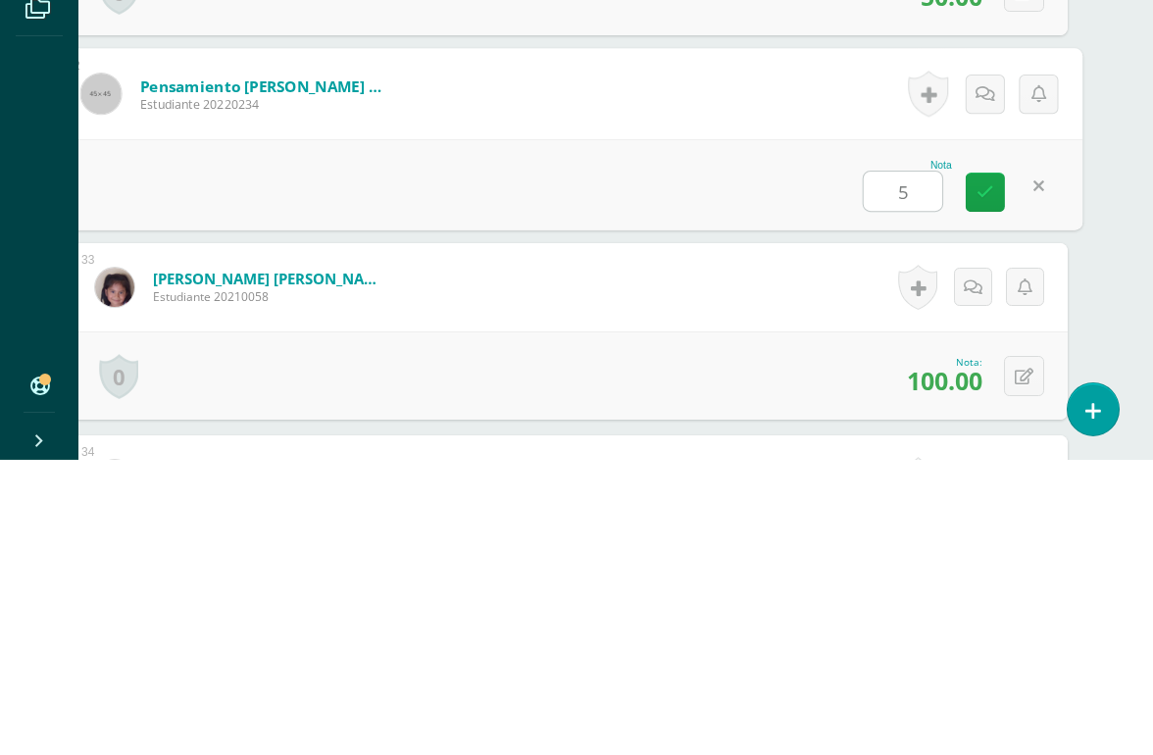
type input "50"
click at [991, 478] on icon at bounding box center [985, 486] width 18 height 17
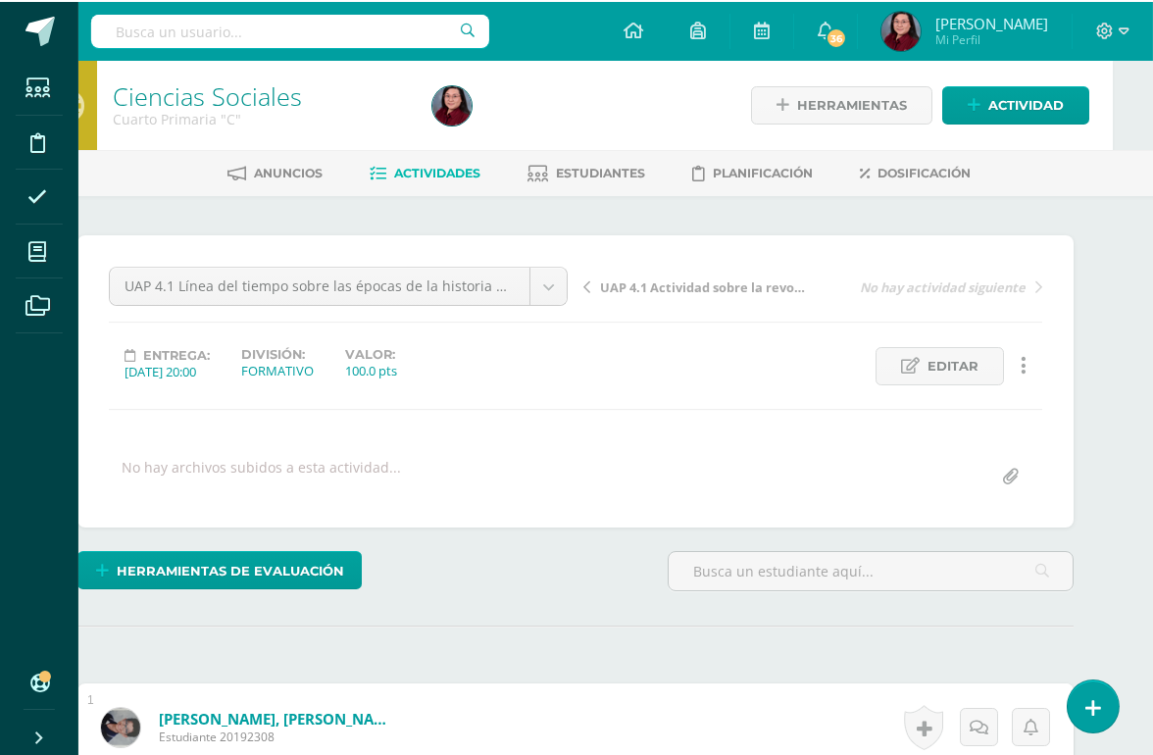
scroll to position [0, 41]
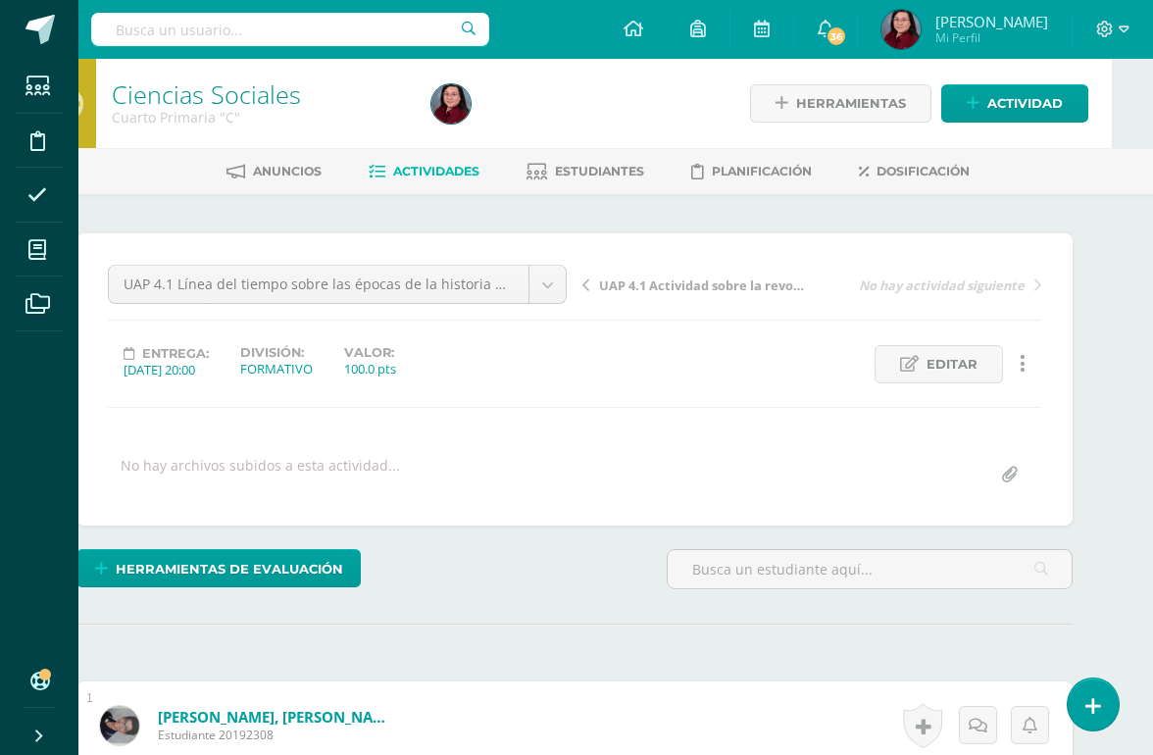
click at [243, 86] on link "Ciencias Sociales" at bounding box center [206, 93] width 189 height 33
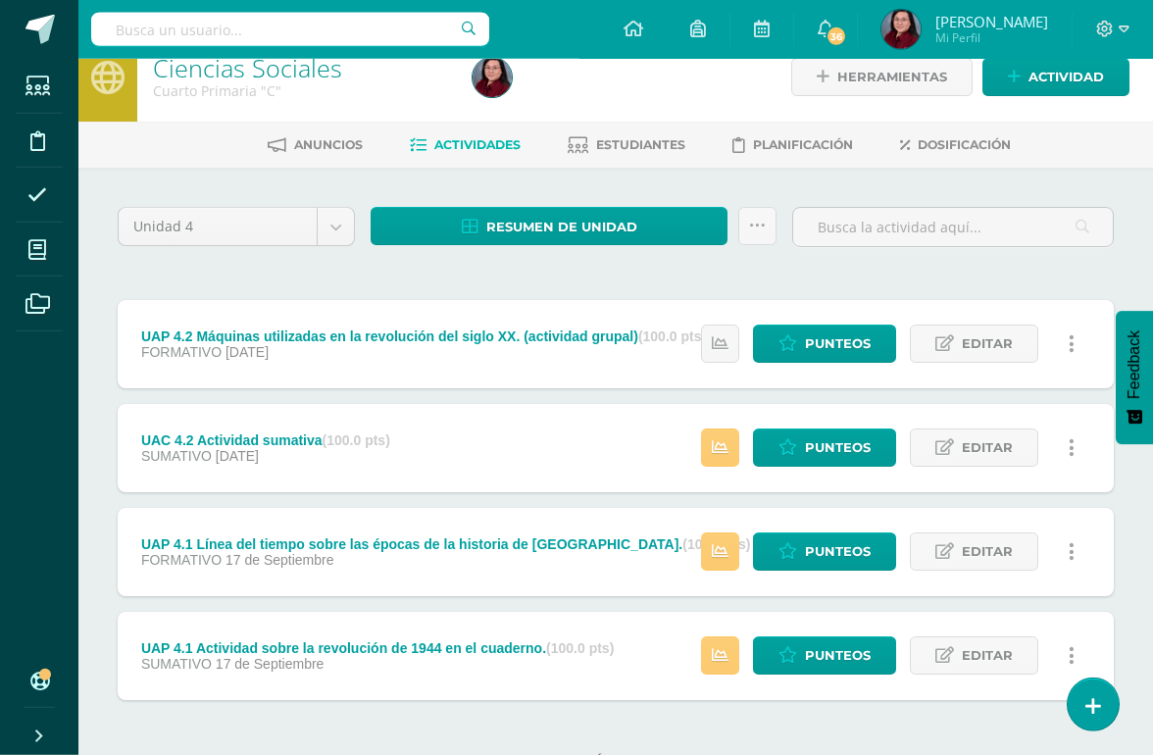
scroll to position [27, 0]
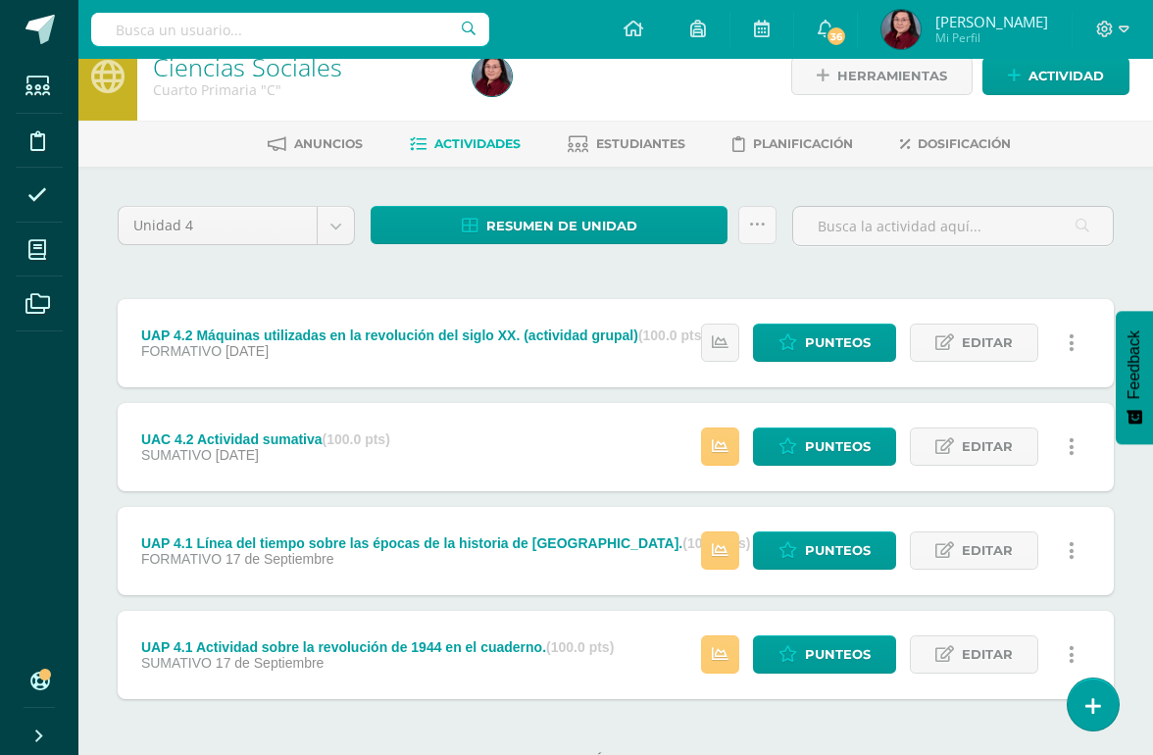
click at [824, 648] on span "Punteos" at bounding box center [838, 654] width 66 height 36
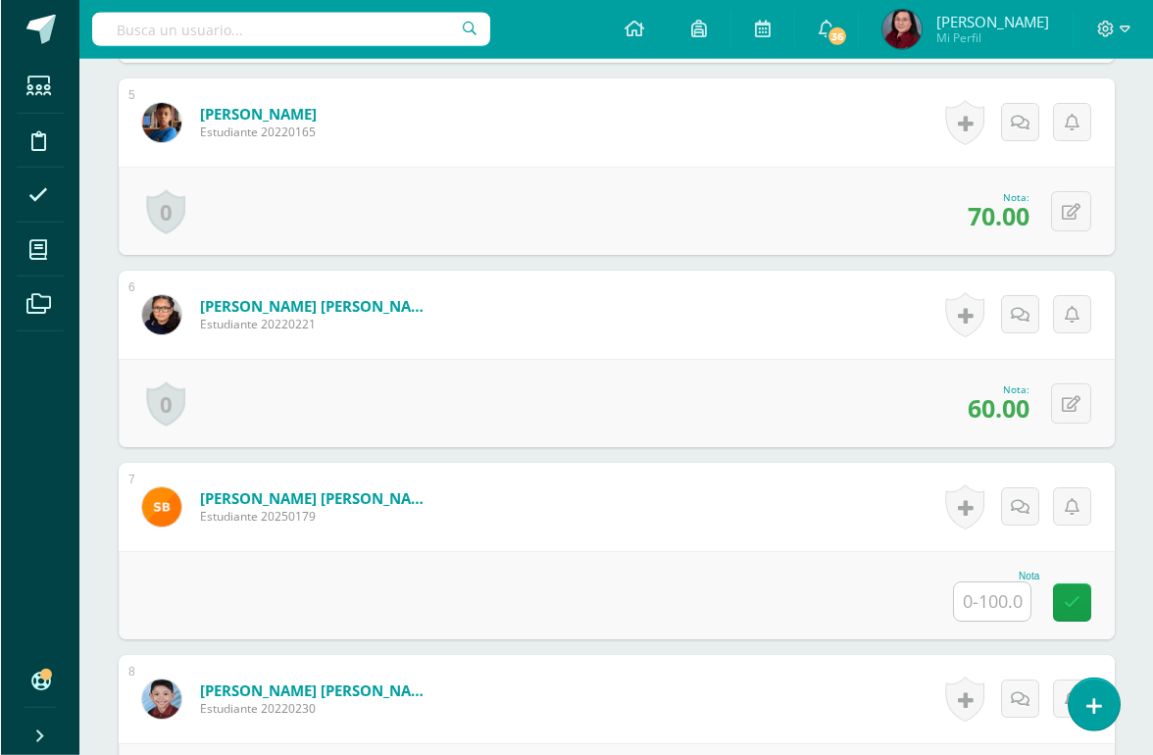
scroll to position [1373, 0]
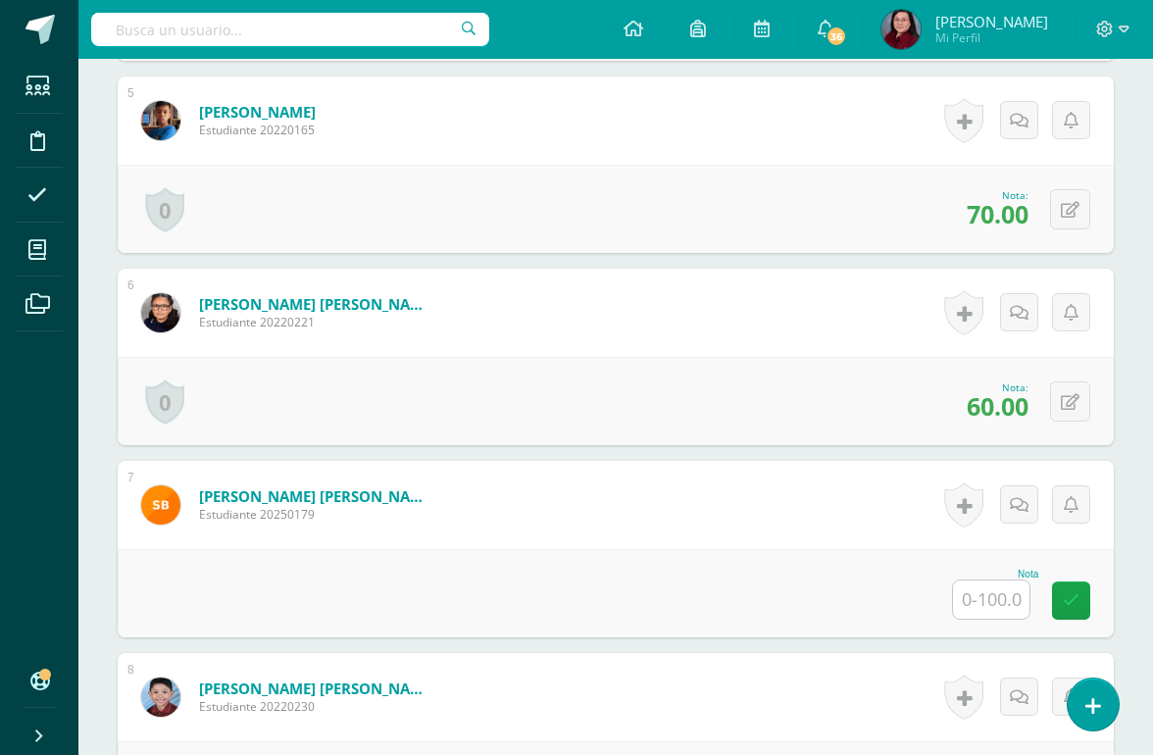
click at [993, 616] on input "text" at bounding box center [991, 599] width 76 height 38
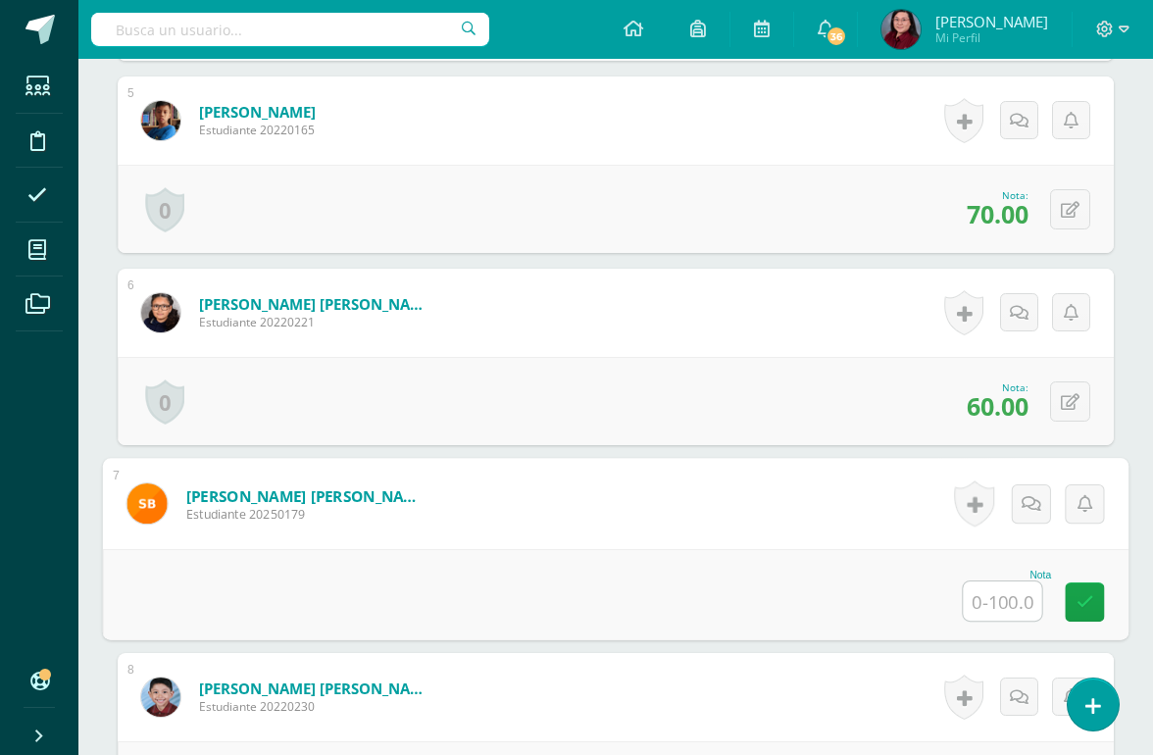
scroll to position [1374, 46]
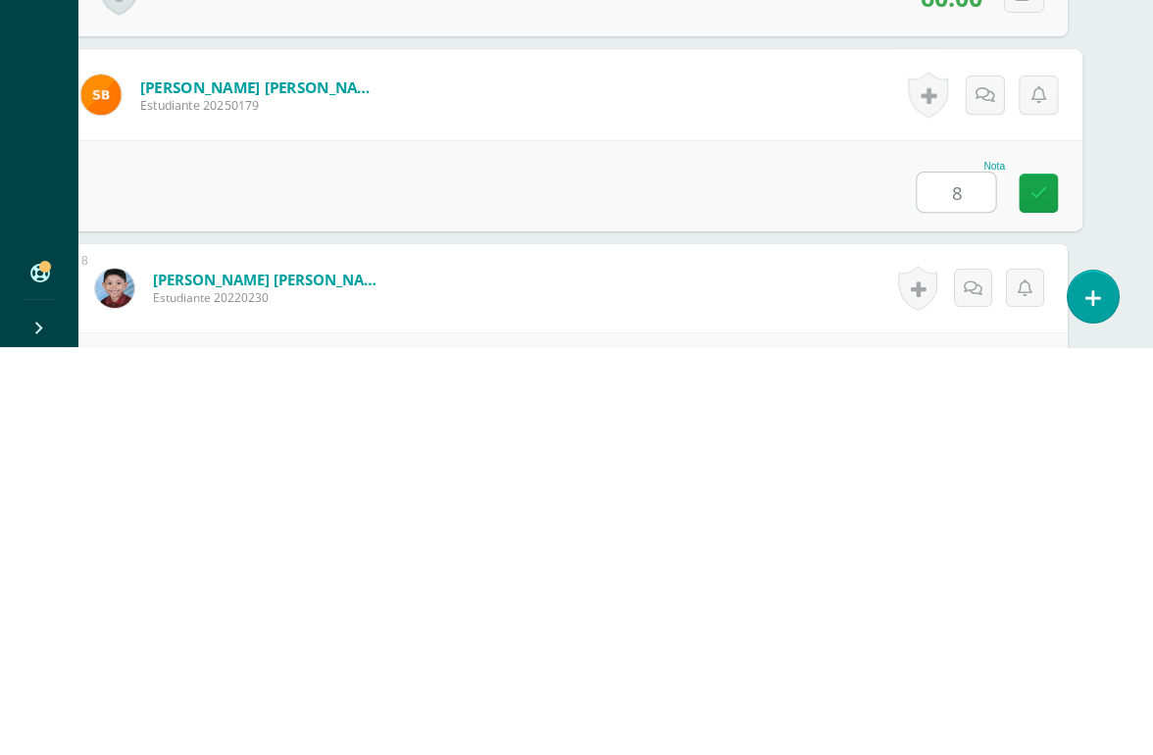
type input "80"
click at [1050, 581] on link at bounding box center [1037, 600] width 39 height 39
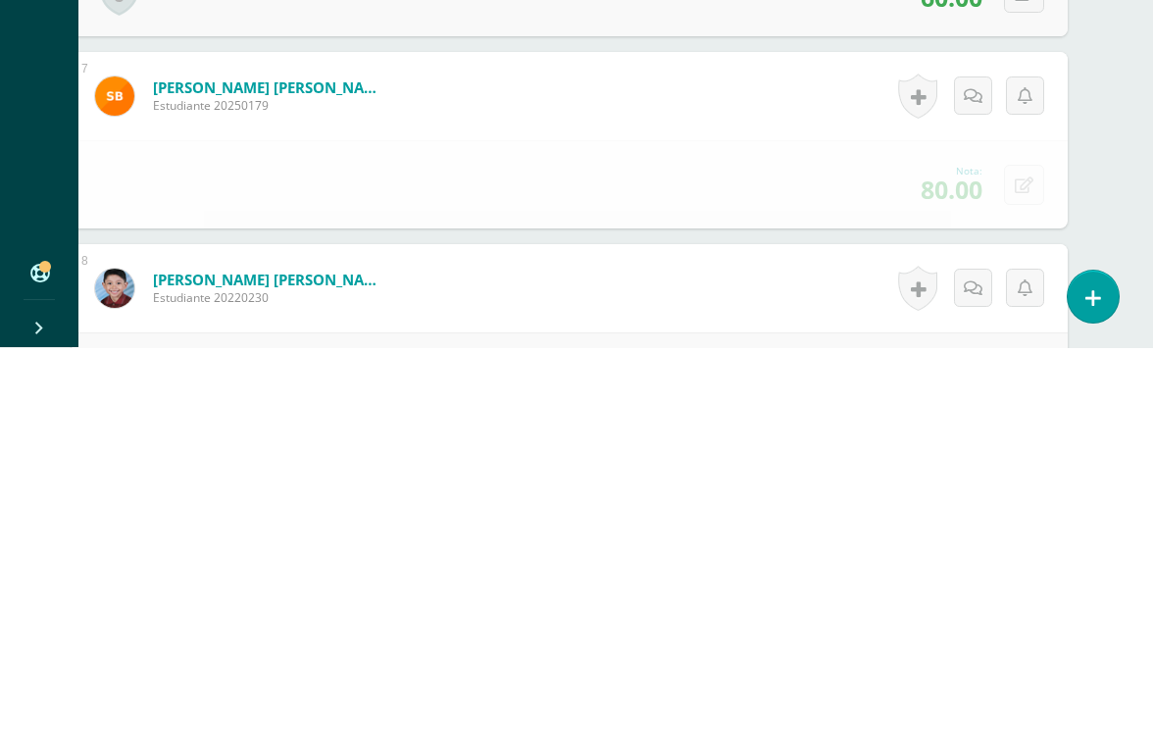
scroll to position [1782, 47]
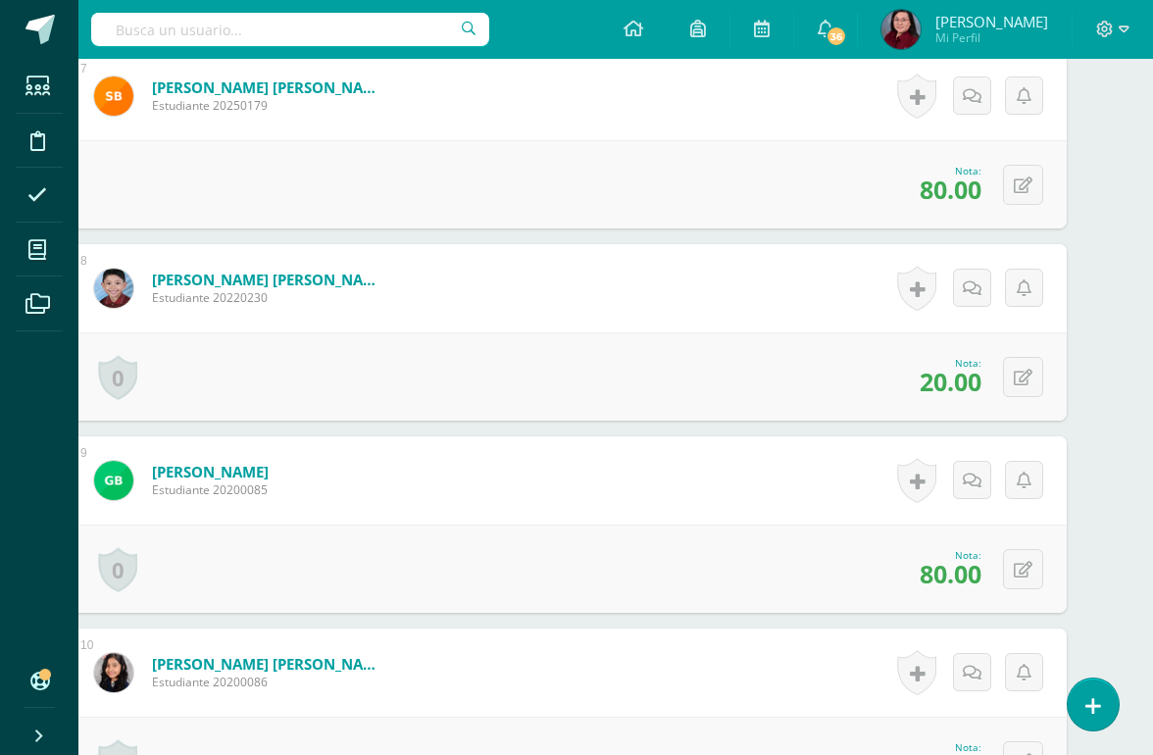
click at [1026, 376] on icon at bounding box center [1023, 378] width 19 height 17
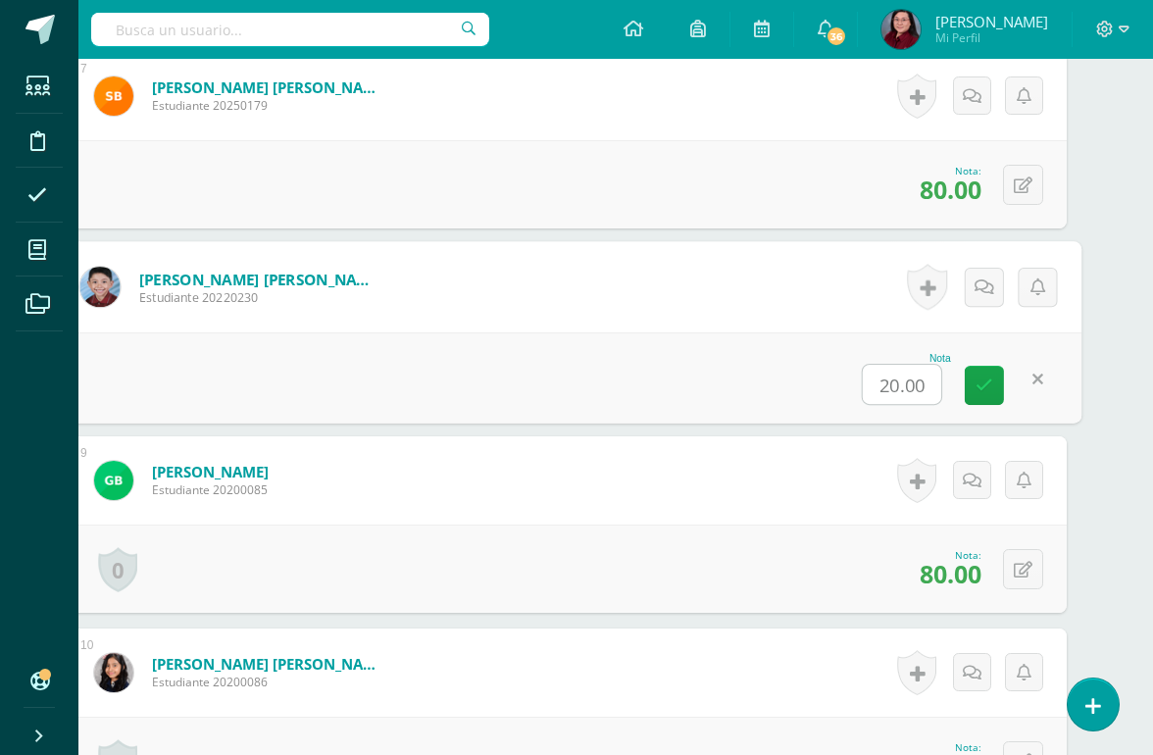
click at [911, 384] on input "20.00" at bounding box center [902, 384] width 78 height 39
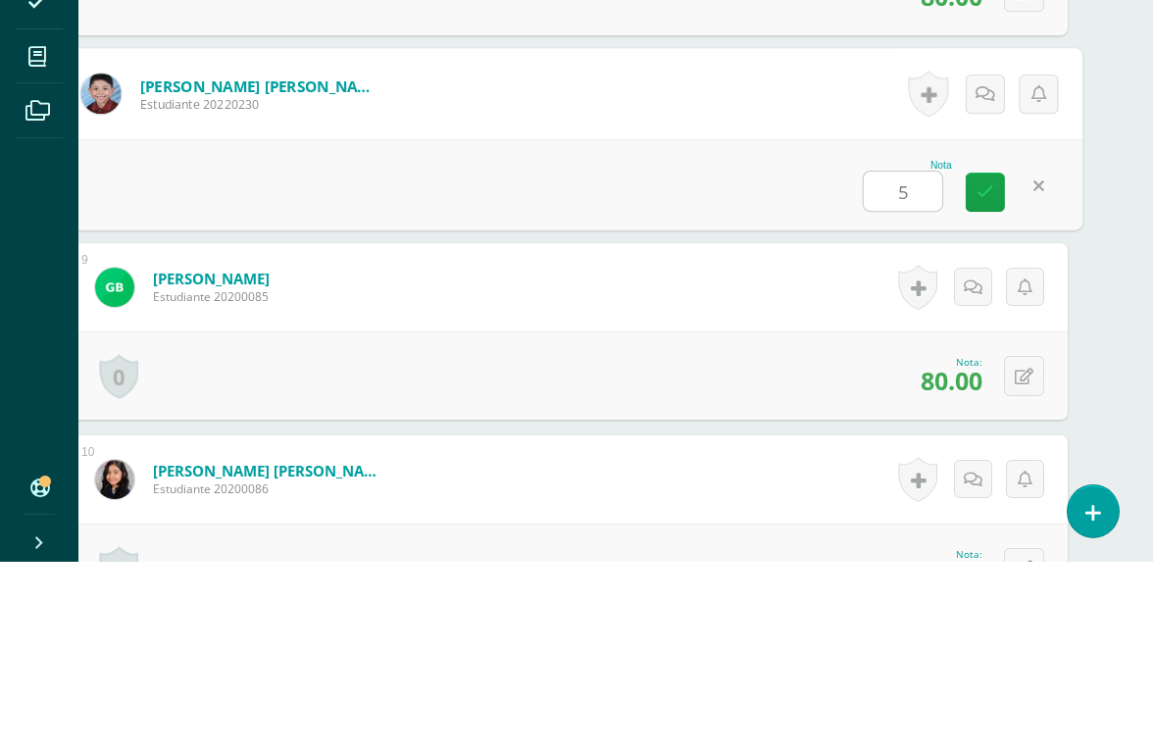
type input "50"
click at [982, 376] on icon at bounding box center [985, 384] width 18 height 17
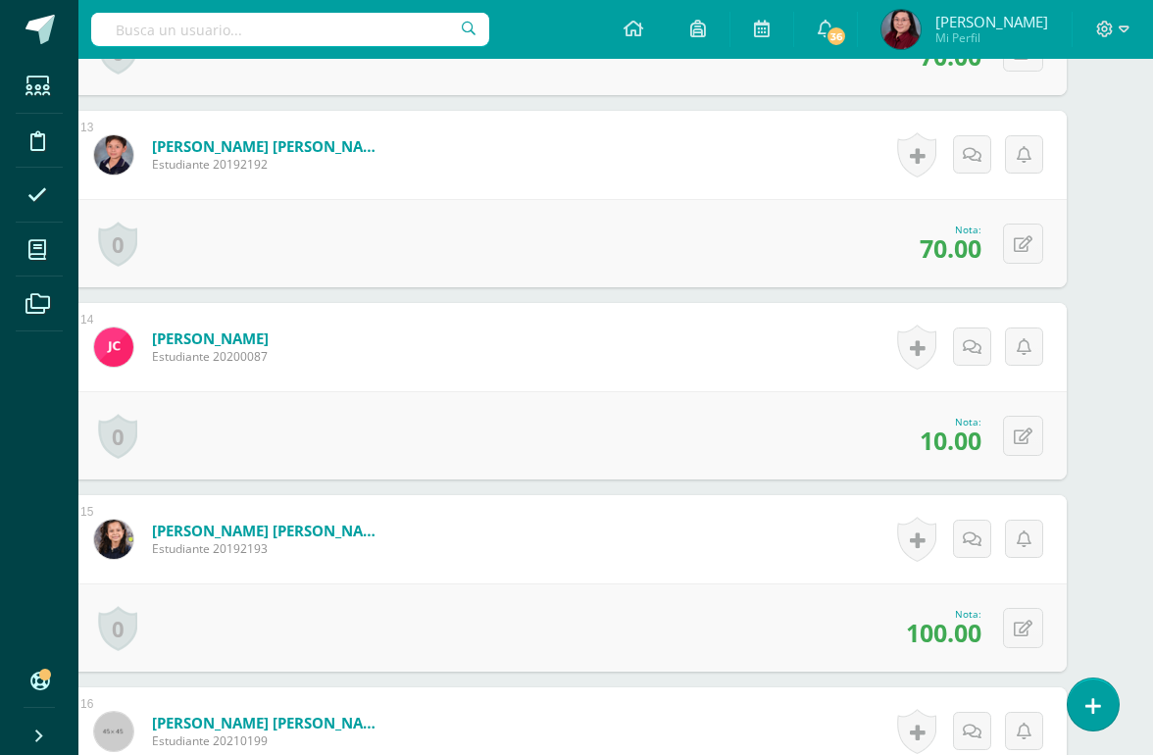
scroll to position [2877, 47]
click at [1028, 436] on icon at bounding box center [1023, 435] width 19 height 17
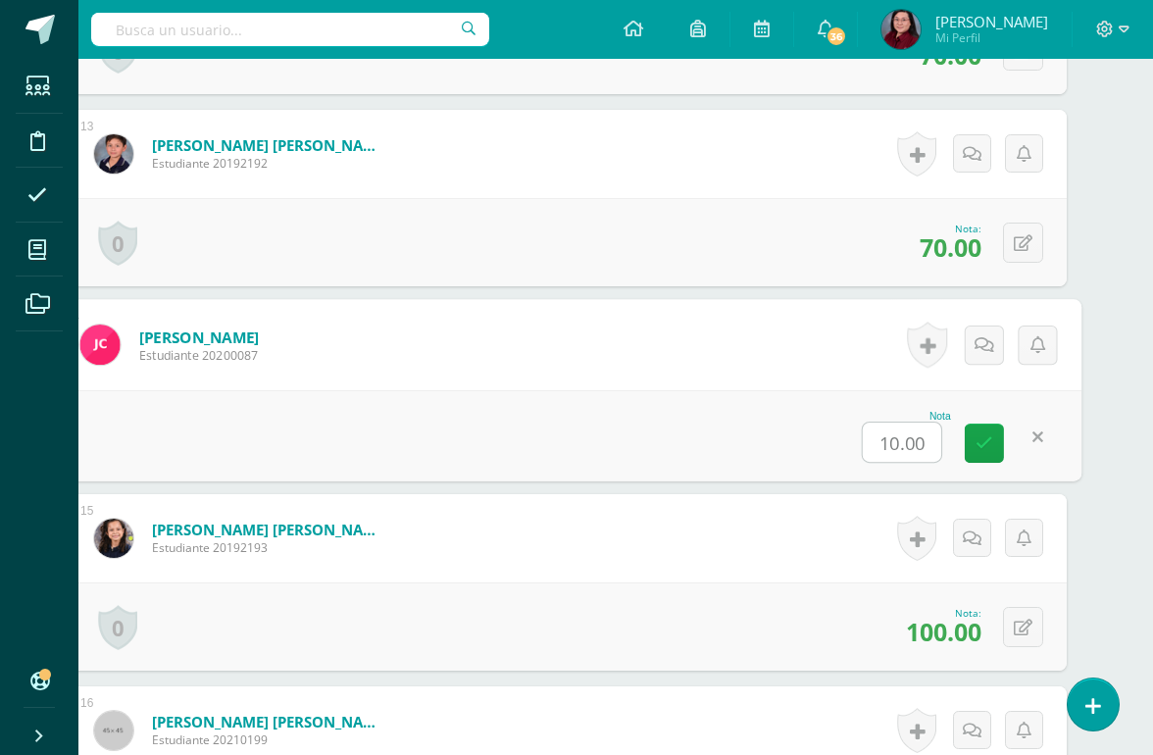
click at [915, 436] on input "10.00" at bounding box center [902, 441] width 78 height 39
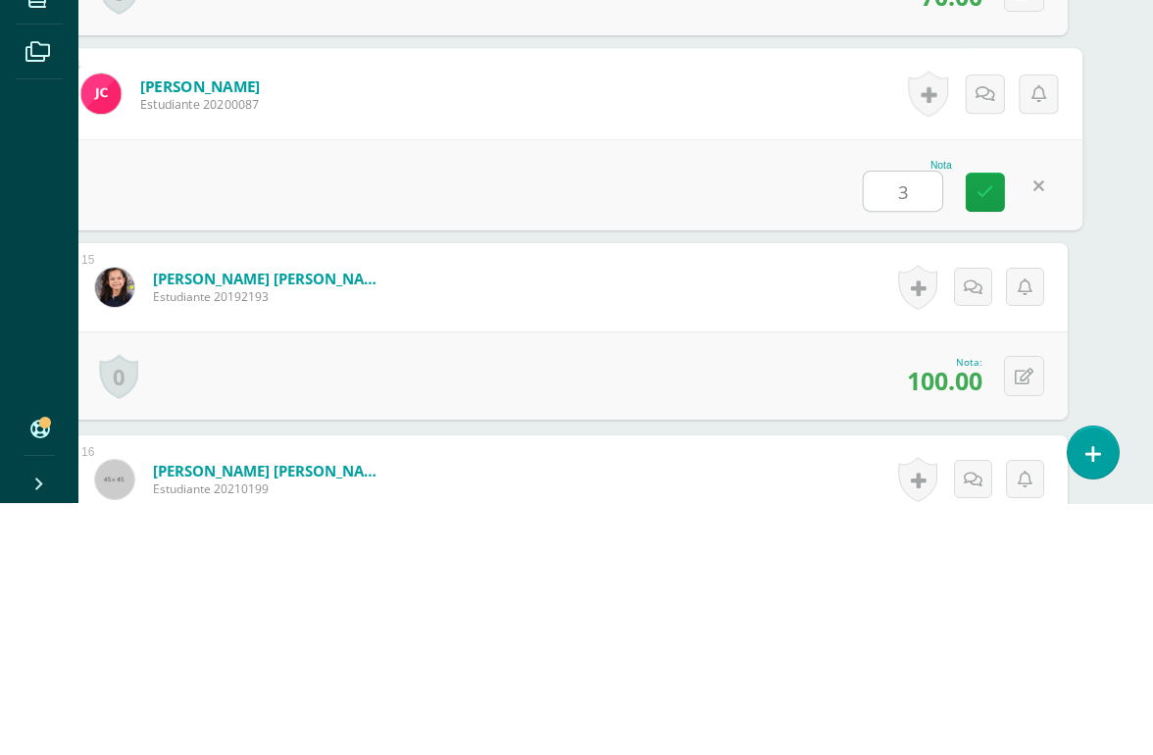
type input "30"
click at [984, 435] on icon at bounding box center [985, 443] width 18 height 17
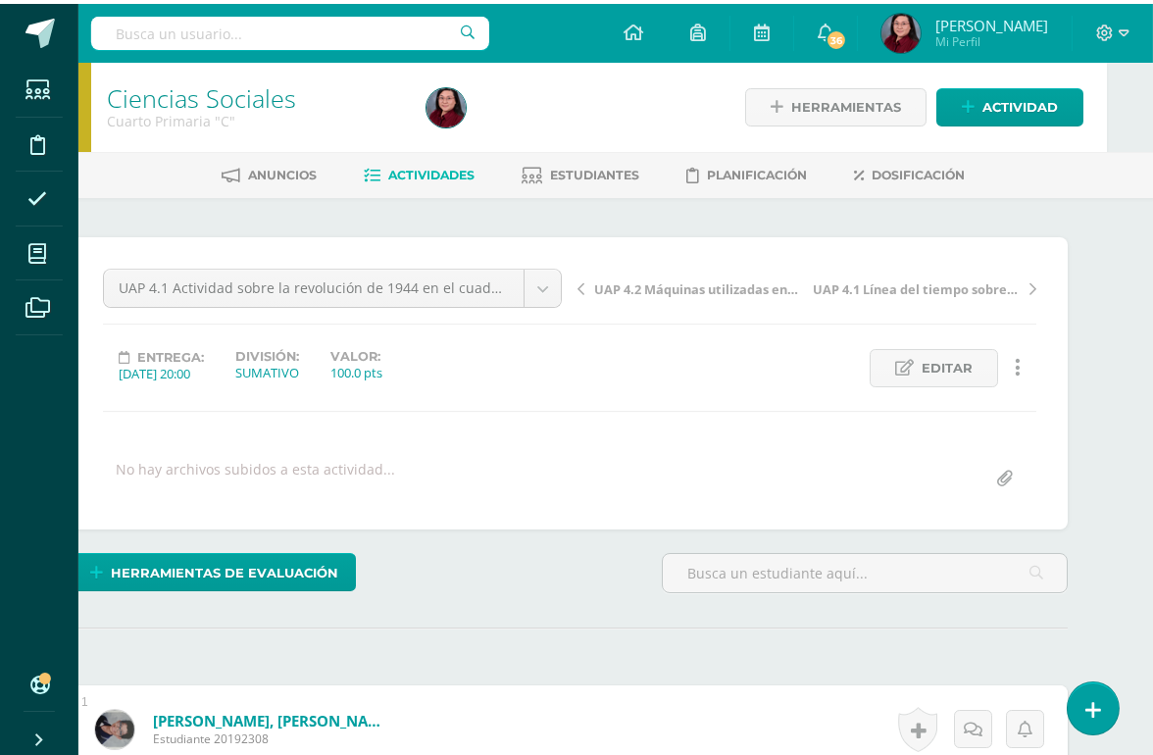
scroll to position [0, 47]
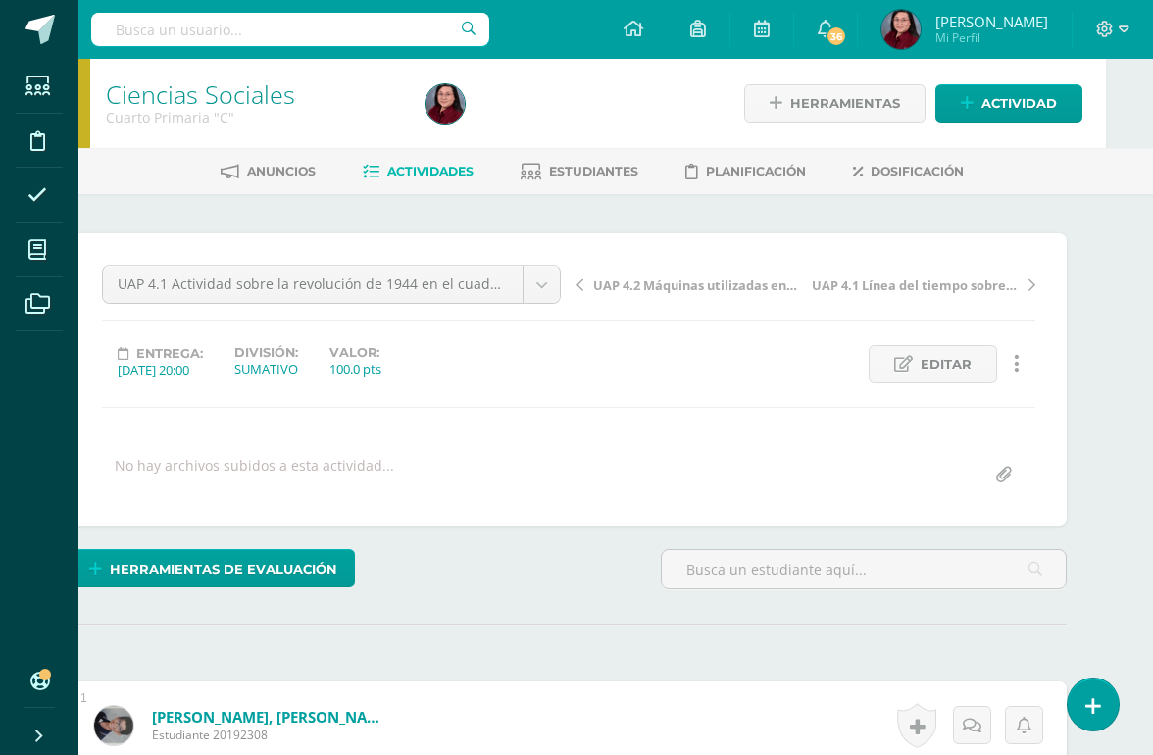
click at [232, 90] on link "Ciencias Sociales" at bounding box center [200, 93] width 189 height 33
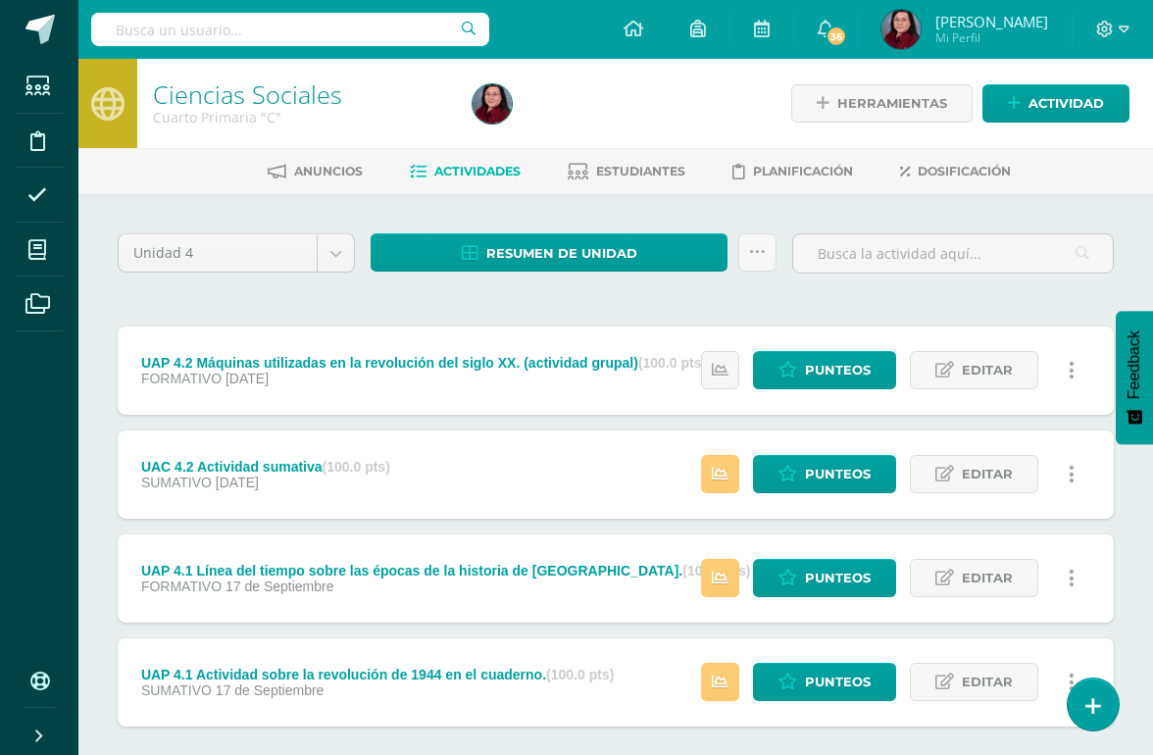
click at [604, 253] on span "Resumen de unidad" at bounding box center [561, 253] width 151 height 36
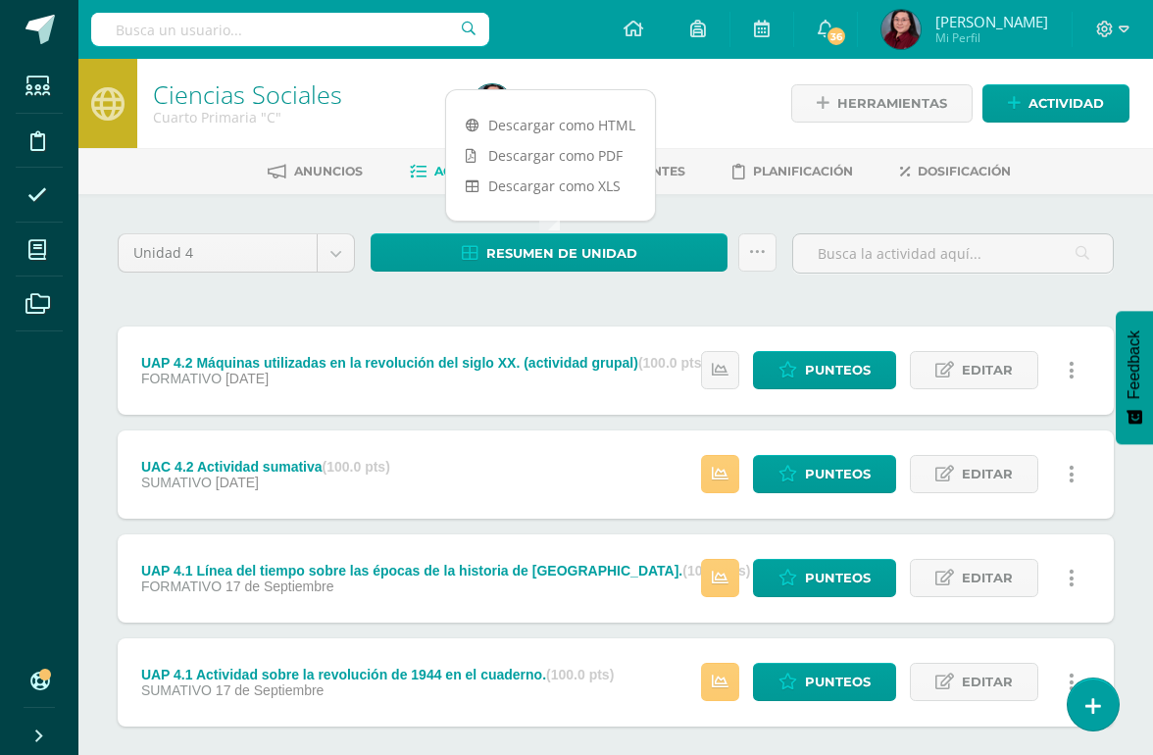
click at [604, 122] on link "Descargar como HTML" at bounding box center [550, 125] width 209 height 30
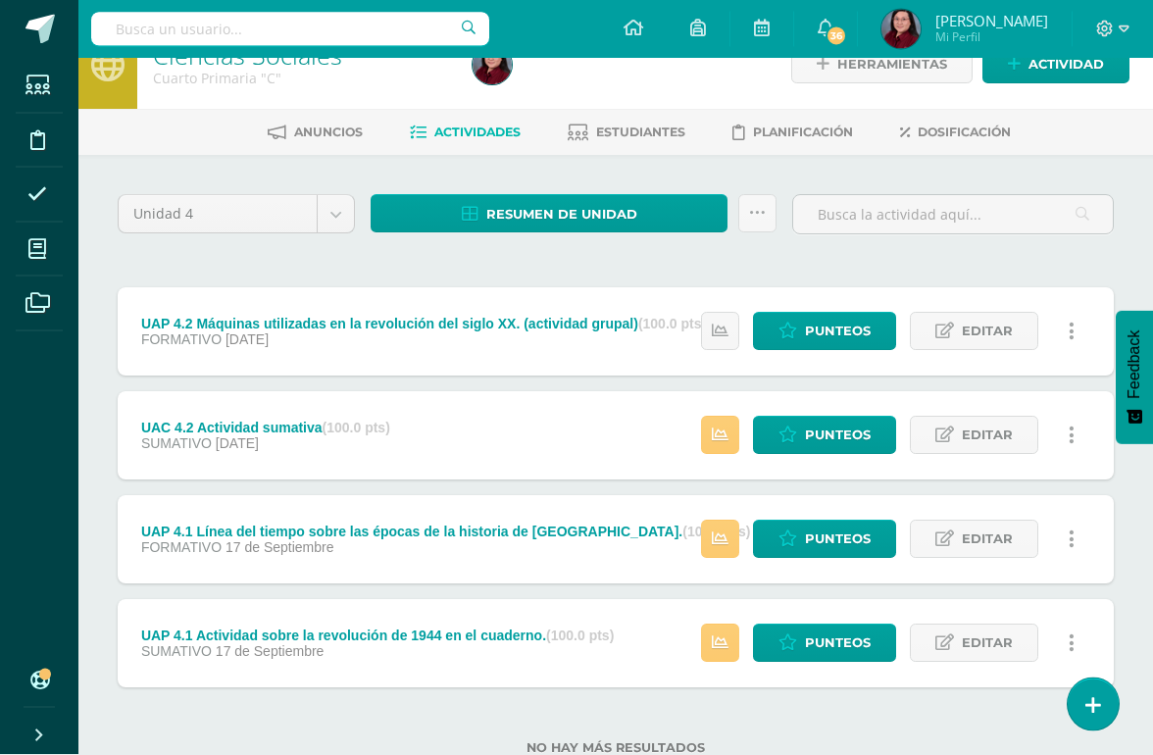
scroll to position [38, 0]
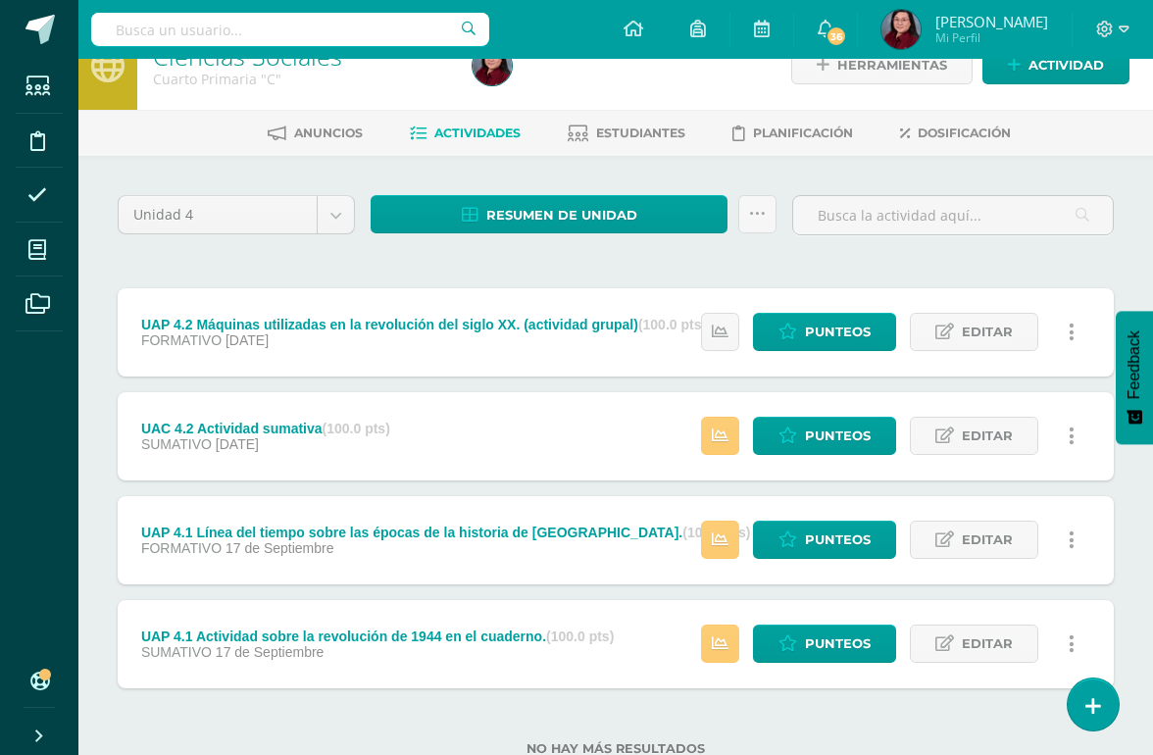
click at [848, 421] on span "Punteos" at bounding box center [838, 436] width 66 height 36
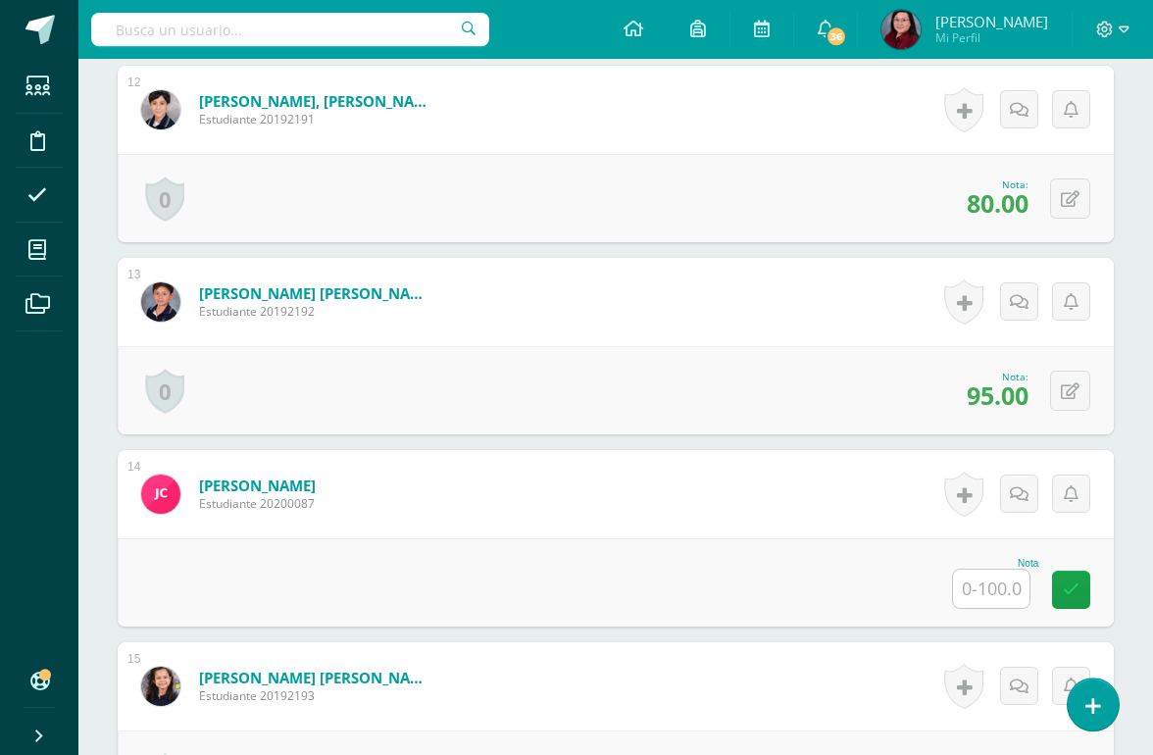
scroll to position [2730, 0]
click at [997, 587] on input "text" at bounding box center [991, 588] width 76 height 38
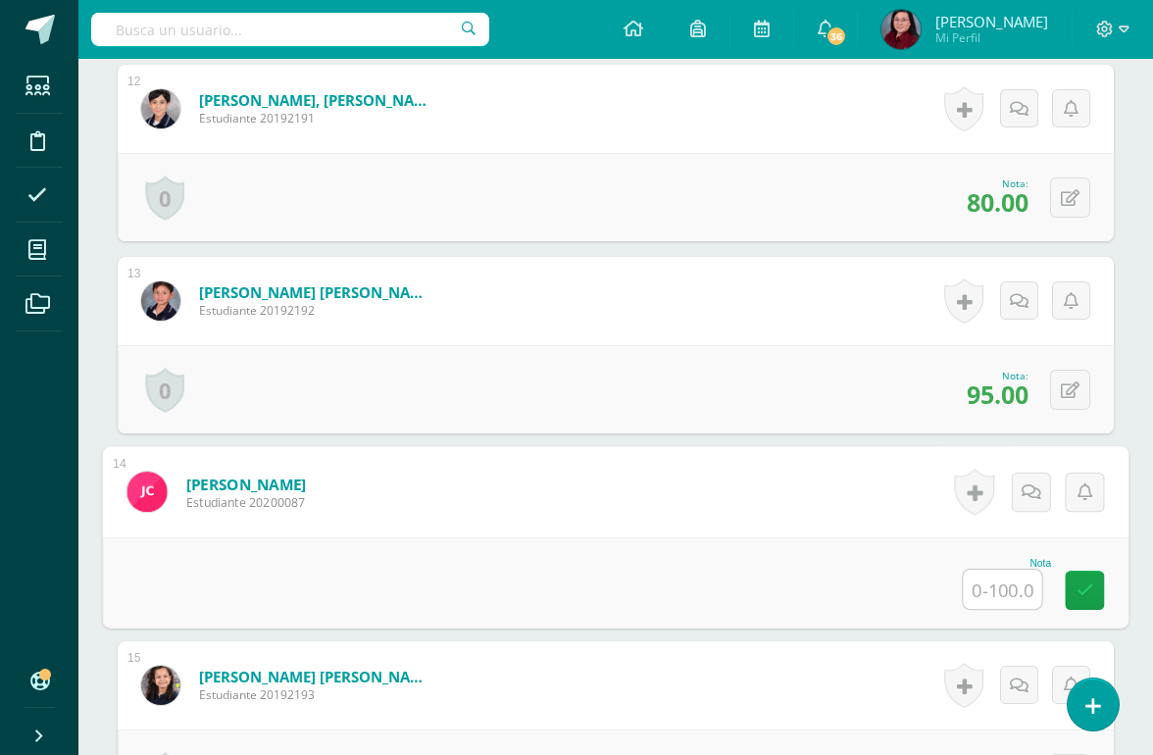
scroll to position [2730, 46]
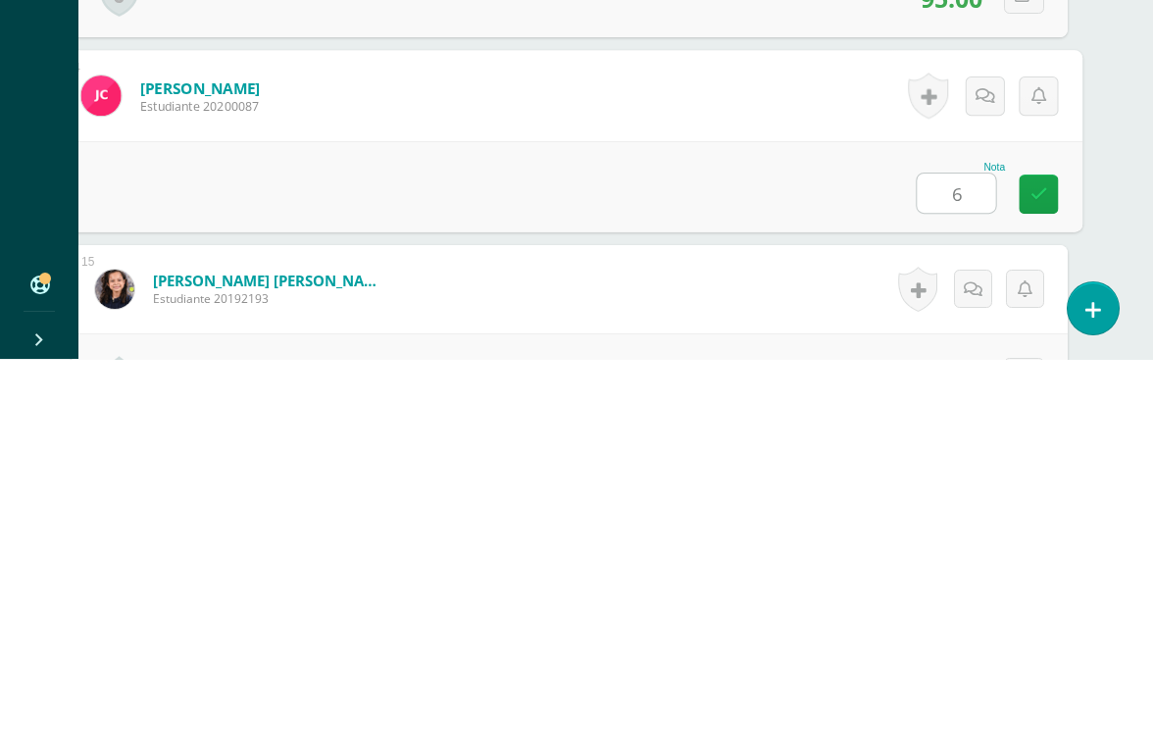
type input "65"
click at [1043, 570] on link at bounding box center [1037, 589] width 39 height 39
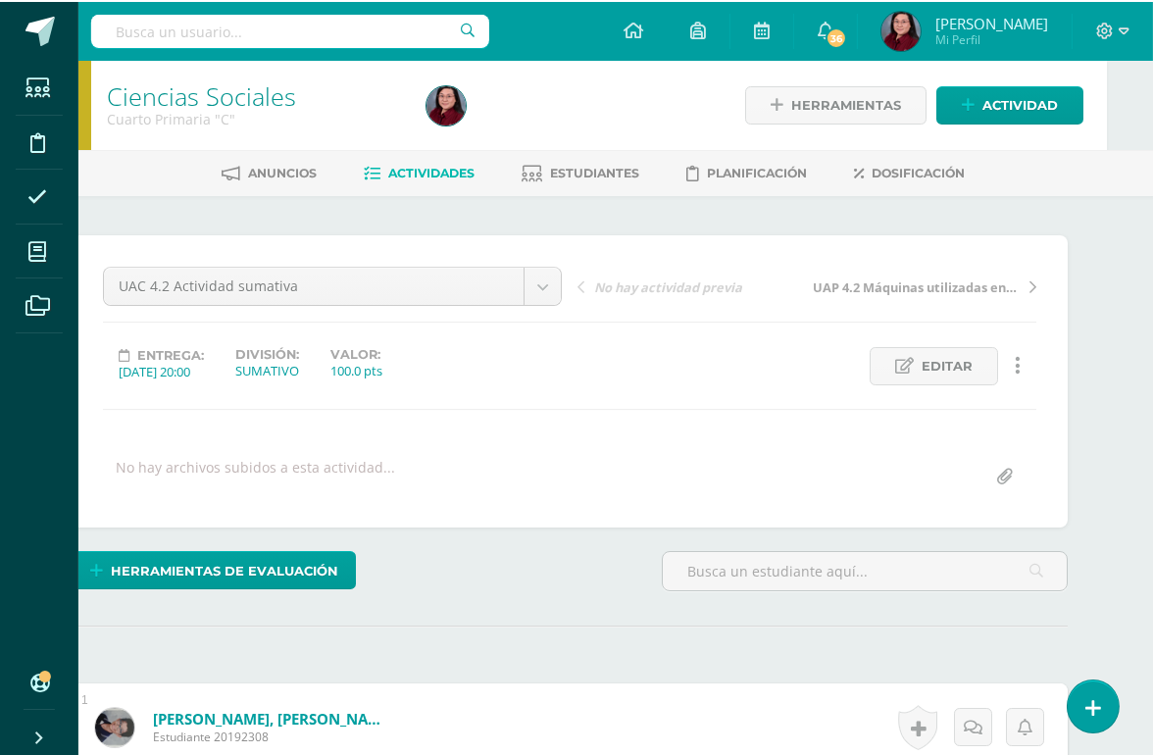
scroll to position [0, 47]
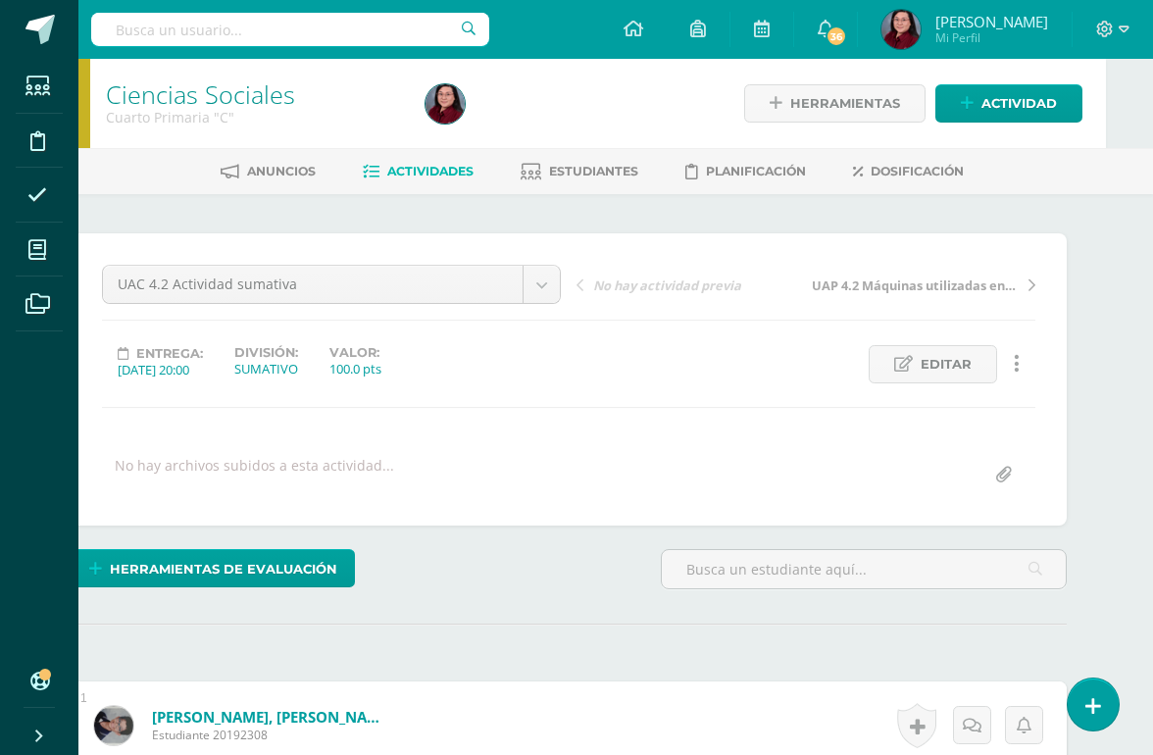
click at [221, 90] on link "Ciencias Sociales" at bounding box center [200, 93] width 189 height 33
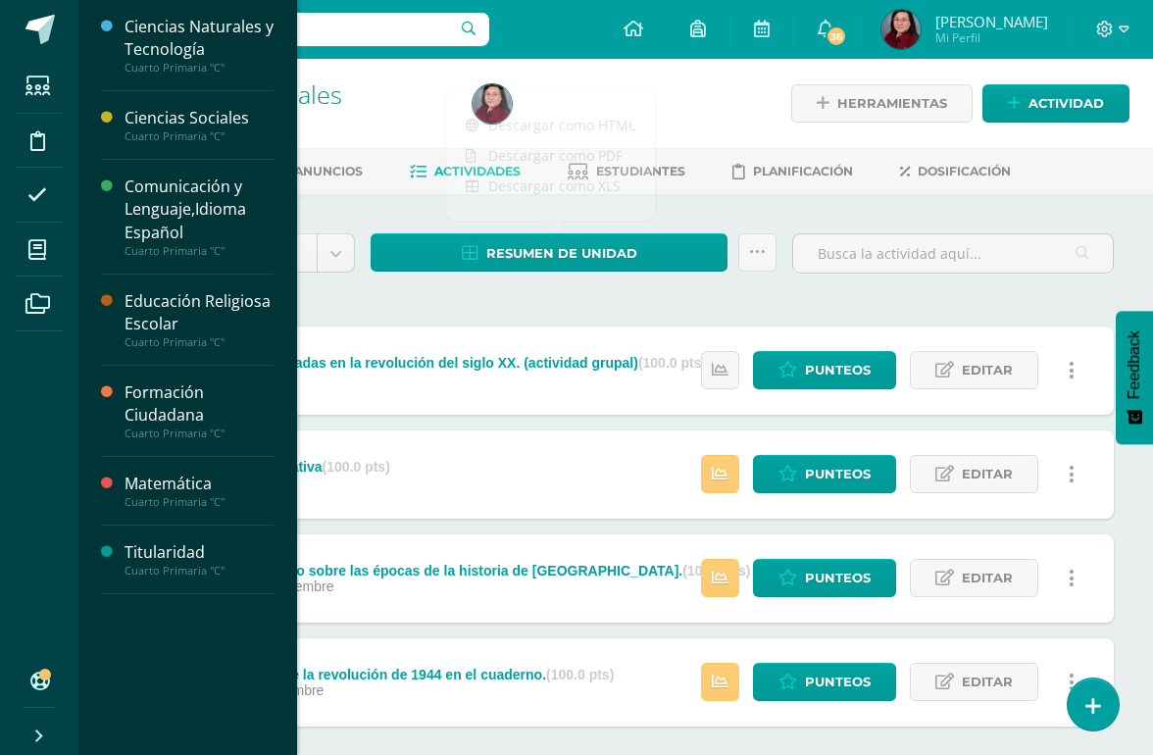
click at [45, 241] on icon at bounding box center [37, 250] width 18 height 20
